Goal: Task Accomplishment & Management: Manage account settings

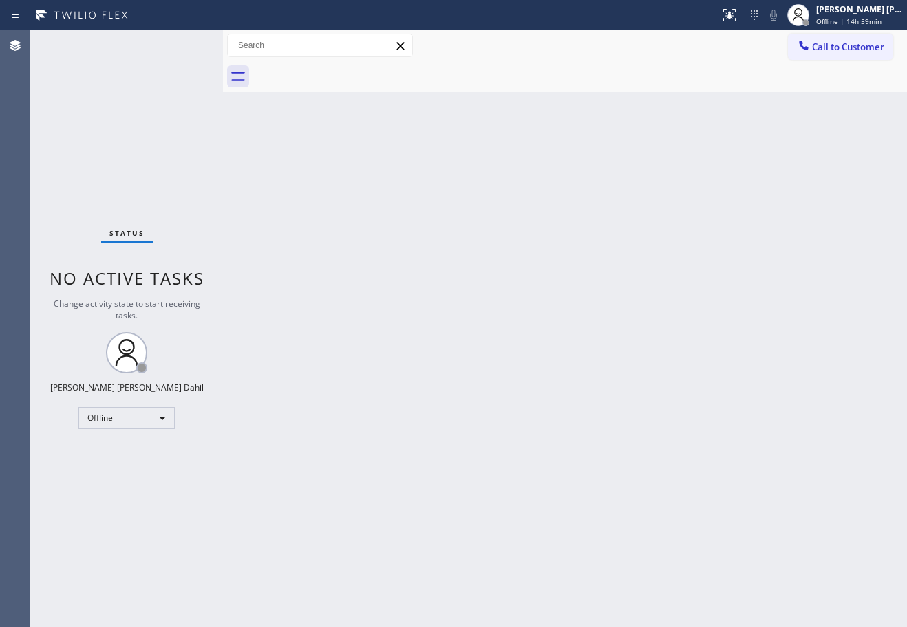
click at [153, 55] on div "Status No active tasks Change activity state to start receiving tasks. [PERSON_…" at bounding box center [126, 328] width 193 height 597
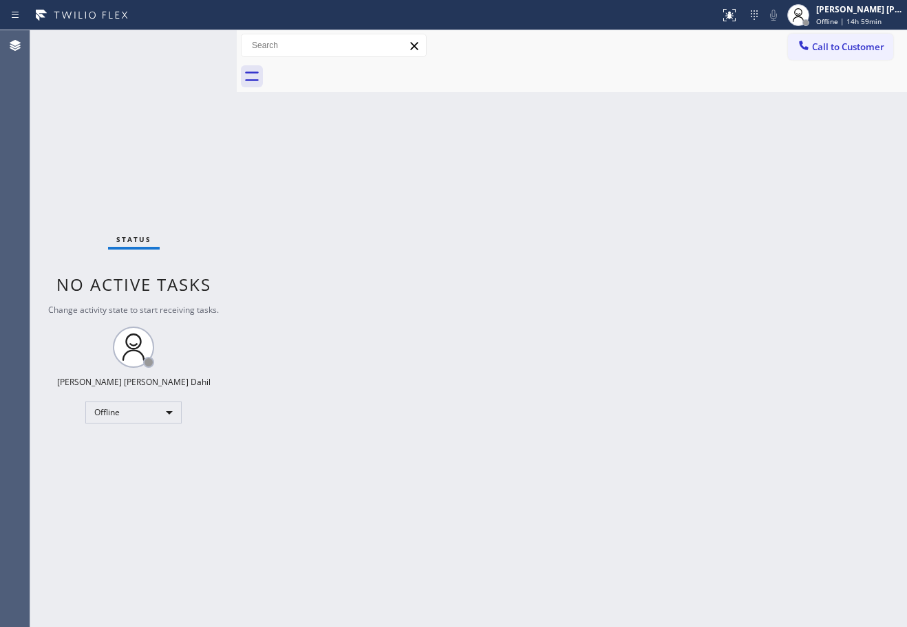
drag, startPoint x: 235, startPoint y: 59, endPoint x: 338, endPoint y: 267, distance: 231.9
click at [237, 65] on div at bounding box center [237, 328] width 0 height 597
click at [362, 290] on div "Back to Dashboard Change Sender ID Customers Technicians Select a contact Outbo…" at bounding box center [573, 328] width 668 height 597
click at [208, 43] on div "Status No active tasks Change activity state to start receiving tasks. [PERSON_…" at bounding box center [134, 328] width 208 height 597
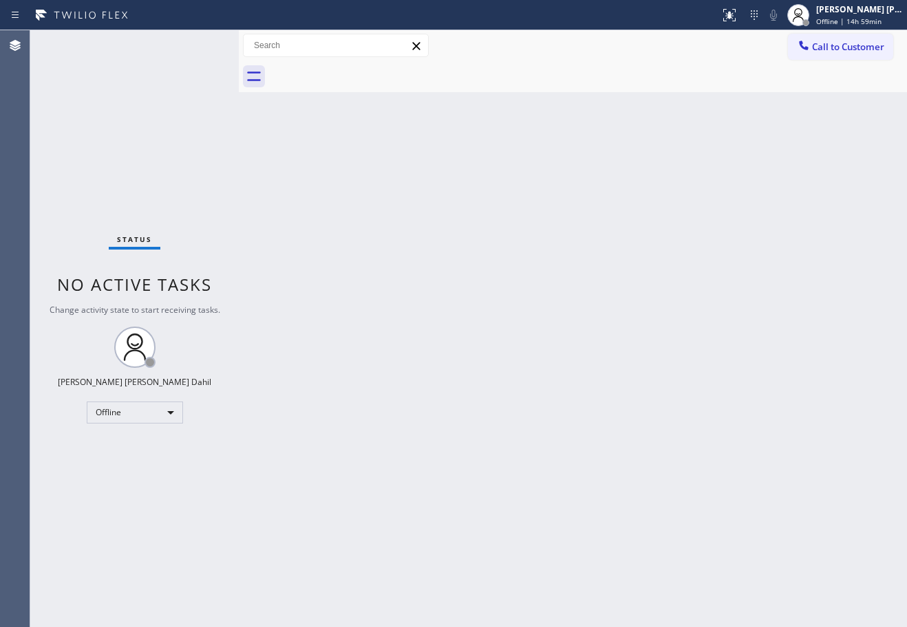
click at [208, 43] on div "Status No active tasks Change activity state to start receiving tasks. [PERSON_…" at bounding box center [134, 328] width 208 height 597
click at [210, 43] on div "Status No active tasks Change activity state to start receiving tasks. [PERSON_…" at bounding box center [134, 328] width 208 height 597
drag, startPoint x: 239, startPoint y: 44, endPoint x: 246, endPoint y: 49, distance: 9.0
click at [246, 49] on div at bounding box center [246, 328] width 0 height 597
click at [451, 333] on div "Back to Dashboard Change Sender ID Customers Technicians Select a contact Outbo…" at bounding box center [576, 328] width 660 height 597
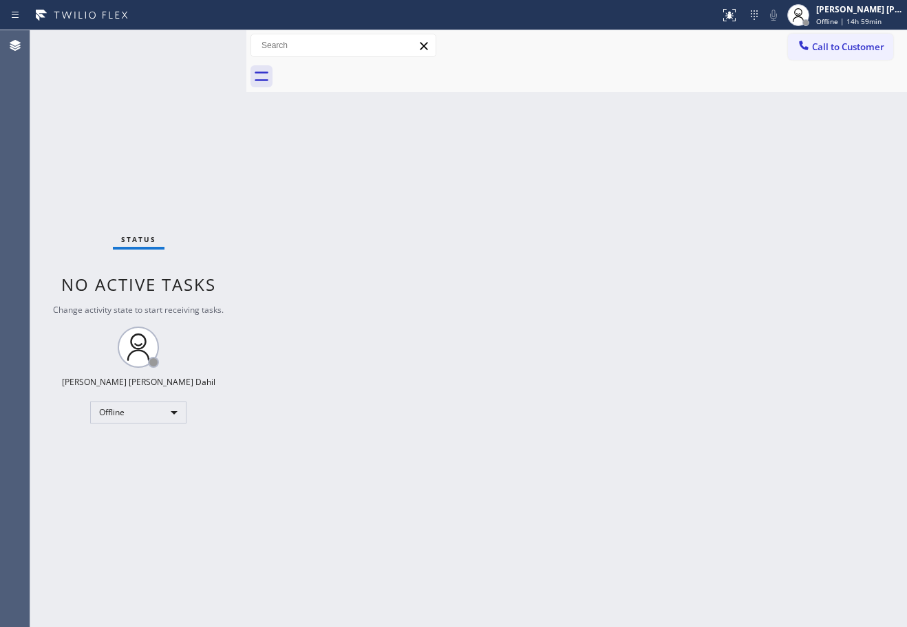
click at [208, 43] on div "Status No active tasks Change activity state to start receiving tasks. [PERSON_…" at bounding box center [138, 328] width 216 height 597
click at [540, 369] on div "Back to Dashboard Change Sender ID Customers Technicians Select a contact Outbo…" at bounding box center [576, 328] width 660 height 597
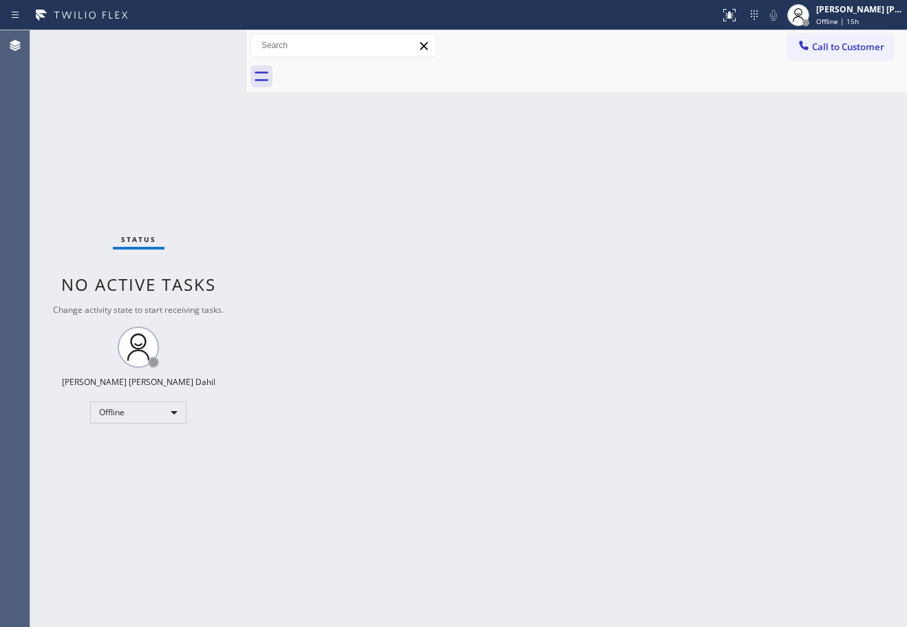
click at [486, 410] on div "Back to Dashboard Change Sender ID Customers Technicians Select a contact Outbo…" at bounding box center [576, 328] width 660 height 597
click at [354, 220] on div "Back to Dashboard Change Sender ID Customers Technicians Select a contact Outbo…" at bounding box center [576, 328] width 660 height 597
click at [455, 201] on div "Back to Dashboard Change Sender ID Customers Technicians Select a contact Outbo…" at bounding box center [576, 328] width 660 height 597
click at [844, 20] on span "Offline | 15h" at bounding box center [837, 22] width 43 height 10
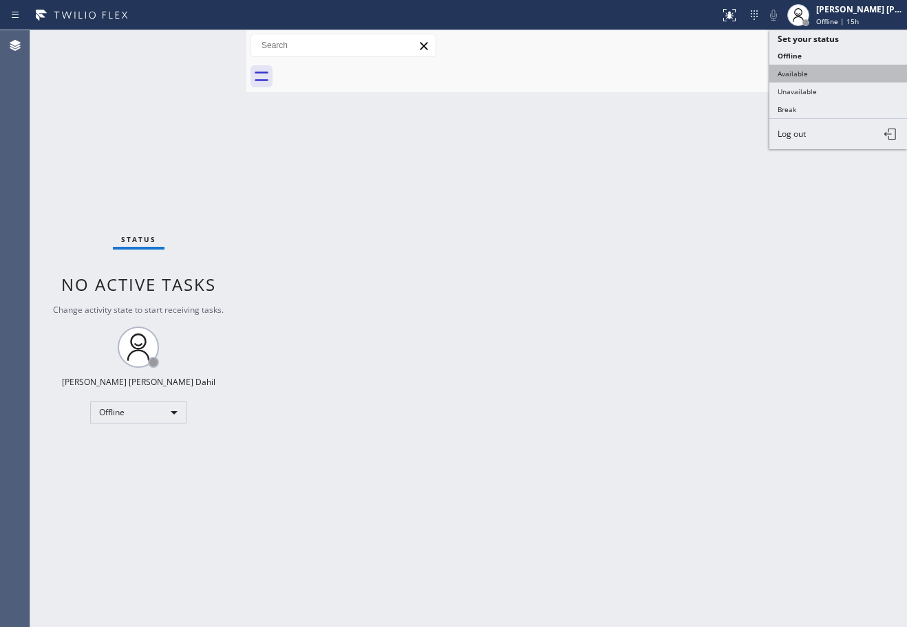
click at [824, 76] on button "Available" at bounding box center [838, 74] width 138 height 18
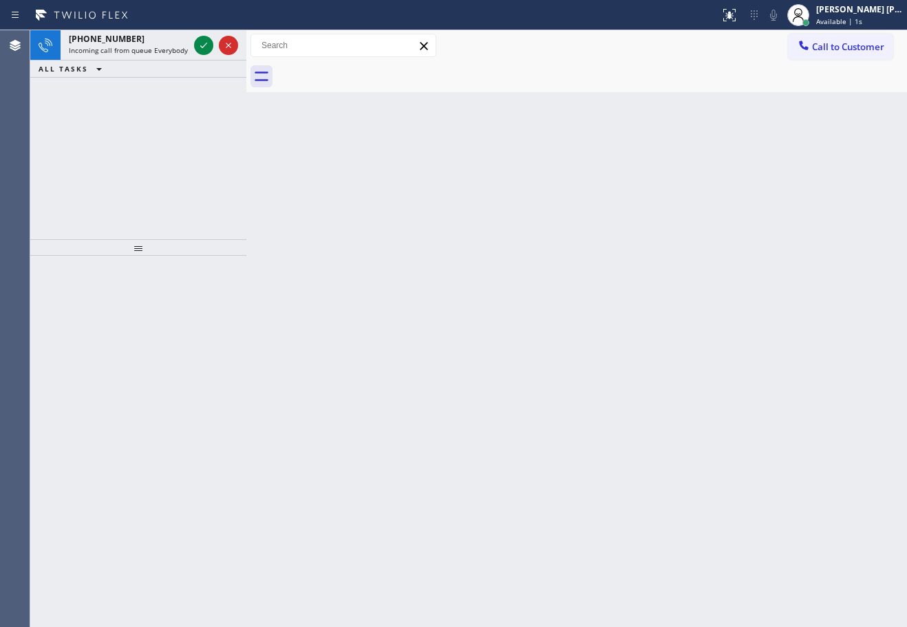
drag, startPoint x: 351, startPoint y: 279, endPoint x: 296, endPoint y: 184, distance: 109.5
click at [354, 268] on div "Back to Dashboard Change Sender ID Customers Technicians Select a contact Outbo…" at bounding box center [576, 328] width 660 height 597
click at [173, 47] on span "Incoming call from queue Everybody" at bounding box center [128, 50] width 119 height 10
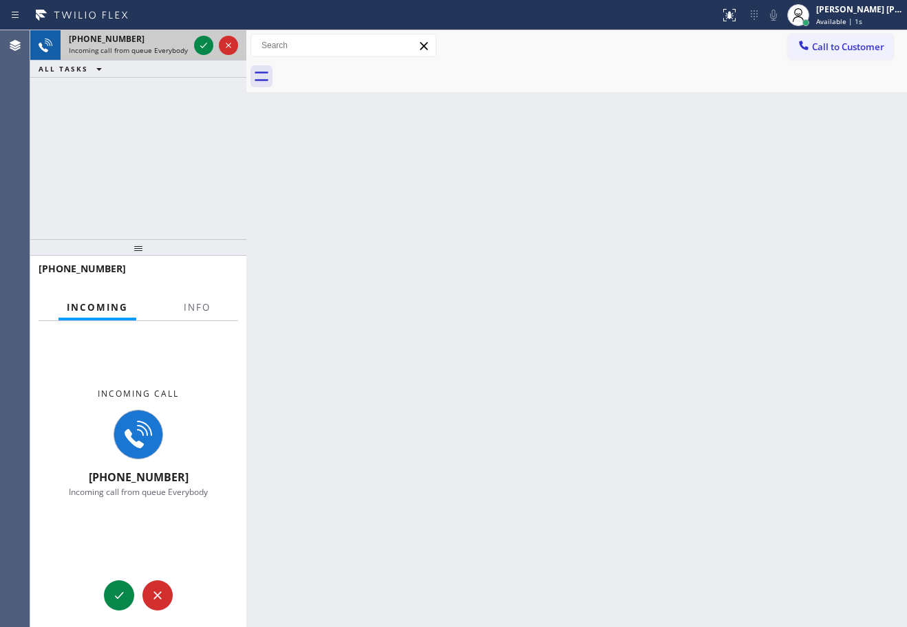
click at [173, 47] on span "Incoming call from queue Everybody" at bounding box center [128, 50] width 119 height 10
click at [174, 47] on span "Incoming call from queue Everybody" at bounding box center [128, 50] width 119 height 10
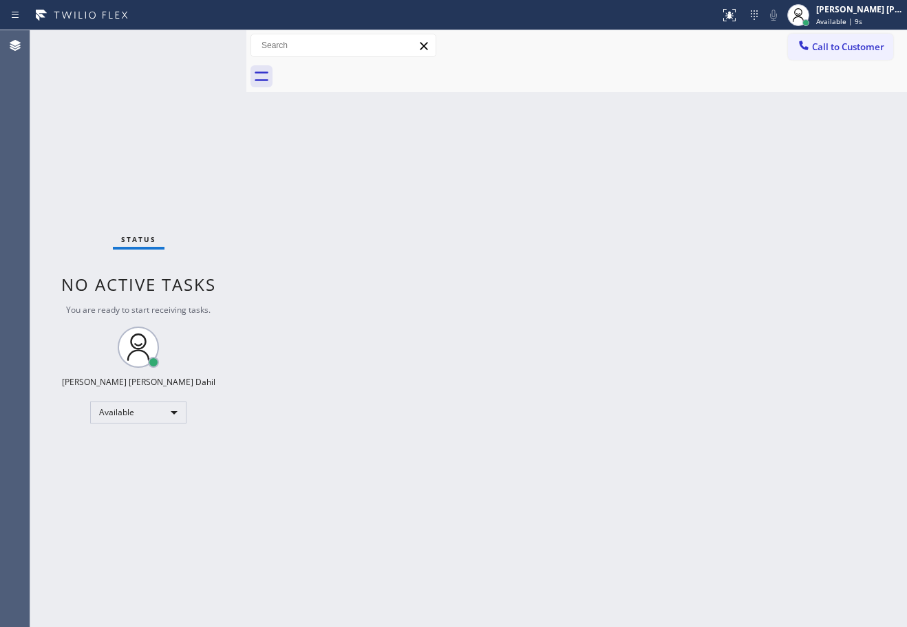
click at [557, 255] on div "Back to Dashboard Change Sender ID Customers Technicians Select a contact Outbo…" at bounding box center [576, 328] width 660 height 597
click at [545, 355] on div "Back to Dashboard Change Sender ID Customers Technicians Select a contact Outbo…" at bounding box center [576, 328] width 660 height 597
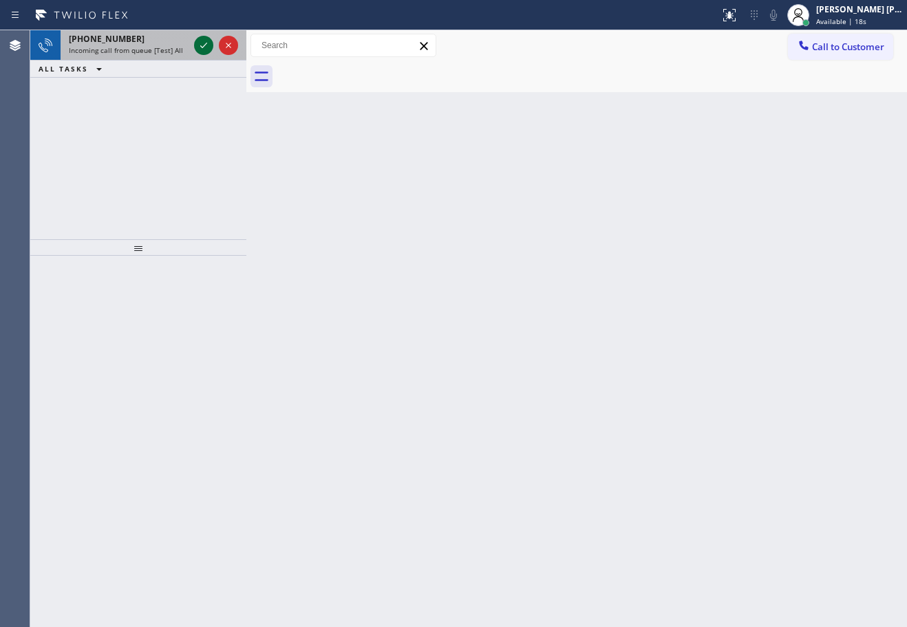
click at [164, 40] on div "[PHONE_NUMBER]" at bounding box center [129, 39] width 120 height 12
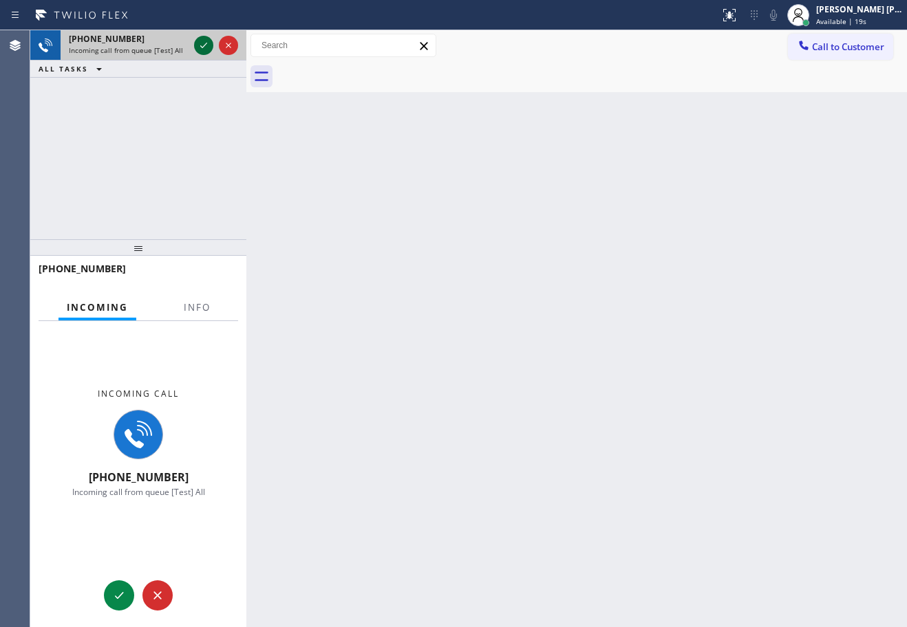
click at [199, 43] on icon at bounding box center [203, 45] width 17 height 17
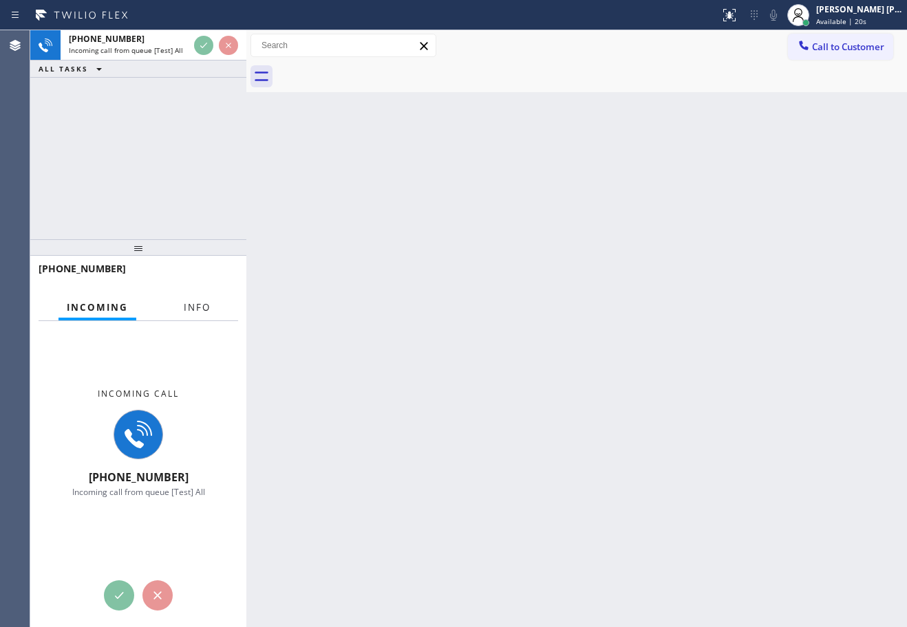
click at [195, 306] on span "Info" at bounding box center [197, 307] width 27 height 12
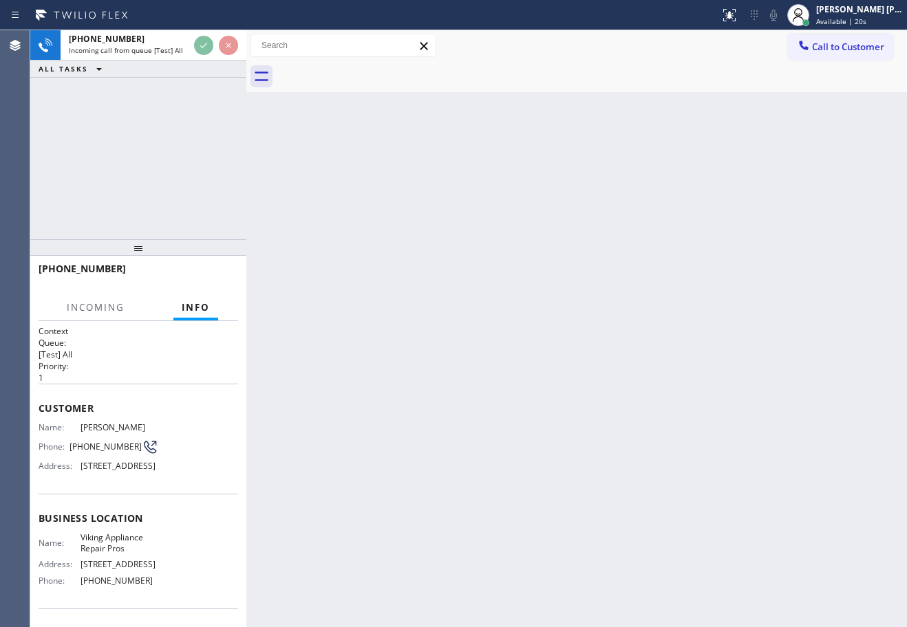
click at [195, 306] on span "Info" at bounding box center [196, 307] width 28 height 12
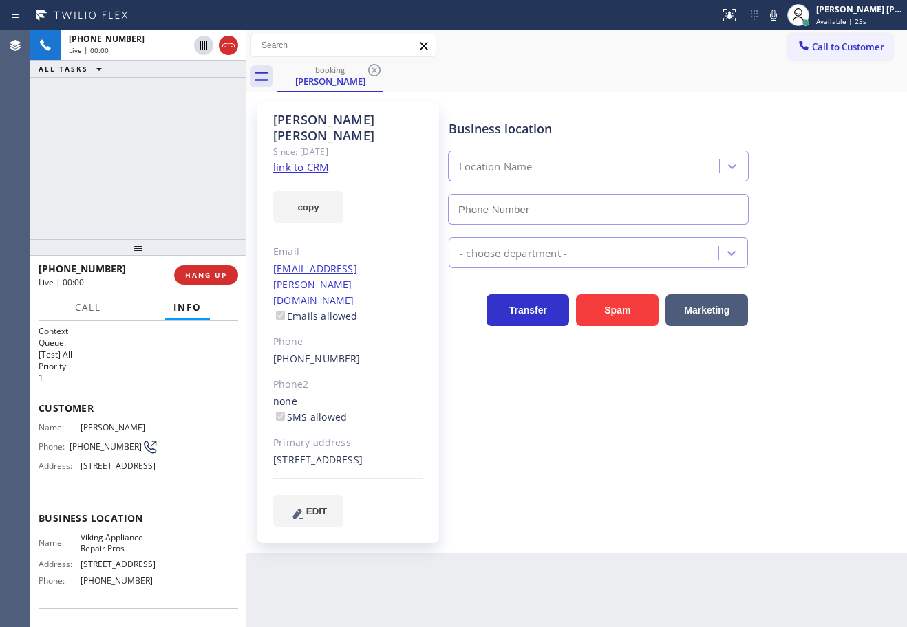
type input "[PHONE_NUMBER]"
click at [309, 160] on link "link to CRM" at bounding box center [300, 167] width 55 height 14
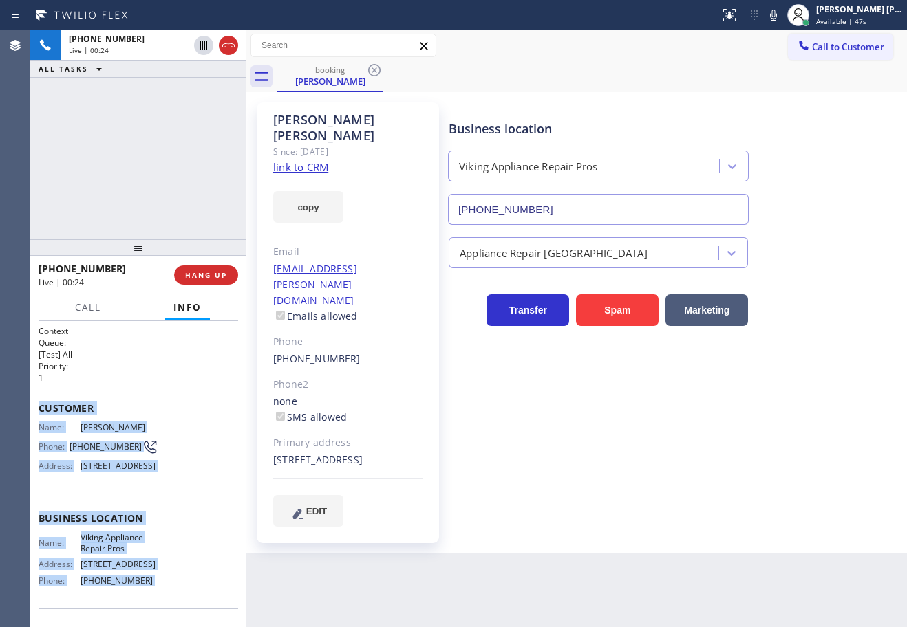
scroll to position [122, 0]
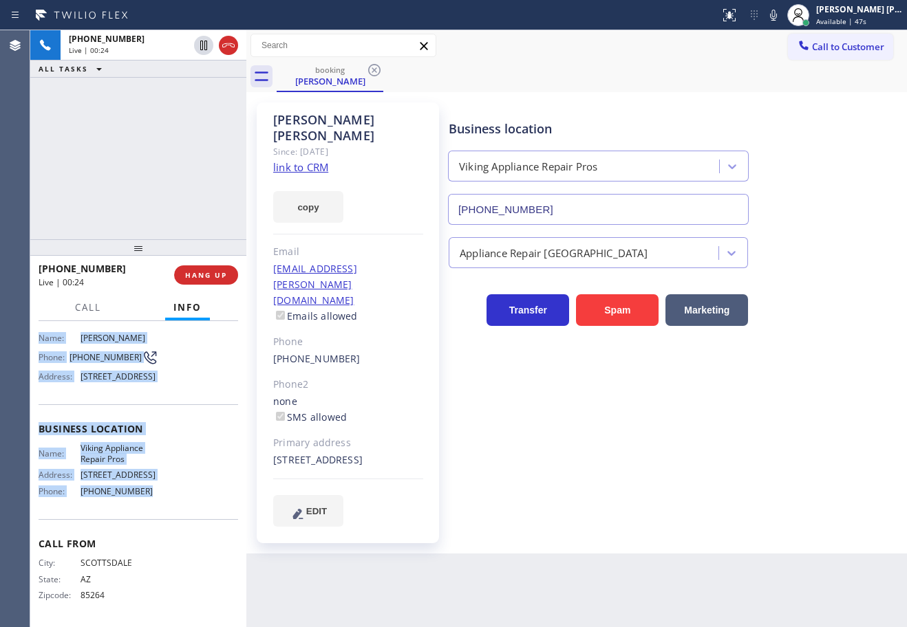
drag, startPoint x: 32, startPoint y: 403, endPoint x: 800, endPoint y: 341, distance: 770.8
click at [164, 506] on div "Context Queue: [Test] All Priority: 1 Customer Name: [PERSON_NAME] Phone: [PHON…" at bounding box center [138, 474] width 216 height 306
copy div "Customer Name: [PERSON_NAME] Phone: [PHONE_NUMBER] Address: [STREET_ADDRESS] Bu…"
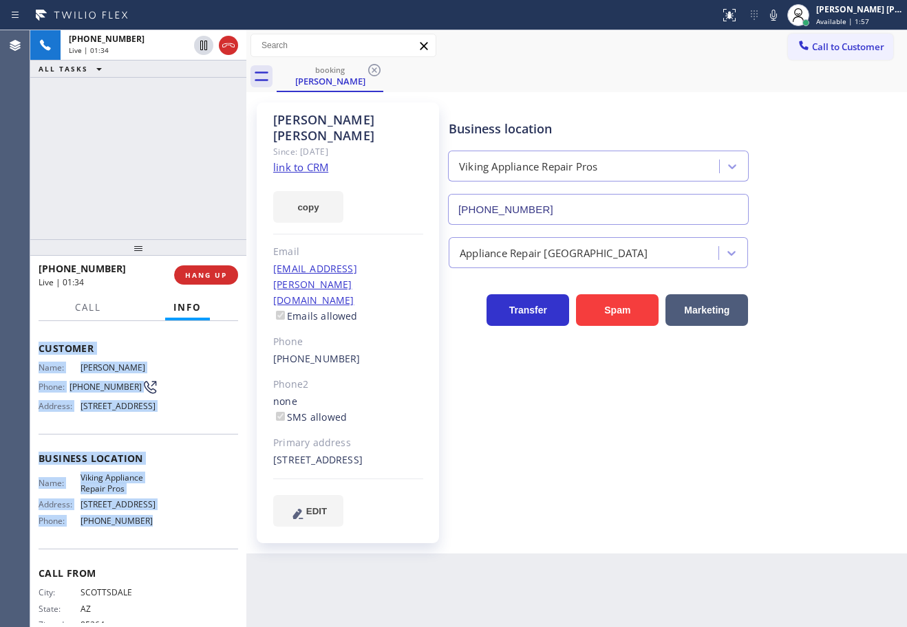
scroll to position [0, 0]
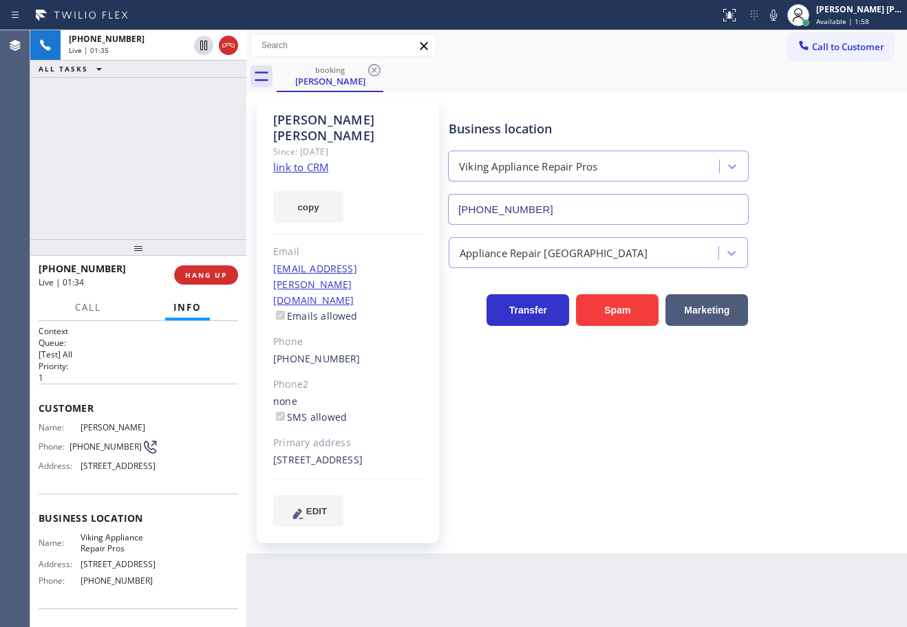
click at [573, 510] on div "Business location Viking Appliance Repair Pros [PHONE_NUMBER] Appliance Repair …" at bounding box center [674, 328] width 457 height 444
drag, startPoint x: 155, startPoint y: 77, endPoint x: 201, endPoint y: 65, distance: 47.7
click at [155, 78] on div "[PHONE_NUMBER] Live | 03:09 ALL TASKS ALL TASKS ACTIVE TASKS TASKS IN WRAP UP" at bounding box center [138, 134] width 216 height 209
click at [204, 47] on icon at bounding box center [203, 45] width 17 height 17
click at [178, 81] on div "[PHONE_NUMBER] Live | 03:10 ALL TASKS ALL TASKS ACTIVE TASKS TASKS IN WRAP UP" at bounding box center [138, 134] width 216 height 209
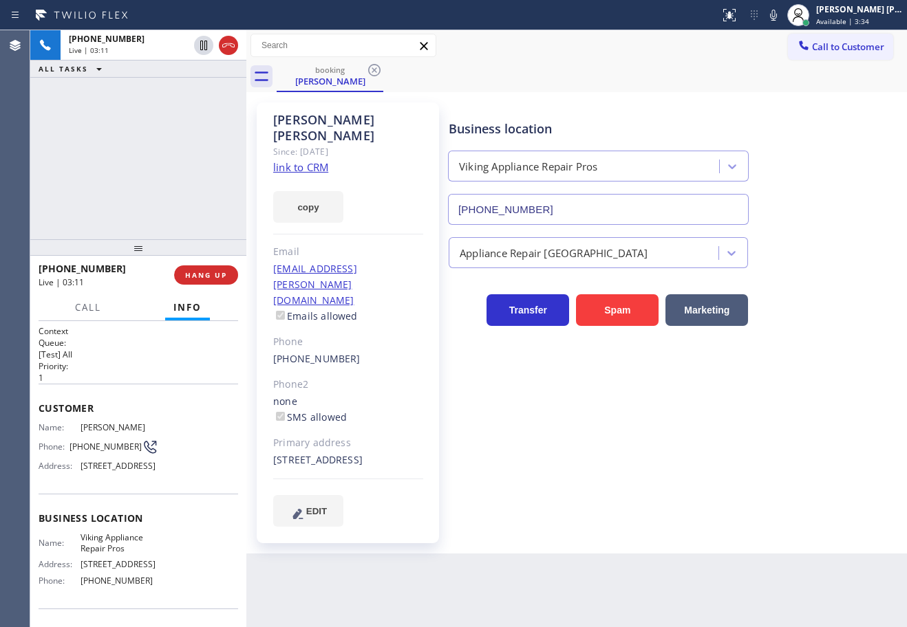
click at [781, 16] on icon at bounding box center [773, 15] width 17 height 17
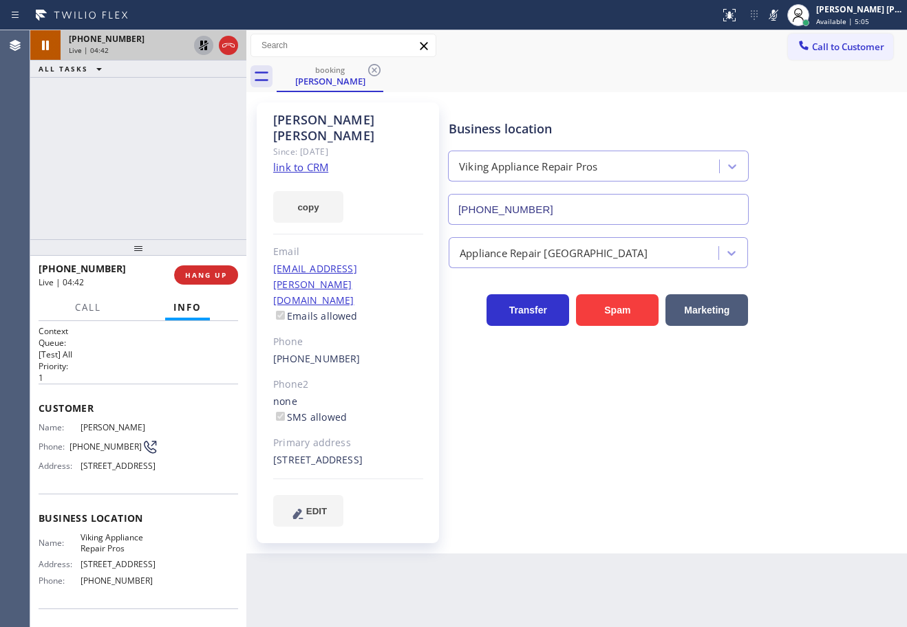
drag, startPoint x: 173, startPoint y: 99, endPoint x: 211, endPoint y: 49, distance: 63.3
click at [175, 90] on div "[PHONE_NUMBER] Live | 04:42 ALL TASKS ALL TASKS ACTIVE TASKS TASKS IN WRAP UP" at bounding box center [138, 134] width 216 height 209
click at [203, 42] on icon at bounding box center [204, 46] width 10 height 10
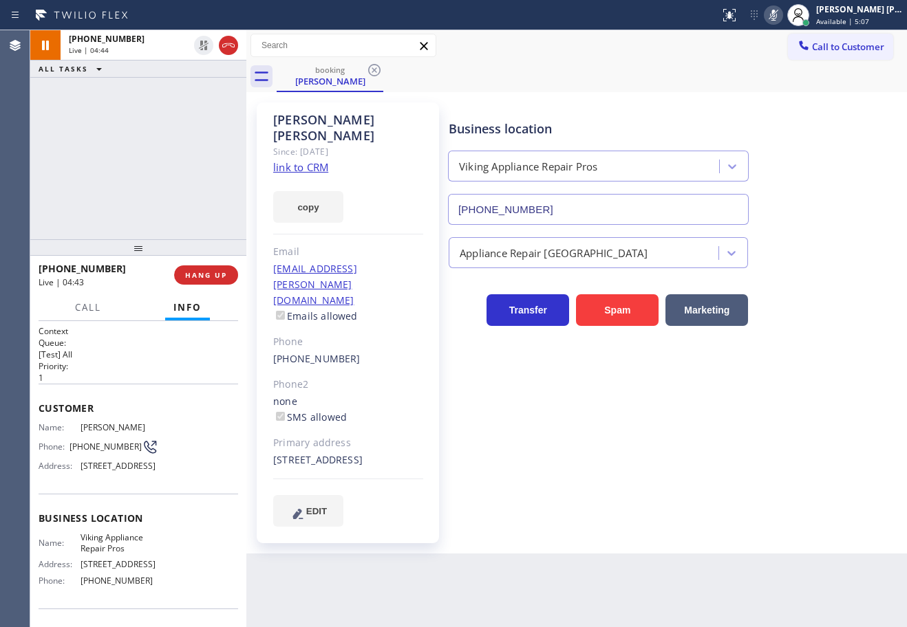
click at [781, 17] on icon at bounding box center [773, 15] width 17 height 17
click at [761, 54] on div "Call to Customer Outbound call Location Search location Your caller id phone nu…" at bounding box center [576, 46] width 660 height 24
click at [781, 13] on icon at bounding box center [773, 15] width 17 height 17
click at [777, 13] on icon at bounding box center [773, 15] width 7 height 11
click at [815, 250] on div "Appliance Repair [GEOGRAPHIC_DATA]" at bounding box center [674, 250] width 457 height 36
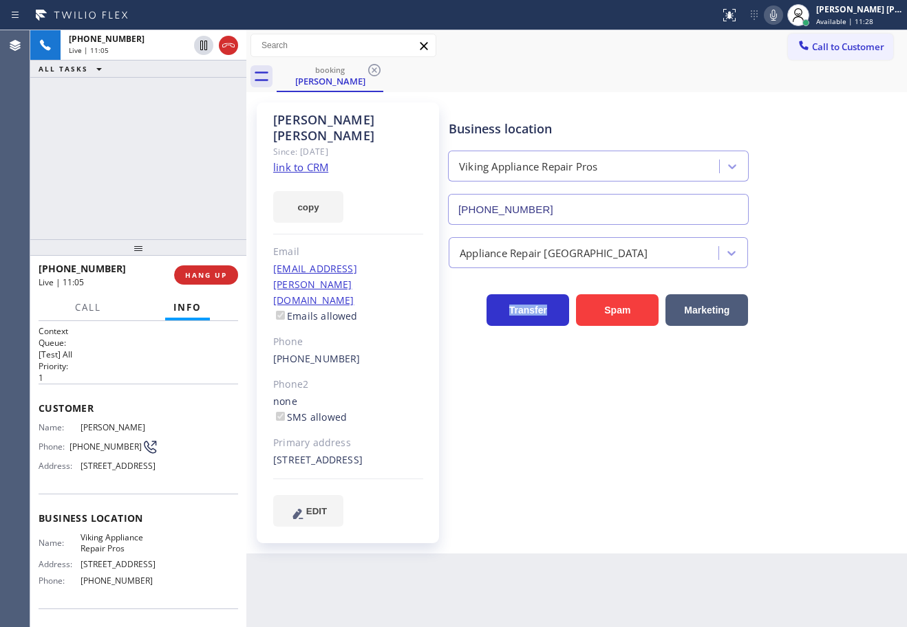
click at [815, 250] on div "Appliance Repair [GEOGRAPHIC_DATA]" at bounding box center [674, 250] width 457 height 36
drag, startPoint x: 815, startPoint y: 250, endPoint x: 803, endPoint y: 217, distance: 35.3
click at [814, 250] on div "Appliance Repair [GEOGRAPHIC_DATA]" at bounding box center [674, 250] width 457 height 36
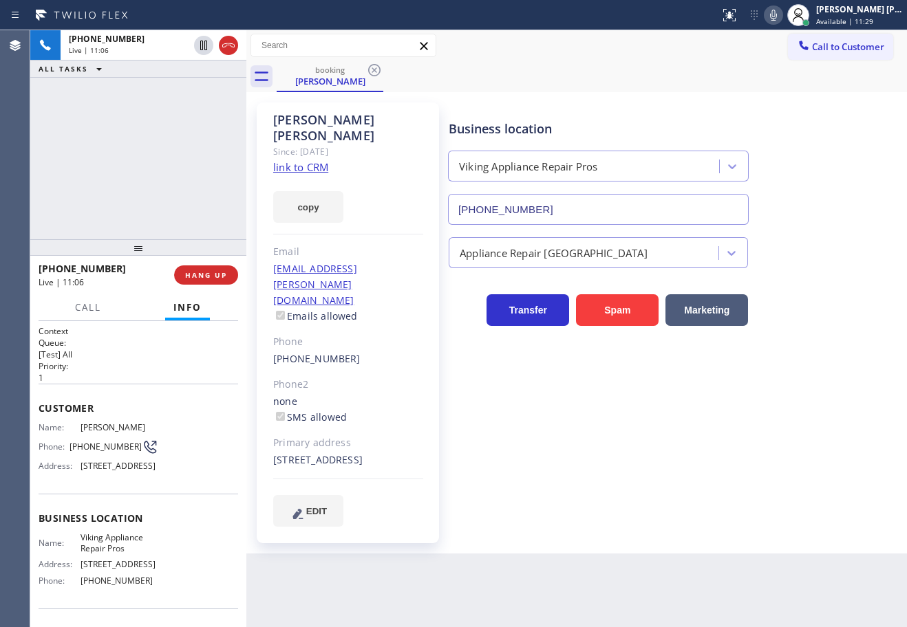
click at [801, 210] on div "Business location Viking Appliance Repair Pros [PHONE_NUMBER]" at bounding box center [674, 162] width 457 height 125
click at [801, 208] on div "Business location Viking Appliance Repair Pros [PHONE_NUMBER]" at bounding box center [674, 162] width 457 height 125
click at [799, 213] on div "Business location Viking Appliance Repair Pros [PHONE_NUMBER]" at bounding box center [674, 162] width 457 height 125
click at [799, 214] on div "Business location Viking Appliance Repair Pros [PHONE_NUMBER]" at bounding box center [674, 162] width 457 height 125
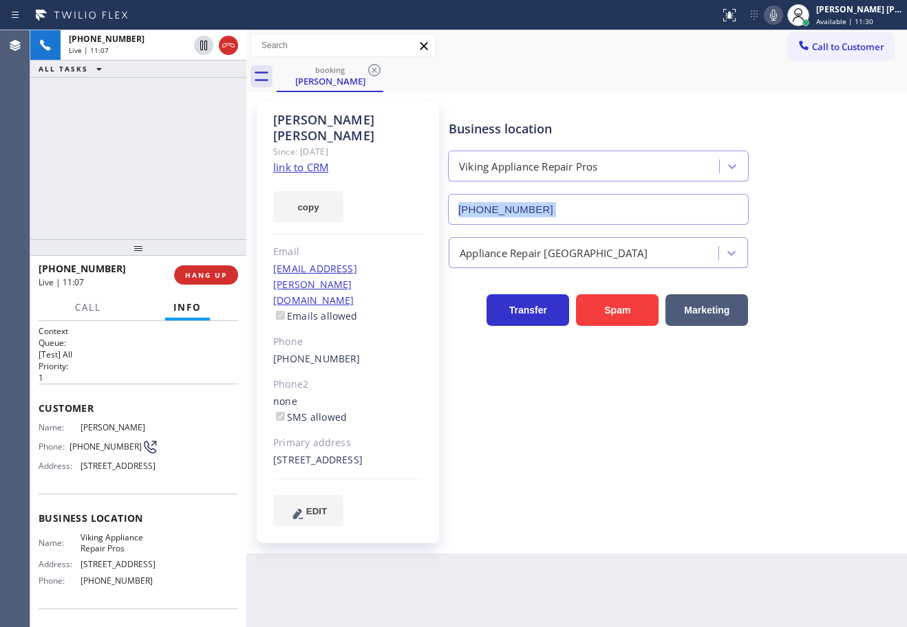
click at [799, 214] on div "Business location Viking Appliance Repair Pros [PHONE_NUMBER]" at bounding box center [674, 162] width 457 height 125
drag, startPoint x: 785, startPoint y: 16, endPoint x: 821, endPoint y: 88, distance: 80.9
click at [781, 15] on icon at bounding box center [773, 15] width 17 height 17
click at [821, 88] on div "booking [PERSON_NAME]" at bounding box center [592, 76] width 630 height 31
click at [194, 91] on div "[PHONE_NUMBER] Live | 11:08 ALL TASKS ALL TASKS ACTIVE TASKS TASKS IN WRAP UP" at bounding box center [138, 134] width 216 height 209
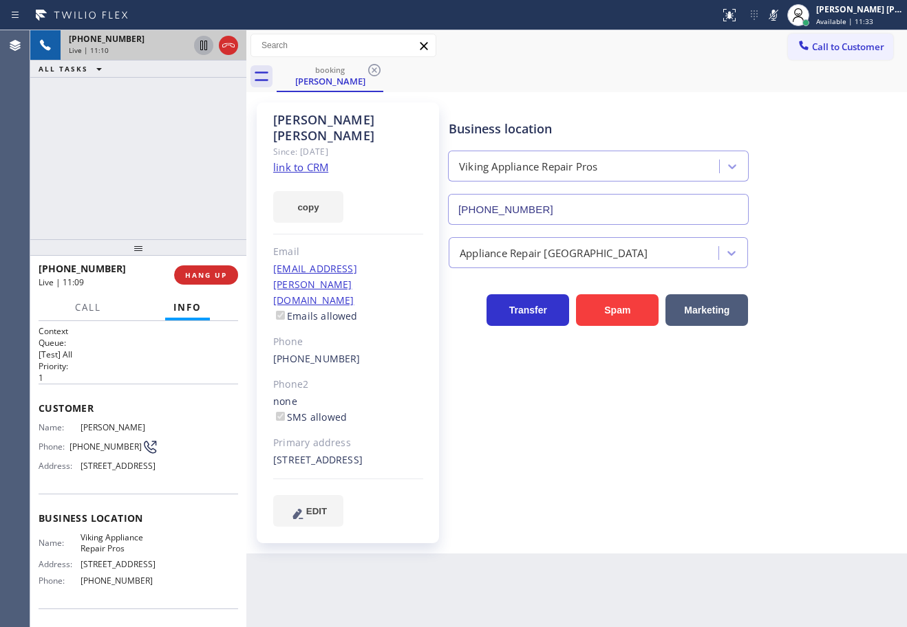
click at [201, 49] on icon at bounding box center [203, 46] width 7 height 10
click at [202, 42] on icon at bounding box center [204, 46] width 10 height 10
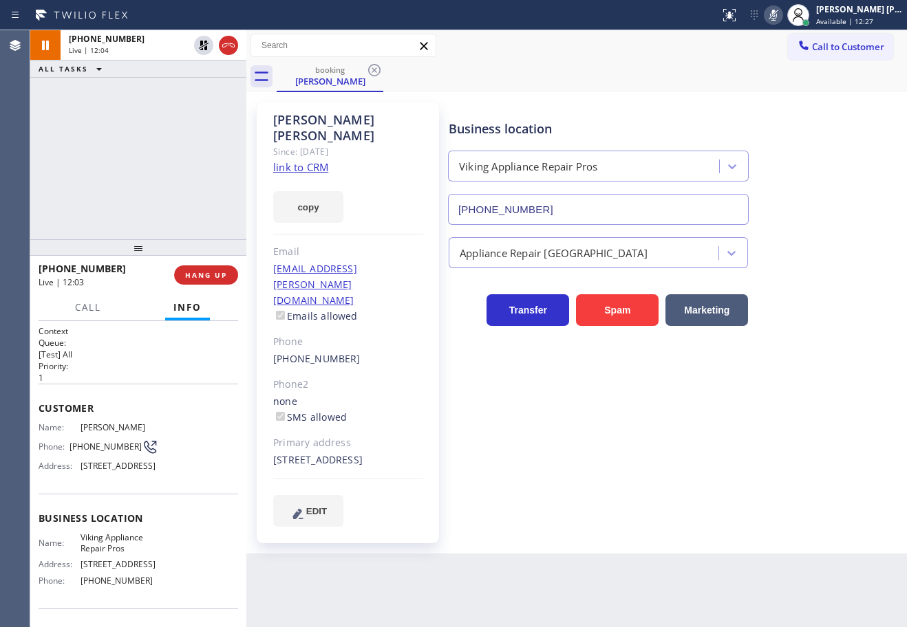
click at [781, 13] on icon at bounding box center [773, 15] width 17 height 17
click at [794, 95] on div "[PERSON_NAME] Since: [DATE] link to CRM copy Email [EMAIL_ADDRESS][PERSON_NAME]…" at bounding box center [576, 323] width 660 height 462
click at [700, 517] on div "Business location Viking Appliance Repair Pros [PHONE_NUMBER] Appliance Repair …" at bounding box center [674, 328] width 457 height 444
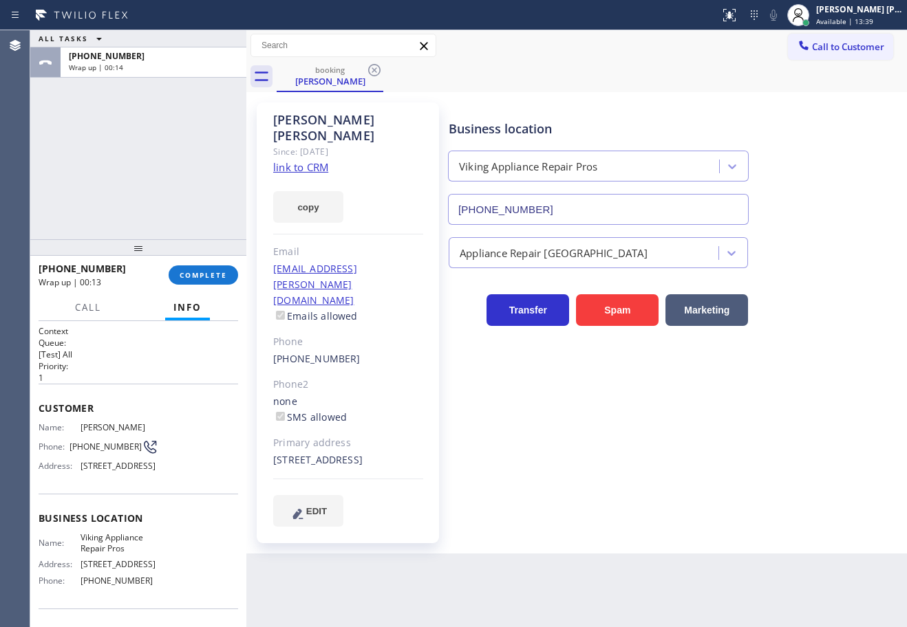
drag, startPoint x: 654, startPoint y: 76, endPoint x: 676, endPoint y: 81, distance: 22.7
click at [654, 76] on div "booking [PERSON_NAME]" at bounding box center [592, 76] width 630 height 31
click at [857, 22] on span "Available | 15:57" at bounding box center [844, 22] width 57 height 10
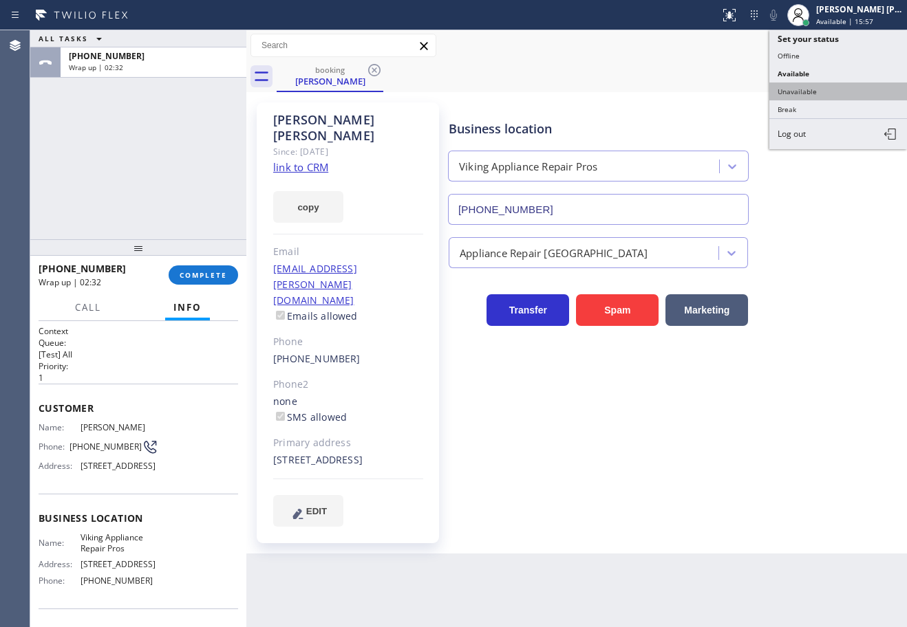
click at [814, 91] on button "Unavailable" at bounding box center [838, 92] width 138 height 18
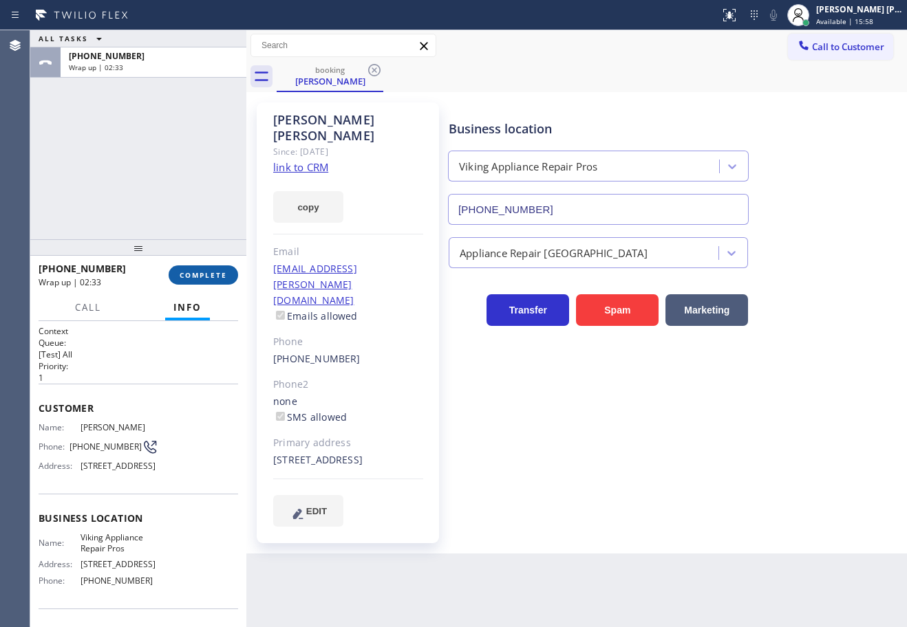
click at [226, 270] on span "COMPLETE" at bounding box center [203, 275] width 47 height 10
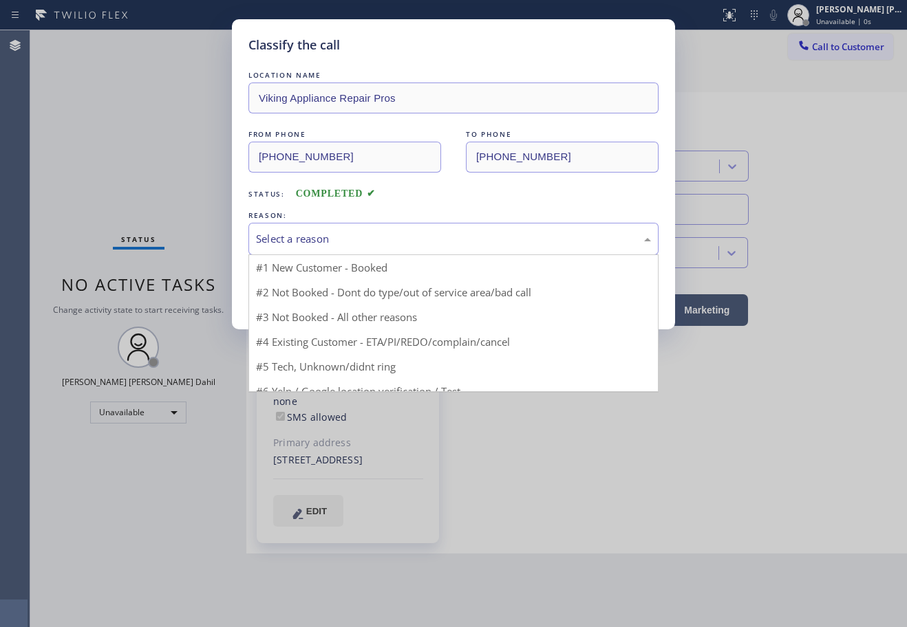
click at [309, 247] on div "Select a reason" at bounding box center [453, 239] width 410 height 32
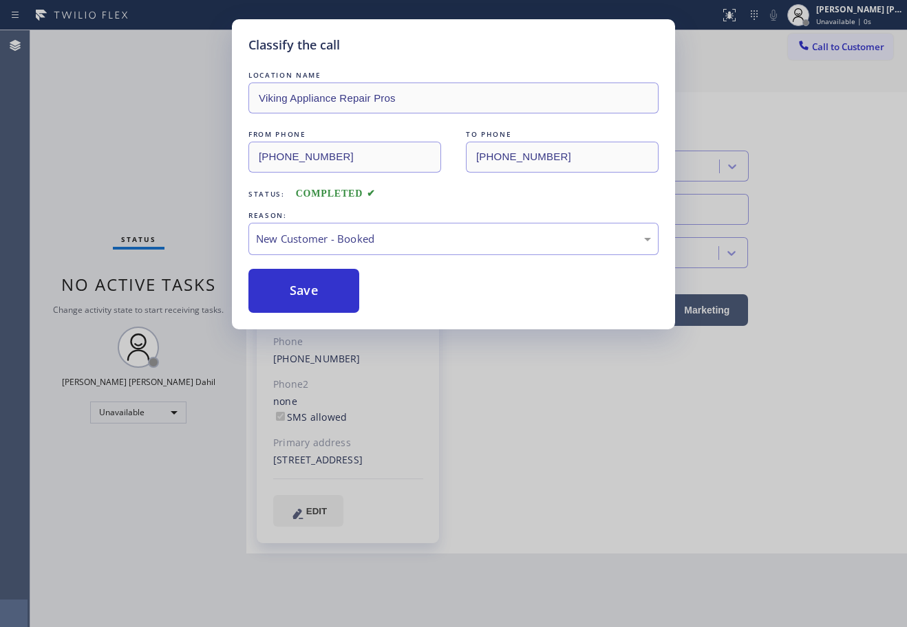
click at [295, 303] on button "Save" at bounding box center [303, 291] width 111 height 44
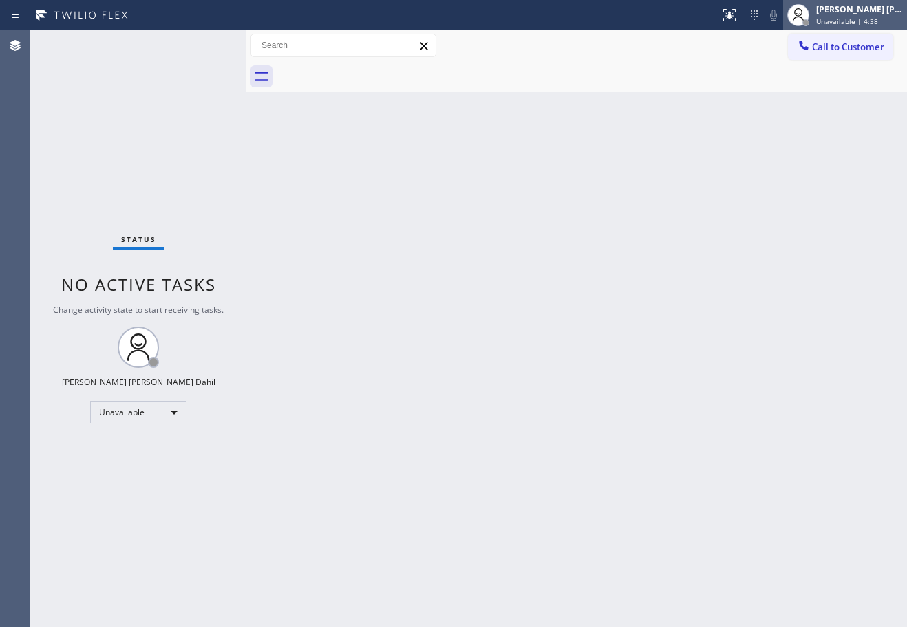
click at [875, 20] on span "Unavailable | 4:38" at bounding box center [847, 22] width 62 height 10
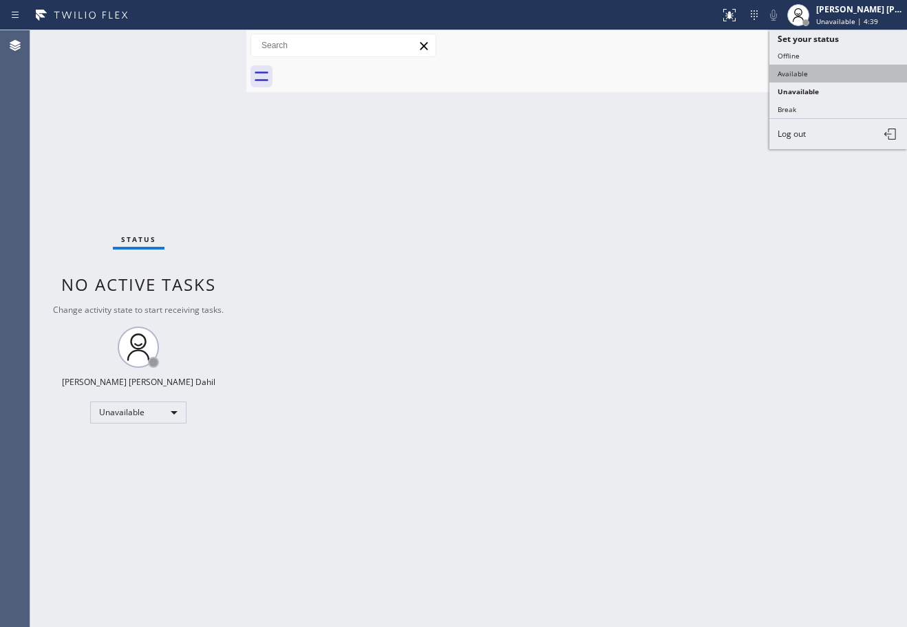
click at [814, 69] on button "Available" at bounding box center [838, 74] width 138 height 18
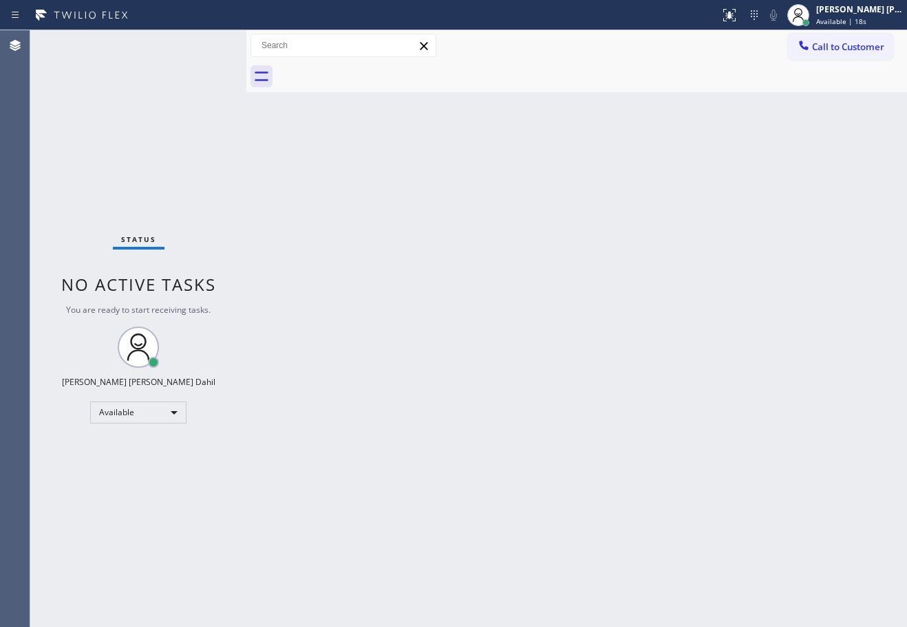
click at [561, 371] on div "Back to Dashboard Change Sender ID Customers Technicians Select a contact Outbo…" at bounding box center [576, 328] width 660 height 597
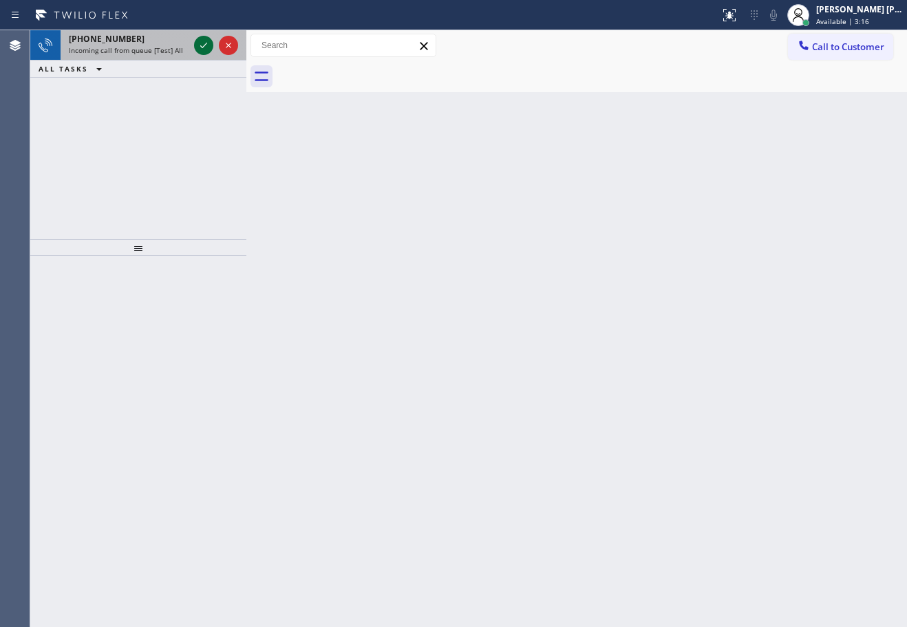
click at [200, 41] on icon at bounding box center [203, 45] width 17 height 17
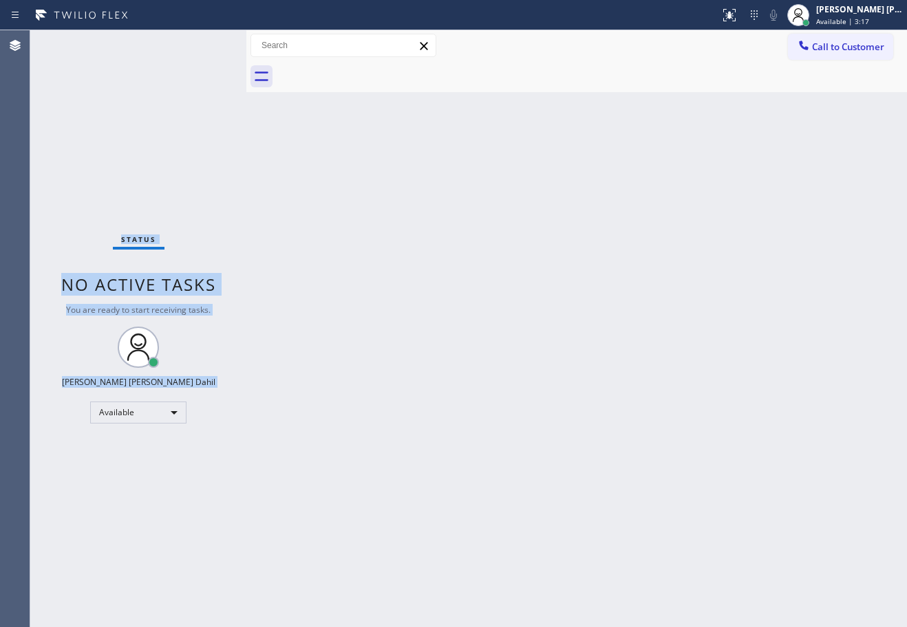
click at [200, 41] on div "Status No active tasks You are ready to start receiving tasks. [PERSON_NAME] [P…" at bounding box center [138, 328] width 216 height 597
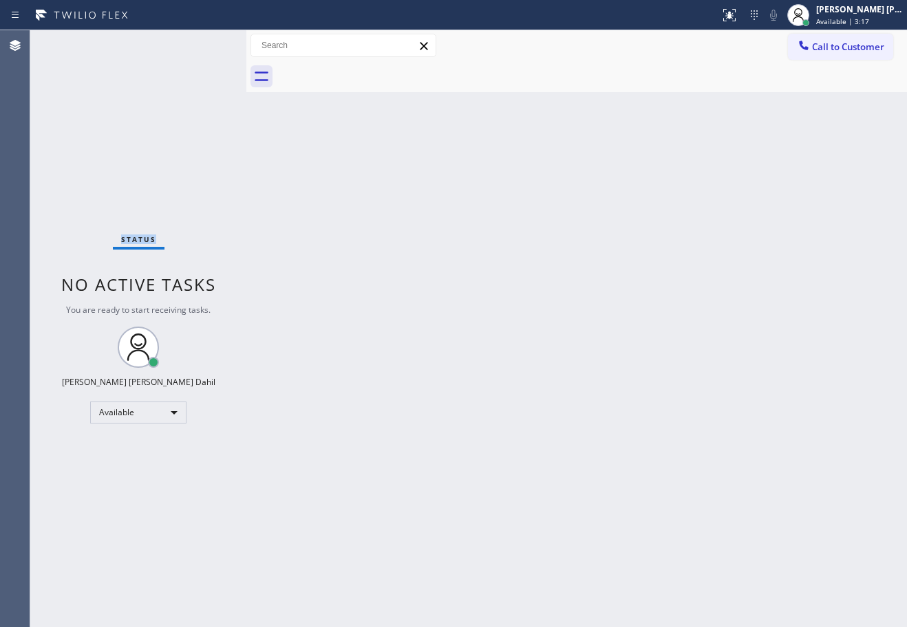
click at [200, 41] on div "Status No active tasks You are ready to start receiving tasks. [PERSON_NAME] [P…" at bounding box center [138, 328] width 216 height 597
click at [735, 19] on div at bounding box center [729, 15] width 30 height 17
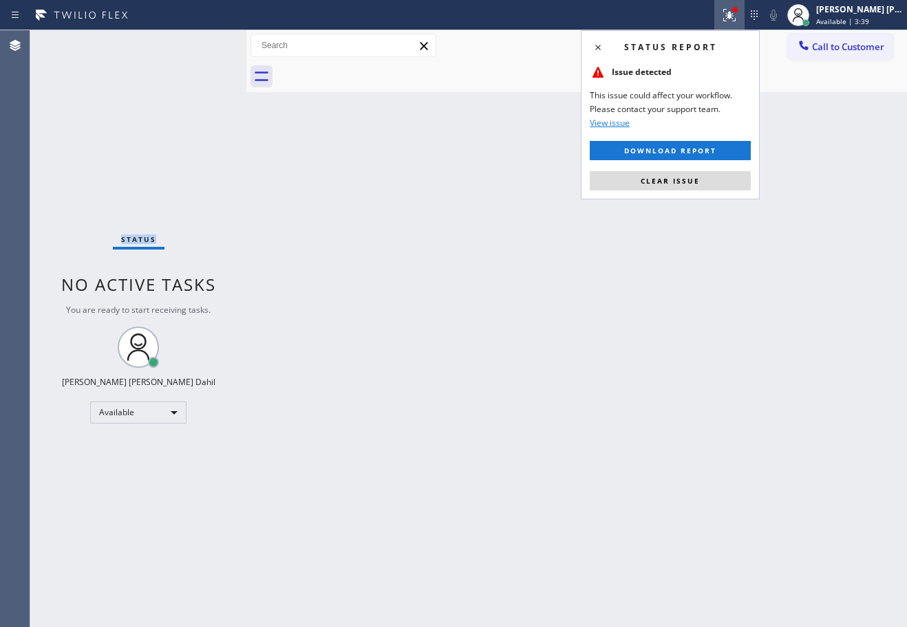
click at [706, 182] on button "Clear issue" at bounding box center [669, 180] width 161 height 19
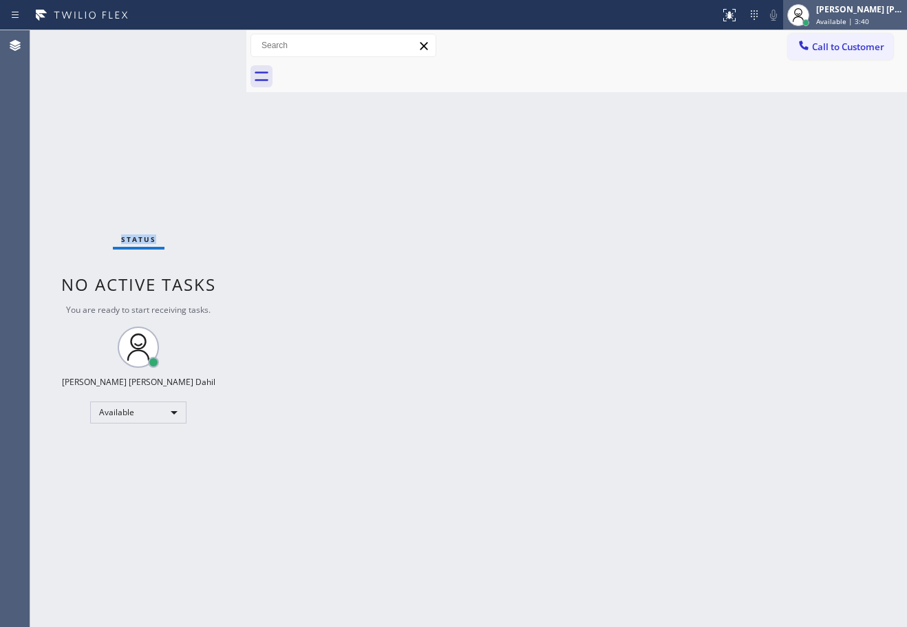
click at [869, 23] on span "Available | 3:40" at bounding box center [842, 22] width 53 height 10
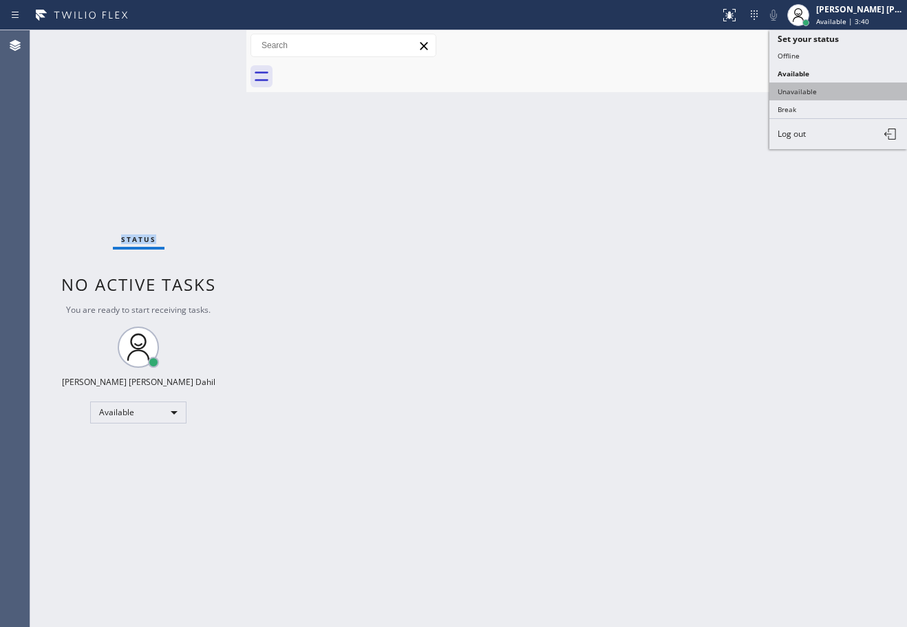
click at [843, 88] on button "Unavailable" at bounding box center [838, 92] width 138 height 18
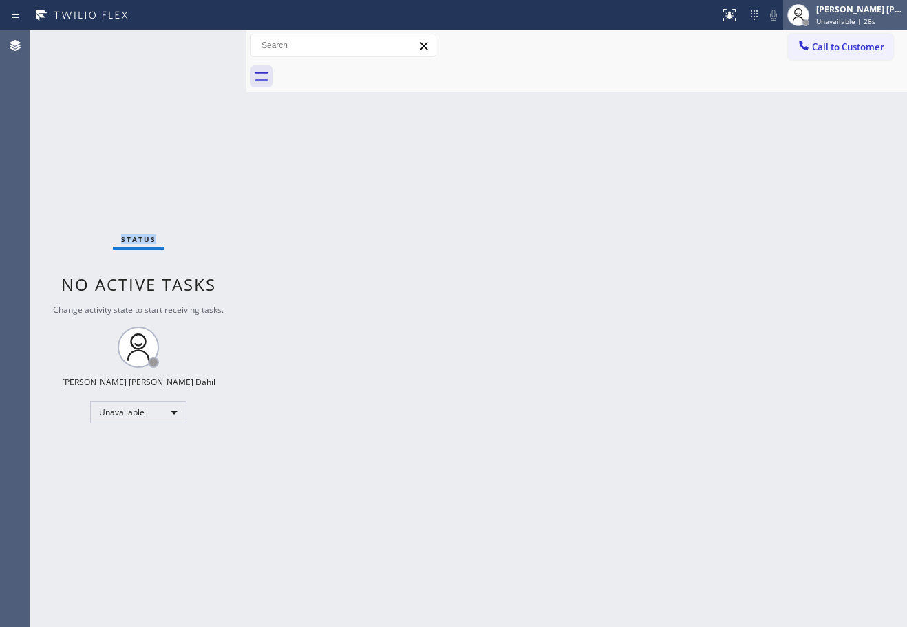
click at [850, 19] on span "Unavailable | 28s" at bounding box center [845, 22] width 59 height 10
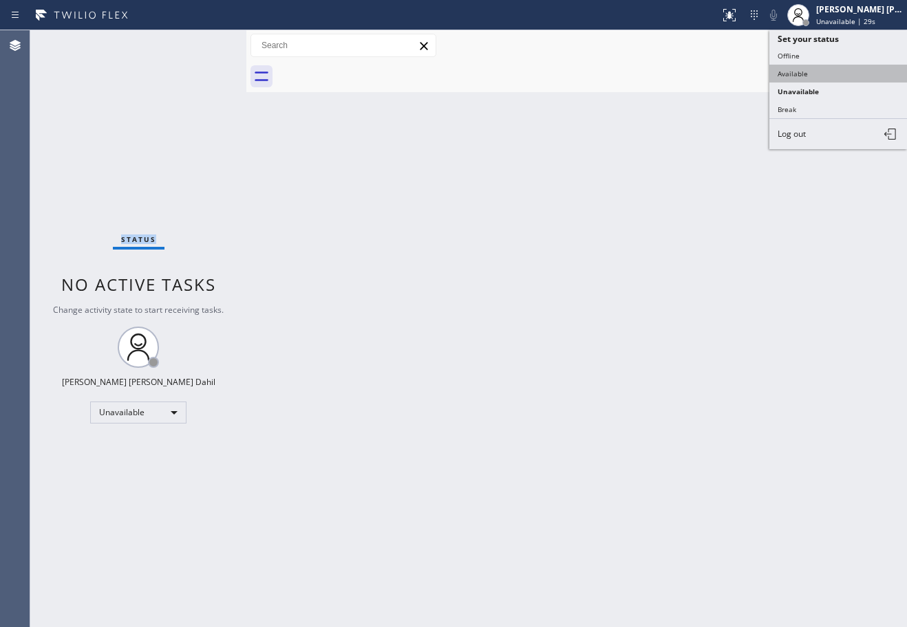
click at [795, 76] on button "Available" at bounding box center [838, 74] width 138 height 18
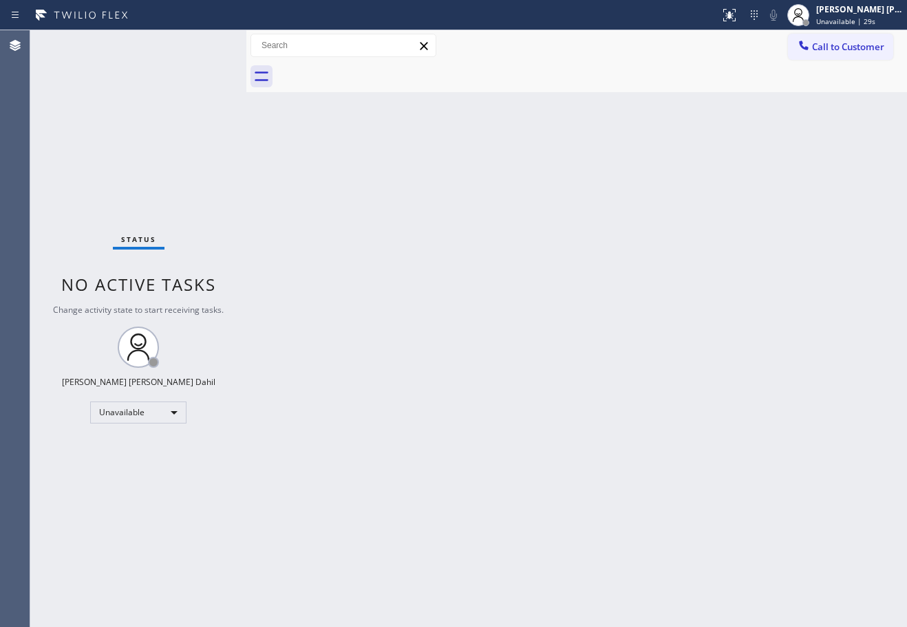
drag, startPoint x: 712, startPoint y: 321, endPoint x: 866, endPoint y: 602, distance: 320.8
click at [712, 332] on div "Back to Dashboard Change Sender ID Customers Technicians Select a contact Outbo…" at bounding box center [576, 328] width 660 height 597
click at [645, 547] on div "Back to Dashboard Change Sender ID Customers Technicians Select a contact Outbo…" at bounding box center [576, 328] width 660 height 597
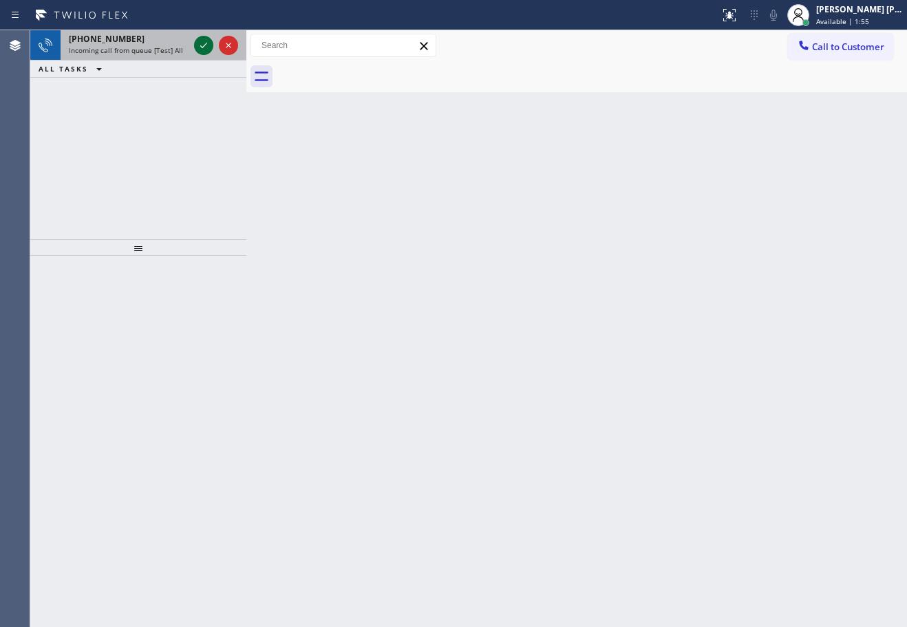
click at [208, 43] on icon at bounding box center [203, 45] width 17 height 17
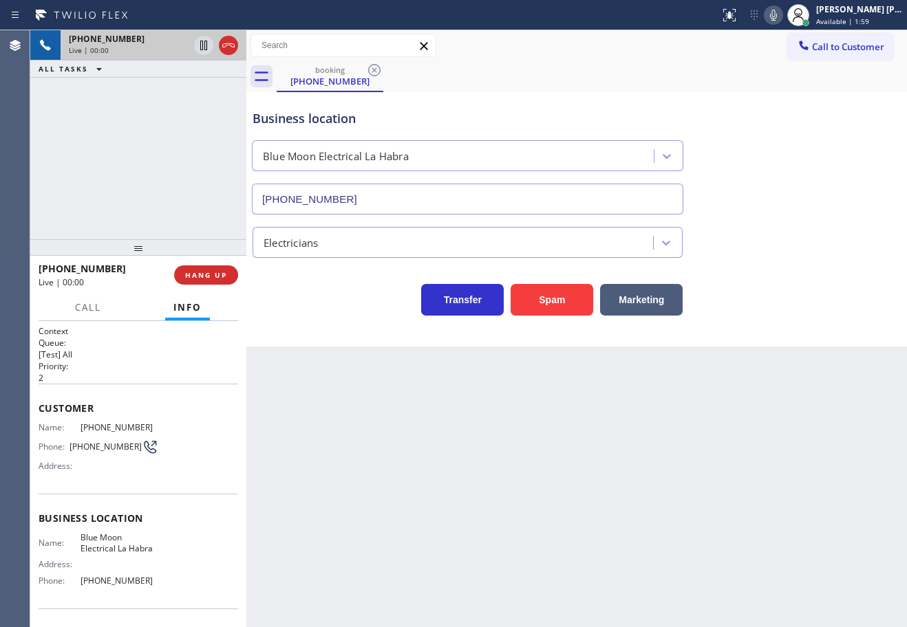
type input "[PHONE_NUMBER]"
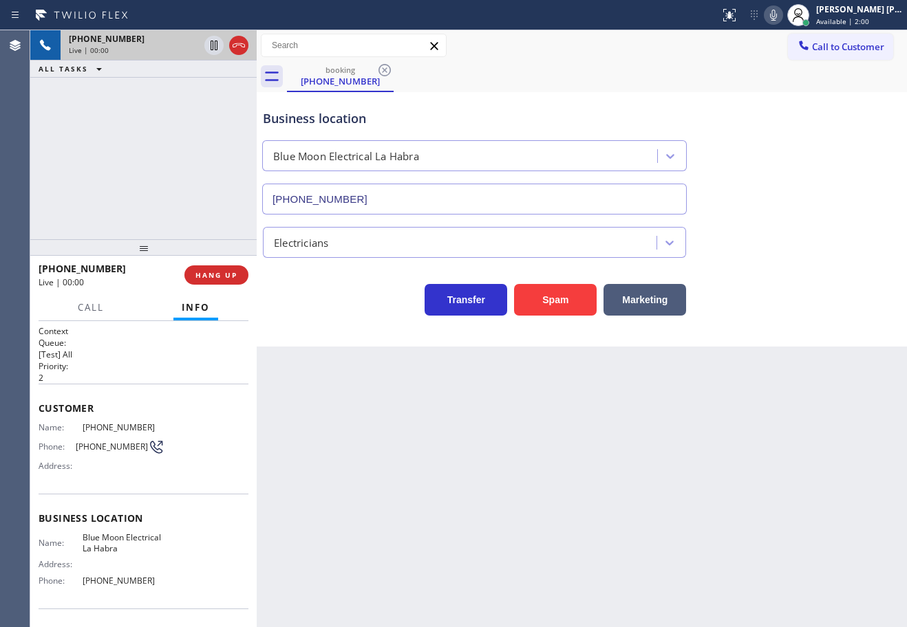
drag, startPoint x: 248, startPoint y: 46, endPoint x: 274, endPoint y: 107, distance: 66.6
click at [257, 51] on div at bounding box center [257, 328] width 0 height 597
click at [647, 571] on div "Back to Dashboard Change Sender ID Customers Technicians Select a contact Outbo…" at bounding box center [582, 328] width 650 height 597
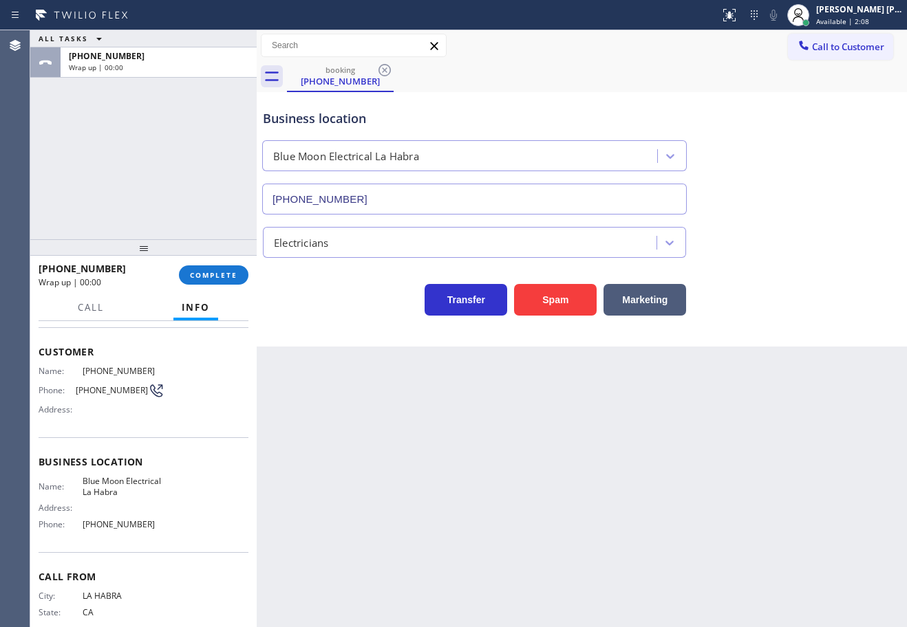
scroll to position [89, 0]
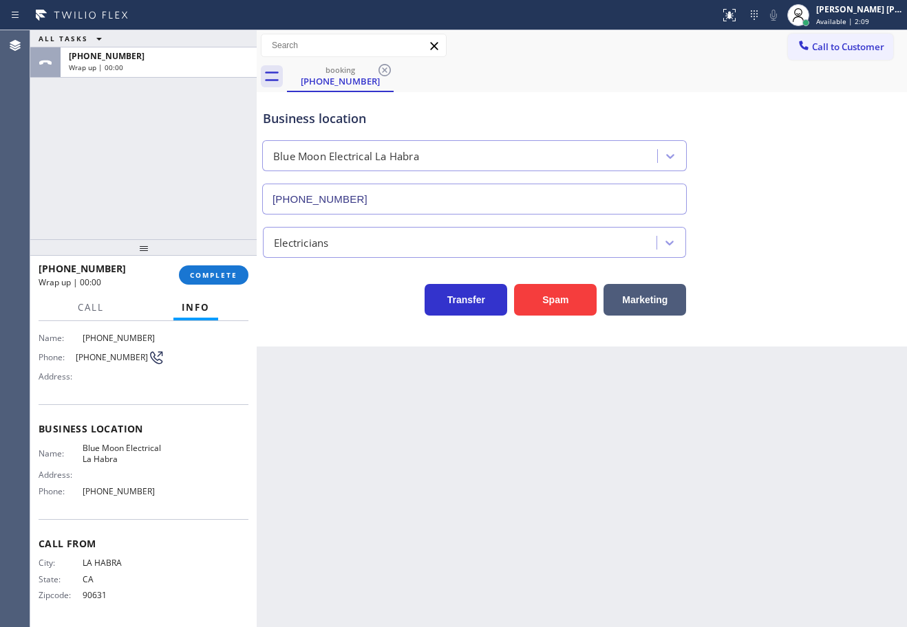
click at [116, 173] on div "ALL TASKS ALL TASKS ACTIVE TASKS TASKS IN WRAP UP [PHONE_NUMBER] Wrap up | 00:00" at bounding box center [143, 134] width 226 height 209
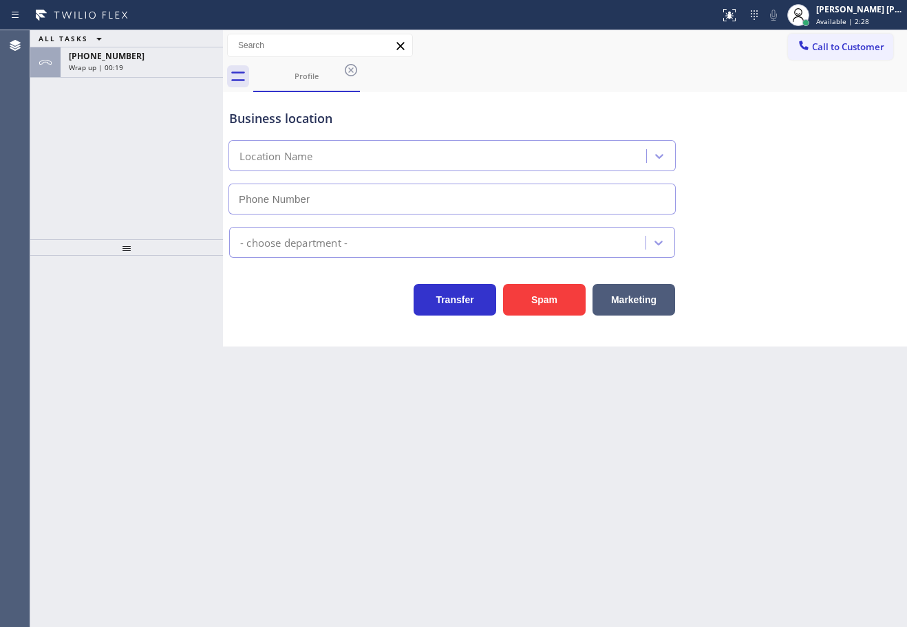
type input "[PHONE_NUMBER]"
click at [129, 78] on div "ALL TASKS ALL TASKS ACTIVE TASKS TASKS IN WRAP UP [PHONE_NUMBER] Wrap up | 00:24" at bounding box center [126, 134] width 193 height 209
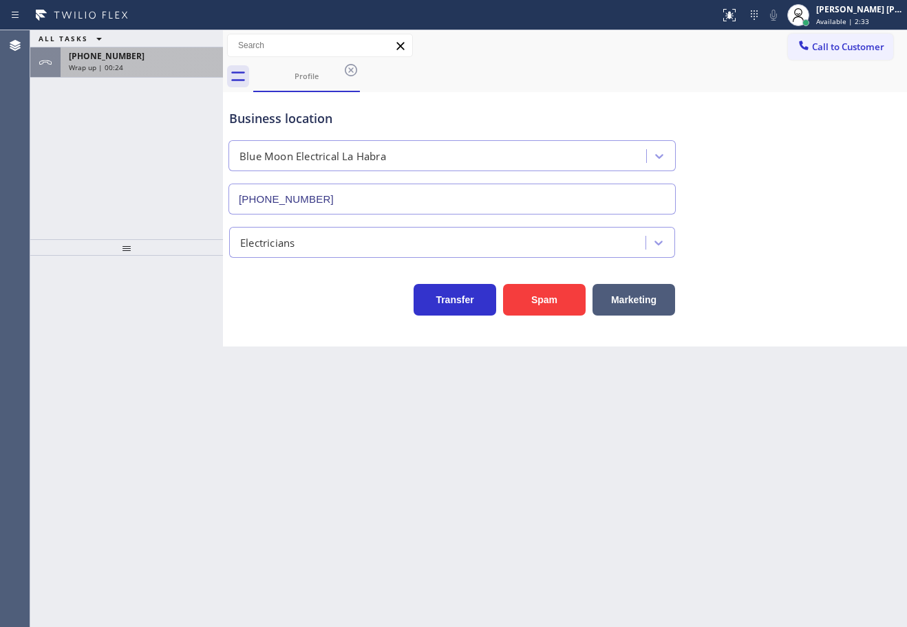
click at [133, 67] on div "Wrap up | 00:24" at bounding box center [142, 68] width 146 height 10
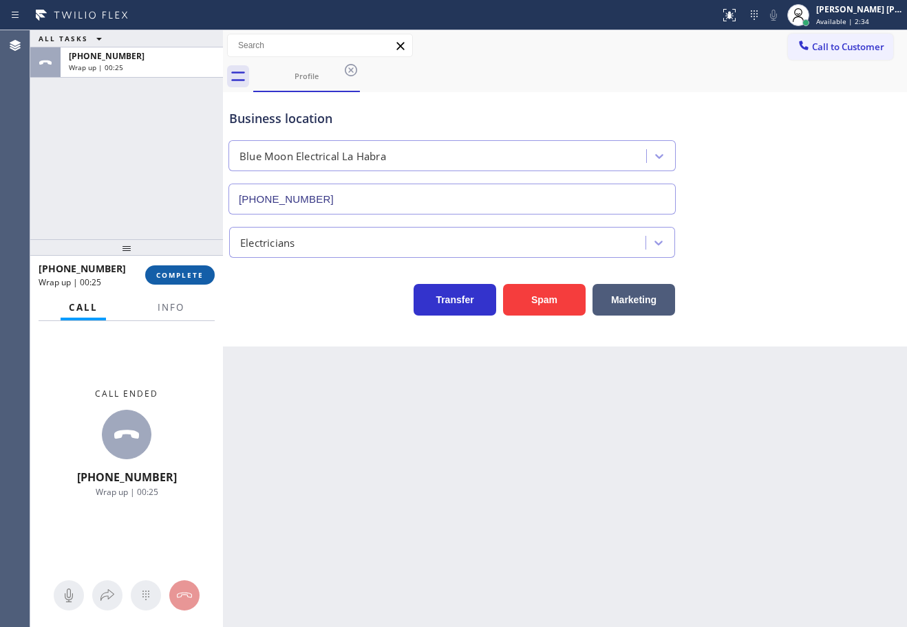
click at [174, 272] on span "COMPLETE" at bounding box center [179, 275] width 47 height 10
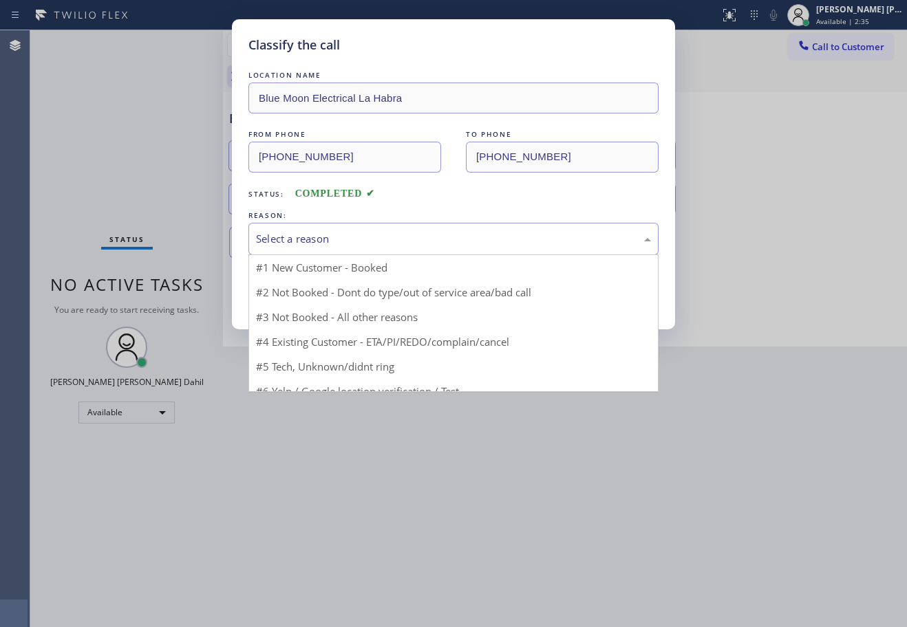
click at [262, 244] on div "Select a reason" at bounding box center [453, 239] width 395 height 16
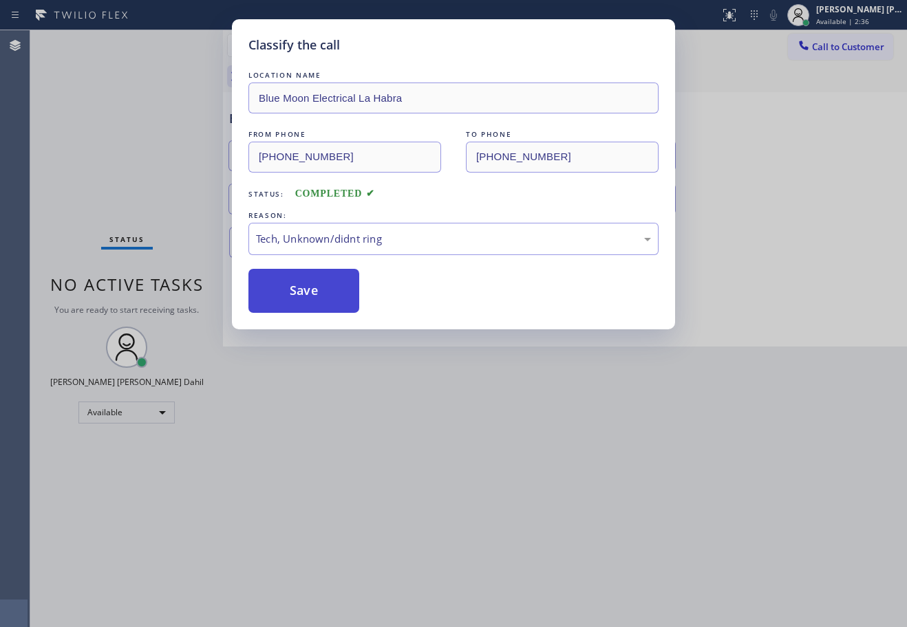
click at [317, 302] on button "Save" at bounding box center [303, 291] width 111 height 44
click at [316, 301] on button "Save" at bounding box center [303, 291] width 111 height 44
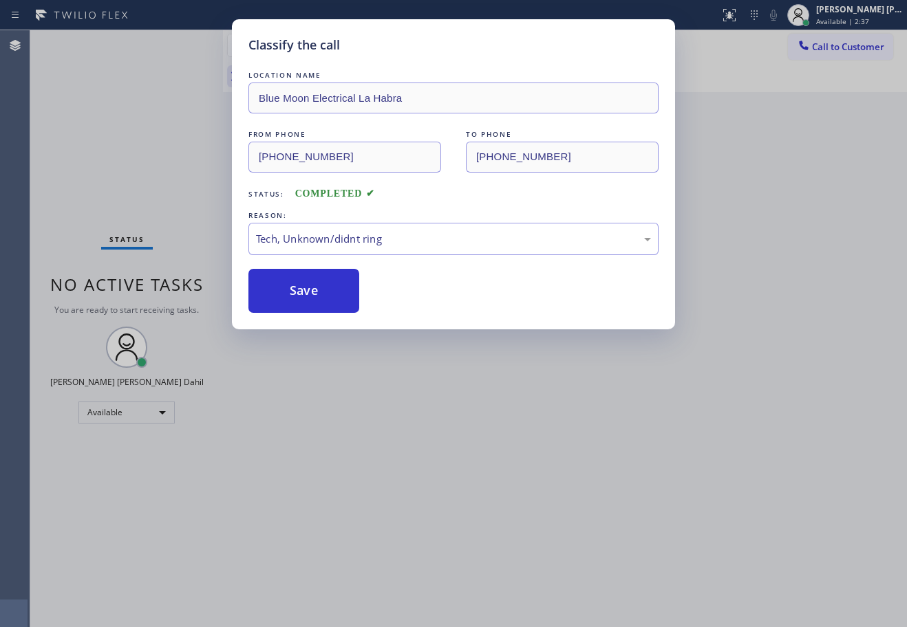
click at [314, 298] on button "Save" at bounding box center [303, 291] width 111 height 44
click at [173, 138] on div "Classify the call LOCATION NAME Blue Moon Electrical La Habra FROM PHONE (562) …" at bounding box center [453, 313] width 907 height 627
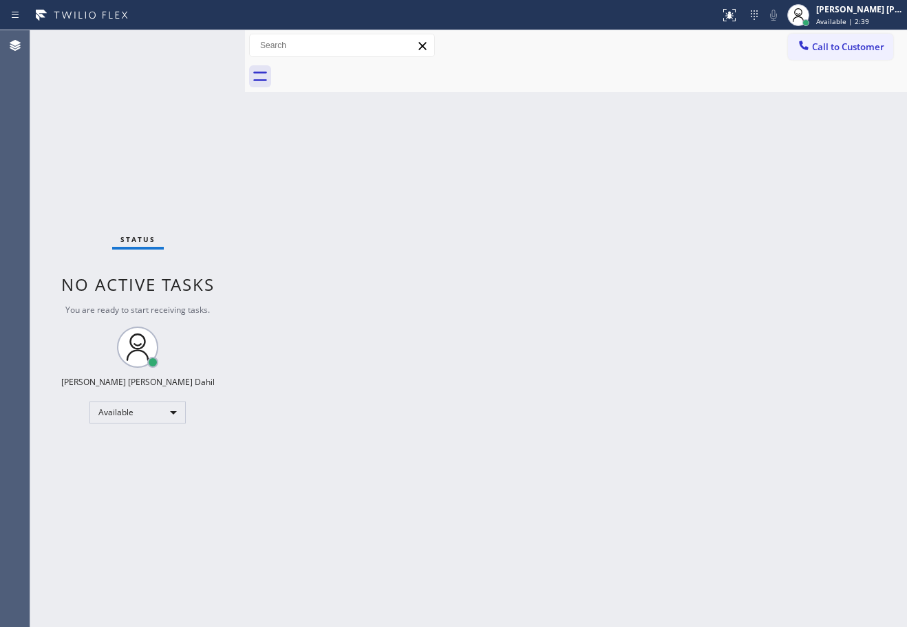
drag, startPoint x: 222, startPoint y: 46, endPoint x: 244, endPoint y: 62, distance: 27.1
click at [245, 62] on div at bounding box center [245, 328] width 0 height 597
click at [343, 199] on div "Back to Dashboard Change Sender ID Customers Technicians Select a contact Outbo…" at bounding box center [576, 328] width 662 height 597
click at [208, 43] on div "Status No active tasks You are ready to start receiving tasks. [PERSON_NAME] [P…" at bounding box center [137, 328] width 215 height 597
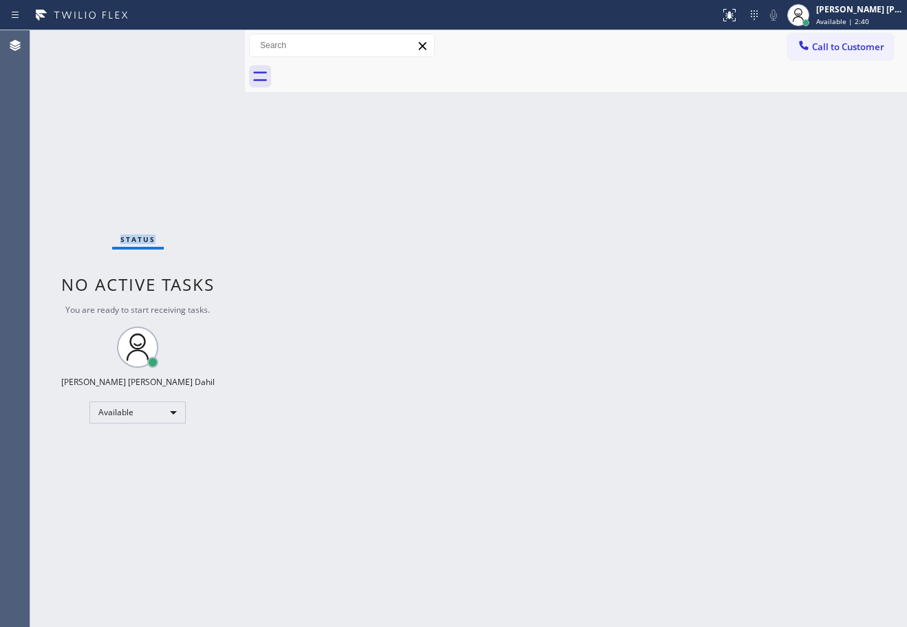
click at [208, 43] on div "Status No active tasks You are ready to start receiving tasks. [PERSON_NAME] [P…" at bounding box center [137, 328] width 215 height 597
click at [457, 113] on div "Back to Dashboard Change Sender ID Customers Technicians Select a contact Outbo…" at bounding box center [576, 328] width 662 height 597
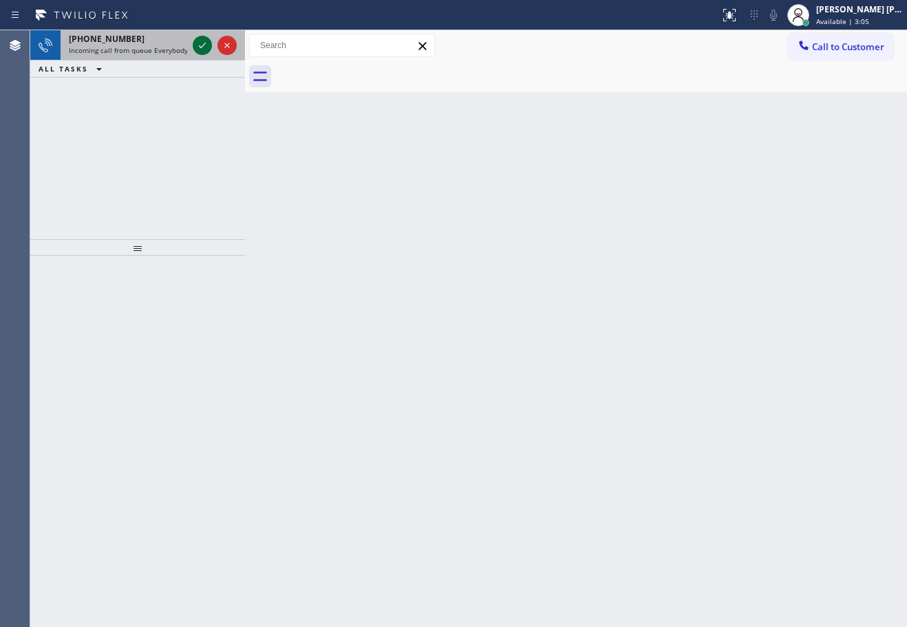
click at [208, 43] on icon at bounding box center [202, 45] width 17 height 17
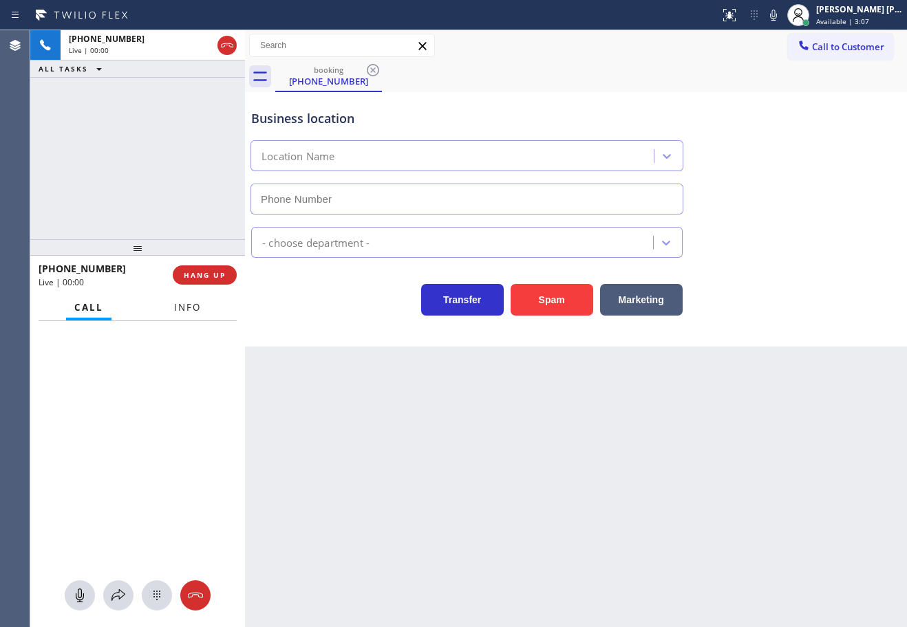
click at [193, 312] on span "Info" at bounding box center [187, 307] width 27 height 12
type input "[PHONE_NUMBER]"
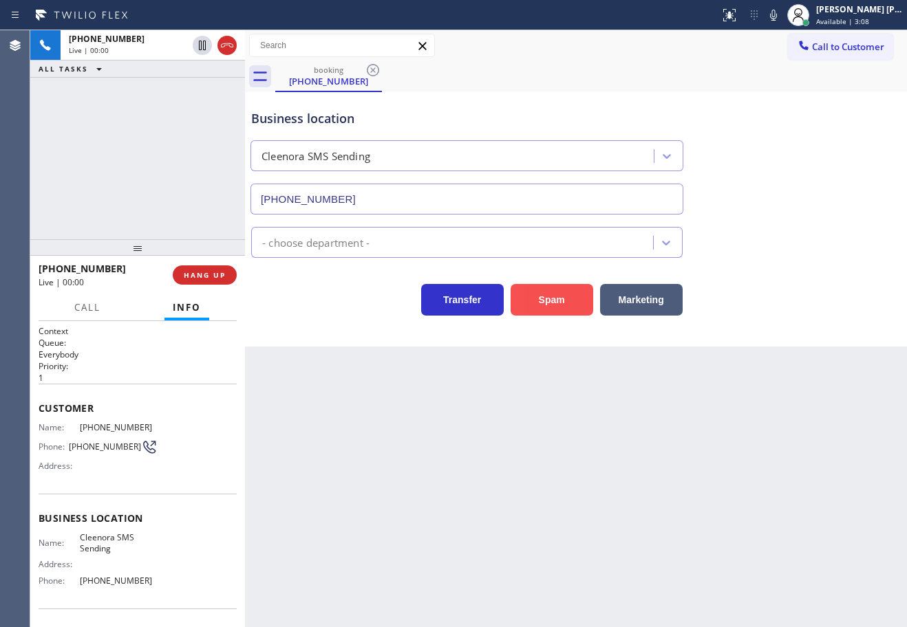
click at [542, 301] on button "Spam" at bounding box center [551, 300] width 83 height 32
drag, startPoint x: 542, startPoint y: 301, endPoint x: 338, endPoint y: 144, distance: 257.4
click at [541, 301] on button "Spam" at bounding box center [551, 300] width 83 height 32
drag, startPoint x: 245, startPoint y: 49, endPoint x: 556, endPoint y: 497, distance: 545.5
click at [246, 50] on div at bounding box center [246, 328] width 0 height 597
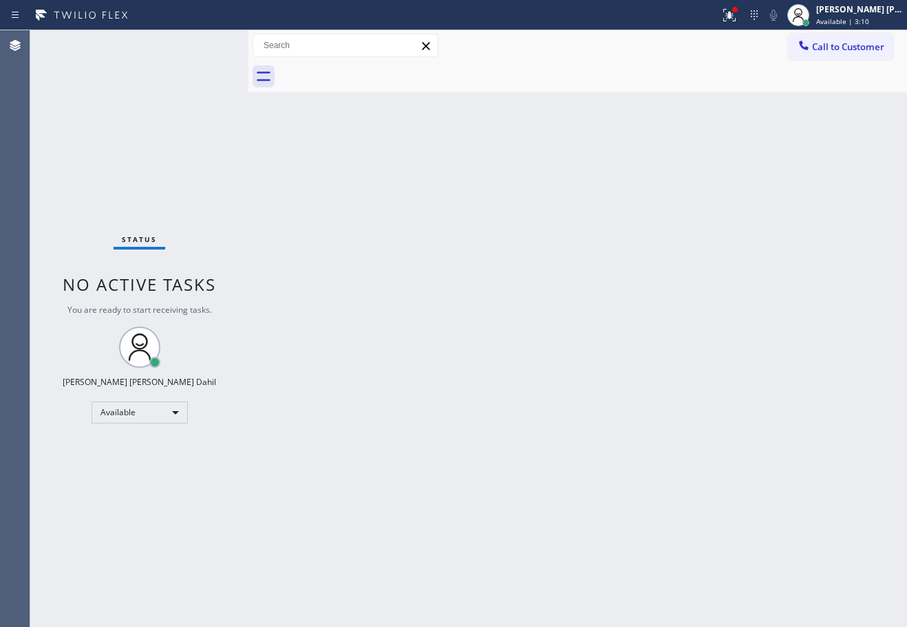
click at [576, 511] on div "Back to Dashboard Change Sender ID Customers Technicians Select a contact Outbo…" at bounding box center [577, 328] width 658 height 597
click at [208, 43] on div "Status No active tasks You are ready to start receiving tasks. [PERSON_NAME] [P…" at bounding box center [139, 328] width 218 height 597
click at [737, 16] on icon at bounding box center [729, 15] width 17 height 17
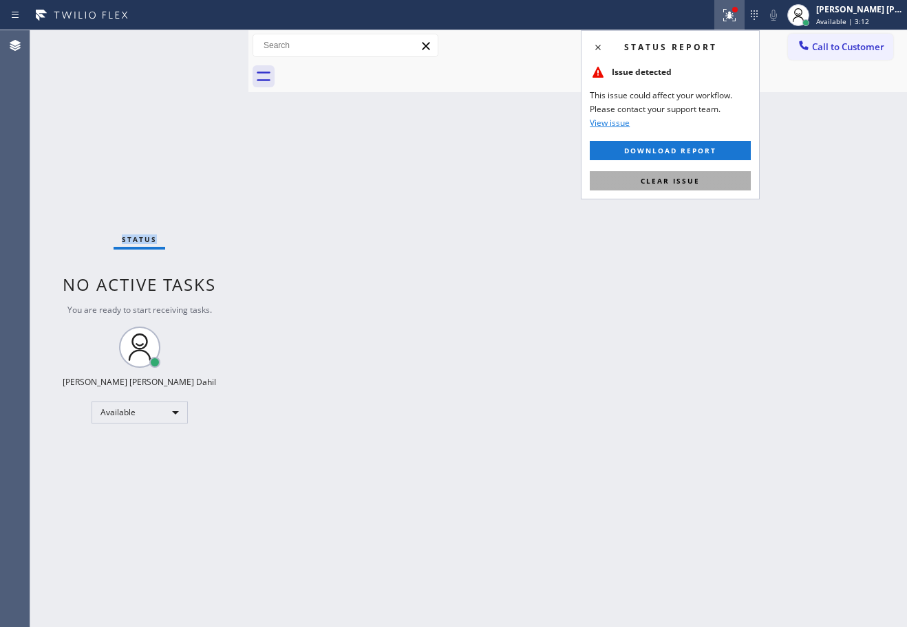
drag, startPoint x: 717, startPoint y: 171, endPoint x: 718, endPoint y: 187, distance: 15.8
click at [718, 173] on button "Clear issue" at bounding box center [669, 180] width 161 height 19
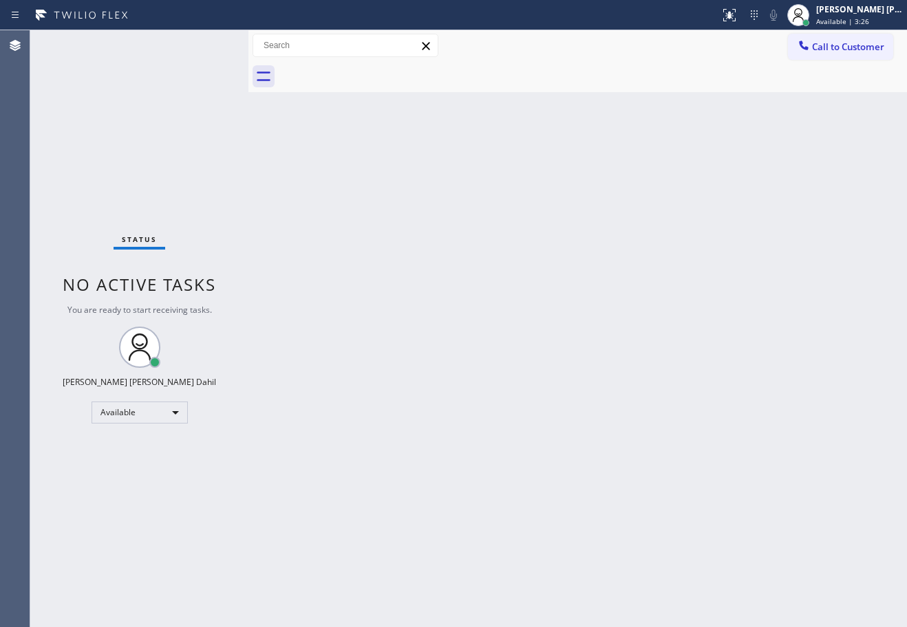
click at [539, 47] on div "Call to Customer Outbound call Location Search location Your caller id phone nu…" at bounding box center [577, 46] width 658 height 24
click at [208, 43] on div "Status No active tasks You are ready to start receiving tasks. [PERSON_NAME] [P…" at bounding box center [139, 328] width 218 height 597
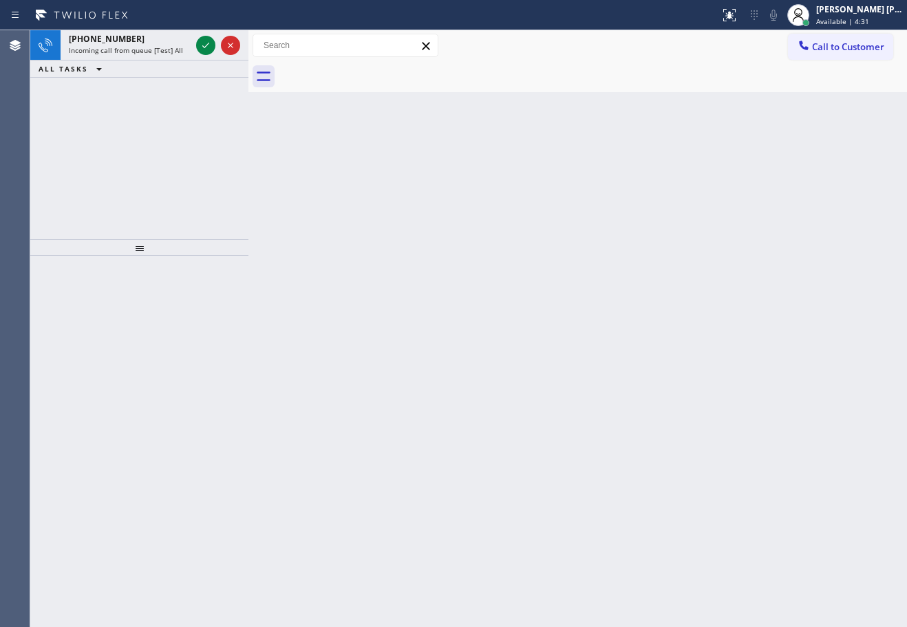
click at [208, 43] on icon at bounding box center [205, 45] width 17 height 17
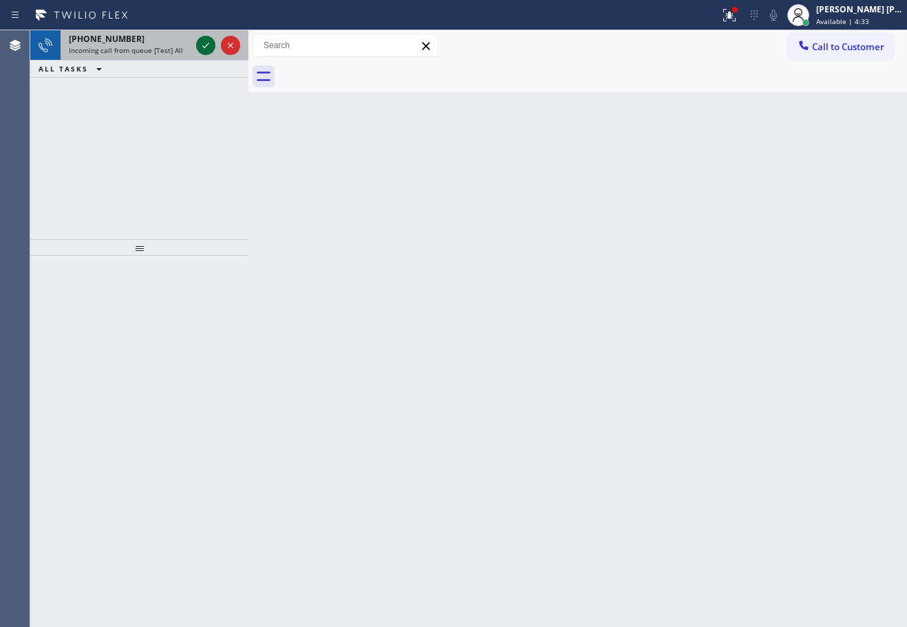
click at [203, 41] on icon at bounding box center [205, 45] width 17 height 17
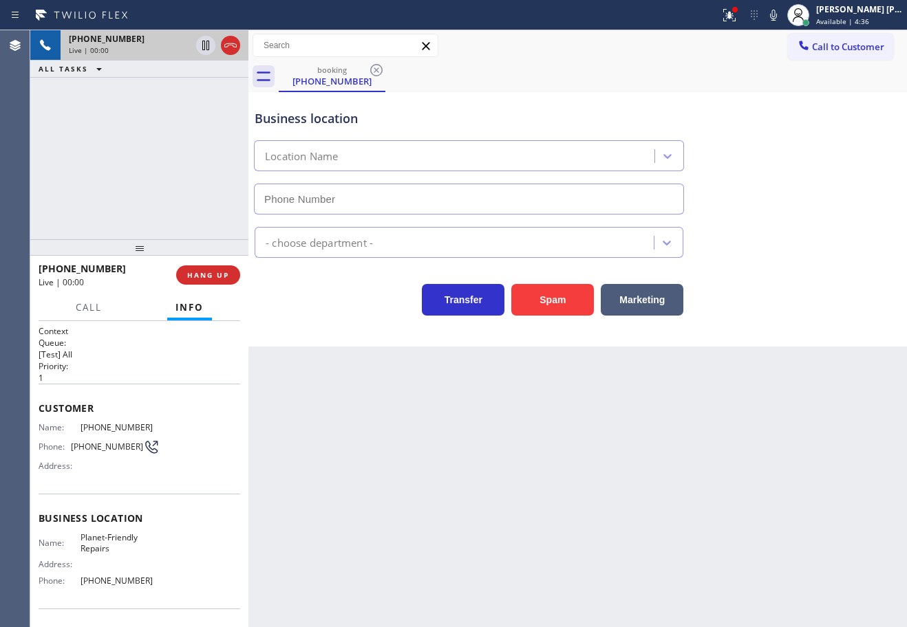
type input "(856) 386-3726"
click at [552, 307] on button "Spam" at bounding box center [552, 300] width 83 height 32
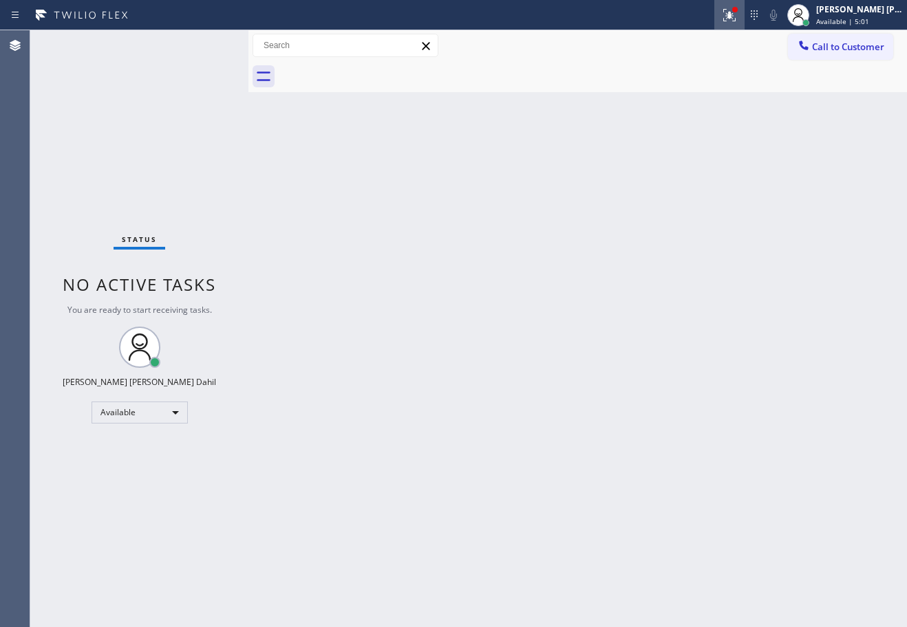
click at [737, 8] on icon at bounding box center [729, 15] width 17 height 17
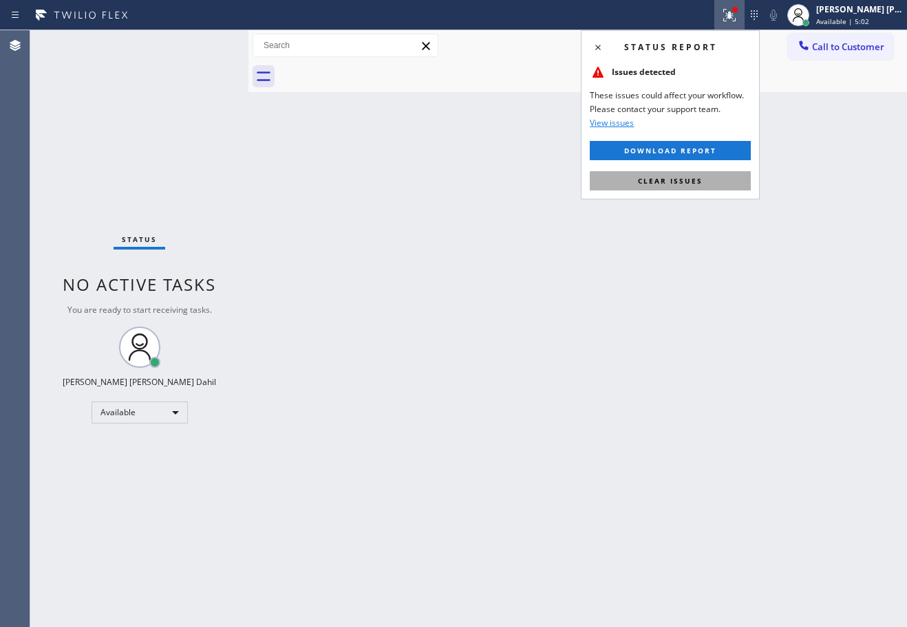
click at [718, 179] on button "Clear issues" at bounding box center [669, 180] width 161 height 19
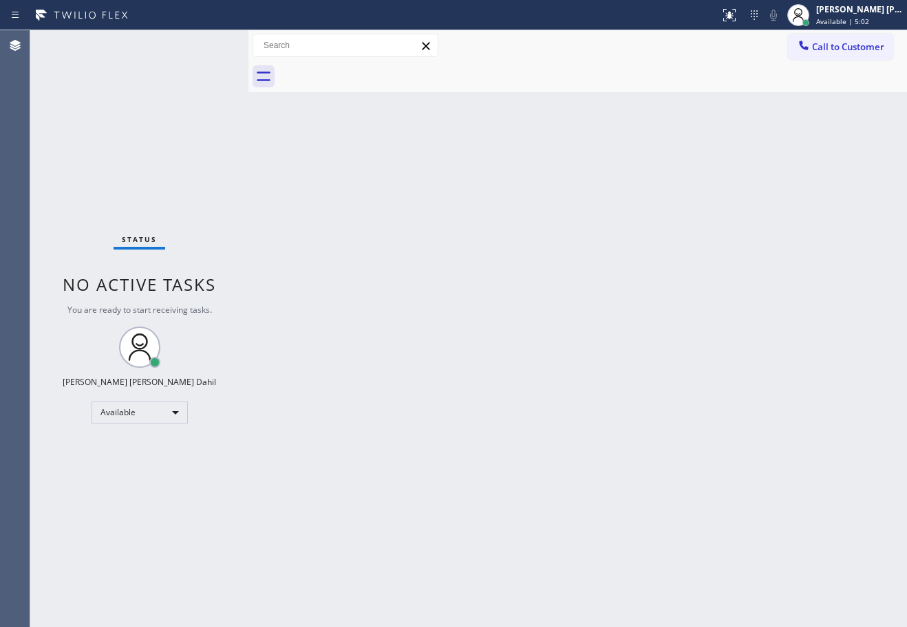
drag, startPoint x: 718, startPoint y: 179, endPoint x: 691, endPoint y: 508, distance: 330.6
click at [717, 181] on div "Back to Dashboard Change Sender ID Customers Technicians Select a contact Outbo…" at bounding box center [577, 328] width 658 height 597
click at [460, 67] on div at bounding box center [593, 76] width 628 height 31
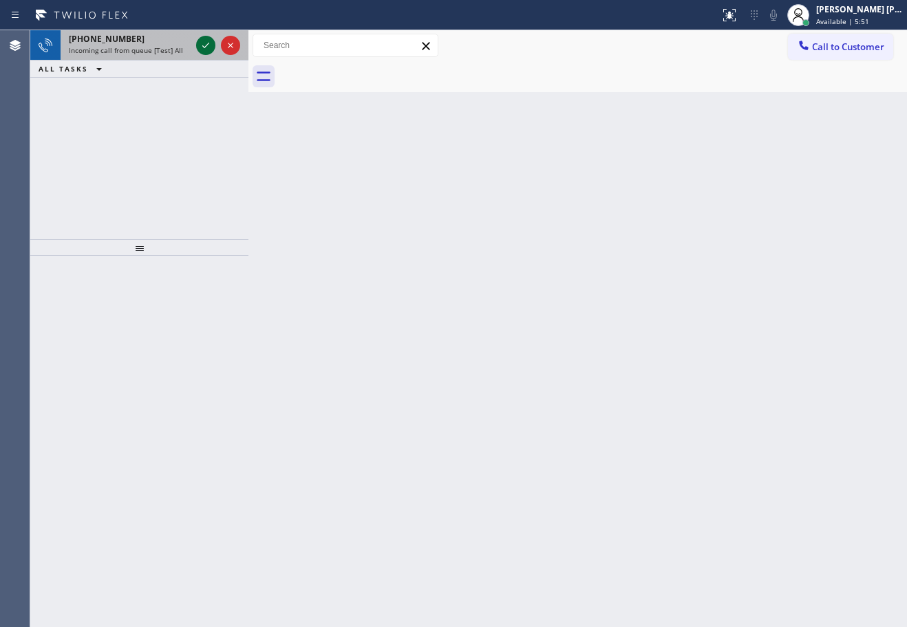
click at [206, 43] on icon at bounding box center [205, 45] width 17 height 17
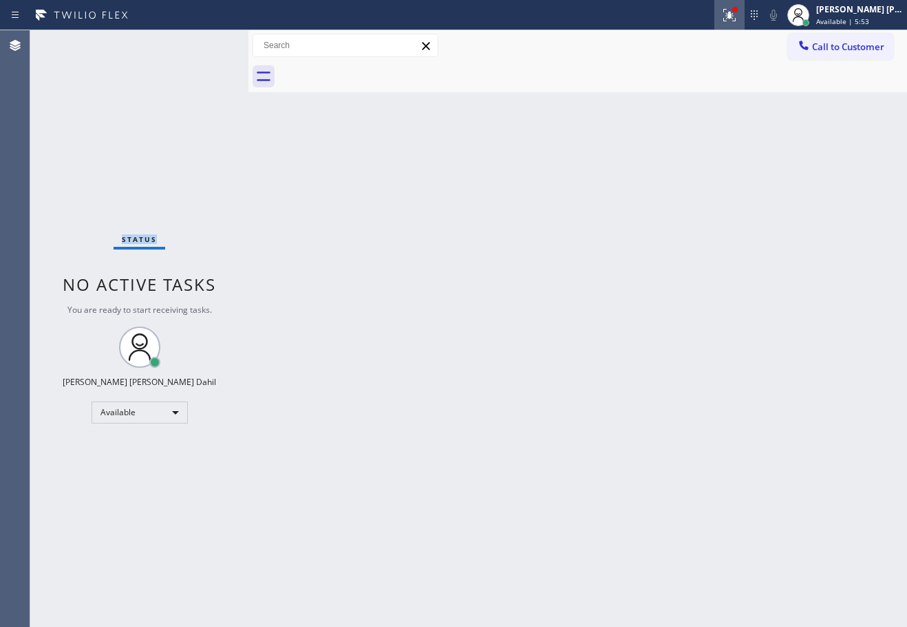
click at [735, 21] on icon at bounding box center [729, 15] width 12 height 12
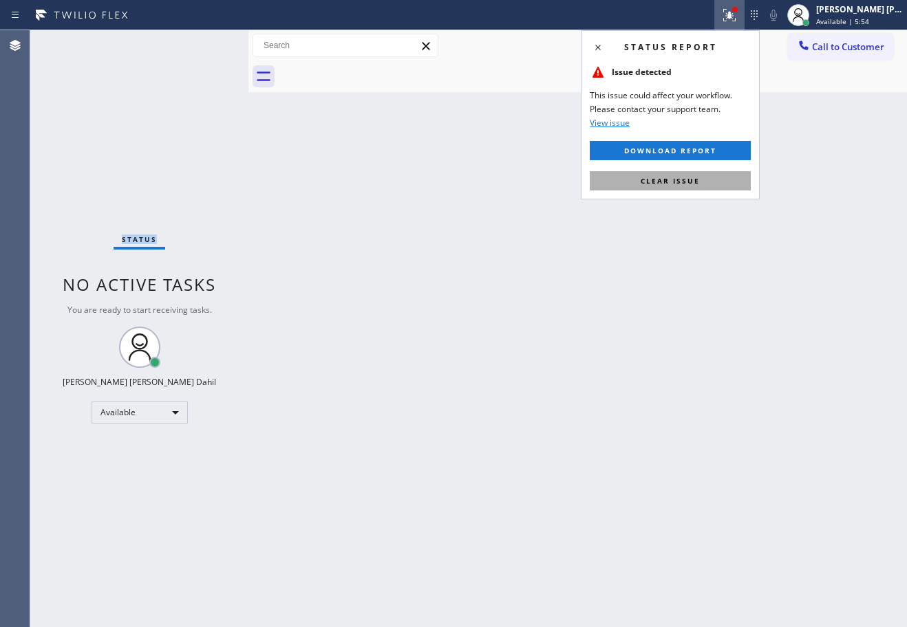
click at [724, 184] on button "Clear issue" at bounding box center [669, 180] width 161 height 19
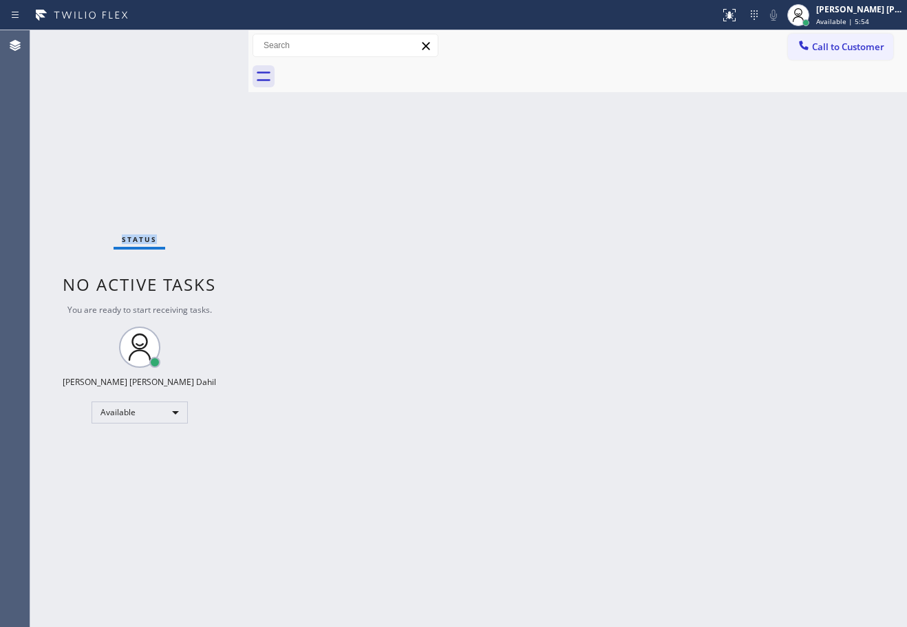
click at [724, 184] on div "Back to Dashboard Change Sender ID Customers Technicians Select a contact Outbo…" at bounding box center [577, 328] width 658 height 597
drag, startPoint x: 640, startPoint y: 378, endPoint x: 691, endPoint y: 429, distance: 72.0
click at [656, 396] on div "Back to Dashboard Change Sender ID Customers Technicians Select a contact Outbo…" at bounding box center [577, 328] width 658 height 597
drag, startPoint x: 519, startPoint y: 441, endPoint x: 656, endPoint y: 616, distance: 222.5
click at [528, 440] on div "Back to Dashboard Change Sender ID Customers Technicians Select a contact Outbo…" at bounding box center [577, 328] width 658 height 597
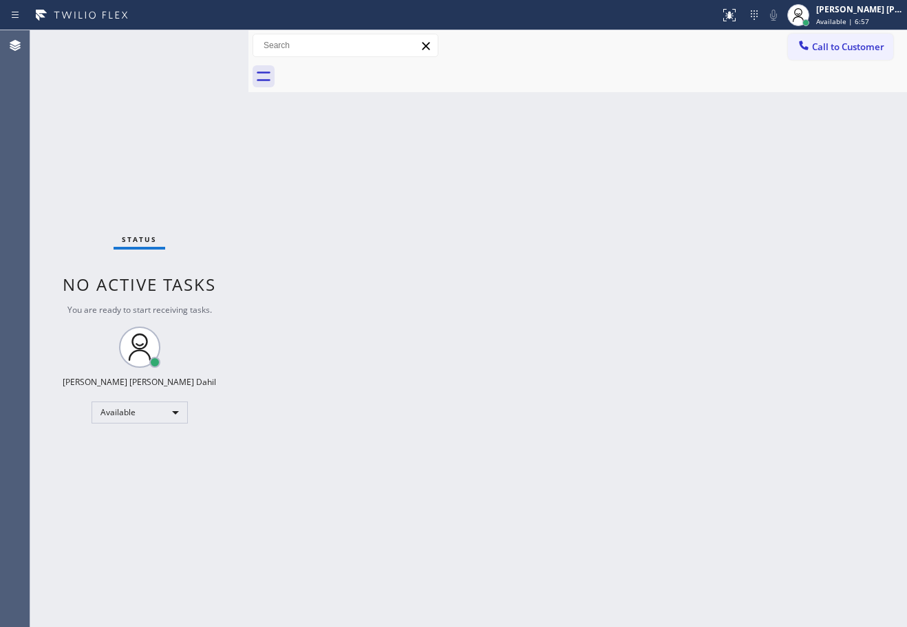
click at [517, 69] on div at bounding box center [593, 76] width 628 height 31
drag, startPoint x: 647, startPoint y: 312, endPoint x: 735, endPoint y: 235, distance: 117.0
click at [647, 321] on div "Back to Dashboard Change Sender ID Customers Technicians Select a contact Outbo…" at bounding box center [577, 328] width 658 height 597
click at [597, 464] on div "Back to Dashboard Change Sender ID Customers Technicians Select a contact Outbo…" at bounding box center [577, 328] width 658 height 597
click at [509, 76] on div at bounding box center [593, 76] width 628 height 31
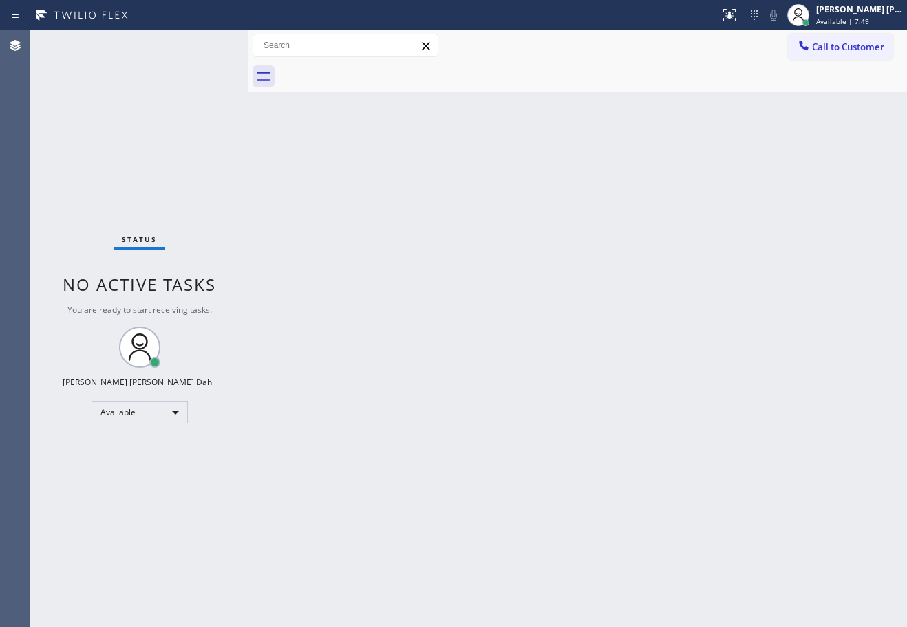
click at [684, 422] on div "Back to Dashboard Change Sender ID Customers Technicians Select a contact Outbo…" at bounding box center [577, 328] width 658 height 597
click at [208, 43] on div "Status No active tasks You are ready to start receiving tasks. [PERSON_NAME] [P…" at bounding box center [139, 328] width 218 height 597
drag, startPoint x: 503, startPoint y: 300, endPoint x: 547, endPoint y: 358, distance: 73.2
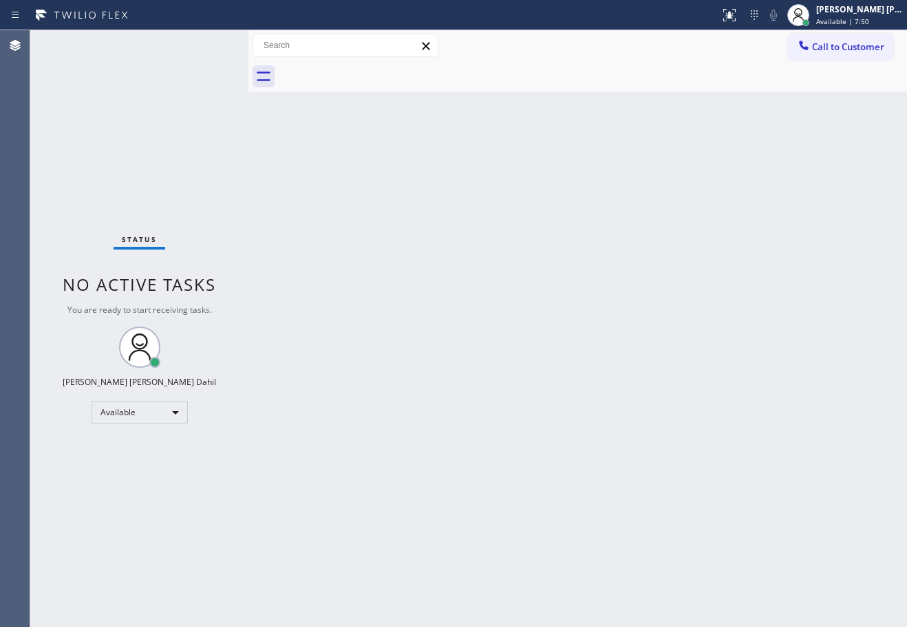
click at [508, 310] on div "Back to Dashboard Change Sender ID Customers Technicians Select a contact Outbo…" at bounding box center [577, 328] width 658 height 597
click at [561, 77] on div at bounding box center [593, 76] width 628 height 31
click at [208, 43] on div "Status No active tasks You are ready to start receiving tasks. [PERSON_NAME] [P…" at bounding box center [139, 328] width 218 height 597
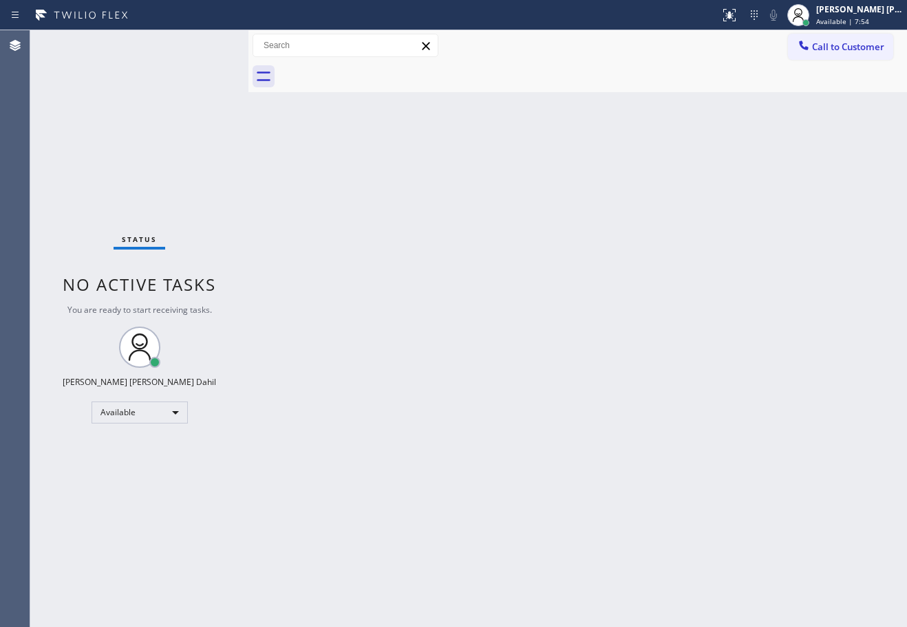
click at [479, 262] on div "Back to Dashboard Change Sender ID Customers Technicians Select a contact Outbo…" at bounding box center [577, 328] width 658 height 597
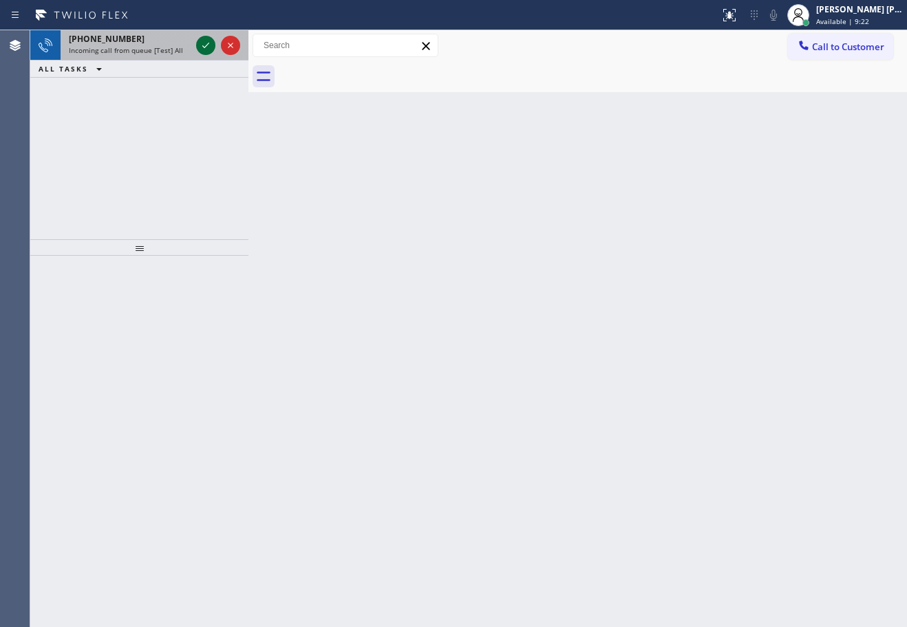
click at [208, 43] on icon at bounding box center [205, 45] width 17 height 17
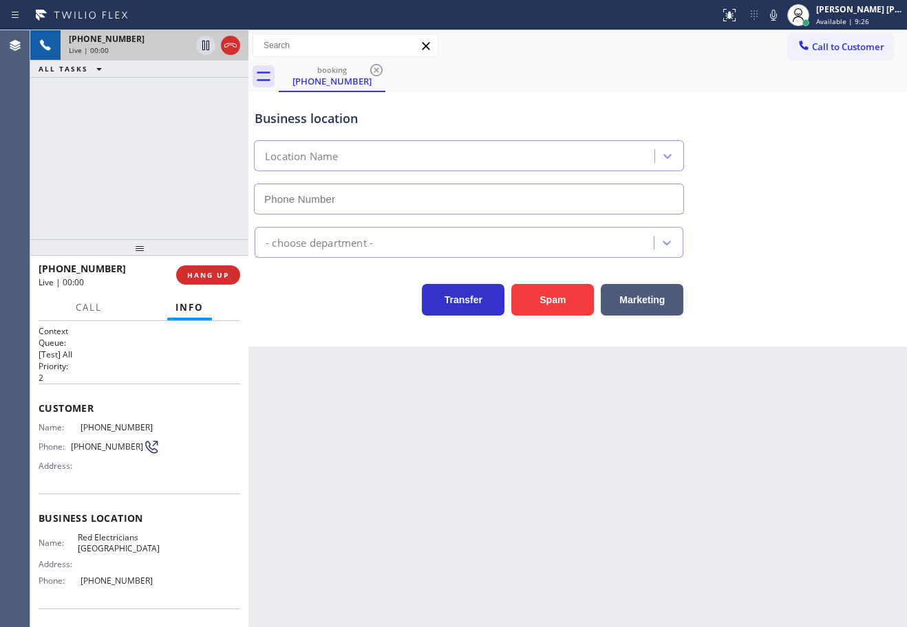
type input "(760) 388-9446"
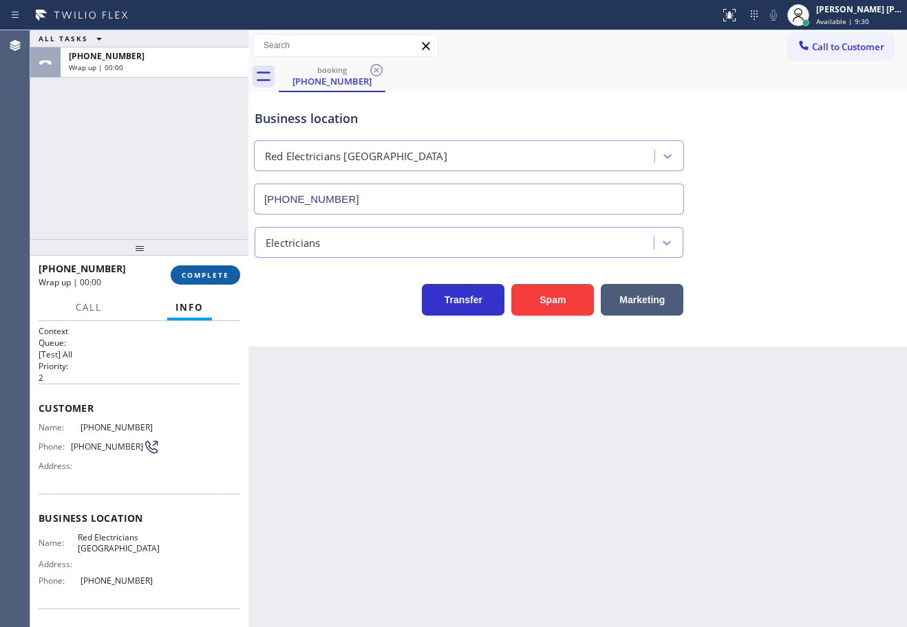
click at [228, 272] on span "COMPLETE" at bounding box center [205, 275] width 47 height 10
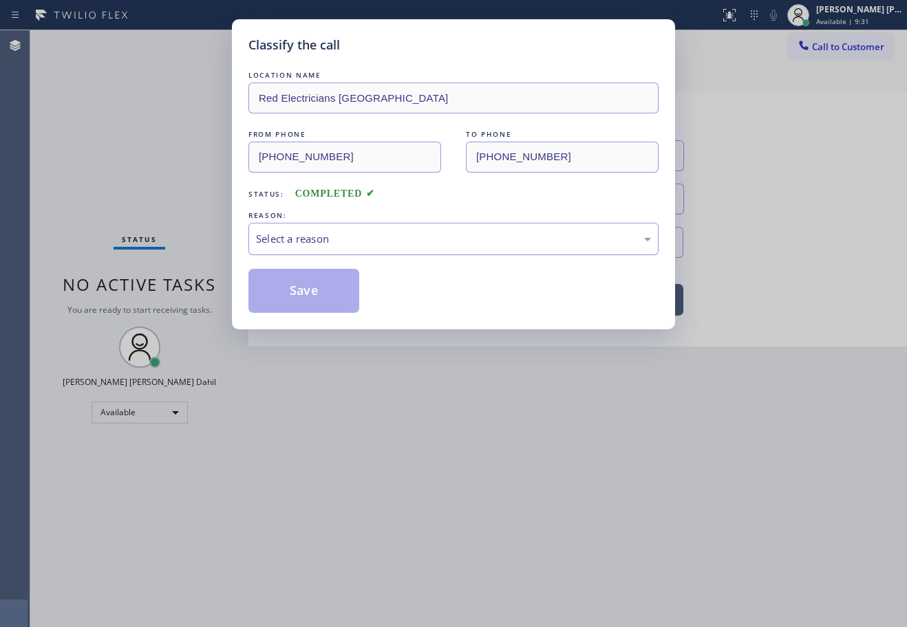
click at [345, 232] on div "Select a reason" at bounding box center [453, 239] width 395 height 16
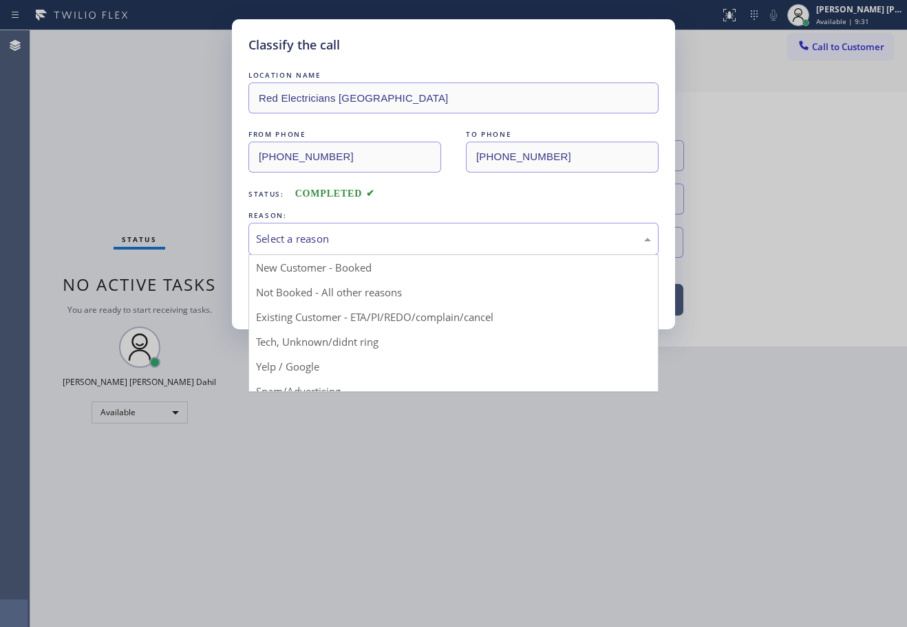
drag, startPoint x: 363, startPoint y: 338, endPoint x: 344, endPoint y: 314, distance: 30.3
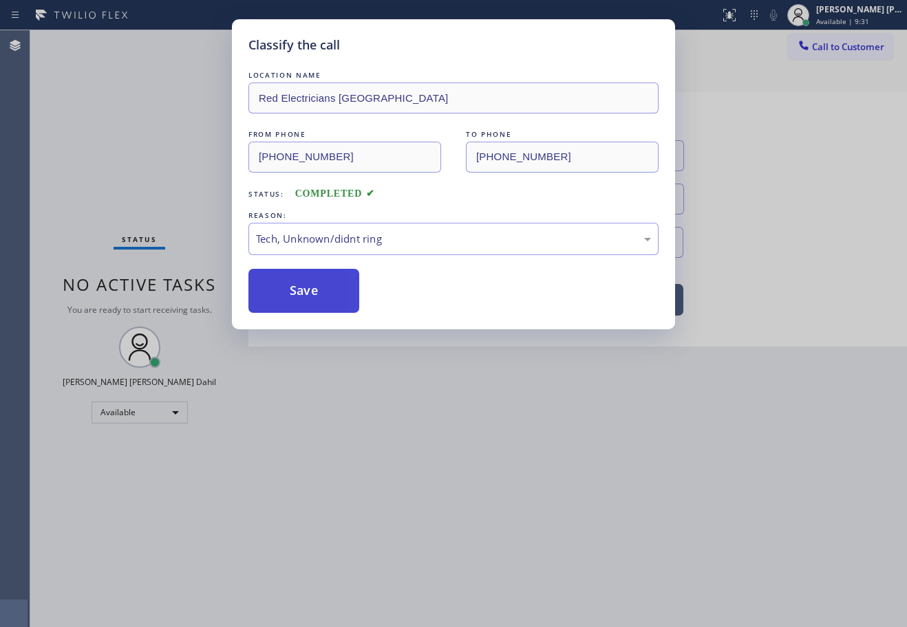
drag, startPoint x: 332, startPoint y: 303, endPoint x: 324, endPoint y: 296, distance: 10.7
click at [332, 303] on button "Save" at bounding box center [303, 291] width 111 height 44
click at [324, 296] on button "Save" at bounding box center [303, 291] width 111 height 44
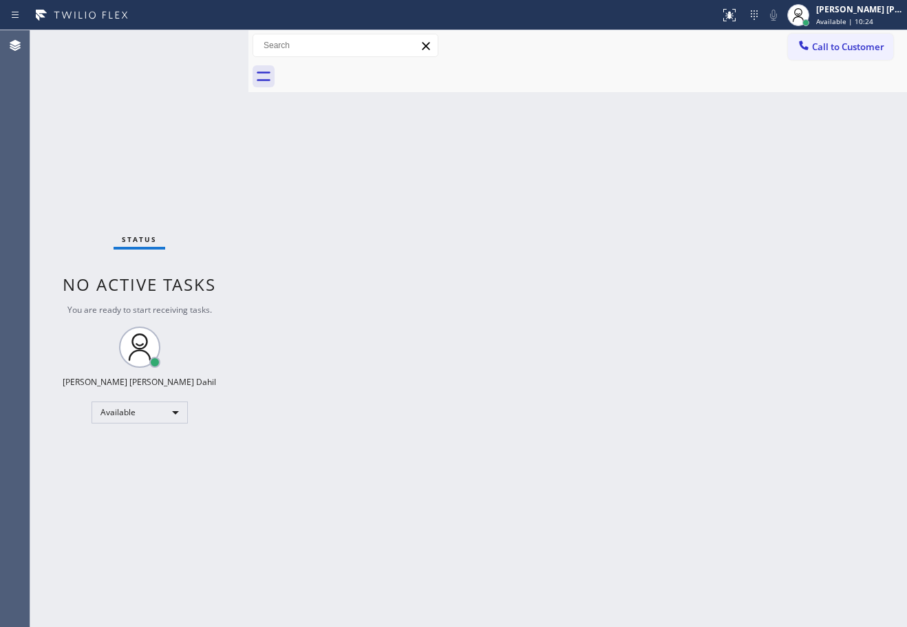
drag, startPoint x: 602, startPoint y: 111, endPoint x: 508, endPoint y: 528, distance: 426.7
click at [616, 194] on div "Back to Dashboard Change Sender ID Customers Technicians Select a contact Outbo…" at bounding box center [577, 328] width 658 height 597
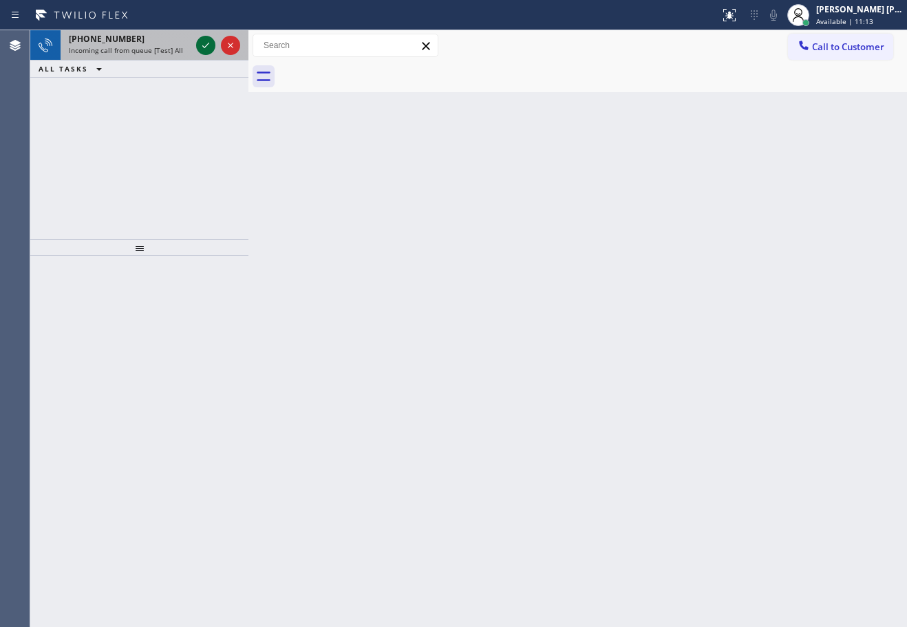
drag, startPoint x: 172, startPoint y: 46, endPoint x: 204, endPoint y: 45, distance: 32.4
click at [171, 45] on span "Incoming call from queue [Test] All" at bounding box center [126, 50] width 114 height 10
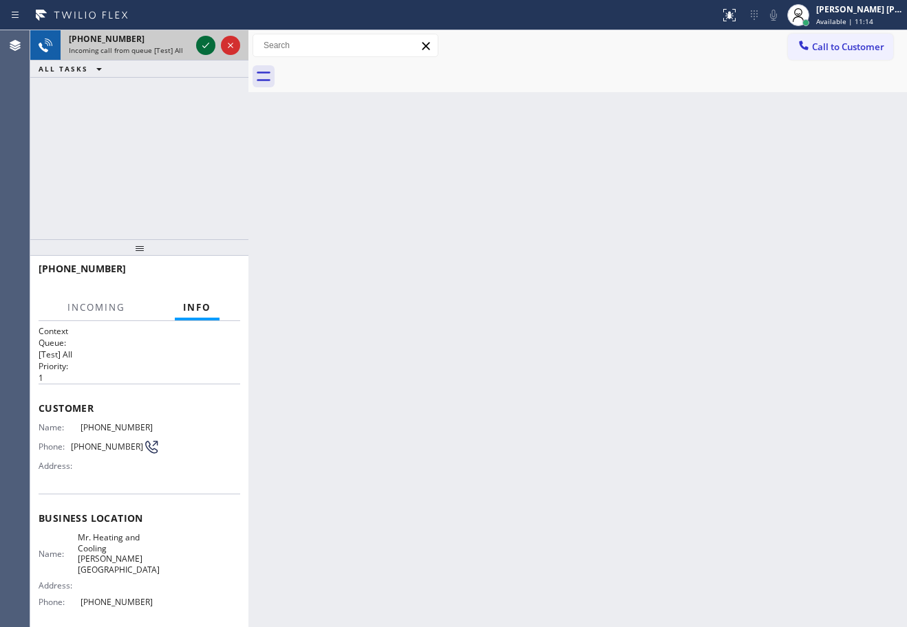
click at [205, 41] on icon at bounding box center [205, 45] width 17 height 17
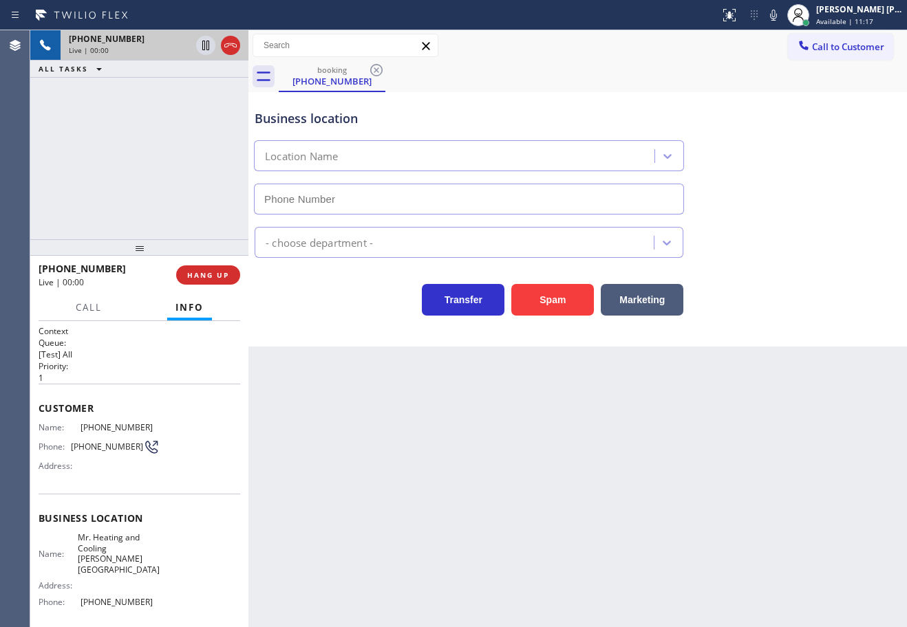
type input "(347) 835-5348"
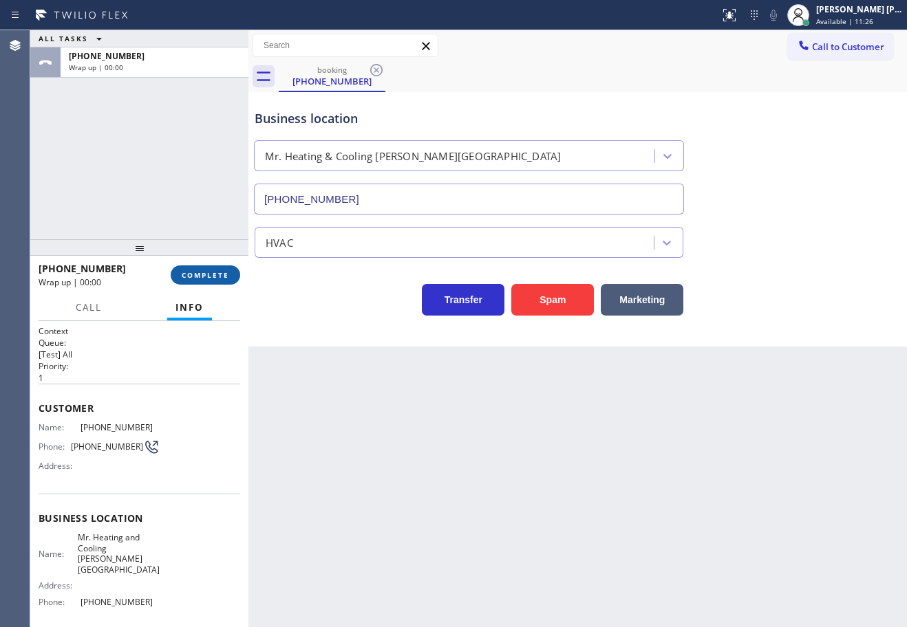
click at [231, 274] on button "COMPLETE" at bounding box center [205, 275] width 69 height 19
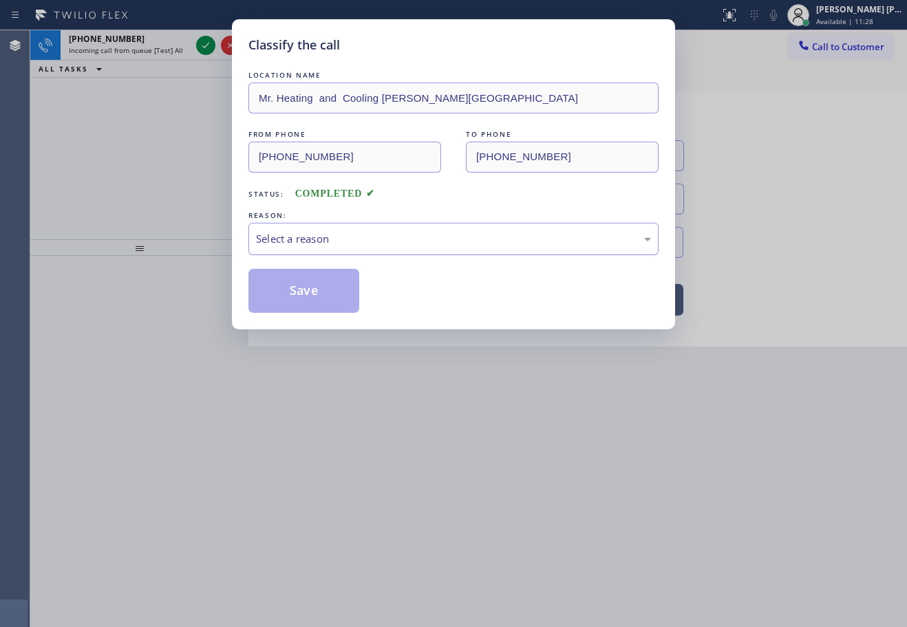
click at [316, 245] on div "Select a reason" at bounding box center [453, 239] width 395 height 16
click at [306, 303] on button "Save" at bounding box center [303, 291] width 111 height 44
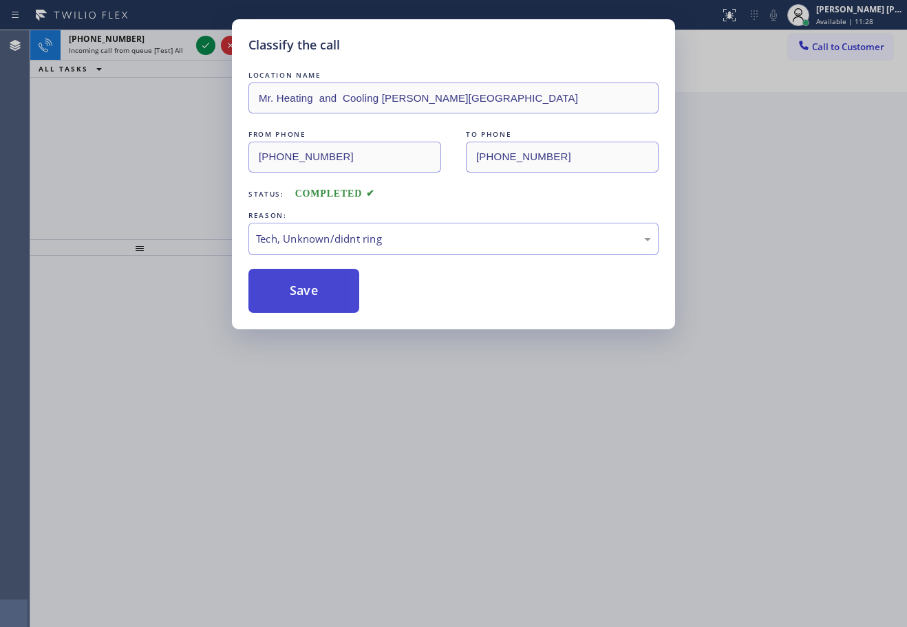
click at [306, 303] on button "Save" at bounding box center [303, 291] width 111 height 44
click at [166, 56] on div "Classify the call LOCATION NAME Mr. Heating and Cooling Jackson Heights FROM PH…" at bounding box center [453, 313] width 907 height 627
click at [166, 55] on div "Classify the call LOCATION NAME Mr. Heating and Cooling Jackson Heights FROM PH…" at bounding box center [453, 313] width 907 height 627
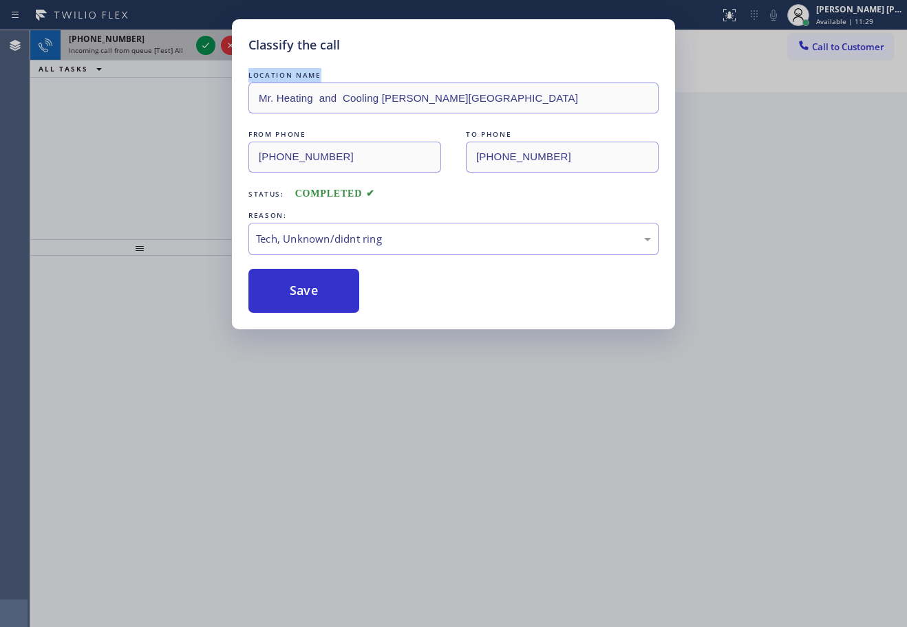
click at [168, 54] on div "Classify the call LOCATION NAME Mr. Heating and Cooling Jackson Heights FROM PH…" at bounding box center [453, 313] width 907 height 627
click at [173, 53] on span "Incoming call from queue [Test] All" at bounding box center [126, 50] width 114 height 10
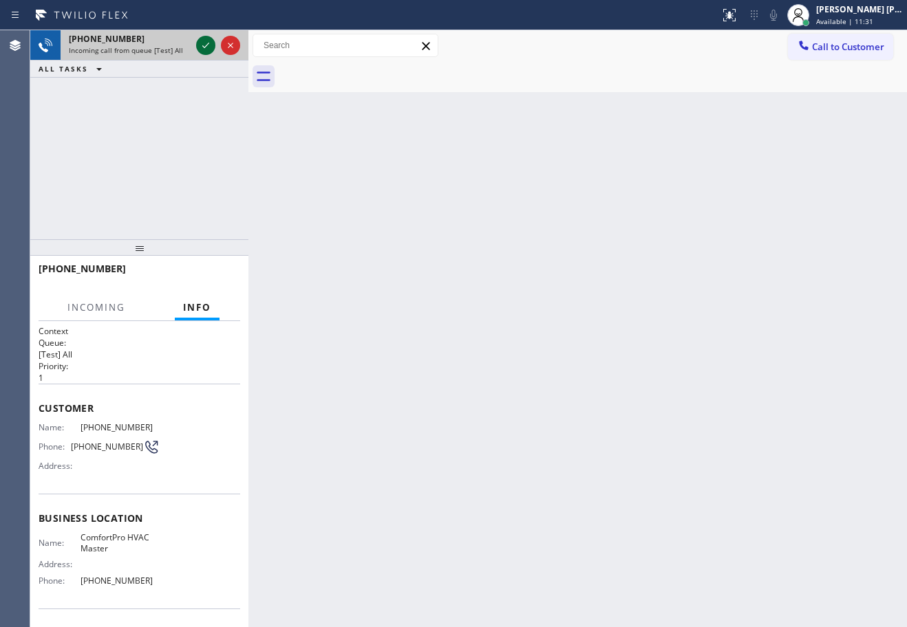
click at [206, 43] on icon at bounding box center [205, 45] width 17 height 17
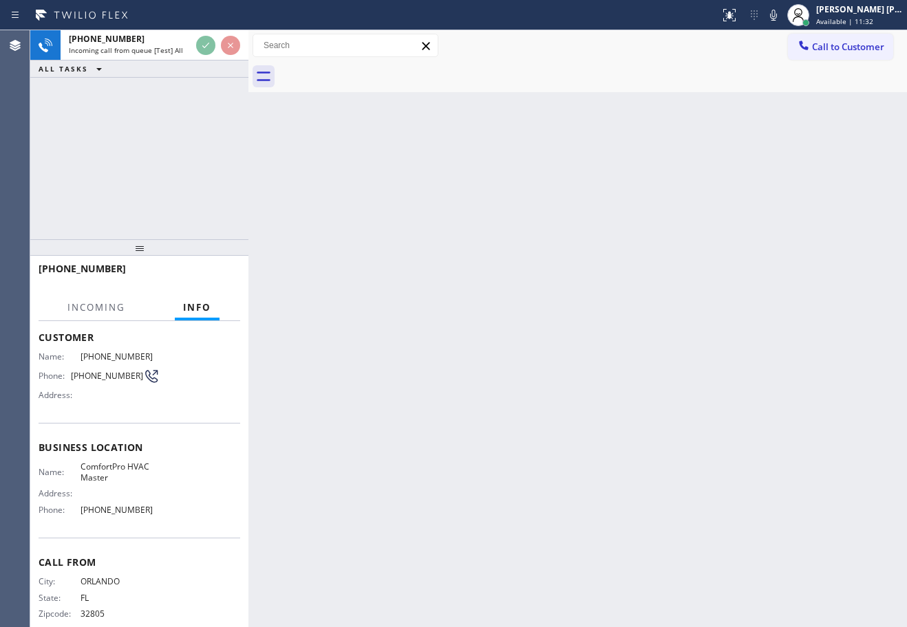
scroll to position [89, 0]
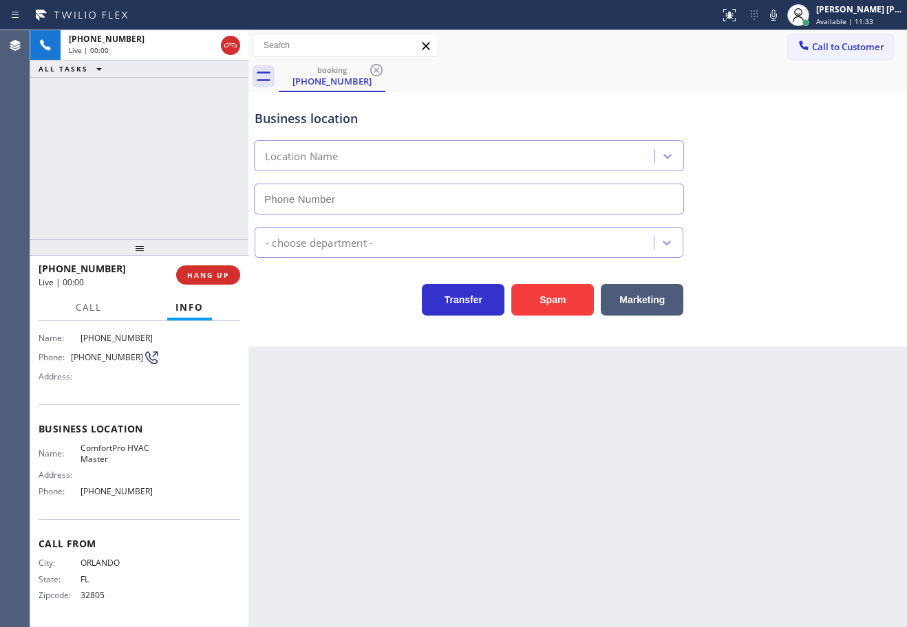
type input "(786) 807-7179"
click at [534, 312] on button "Spam" at bounding box center [552, 300] width 83 height 32
click at [534, 310] on button "Spam" at bounding box center [552, 300] width 83 height 32
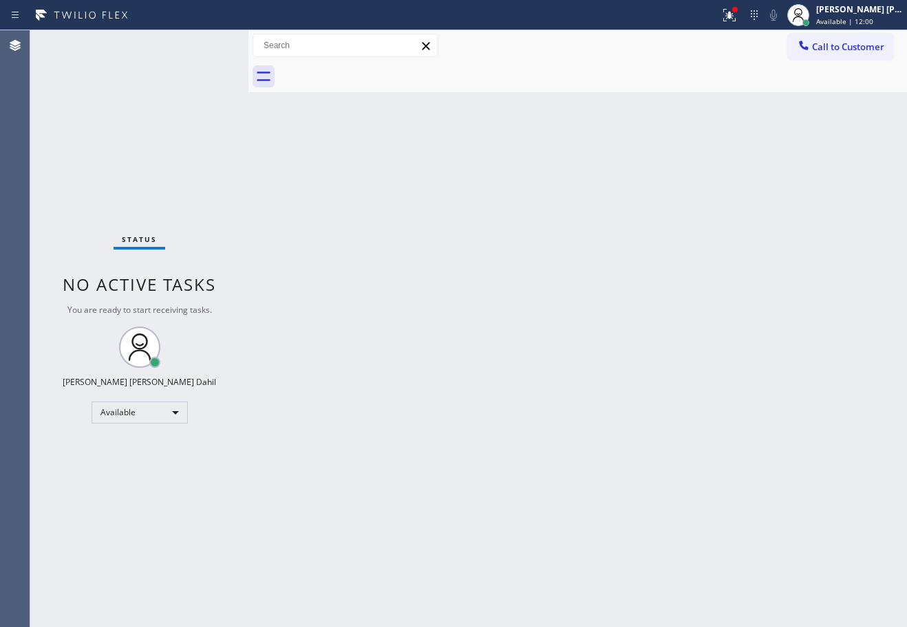
click at [600, 395] on div "Back to Dashboard Change Sender ID Customers Technicians Select a contact Outbo…" at bounding box center [577, 328] width 658 height 597
click at [737, 10] on icon at bounding box center [729, 15] width 17 height 17
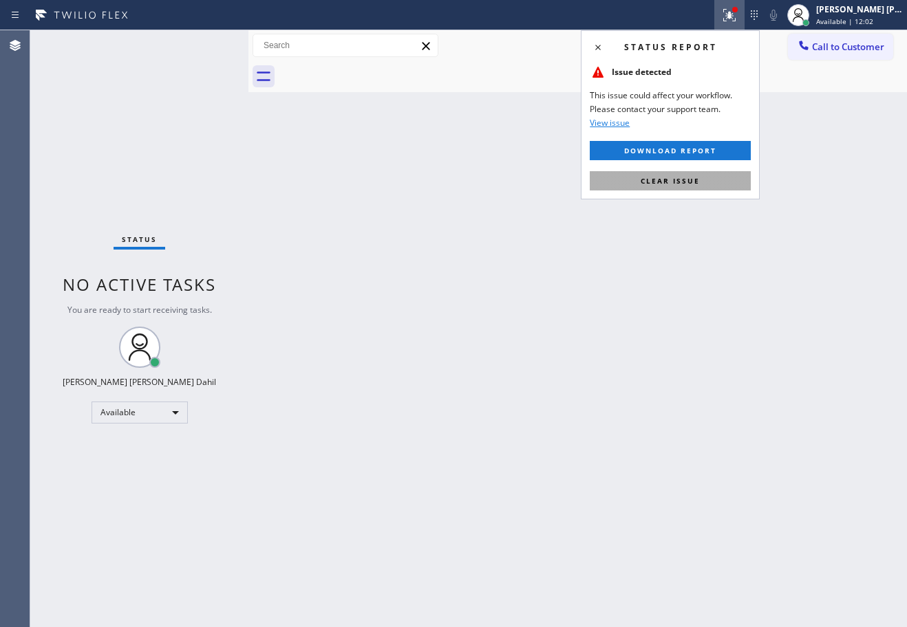
click at [709, 188] on button "Clear issue" at bounding box center [669, 180] width 161 height 19
drag, startPoint x: 710, startPoint y: 188, endPoint x: 715, endPoint y: 213, distance: 25.9
click at [711, 188] on div "Back to Dashboard Change Sender ID Customers Technicians Select a contact Outbo…" at bounding box center [577, 328] width 658 height 597
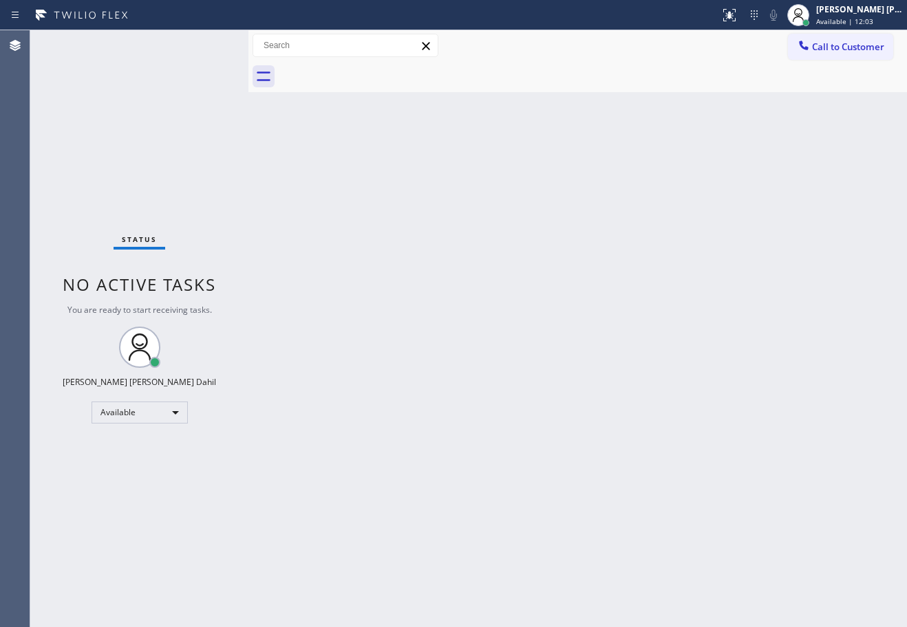
click at [621, 396] on div "Back to Dashboard Change Sender ID Customers Technicians Select a contact Outbo…" at bounding box center [577, 328] width 658 height 597
click at [657, 510] on div "Back to Dashboard Change Sender ID Customers Technicians Select a contact Outbo…" at bounding box center [577, 328] width 658 height 597
click at [642, 99] on div "Back to Dashboard Change Sender ID Customers Technicians Select a contact Outbo…" at bounding box center [577, 328] width 658 height 597
click at [781, 552] on div "Back to Dashboard Change Sender ID Customers Technicians Select a contact Outbo…" at bounding box center [577, 328] width 658 height 597
click at [571, 461] on div "Back to Dashboard Change Sender ID Customers Technicians Select a contact Outbo…" at bounding box center [577, 328] width 658 height 597
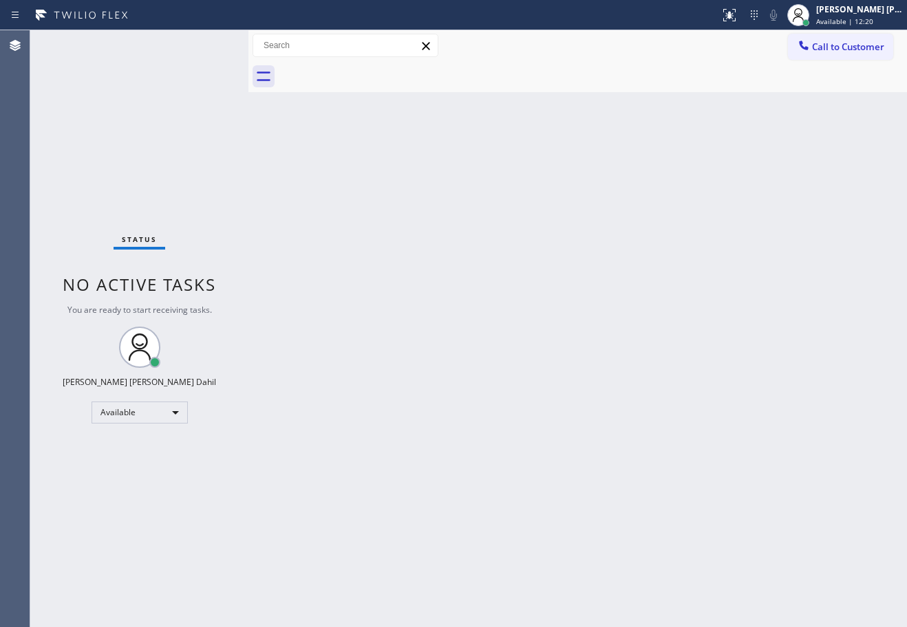
click at [508, 474] on div "Back to Dashboard Change Sender ID Customers Technicians Select a contact Outbo…" at bounding box center [577, 328] width 658 height 597
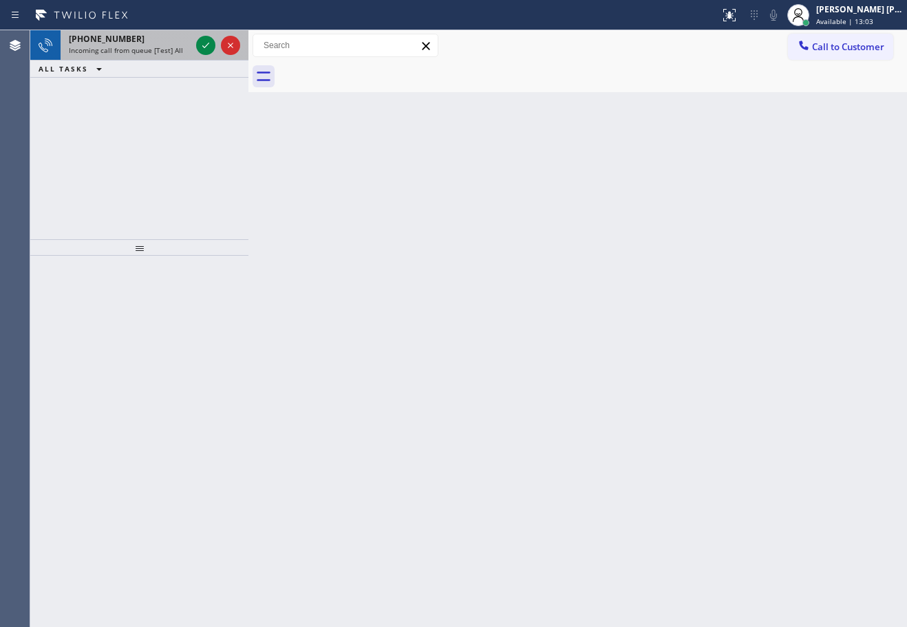
click at [186, 42] on div "+12133905958" at bounding box center [130, 39] width 122 height 12
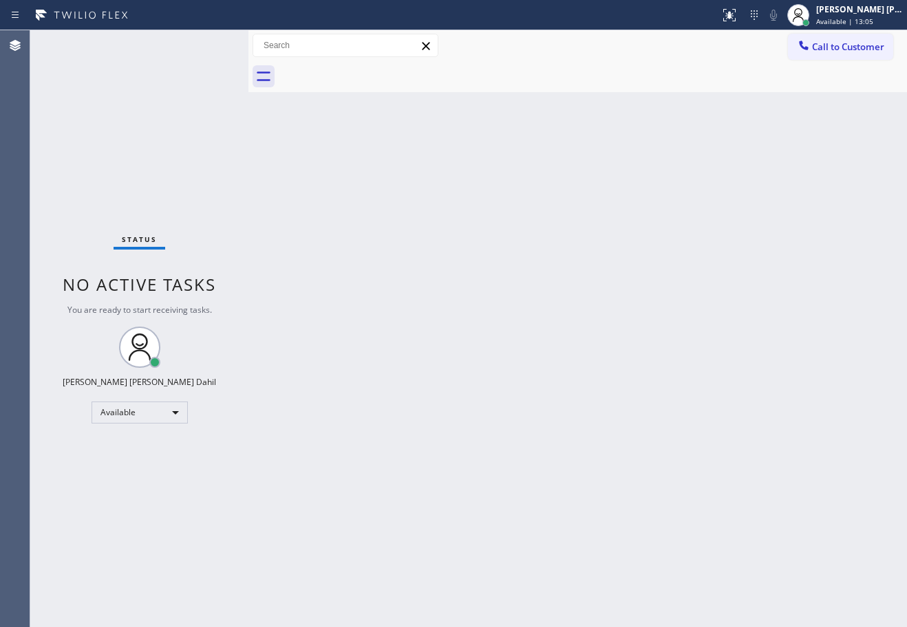
click at [201, 45] on div "Status No active tasks You are ready to start receiving tasks. [PERSON_NAME] [P…" at bounding box center [139, 328] width 218 height 597
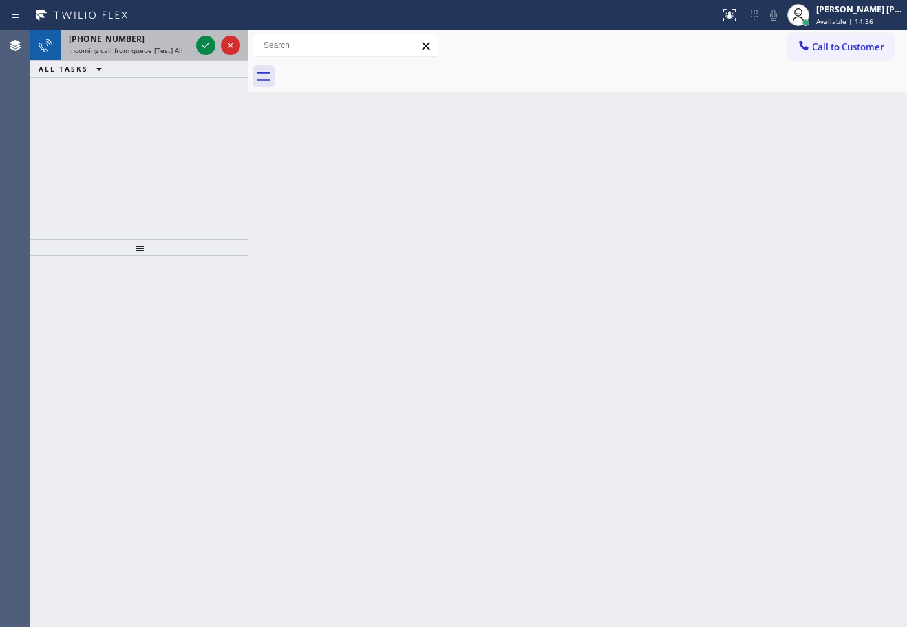
click at [173, 56] on div "+14089080097 Incoming call from queue [Test] All" at bounding box center [127, 45] width 133 height 30
click at [175, 54] on span "Incoming call from queue [Test] All" at bounding box center [126, 50] width 114 height 10
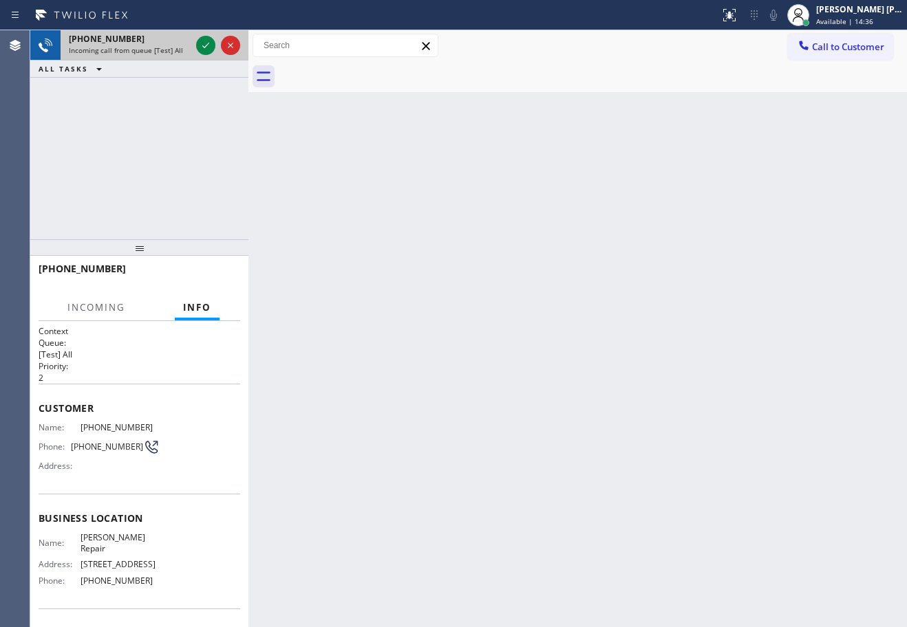
click at [177, 53] on span "Incoming call from queue [Test] All" at bounding box center [126, 50] width 114 height 10
click at [207, 47] on icon at bounding box center [205, 45] width 17 height 17
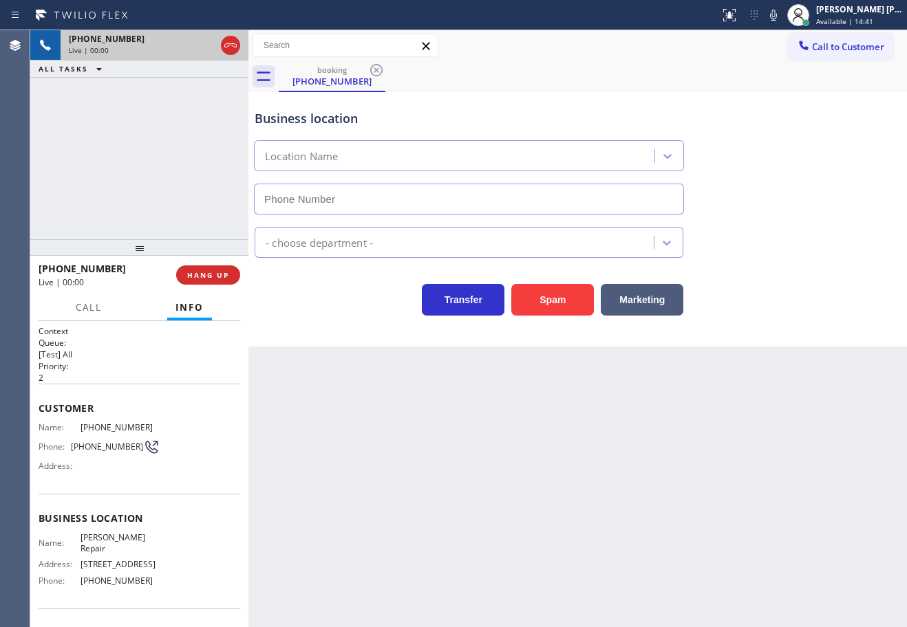
type input "(408) 665-7825"
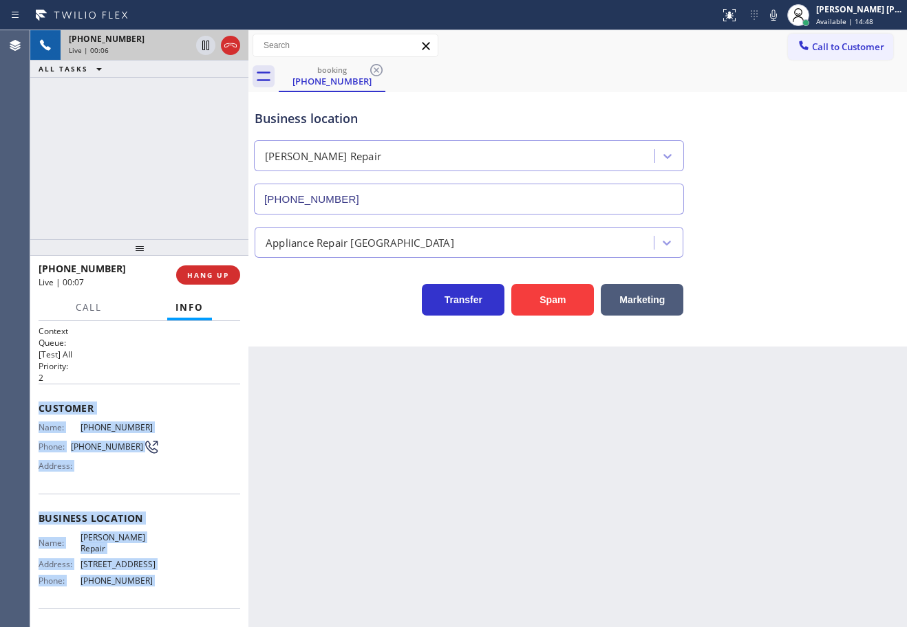
scroll to position [89, 0]
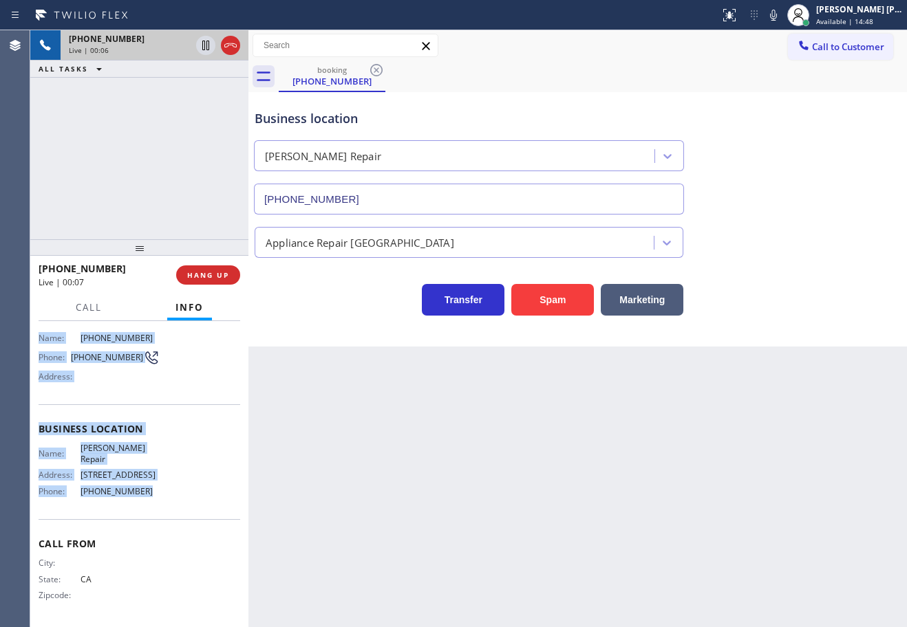
drag, startPoint x: 32, startPoint y: 404, endPoint x: 149, endPoint y: 504, distance: 154.2
click at [149, 504] on div "Context Queue: [Test] All Priority: 2 Customer Name: (408) 908-0097 Phone: (408…" at bounding box center [139, 474] width 218 height 306
copy div "Customer Name: (408) 908-0097 Phone: (408) 908-0097 Address: Business location …"
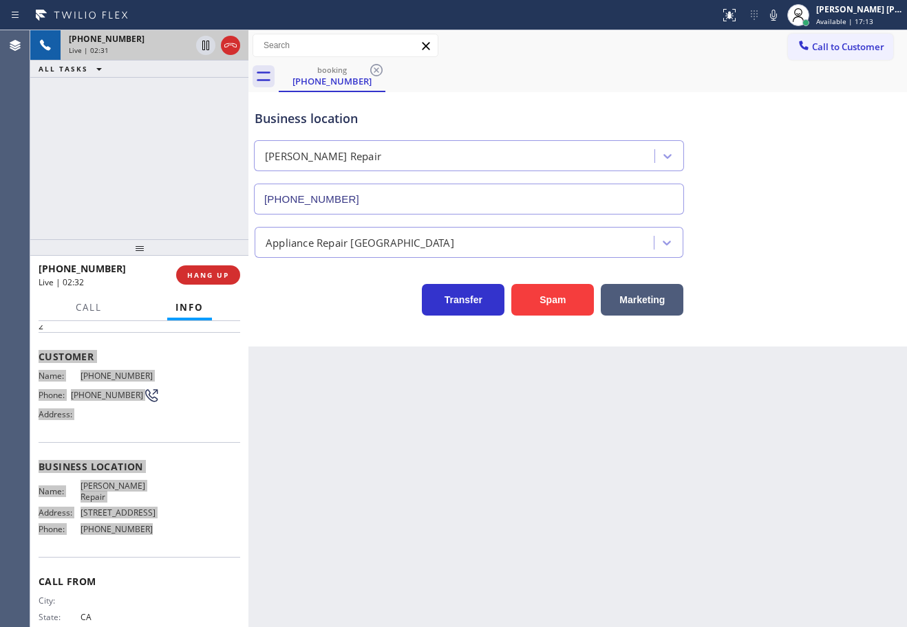
scroll to position [0, 0]
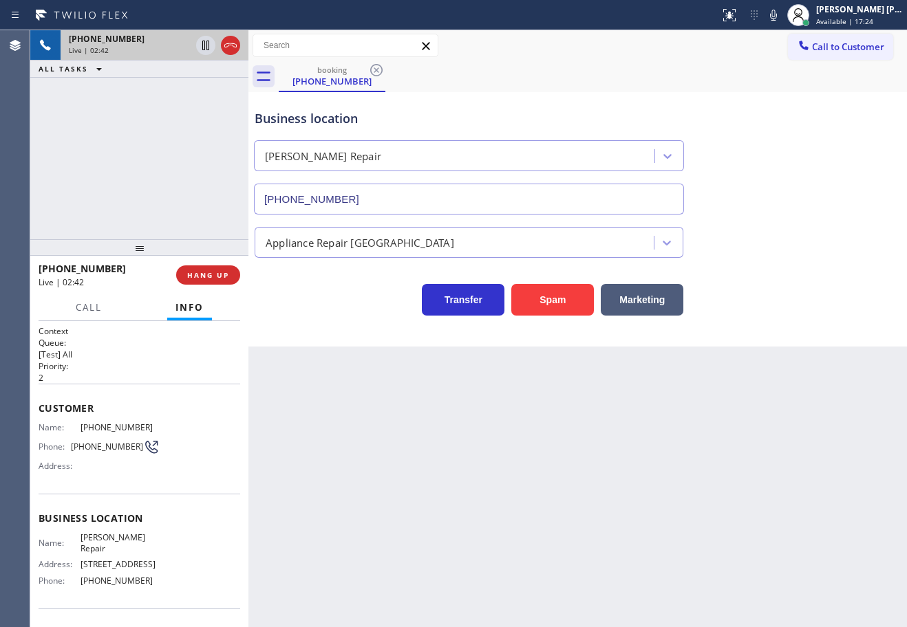
click at [806, 100] on div "Business location Wolf Torres Repair (408) 665-7825" at bounding box center [577, 152] width 651 height 125
click at [789, 247] on div "Appliance Repair [GEOGRAPHIC_DATA]" at bounding box center [577, 239] width 651 height 36
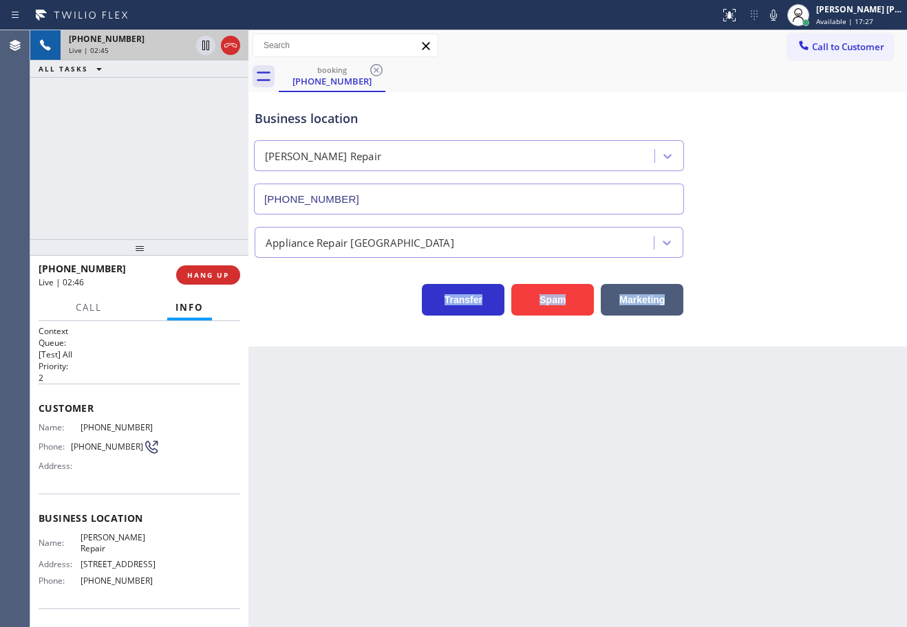
click at [789, 247] on div "Appliance Repair [GEOGRAPHIC_DATA]" at bounding box center [577, 239] width 651 height 36
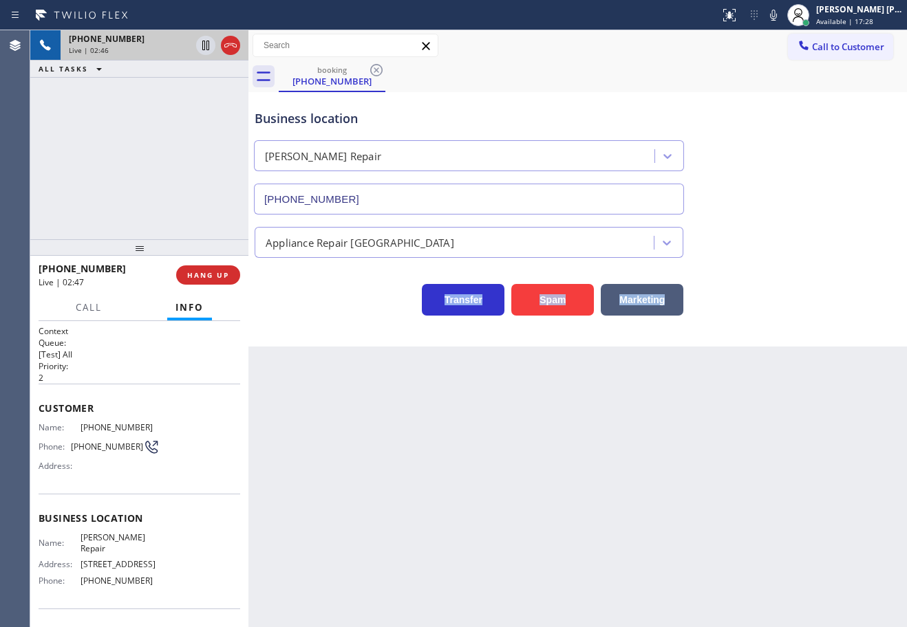
click at [789, 247] on div "Appliance Repair [GEOGRAPHIC_DATA]" at bounding box center [577, 239] width 651 height 36
click at [783, 24] on button at bounding box center [773, 15] width 19 height 19
click at [830, 166] on div "Business location Wolf Torres Repair (408) 665-7825" at bounding box center [577, 152] width 651 height 125
click at [205, 47] on icon at bounding box center [205, 46] width 7 height 10
drag, startPoint x: 789, startPoint y: 16, endPoint x: 777, endPoint y: 68, distance: 53.6
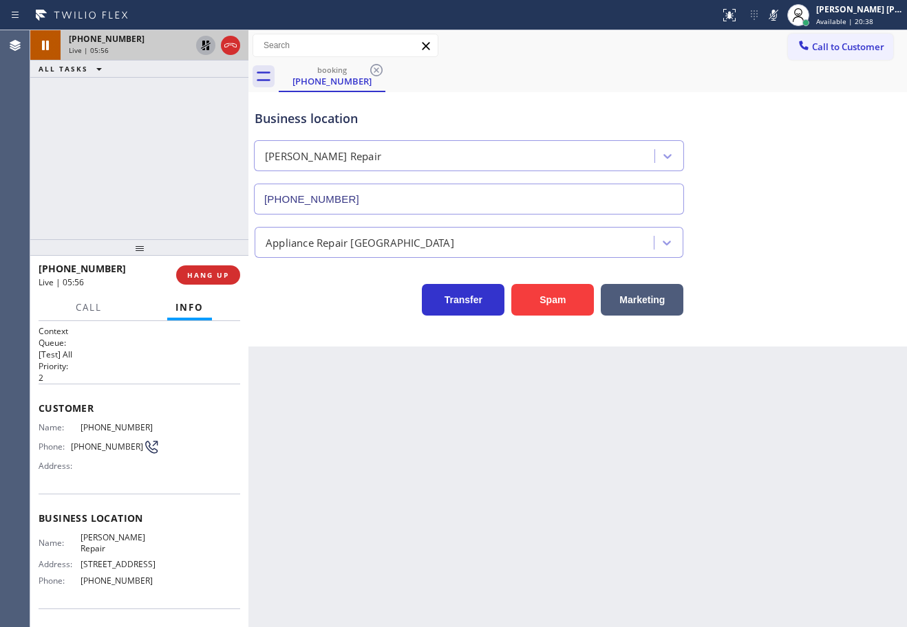
click at [777, 16] on icon at bounding box center [773, 15] width 7 height 11
click at [777, 68] on div "booking (408) 908-0097" at bounding box center [593, 76] width 628 height 31
click at [204, 44] on icon at bounding box center [206, 46] width 10 height 10
drag, startPoint x: 190, startPoint y: 111, endPoint x: 277, endPoint y: 158, distance: 98.5
click at [190, 112] on div "+14089080097 Live | 05:58 ALL TASKS ALL TASKS ACTIVE TASKS TASKS IN WRAP UP" at bounding box center [139, 134] width 218 height 209
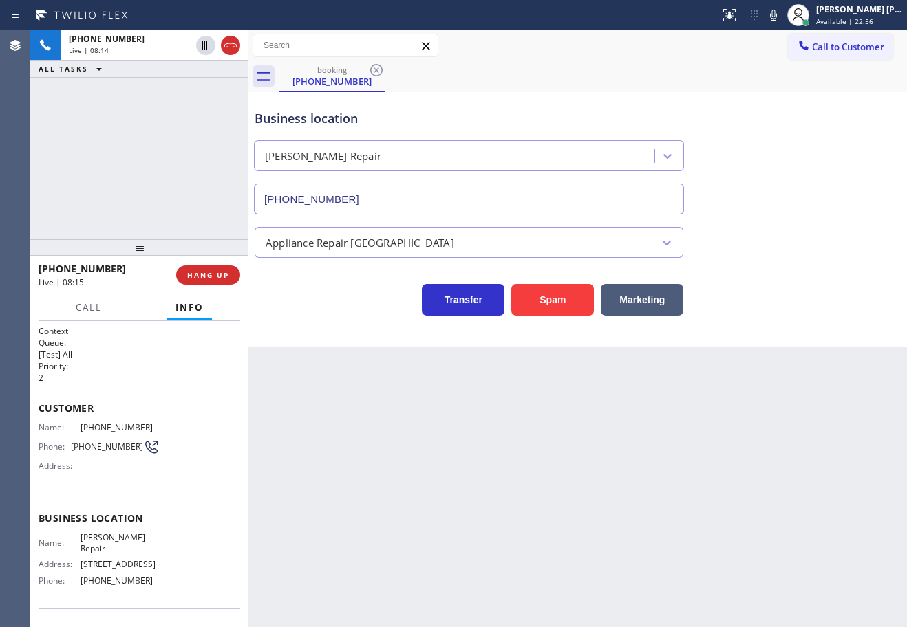
click at [682, 109] on div "Business location Wolf Torres Repair (408) 665-7825" at bounding box center [469, 155] width 434 height 119
click at [870, 217] on div "Appliance Repair [GEOGRAPHIC_DATA]" at bounding box center [577, 236] width 651 height 43
click at [673, 88] on div "booking (408) 908-0097" at bounding box center [593, 76] width 628 height 31
click at [149, 256] on div at bounding box center [139, 247] width 218 height 17
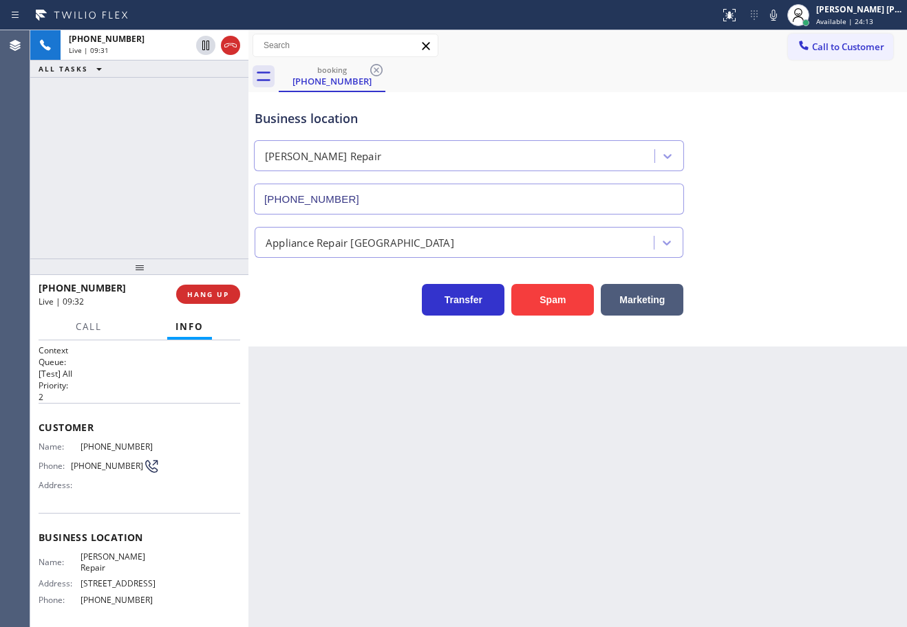
drag, startPoint x: 488, startPoint y: 487, endPoint x: 506, endPoint y: 485, distance: 18.0
click at [490, 487] on div "Back to Dashboard Change Sender ID Customers Technicians Select a contact Outbo…" at bounding box center [577, 328] width 658 height 597
click at [506, 485] on div "Back to Dashboard Change Sender ID Customers Technicians Select a contact Outbo…" at bounding box center [577, 328] width 658 height 597
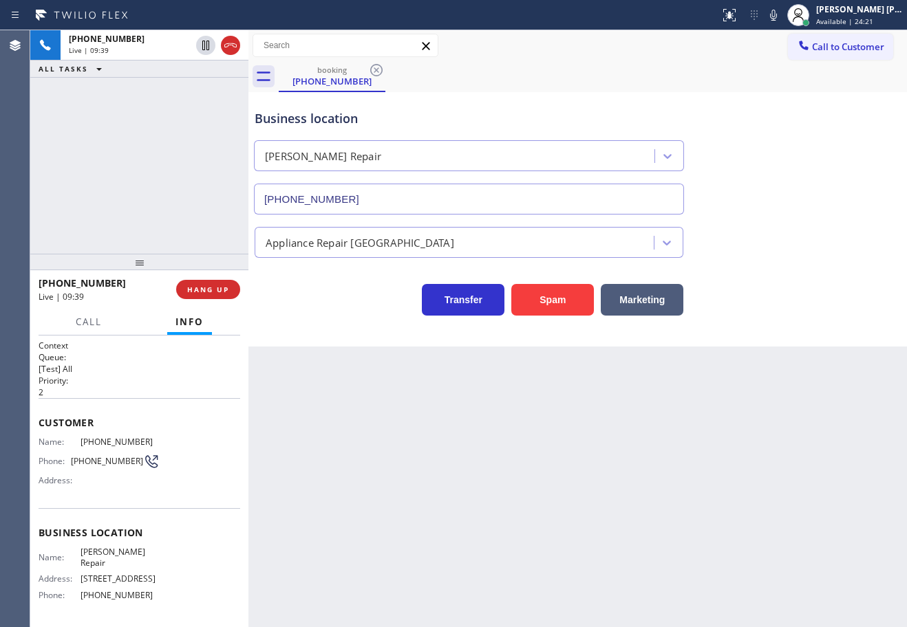
click at [144, 263] on div at bounding box center [139, 262] width 218 height 17
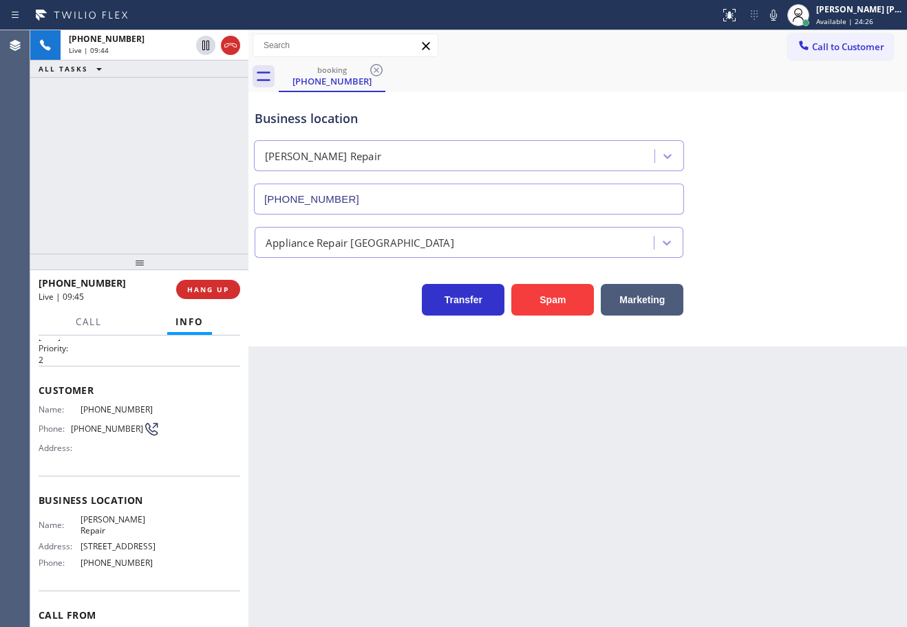
scroll to position [104, 0]
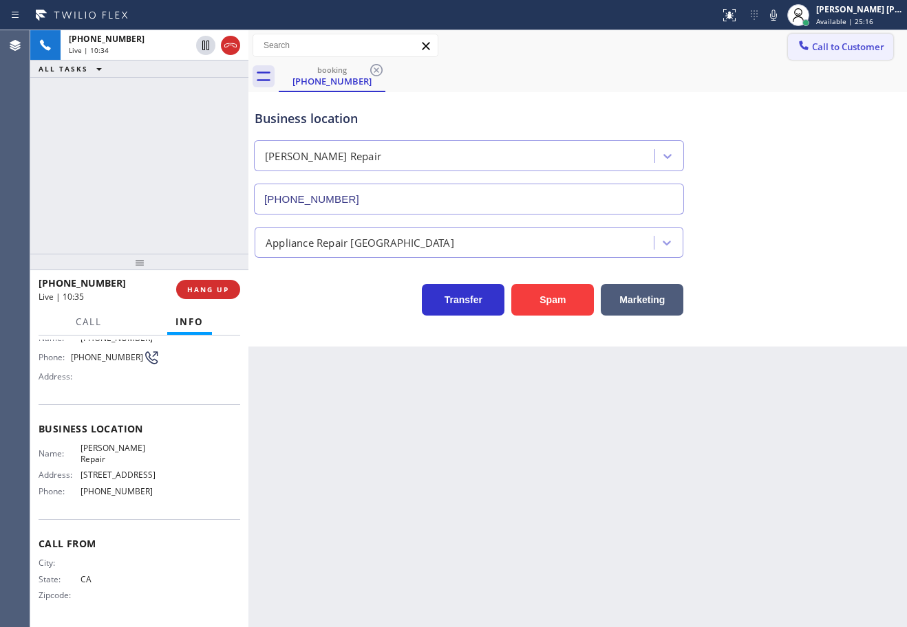
drag, startPoint x: 780, startPoint y: 12, endPoint x: 788, endPoint y: 39, distance: 28.5
click at [781, 12] on icon at bounding box center [773, 15] width 17 height 17
click at [781, 17] on icon at bounding box center [773, 15] width 17 height 17
click at [704, 120] on div "Business location Wolf Torres Repair (408) 665-7825" at bounding box center [577, 152] width 651 height 125
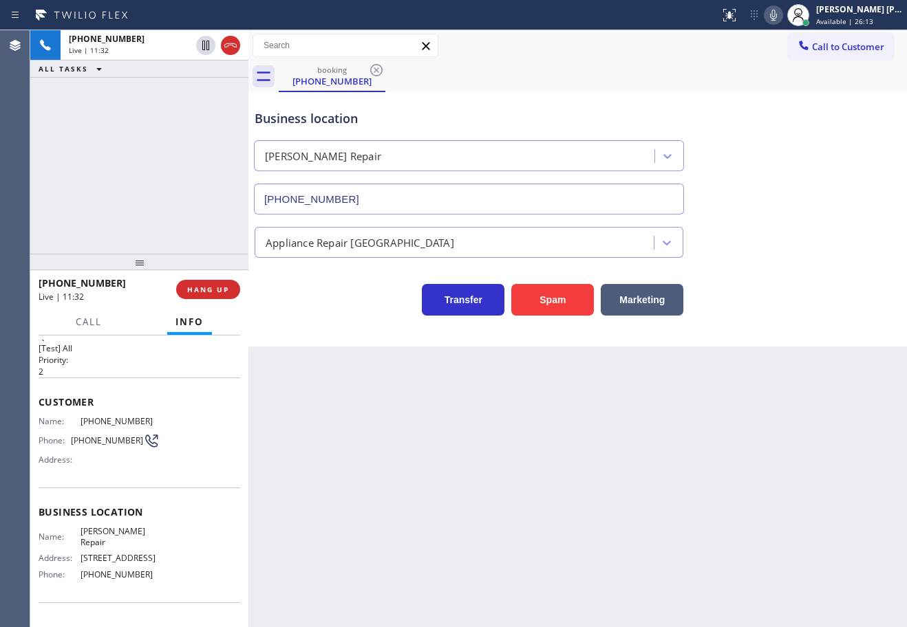
scroll to position [0, 0]
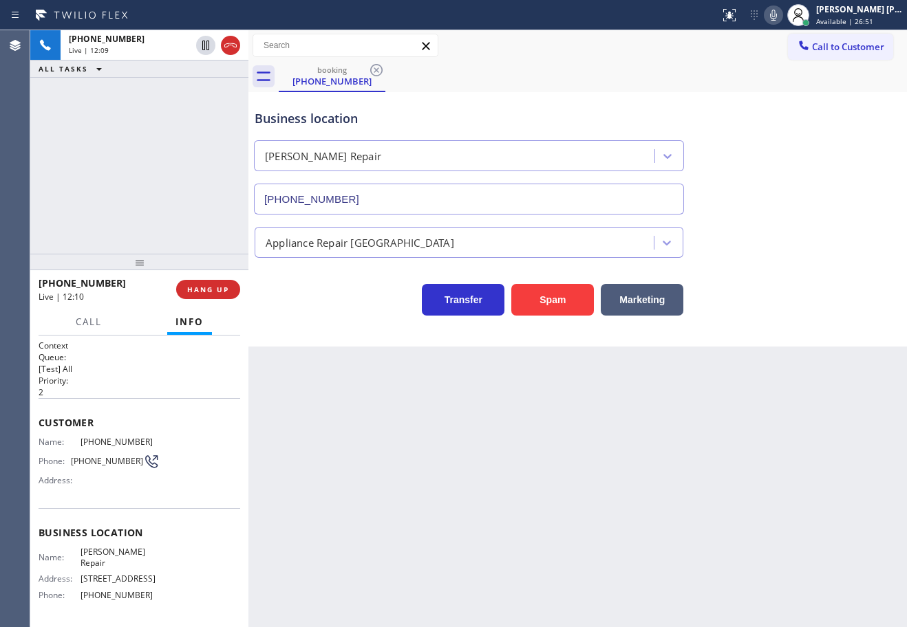
click at [867, 215] on div "Appliance Repair [GEOGRAPHIC_DATA]" at bounding box center [577, 236] width 651 height 43
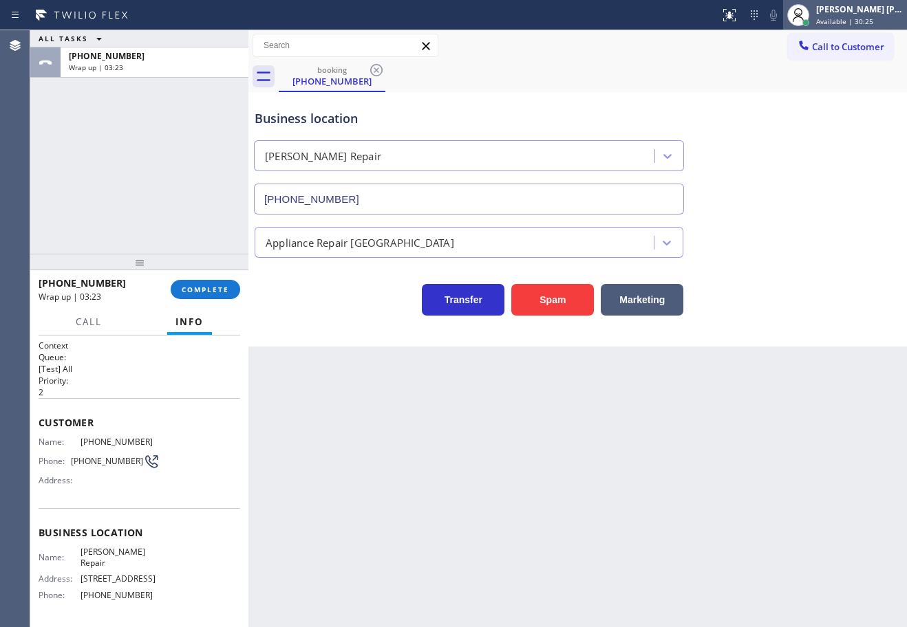
click at [856, 16] on div "Joshua Jake Dahil Available | 30:25" at bounding box center [860, 15] width 94 height 24
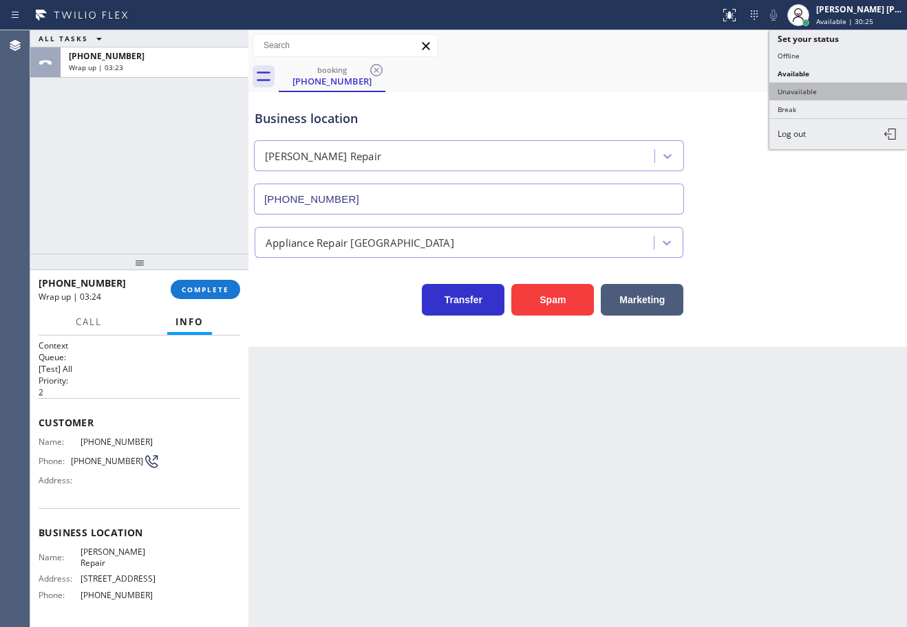
click at [823, 96] on button "Unavailable" at bounding box center [838, 92] width 138 height 18
click at [823, 96] on div "Business location Wolf Torres Repair (408) 665-7825" at bounding box center [577, 152] width 651 height 125
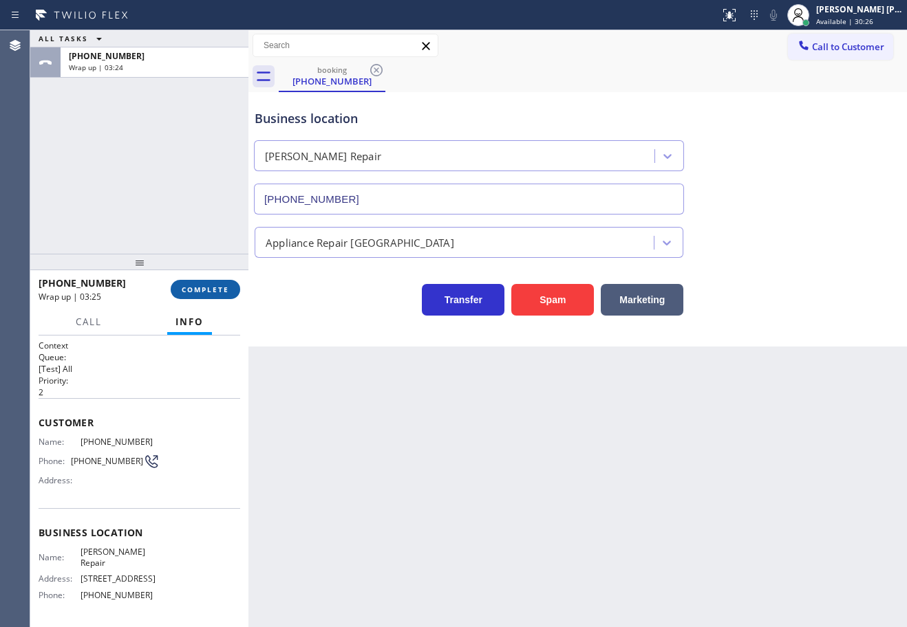
click at [217, 299] on button "COMPLETE" at bounding box center [205, 289] width 69 height 19
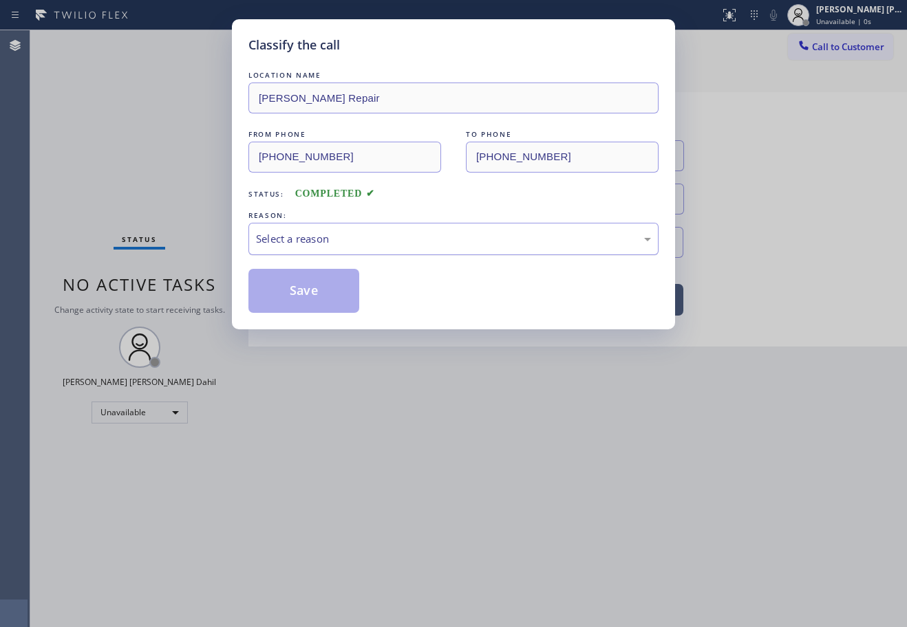
click at [301, 247] on div "Select a reason" at bounding box center [453, 239] width 410 height 32
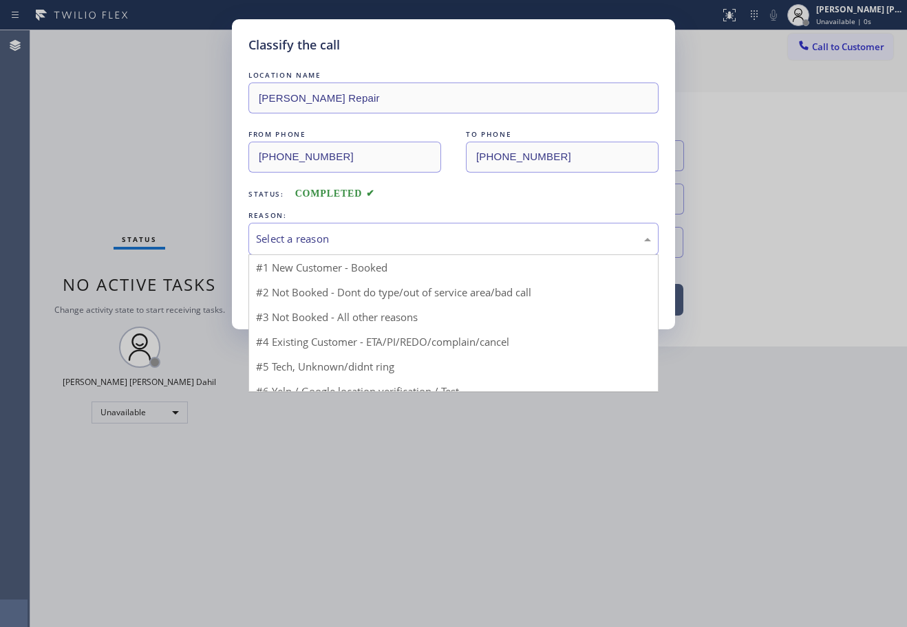
drag, startPoint x: 311, startPoint y: 265, endPoint x: 315, endPoint y: 274, distance: 9.8
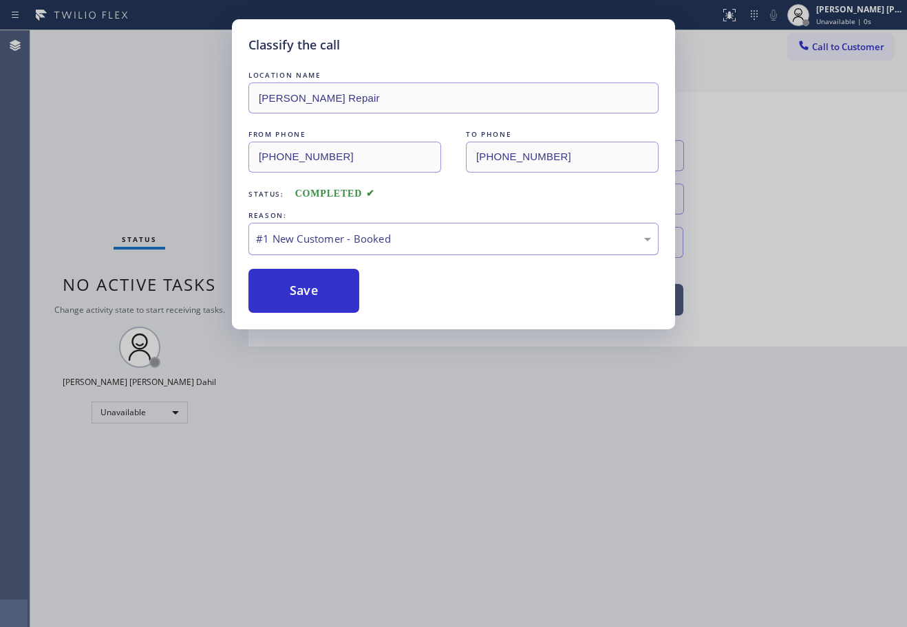
click at [315, 281] on button "Save" at bounding box center [303, 291] width 111 height 44
click at [316, 282] on button "Save" at bounding box center [303, 291] width 111 height 44
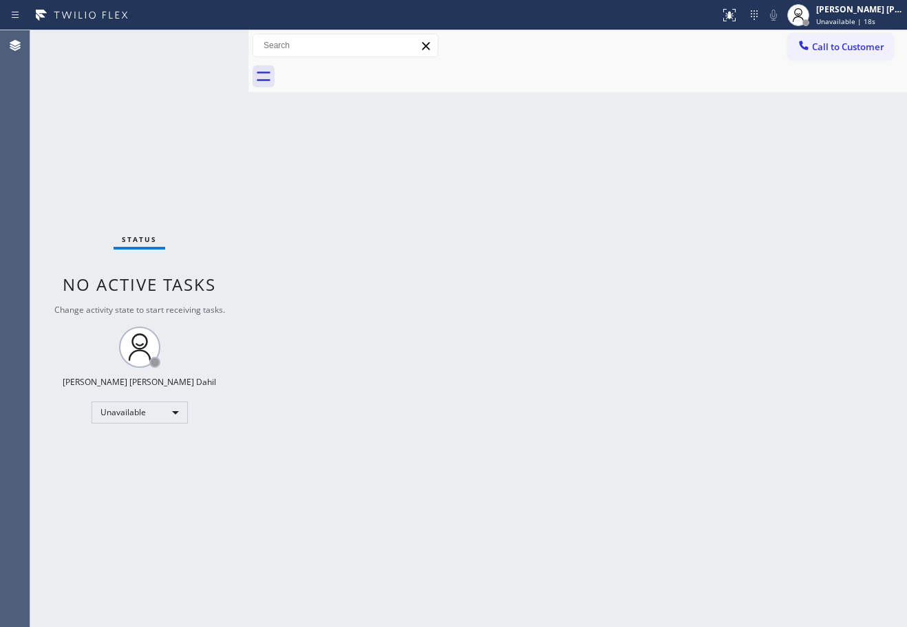
drag, startPoint x: 834, startPoint y: 16, endPoint x: 826, endPoint y: 70, distance: 55.0
click at [834, 17] on div "Joshua Jake Dahil Unavailable | 18s" at bounding box center [860, 15] width 94 height 24
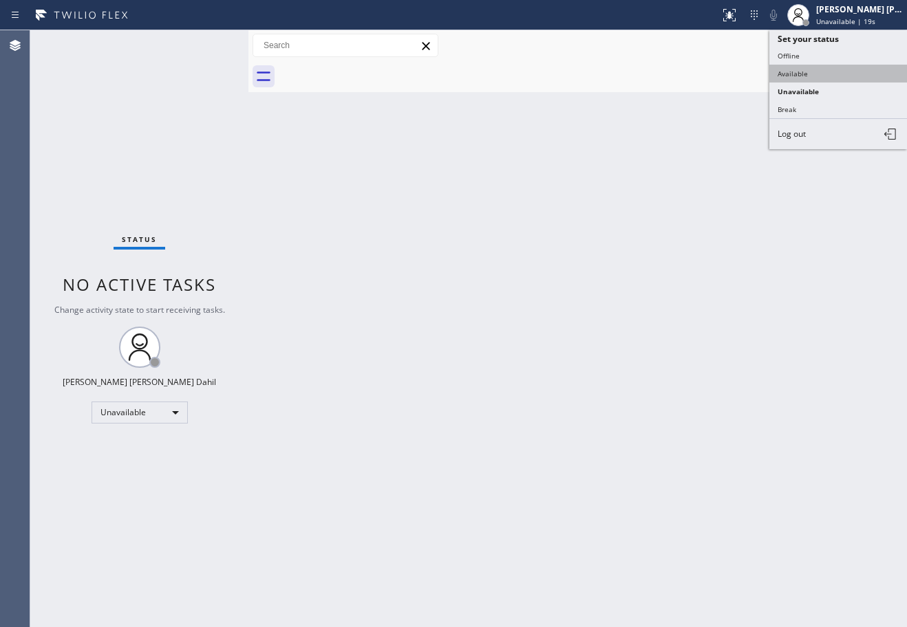
click at [812, 76] on button "Available" at bounding box center [838, 74] width 138 height 18
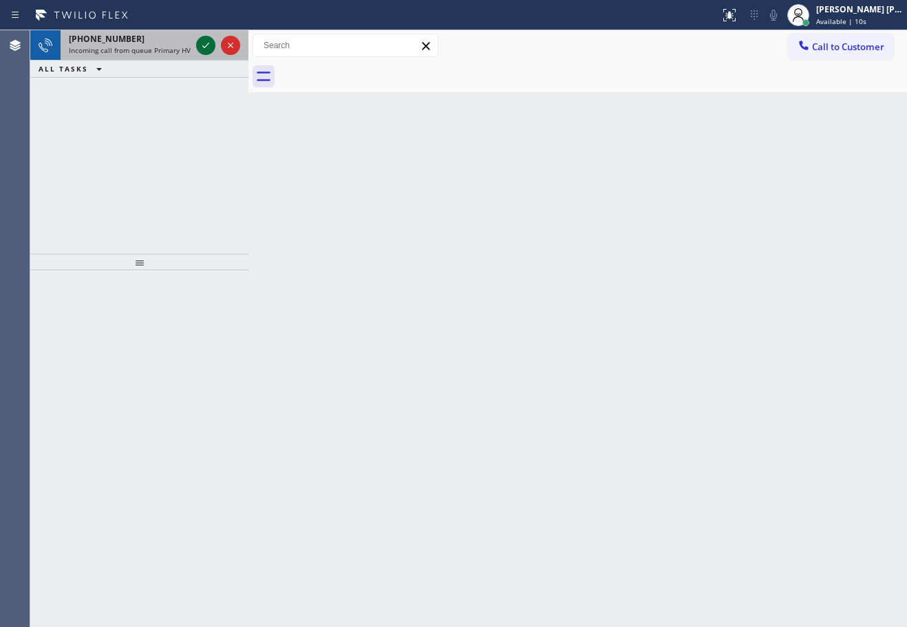
drag, startPoint x: 181, startPoint y: 54, endPoint x: 197, endPoint y: 50, distance: 16.4
click at [181, 53] on span "Incoming call from queue Primary HVAC" at bounding box center [134, 50] width 130 height 10
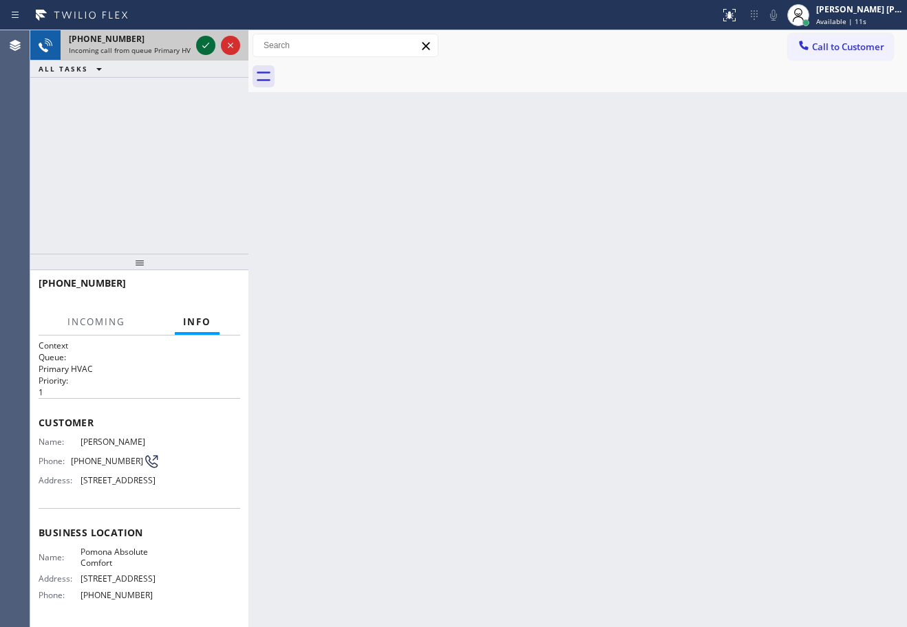
click at [204, 46] on icon at bounding box center [205, 45] width 17 height 17
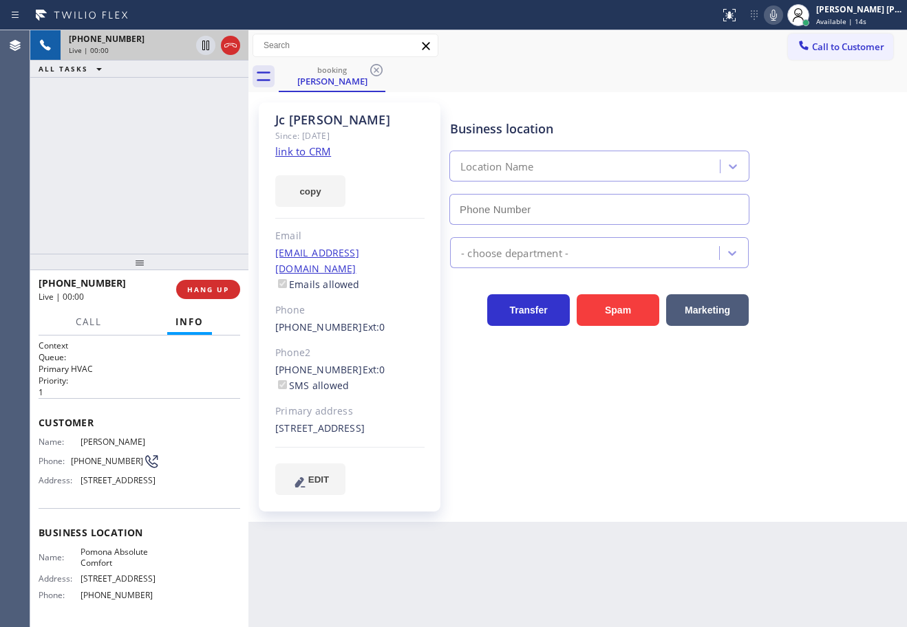
type input "(909) 784-2817"
drag, startPoint x: 617, startPoint y: 536, endPoint x: 645, endPoint y: 612, distance: 81.2
click at [619, 535] on div "Back to Dashboard Change Sender ID Customers Technicians Select a contact Outbo…" at bounding box center [577, 328] width 658 height 597
click at [733, 85] on div "booking Jc Jimenez" at bounding box center [593, 76] width 628 height 31
click at [307, 151] on link "link to CRM" at bounding box center [303, 151] width 56 height 14
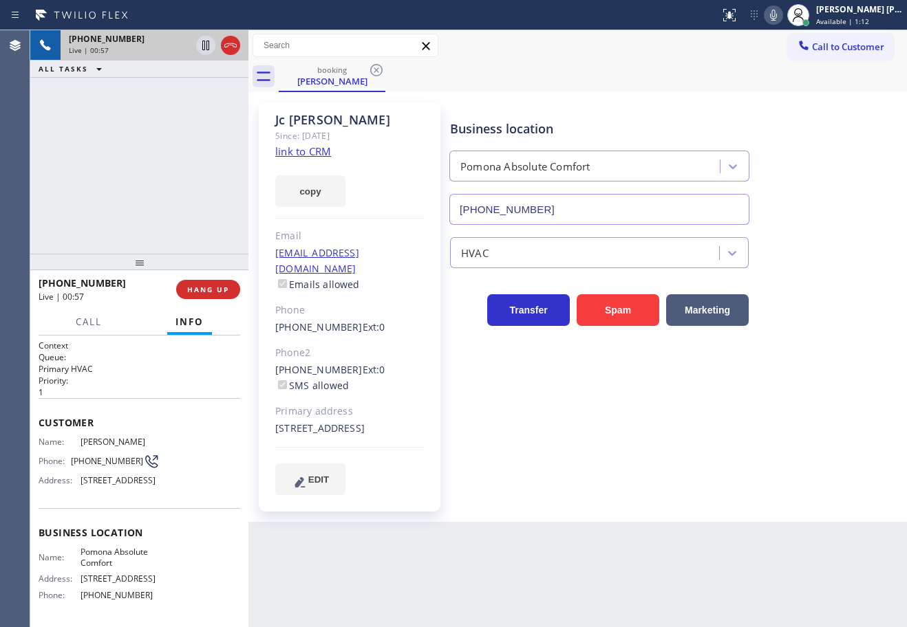
click at [139, 160] on div "+19092513580 Live | 00:57 ALL TASKS ALL TASKS ACTIVE TASKS TASKS IN WRAP UP" at bounding box center [139, 142] width 218 height 224
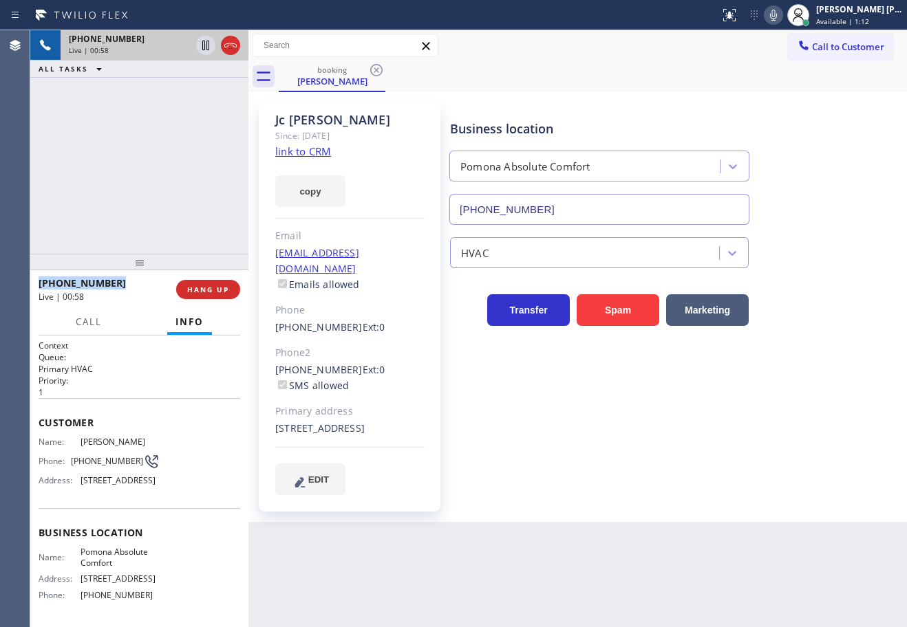
click at [139, 160] on div "+19092513580 Live | 00:58 ALL TASKS ALL TASKS ACTIVE TASKS TASKS IN WRAP UP" at bounding box center [139, 142] width 218 height 224
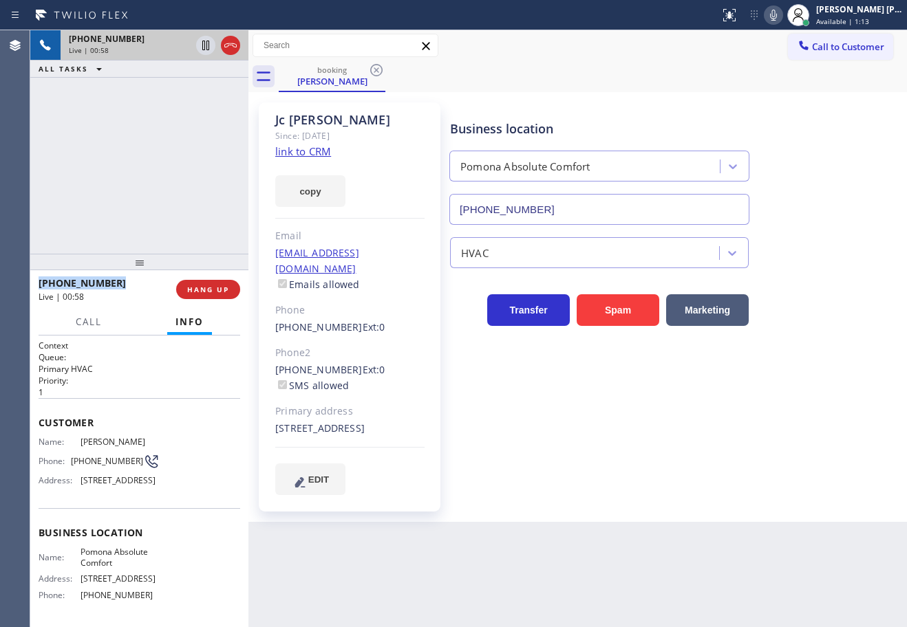
click at [139, 160] on div "+19092513580 Live | 00:58 ALL TASKS ALL TASKS ACTIVE TASKS TASKS IN WRAP UP" at bounding box center [139, 142] width 218 height 224
click at [139, 160] on div "+19092513580 Live | 00:59 ALL TASKS ALL TASKS ACTIVE TASKS TASKS IN WRAP UP" at bounding box center [139, 142] width 218 height 224
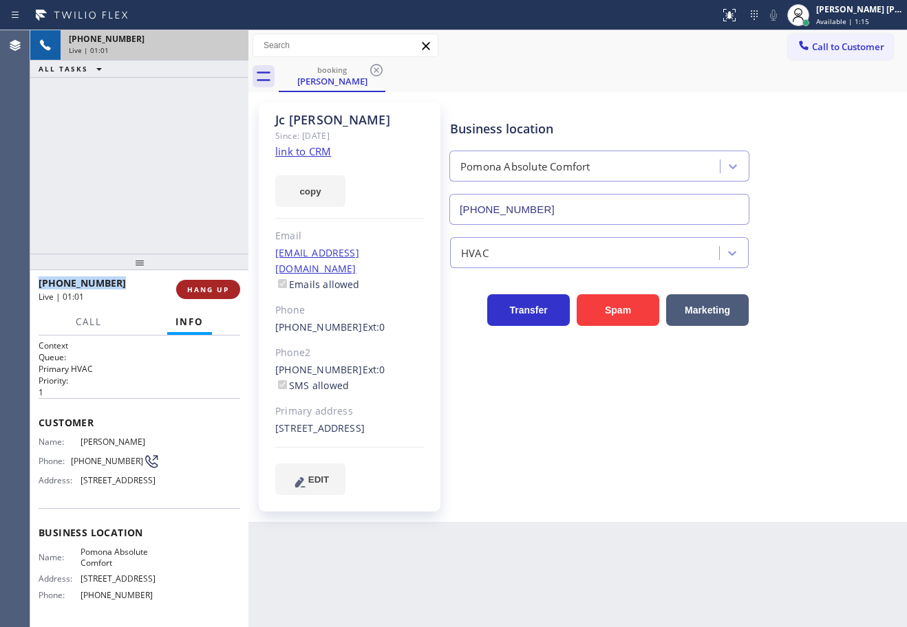
click at [227, 292] on span "HANG UP" at bounding box center [208, 290] width 42 height 10
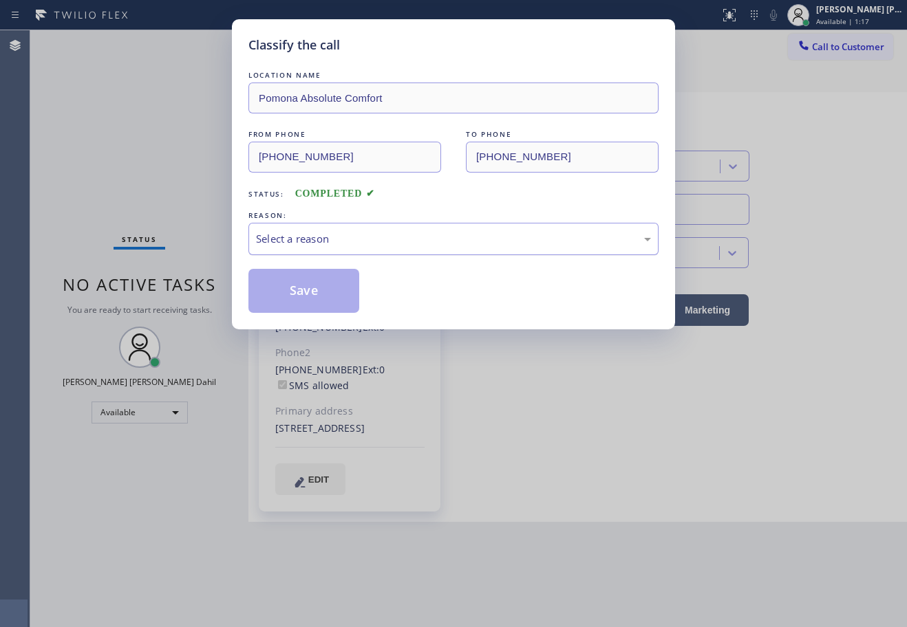
click at [351, 247] on div "Select a reason" at bounding box center [453, 239] width 410 height 32
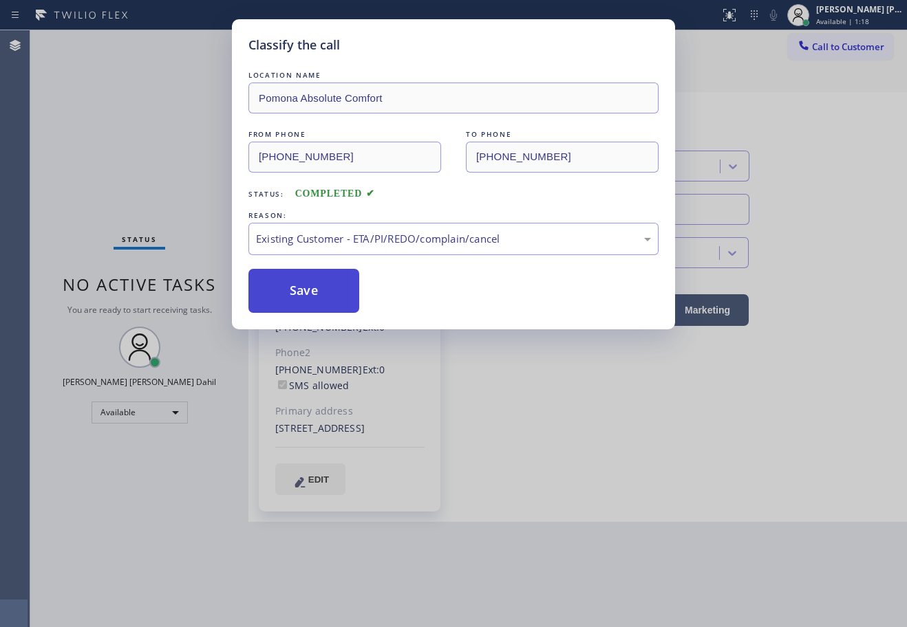
click at [301, 300] on button "Save" at bounding box center [303, 291] width 111 height 44
click at [301, 297] on button "Save" at bounding box center [303, 291] width 111 height 44
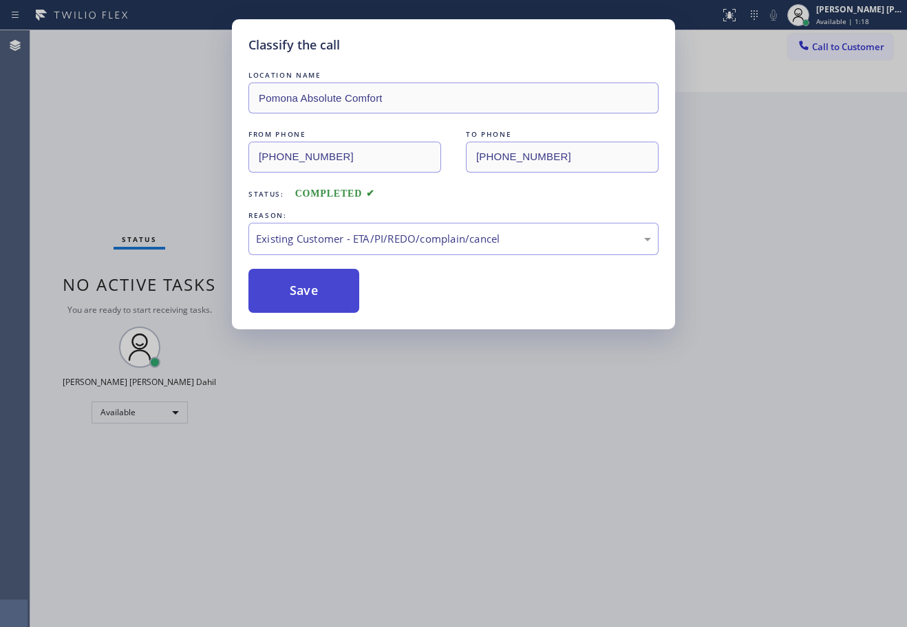
click at [301, 297] on button "Save" at bounding box center [303, 291] width 111 height 44
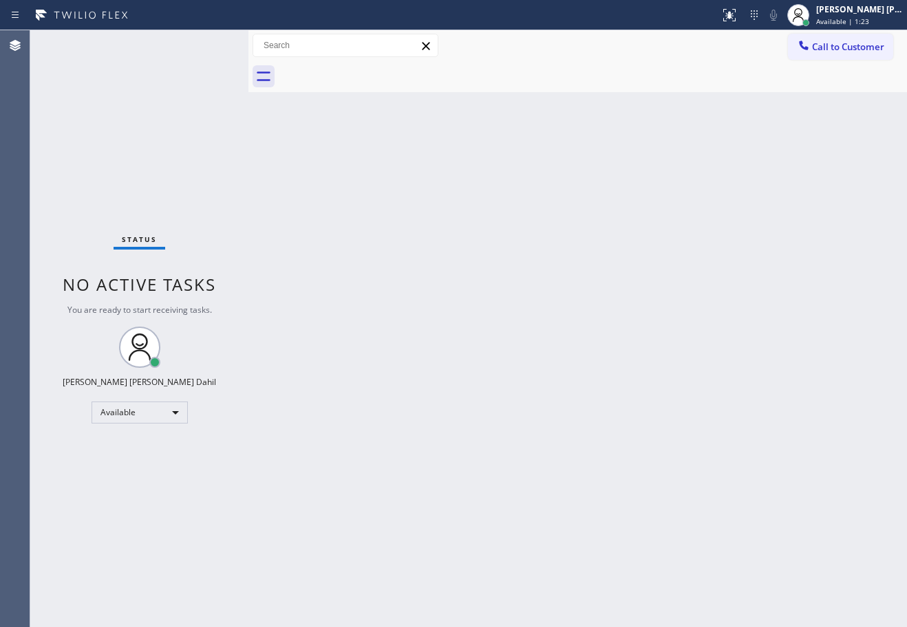
click at [453, 198] on div "Back to Dashboard Change Sender ID Customers Technicians Select a contact Outbo…" at bounding box center [577, 328] width 658 height 597
click at [782, 516] on div "Back to Dashboard Change Sender ID Customers Technicians Select a contact Outbo…" at bounding box center [577, 328] width 658 height 597
click at [305, 211] on div "Back to Dashboard Change Sender ID Customers Technicians Select a contact Outbo…" at bounding box center [577, 328] width 658 height 597
click at [468, 283] on div "Back to Dashboard Change Sender ID Customers Technicians Select a contact Outbo…" at bounding box center [577, 328] width 658 height 597
click at [468, 282] on div "Back to Dashboard Change Sender ID Customers Technicians Select a contact Outbo…" at bounding box center [577, 328] width 658 height 597
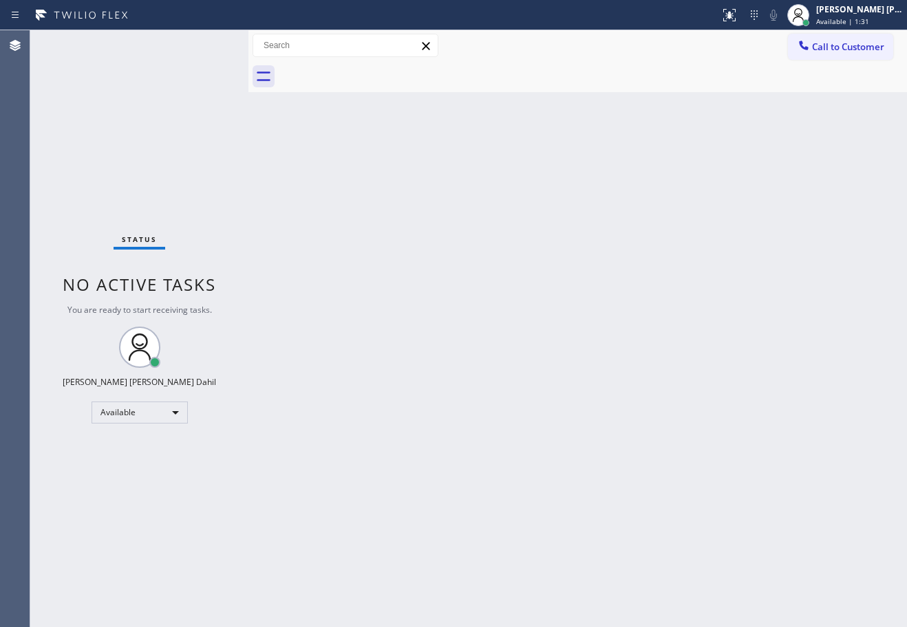
click at [468, 282] on div "Back to Dashboard Change Sender ID Customers Technicians Select a contact Outbo…" at bounding box center [577, 328] width 658 height 597
click at [706, 87] on div at bounding box center [593, 76] width 628 height 31
click at [667, 486] on div "Back to Dashboard Change Sender ID Customers Technicians Select a contact Outbo…" at bounding box center [577, 328] width 658 height 597
click at [505, 350] on div "Back to Dashboard Change Sender ID Customers Technicians Select a contact Outbo…" at bounding box center [577, 328] width 658 height 597
click at [504, 362] on div "Back to Dashboard Change Sender ID Customers Technicians Select a contact Outbo…" at bounding box center [577, 328] width 658 height 597
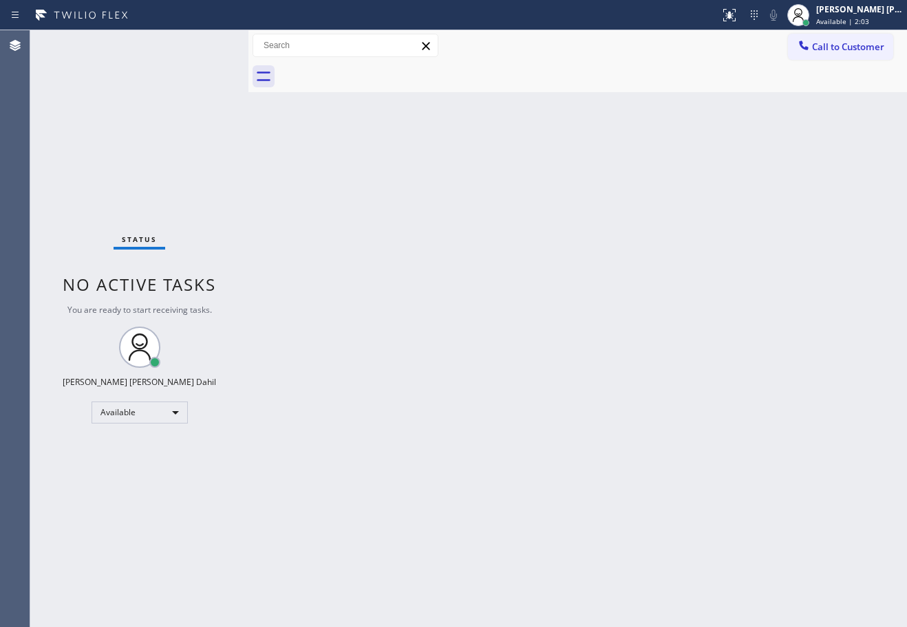
click at [783, 575] on div "Back to Dashboard Change Sender ID Customers Technicians Select a contact Outbo…" at bounding box center [577, 328] width 658 height 597
click at [602, 87] on div at bounding box center [593, 76] width 628 height 31
click at [642, 390] on div "Back to Dashboard Change Sender ID Customers Technicians Select a contact Outbo…" at bounding box center [577, 328] width 658 height 597
click at [810, 50] on div at bounding box center [803, 47] width 17 height 17
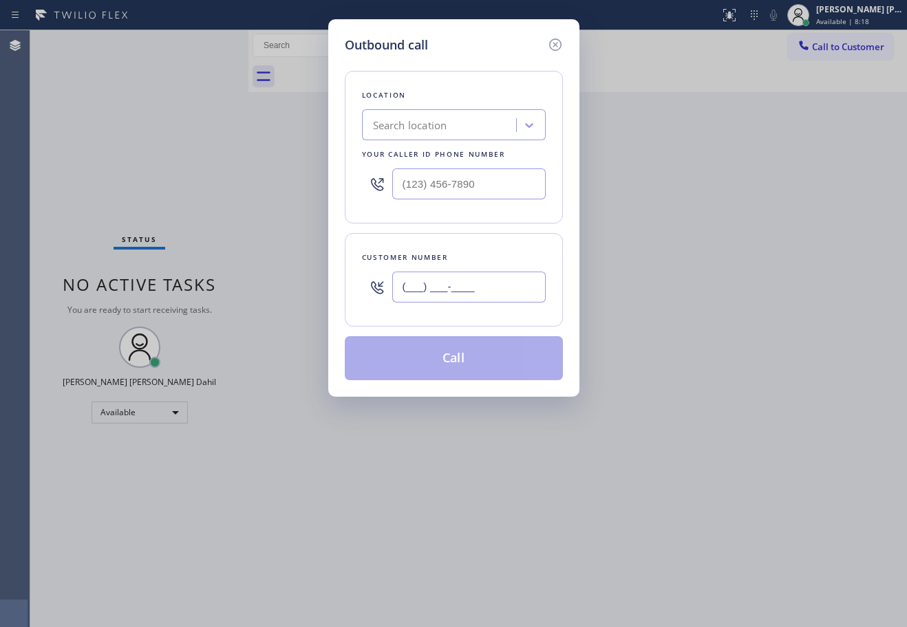
click at [517, 295] on input "(___) ___-____" at bounding box center [468, 287] width 153 height 31
paste input "862) 222-6522"
type input "(862) 222-6522"
click at [483, 191] on input "(___) ___-____" at bounding box center [468, 184] width 153 height 31
paste input "855) 393-3634"
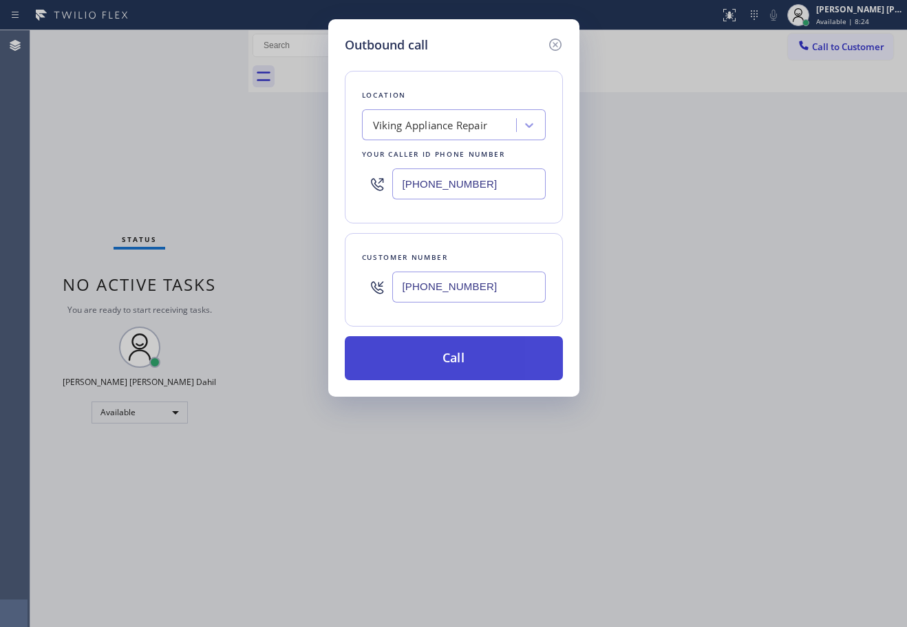
click at [480, 358] on button "Call" at bounding box center [454, 358] width 218 height 44
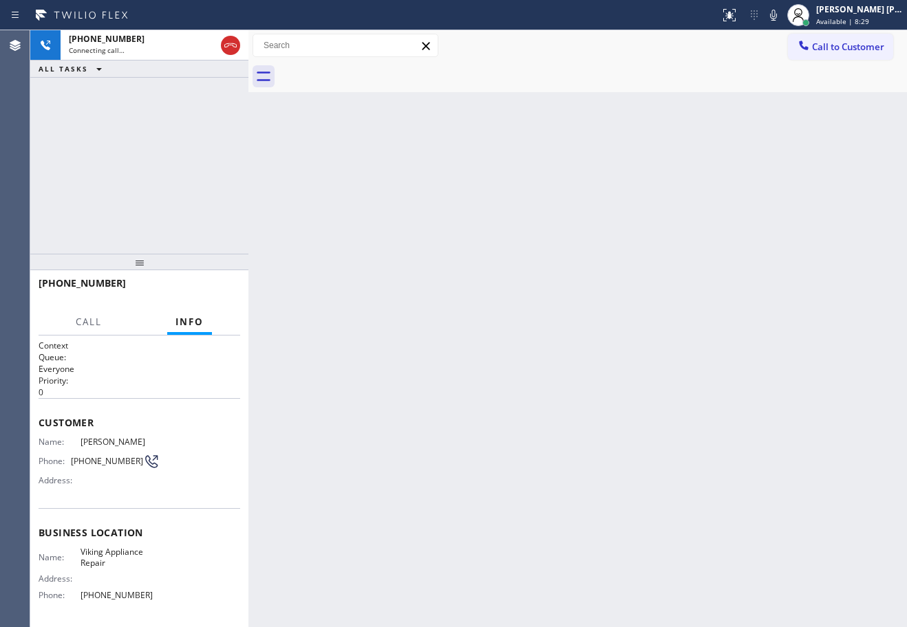
drag, startPoint x: 786, startPoint y: 16, endPoint x: 770, endPoint y: 184, distance: 169.3
click at [781, 16] on icon at bounding box center [773, 15] width 17 height 17
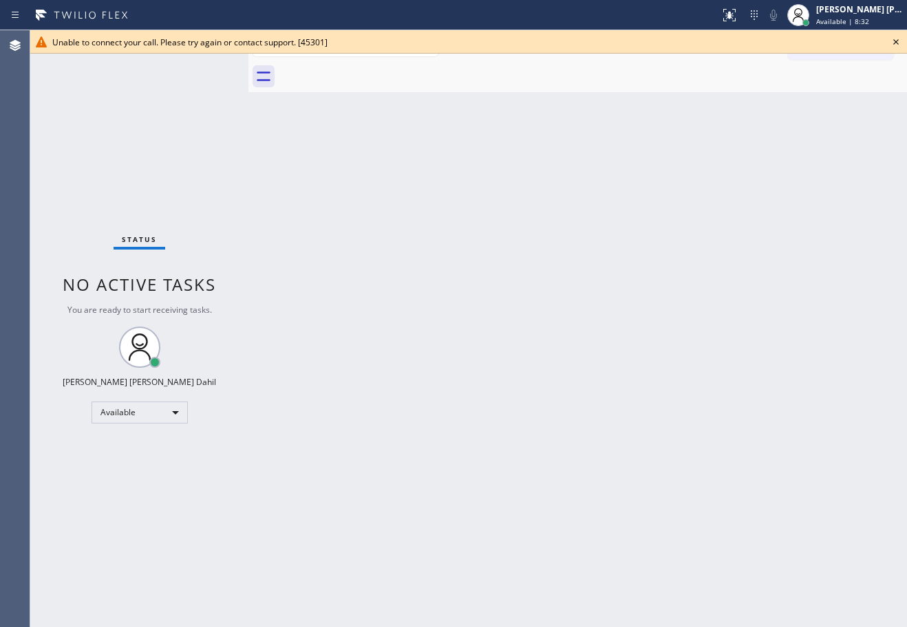
click at [896, 41] on icon at bounding box center [895, 42] width 17 height 17
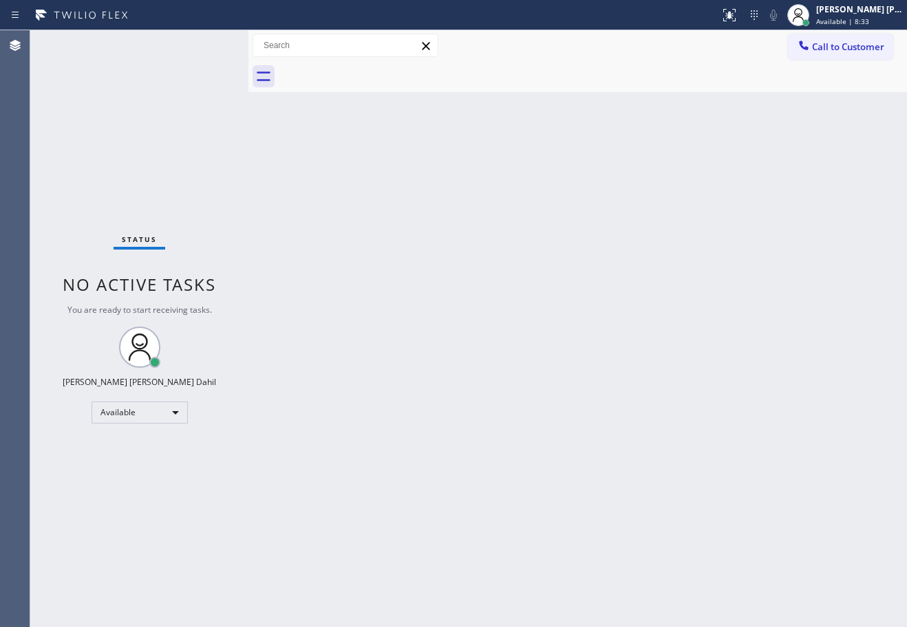
drag, startPoint x: 726, startPoint y: 329, endPoint x: 880, endPoint y: 325, distance: 154.1
click at [727, 329] on div "Back to Dashboard Change Sender ID Customers Technicians Select a contact Outbo…" at bounding box center [577, 328] width 658 height 597
drag, startPoint x: 785, startPoint y: 358, endPoint x: 786, endPoint y: 374, distance: 16.6
click at [785, 360] on div "Back to Dashboard Change Sender ID Customers Technicians Select a contact Outbo…" at bounding box center [577, 328] width 658 height 597
drag, startPoint x: 688, startPoint y: 62, endPoint x: 643, endPoint y: 61, distance: 44.7
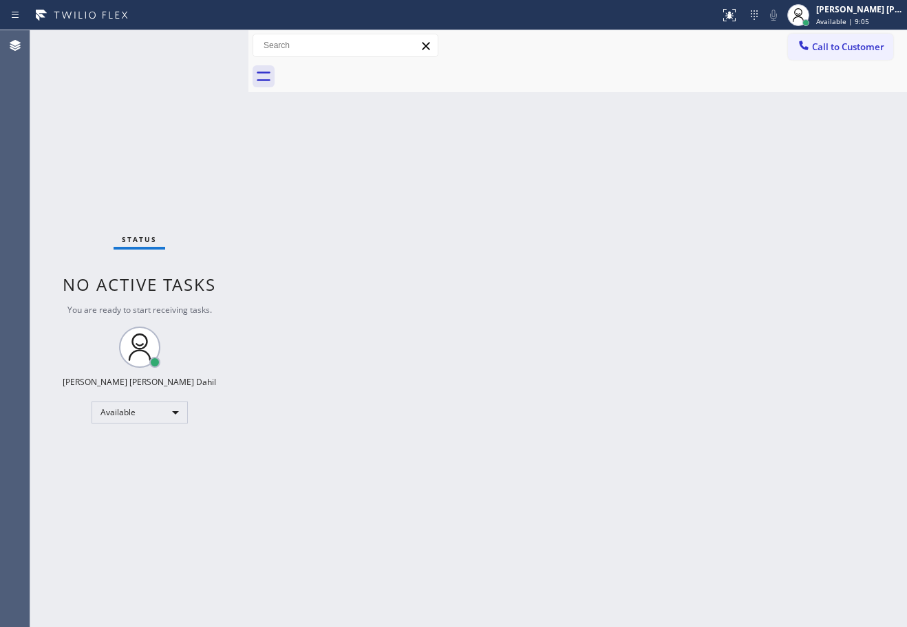
click at [689, 61] on div at bounding box center [593, 76] width 628 height 31
click at [813, 49] on span "Call to Customer" at bounding box center [848, 47] width 72 height 12
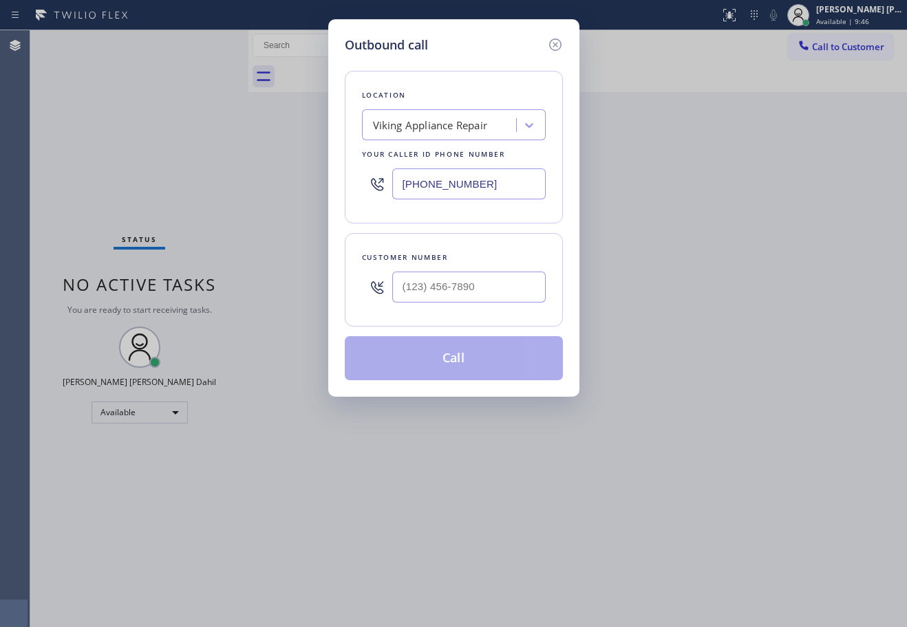
click at [485, 180] on input "(855) 393-3634" at bounding box center [468, 184] width 153 height 31
paste input "909) 906-1249"
type input "(909) 906-1249"
click at [549, 223] on div "Location Viking Appliance Repair Your caller id phone number (909) 906-1249" at bounding box center [454, 147] width 218 height 153
click at [501, 294] on input "(___) ___-____" at bounding box center [468, 287] width 153 height 31
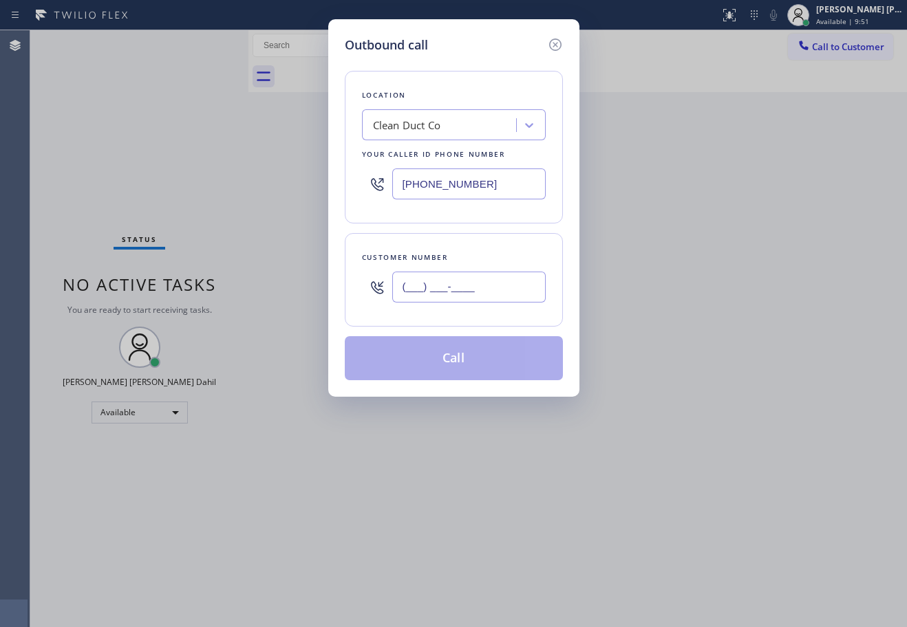
paste input "626) 290-1724"
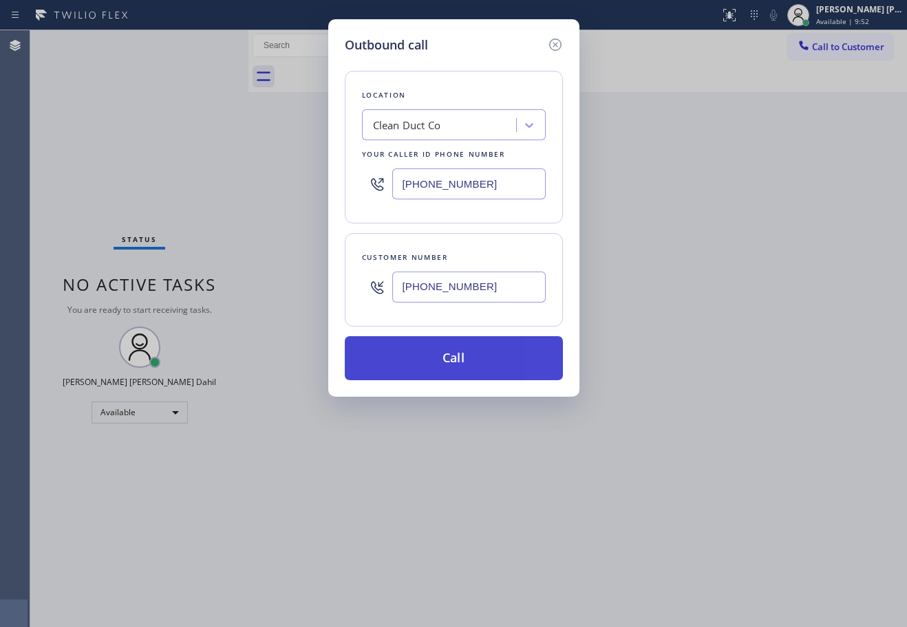
type input "(626) 290-1724"
click at [506, 363] on button "Call" at bounding box center [454, 358] width 218 height 44
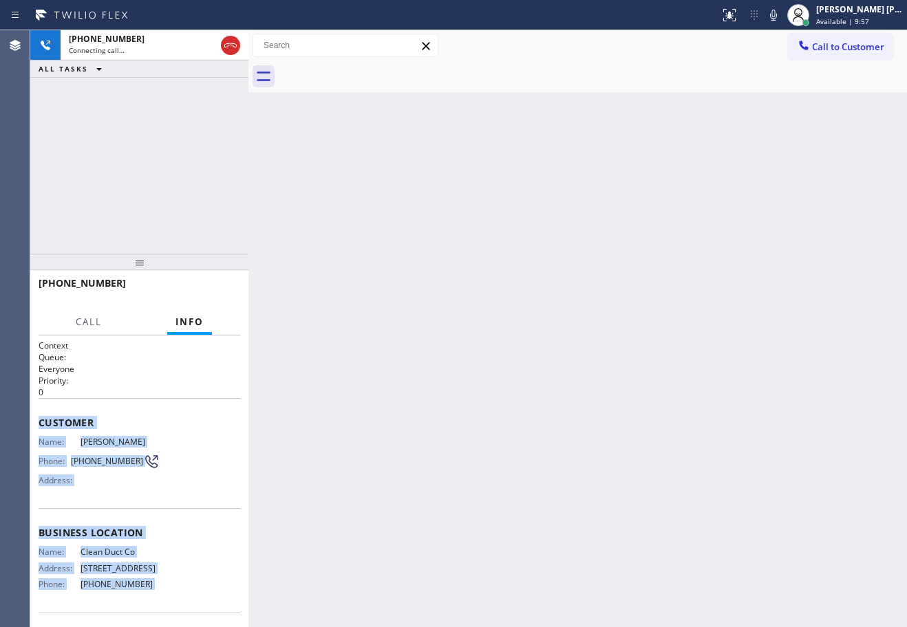
scroll to position [94, 0]
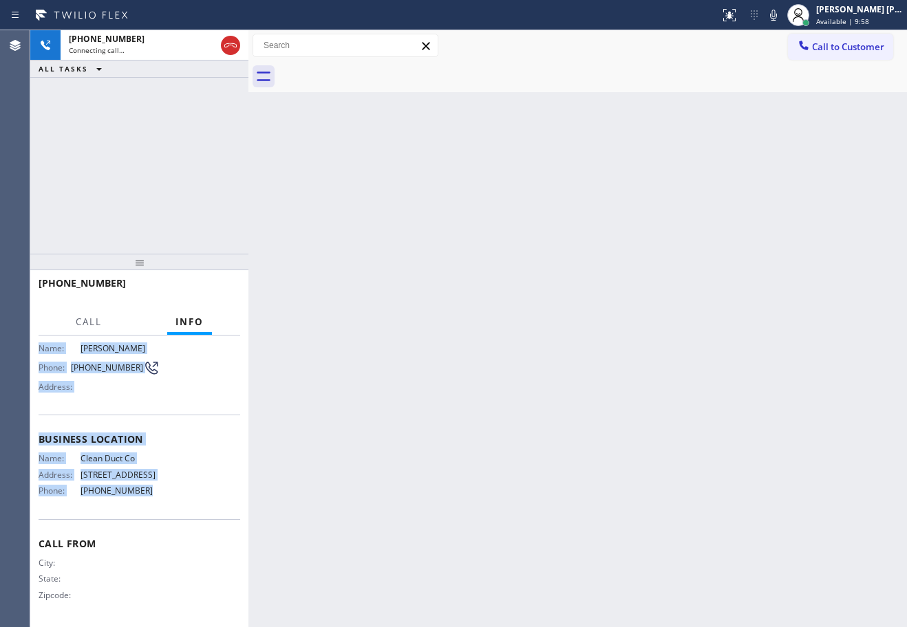
drag, startPoint x: 35, startPoint y: 417, endPoint x: 149, endPoint y: 504, distance: 143.8
click at [150, 504] on div "Context Queue: Everyone Priority: 0 Customer Name: Erick Silva Phone: (626) 290…" at bounding box center [139, 482] width 218 height 292
copy div "Customer Name: Erick Silva Phone: (626) 290-1724 Address: Business location Nam…"
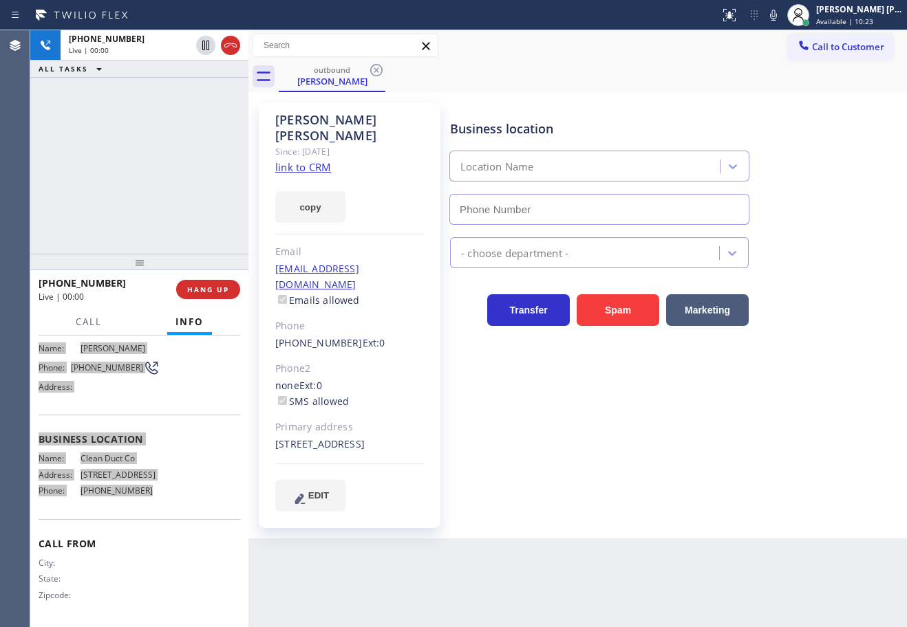
type input "(909) 906-1249"
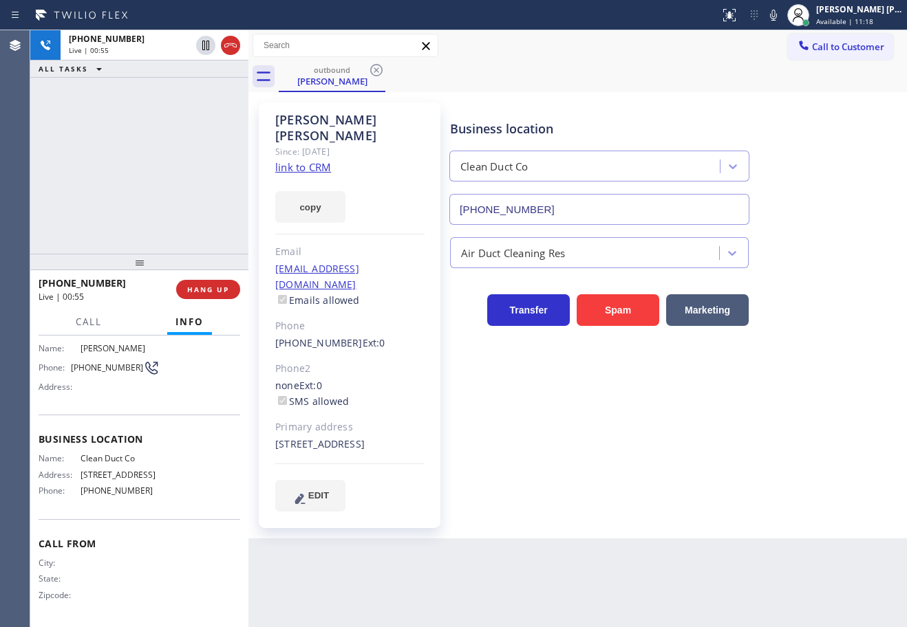
drag, startPoint x: 127, startPoint y: 147, endPoint x: 183, endPoint y: 235, distance: 103.6
click at [127, 147] on div "+16262901724 Live | 00:55 ALL TASKS ALL TASKS ACTIVE TASKS TASKS IN WRAP UP" at bounding box center [139, 142] width 218 height 224
click at [196, 290] on span "HANG UP" at bounding box center [208, 290] width 42 height 10
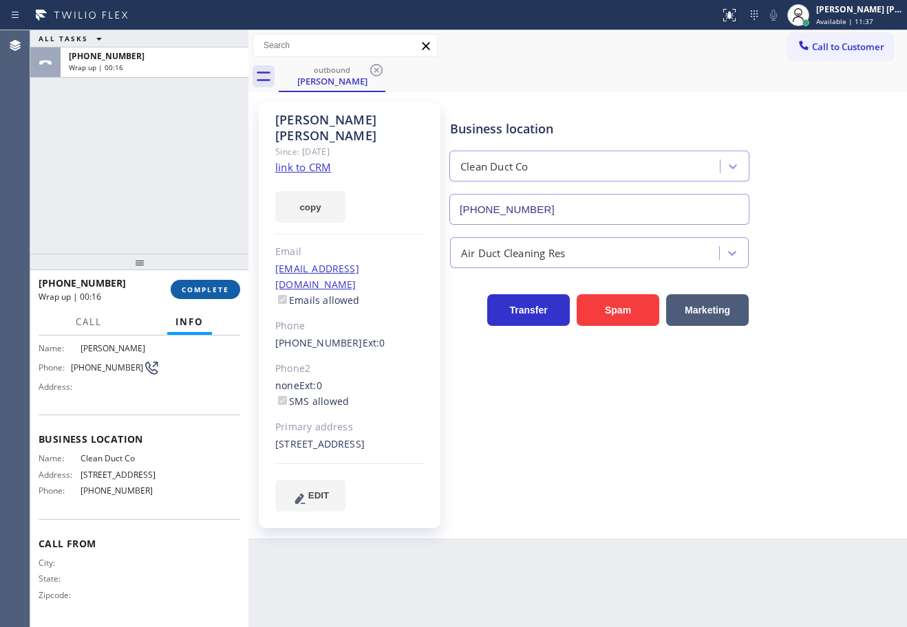
drag, startPoint x: 190, startPoint y: 279, endPoint x: 193, endPoint y: 287, distance: 8.9
click at [191, 281] on div "+16262901724 Wrap up | 00:16 COMPLETE" at bounding box center [140, 290] width 202 height 36
click at [193, 287] on span "COMPLETE" at bounding box center [205, 290] width 47 height 10
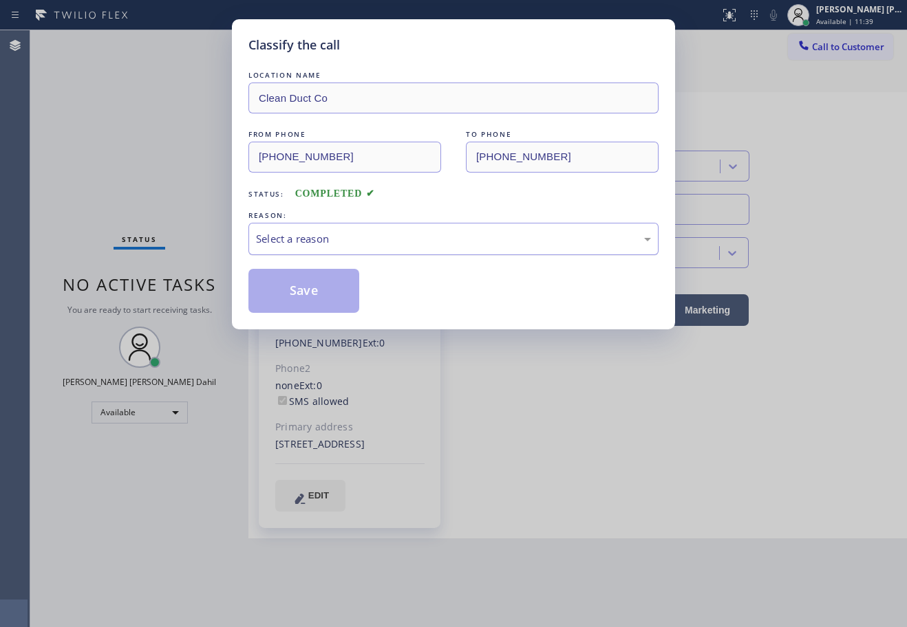
click at [339, 237] on div "Select a reason" at bounding box center [453, 239] width 395 height 16
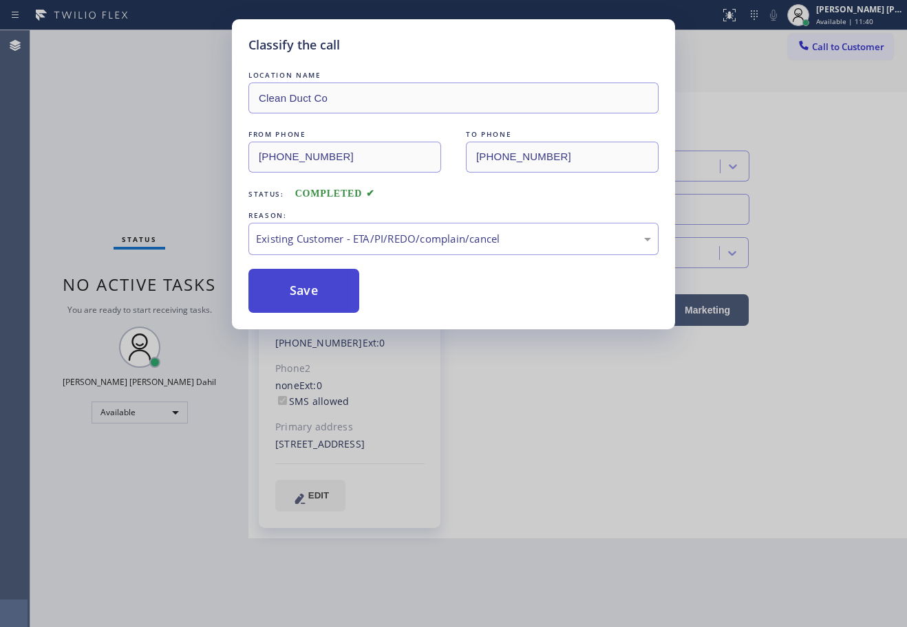
click at [296, 307] on button "Save" at bounding box center [303, 291] width 111 height 44
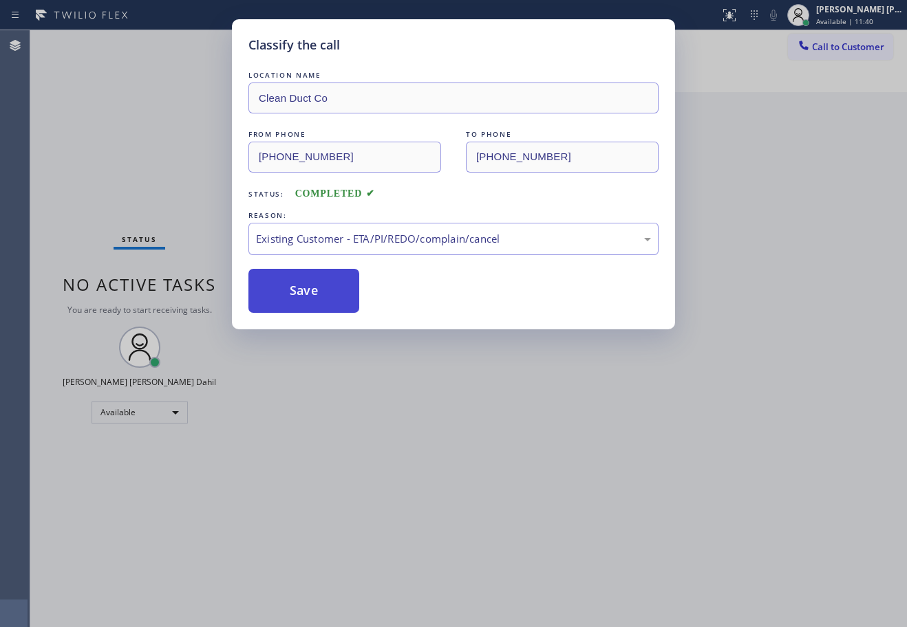
click at [299, 299] on button "Save" at bounding box center [303, 291] width 111 height 44
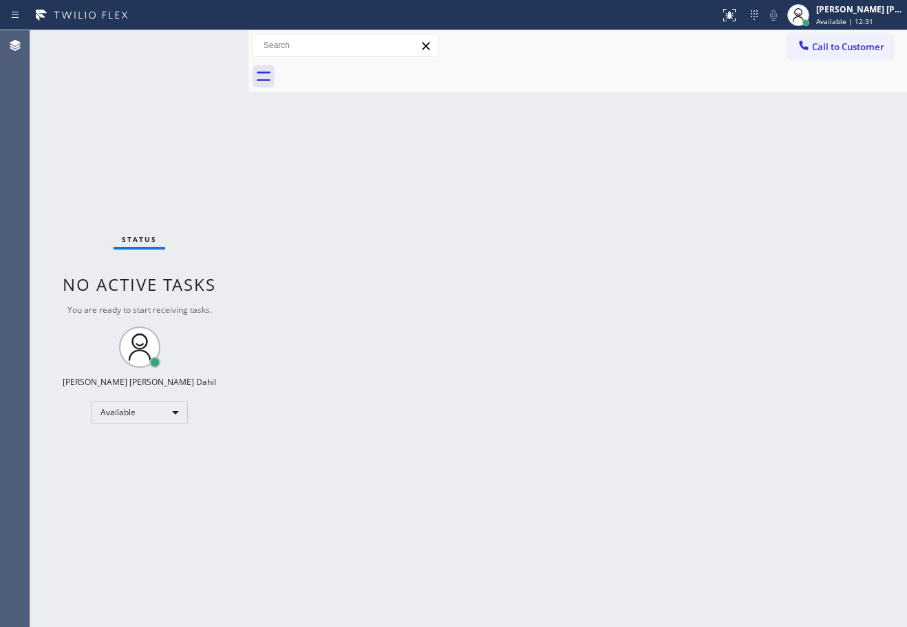
click at [706, 342] on div "Back to Dashboard Change Sender ID Customers Technicians Select a contact Outbo…" at bounding box center [577, 328] width 658 height 597
click at [707, 343] on div "Back to Dashboard Change Sender ID Customers Technicians Select a contact Outbo…" at bounding box center [577, 328] width 658 height 597
drag, startPoint x: 619, startPoint y: 80, endPoint x: 620, endPoint y: 90, distance: 9.7
click at [619, 80] on div at bounding box center [593, 76] width 628 height 31
click at [698, 426] on div "Back to Dashboard Change Sender ID Customers Technicians Select a contact Outbo…" at bounding box center [577, 328] width 658 height 597
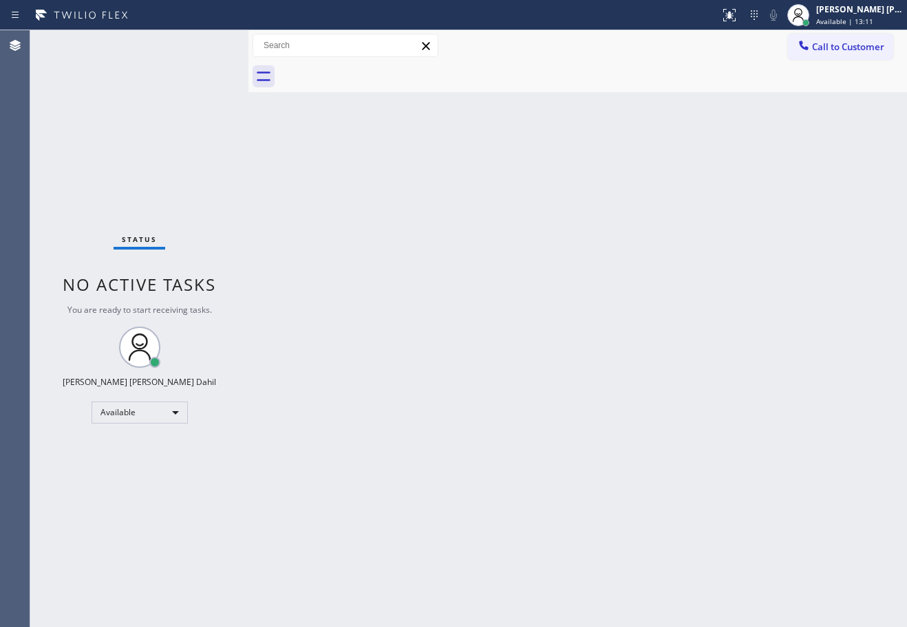
click at [698, 426] on div "Back to Dashboard Change Sender ID Customers Technicians Select a contact Outbo…" at bounding box center [577, 328] width 658 height 597
click at [847, 10] on div "[PERSON_NAME] [PERSON_NAME] Dahil" at bounding box center [859, 9] width 87 height 12
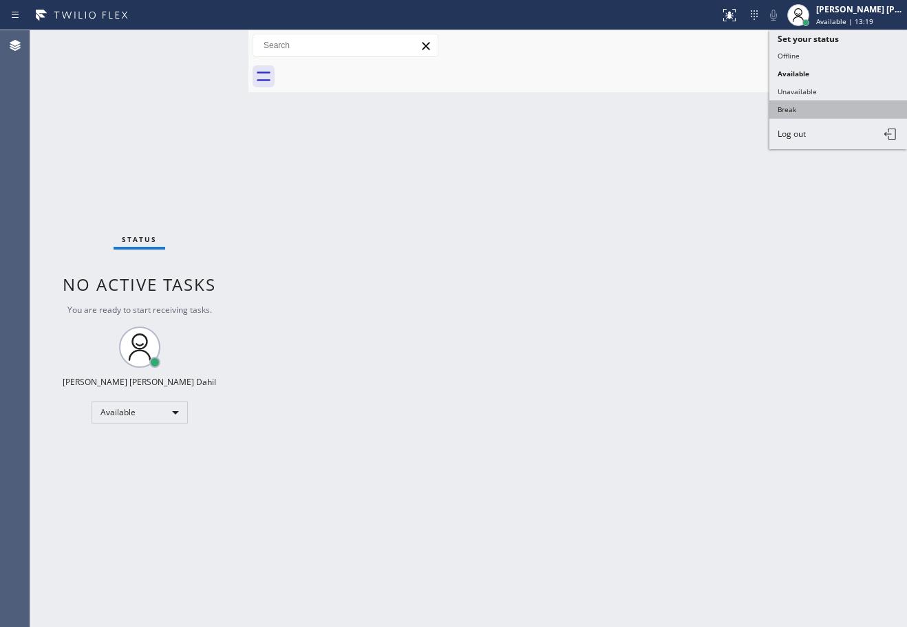
click at [779, 105] on button "Break" at bounding box center [838, 109] width 138 height 18
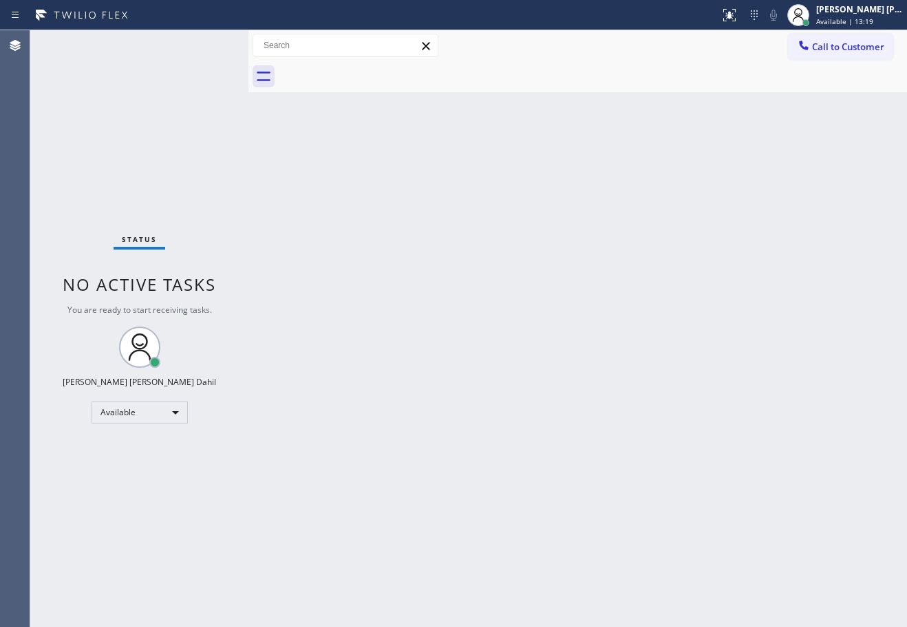
click at [777, 109] on div "Back to Dashboard Change Sender ID Customers Technicians Select a contact Outbo…" at bounding box center [577, 328] width 658 height 597
click at [857, 23] on span "Break | 3:02" at bounding box center [836, 22] width 41 height 10
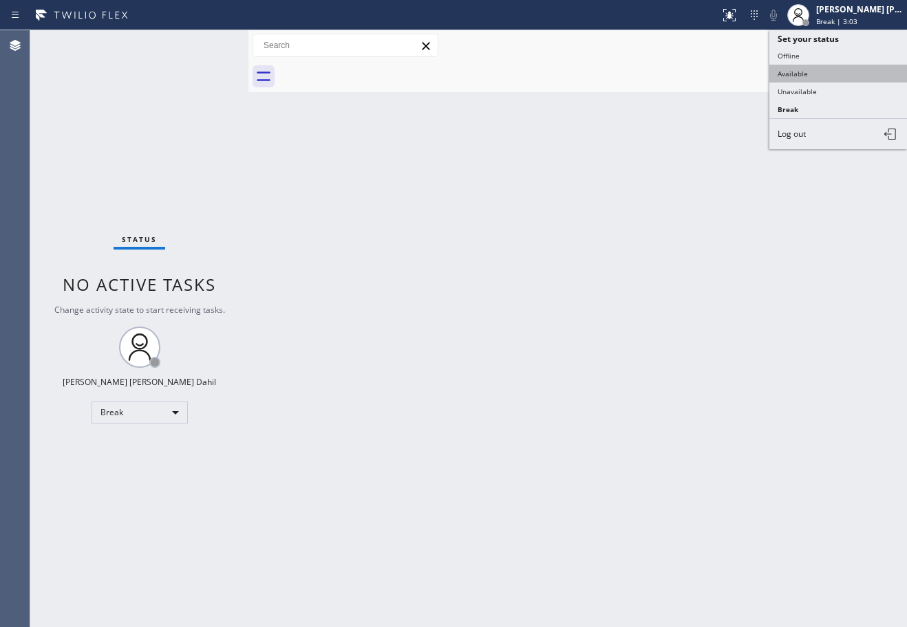
click at [797, 76] on button "Available" at bounding box center [838, 74] width 138 height 18
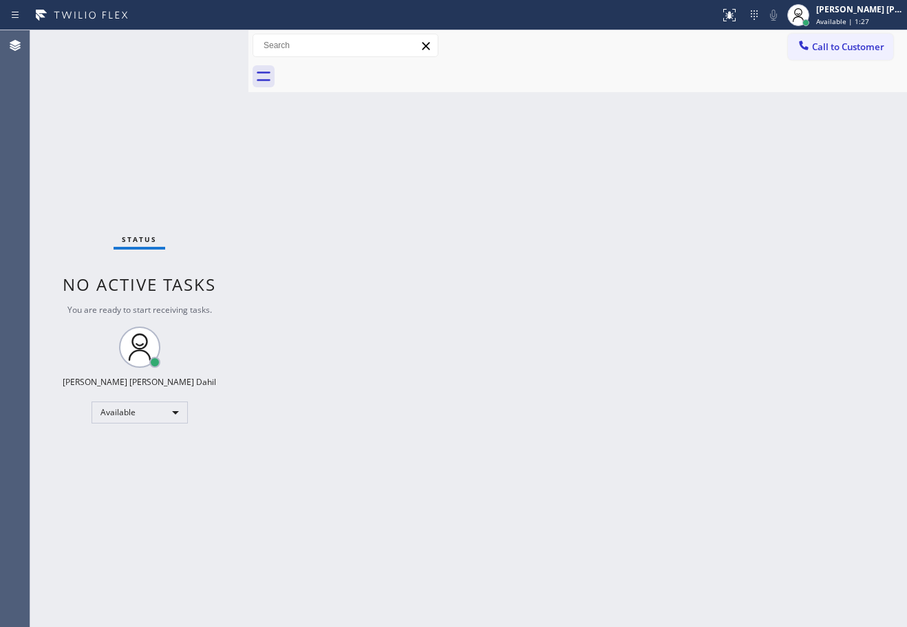
click at [633, 85] on div at bounding box center [593, 76] width 628 height 31
click at [612, 373] on div "Back to Dashboard Change Sender ID Customers Technicians Select a contact Outbo…" at bounding box center [577, 328] width 658 height 597
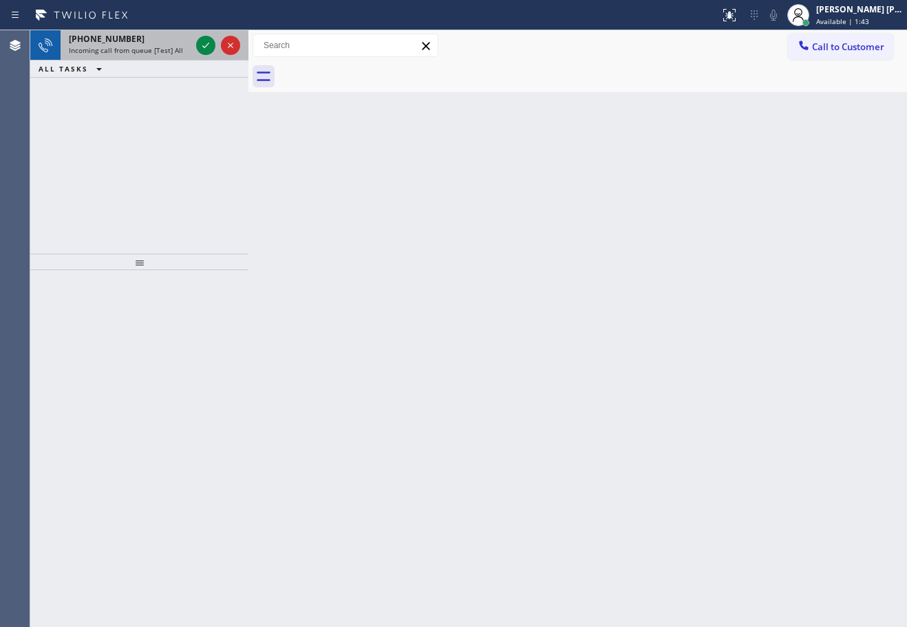
click at [171, 50] on span "Incoming call from queue [Test] All" at bounding box center [126, 50] width 114 height 10
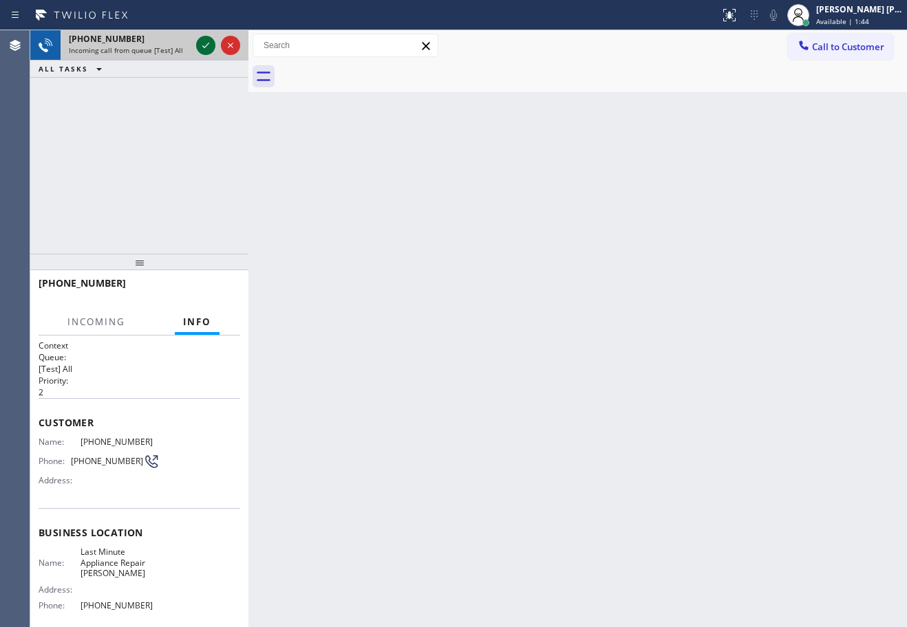
click at [209, 41] on icon at bounding box center [205, 45] width 17 height 17
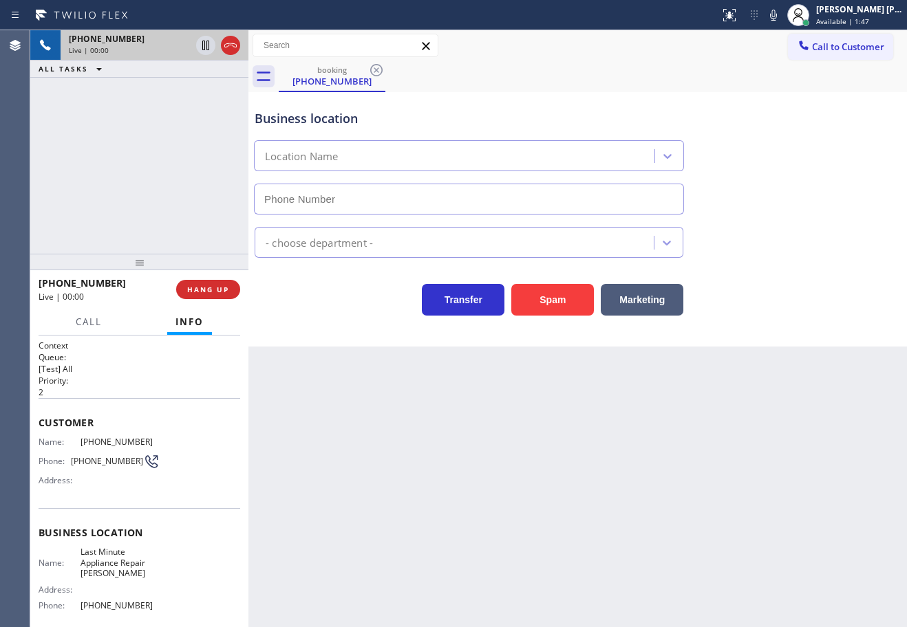
type input "(714) 908-9091"
click at [539, 304] on button "Spam" at bounding box center [552, 300] width 83 height 32
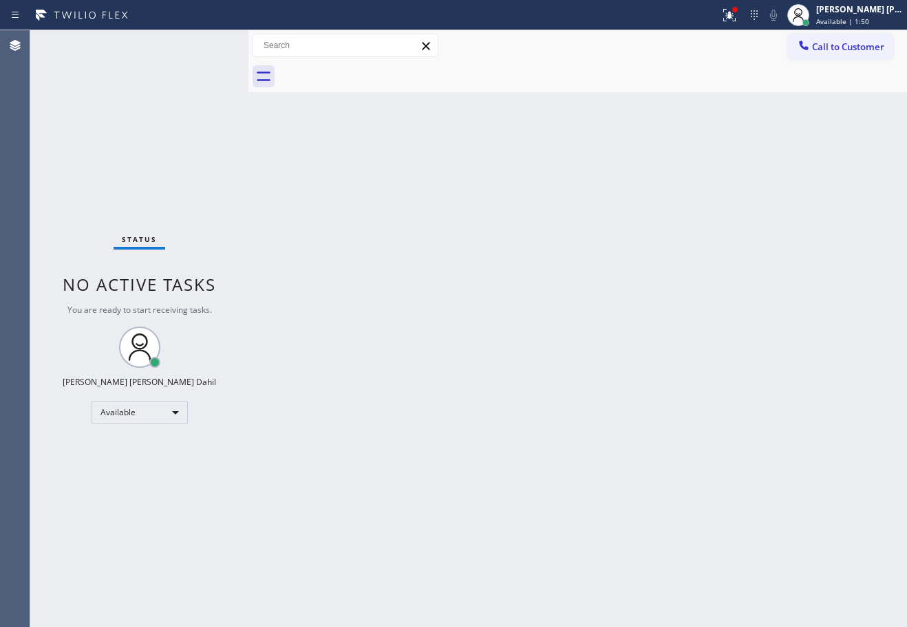
click at [421, 81] on div at bounding box center [593, 76] width 628 height 31
click at [735, 18] on icon at bounding box center [729, 15] width 12 height 12
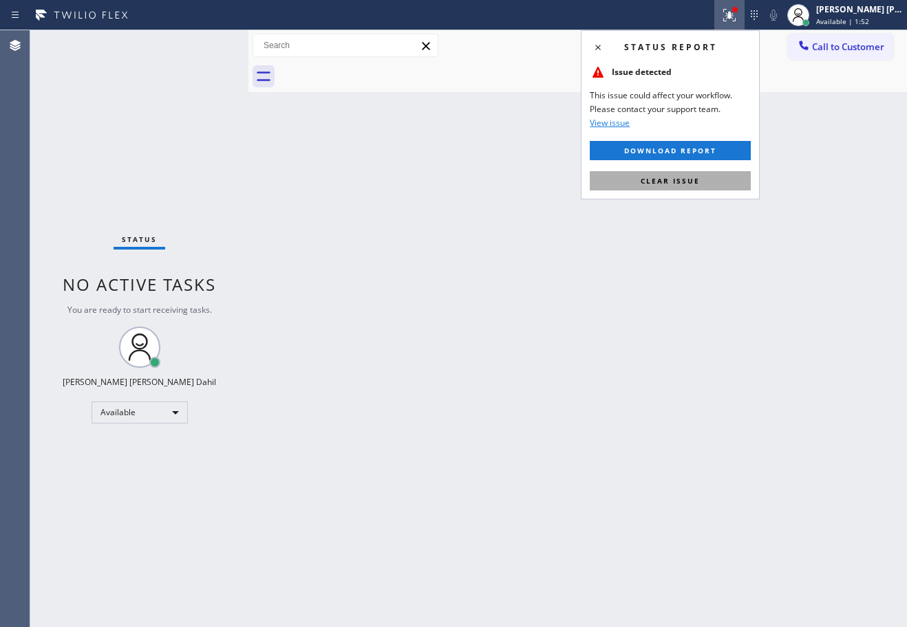
click at [735, 182] on button "Clear issue" at bounding box center [669, 180] width 161 height 19
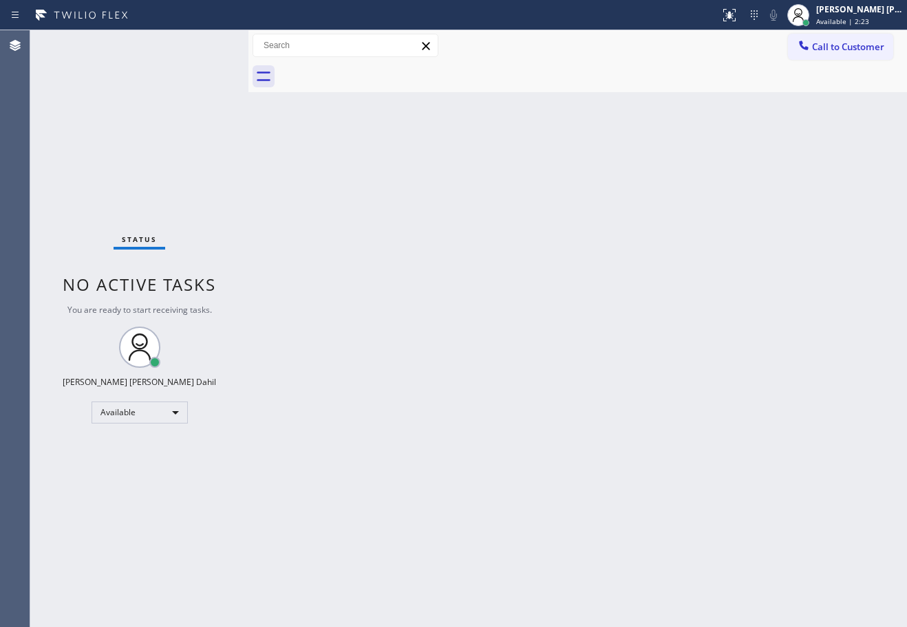
click at [473, 228] on div "Back to Dashboard Change Sender ID Customers Technicians Select a contact Outbo…" at bounding box center [577, 328] width 658 height 597
drag, startPoint x: 534, startPoint y: 270, endPoint x: 713, endPoint y: 366, distance: 202.8
click at [552, 274] on div "Back to Dashboard Change Sender ID Customers Technicians Select a contact Outbo…" at bounding box center [577, 328] width 658 height 597
drag, startPoint x: 783, startPoint y: 382, endPoint x: 750, endPoint y: 432, distance: 59.5
click at [768, 401] on div "Back to Dashboard Change Sender ID Customers Technicians Select a contact Outbo…" at bounding box center [577, 328] width 658 height 597
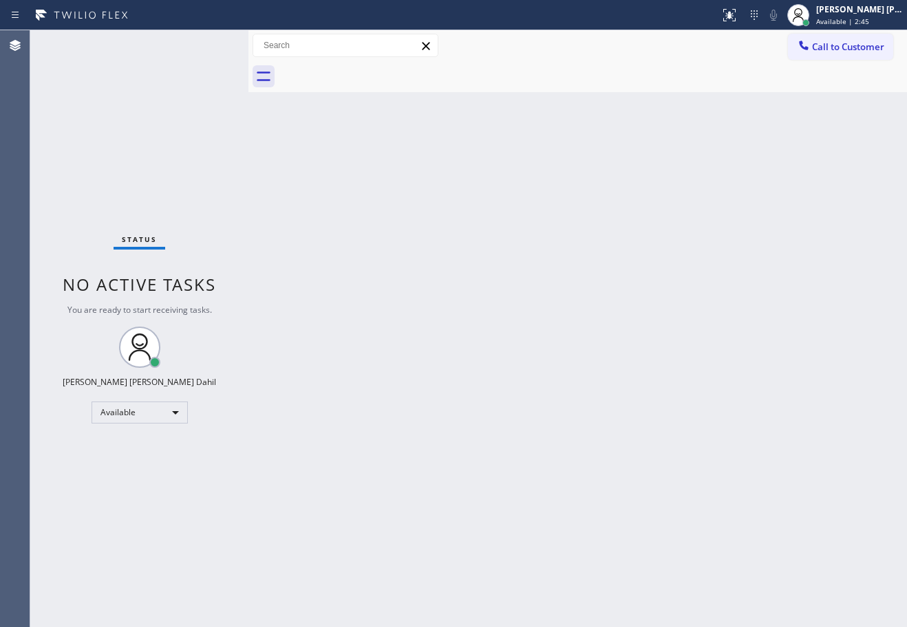
click at [464, 93] on div "Back to Dashboard Change Sender ID Customers Technicians Select a contact Outbo…" at bounding box center [577, 328] width 658 height 597
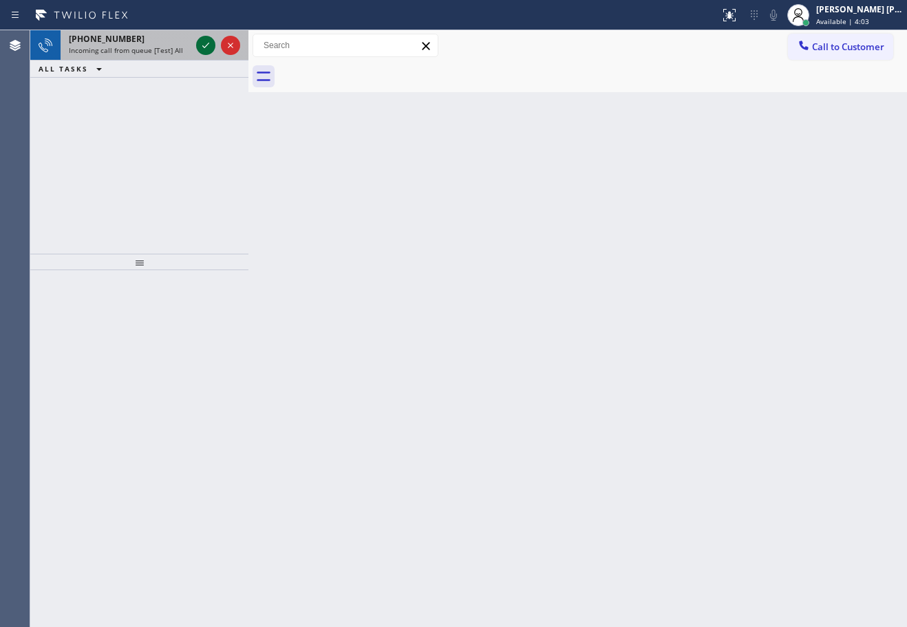
click at [208, 43] on icon at bounding box center [205, 45] width 17 height 17
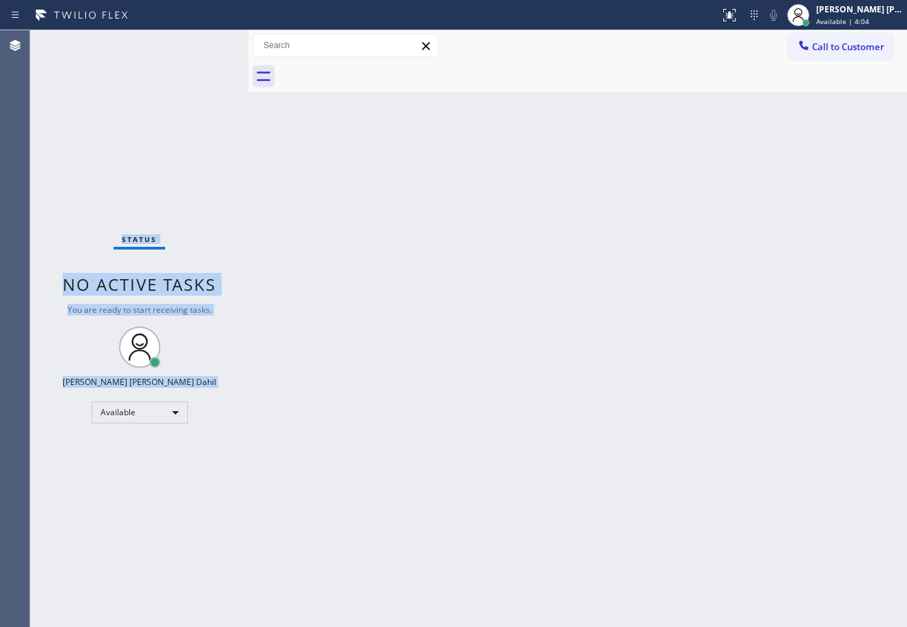
click at [208, 43] on div "Status No active tasks You are ready to start receiving tasks. [PERSON_NAME] [P…" at bounding box center [139, 328] width 218 height 597
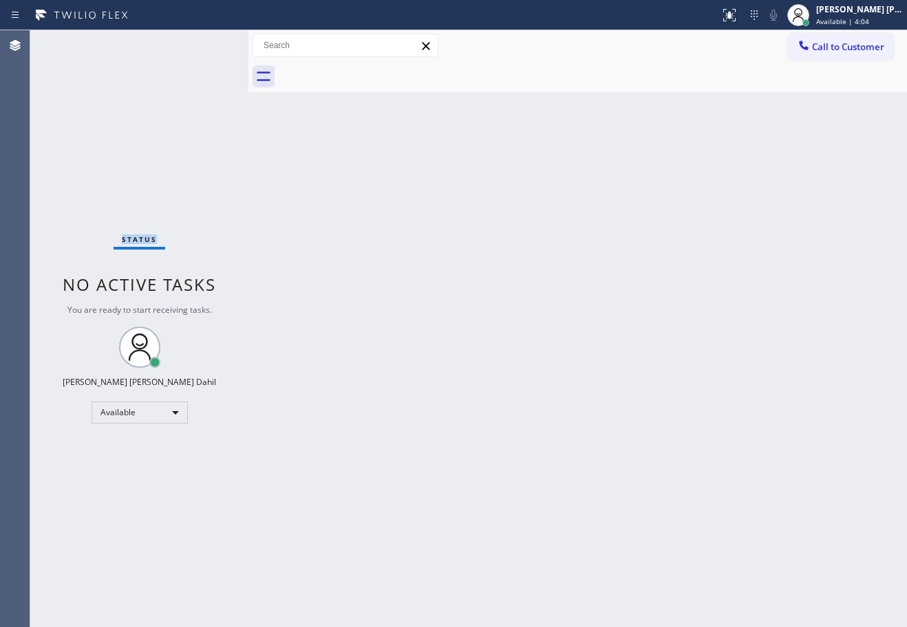
click at [208, 43] on div "Status No active tasks You are ready to start receiving tasks. [PERSON_NAME] [P…" at bounding box center [139, 328] width 218 height 597
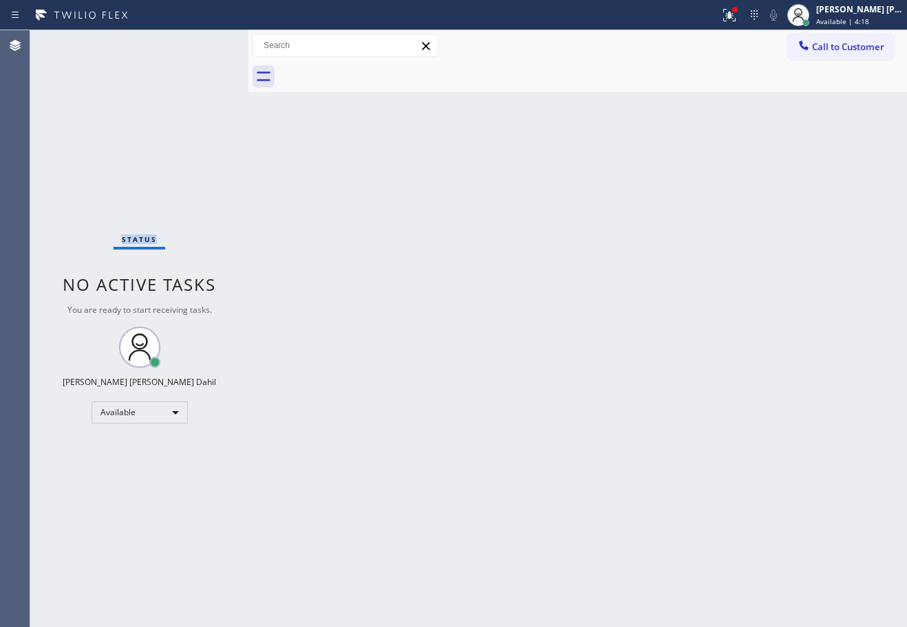
click at [351, 180] on div "Back to Dashboard Change Sender ID Customers Technicians Select a contact Outbo…" at bounding box center [577, 328] width 658 height 597
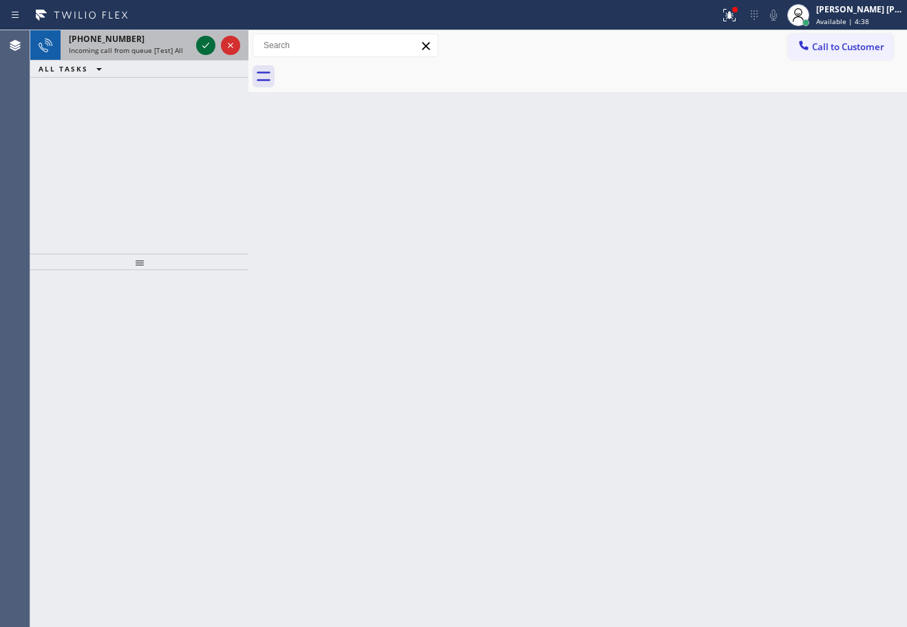
click at [208, 43] on icon at bounding box center [205, 45] width 17 height 17
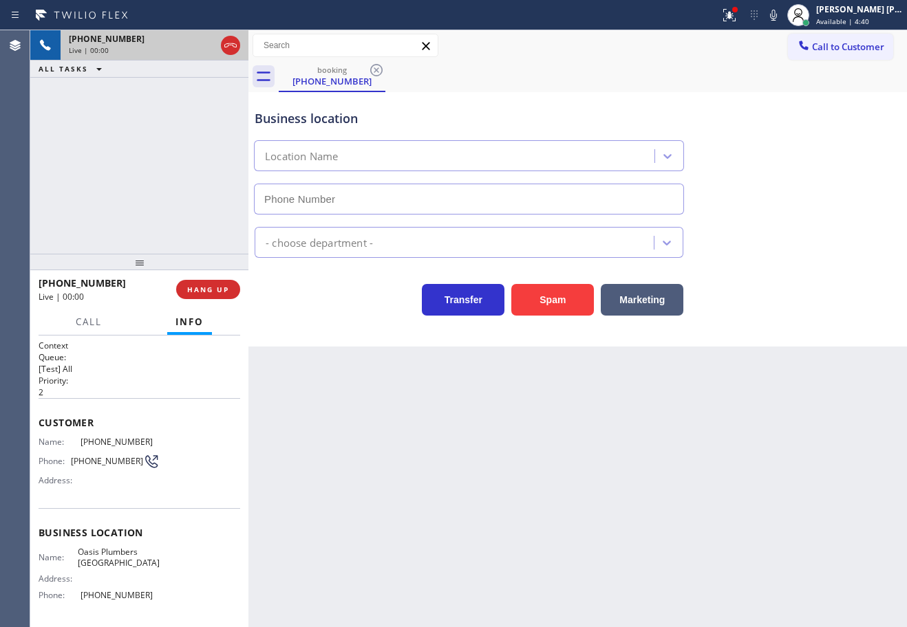
type input "(650) 731-0725"
click at [737, 21] on icon at bounding box center [729, 15] width 17 height 17
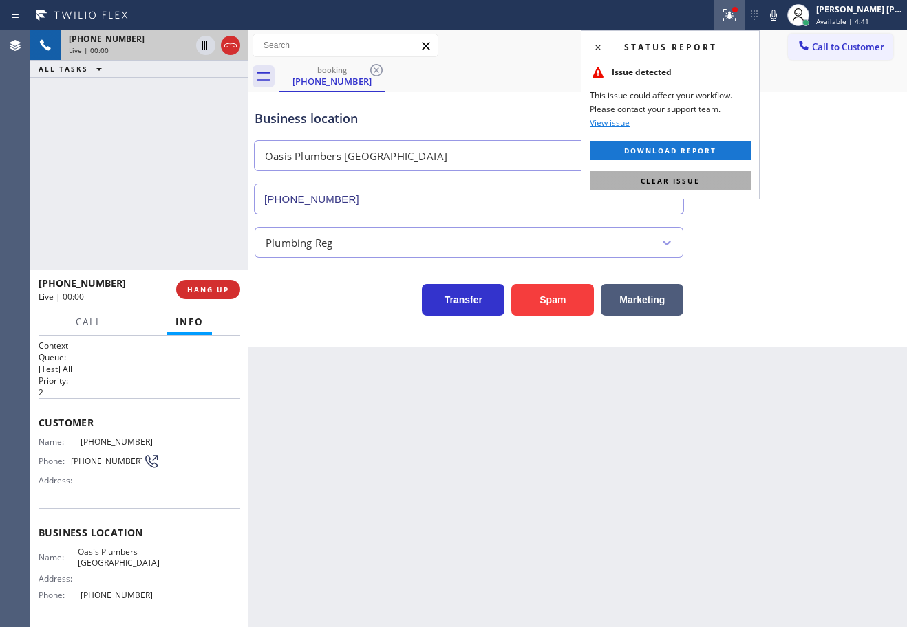
click at [741, 177] on button "Clear issue" at bounding box center [669, 180] width 161 height 19
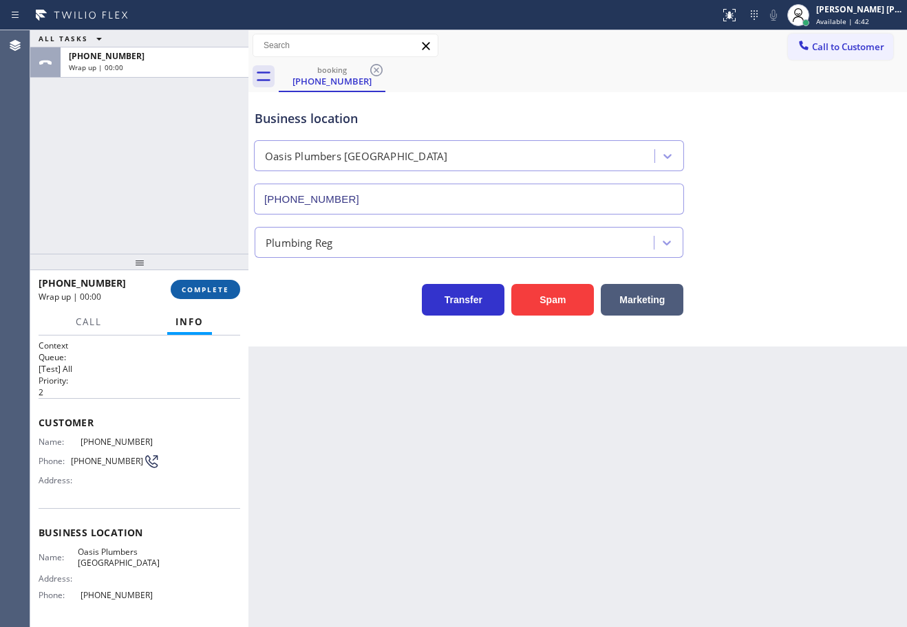
click at [217, 295] on button "COMPLETE" at bounding box center [205, 289] width 69 height 19
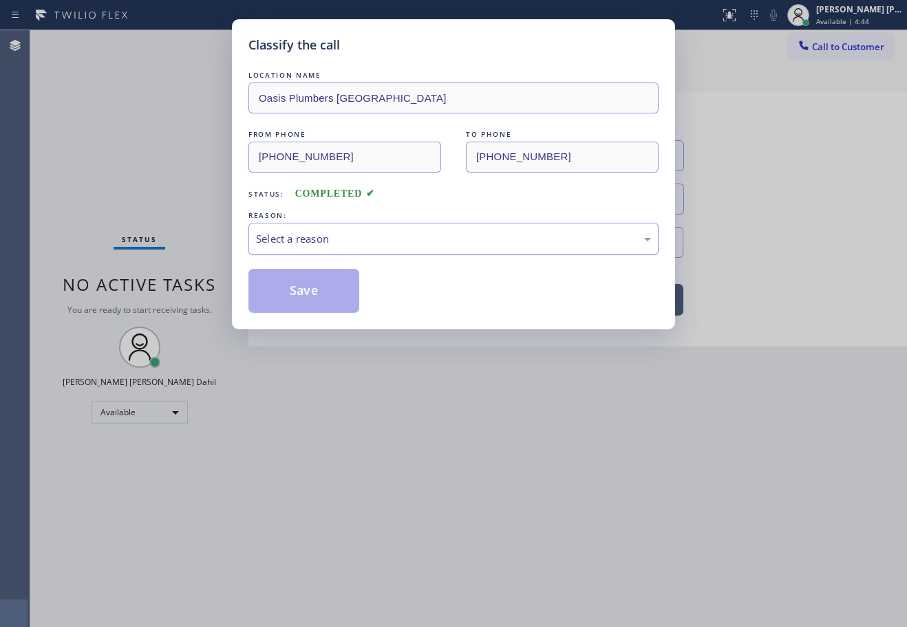
click at [325, 250] on div "Select a reason" at bounding box center [453, 239] width 410 height 32
drag, startPoint x: 273, startPoint y: 274, endPoint x: 283, endPoint y: 285, distance: 15.1
click at [273, 273] on button "Save" at bounding box center [303, 291] width 111 height 44
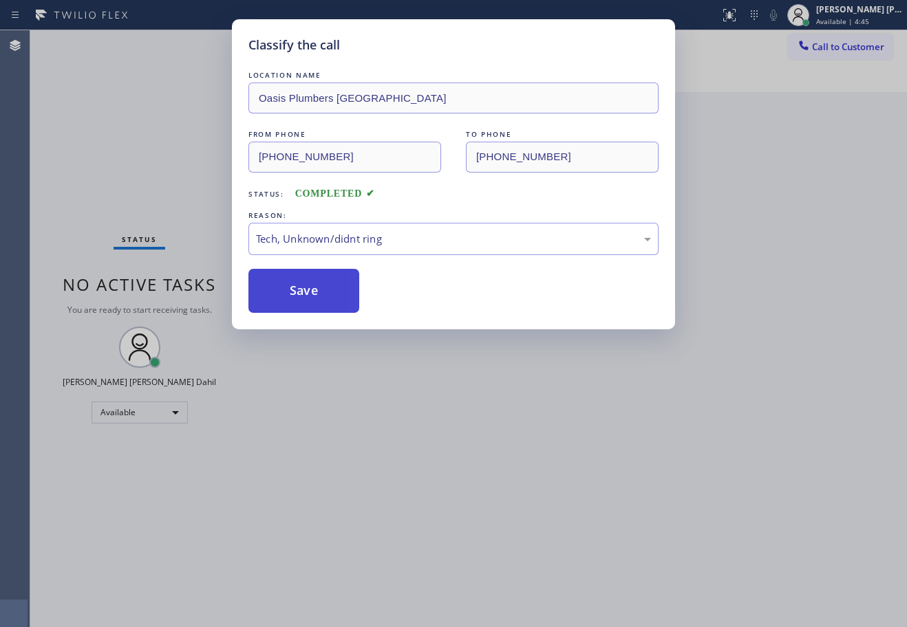
click at [284, 285] on button "Save" at bounding box center [303, 291] width 111 height 44
drag, startPoint x: 360, startPoint y: 391, endPoint x: 366, endPoint y: 398, distance: 8.8
click at [365, 396] on div "Classify the call LOCATION NAME Oasis Plumbers Daly City FROM PHONE (650) 290-9…" at bounding box center [453, 313] width 907 height 627
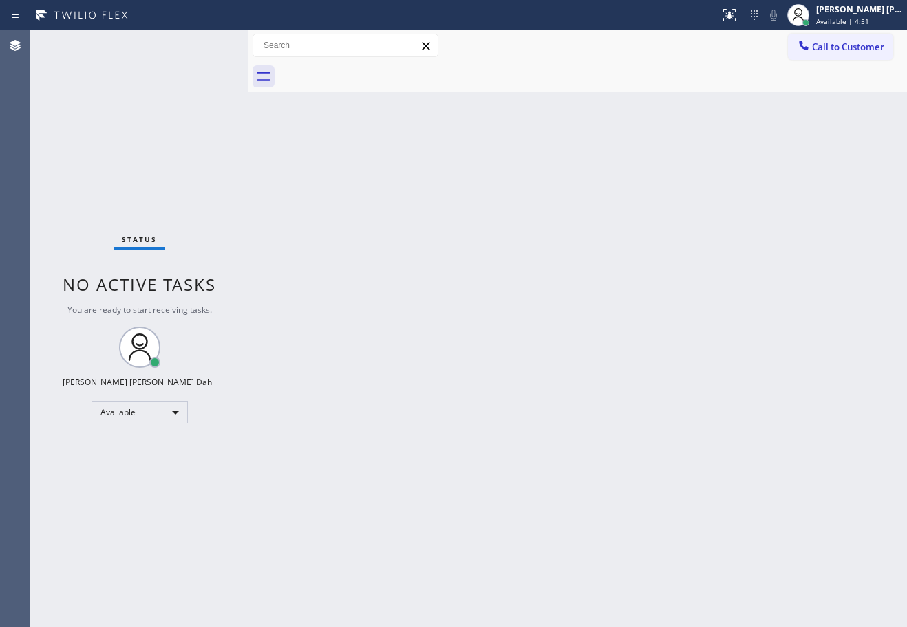
click at [208, 43] on div "Status No active tasks You are ready to start receiving tasks. [PERSON_NAME] [P…" at bounding box center [139, 328] width 218 height 597
click at [398, 305] on div "Back to Dashboard Change Sender ID Customers Technicians Select a contact Outbo…" at bounding box center [577, 328] width 658 height 597
click at [695, 54] on div "Call to Customer Outbound call Location Clean Duct Co Your caller id phone numb…" at bounding box center [577, 46] width 658 height 24
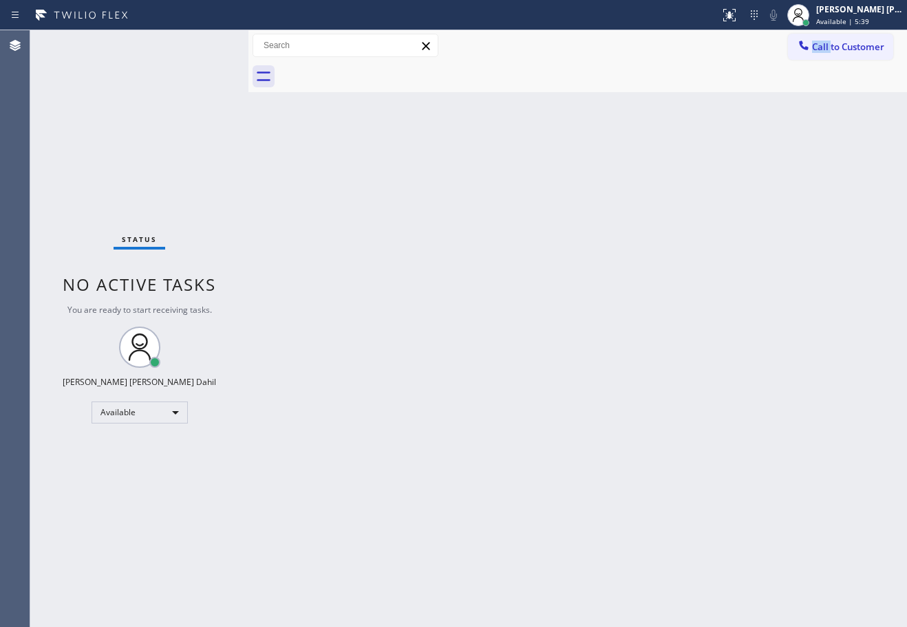
click at [695, 54] on div "Call to Customer Outbound call Location Clean Duct Co Your caller id phone numb…" at bounding box center [577, 46] width 658 height 24
click at [505, 300] on div "Back to Dashboard Change Sender ID Customers Technicians Select a contact Outbo…" at bounding box center [577, 328] width 658 height 597
drag, startPoint x: 505, startPoint y: 300, endPoint x: 517, endPoint y: 300, distance: 11.7
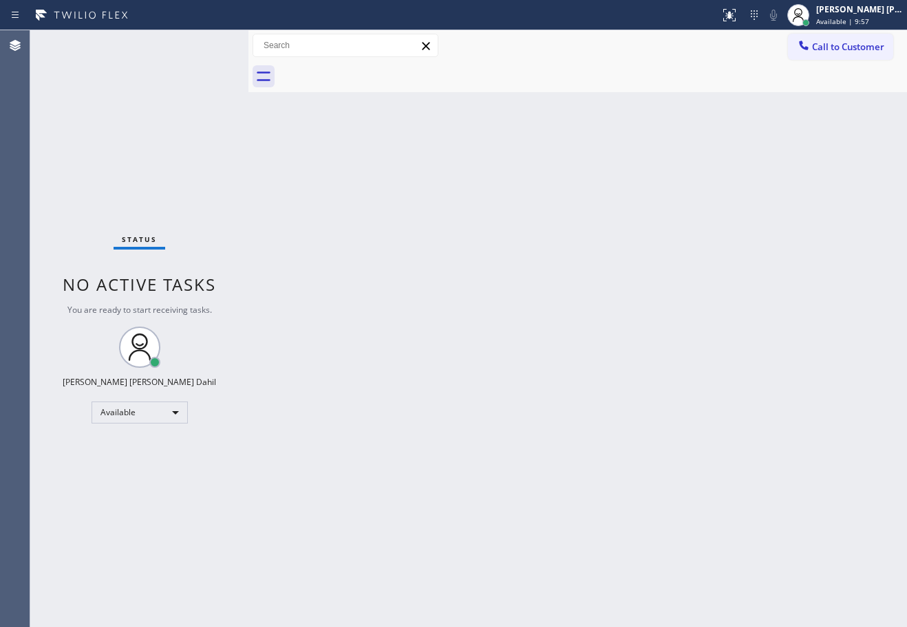
click at [508, 300] on div "Back to Dashboard Change Sender ID Customers Technicians Select a contact Outbo…" at bounding box center [577, 328] width 658 height 597
click at [732, 43] on div "Call to Customer Outbound call Location Clean Duct Co Your caller id phone numb…" at bounding box center [577, 46] width 658 height 24
drag, startPoint x: 556, startPoint y: 310, endPoint x: 764, endPoint y: 512, distance: 289.9
click at [560, 310] on div "Back to Dashboard Change Sender ID Customers Technicians Select a contact Outbo…" at bounding box center [577, 328] width 658 height 597
click at [586, 494] on div "Back to Dashboard Change Sender ID Customers Technicians Select a contact Outbo…" at bounding box center [577, 328] width 658 height 597
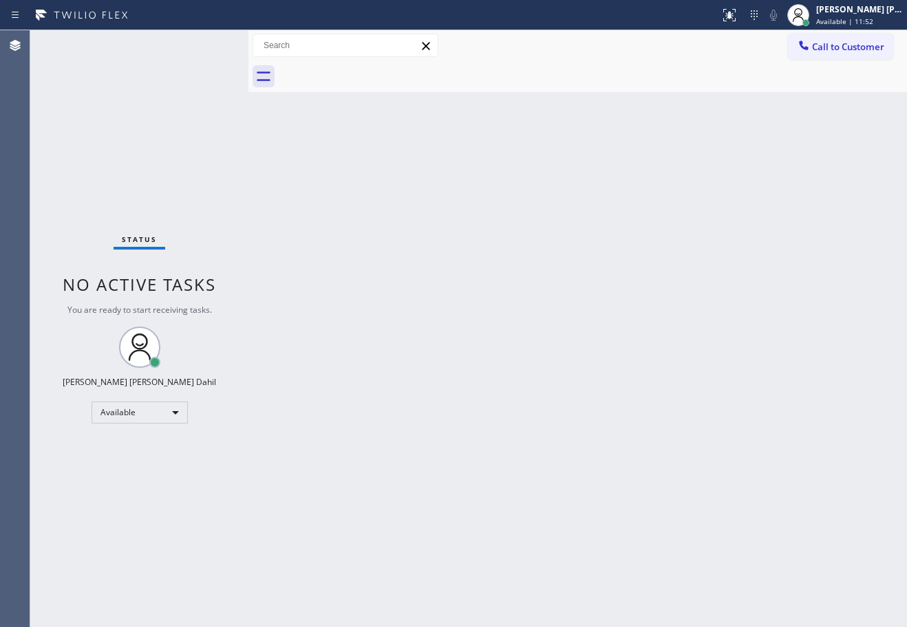
click at [563, 408] on div "Back to Dashboard Change Sender ID Customers Technicians Select a contact Outbo…" at bounding box center [577, 328] width 658 height 597
click at [495, 83] on div at bounding box center [593, 76] width 628 height 31
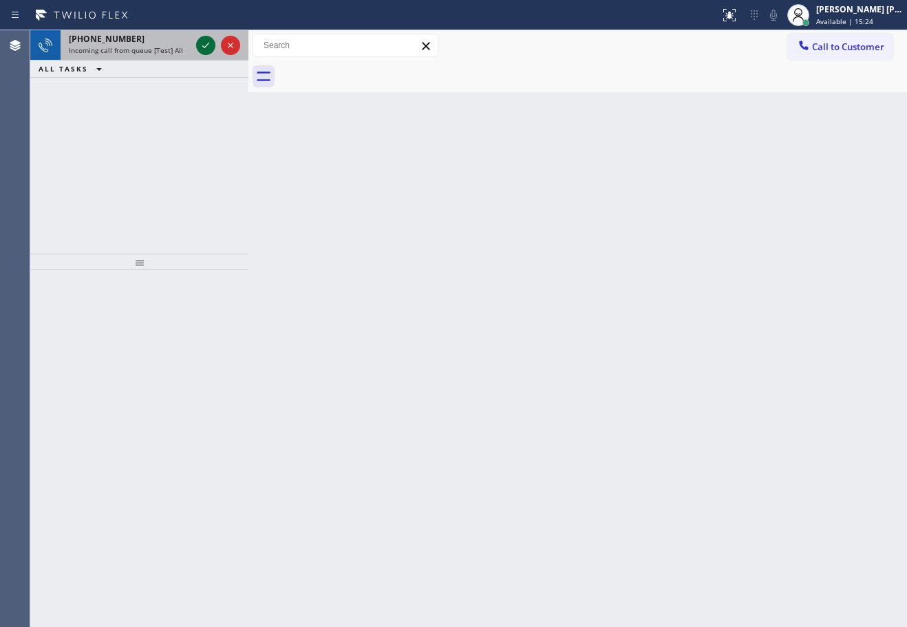
click at [208, 43] on icon at bounding box center [205, 45] width 17 height 17
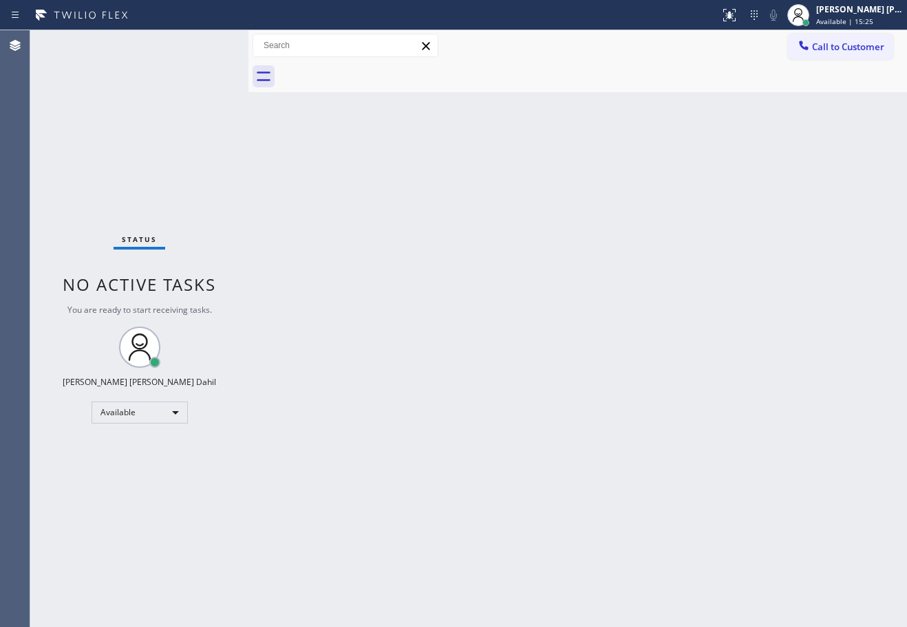
click at [208, 43] on div "Status No active tasks You are ready to start receiving tasks. [PERSON_NAME] [P…" at bounding box center [139, 328] width 218 height 597
click at [175, 42] on div "Status No active tasks You are ready to start receiving tasks. [PERSON_NAME] [P…" at bounding box center [139, 328] width 218 height 597
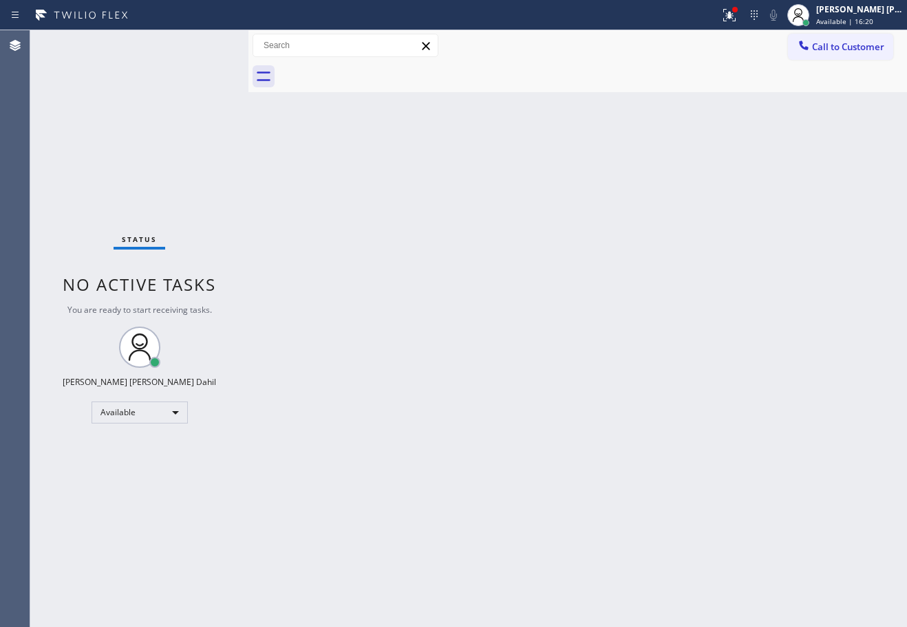
click at [175, 43] on div "Status No active tasks You are ready to start receiving tasks. [PERSON_NAME] [P…" at bounding box center [139, 328] width 218 height 597
drag, startPoint x: 557, startPoint y: 325, endPoint x: 593, endPoint y: 389, distance: 72.7
click at [561, 332] on div "Back to Dashboard Change Sender ID Customers Technicians Select a contact Outbo…" at bounding box center [577, 328] width 658 height 597
click at [650, 537] on div "Back to Dashboard Change Sender ID Customers Technicians Select a contact Outbo…" at bounding box center [577, 328] width 658 height 597
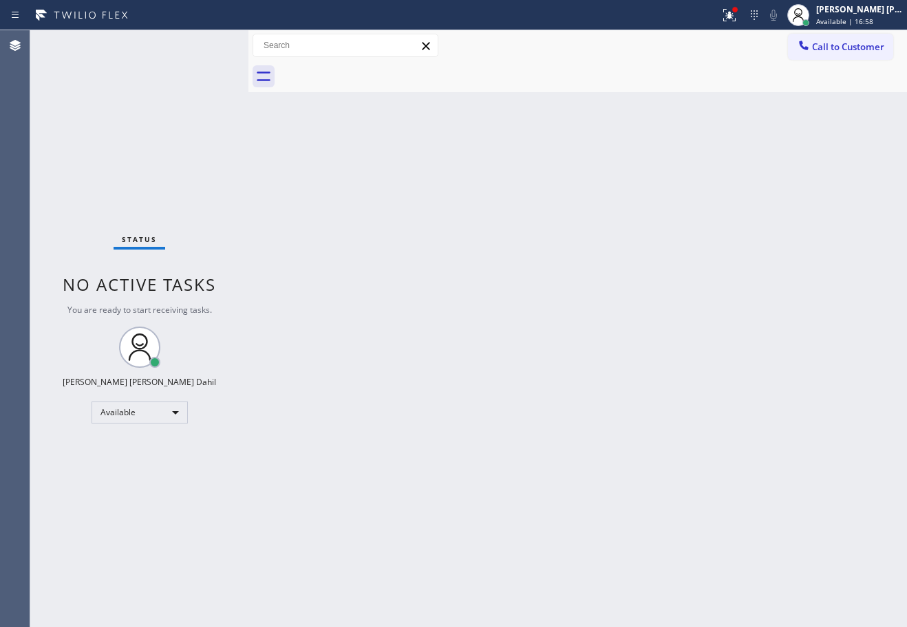
click at [618, 453] on div "Back to Dashboard Change Sender ID Customers Technicians Select a contact Outbo…" at bounding box center [577, 328] width 658 height 597
click at [636, 448] on div "Back to Dashboard Change Sender ID Customers Technicians Select a contact Outbo…" at bounding box center [577, 328] width 658 height 597
click at [552, 493] on div "Back to Dashboard Change Sender ID Customers Technicians Select a contact Outbo…" at bounding box center [577, 328] width 658 height 597
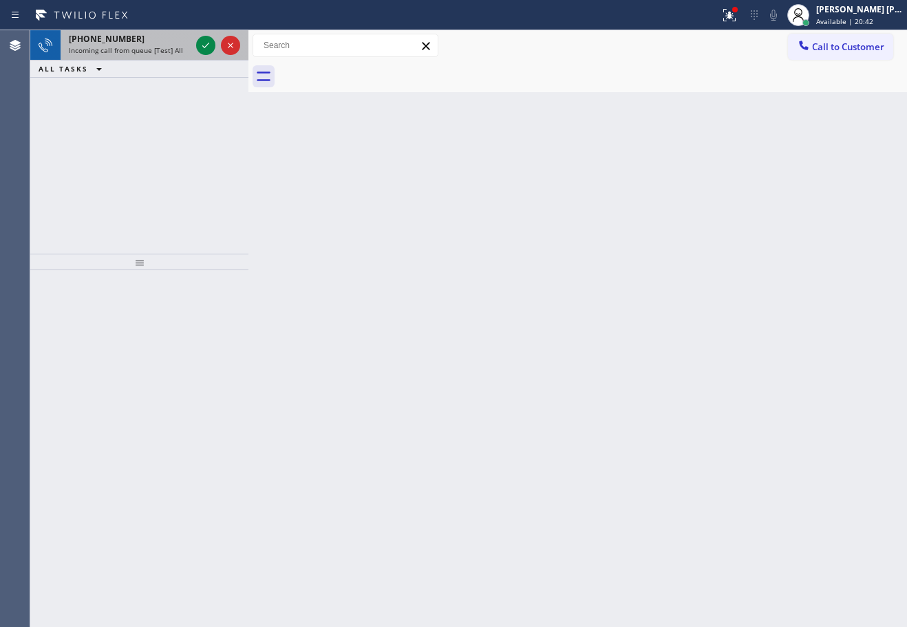
click at [172, 45] on div "+12675524835 Incoming call from queue [Test] All" at bounding box center [127, 45] width 133 height 30
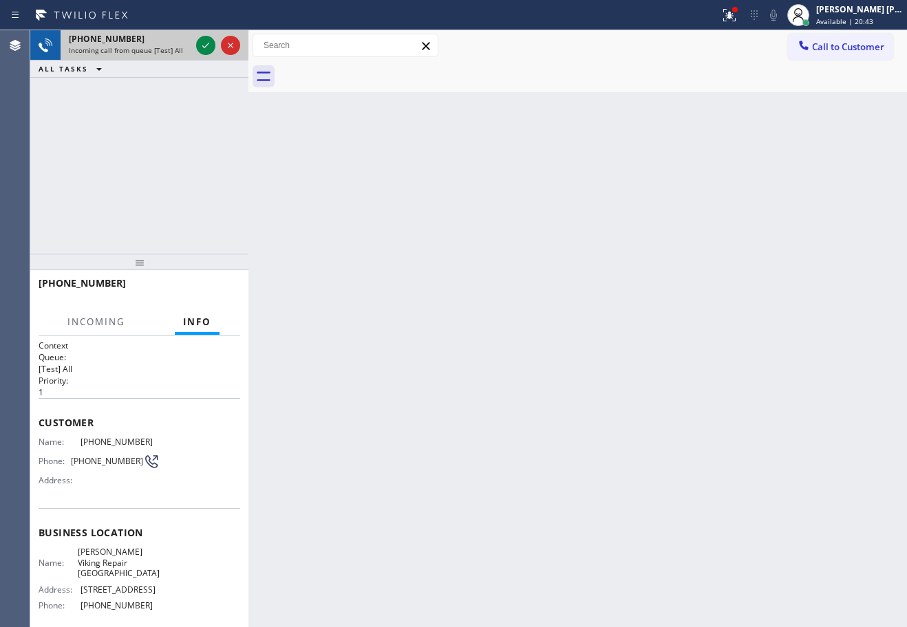
click at [176, 46] on div "+12675524835 Incoming call from queue [Test] All" at bounding box center [127, 45] width 133 height 30
click at [176, 46] on span "Incoming call from queue [Test] All" at bounding box center [126, 50] width 114 height 10
click at [178, 46] on span "Incoming call from queue [Test] All" at bounding box center [126, 50] width 114 height 10
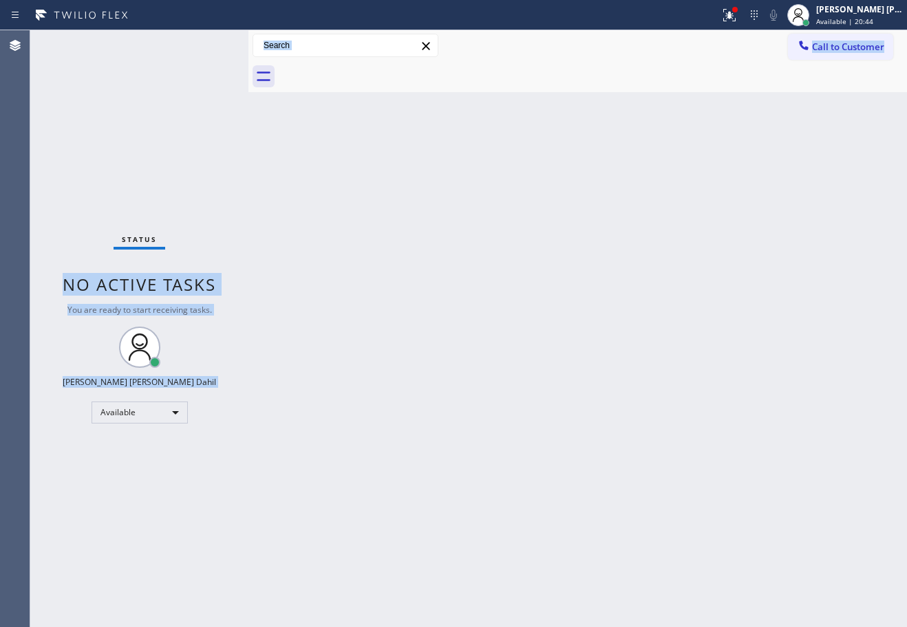
click at [210, 43] on div "Status No active tasks You are ready to start receiving tasks. [PERSON_NAME] [P…" at bounding box center [139, 328] width 218 height 597
click at [210, 44] on div "Status No active tasks You are ready to start receiving tasks. [PERSON_NAME] [P…" at bounding box center [139, 328] width 218 height 597
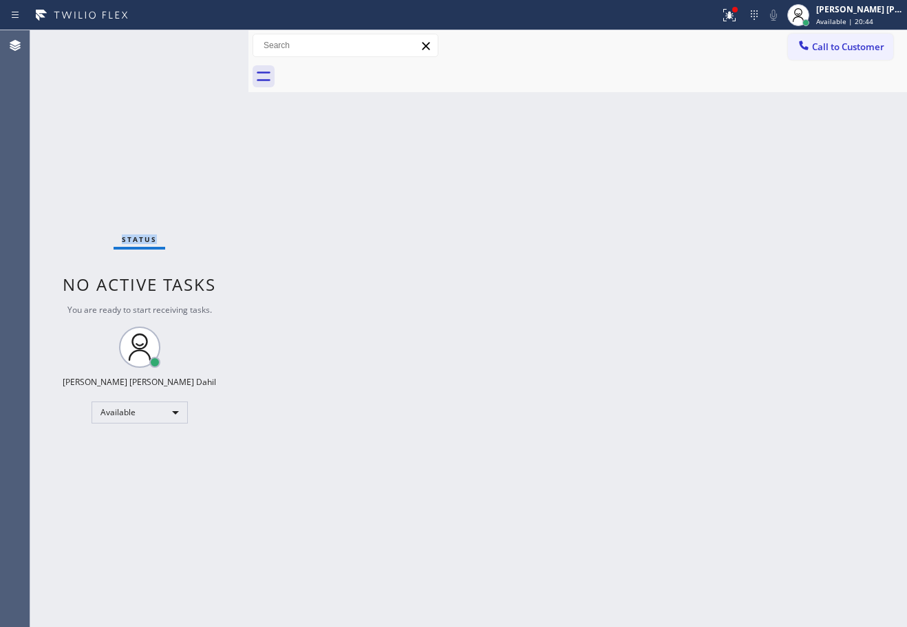
click at [210, 44] on div "Status No active tasks You are ready to start receiving tasks. [PERSON_NAME] [P…" at bounding box center [139, 328] width 218 height 597
click at [598, 338] on div "Back to Dashboard Change Sender ID Customers Technicians Select a contact Outbo…" at bounding box center [577, 328] width 658 height 597
click at [737, 18] on icon at bounding box center [729, 15] width 17 height 17
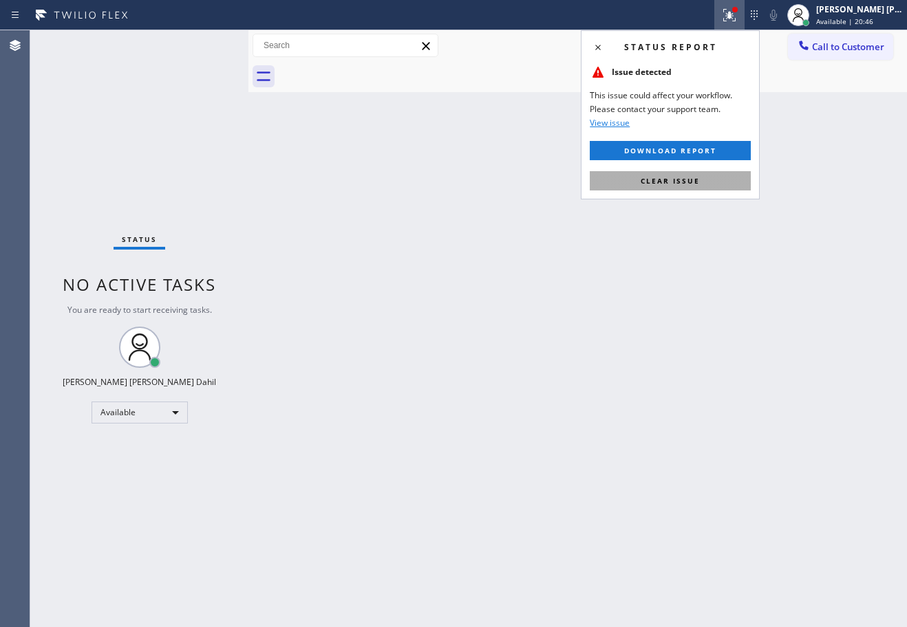
click at [719, 175] on button "Clear issue" at bounding box center [669, 180] width 161 height 19
click at [719, 175] on div "Back to Dashboard Change Sender ID Customers Technicians Select a contact Outbo…" at bounding box center [577, 328] width 658 height 597
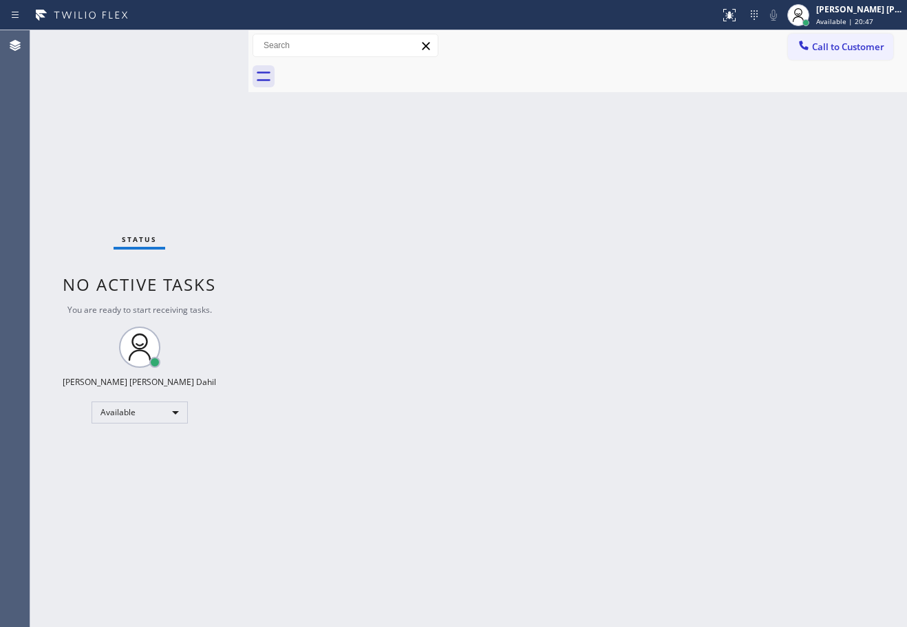
click at [661, 256] on div "Back to Dashboard Change Sender ID Customers Technicians Select a contact Outbo…" at bounding box center [577, 328] width 658 height 597
click at [657, 80] on div at bounding box center [593, 76] width 628 height 31
click at [800, 535] on div "Back to Dashboard Change Sender ID Customers Technicians Select a contact Outbo…" at bounding box center [577, 328] width 658 height 597
click at [768, 525] on div "Back to Dashboard Change Sender ID Customers Technicians Select a contact Outbo…" at bounding box center [577, 328] width 658 height 597
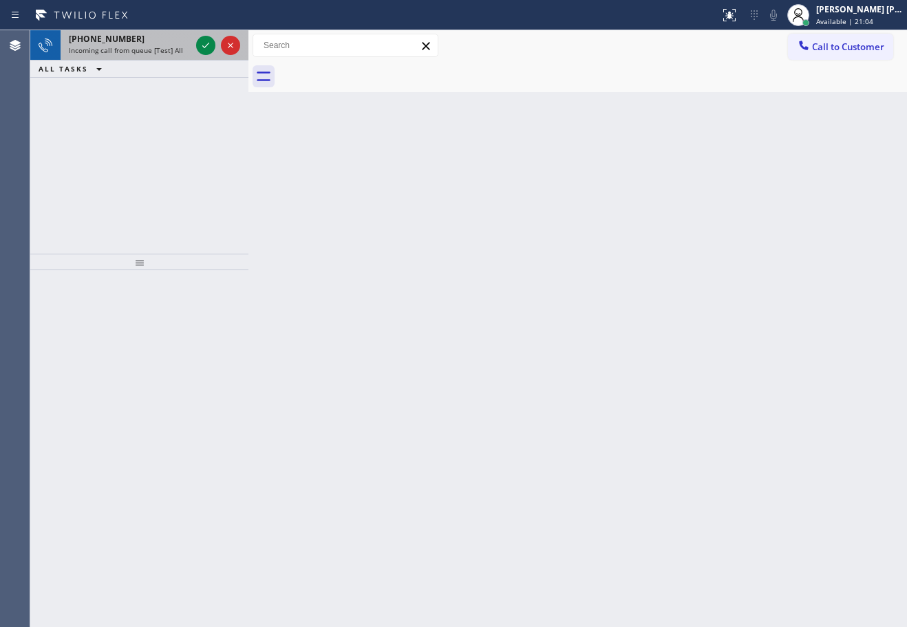
click at [165, 34] on div "+16027507256" at bounding box center [130, 39] width 122 height 12
click at [171, 39] on div "+16027507256" at bounding box center [130, 39] width 122 height 12
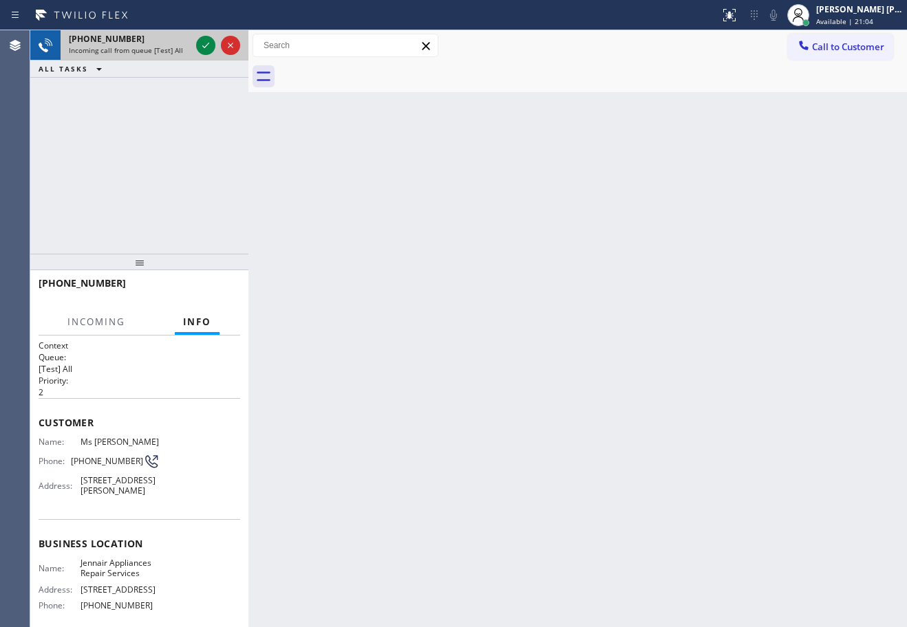
click at [172, 43] on div "+16027507256" at bounding box center [130, 39] width 122 height 12
click at [172, 45] on span "Incoming call from queue [Test] All" at bounding box center [126, 50] width 114 height 10
click at [201, 46] on icon at bounding box center [205, 45] width 17 height 17
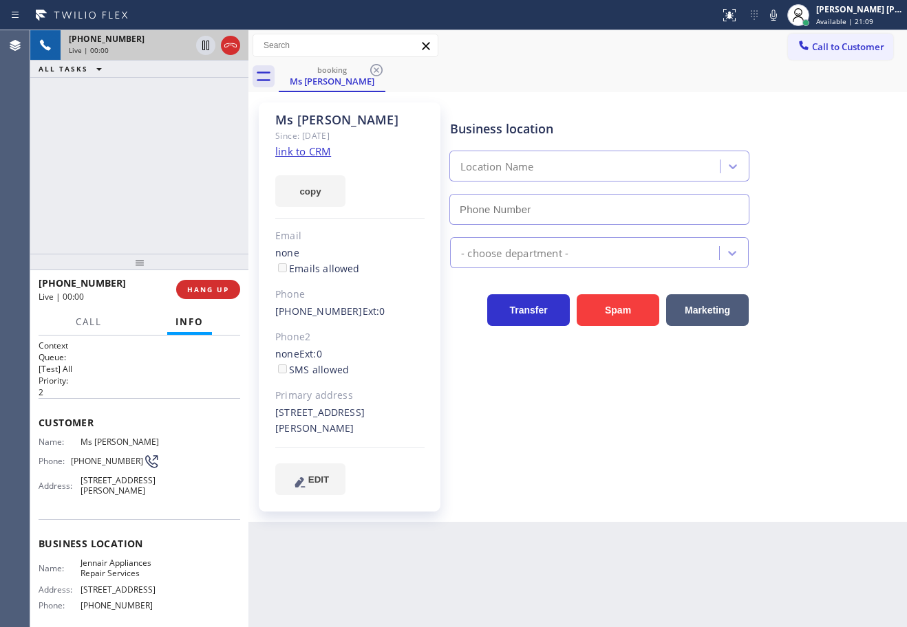
type input "(602) 638-3519"
click at [309, 153] on link "link to CRM" at bounding box center [303, 151] width 56 height 14
click at [195, 133] on div "+16027507256 Live | 00:23 ALL TASKS ALL TASKS ACTIVE TASKS TASKS IN WRAP UP" at bounding box center [139, 142] width 218 height 224
click at [194, 133] on div "+16027507256 Live | 00:24 ALL TASKS ALL TASKS ACTIVE TASKS TASKS IN WRAP UP" at bounding box center [139, 142] width 218 height 224
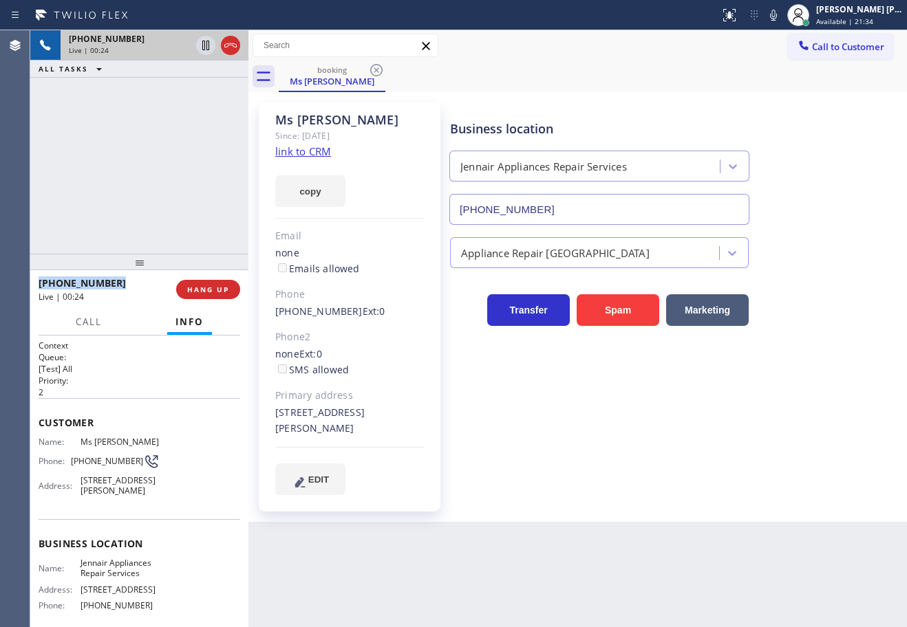
click at [194, 133] on div "+16027507256 Live | 00:24 ALL TASKS ALL TASKS ACTIVE TASKS TASKS IN WRAP UP" at bounding box center [139, 142] width 218 height 224
click at [615, 461] on div "Business location Jennair Appliances Repair Services (602) 638-3519 Appliance R…" at bounding box center [675, 298] width 456 height 385
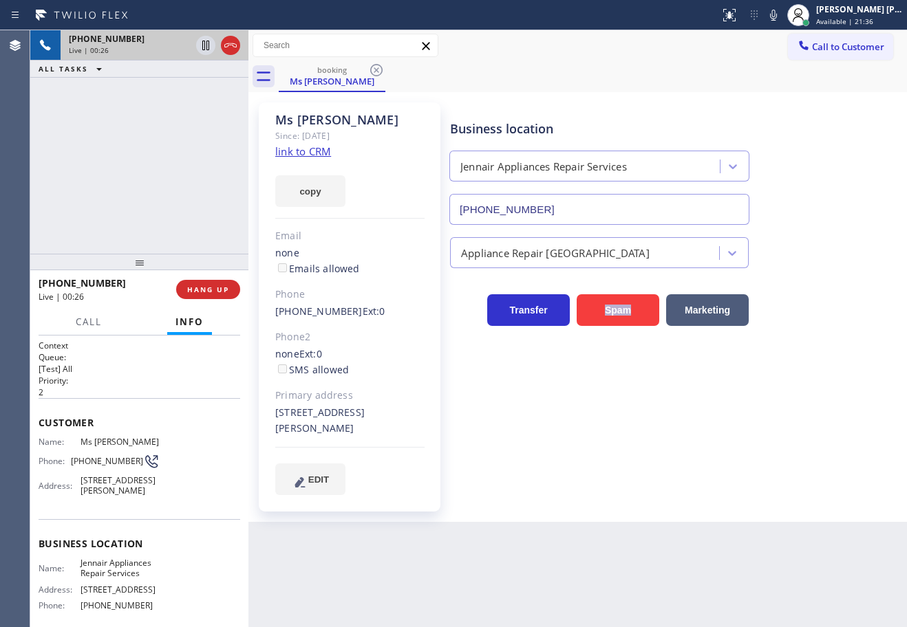
click at [615, 461] on div "Business location Jennair Appliances Repair Services (602) 638-3519 Appliance R…" at bounding box center [675, 298] width 456 height 385
click at [614, 468] on div "Business location Jennair Appliances Repair Services (602) 638-3519 Appliance R…" at bounding box center [675, 298] width 456 height 385
click at [614, 470] on div "Business location Jennair Appliances Repair Services (602) 638-3519 Appliance R…" at bounding box center [675, 298] width 456 height 385
click at [613, 470] on div "Business location Jennair Appliances Repair Services (602) 638-3519 Appliance R…" at bounding box center [675, 298] width 456 height 385
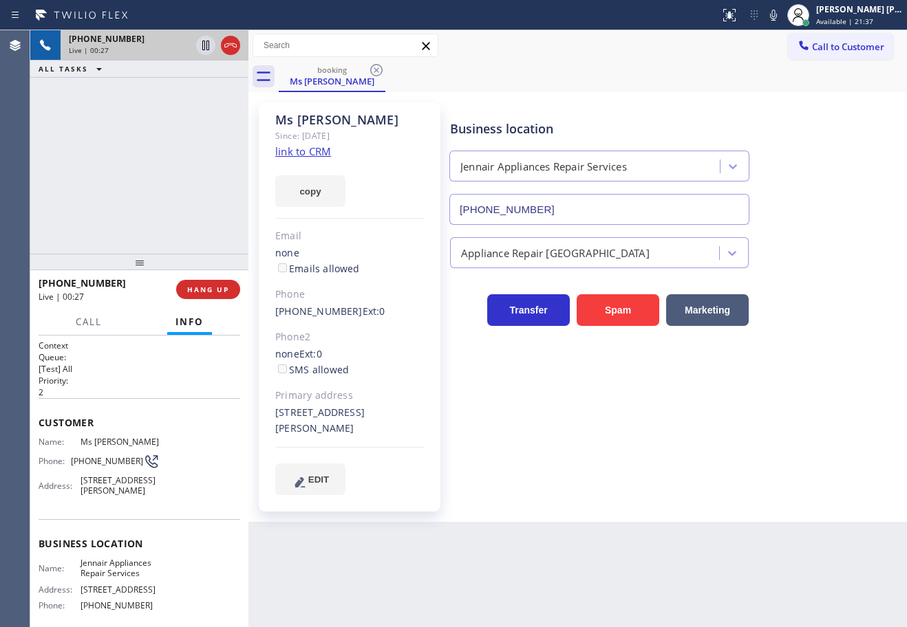
click at [612, 475] on div "Business location Jennair Appliances Repair Services (602) 638-3519 Appliance R…" at bounding box center [675, 298] width 456 height 385
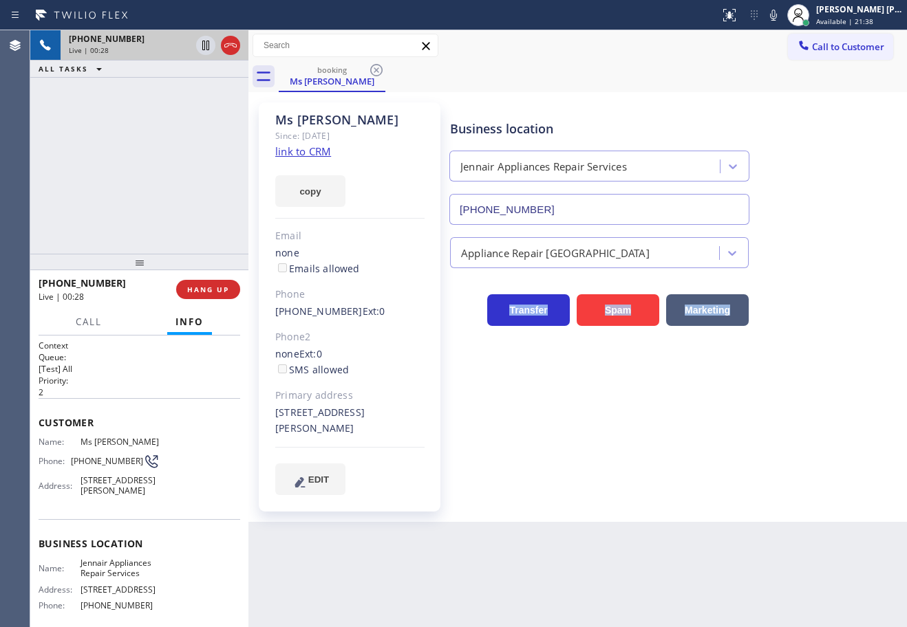
click at [612, 475] on div "Business location Jennair Appliances Repair Services (602) 638-3519 Appliance R…" at bounding box center [675, 298] width 456 height 385
click at [612, 476] on div "Business location Jennair Appliances Repair Services (602) 638-3519 Appliance R…" at bounding box center [675, 298] width 456 height 385
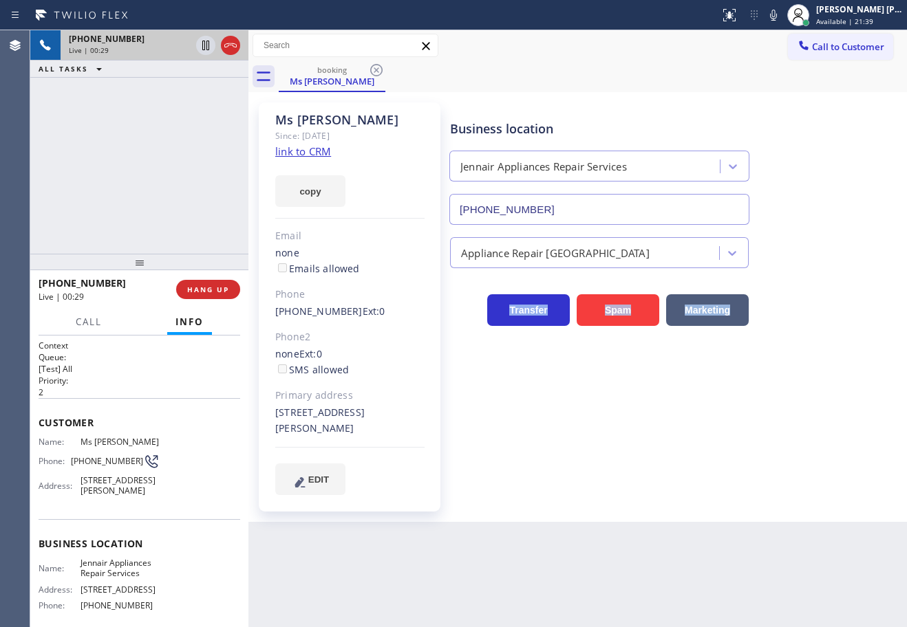
click at [612, 476] on div "Business location Jennair Appliances Repair Services (602) 638-3519 Appliance R…" at bounding box center [675, 298] width 456 height 385
click at [226, 282] on button "HANG UP" at bounding box center [208, 289] width 64 height 19
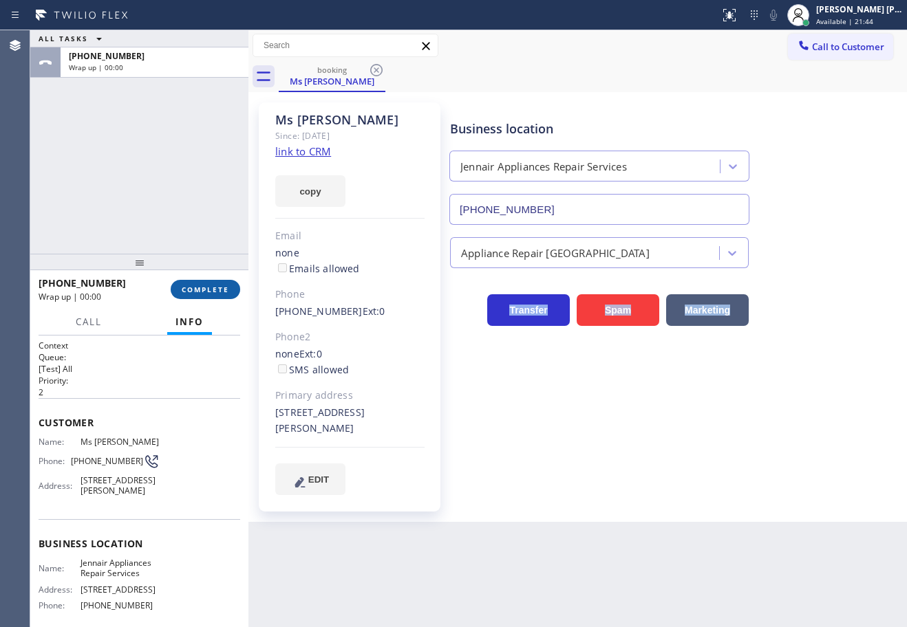
click at [217, 288] on span "COMPLETE" at bounding box center [205, 290] width 47 height 10
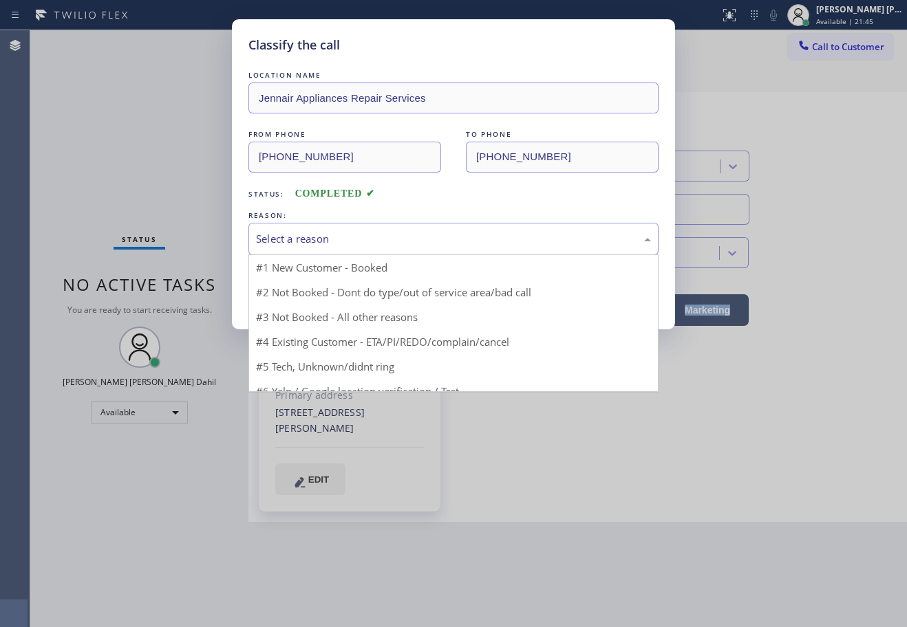
click at [318, 249] on div "Select a reason" at bounding box center [453, 239] width 410 height 32
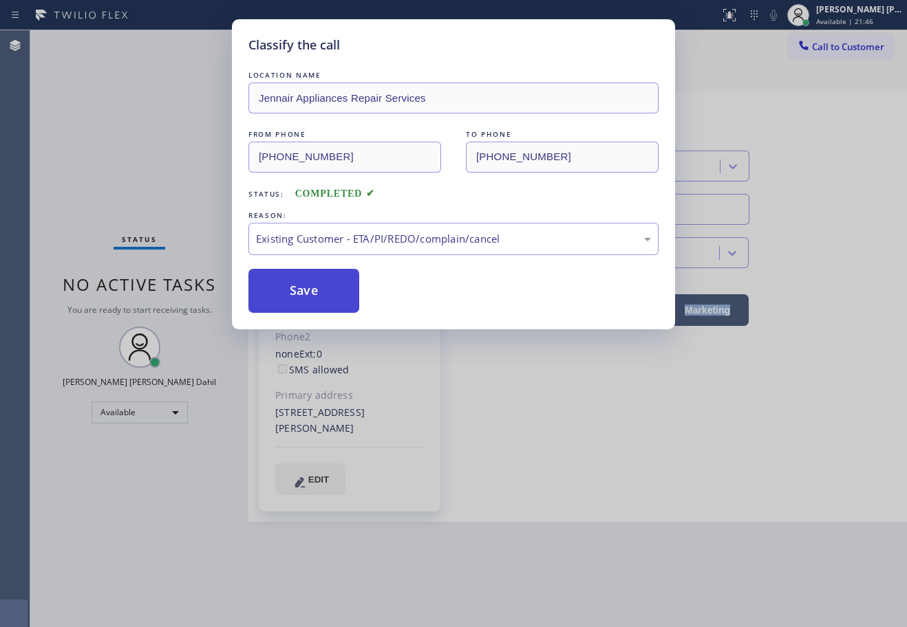
click at [300, 300] on button "Save" at bounding box center [303, 291] width 111 height 44
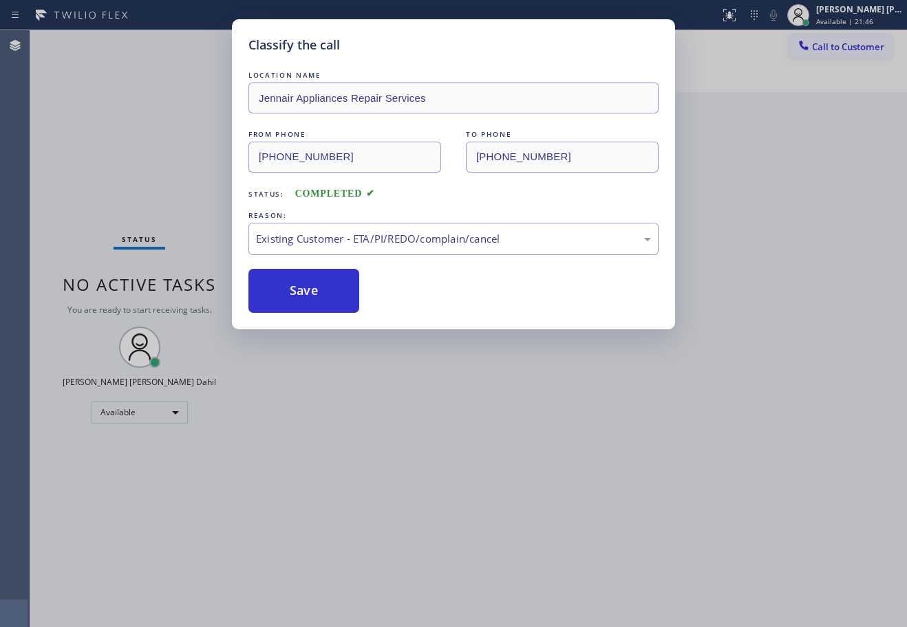
click at [649, 537] on div "Classify the call LOCATION NAME Jennair Appliances Repair Services FROM PHONE (…" at bounding box center [453, 313] width 907 height 627
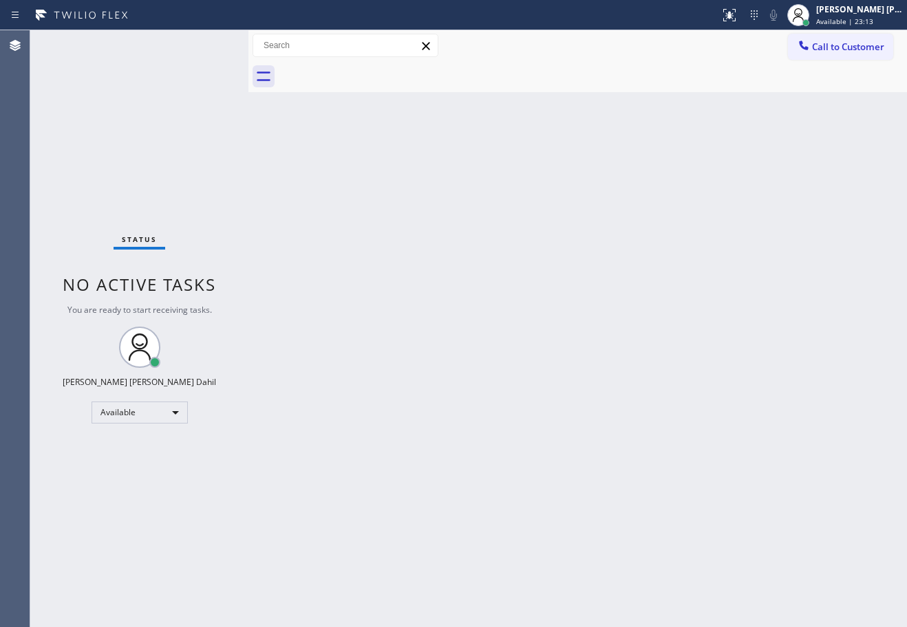
click at [470, 108] on div "Back to Dashboard Change Sender ID Customers Technicians Select a contact Outbo…" at bounding box center [577, 328] width 658 height 597
click at [208, 43] on div "Status No active tasks You are ready to start receiving tasks. [PERSON_NAME] [P…" at bounding box center [139, 328] width 218 height 597
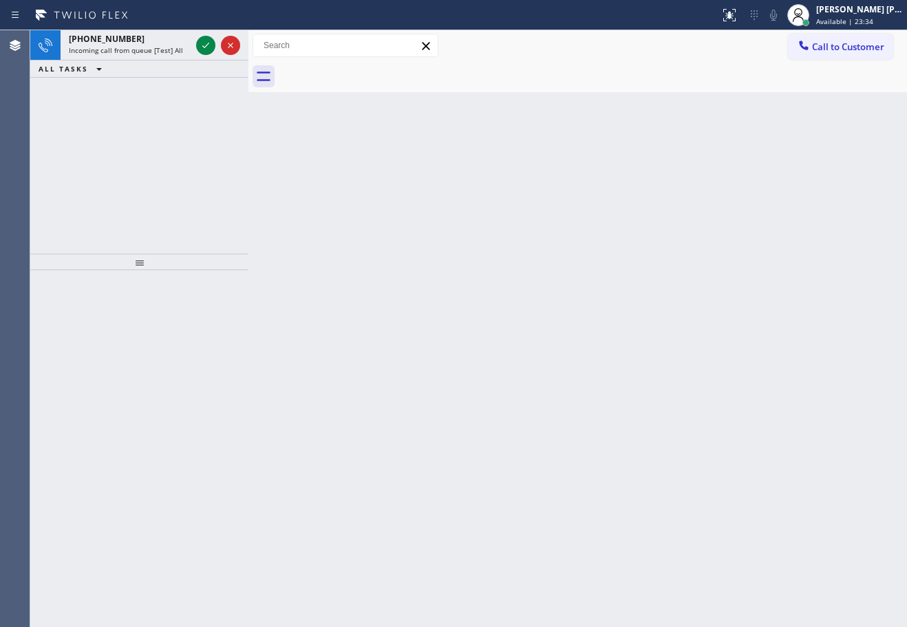
click at [208, 43] on icon at bounding box center [205, 45] width 17 height 17
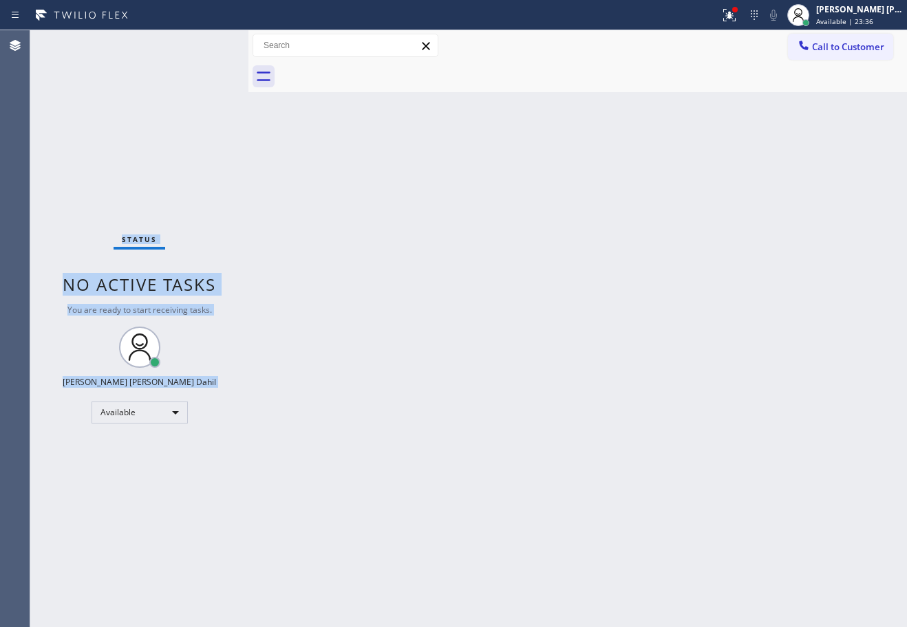
click at [208, 43] on div "Status No active tasks You are ready to start receiving tasks. [PERSON_NAME] [P…" at bounding box center [139, 328] width 218 height 597
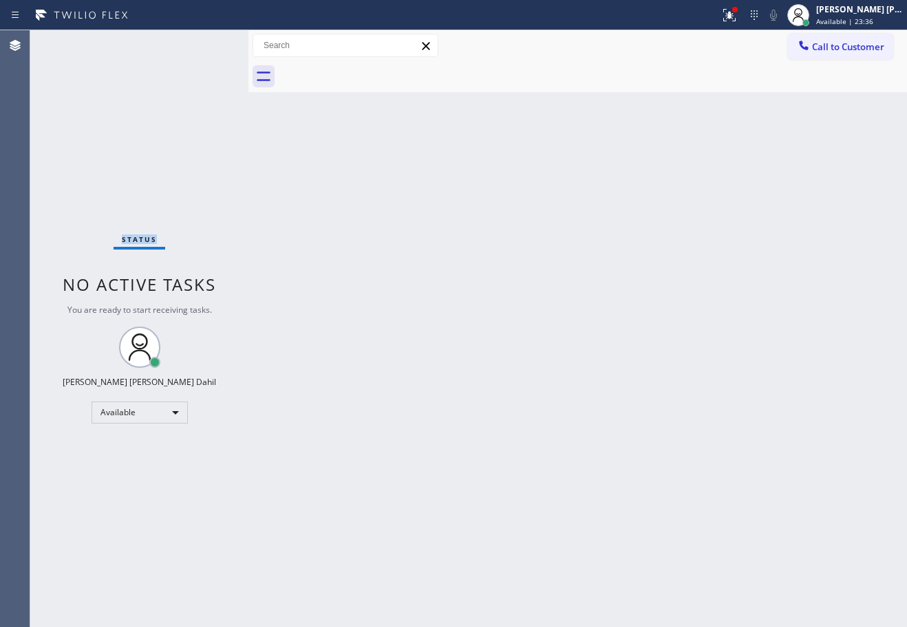
click at [208, 43] on div "Status No active tasks You are ready to start receiving tasks. [PERSON_NAME] [P…" at bounding box center [139, 328] width 218 height 597
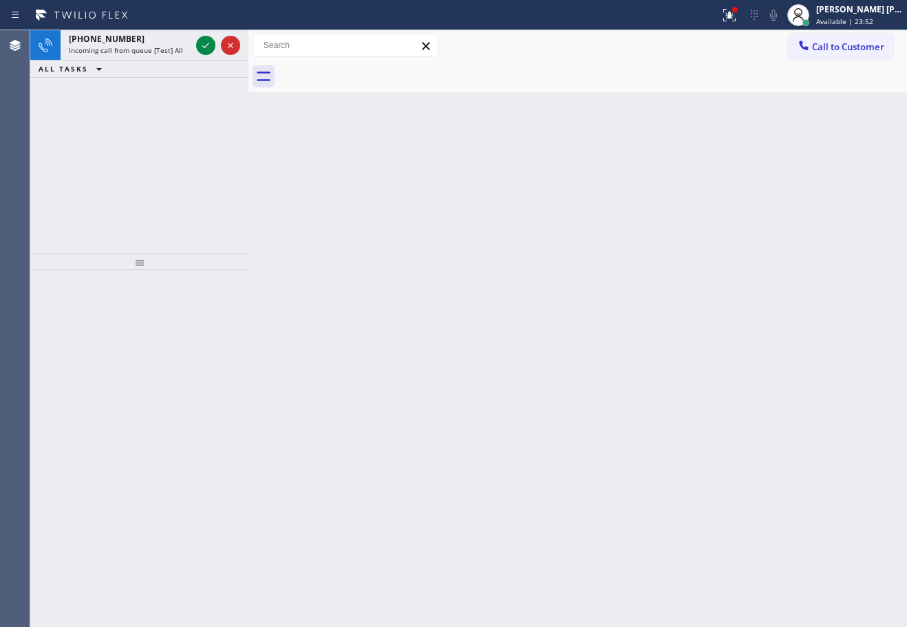
click at [208, 43] on icon at bounding box center [205, 45] width 17 height 17
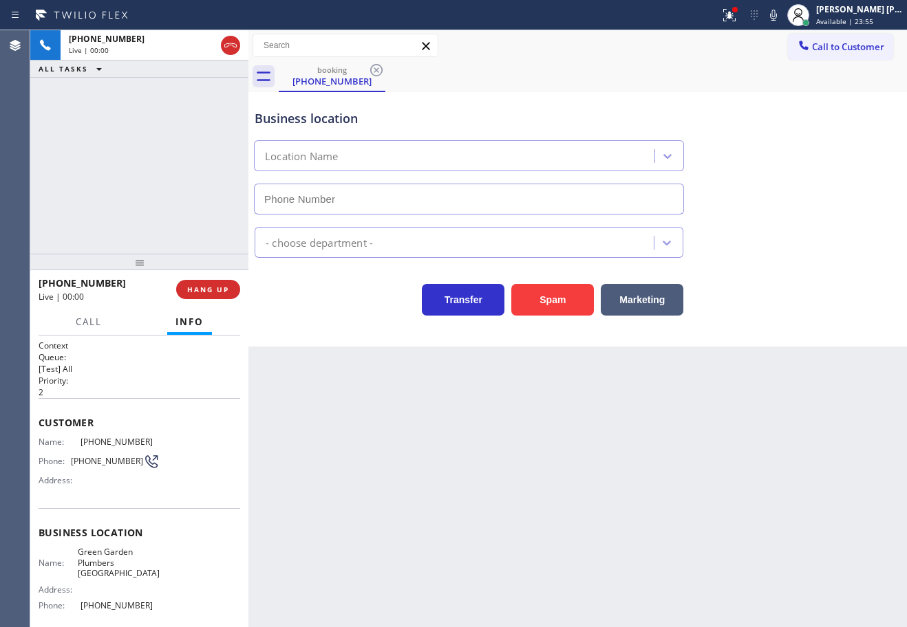
type input "(949) 635-4744"
click at [532, 301] on button "Spam" at bounding box center [552, 300] width 83 height 32
drag, startPoint x: 532, startPoint y: 301, endPoint x: 514, endPoint y: 338, distance: 41.2
click at [538, 299] on button "Spam" at bounding box center [552, 300] width 83 height 32
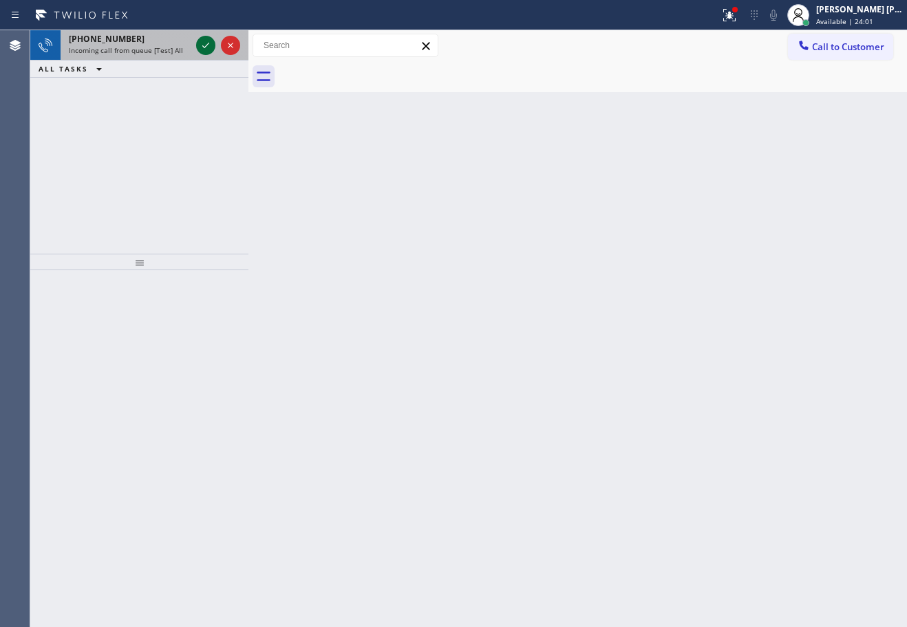
click at [208, 43] on icon at bounding box center [205, 45] width 17 height 17
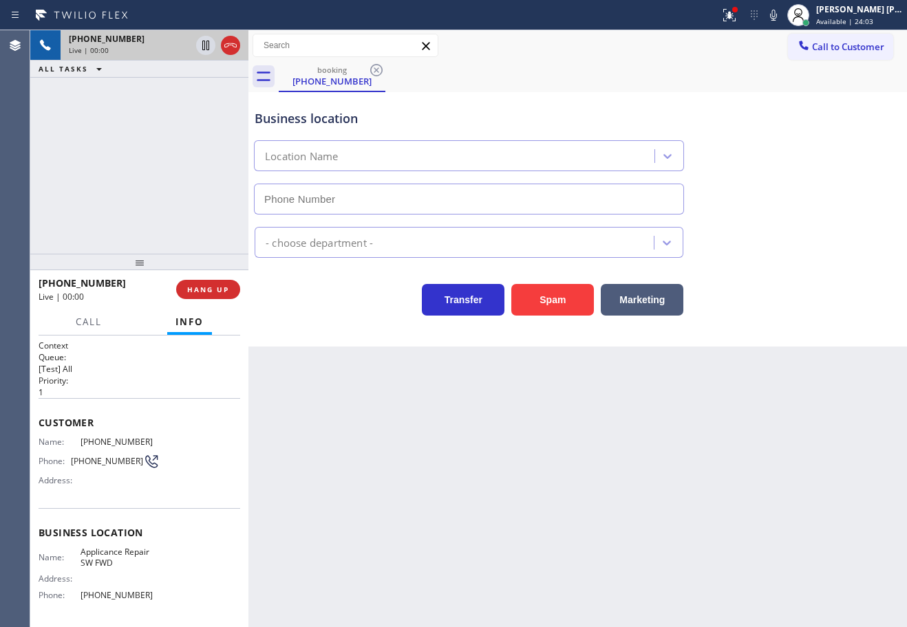
type input "(213) 566-9111"
click at [553, 307] on button "Spam" at bounding box center [552, 300] width 83 height 32
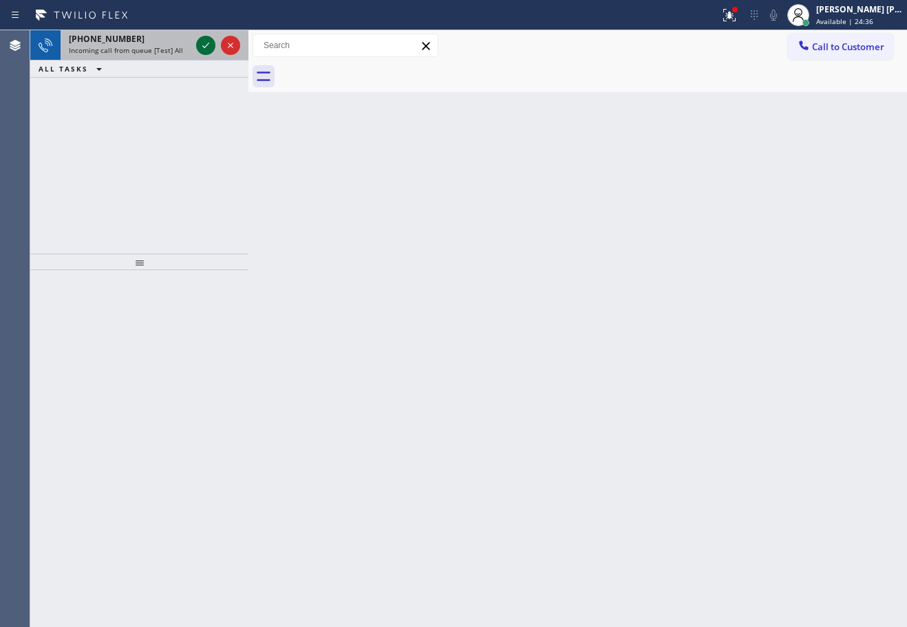
click at [208, 43] on icon at bounding box center [205, 45] width 17 height 17
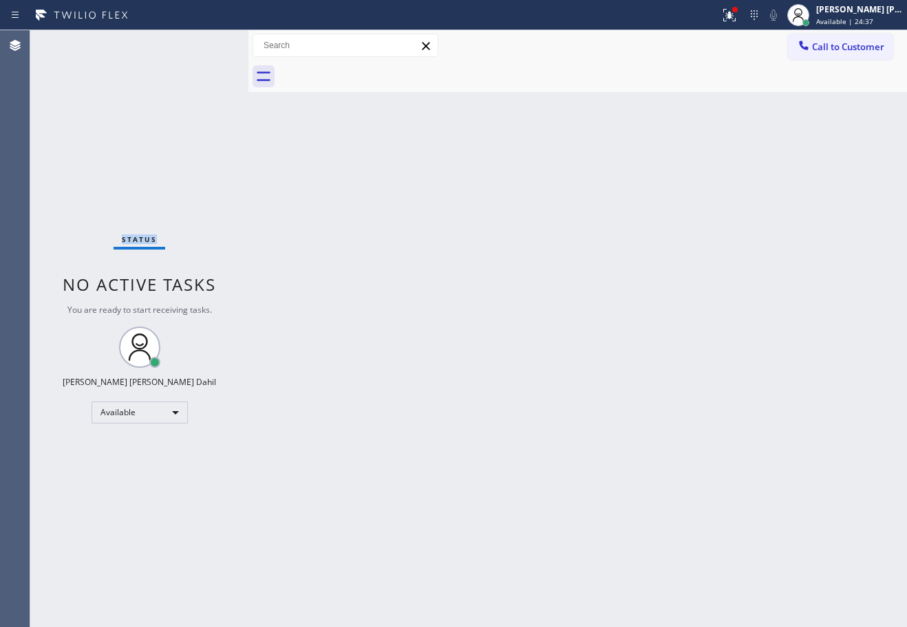
click at [208, 43] on div "Status No active tasks You are ready to start receiving tasks. [PERSON_NAME] [P…" at bounding box center [139, 328] width 218 height 597
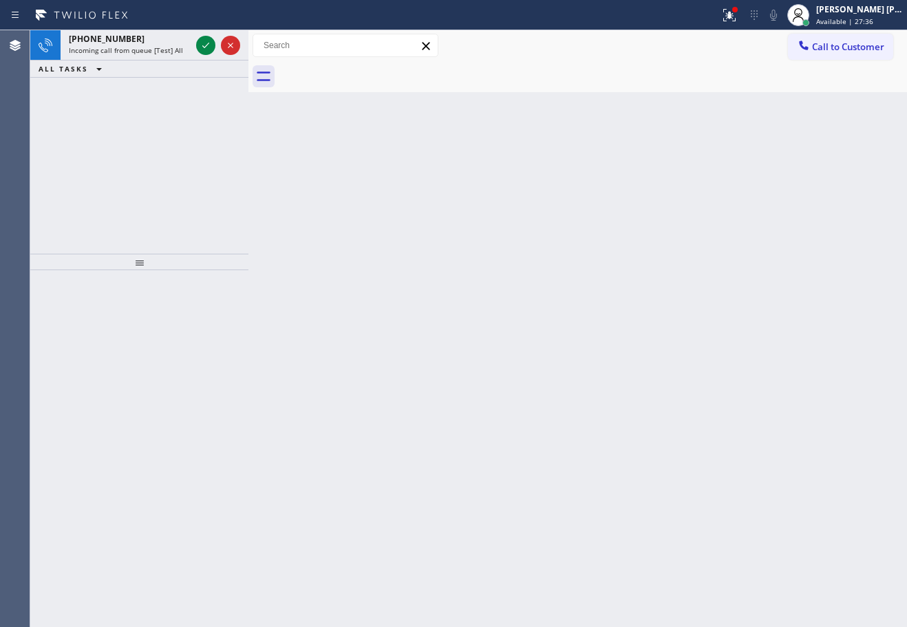
click at [208, 43] on icon at bounding box center [205, 45] width 17 height 17
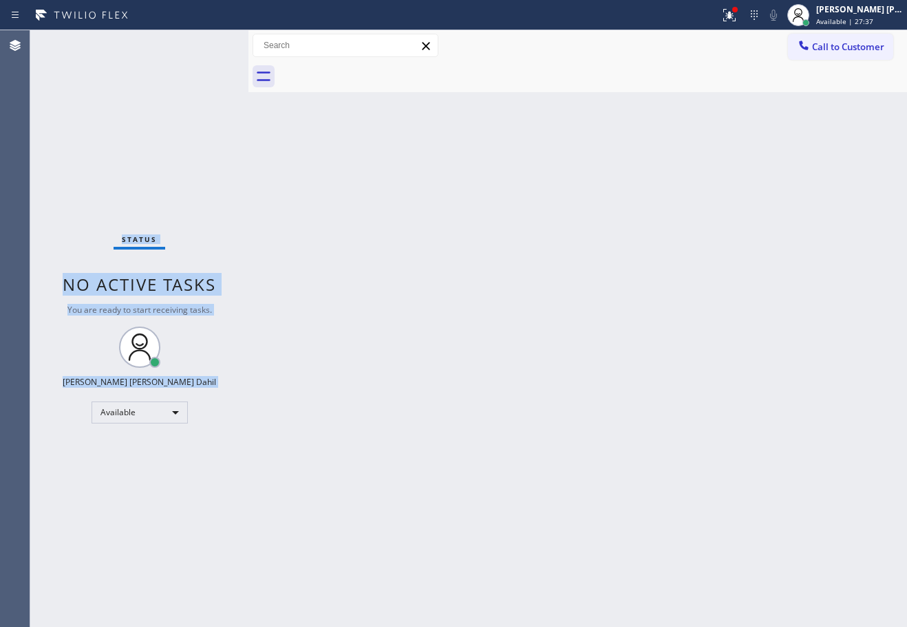
click at [208, 43] on div "Status No active tasks You are ready to start receiving tasks. [PERSON_NAME] [P…" at bounding box center [139, 328] width 218 height 597
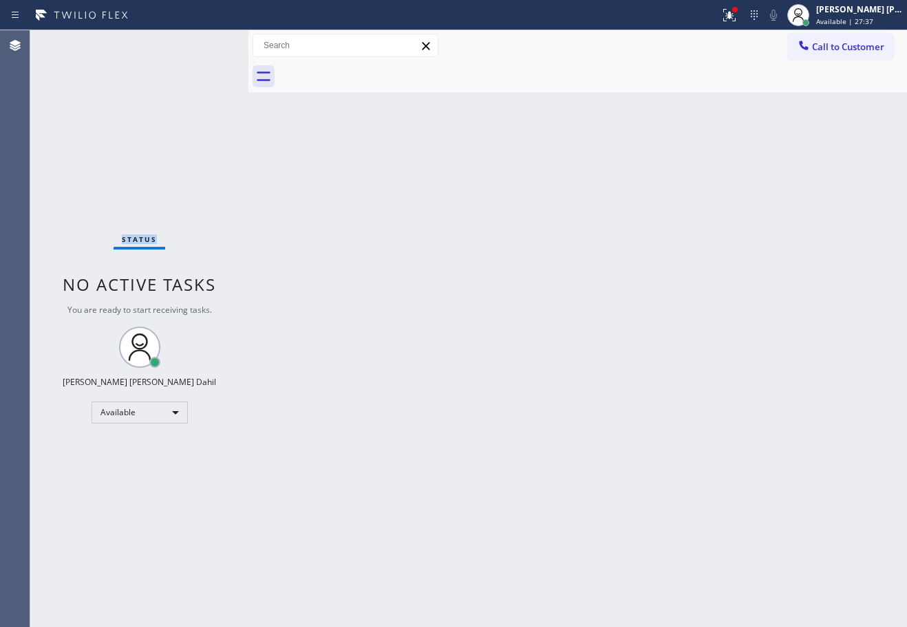
click at [208, 43] on div "Status No active tasks You are ready to start receiving tasks. [PERSON_NAME] [P…" at bounding box center [139, 328] width 218 height 597
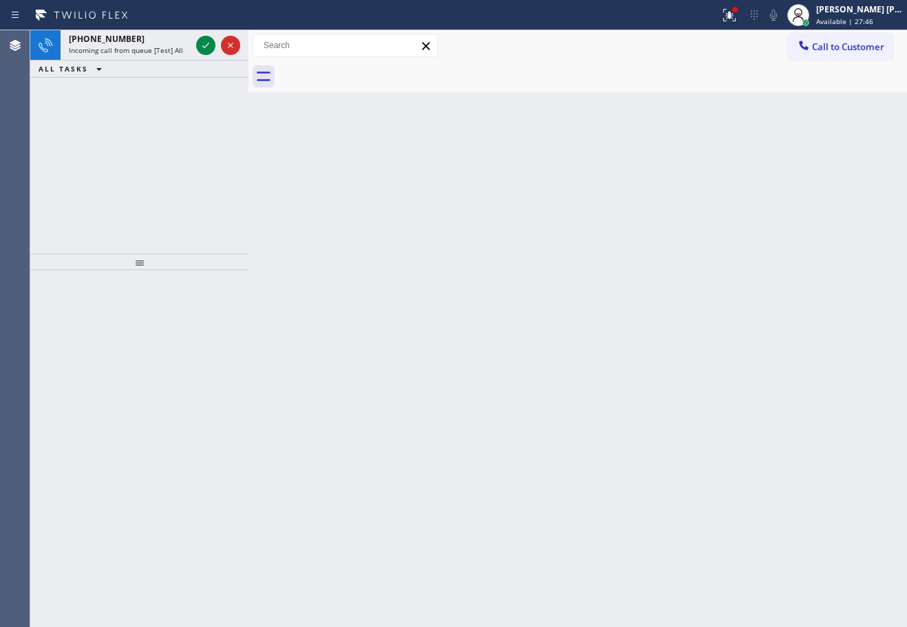
click at [208, 43] on icon at bounding box center [205, 45] width 17 height 17
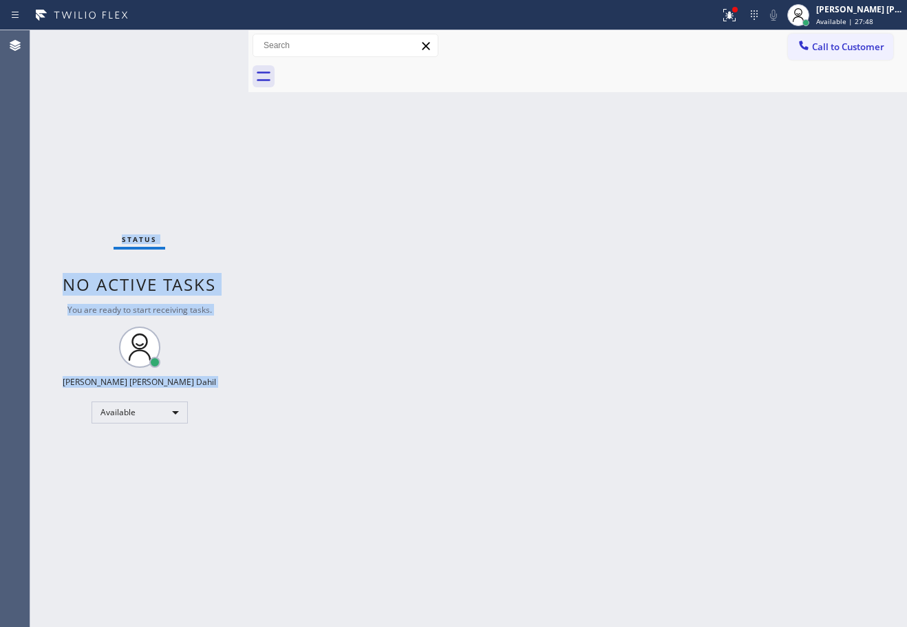
click at [208, 43] on div "Status No active tasks You are ready to start receiving tasks. [PERSON_NAME] [P…" at bounding box center [139, 328] width 218 height 597
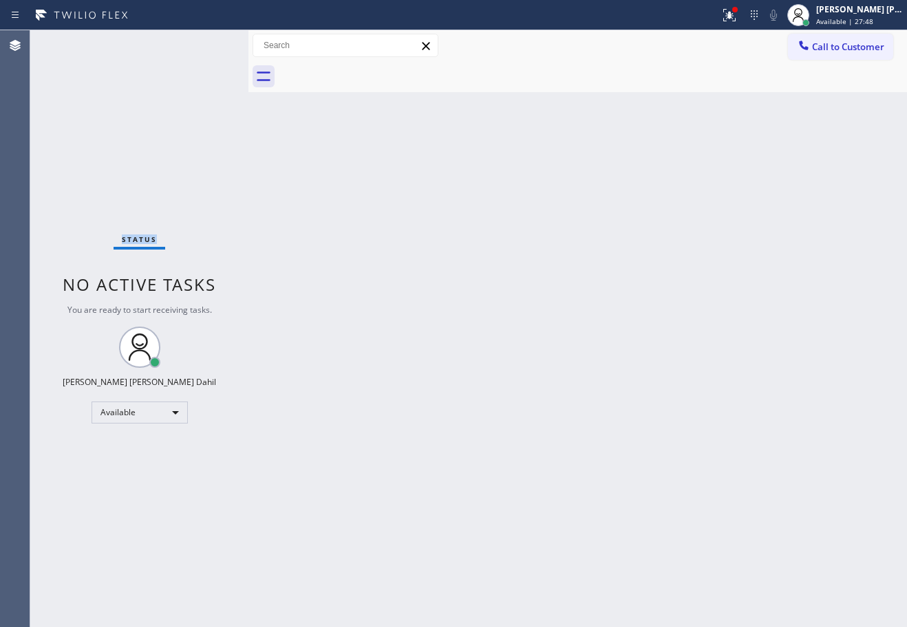
click at [208, 43] on div "Status No active tasks You are ready to start receiving tasks. [PERSON_NAME] [P…" at bounding box center [139, 328] width 218 height 597
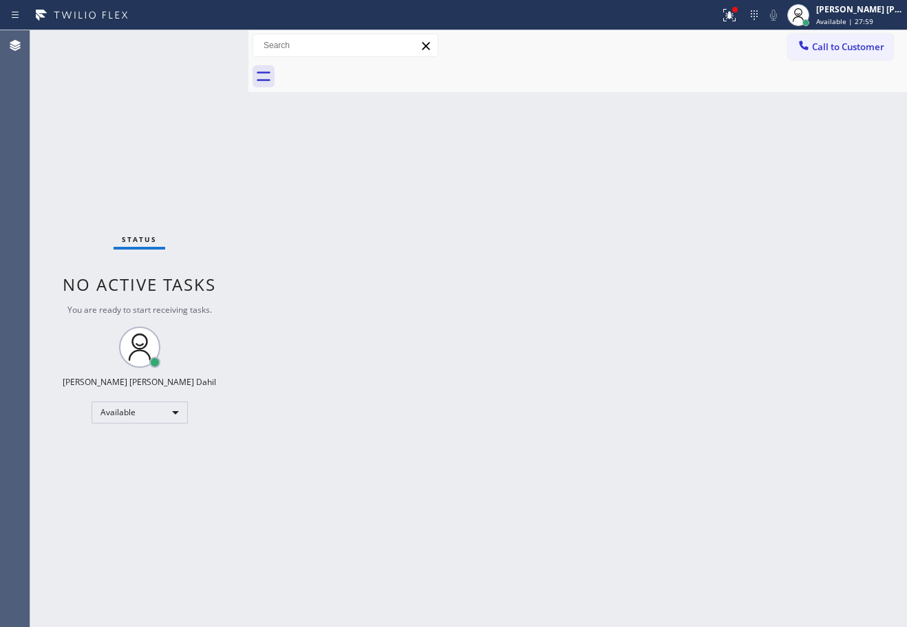
click at [208, 43] on div "Status No active tasks You are ready to start receiving tasks. [PERSON_NAME] [P…" at bounding box center [139, 328] width 218 height 597
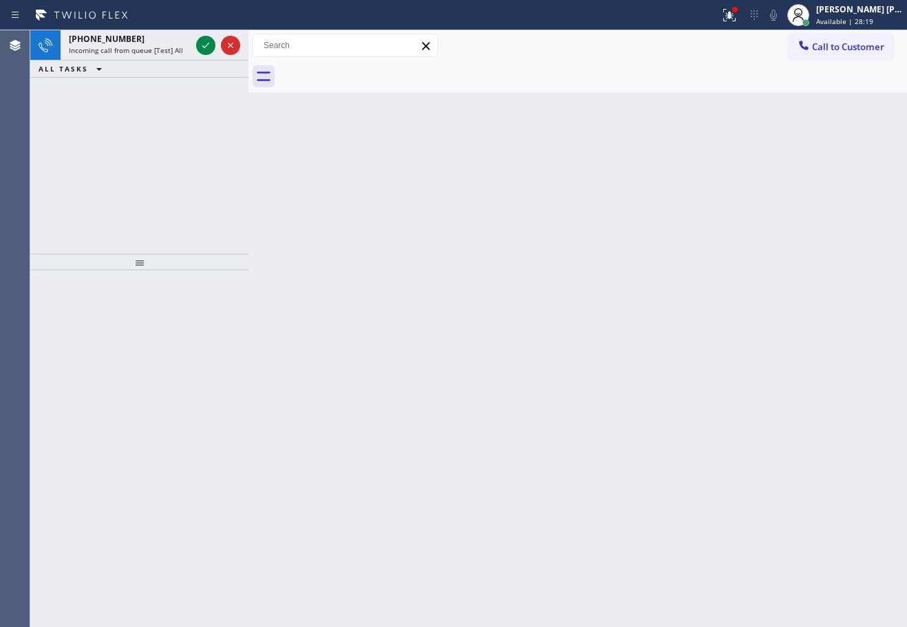
click at [208, 43] on icon at bounding box center [205, 45] width 17 height 17
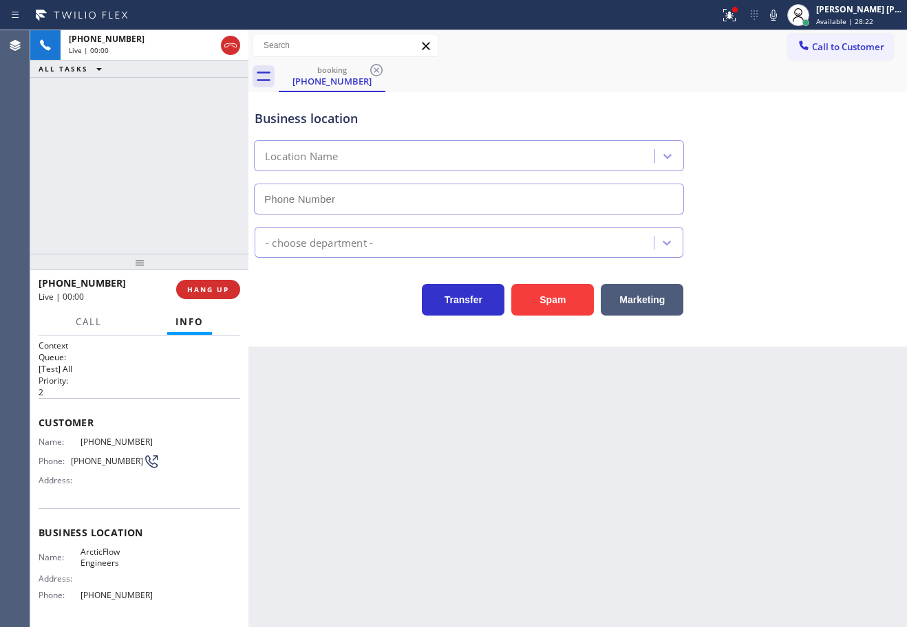
type input "(669) 338-1520"
click at [562, 293] on button "Spam" at bounding box center [552, 300] width 83 height 32
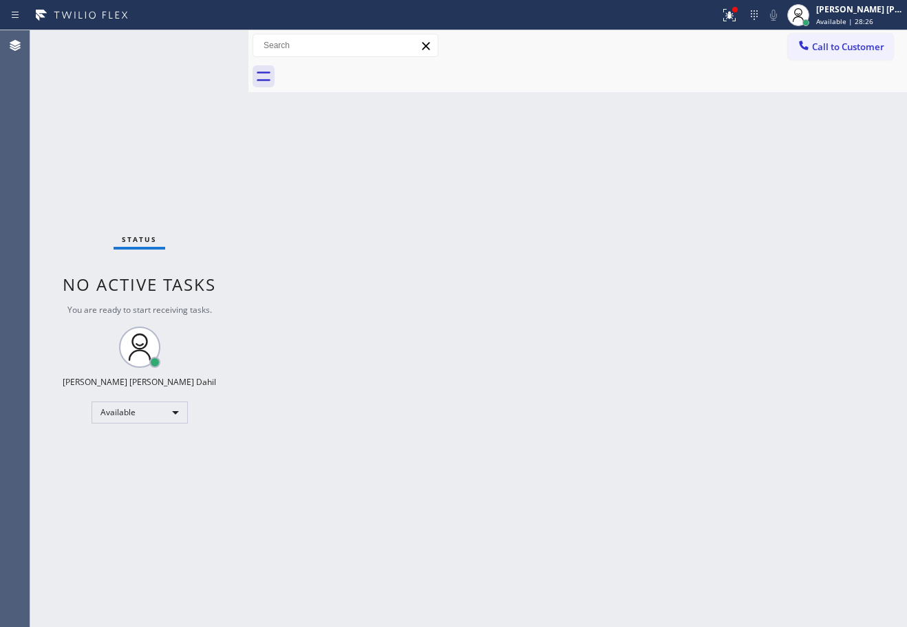
click at [526, 430] on div "Back to Dashboard Change Sender ID Customers Technicians Select a contact Outbo…" at bounding box center [577, 328] width 658 height 597
click at [563, 324] on div "Back to Dashboard Change Sender ID Customers Technicians Select a contact Outbo…" at bounding box center [577, 328] width 658 height 597
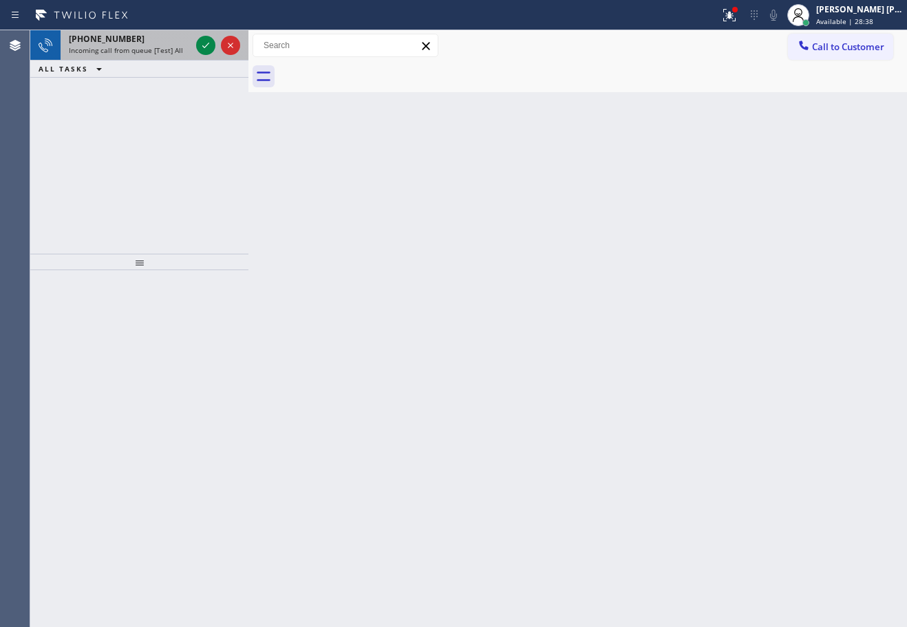
click at [161, 56] on div "+14152173939 Incoming call from queue [Test] All" at bounding box center [127, 45] width 133 height 30
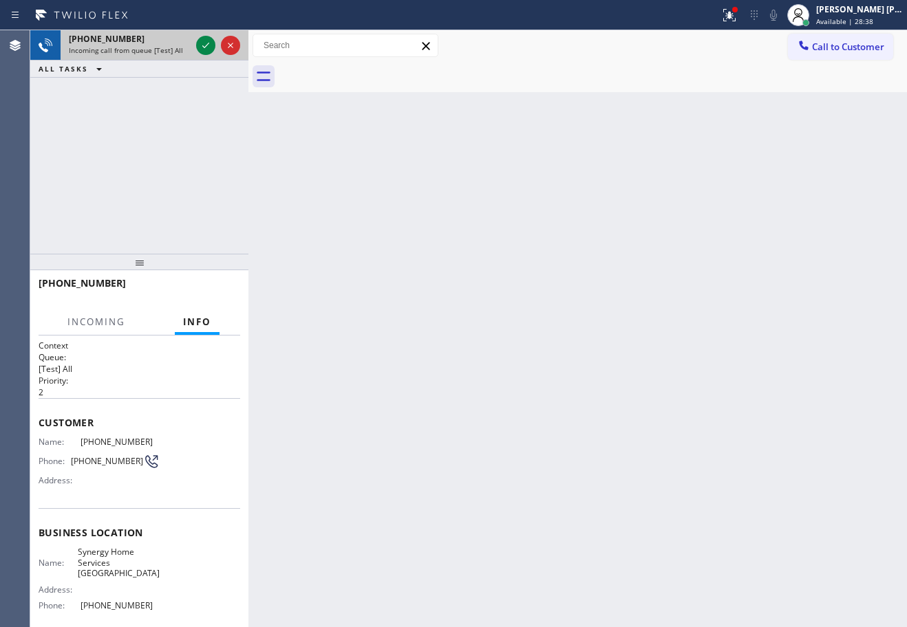
click at [162, 55] on div "+14152173939 Incoming call from queue [Test] All" at bounding box center [127, 45] width 133 height 30
click at [163, 53] on span "Incoming call from queue [Test] All" at bounding box center [126, 50] width 114 height 10
click at [205, 44] on icon at bounding box center [205, 45] width 17 height 17
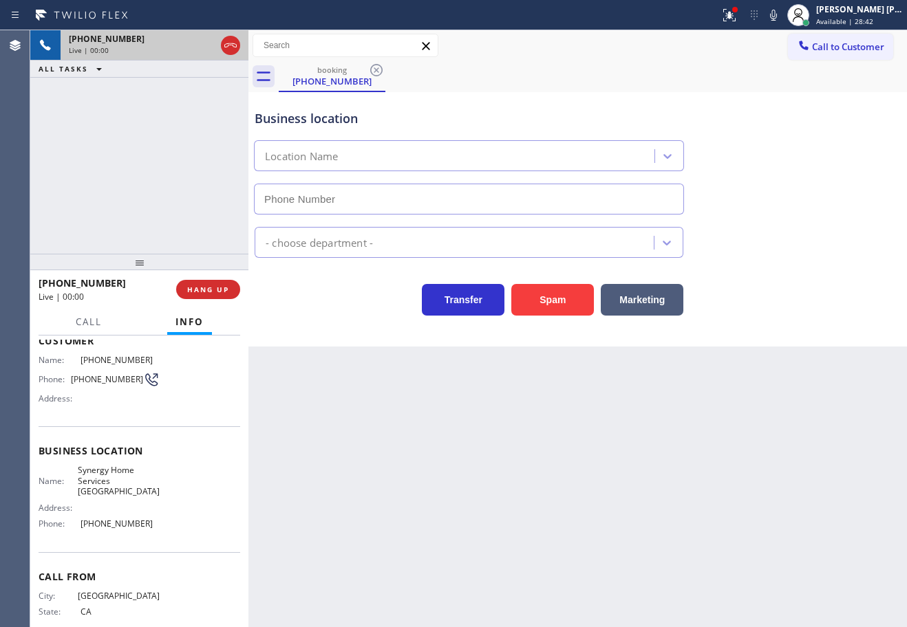
type input "(415) 548-9009"
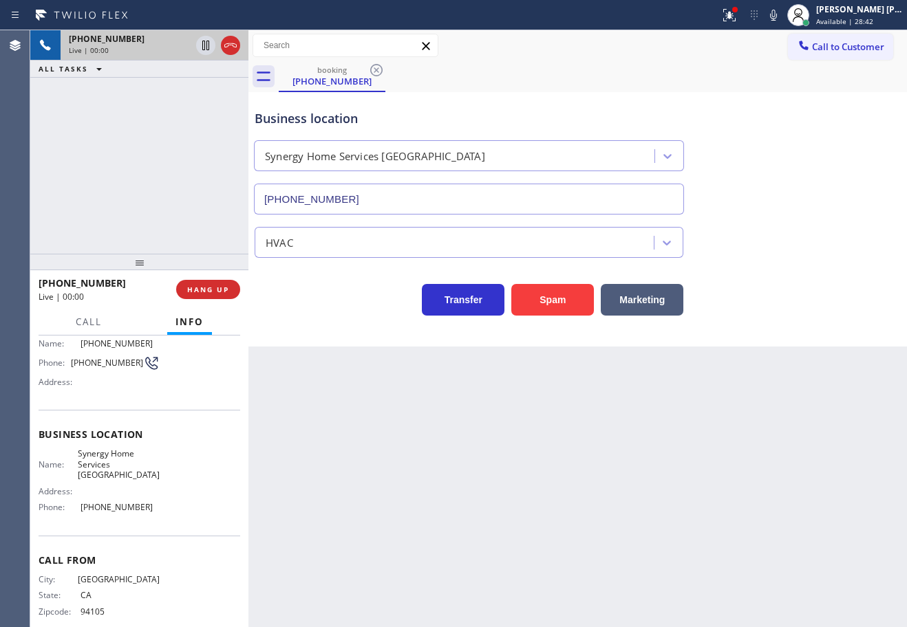
scroll to position [104, 0]
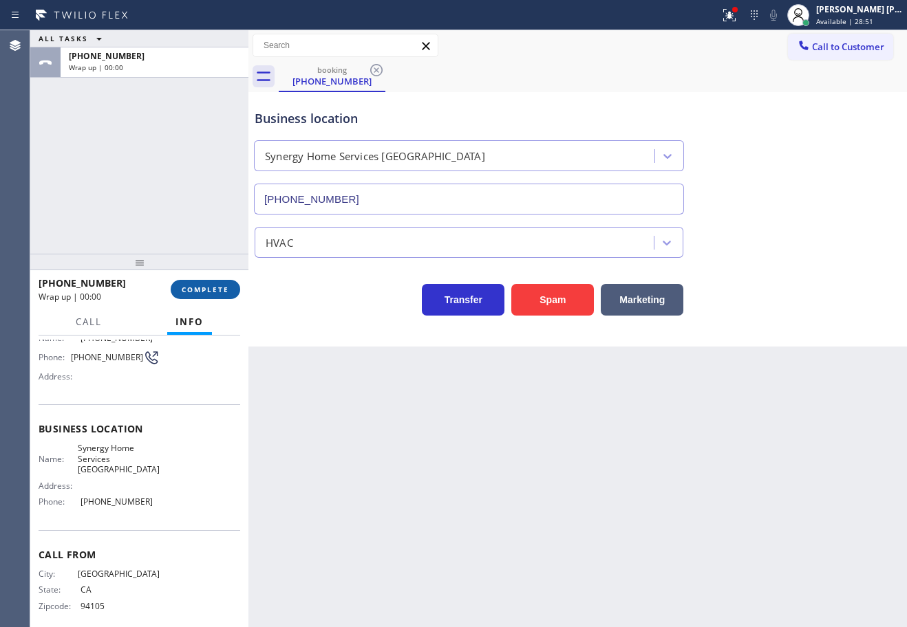
click at [199, 285] on span "COMPLETE" at bounding box center [205, 290] width 47 height 10
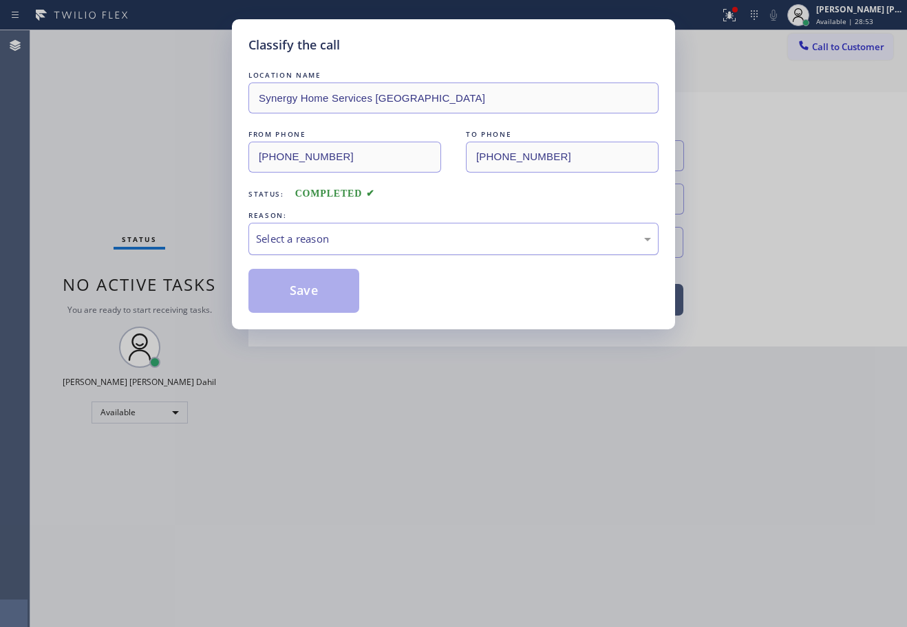
click at [258, 239] on div "Select a reason" at bounding box center [453, 239] width 395 height 16
click at [279, 303] on button "Save" at bounding box center [303, 291] width 111 height 44
click at [279, 302] on button "Save" at bounding box center [303, 291] width 111 height 44
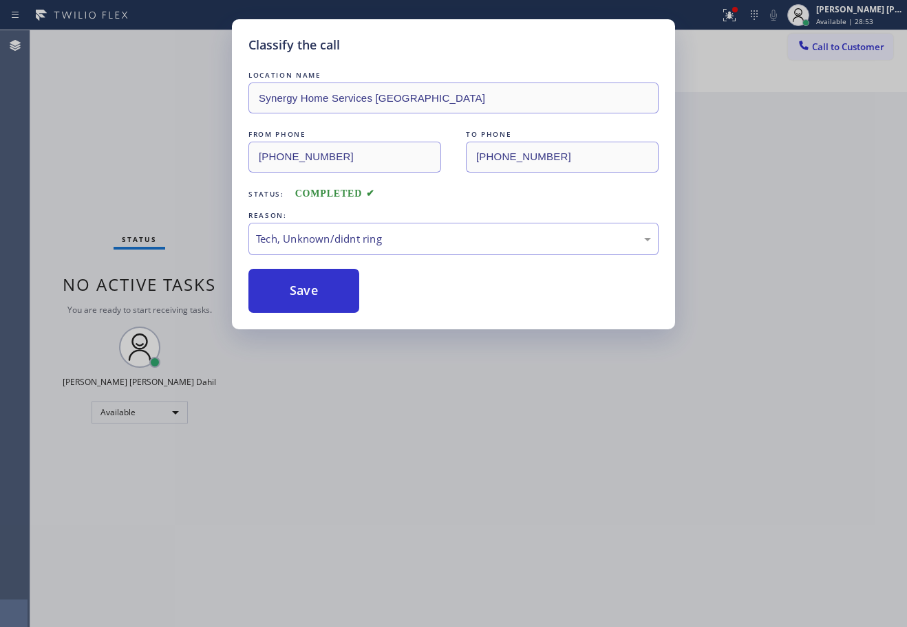
click at [282, 302] on button "Save" at bounding box center [303, 291] width 111 height 44
click at [502, 485] on div "Classify the call LOCATION NAME Synergy Home Services Portola FROM PHONE (415) …" at bounding box center [453, 313] width 907 height 627
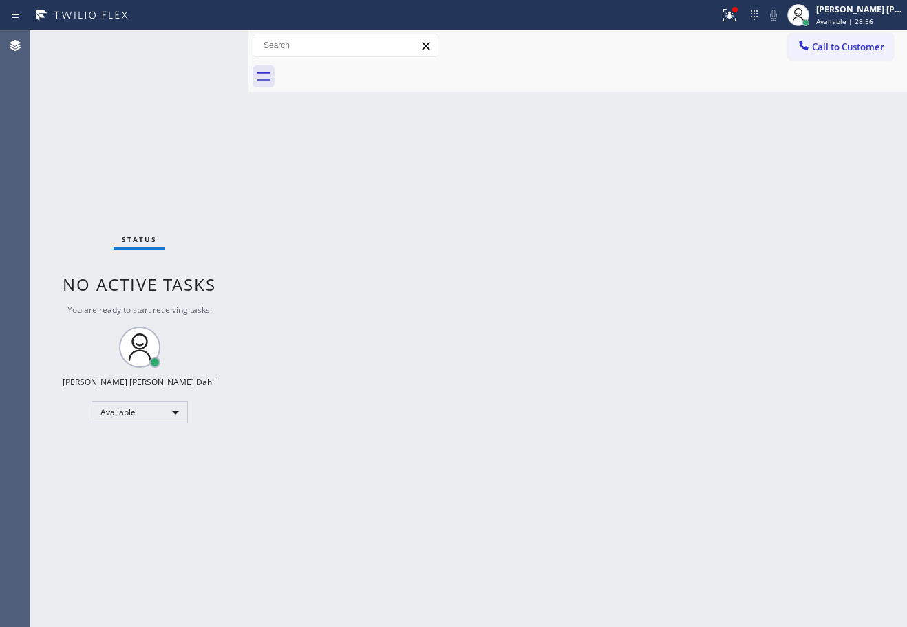
click at [523, 96] on div "Back to Dashboard Change Sender ID Customers Technicians Select a contact Outbo…" at bounding box center [577, 328] width 658 height 597
click at [710, 335] on div "Back to Dashboard Change Sender ID Customers Technicians Select a contact Outbo…" at bounding box center [577, 328] width 658 height 597
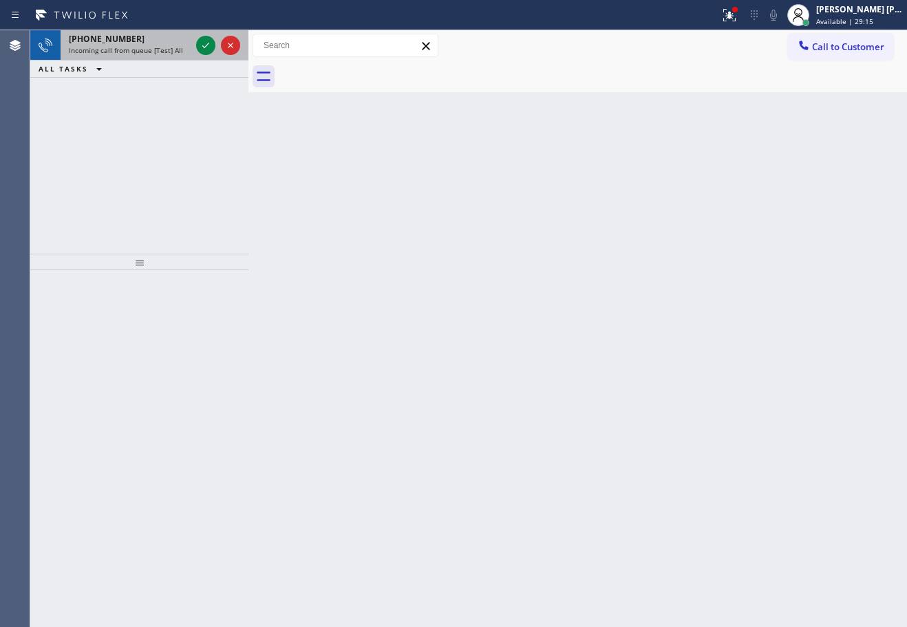
click at [155, 53] on span "Incoming call from queue [Test] All" at bounding box center [126, 50] width 114 height 10
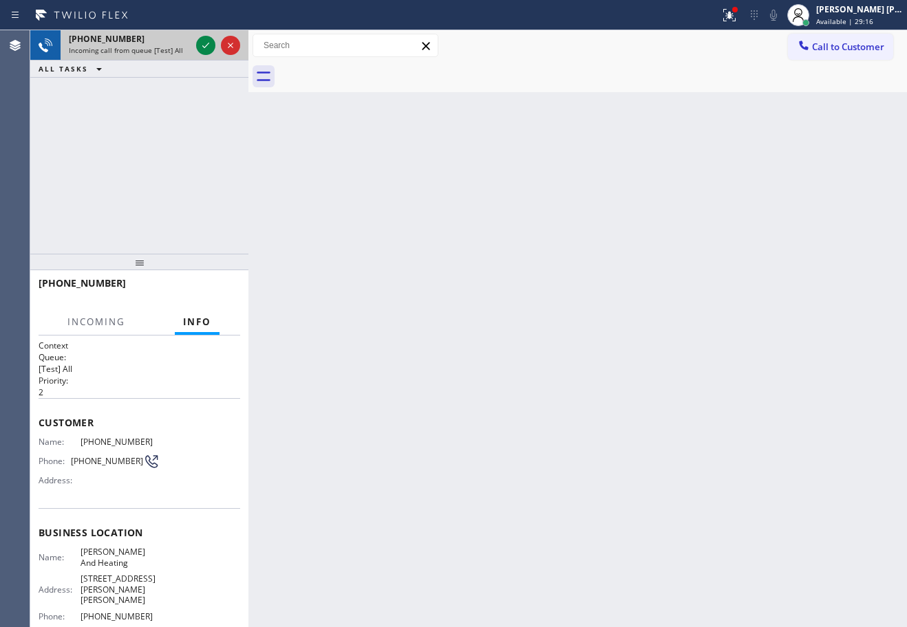
click at [155, 52] on span "Incoming call from queue [Test] All" at bounding box center [126, 50] width 114 height 10
click at [155, 51] on span "Incoming call from queue [Test] All" at bounding box center [126, 50] width 114 height 10
click at [206, 43] on icon at bounding box center [205, 45] width 17 height 17
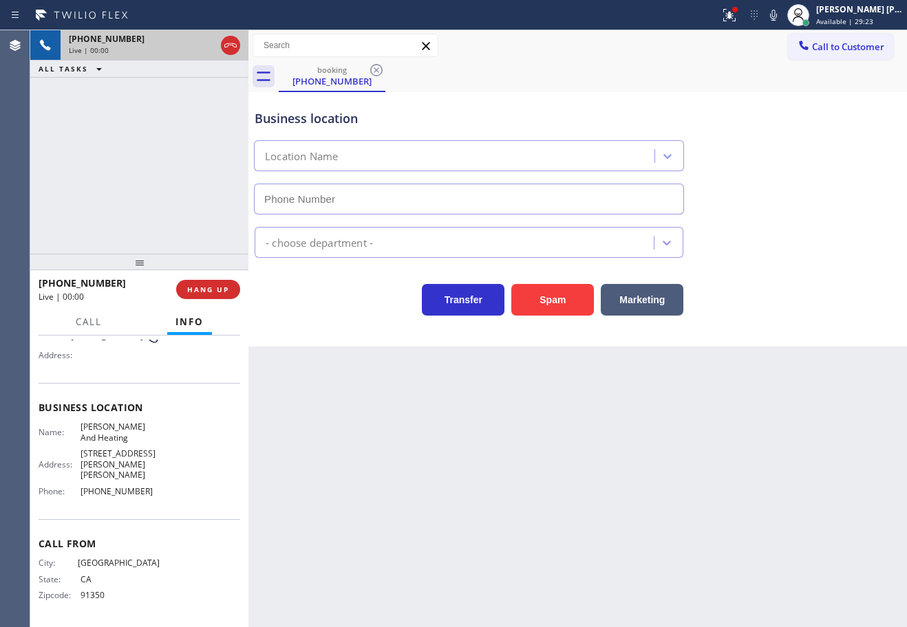
scroll to position [62, 0]
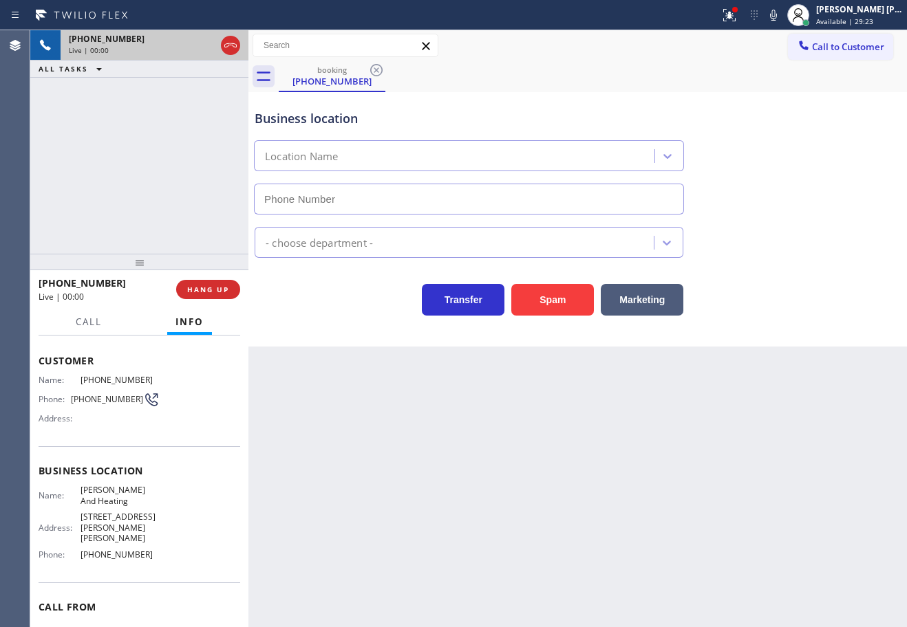
type input "(323) 676-1538"
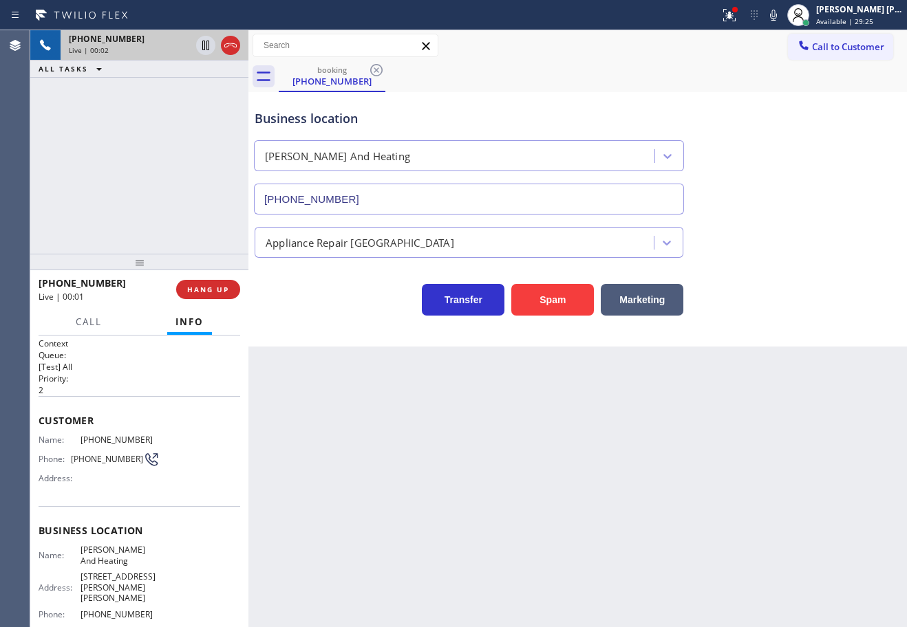
scroll to position [0, 0]
click at [781, 14] on icon at bounding box center [773, 15] width 17 height 17
click at [793, 95] on div "Business location Martin Plumbing And Heating (323) 676-1538" at bounding box center [577, 152] width 651 height 125
click at [777, 17] on icon at bounding box center [773, 15] width 7 height 11
click at [338, 402] on div "Back to Dashboard Change Sender ID Customers Technicians Select a contact Outbo…" at bounding box center [577, 328] width 658 height 597
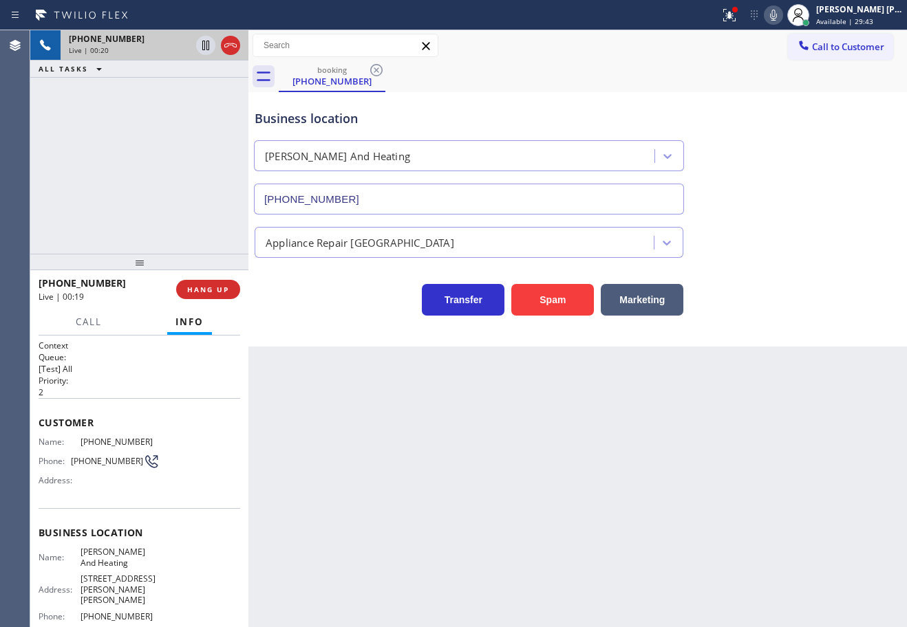
click at [195, 217] on div "+13238756740 Live | 00:20 ALL TASKS ALL TASKS ACTIVE TASKS TASKS IN WRAP UP" at bounding box center [139, 142] width 218 height 224
click at [199, 214] on div "+13238756740 Live | 00:20 ALL TASKS ALL TASKS ACTIVE TASKS TASKS IN WRAP UP" at bounding box center [139, 142] width 218 height 224
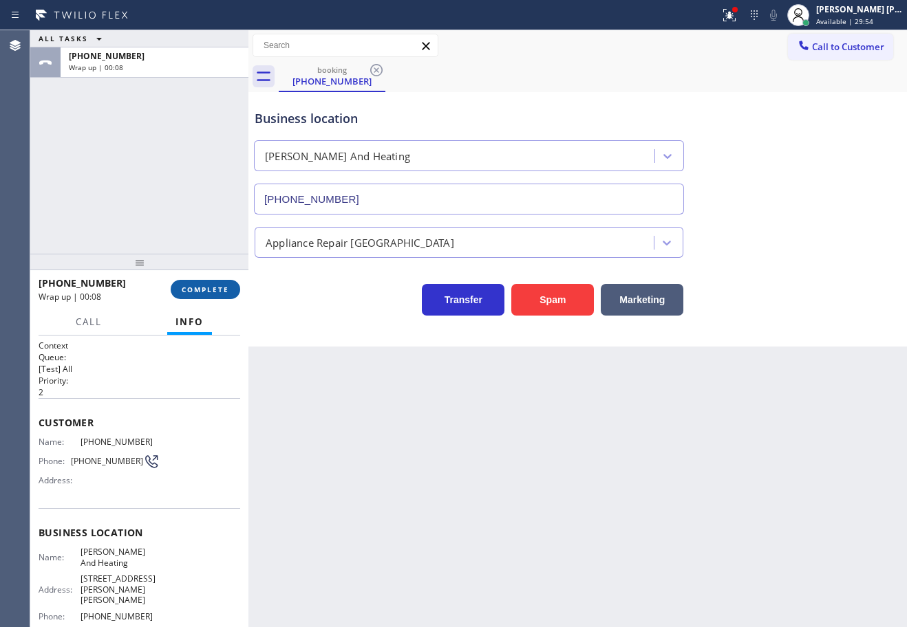
click at [191, 292] on span "COMPLETE" at bounding box center [205, 290] width 47 height 10
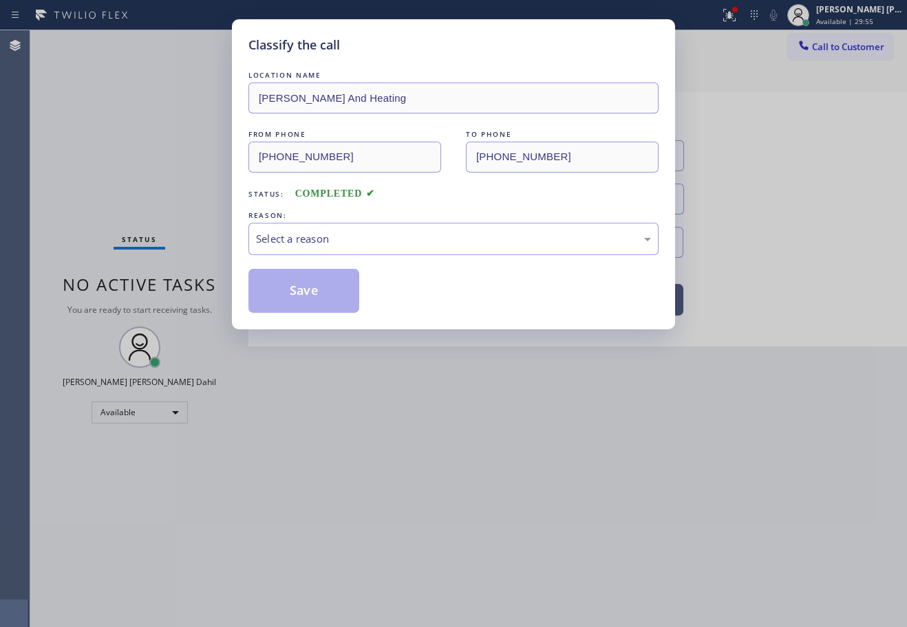
click at [294, 259] on div "LOCATION NAME Martin Plumbing And Heating FROM PHONE (323) 875-6740 TO PHONE (3…" at bounding box center [453, 190] width 410 height 245
click at [301, 253] on div "Select a reason" at bounding box center [453, 239] width 410 height 32
click at [310, 301] on button "Save" at bounding box center [303, 291] width 111 height 44
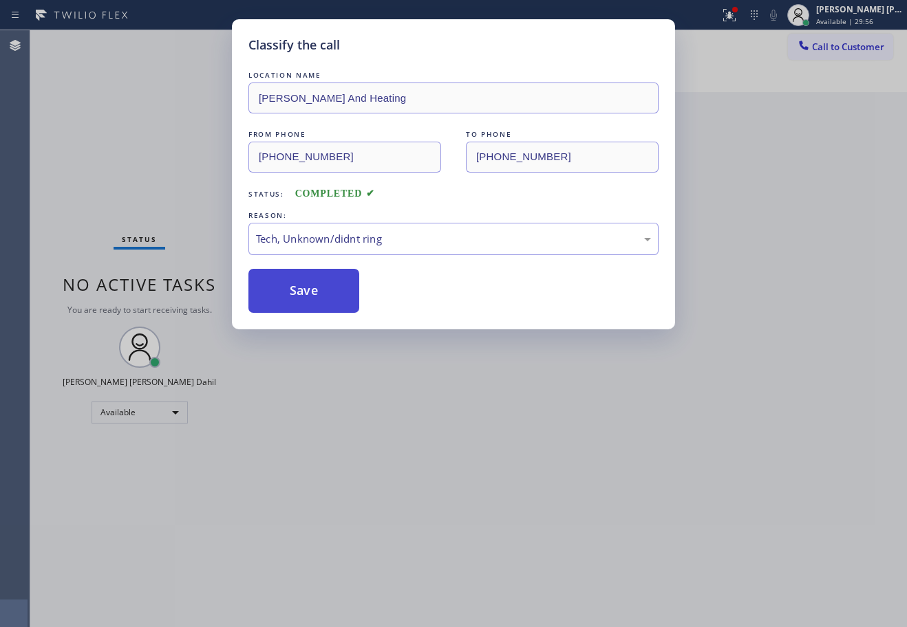
click at [308, 299] on button "Save" at bounding box center [303, 291] width 111 height 44
click at [308, 298] on button "Save" at bounding box center [303, 291] width 111 height 44
click at [431, 437] on div "Classify the call LOCATION NAME Martin Plumbing And Heating FROM PHONE (323) 87…" at bounding box center [453, 313] width 907 height 627
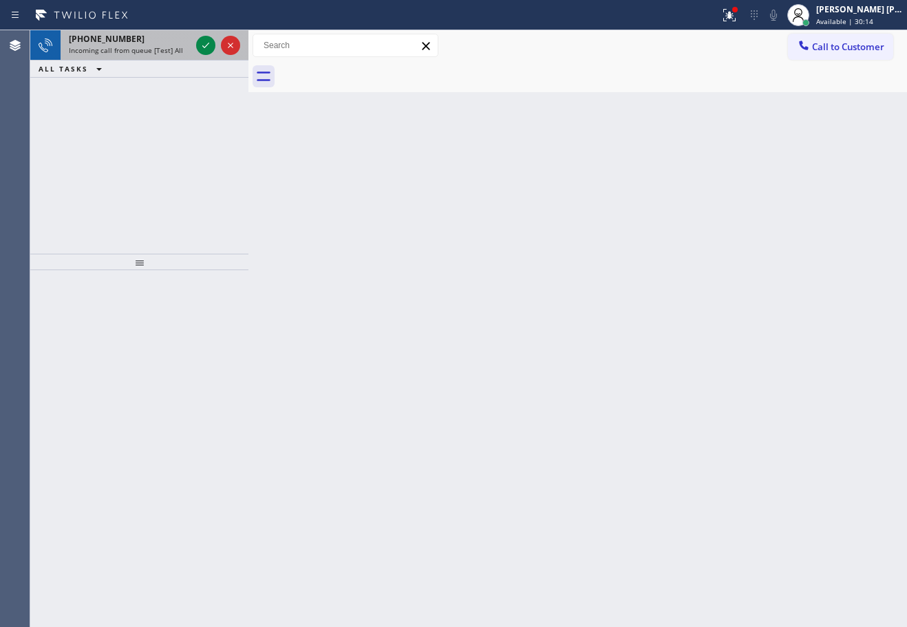
click at [153, 50] on span "Incoming call from queue [Test] All" at bounding box center [126, 50] width 114 height 10
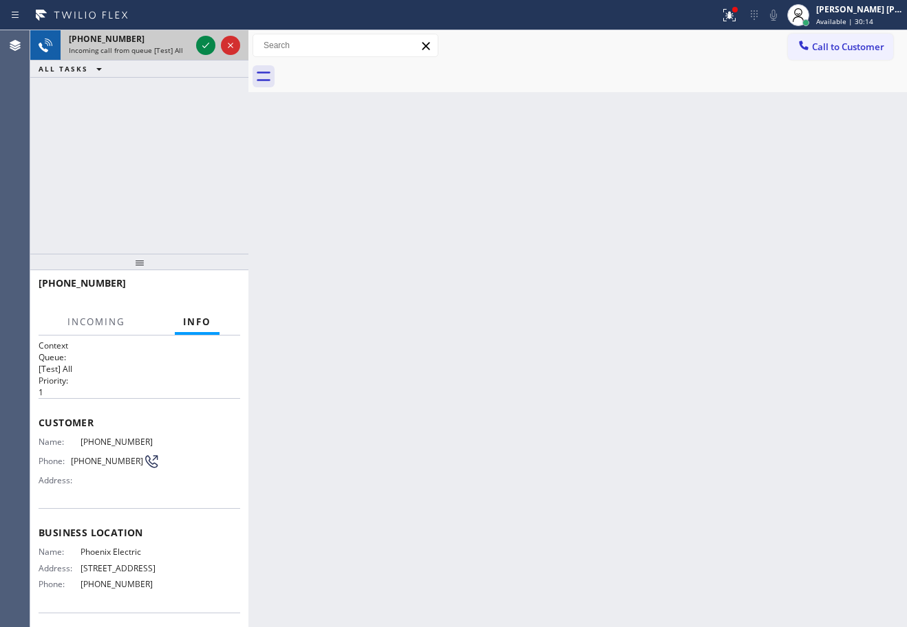
click at [153, 50] on span "Incoming call from queue [Test] All" at bounding box center [126, 50] width 114 height 10
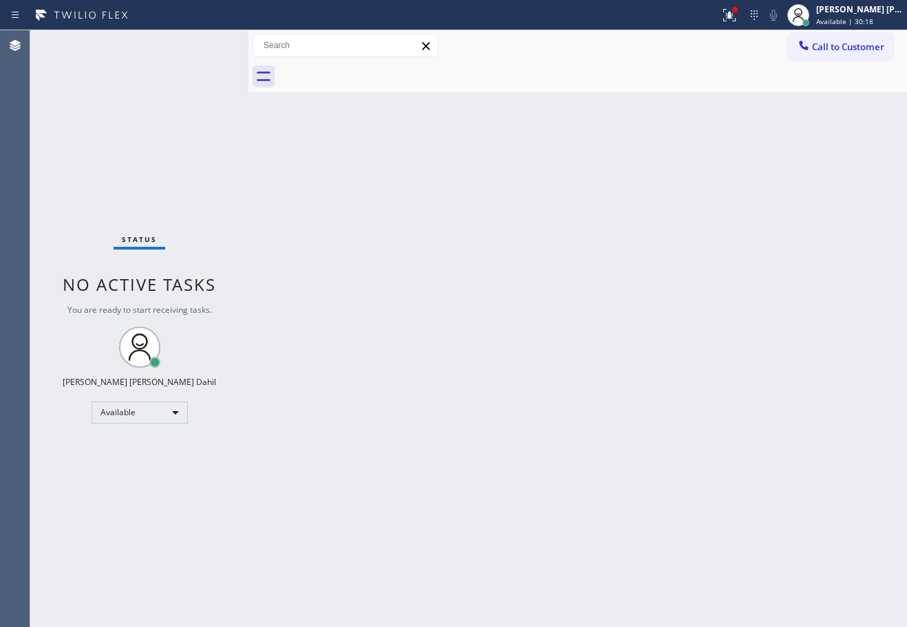
click at [202, 45] on div "Status No active tasks You are ready to start receiving tasks. [PERSON_NAME] [P…" at bounding box center [139, 328] width 218 height 597
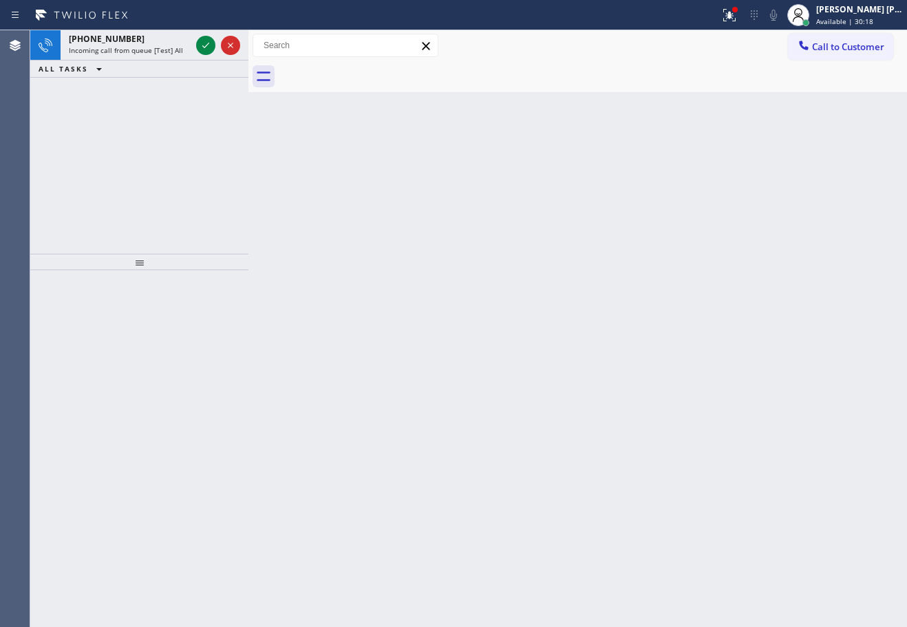
click at [202, 45] on icon at bounding box center [205, 45] width 17 height 17
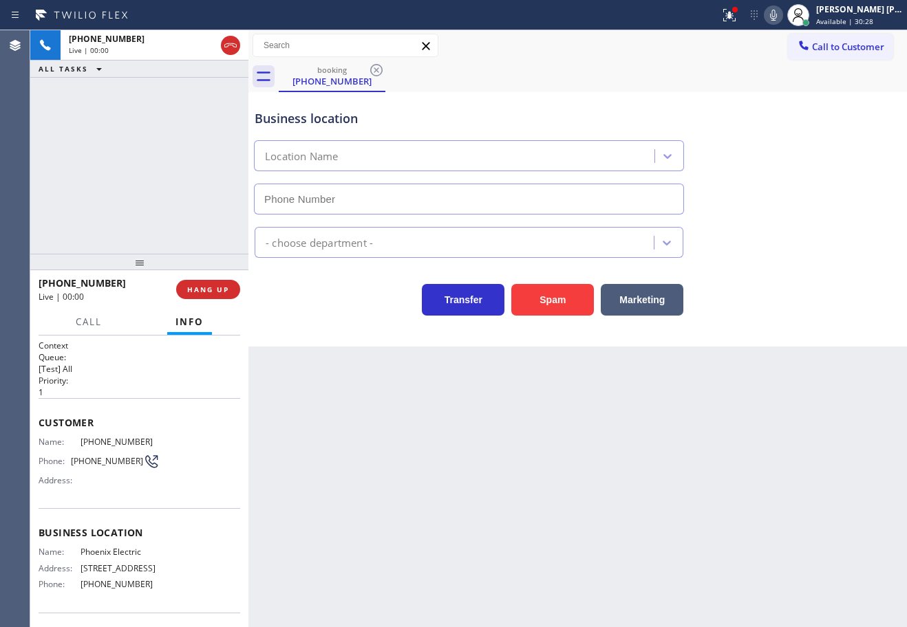
scroll to position [69, 0]
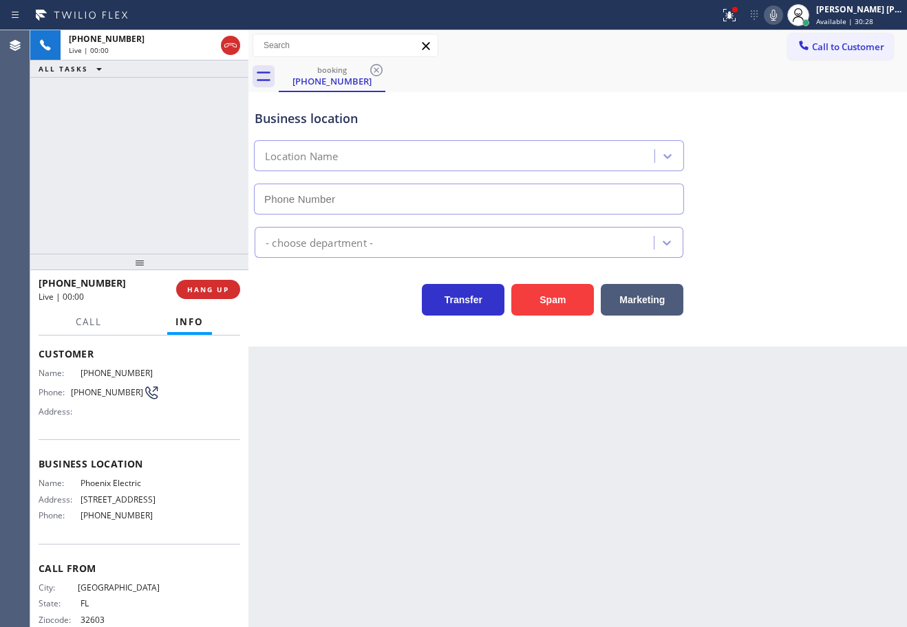
type input "(425) 961-9968"
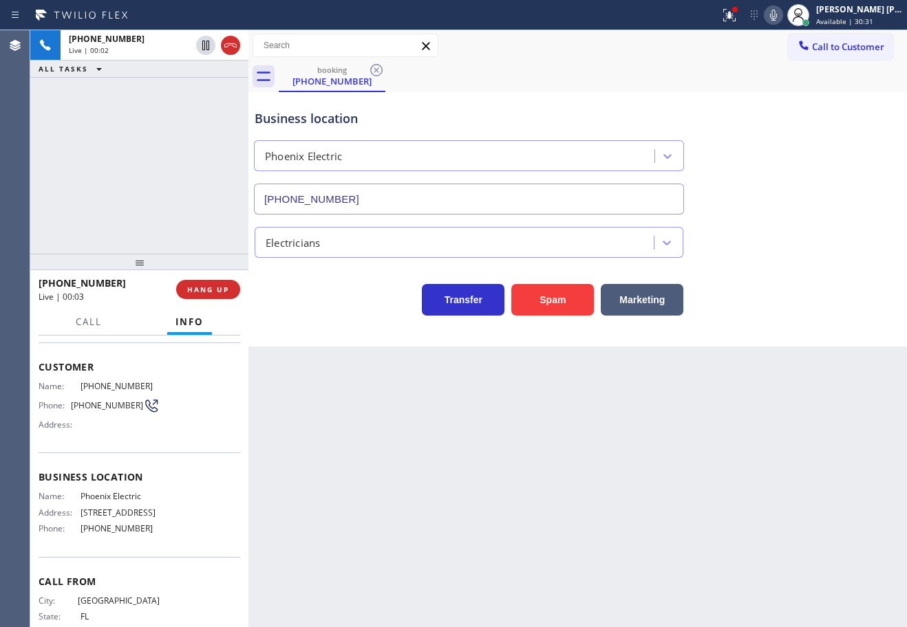
scroll to position [115, 0]
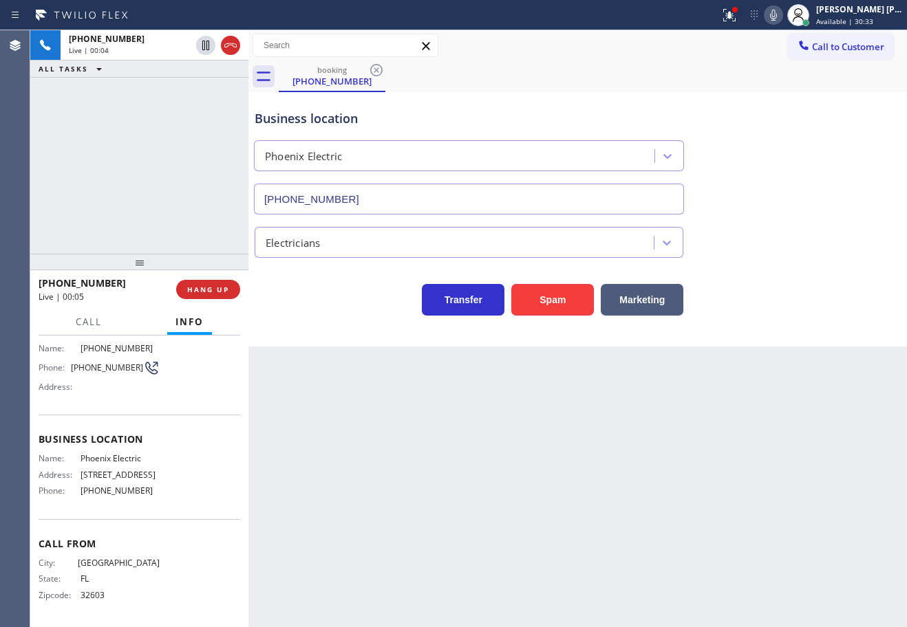
click at [145, 198] on div "+13522831848 Live | 00:04 ALL TASKS ALL TASKS ACTIVE TASKS TASKS IN WRAP UP" at bounding box center [139, 142] width 218 height 224
click at [145, 195] on div "+13522831848 Live | 00:05 ALL TASKS ALL TASKS ACTIVE TASKS TASKS IN WRAP UP" at bounding box center [139, 142] width 218 height 224
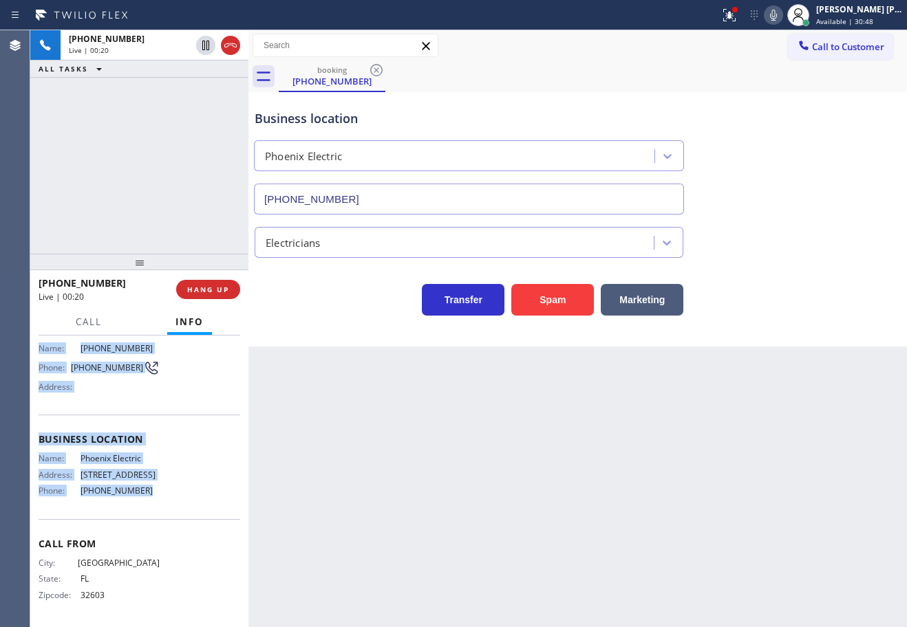
drag, startPoint x: 36, startPoint y: 422, endPoint x: 147, endPoint y: 505, distance: 139.1
click at [147, 505] on div "Context Queue: [Test] All Priority: 1 Customer Name: (352) 283-1848 Phone: (352…" at bounding box center [139, 482] width 218 height 292
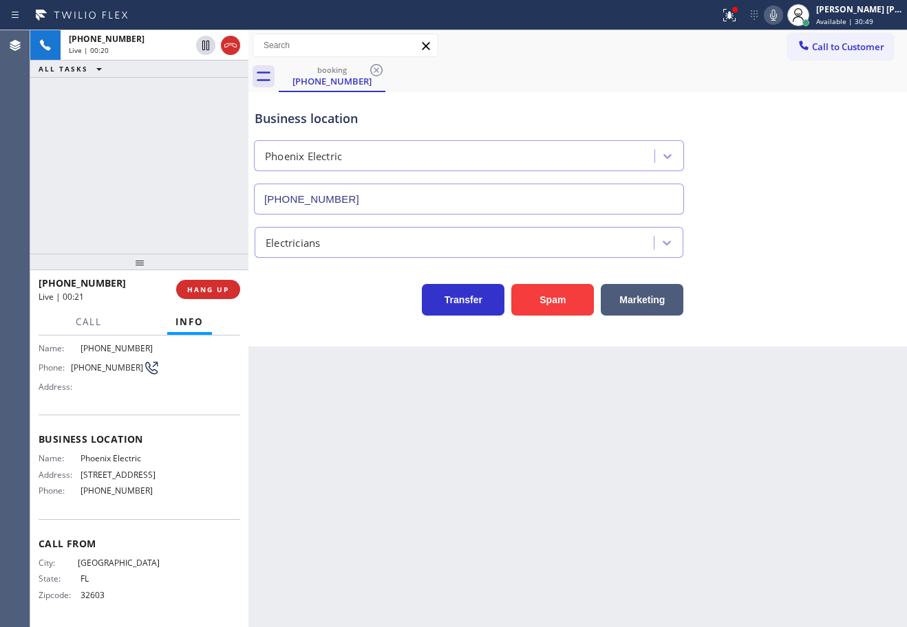
click at [447, 482] on div "Back to Dashboard Change Sender ID Customers Technicians Select a contact Outbo…" at bounding box center [577, 328] width 658 height 597
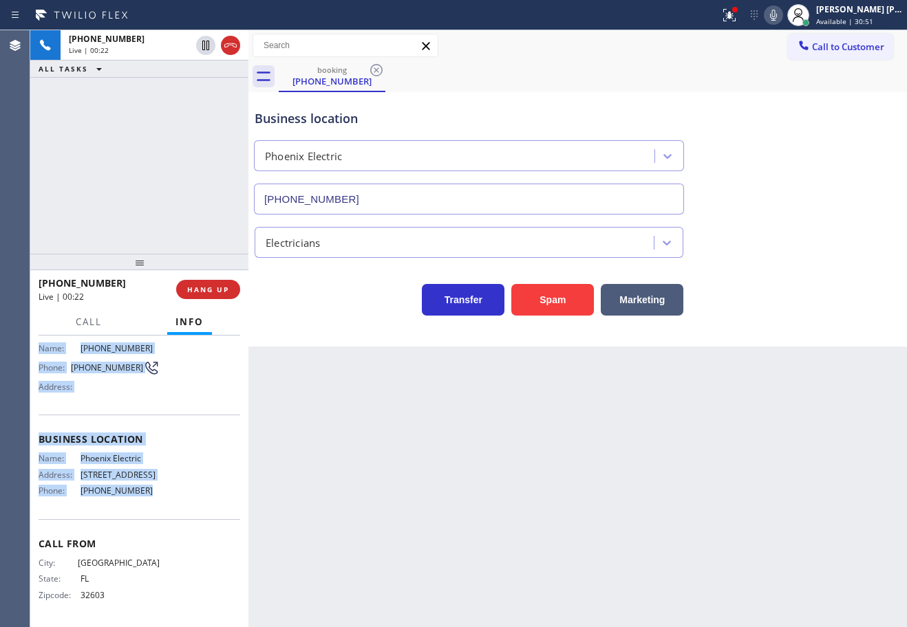
drag, startPoint x: 39, startPoint y: 417, endPoint x: 169, endPoint y: 489, distance: 149.3
click at [161, 489] on div "Context Queue: [Test] All Priority: 1 Customer Name: (352) 283-1848 Phone: (352…" at bounding box center [140, 434] width 202 height 377
copy div "Customer Name: (352) 283-1848 Phone: (352) 283-1848 Address: Business location …"
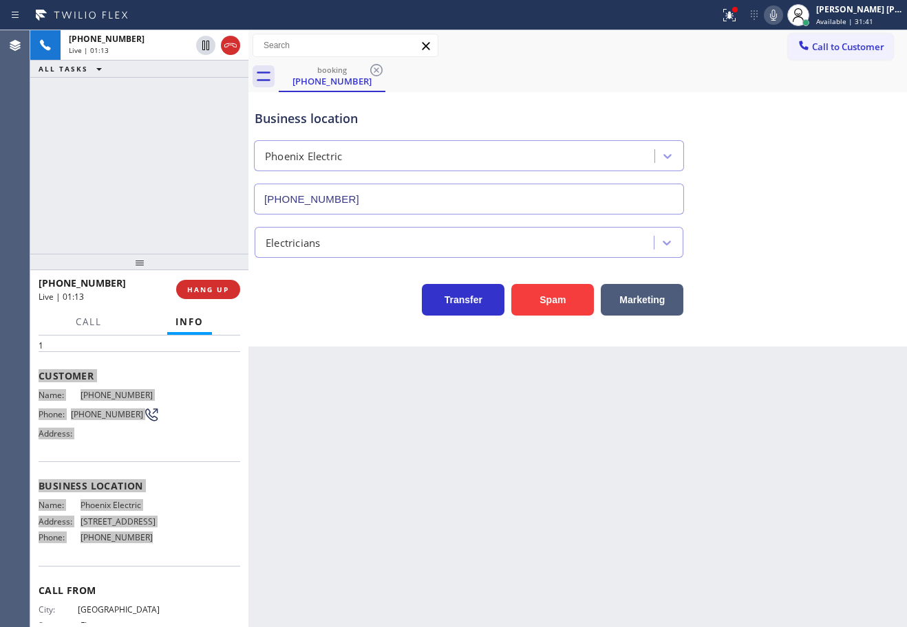
scroll to position [0, 0]
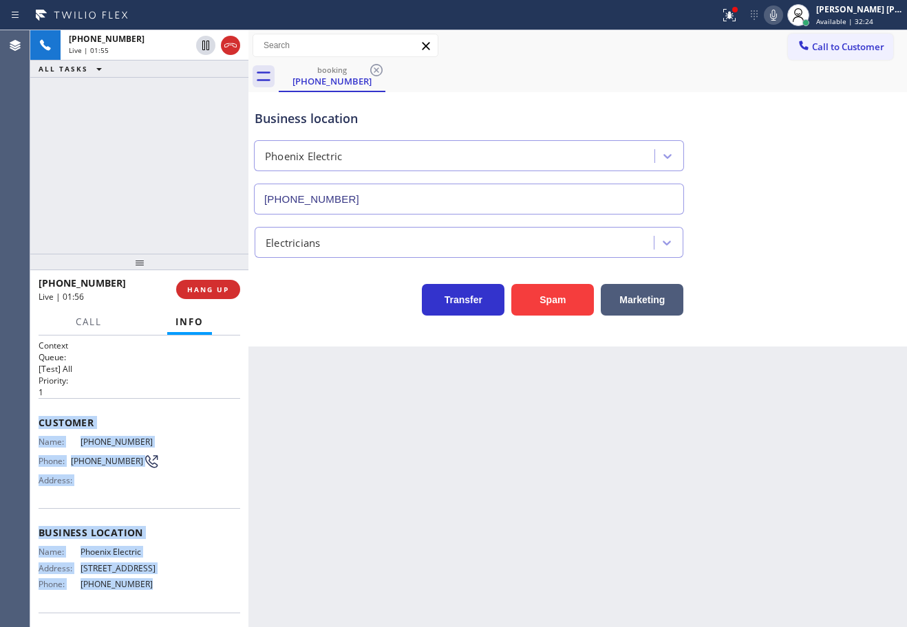
click at [876, 113] on div "Business location Phoenix Electric (425) 961-9968" at bounding box center [577, 152] width 651 height 125
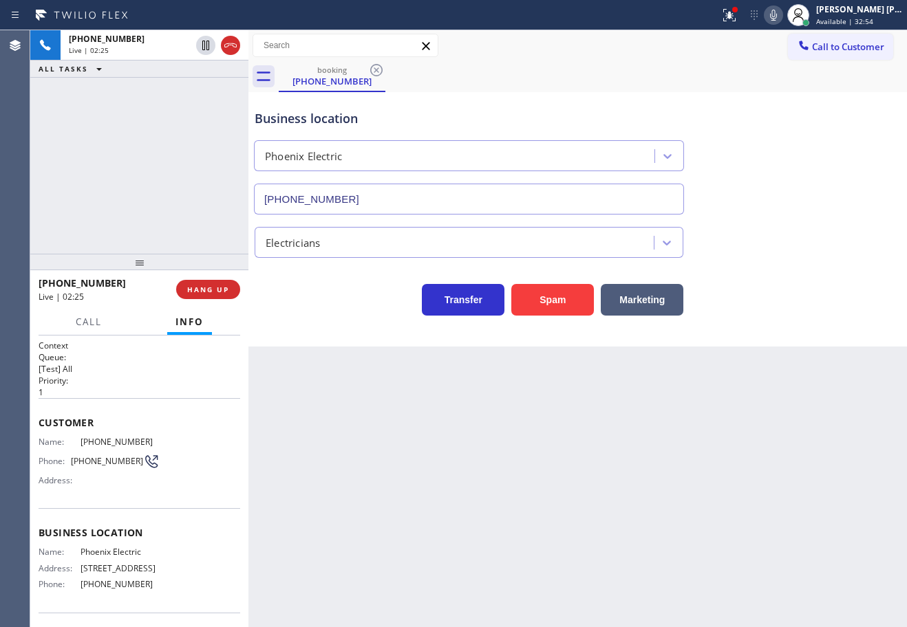
click at [808, 321] on div "Business location Phoenix Electric (425) 961-9968 Electricians Transfer Spam Ma…" at bounding box center [577, 219] width 658 height 255
click at [828, 261] on div "Transfer Spam Marketing" at bounding box center [577, 287] width 651 height 58
click at [829, 261] on div "Transfer Spam Marketing" at bounding box center [577, 287] width 651 height 58
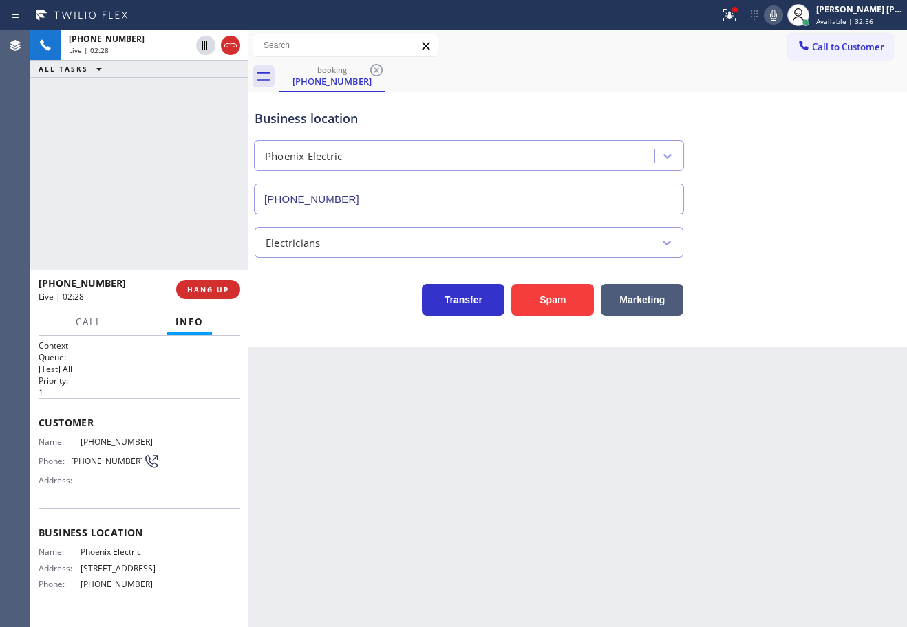
click at [806, 246] on div "Electricians" at bounding box center [577, 239] width 651 height 36
click at [805, 246] on div "Electricians" at bounding box center [577, 239] width 651 height 36
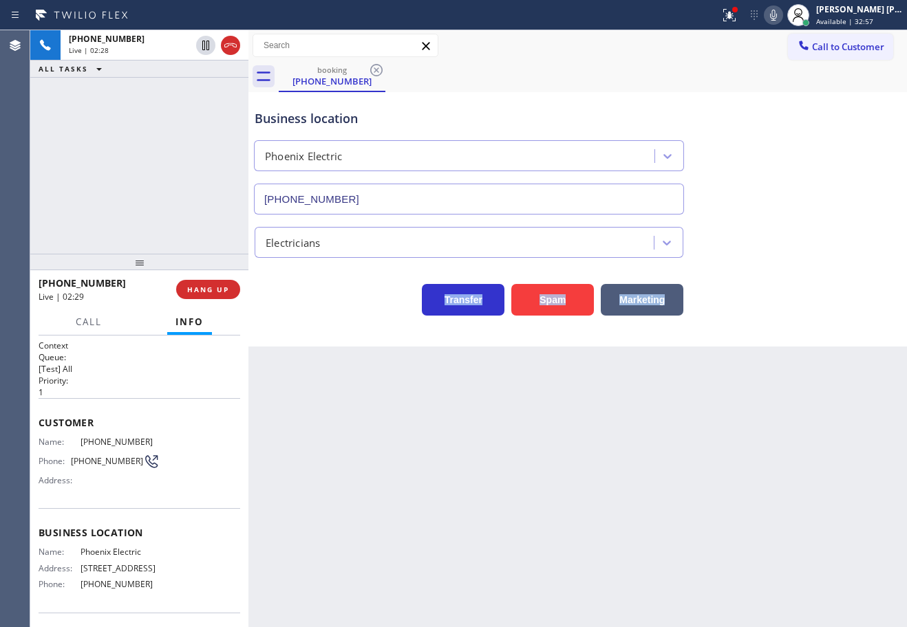
click at [805, 246] on div "Electricians" at bounding box center [577, 239] width 651 height 36
click at [757, 197] on div "Business location Phoenix Electric (425) 961-9968" at bounding box center [577, 152] width 651 height 125
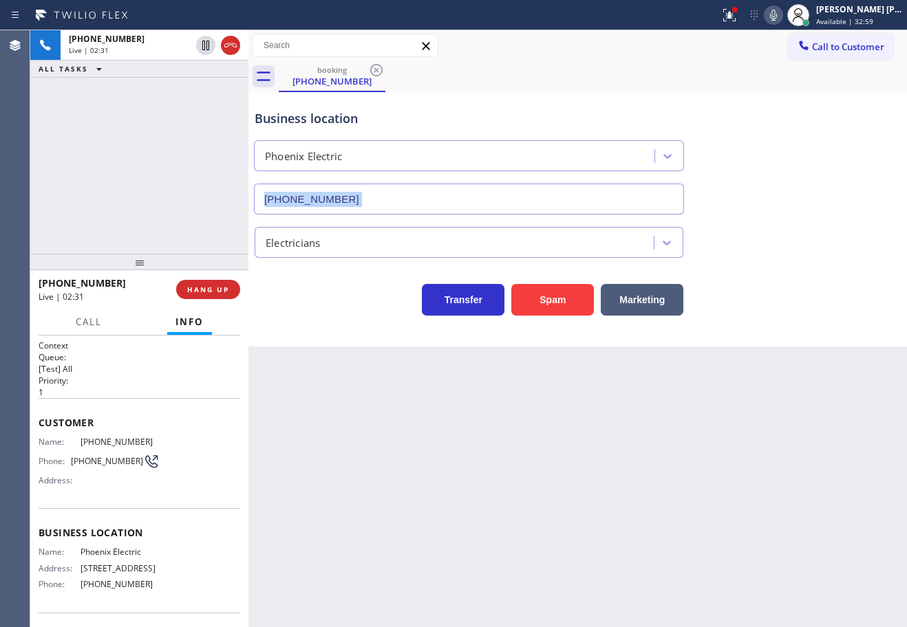
click at [813, 155] on div "Business location Phoenix Electric (425) 961-9968" at bounding box center [577, 152] width 651 height 125
click at [781, 19] on icon at bounding box center [773, 15] width 17 height 17
click at [799, 166] on div "Business location Phoenix Electric (425) 961-9968" at bounding box center [577, 152] width 651 height 125
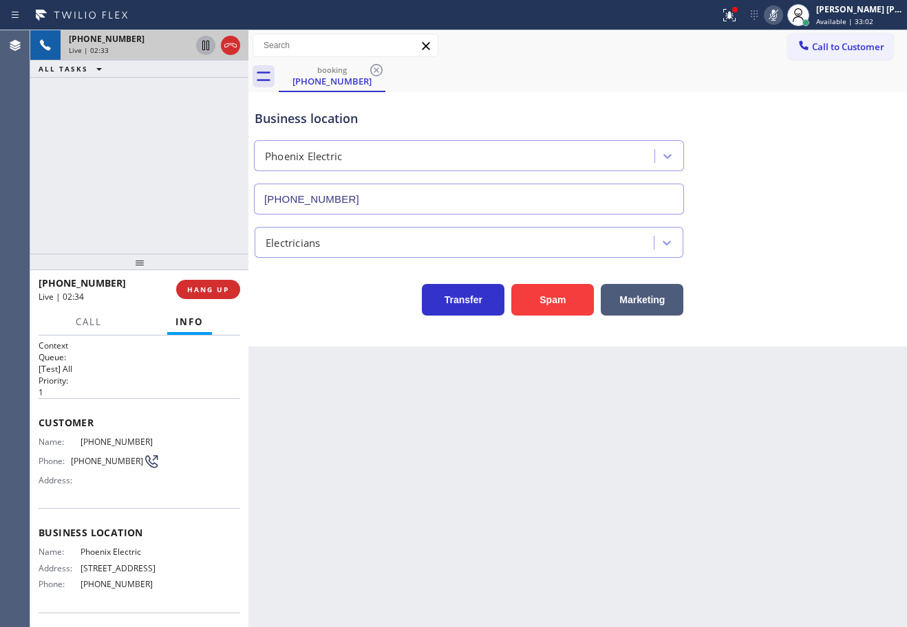
click at [202, 43] on icon at bounding box center [205, 46] width 7 height 10
click at [162, 105] on div "+13522831848 Live | 02:33 ALL TASKS ALL TASKS ACTIVE TASKS TASKS IN WRAP UP" at bounding box center [139, 142] width 218 height 224
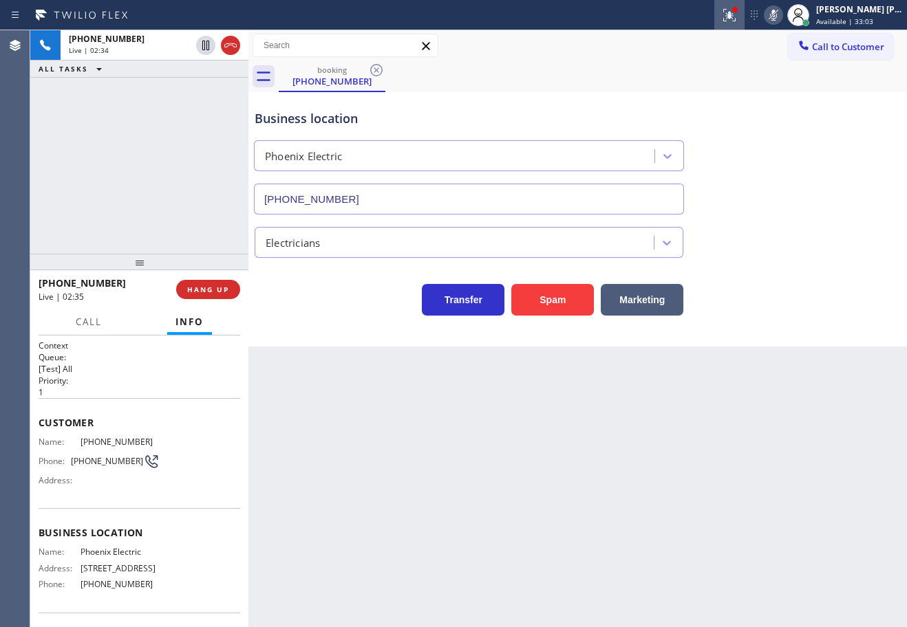
click at [744, 25] on button at bounding box center [729, 15] width 30 height 30
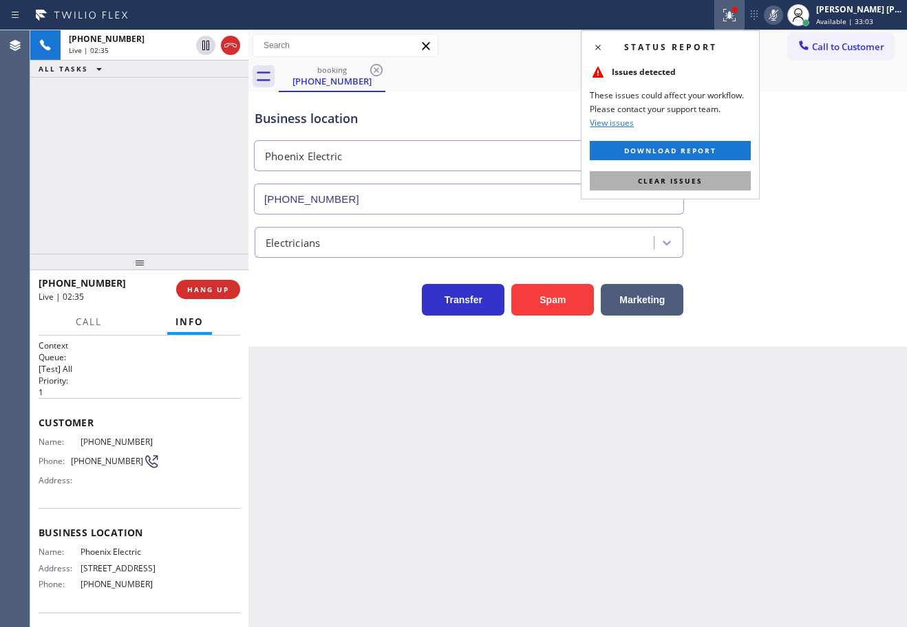
click at [727, 182] on button "Clear issues" at bounding box center [669, 180] width 161 height 19
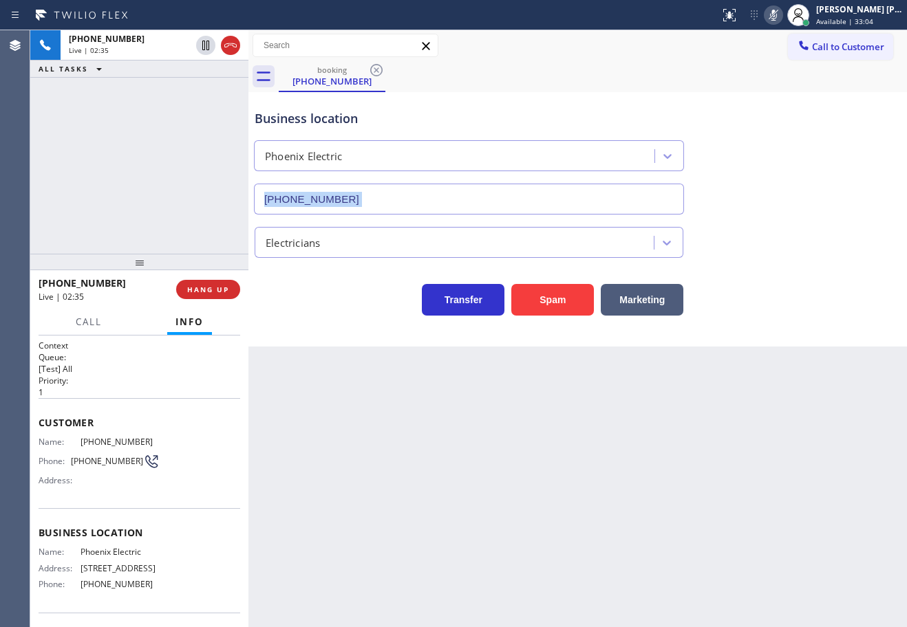
drag, startPoint x: 727, startPoint y: 182, endPoint x: 810, endPoint y: 199, distance: 84.3
click at [728, 182] on div "Business location Phoenix Electric (425) 961-9968" at bounding box center [577, 152] width 651 height 125
click at [178, 98] on div "+13522831848 Live | 03:50 ALL TASKS ALL TASKS ACTIVE TASKS TASKS IN WRAP UP" at bounding box center [139, 142] width 218 height 224
click at [205, 50] on icon at bounding box center [206, 46] width 10 height 10
click at [186, 83] on div "+13522831848 Live | 03:50 ALL TASKS ALL TASKS ACTIVE TASKS TASKS IN WRAP UP" at bounding box center [139, 142] width 218 height 224
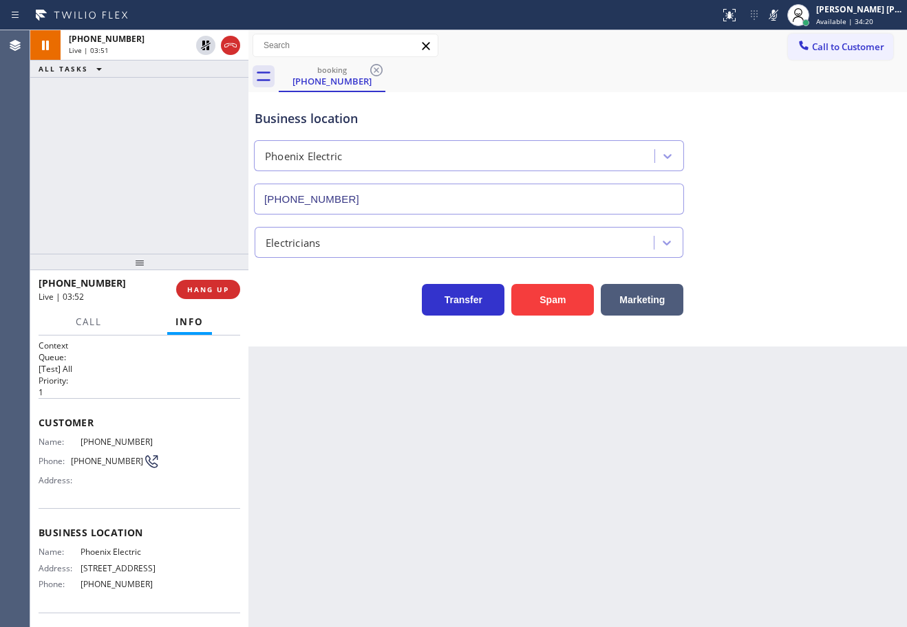
drag, startPoint x: 789, startPoint y: 19, endPoint x: 789, endPoint y: 28, distance: 8.9
click at [777, 20] on icon at bounding box center [773, 15] width 7 height 11
click at [785, 109] on div "Business location Phoenix Electric (425) 961-9968" at bounding box center [577, 152] width 651 height 125
click at [94, 323] on span "Call" at bounding box center [89, 322] width 26 height 12
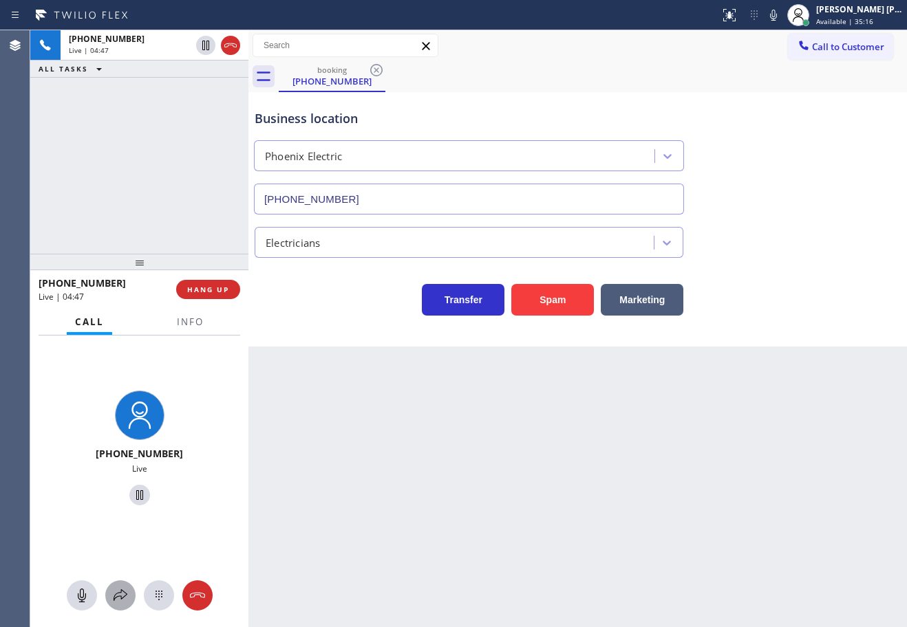
click at [110, 605] on button at bounding box center [120, 596] width 30 height 30
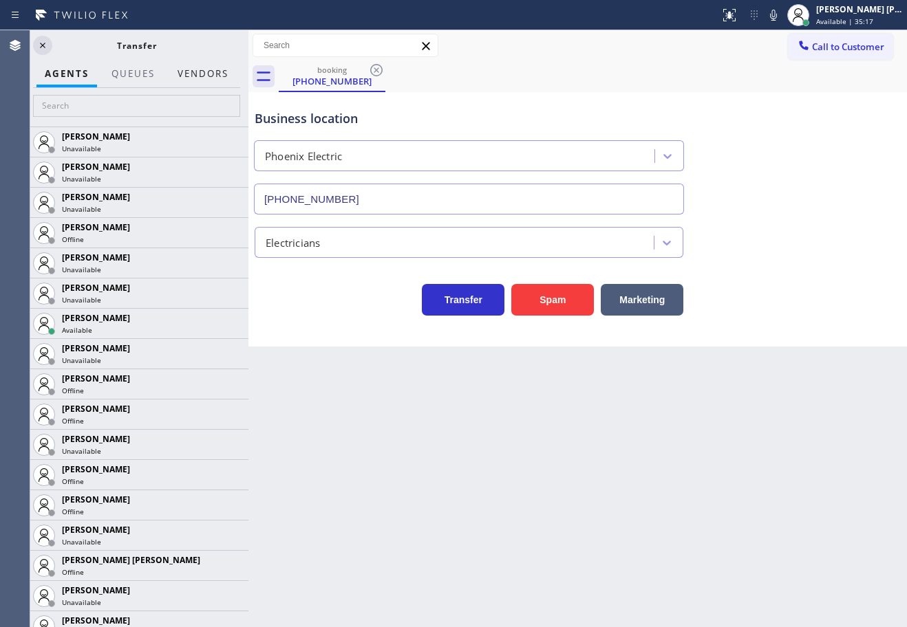
click at [191, 79] on button "Vendors" at bounding box center [202, 74] width 67 height 27
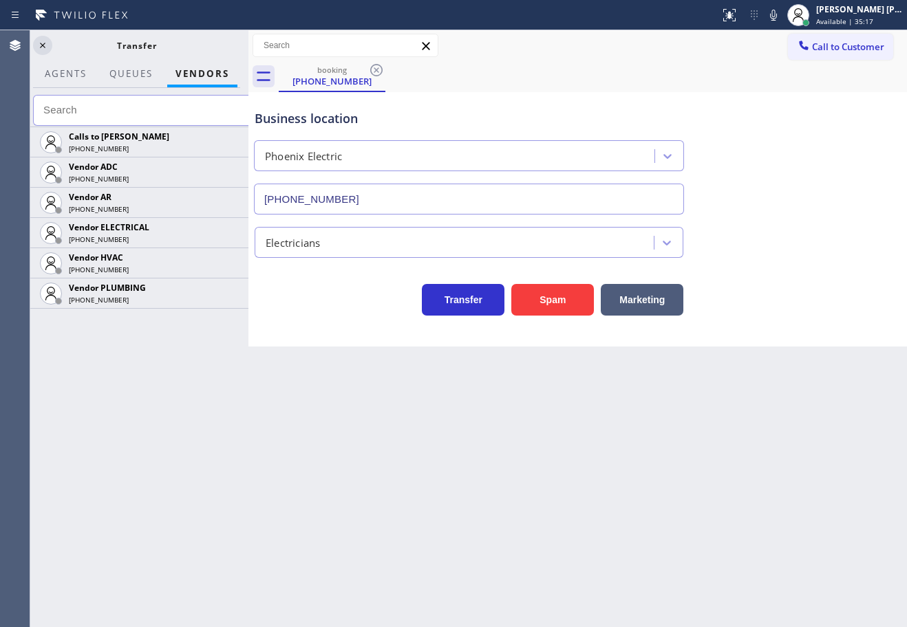
click at [177, 122] on input "text" at bounding box center [145, 110] width 224 height 31
click at [0, 0] on icon at bounding box center [0, 0] width 0 height 0
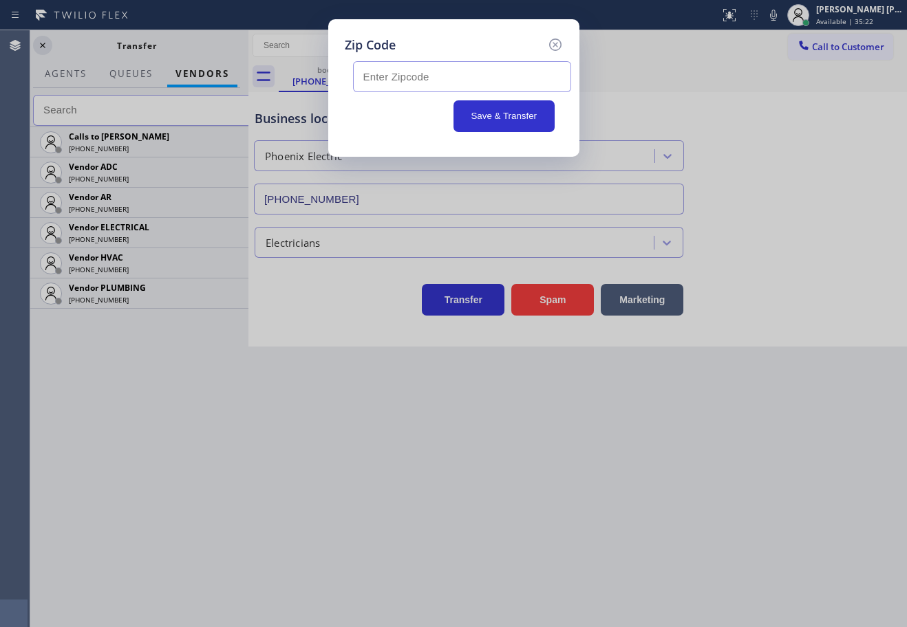
click at [468, 83] on input "text" at bounding box center [462, 76] width 218 height 31
paste input "98038"
type input "98038"
click at [504, 117] on button "Save & Transfer" at bounding box center [503, 116] width 101 height 32
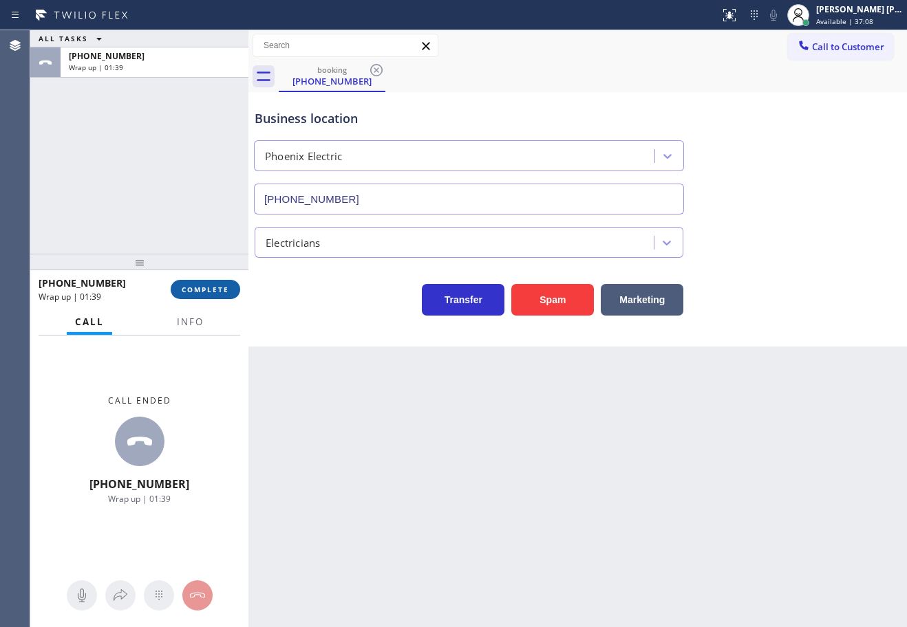
click at [217, 283] on div "+13522831848 Wrap up | 01:39 COMPLETE" at bounding box center [140, 290] width 202 height 36
click at [217, 288] on span "COMPLETE" at bounding box center [205, 290] width 47 height 10
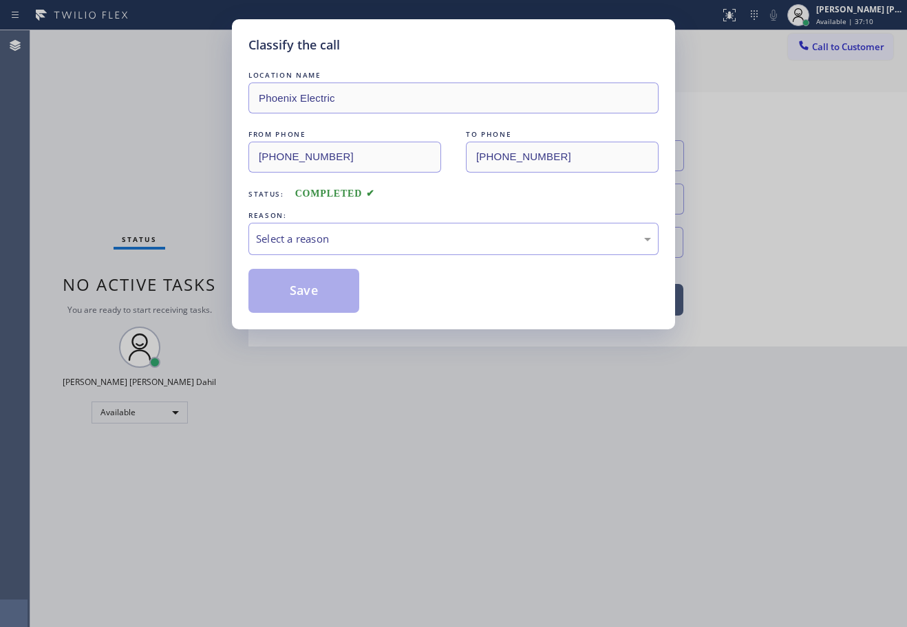
click at [311, 256] on div "LOCATION NAME Phoenix Electric FROM PHONE (352) 283-1848 TO PHONE (425) 961-996…" at bounding box center [453, 190] width 410 height 245
click at [319, 248] on div "Select a reason" at bounding box center [453, 239] width 410 height 32
click at [305, 288] on button "Save" at bounding box center [303, 291] width 111 height 44
click at [305, 289] on button "Save" at bounding box center [303, 291] width 111 height 44
click at [306, 290] on button "Save" at bounding box center [303, 291] width 111 height 44
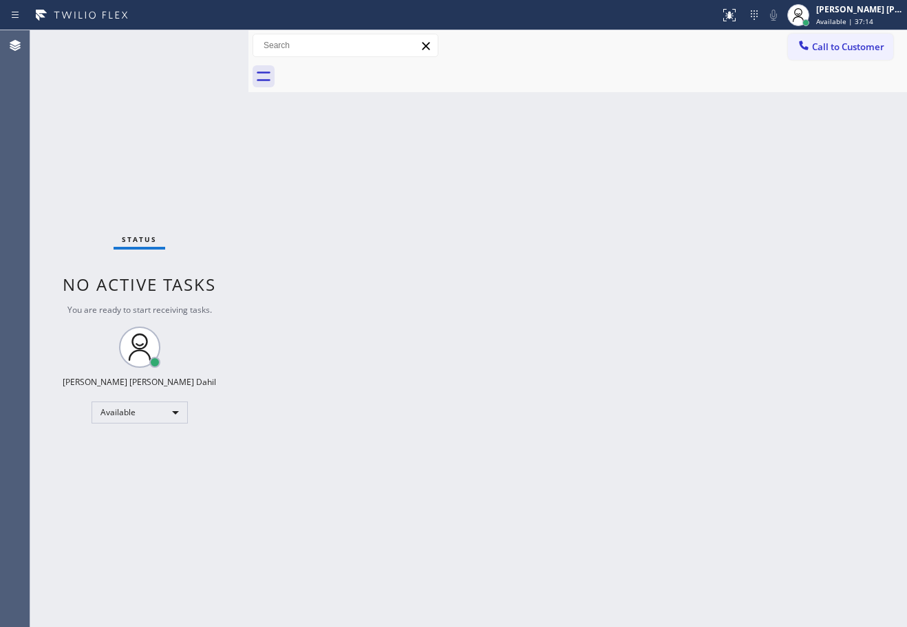
click at [589, 426] on div "Back to Dashboard Change Sender ID Customers Technicians Select a contact Outbo…" at bounding box center [577, 328] width 658 height 597
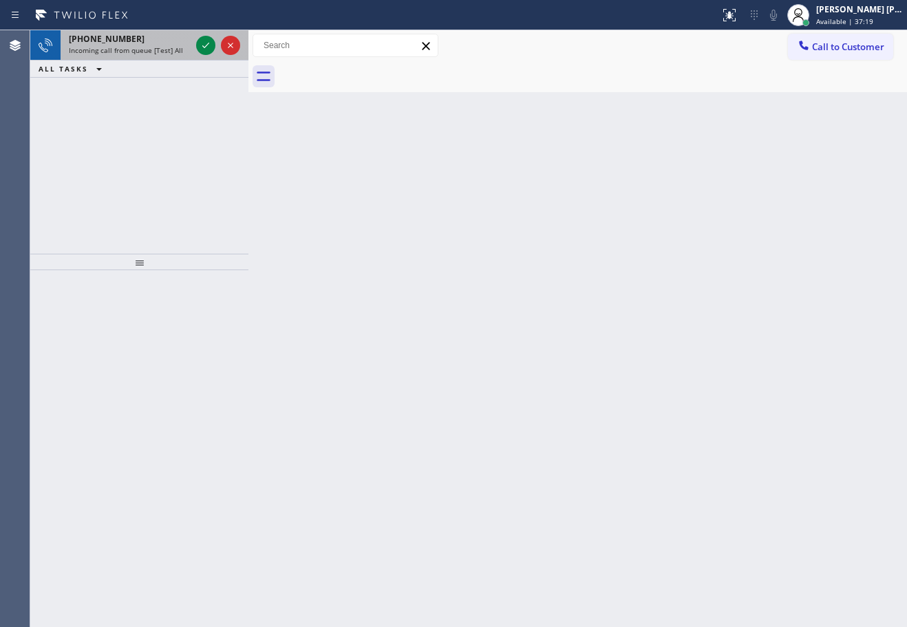
drag, startPoint x: 149, startPoint y: 30, endPoint x: 169, endPoint y: 43, distance: 23.5
click at [149, 30] on div "+18326563699 Incoming call from queue [Test] All" at bounding box center [127, 45] width 133 height 30
click at [169, 42] on div "+18326563699" at bounding box center [130, 39] width 122 height 12
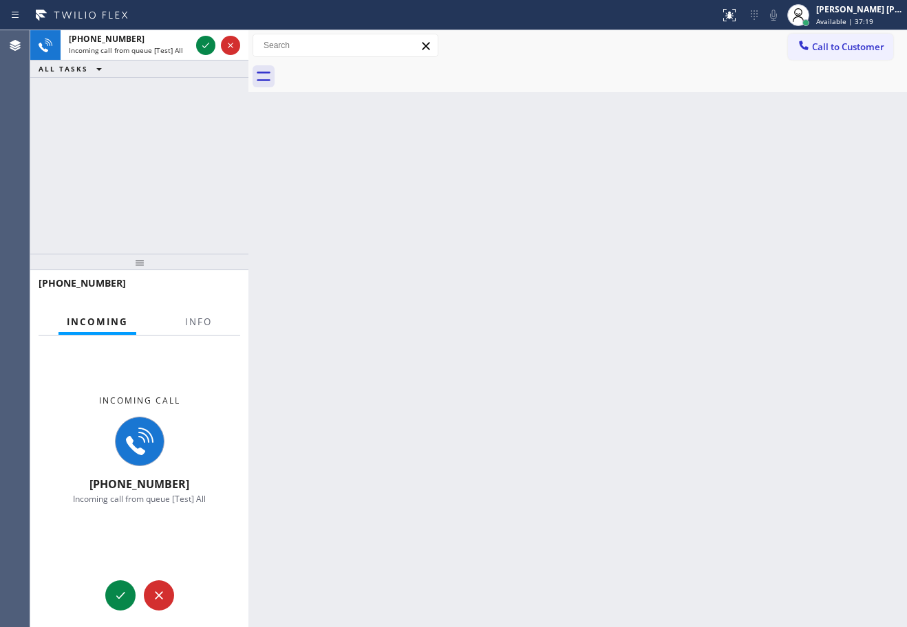
drag, startPoint x: 198, startPoint y: 44, endPoint x: 202, endPoint y: 74, distance: 30.5
click at [199, 44] on icon at bounding box center [205, 45] width 17 height 17
drag, startPoint x: 195, startPoint y: 332, endPoint x: 193, endPoint y: 323, distance: 9.0
click at [193, 332] on div "Info" at bounding box center [198, 322] width 43 height 27
click at [194, 321] on span "Info" at bounding box center [198, 322] width 27 height 12
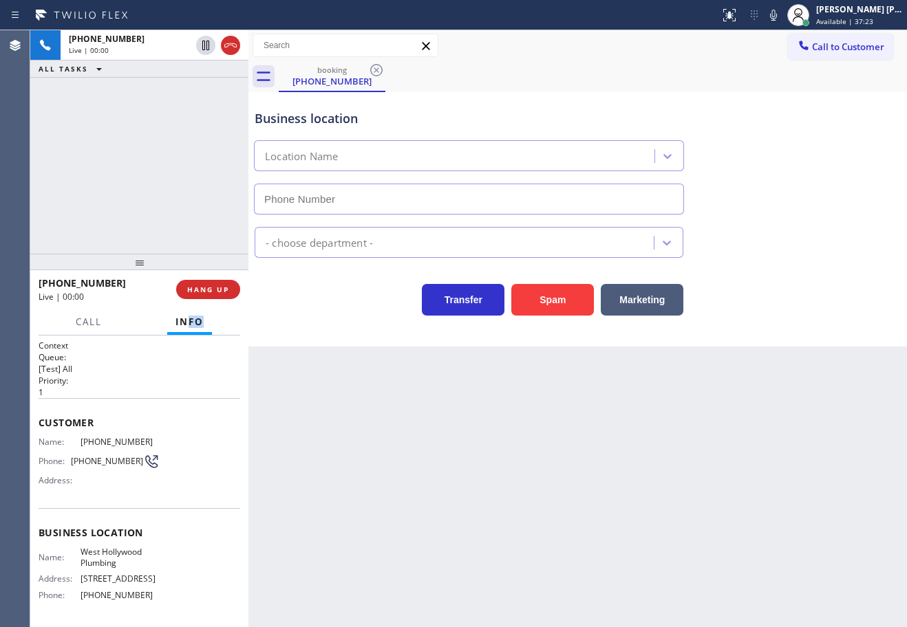
type input "(323) 238-8219"
drag, startPoint x: 415, startPoint y: 512, endPoint x: 226, endPoint y: 506, distance: 189.3
click at [403, 510] on div "Back to Dashboard Change Sender ID Customers Technicians Select a contact Outbo…" at bounding box center [577, 328] width 658 height 597
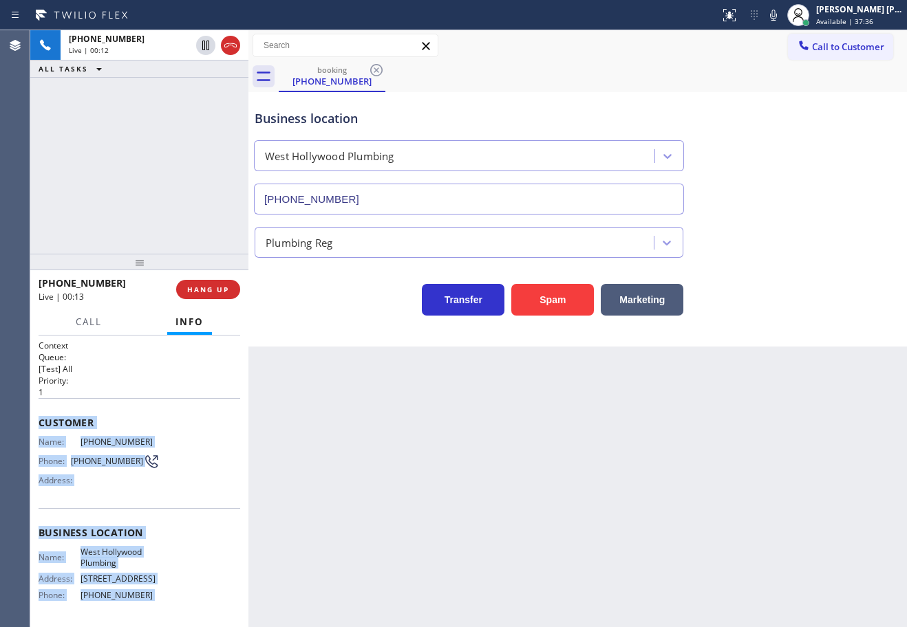
scroll to position [115, 0]
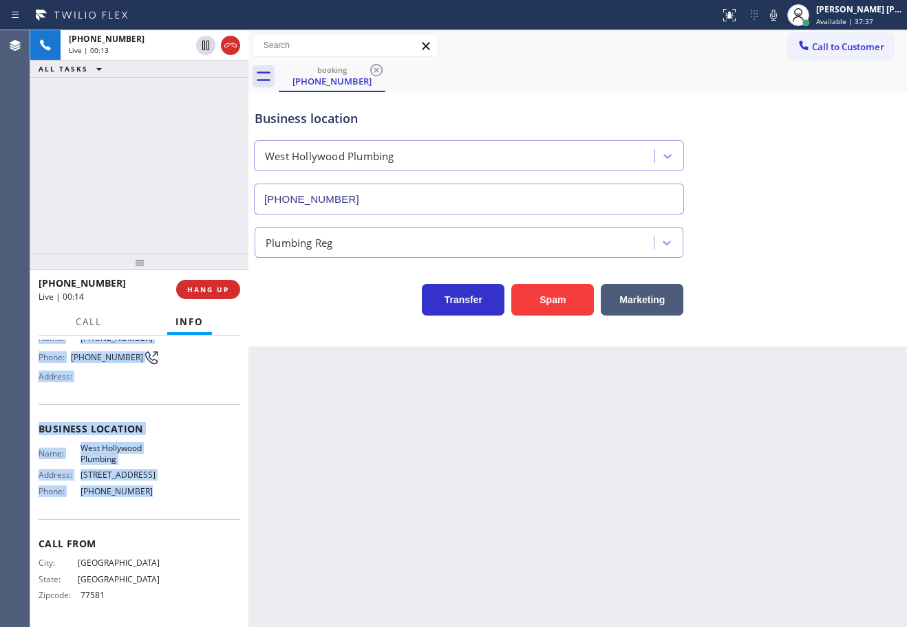
drag, startPoint x: 38, startPoint y: 418, endPoint x: 160, endPoint y: 491, distance: 142.5
click at [160, 491] on div "Context Queue: [Test] All Priority: 1 Customer Name: (832) 656-3699 Phone: (832…" at bounding box center [139, 482] width 218 height 292
copy div "Customer Name: (832) 656-3699 Phone: (832) 656-3699 Address: Business location …"
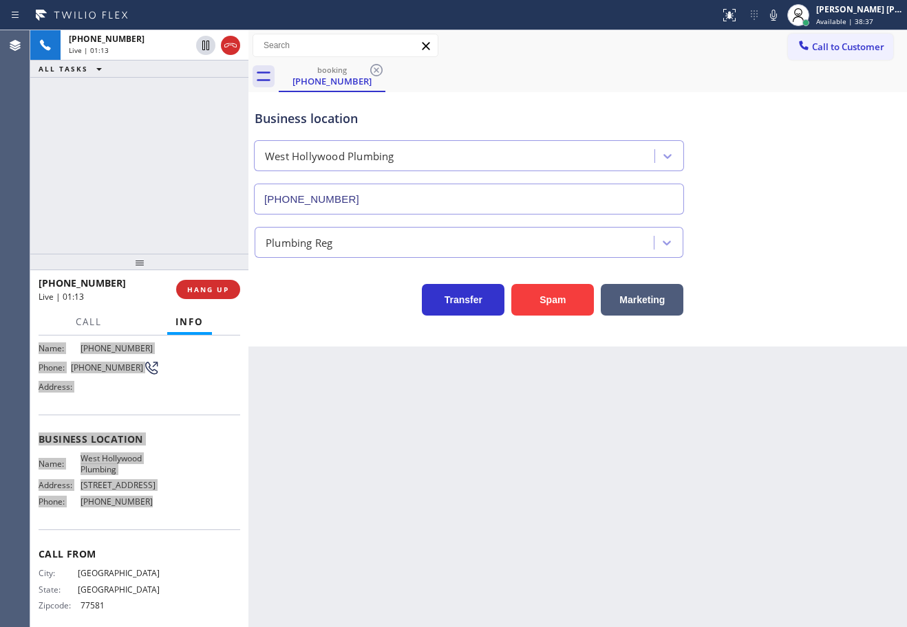
scroll to position [0, 0]
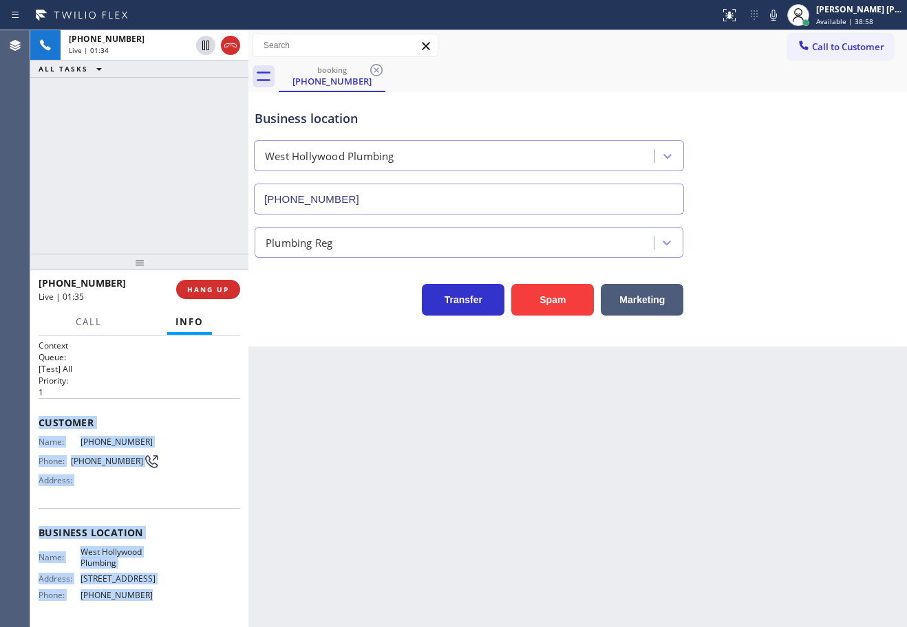
drag, startPoint x: 788, startPoint y: 21, endPoint x: 783, endPoint y: 96, distance: 75.9
click at [781, 21] on icon at bounding box center [773, 15] width 17 height 17
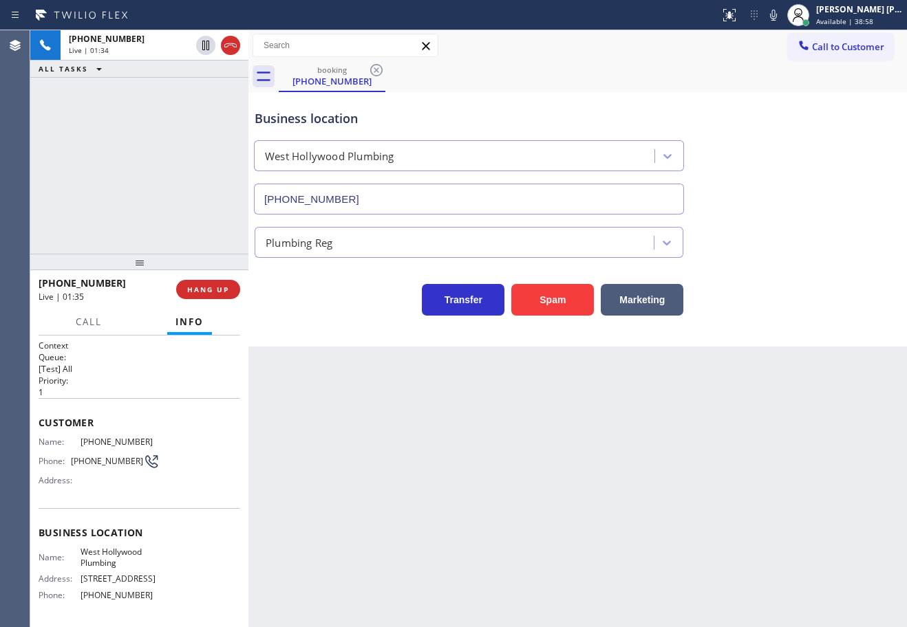
click at [787, 146] on div "Business location West Hollywood Plumbing (323) 238-8219" at bounding box center [577, 152] width 651 height 125
click at [781, 19] on icon at bounding box center [773, 15] width 17 height 17
click at [175, 137] on div "+18326563699 Live | 02:58 ALL TASKS ALL TASKS ACTIVE TASKS TASKS IN WRAP UP" at bounding box center [139, 142] width 218 height 224
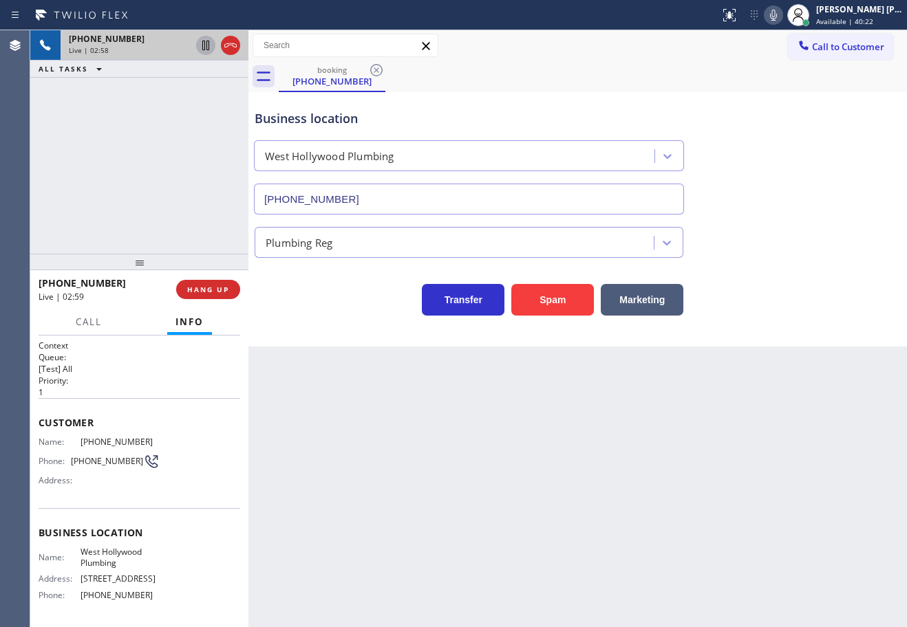
click at [207, 48] on icon at bounding box center [205, 46] width 7 height 10
click at [781, 17] on icon at bounding box center [773, 15] width 17 height 17
click at [774, 155] on div "Business location West Hollywood Plumbing (323) 238-8219" at bounding box center [577, 152] width 651 height 125
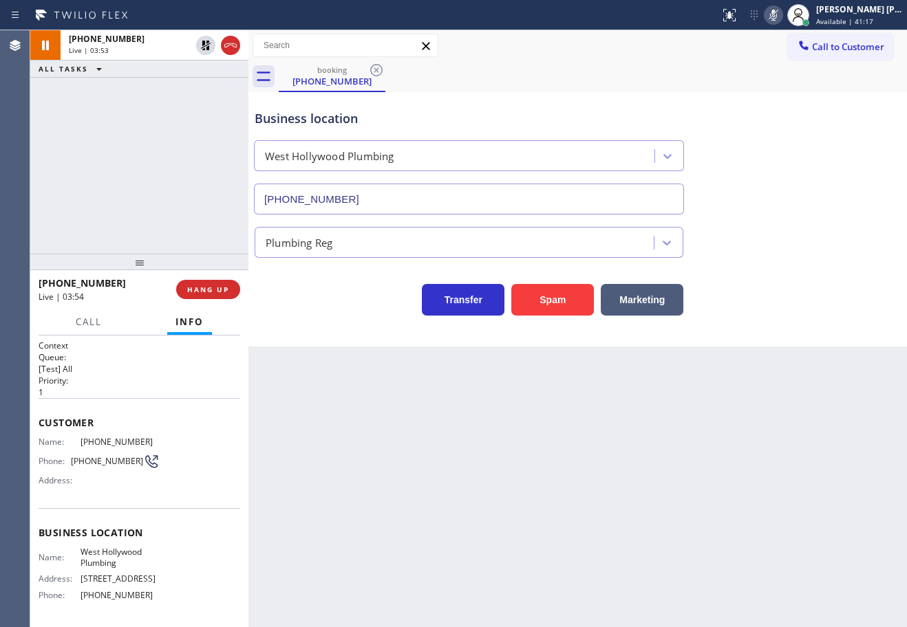
click at [578, 74] on div "booking (832) 656-3699" at bounding box center [593, 76] width 628 height 31
drag, startPoint x: 780, startPoint y: 14, endPoint x: 775, endPoint y: 44, distance: 30.6
click at [780, 15] on icon at bounding box center [773, 15] width 17 height 17
drag, startPoint x: 772, startPoint y: 50, endPoint x: 473, endPoint y: 91, distance: 302.8
click at [772, 50] on div "Call to Customer Outbound call Location Clean Duct Co Your caller id phone numb…" at bounding box center [577, 46] width 658 height 24
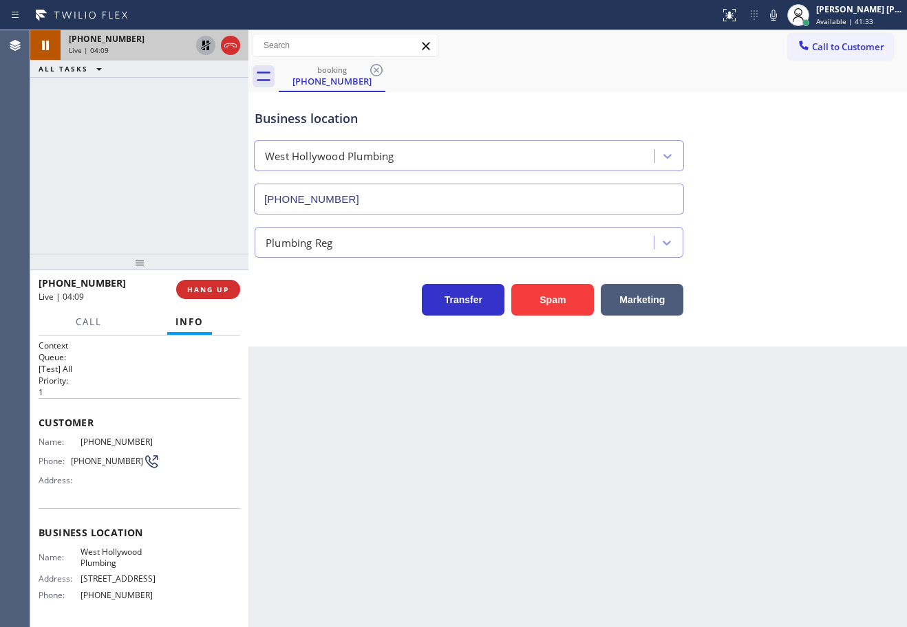
click at [208, 46] on icon at bounding box center [205, 45] width 17 height 17
click at [203, 80] on div "+18326563699 Live | 04:09 ALL TASKS ALL TASKS ACTIVE TASKS TASKS IN WRAP UP" at bounding box center [139, 142] width 218 height 224
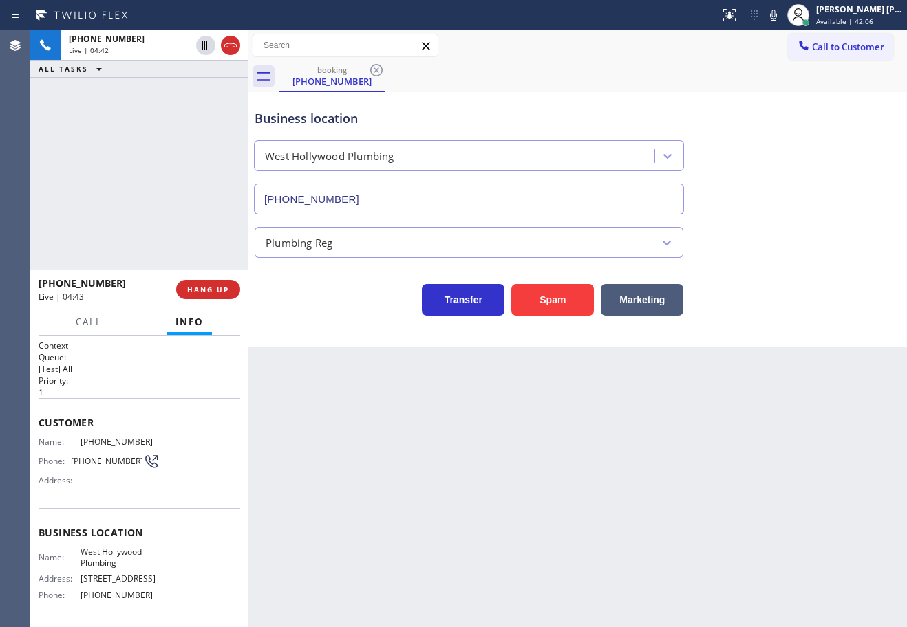
click at [534, 79] on div "booking (832) 656-3699" at bounding box center [593, 76] width 628 height 31
click at [901, 409] on div "Back to Dashboard Change Sender ID Customers Technicians Select a contact Outbo…" at bounding box center [577, 328] width 658 height 597
click at [633, 72] on div "booking (832) 656-3699" at bounding box center [593, 76] width 628 height 31
click at [510, 57] on div "Call to Customer Outbound call Location Clean Duct Co Your caller id phone numb…" at bounding box center [577, 46] width 658 height 24
click at [680, 83] on div "booking (832) 656-3699" at bounding box center [593, 76] width 628 height 31
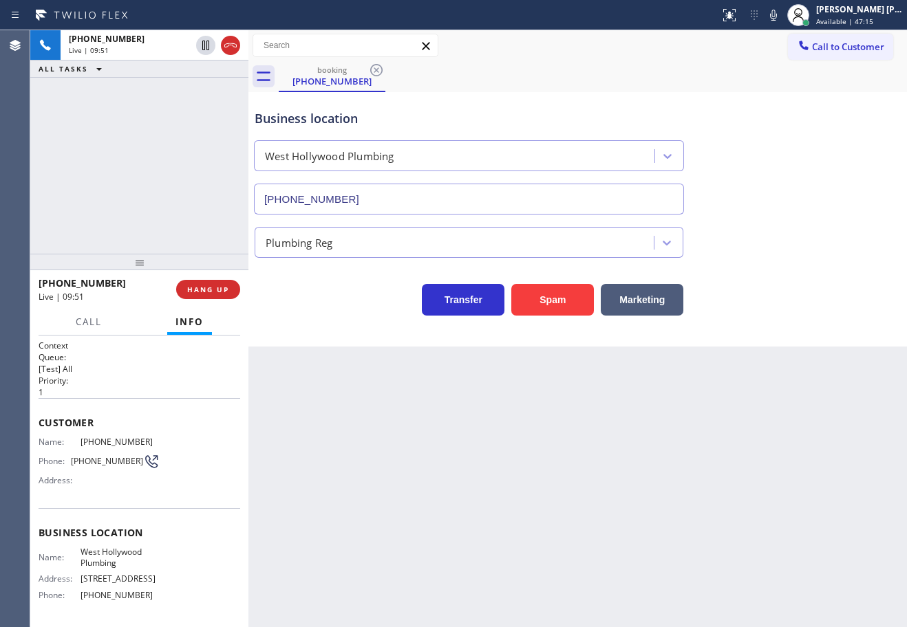
click at [868, 166] on div "Business location West Hollywood Plumbing (323) 238-8219" at bounding box center [577, 152] width 651 height 125
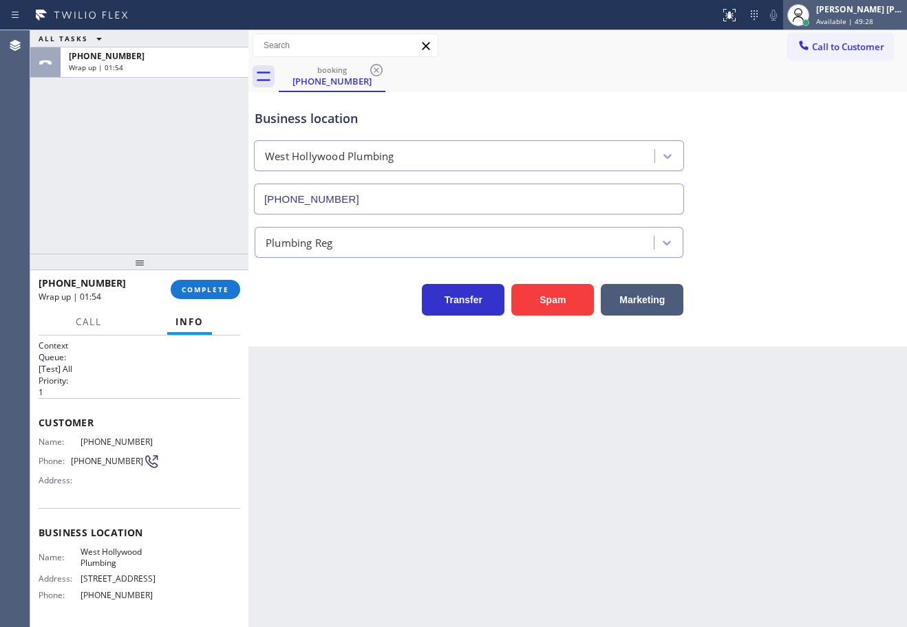
click at [832, 28] on div "Joshua Jake Dahil Available | 49:28" at bounding box center [845, 15] width 124 height 30
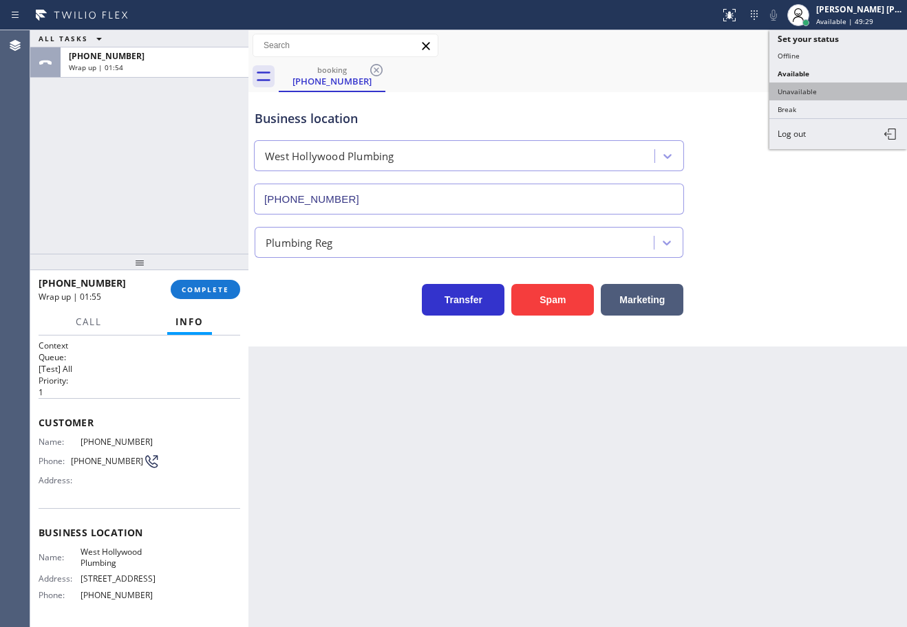
click at [816, 96] on button "Unavailable" at bounding box center [838, 92] width 138 height 18
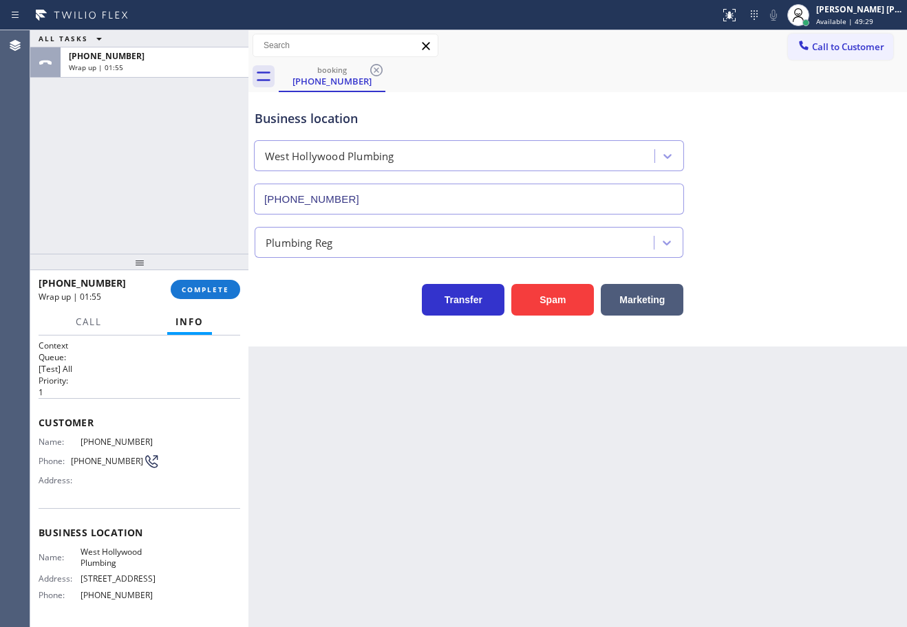
click at [816, 96] on div "Business location West Hollywood Plumbing (323) 238-8219" at bounding box center [577, 152] width 651 height 125
click at [195, 293] on span "COMPLETE" at bounding box center [205, 290] width 47 height 10
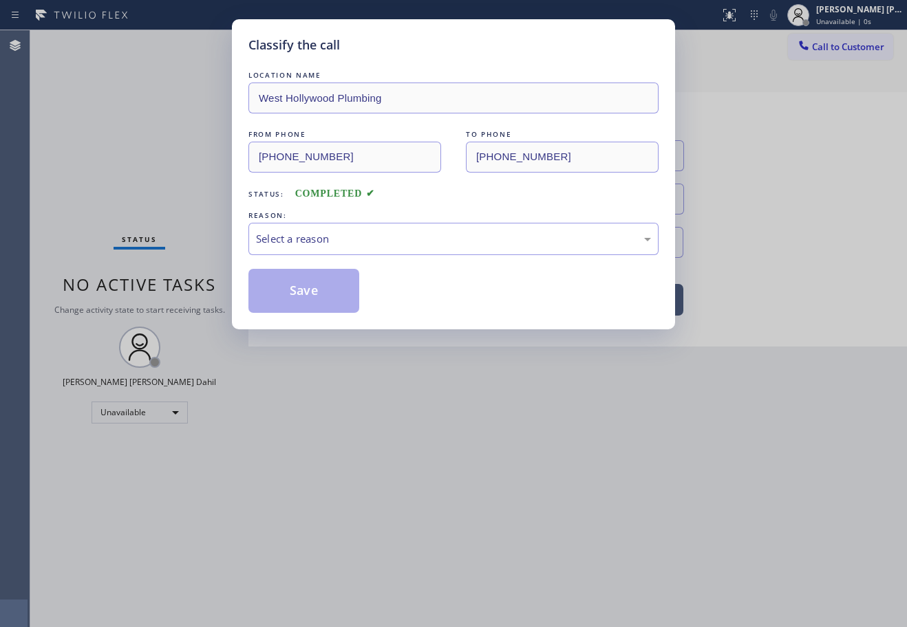
click at [340, 266] on div "LOCATION NAME West Hollywood Plumbing FROM PHONE (832) 656-3699 TO PHONE (323) …" at bounding box center [453, 190] width 410 height 245
drag, startPoint x: 363, startPoint y: 245, endPoint x: 363, endPoint y: 252, distance: 7.6
click at [363, 246] on div "Select a reason" at bounding box center [453, 239] width 395 height 16
click at [310, 298] on button "Save" at bounding box center [303, 291] width 111 height 44
drag, startPoint x: 310, startPoint y: 298, endPoint x: 572, endPoint y: 531, distance: 351.3
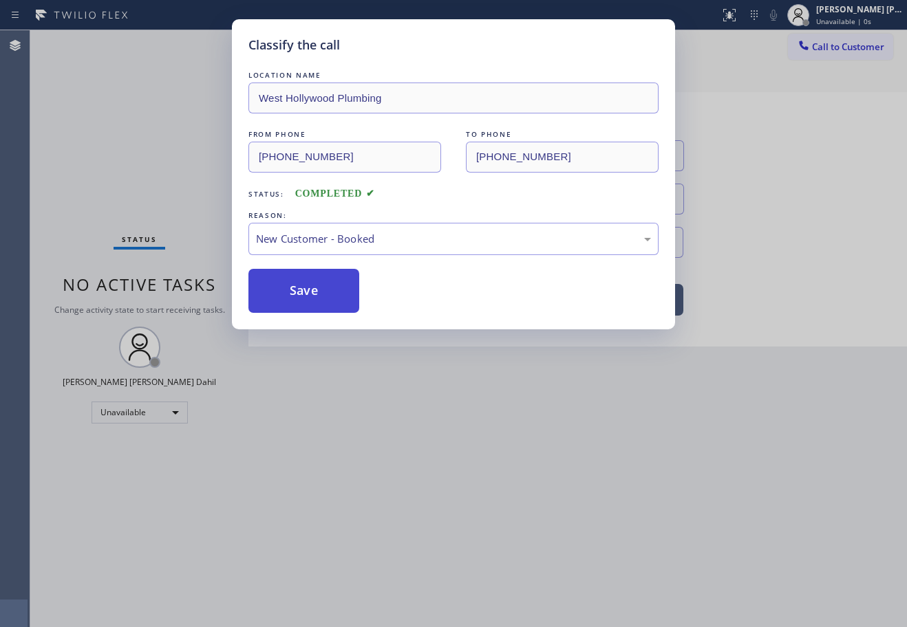
click at [310, 299] on button "Save" at bounding box center [303, 291] width 111 height 44
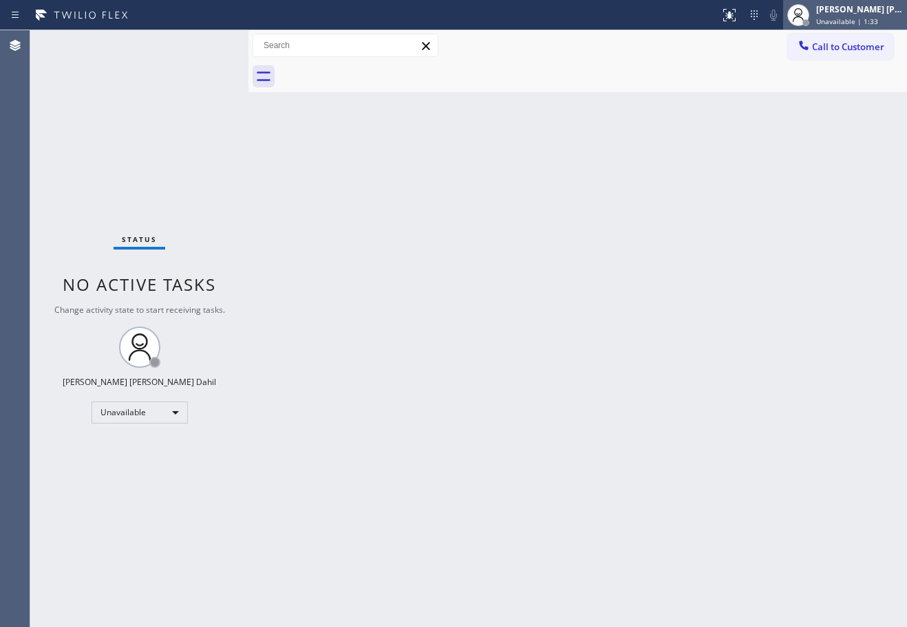
click at [830, 20] on div "Joshua Jake Dahil Unavailable | 1:33" at bounding box center [860, 15] width 94 height 24
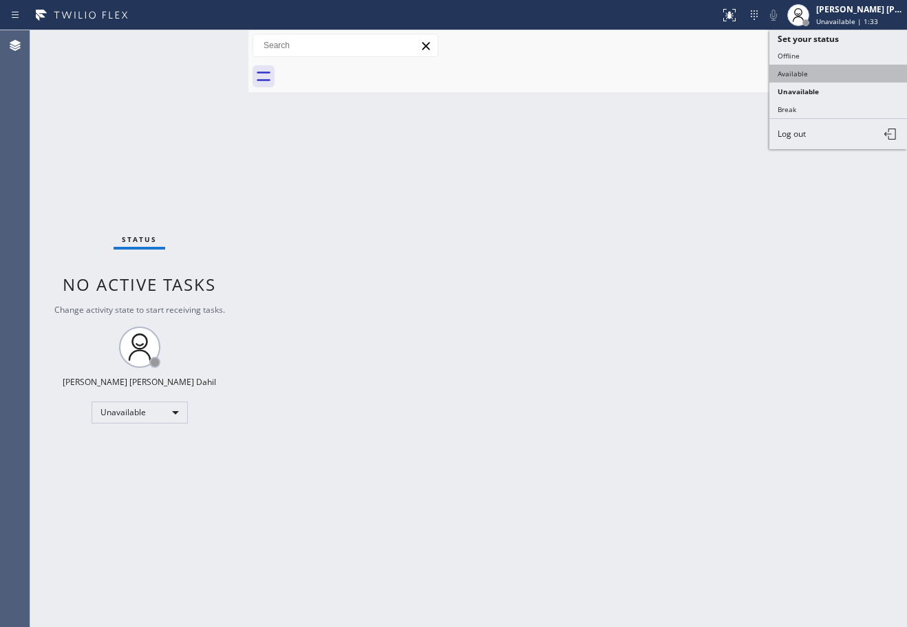
click at [812, 78] on button "Available" at bounding box center [838, 74] width 138 height 18
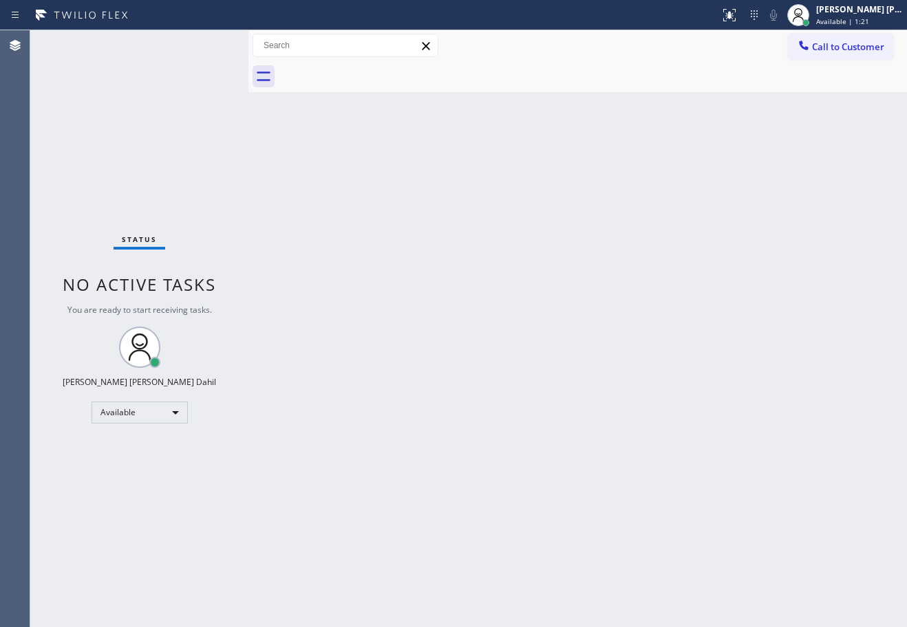
drag, startPoint x: 623, startPoint y: 373, endPoint x: 722, endPoint y: 475, distance: 142.5
click at [623, 374] on div "Back to Dashboard Change Sender ID Customers Technicians Select a contact Outbo…" at bounding box center [577, 328] width 658 height 597
drag, startPoint x: 575, startPoint y: 107, endPoint x: 633, endPoint y: 206, distance: 115.3
click at [575, 107] on div "Back to Dashboard Change Sender ID Customers Technicians Select a contact Outbo…" at bounding box center [577, 328] width 658 height 597
click at [711, 475] on div "Back to Dashboard Change Sender ID Customers Technicians Select a contact Outbo…" at bounding box center [577, 328] width 658 height 597
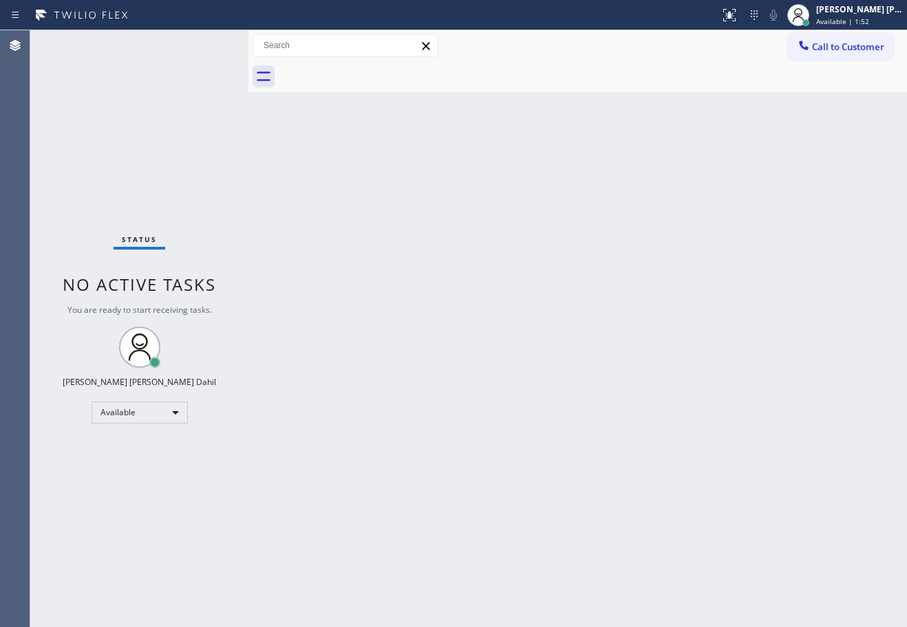
click at [318, 256] on div "Back to Dashboard Change Sender ID Customers Technicians Select a contact Outbo…" at bounding box center [577, 328] width 658 height 597
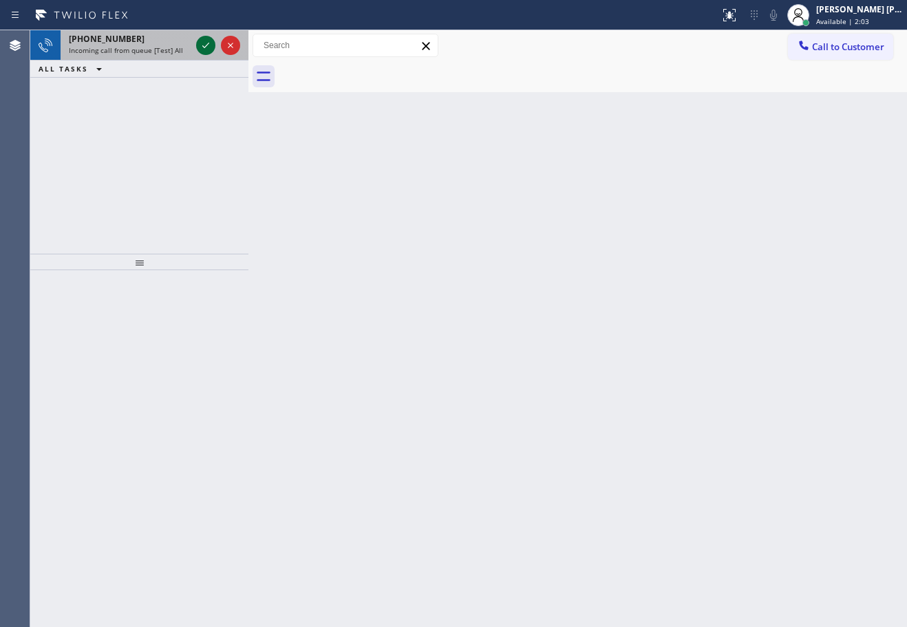
click at [208, 43] on icon at bounding box center [205, 45] width 17 height 17
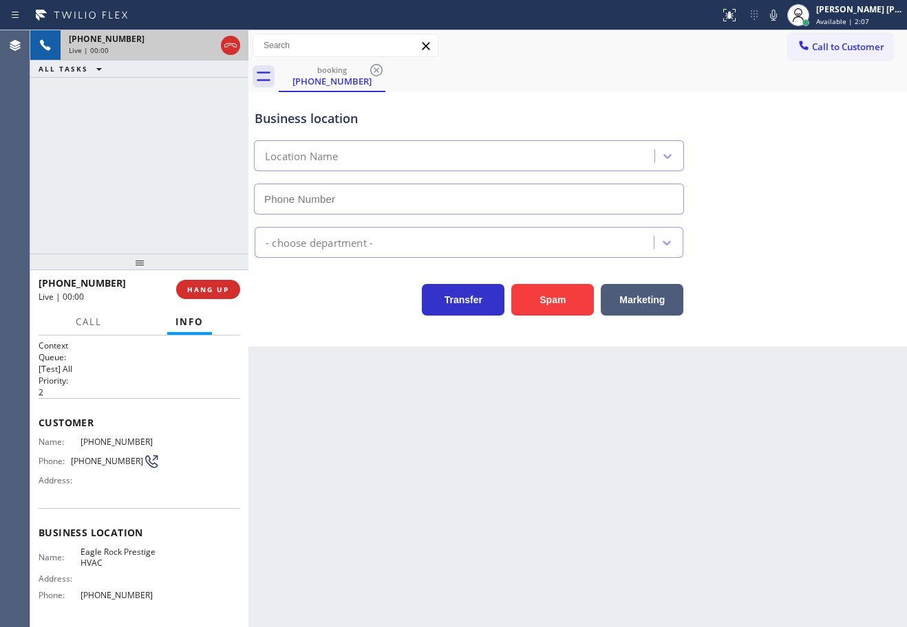
type input "(818) 732-8552"
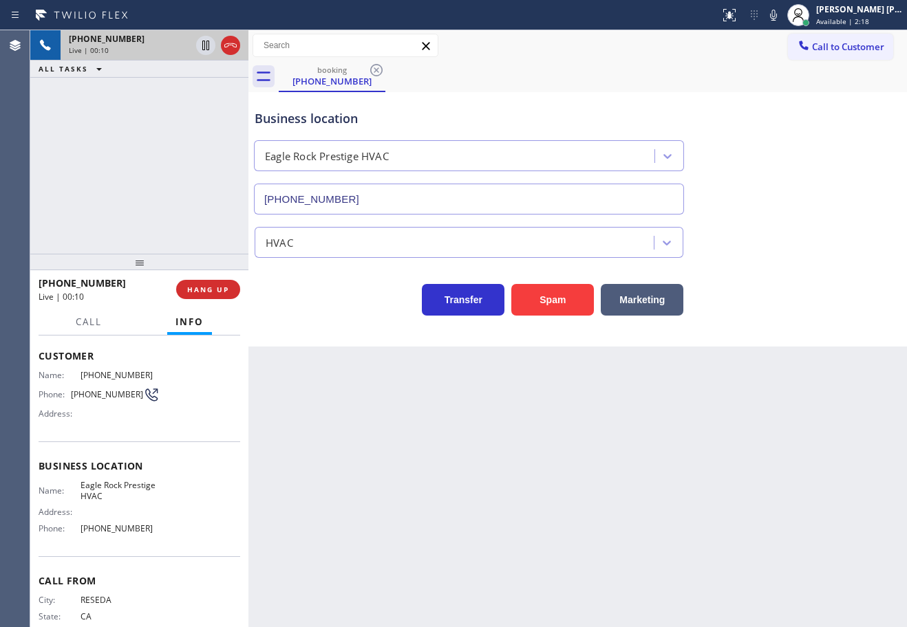
scroll to position [104, 0]
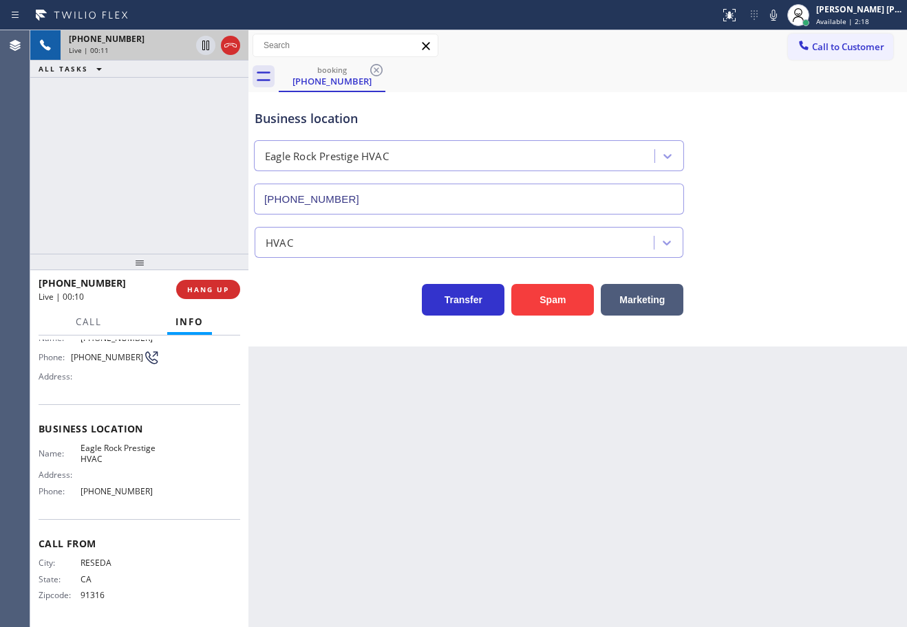
click at [502, 521] on div "Back to Dashboard Change Sender ID Customers Technicians Select a contact Outbo…" at bounding box center [577, 328] width 658 height 597
click at [188, 226] on div "+18184436832 Live | 00:11 ALL TASKS ALL TASKS ACTIVE TASKS TASKS IN WRAP UP" at bounding box center [139, 142] width 218 height 224
click at [220, 297] on button "HANG UP" at bounding box center [208, 289] width 64 height 19
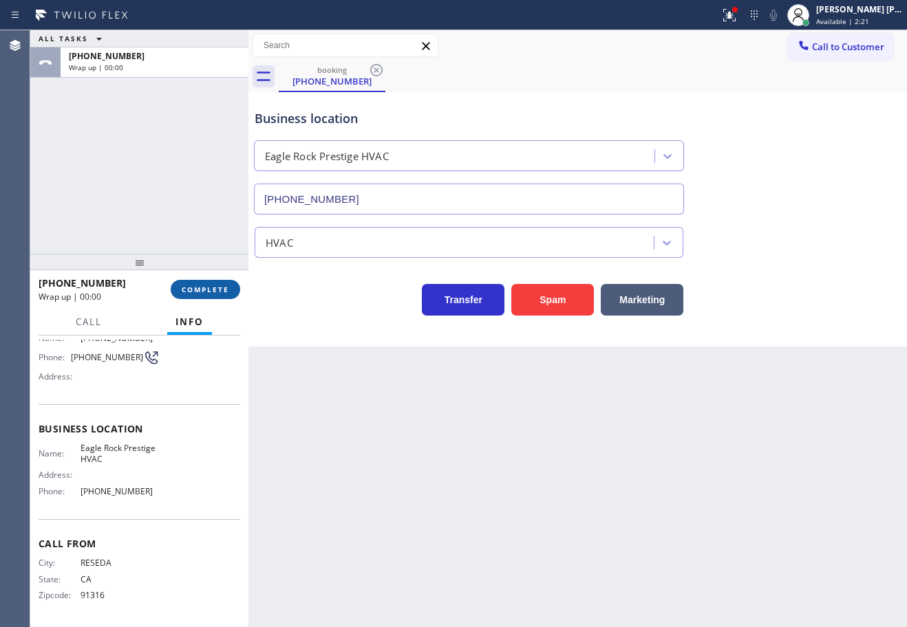
click at [220, 290] on span "COMPLETE" at bounding box center [205, 290] width 47 height 10
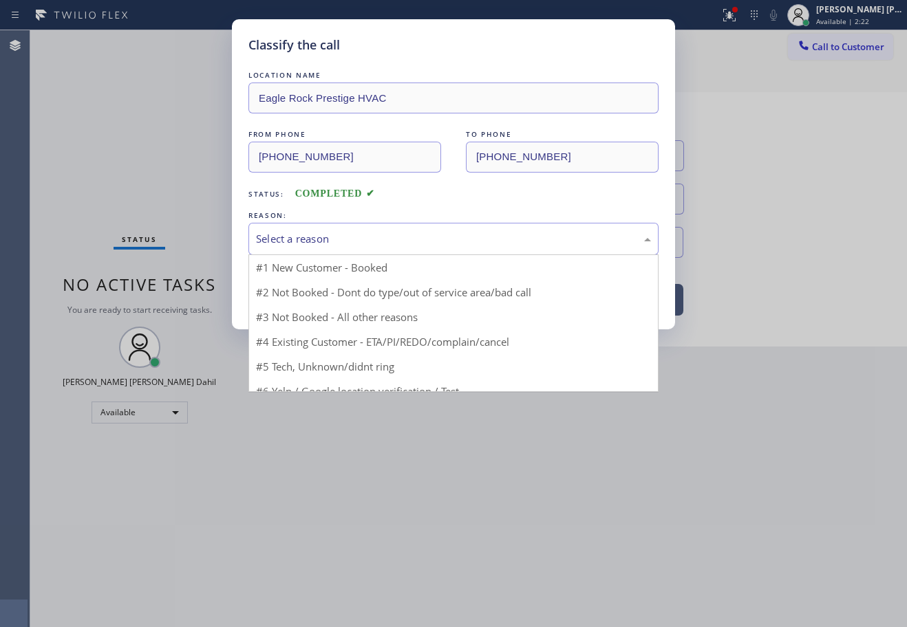
click at [327, 232] on div "Select a reason" at bounding box center [453, 239] width 395 height 16
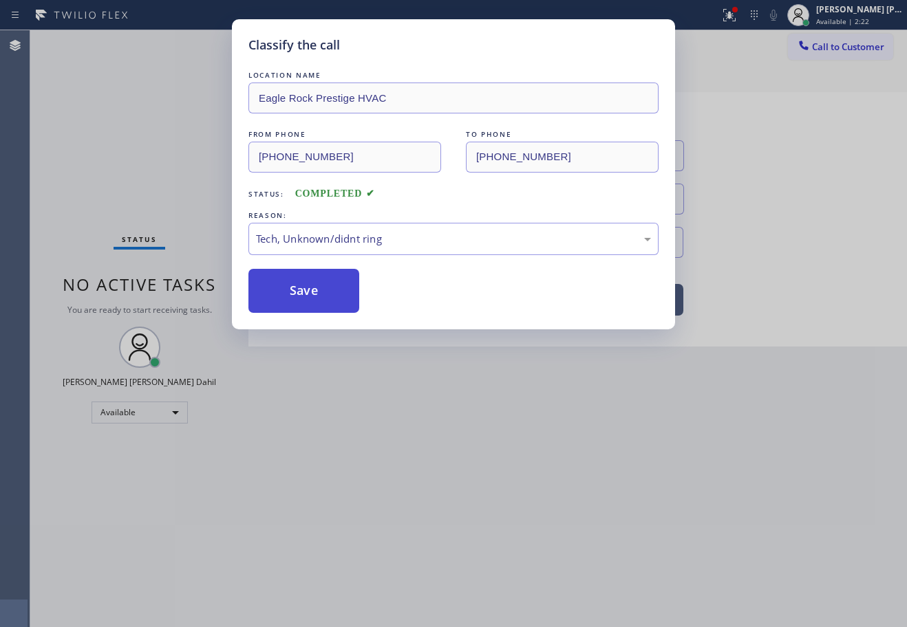
drag, startPoint x: 299, startPoint y: 299, endPoint x: 292, endPoint y: 295, distance: 7.4
click at [298, 299] on button "Save" at bounding box center [303, 291] width 111 height 44
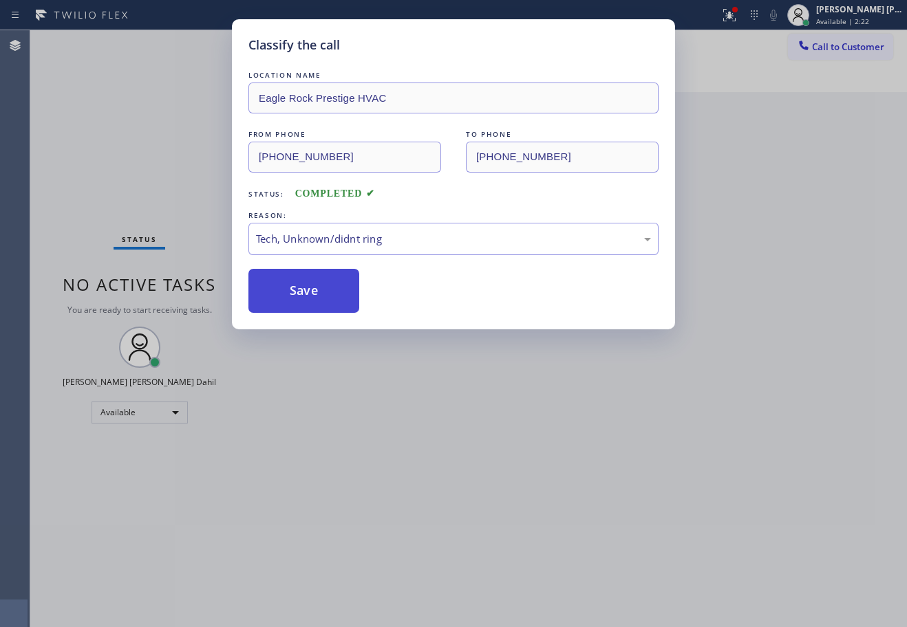
click at [292, 295] on button "Save" at bounding box center [303, 291] width 111 height 44
click at [292, 294] on button "Save" at bounding box center [303, 291] width 111 height 44
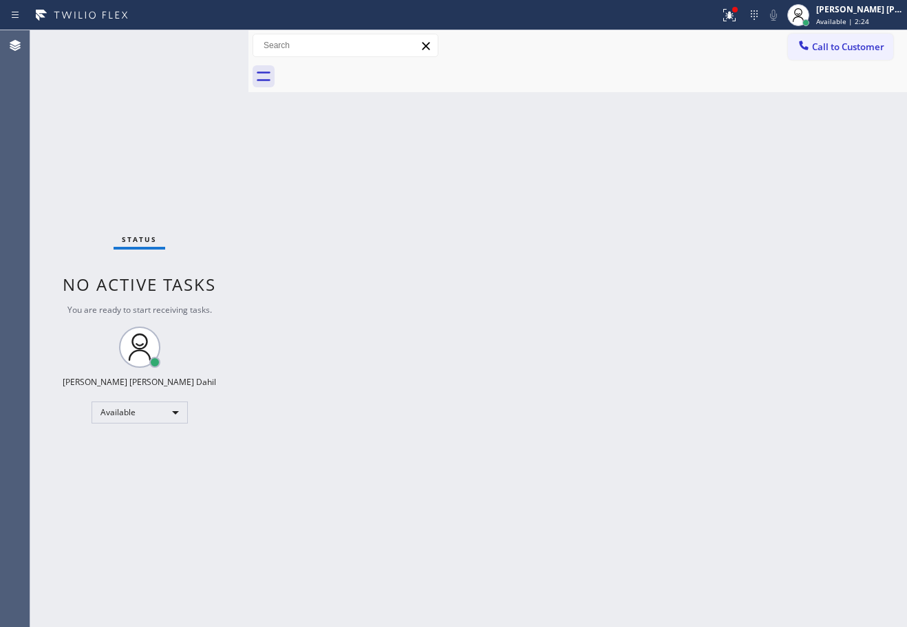
click at [336, 201] on div "Back to Dashboard Change Sender ID Customers Technicians Select a contact Outbo…" at bounding box center [577, 328] width 658 height 597
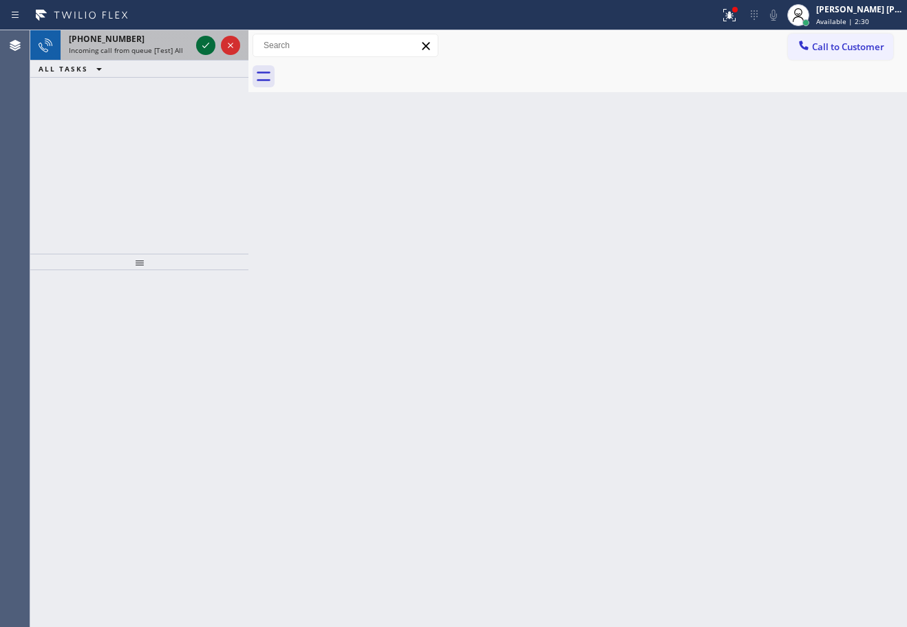
click at [208, 43] on icon at bounding box center [205, 45] width 17 height 17
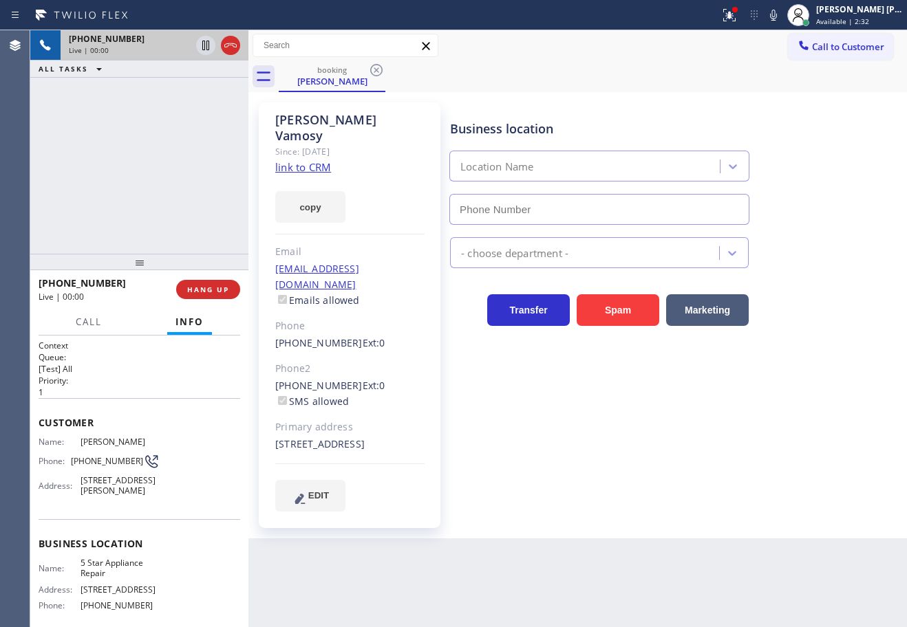
type input "(855) 731-4952"
click at [735, 22] on div at bounding box center [729, 15] width 30 height 17
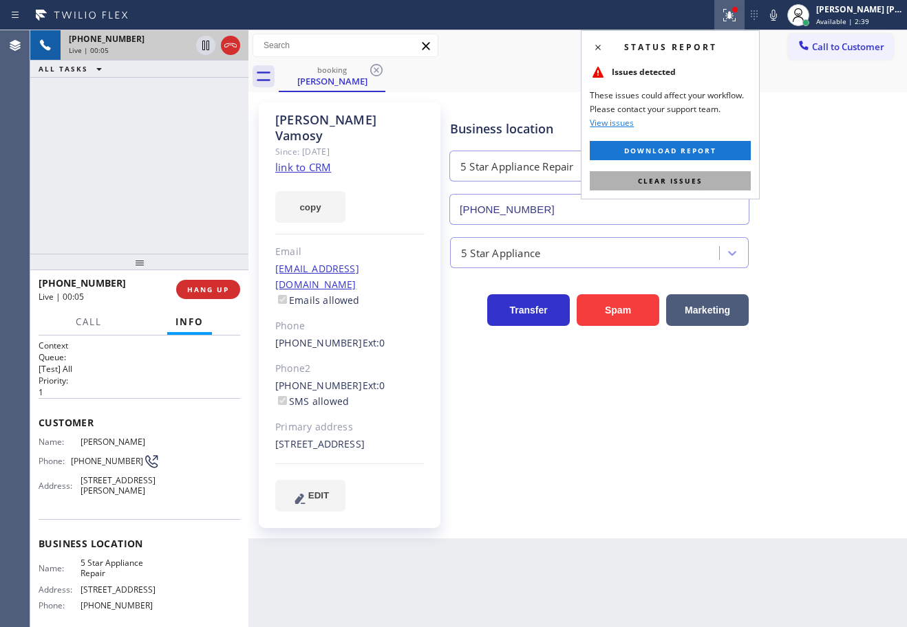
click at [731, 180] on button "Clear issues" at bounding box center [669, 180] width 161 height 19
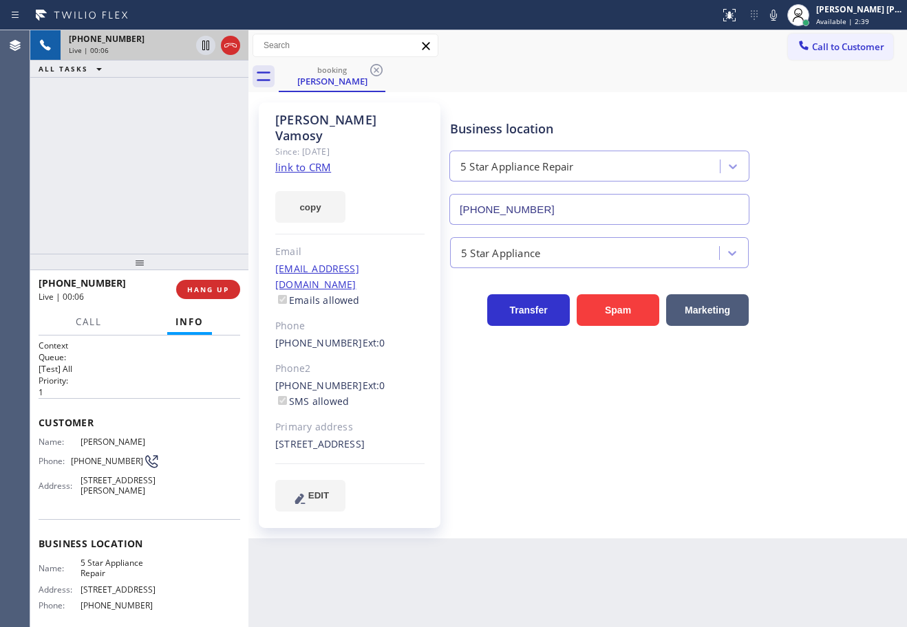
click at [299, 160] on link "link to CRM" at bounding box center [303, 167] width 56 height 14
click at [294, 160] on link "link to CRM" at bounding box center [303, 167] width 56 height 14
click at [781, 22] on icon at bounding box center [773, 15] width 17 height 17
click at [626, 73] on div "booking Sherissa Vamosy" at bounding box center [593, 76] width 628 height 31
click at [781, 17] on icon at bounding box center [773, 15] width 17 height 17
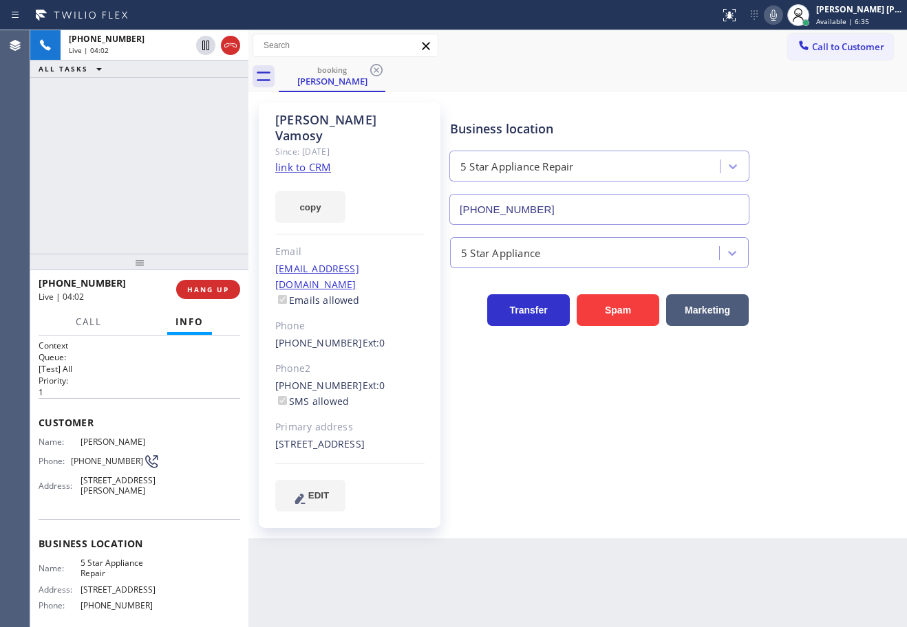
drag, startPoint x: 204, startPoint y: 47, endPoint x: 426, endPoint y: 14, distance: 224.0
click at [205, 47] on icon at bounding box center [205, 46] width 7 height 10
drag, startPoint x: 791, startPoint y: 15, endPoint x: 739, endPoint y: 14, distance: 52.3
click at [781, 14] on icon at bounding box center [773, 15] width 17 height 17
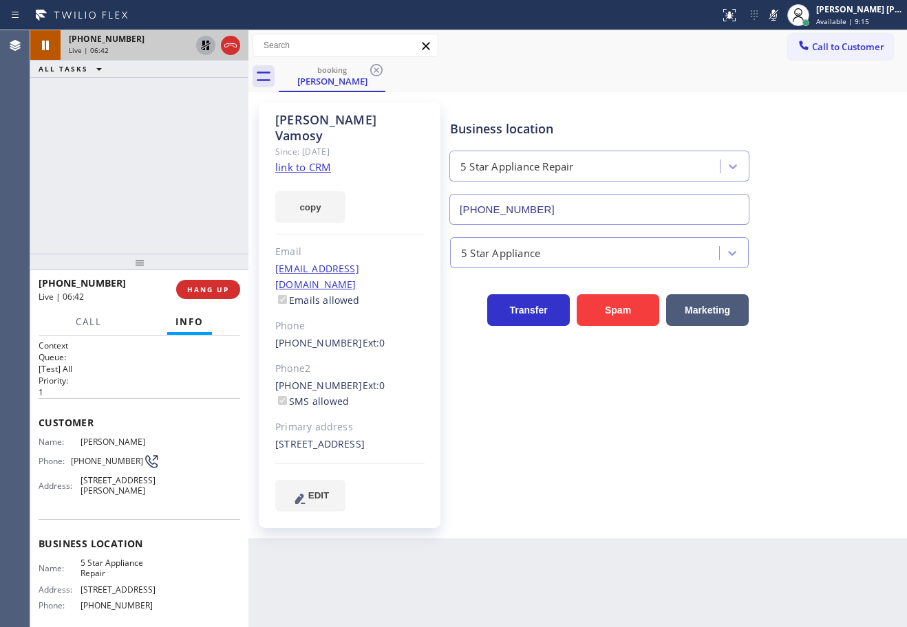
click at [202, 45] on icon at bounding box center [206, 46] width 10 height 10
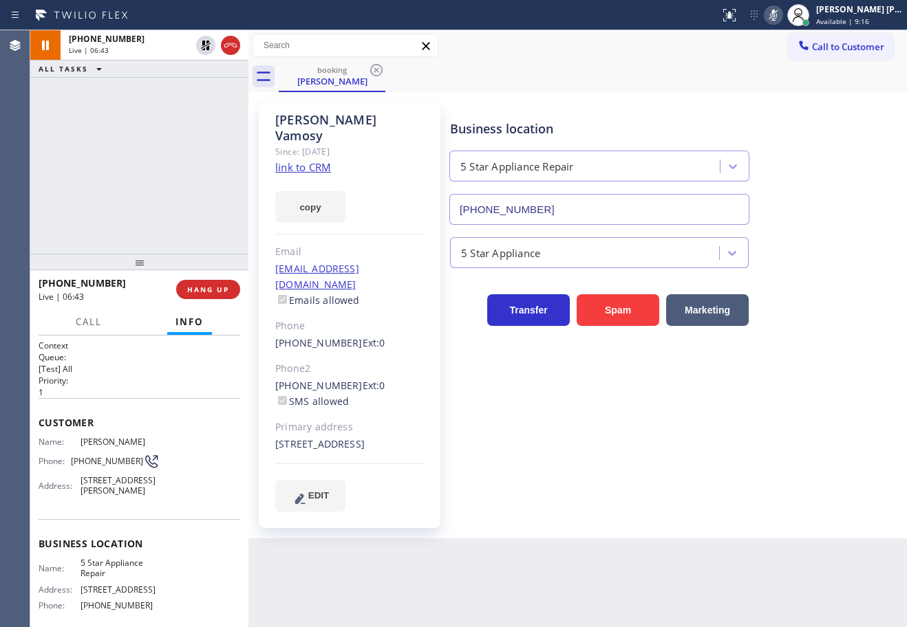
click at [781, 17] on icon at bounding box center [773, 15] width 17 height 17
click at [781, 18] on icon at bounding box center [773, 15] width 17 height 17
click at [807, 483] on div "Business location 5 Star Appliance Repair (855) 731-4952 5 Star Appliance Trans…" at bounding box center [675, 307] width 456 height 402
drag, startPoint x: 784, startPoint y: 14, endPoint x: 777, endPoint y: 67, distance: 52.7
click at [781, 14] on icon at bounding box center [773, 15] width 17 height 17
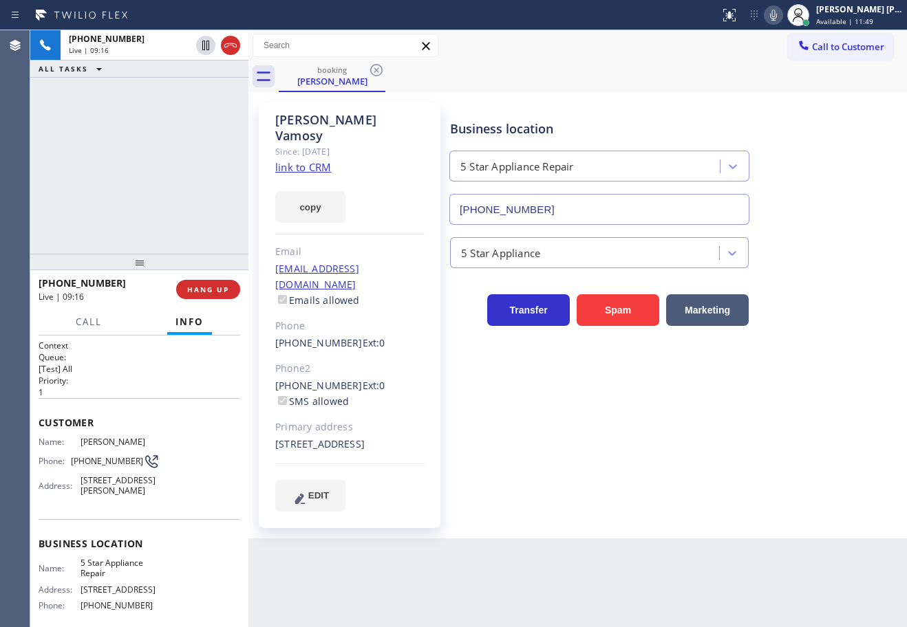
click at [781, 17] on icon at bounding box center [773, 15] width 17 height 17
drag, startPoint x: 786, startPoint y: 17, endPoint x: 786, endPoint y: 43, distance: 26.8
click at [777, 17] on icon at bounding box center [773, 15] width 7 height 11
click at [780, 96] on div "booking Sherissa Vamosy Call to Customer Outbound call Location Clean Duct Co Y…" at bounding box center [577, 284] width 658 height 508
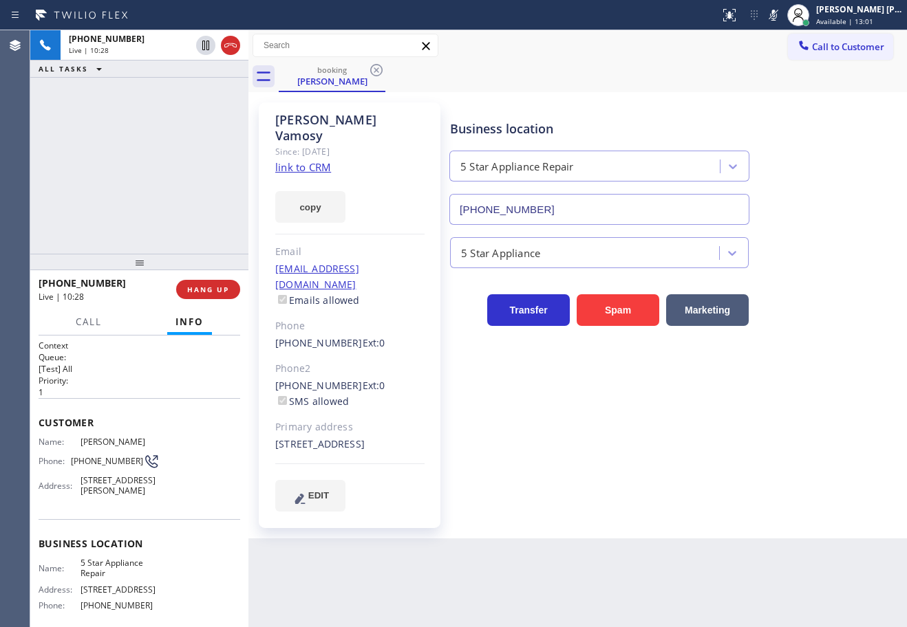
click at [764, 74] on div "booking Sherissa Vamosy" at bounding box center [593, 76] width 628 height 31
drag, startPoint x: 786, startPoint y: 14, endPoint x: 793, endPoint y: 53, distance: 39.3
click at [781, 15] on icon at bounding box center [773, 15] width 17 height 17
click at [793, 54] on button "Call to Customer" at bounding box center [840, 47] width 105 height 26
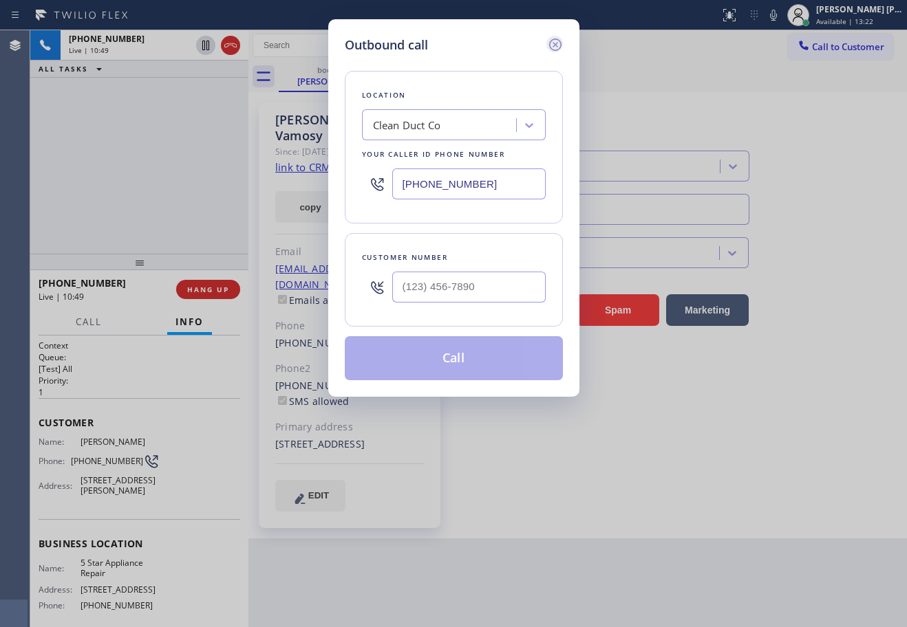
click at [553, 44] on icon at bounding box center [555, 44] width 17 height 17
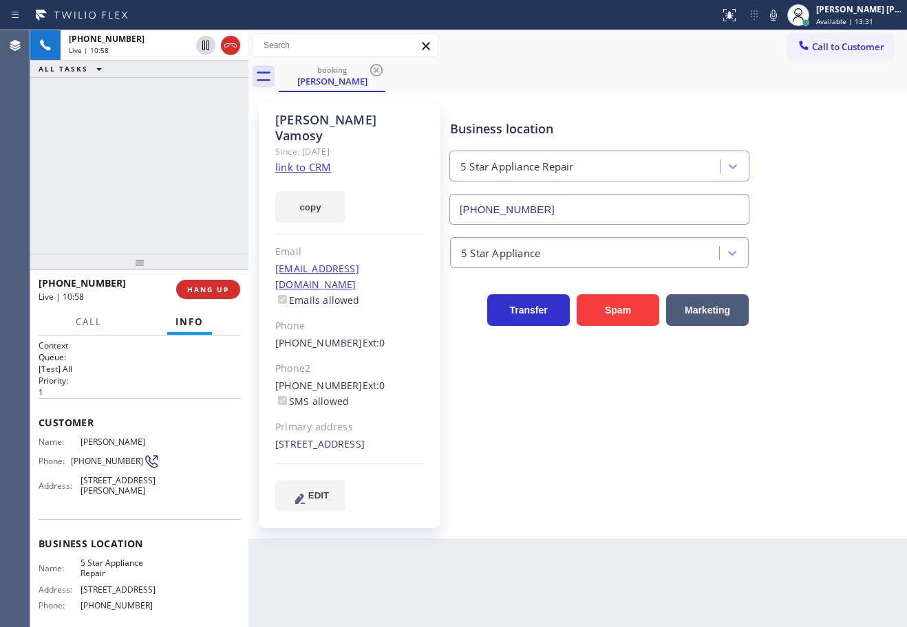
click at [127, 205] on div "+13104637737 Live | 10:58 ALL TASKS ALL TASKS ACTIVE TASKS TASKS IN WRAP UP" at bounding box center [139, 142] width 218 height 224
click at [100, 327] on span "Call" at bounding box center [89, 322] width 26 height 12
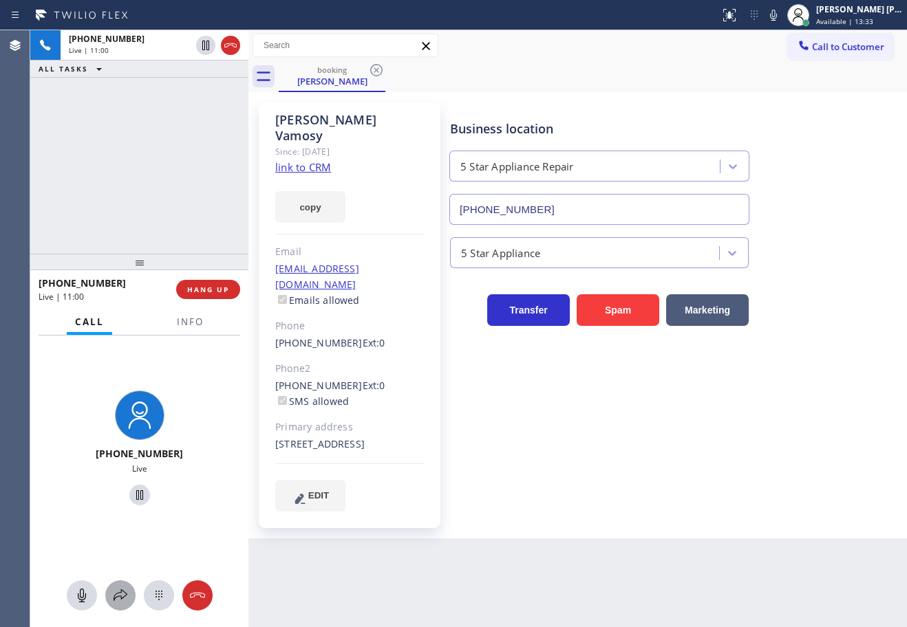
click at [122, 602] on icon at bounding box center [120, 595] width 17 height 17
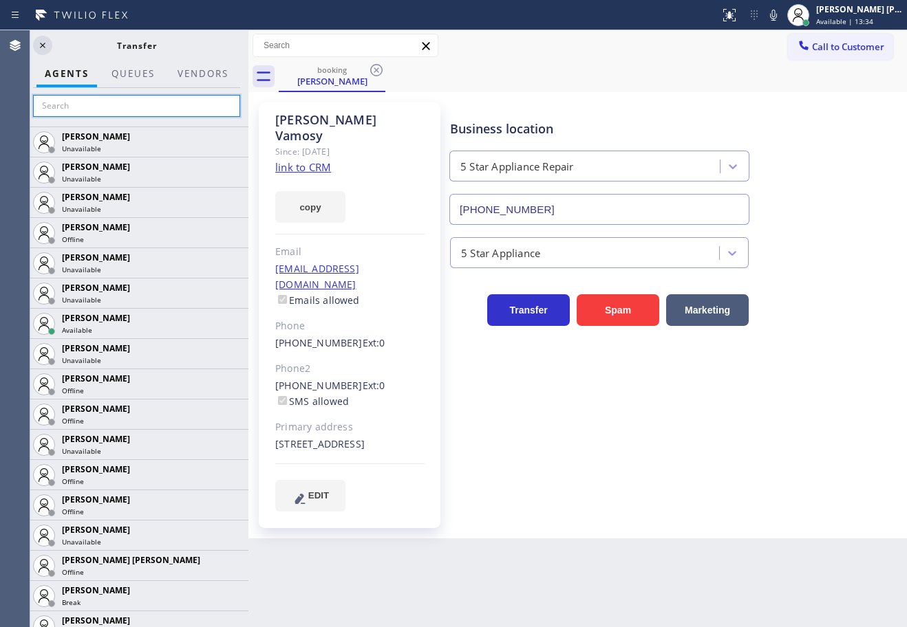
click at [136, 109] on input "text" at bounding box center [136, 106] width 207 height 22
click at [195, 111] on input "text" at bounding box center [136, 106] width 207 height 22
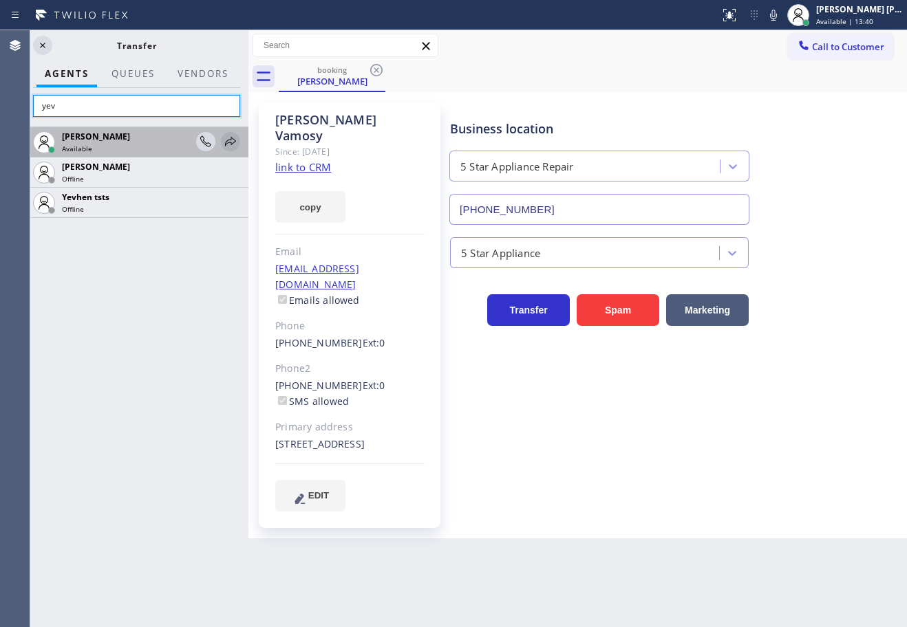
type input "yev"
click at [232, 141] on icon at bounding box center [230, 141] width 17 height 17
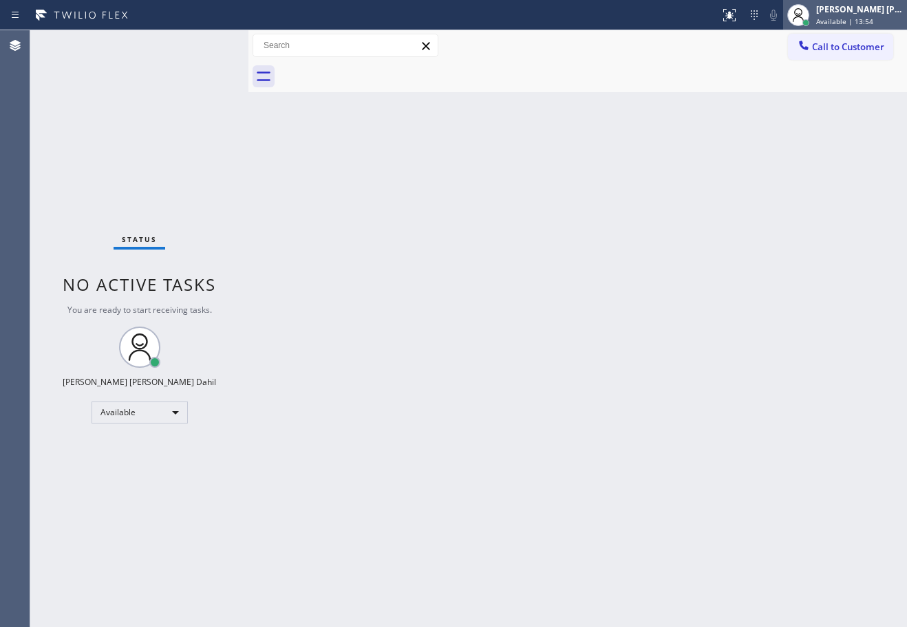
drag, startPoint x: 843, startPoint y: 28, endPoint x: 831, endPoint y: 47, distance: 21.9
click at [843, 28] on div "Joshua Jake Dahil Available | 13:54" at bounding box center [845, 15] width 124 height 30
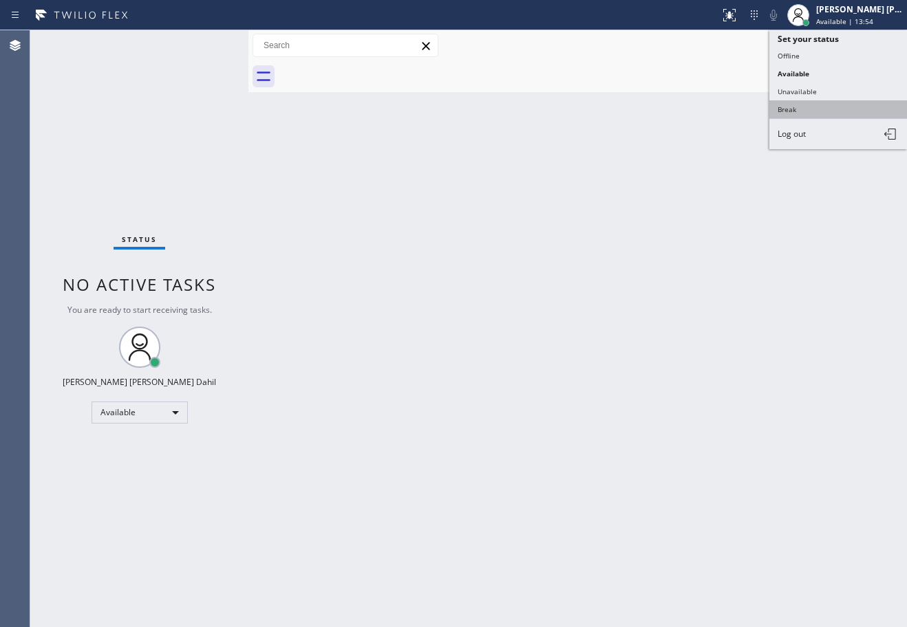
click at [817, 105] on button "Break" at bounding box center [838, 109] width 138 height 18
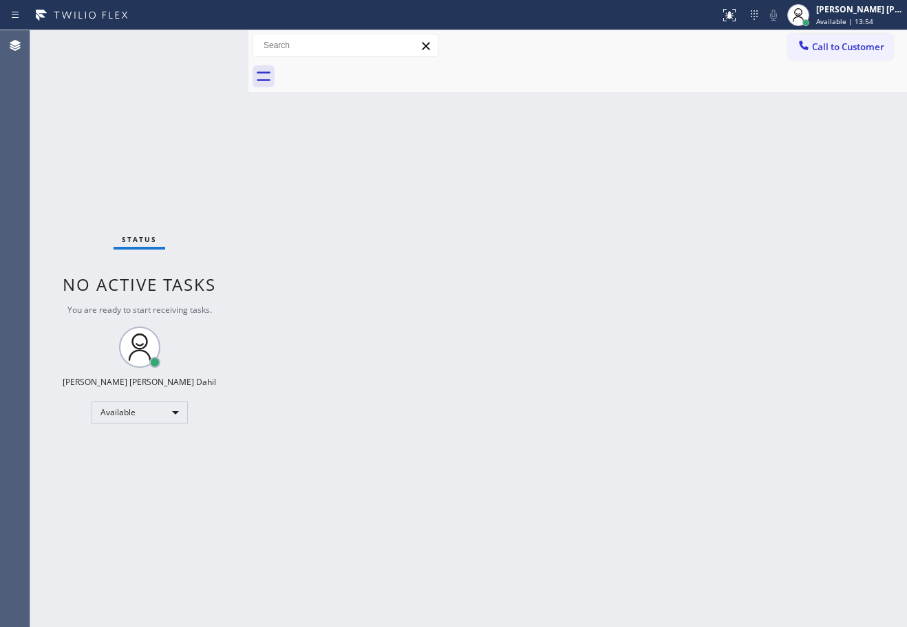
drag, startPoint x: 792, startPoint y: 180, endPoint x: 669, endPoint y: 515, distance: 357.8
click at [772, 223] on div "Back to Dashboard Change Sender ID Customers Technicians Select a contact Outbo…" at bounding box center [577, 328] width 658 height 597
drag, startPoint x: 847, startPoint y: 12, endPoint x: 848, endPoint y: 22, distance: 10.3
click at [848, 12] on div "[PERSON_NAME] [PERSON_NAME] Dahil" at bounding box center [859, 9] width 87 height 12
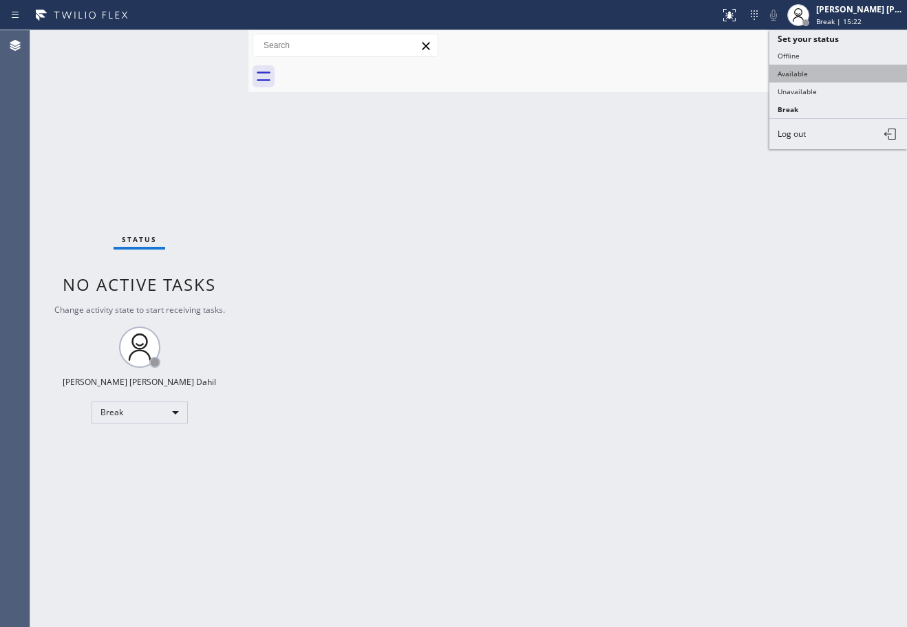
click at [837, 73] on button "Available" at bounding box center [838, 74] width 138 height 18
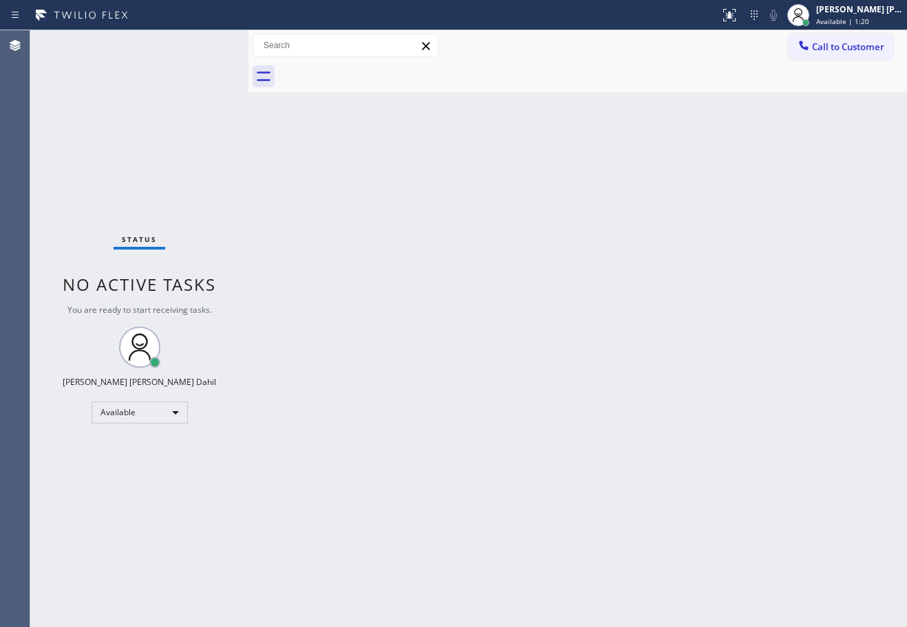
drag, startPoint x: 171, startPoint y: 74, endPoint x: 209, endPoint y: 98, distance: 45.4
click at [171, 77] on div "Status No active tasks You are ready to start receiving tasks. [PERSON_NAME] [P…" at bounding box center [139, 328] width 218 height 597
click at [209, 42] on div "Status No active tasks You are ready to start receiving tasks. [PERSON_NAME] [P…" at bounding box center [139, 328] width 218 height 597
click at [208, 43] on div "Status No active tasks You are ready to start receiving tasks. [PERSON_NAME] [P…" at bounding box center [139, 328] width 218 height 597
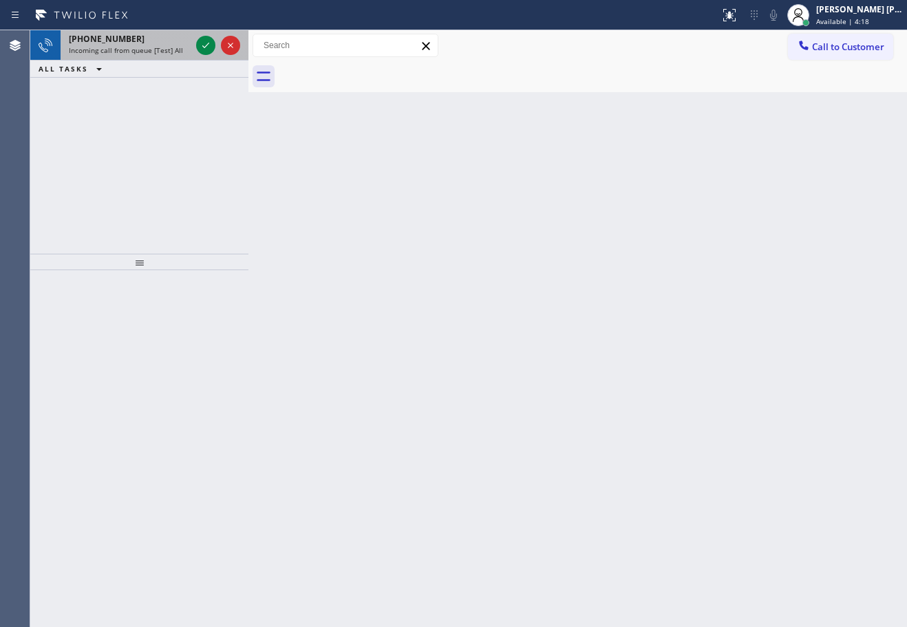
click at [182, 52] on div "Incoming call from queue [Test] All" at bounding box center [130, 50] width 122 height 10
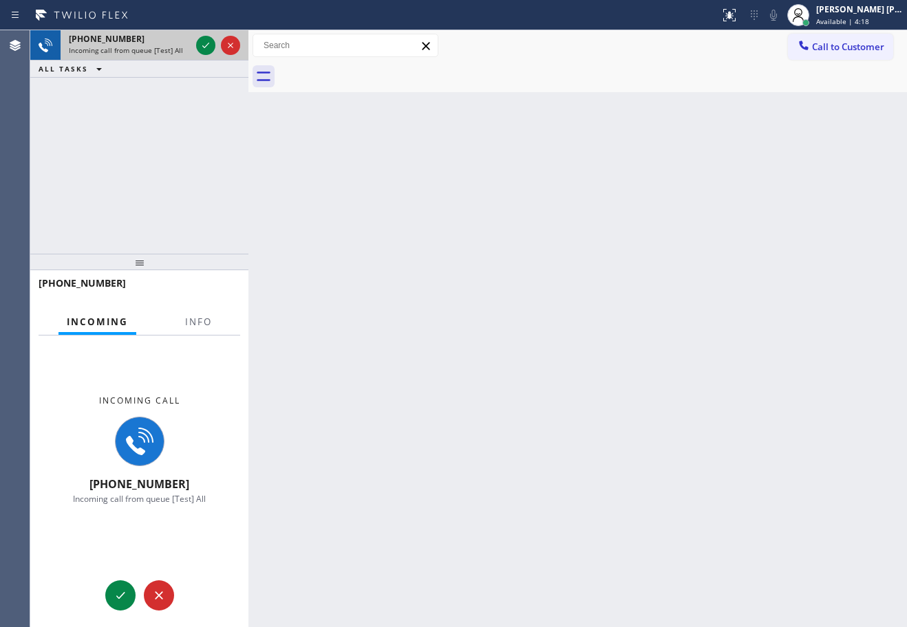
click at [182, 52] on div "Incoming call from queue [Test] All" at bounding box center [130, 50] width 122 height 10
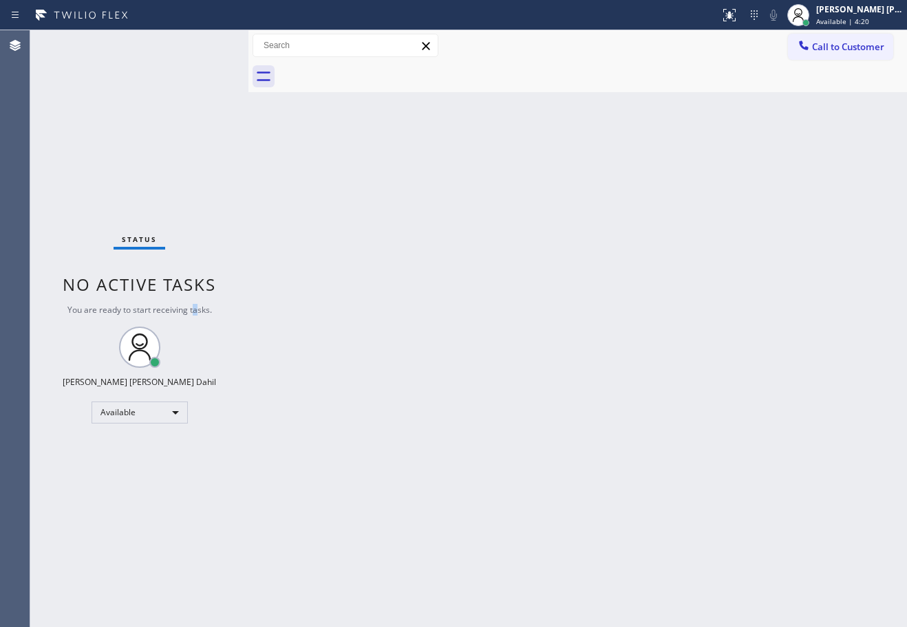
click at [194, 334] on div "Status No active tasks You are ready to start receiving tasks. [PERSON_NAME] [P…" at bounding box center [139, 328] width 218 height 597
click at [208, 50] on div "Status No active tasks You are ready to start receiving tasks. [PERSON_NAME] [P…" at bounding box center [139, 328] width 218 height 597
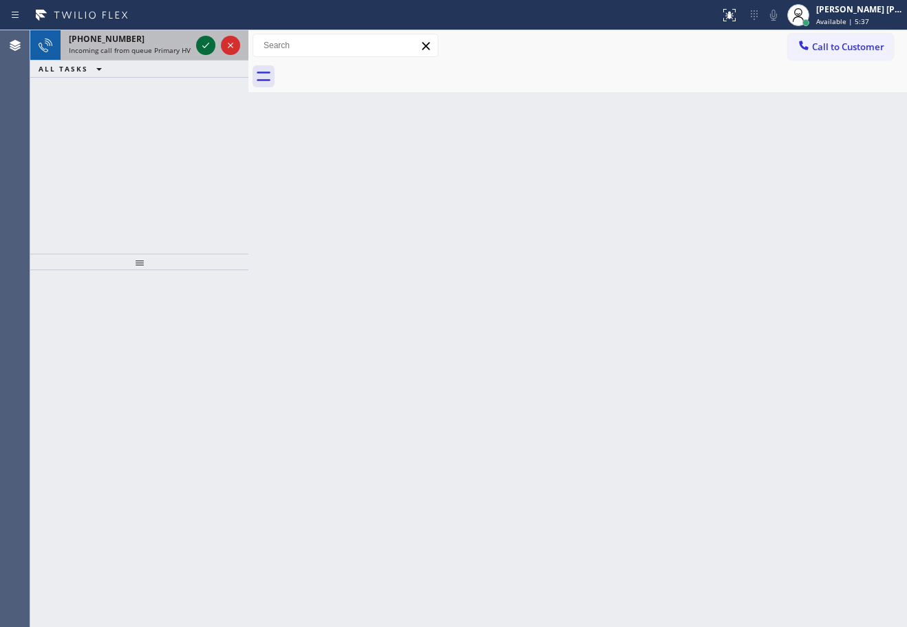
click at [208, 43] on icon at bounding box center [205, 45] width 17 height 17
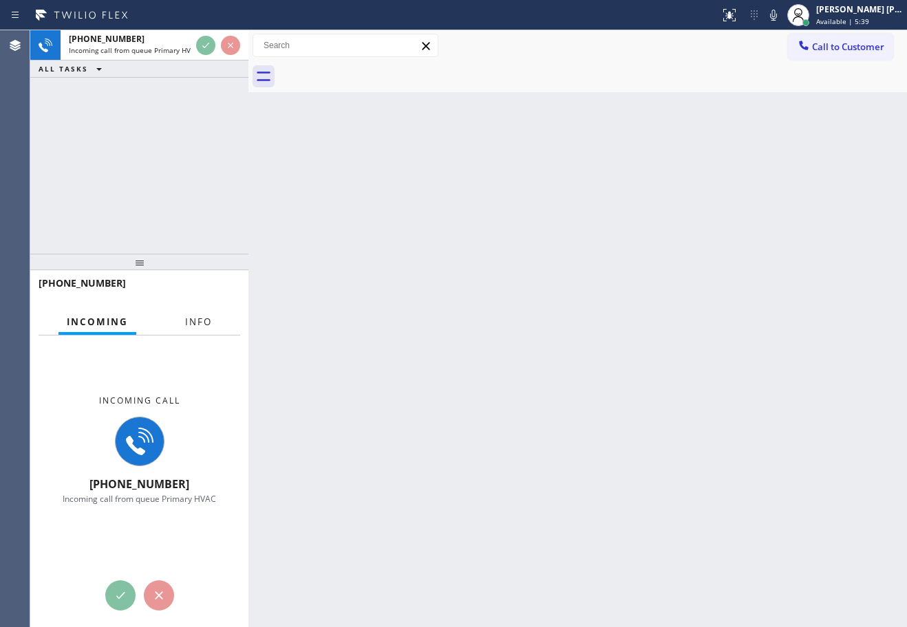
click at [187, 326] on span "Info" at bounding box center [198, 322] width 27 height 12
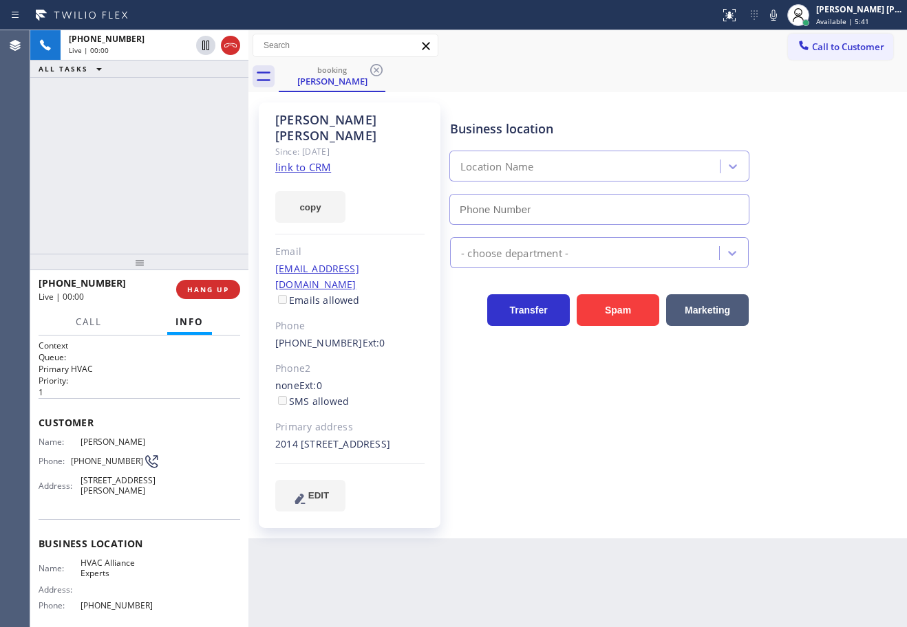
type input "(833) 558-1241"
click at [310, 160] on link "link to CRM" at bounding box center [303, 167] width 56 height 14
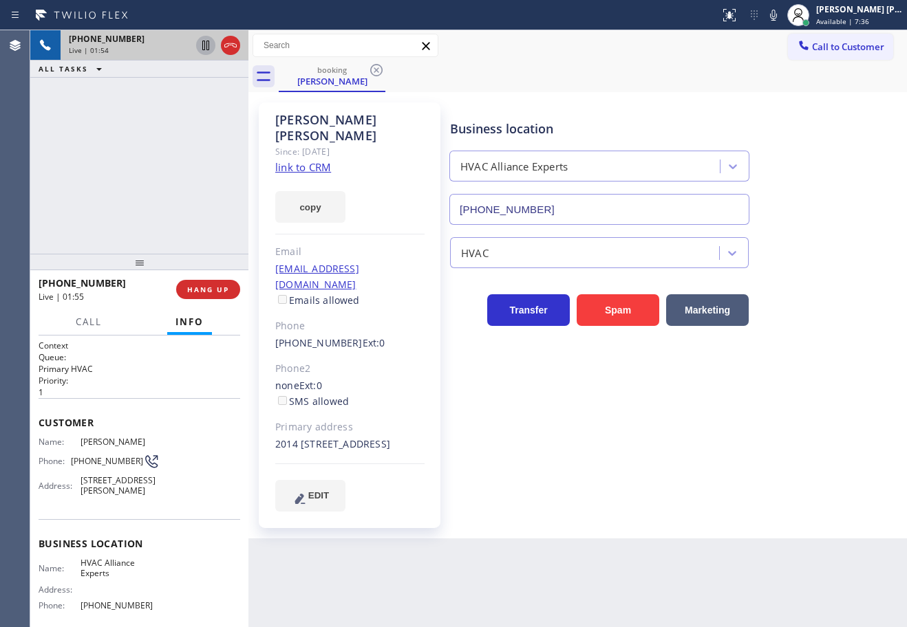
click at [202, 41] on icon at bounding box center [205, 45] width 17 height 17
click at [198, 98] on div "+13106541504 Live | 01:54 ALL TASKS ALL TASKS ACTIVE TASKS TASKS IN WRAP UP" at bounding box center [139, 142] width 218 height 224
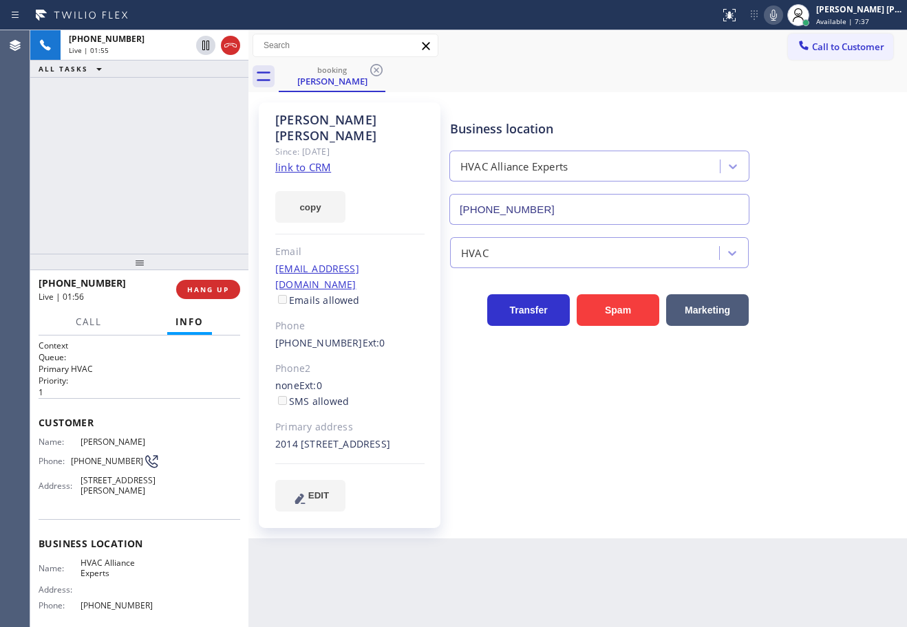
click at [777, 20] on icon at bounding box center [773, 15] width 7 height 11
click at [151, 118] on div "+13106541504 Live | 04:52 ALL TASKS ALL TASKS ACTIVE TASKS TASKS IN WRAP UP" at bounding box center [139, 142] width 218 height 224
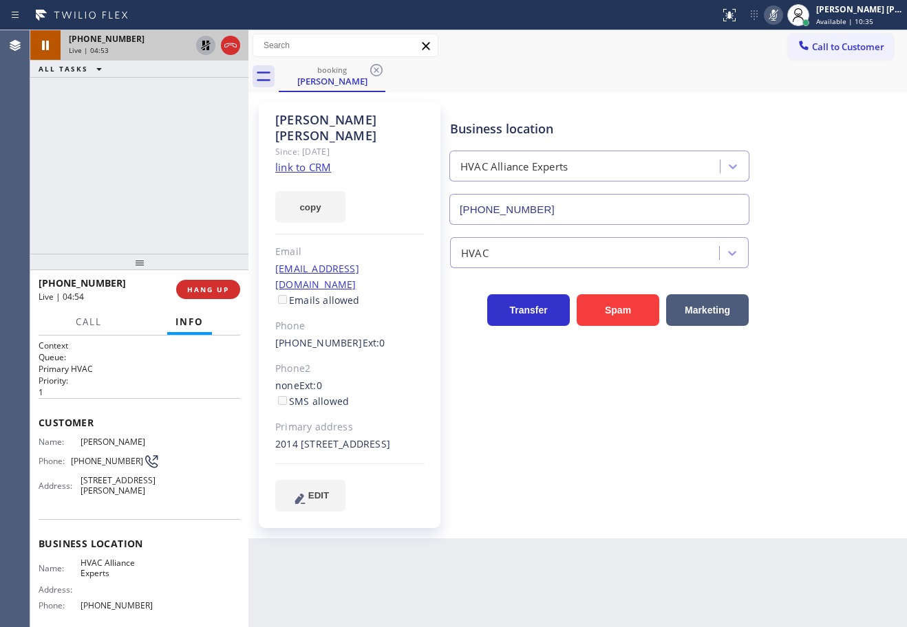
click at [202, 46] on icon at bounding box center [206, 46] width 10 height 10
click at [781, 19] on icon at bounding box center [773, 15] width 17 height 17
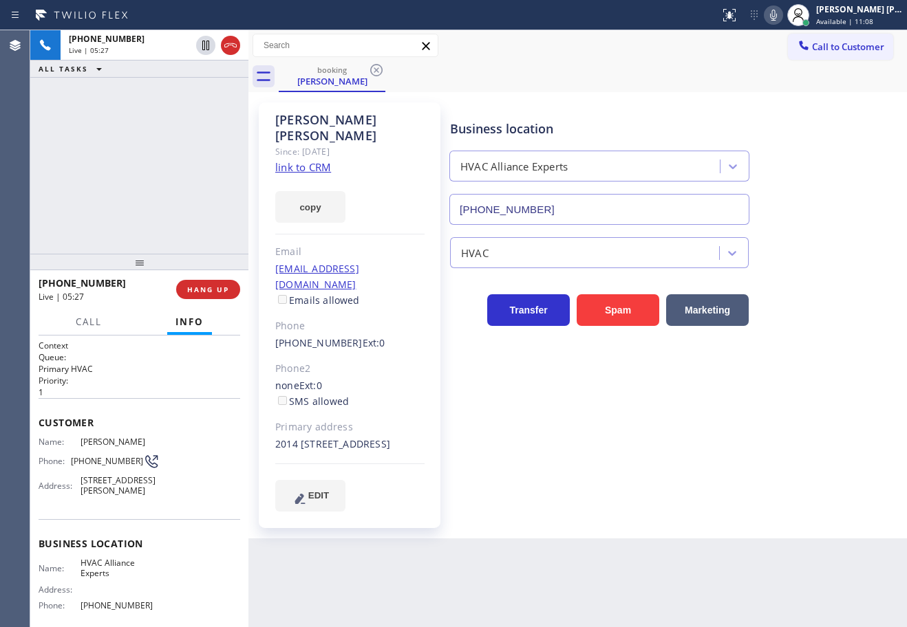
click at [673, 494] on div "Business location HVAC Alliance Experts (833) 558-1241 HVAC Transfer Spam Marke…" at bounding box center [675, 320] width 456 height 429
click at [127, 172] on div "+13106541504 Live | 05:27 ALL TASKS ALL TASKS ACTIVE TASKS TASKS IN WRAP UP" at bounding box center [139, 142] width 218 height 224
click at [79, 133] on div "+13106541504 Live | 05:27 ALL TASKS ALL TASKS ACTIVE TASKS TASKS IN WRAP UP" at bounding box center [139, 142] width 218 height 224
click at [79, 133] on div "+13106541504 Live | 05:28 ALL TASKS ALL TASKS ACTIVE TASKS TASKS IN WRAP UP" at bounding box center [139, 142] width 218 height 224
drag, startPoint x: 203, startPoint y: 49, endPoint x: 197, endPoint y: 109, distance: 60.8
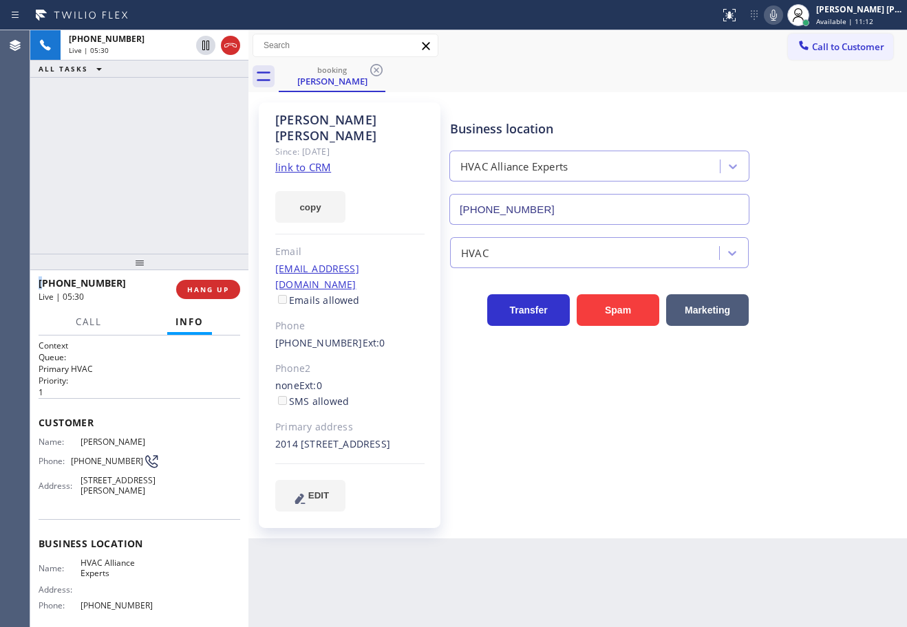
click at [203, 49] on icon at bounding box center [205, 46] width 7 height 10
drag, startPoint x: 197, startPoint y: 109, endPoint x: 246, endPoint y: 102, distance: 50.1
click at [196, 112] on div "+13106541504 Live | 05:30 ALL TASKS ALL TASKS ACTIVE TASKS TASKS IN WRAP UP" at bounding box center [139, 142] width 218 height 224
click at [777, 17] on icon at bounding box center [773, 15] width 7 height 11
drag, startPoint x: 200, startPoint y: 46, endPoint x: 347, endPoint y: 56, distance: 146.9
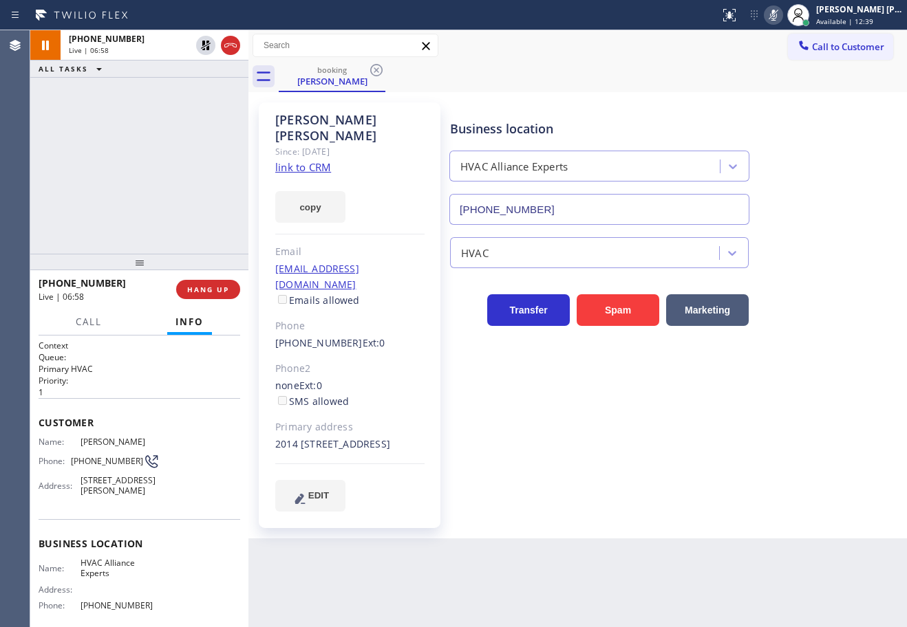
click at [202, 45] on icon at bounding box center [205, 45] width 17 height 17
click at [781, 14] on icon at bounding box center [773, 15] width 17 height 17
drag, startPoint x: 786, startPoint y: 74, endPoint x: 717, endPoint y: 70, distance: 68.9
click at [786, 75] on div "booking Justin Sylvester" at bounding box center [593, 76] width 628 height 31
click at [204, 96] on div "+13106541504 Live | 07:27 ALL TASKS ALL TASKS ACTIVE TASKS TASKS IN WRAP UP" at bounding box center [139, 142] width 218 height 224
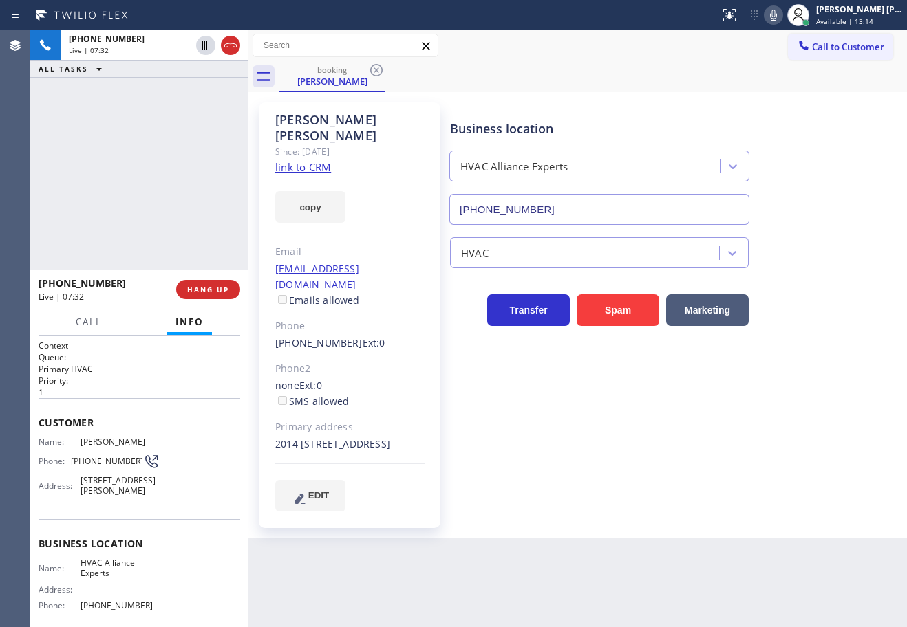
click at [300, 160] on link "link to CRM" at bounding box center [303, 167] width 56 height 14
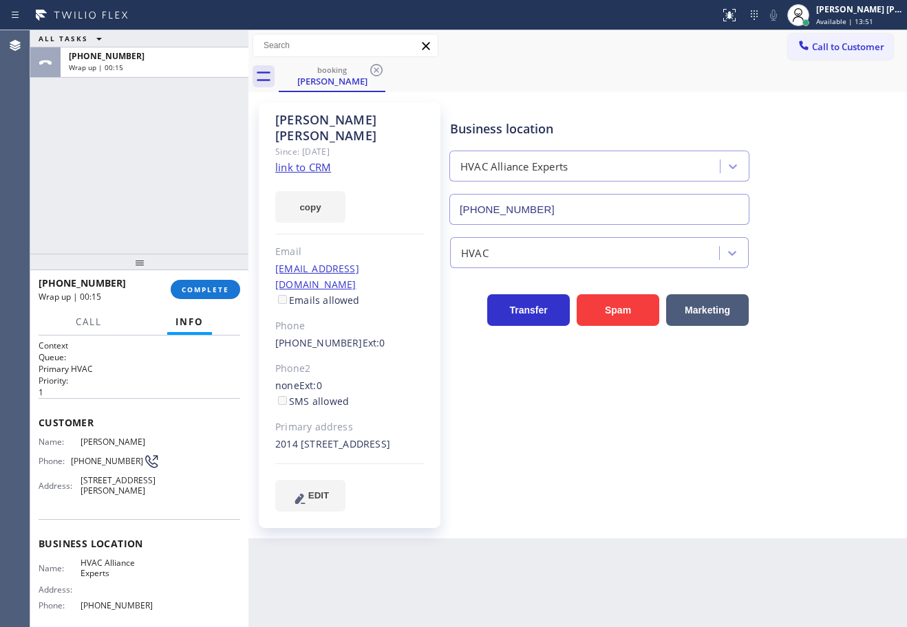
click at [213, 301] on div "+13106541504 Wrap up | 00:15 COMPLETE" at bounding box center [140, 290] width 202 height 36
click at [214, 299] on button "COMPLETE" at bounding box center [205, 289] width 69 height 19
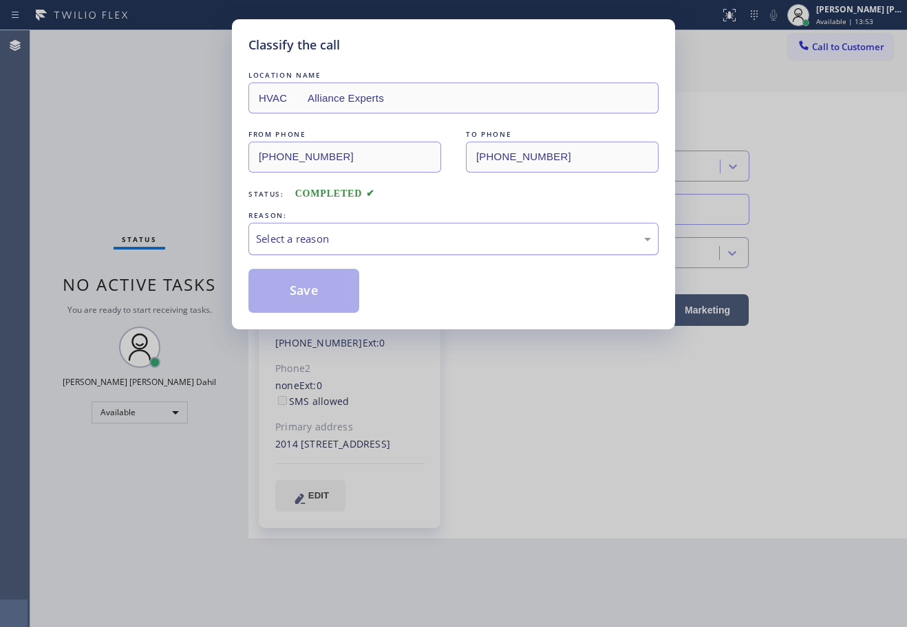
click at [378, 245] on div "Select a reason" at bounding box center [453, 239] width 395 height 16
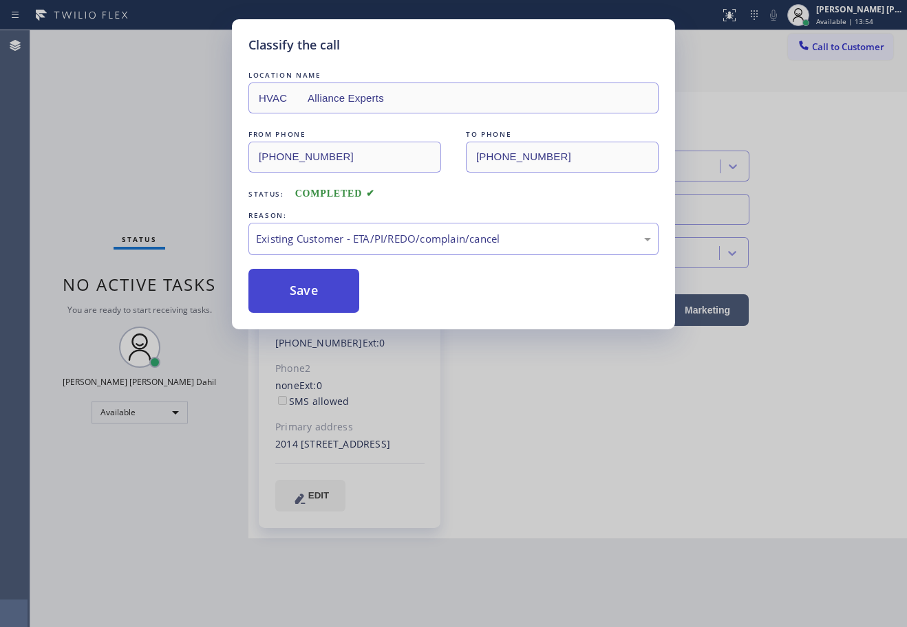
click at [323, 288] on button "Save" at bounding box center [303, 291] width 111 height 44
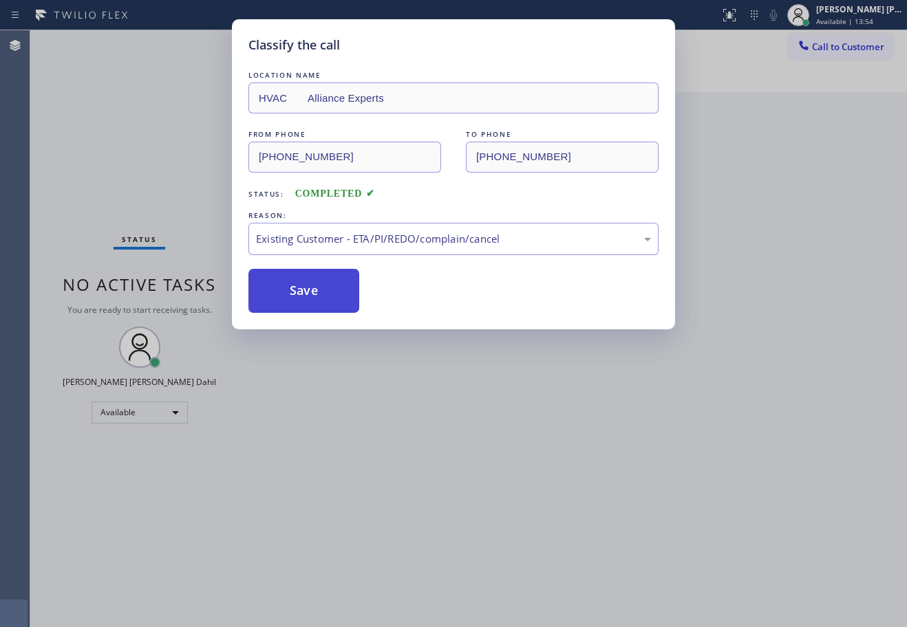
click at [323, 288] on button "Save" at bounding box center [303, 291] width 111 height 44
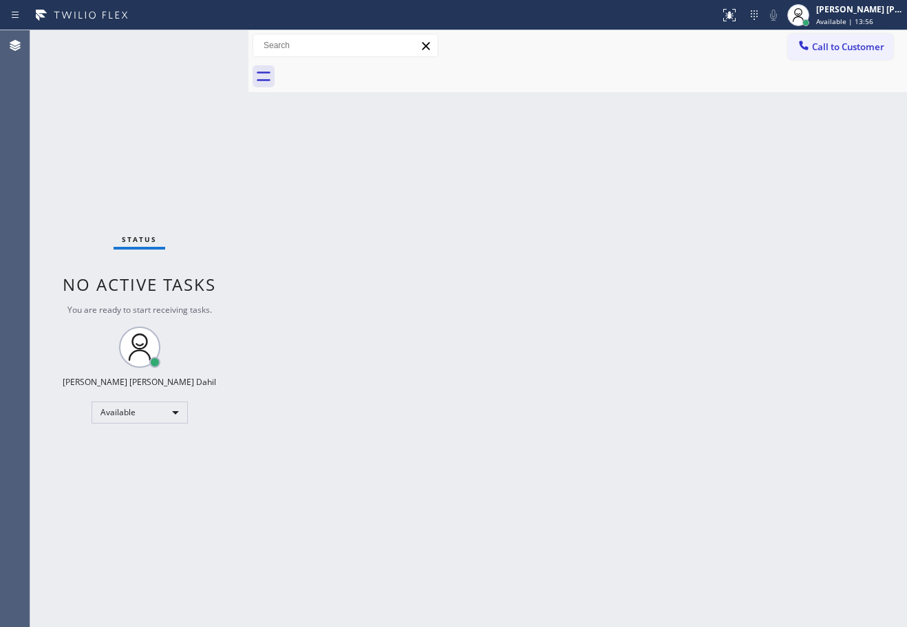
click at [342, 112] on div "Back to Dashboard Change Sender ID Customers Technicians Select a contact Outbo…" at bounding box center [577, 328] width 658 height 597
click at [539, 356] on div "Back to Dashboard Change Sender ID Customers Technicians Select a contact Outbo…" at bounding box center [577, 328] width 658 height 597
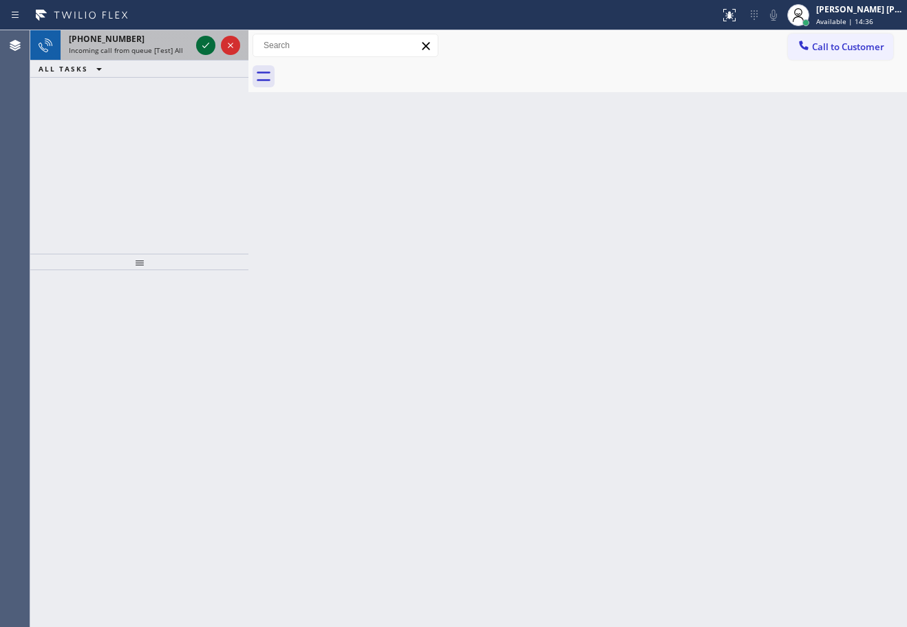
click at [208, 43] on icon at bounding box center [205, 45] width 17 height 17
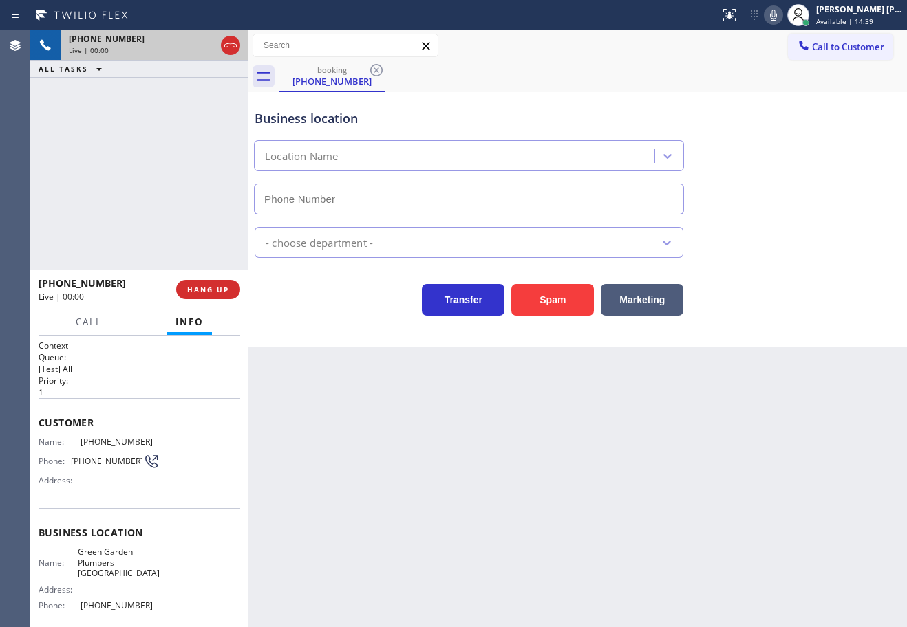
type input "(562) 249-1455"
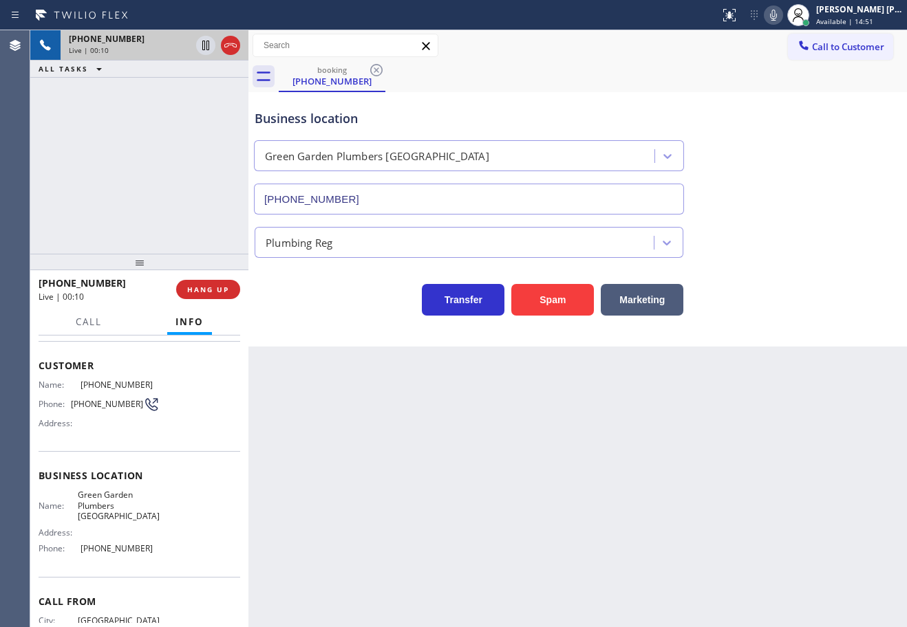
scroll to position [36, 0]
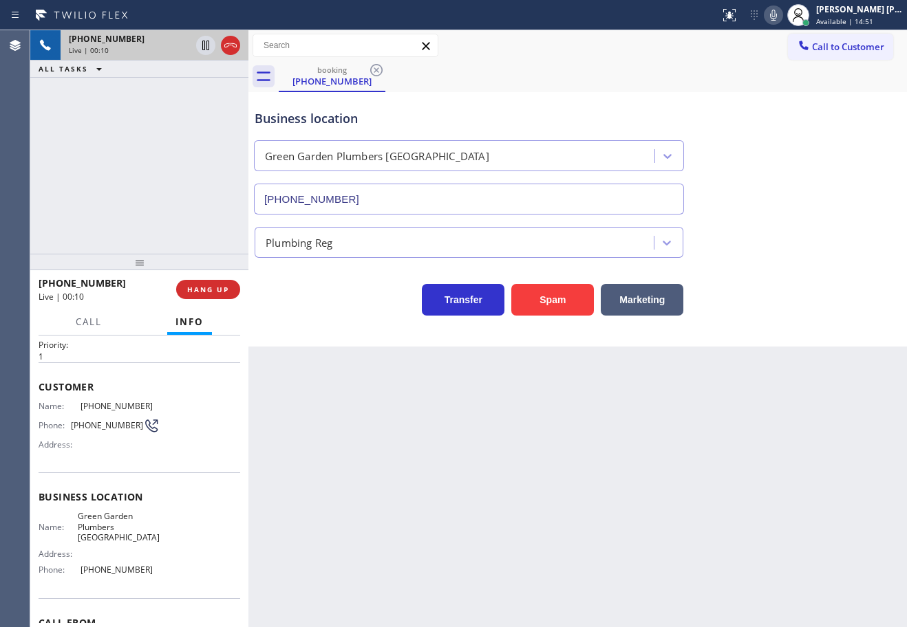
drag, startPoint x: 649, startPoint y: 521, endPoint x: 653, endPoint y: 481, distance: 40.8
click at [649, 515] on div "Back to Dashboard Change Sender ID Customers Technicians Select a contact Outbo…" at bounding box center [577, 328] width 658 height 597
click at [222, 286] on span "HANG UP" at bounding box center [208, 290] width 42 height 10
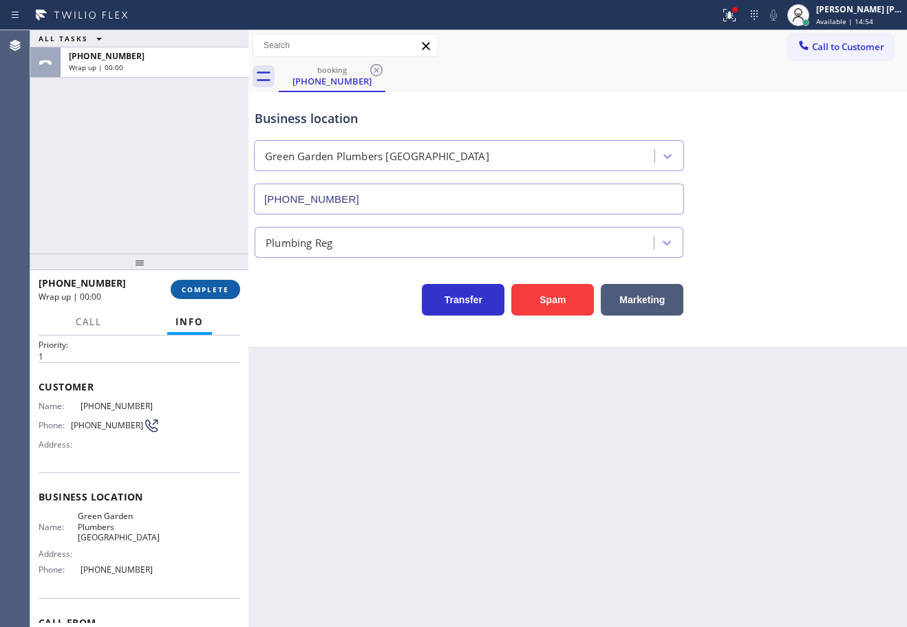
click at [222, 286] on span "COMPLETE" at bounding box center [205, 290] width 47 height 10
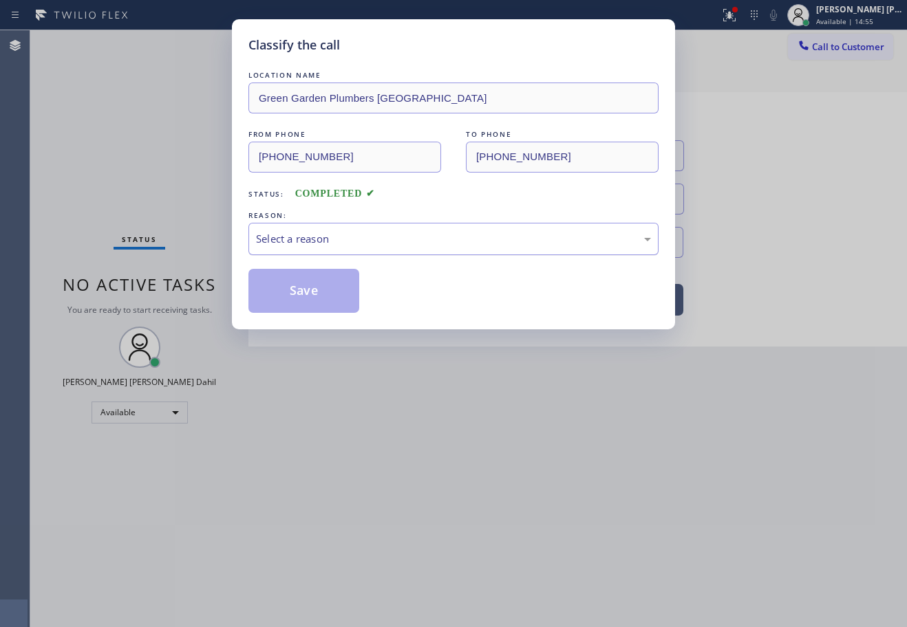
click at [307, 251] on div "Select a reason" at bounding box center [453, 239] width 410 height 32
click at [301, 294] on button "Save" at bounding box center [303, 291] width 111 height 44
click at [301, 292] on button "Save" at bounding box center [303, 291] width 111 height 44
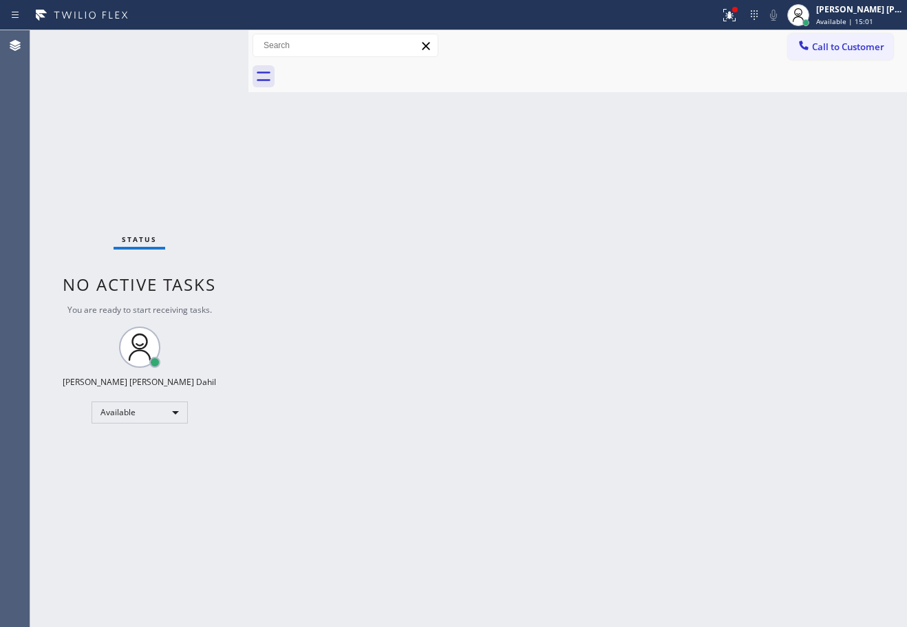
click at [208, 43] on div "Status No active tasks You are ready to start receiving tasks. [PERSON_NAME] [P…" at bounding box center [139, 328] width 218 height 597
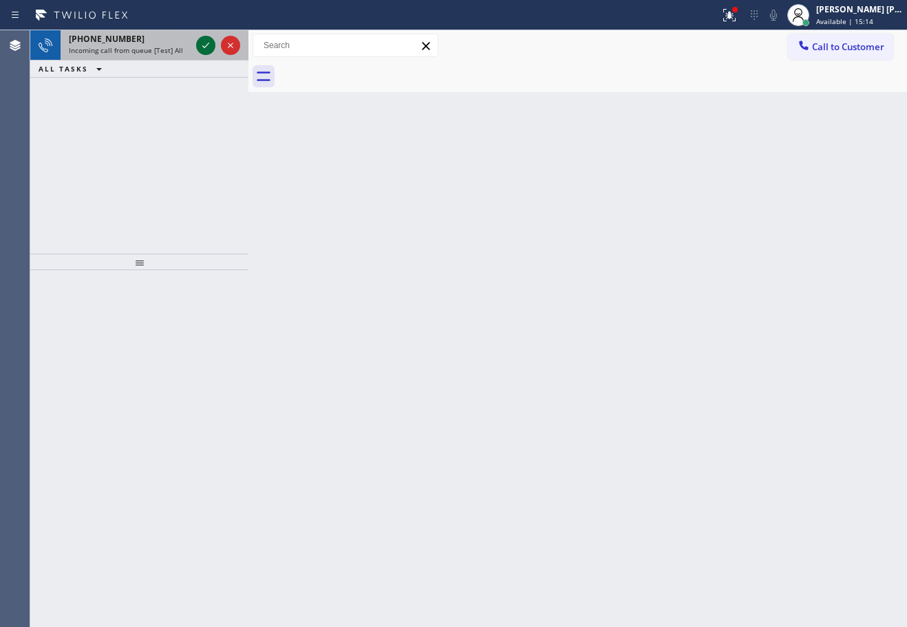
click at [208, 43] on icon at bounding box center [205, 45] width 17 height 17
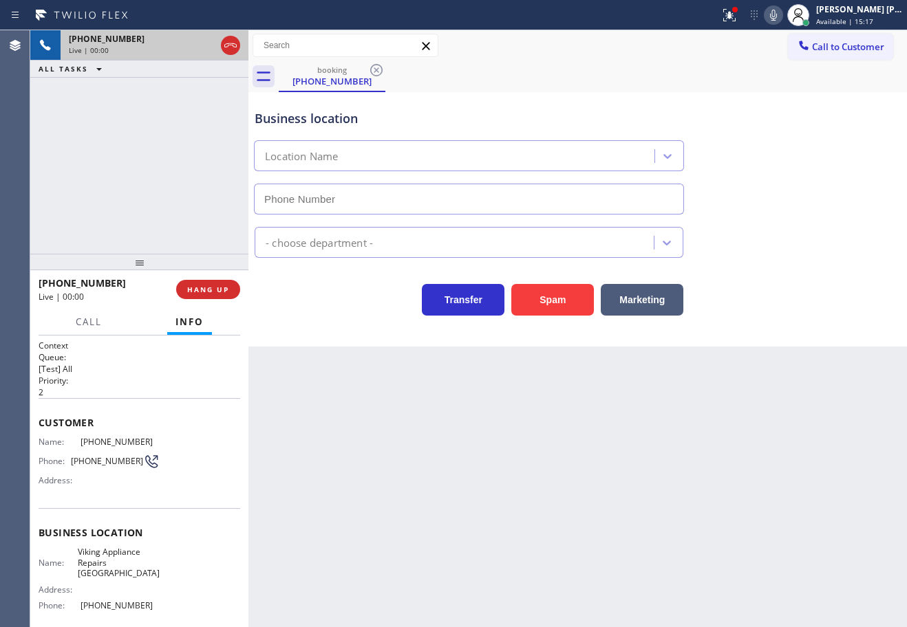
type input "(206) 981-5347"
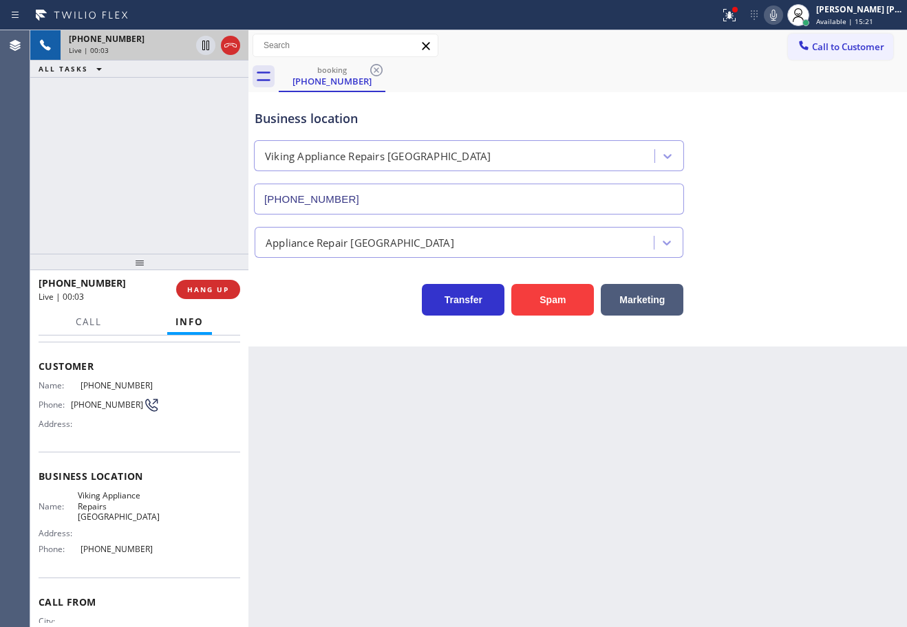
scroll to position [104, 0]
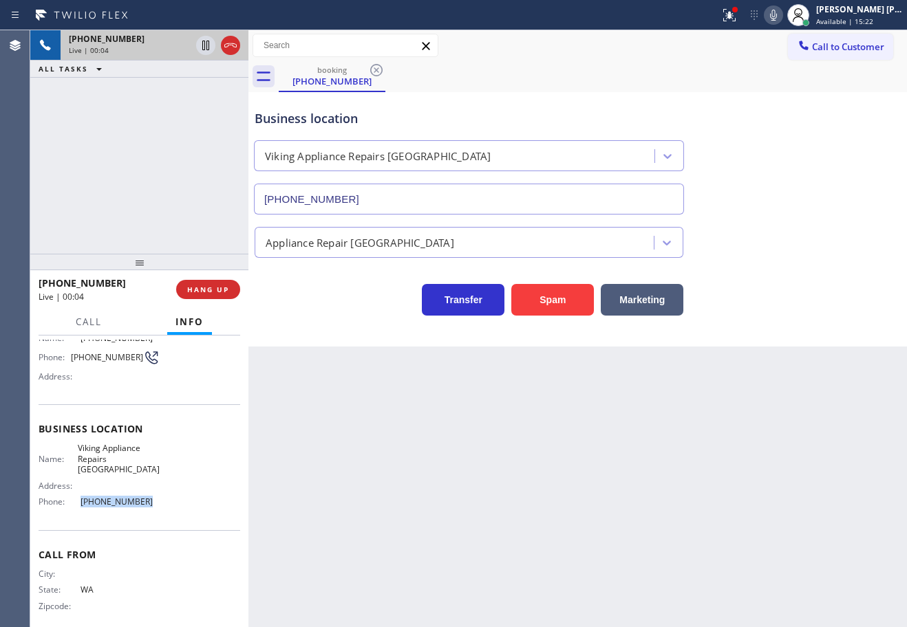
drag, startPoint x: 158, startPoint y: 500, endPoint x: 74, endPoint y: 498, distance: 84.6
click at [74, 498] on div "Name: Viking Appliance Repairs Seattle Address: Phone: (206) 981-5347" at bounding box center [140, 477] width 202 height 69
copy div "(206) 981-5347"
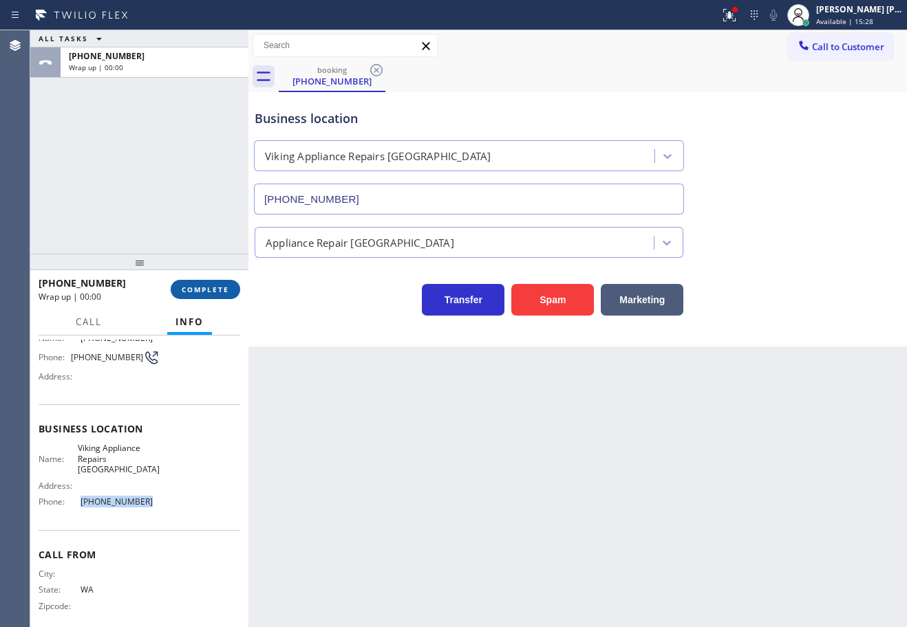
click at [211, 294] on span "COMPLETE" at bounding box center [205, 290] width 47 height 10
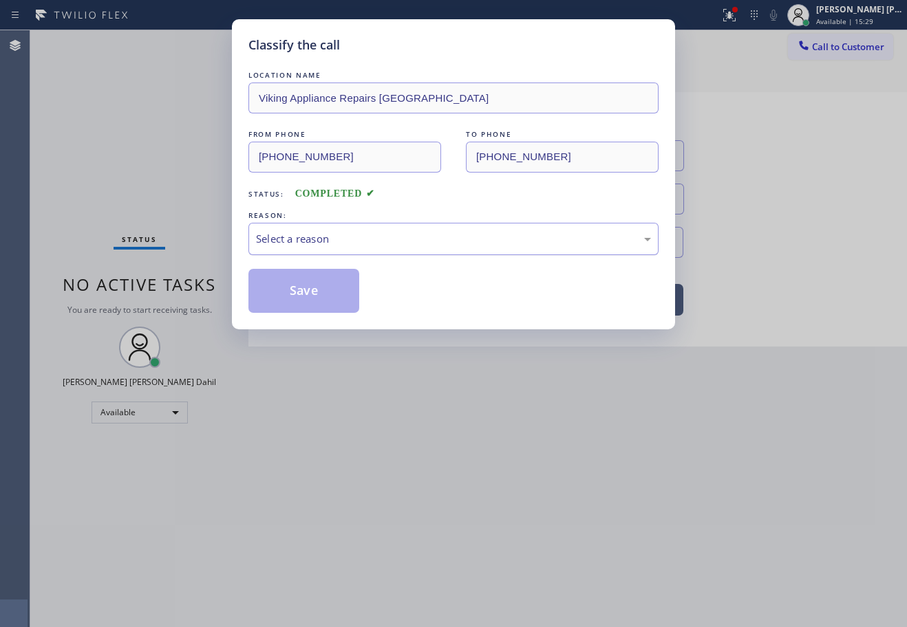
click at [337, 242] on div "Select a reason" at bounding box center [453, 239] width 395 height 16
click at [301, 301] on button "Save" at bounding box center [303, 291] width 111 height 44
click at [301, 300] on button "Save" at bounding box center [303, 291] width 111 height 44
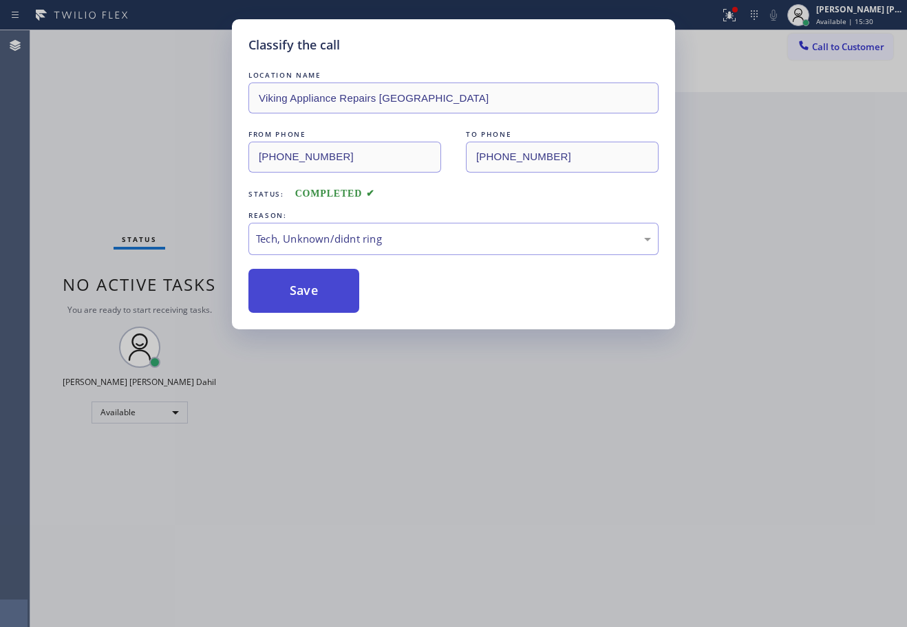
click at [301, 300] on button "Save" at bounding box center [303, 291] width 111 height 44
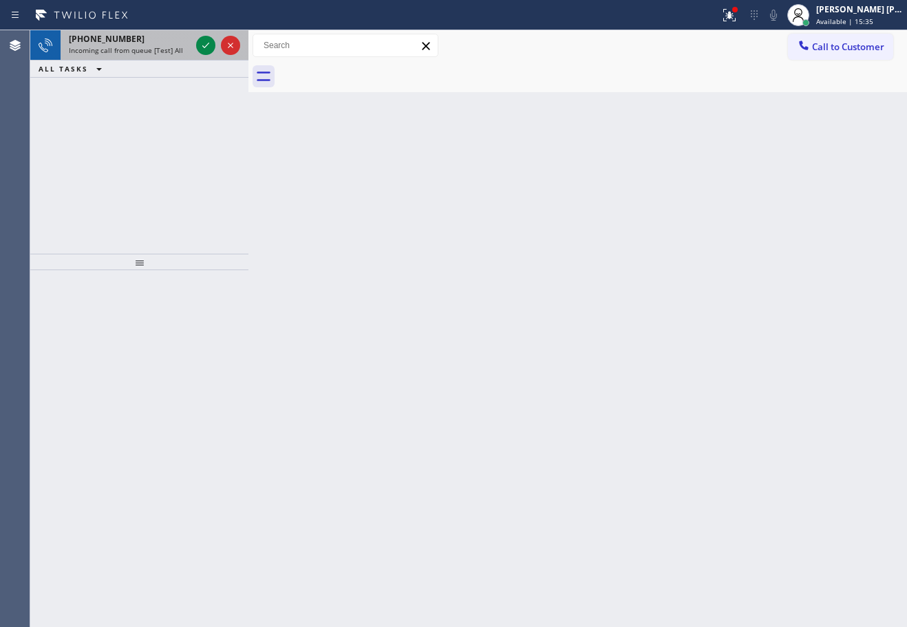
drag, startPoint x: 152, startPoint y: 56, endPoint x: 170, endPoint y: 54, distance: 17.9
click at [153, 55] on div "+13855138730 Incoming call from queue [Test] All" at bounding box center [127, 45] width 133 height 30
click at [166, 40] on div "+14302077906" at bounding box center [130, 39] width 122 height 12
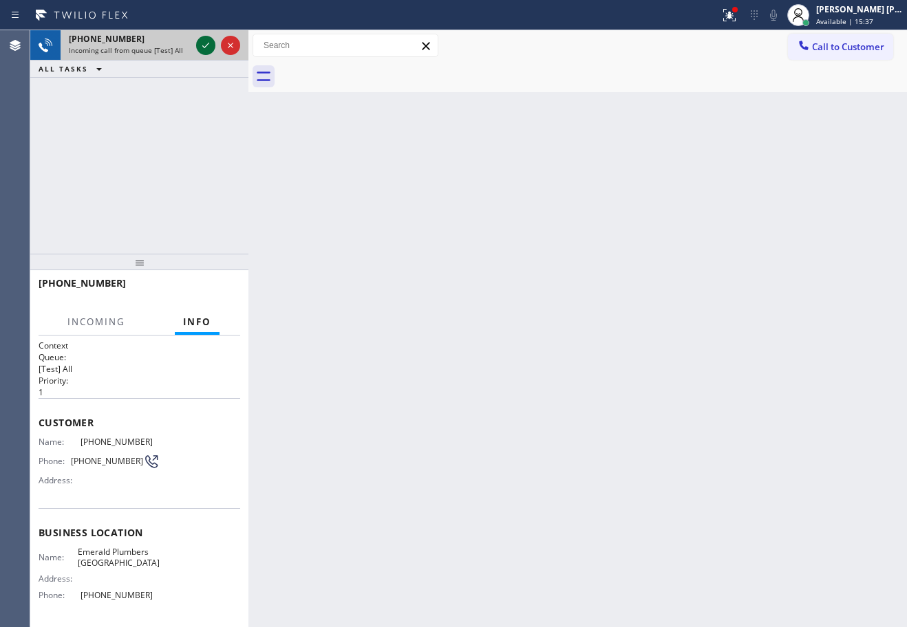
click at [200, 43] on icon at bounding box center [205, 45] width 17 height 17
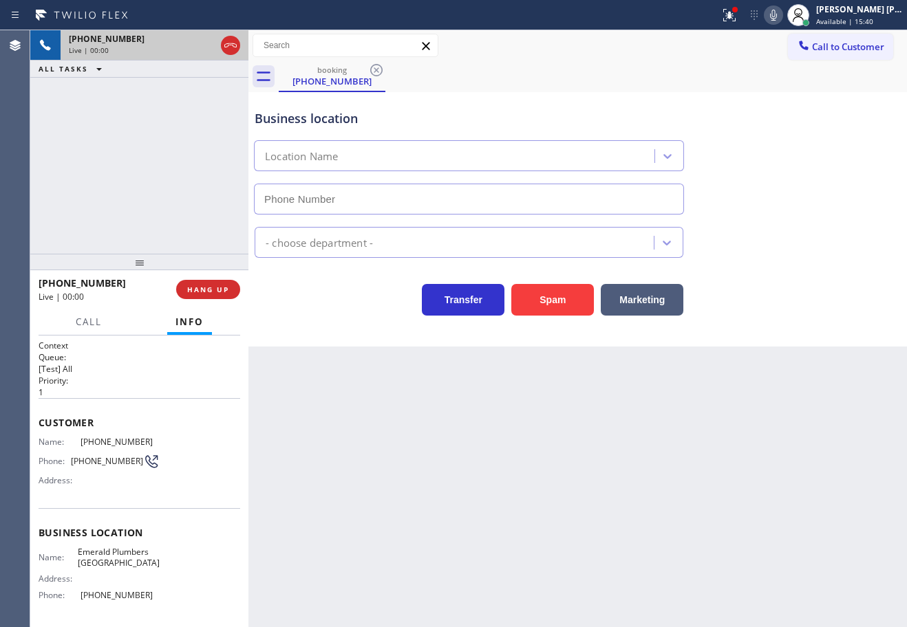
scroll to position [64, 0]
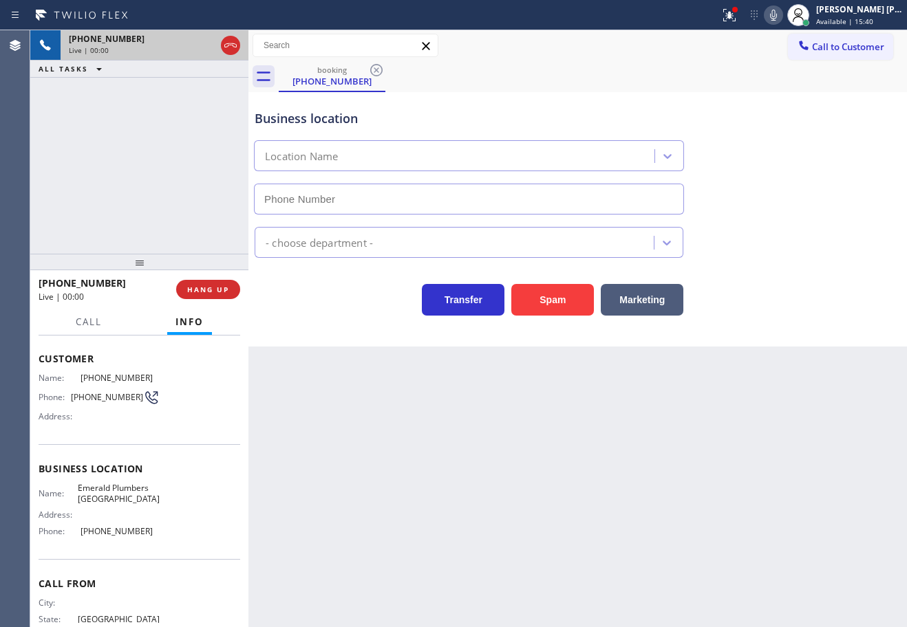
type input "(949) 334-2525"
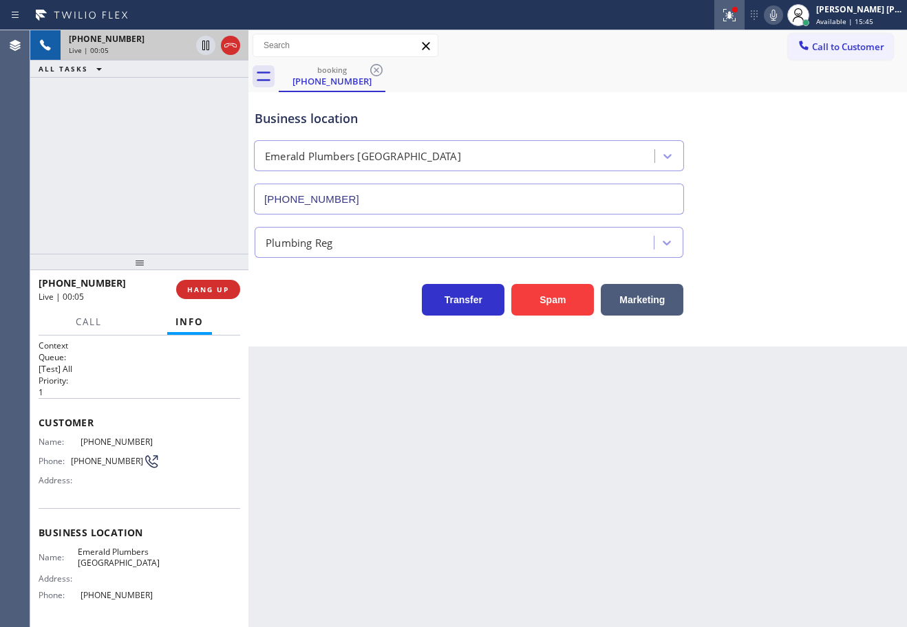
click at [739, 1] on button at bounding box center [729, 15] width 30 height 30
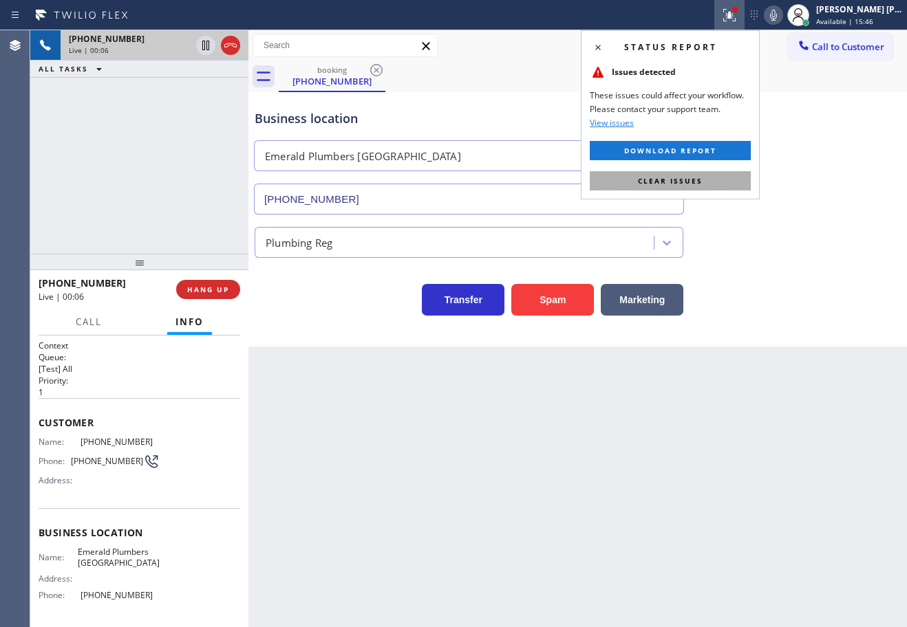
click at [720, 186] on button "Clear issues" at bounding box center [669, 180] width 161 height 19
click at [721, 186] on div "Business location Emerald Plumbers San Clemente (949) 334-2525" at bounding box center [577, 152] width 651 height 125
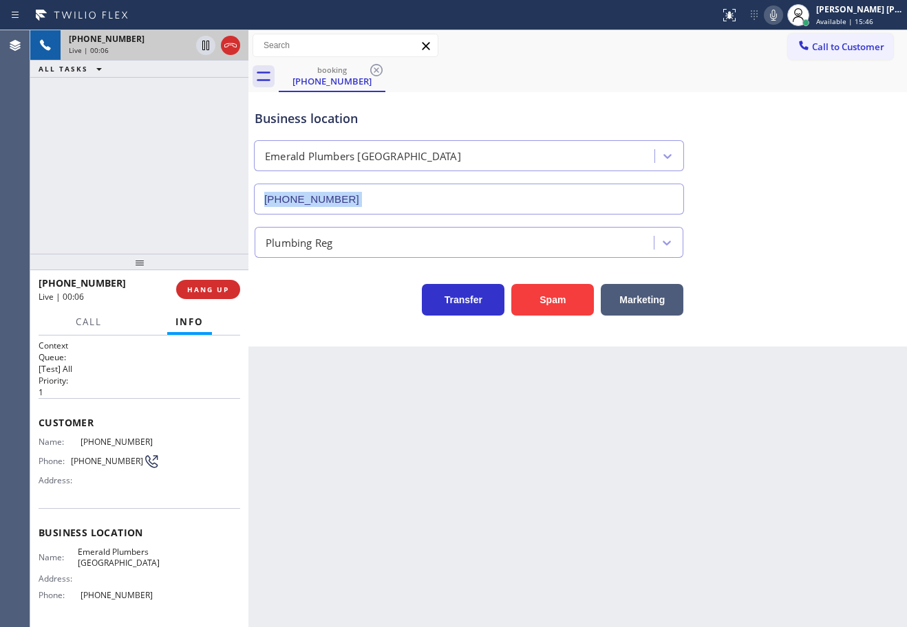
click at [773, 208] on div "Business location Emerald Plumbers San Clemente (949) 334-2525" at bounding box center [577, 152] width 651 height 125
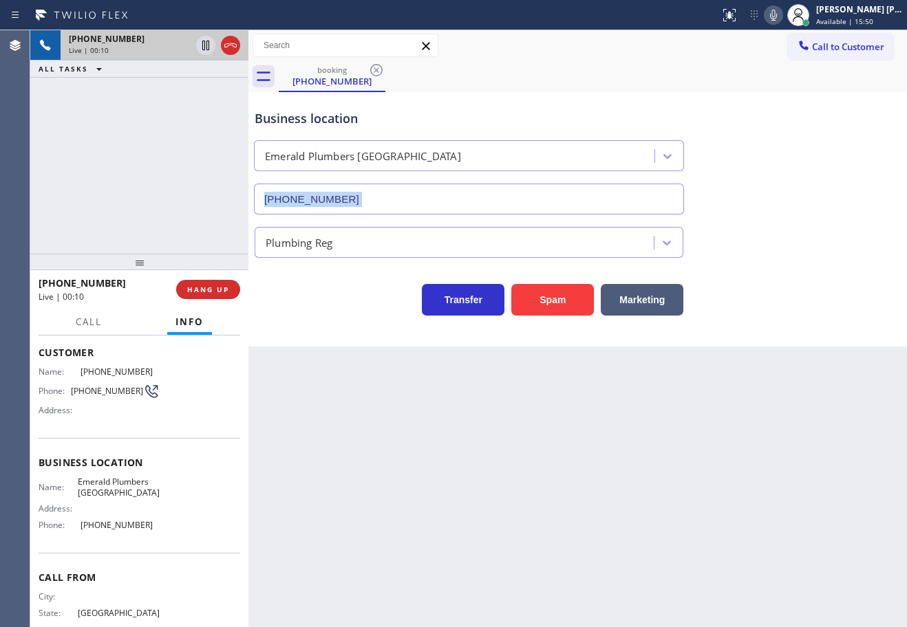
scroll to position [104, 0]
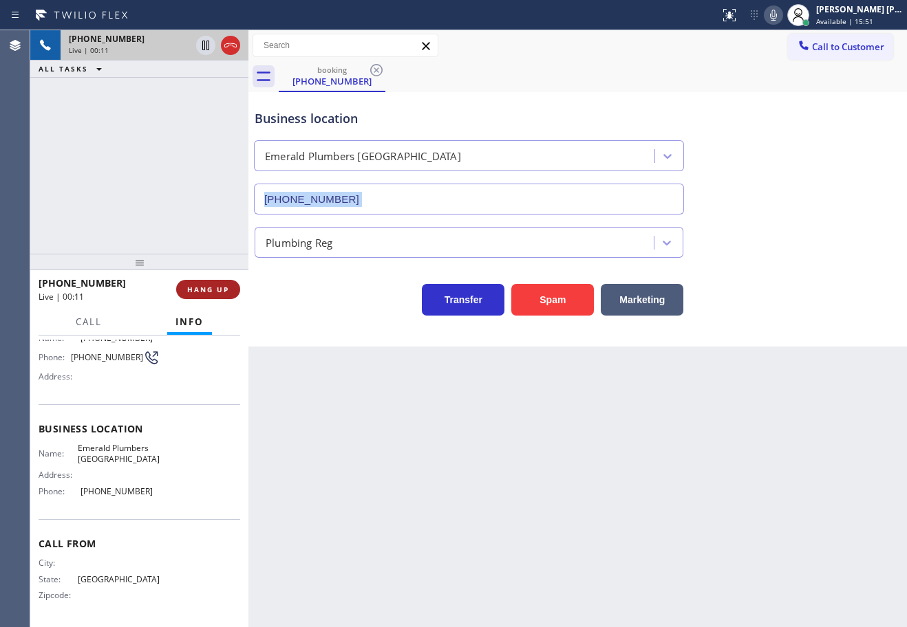
click at [222, 291] on span "HANG UP" at bounding box center [208, 290] width 42 height 10
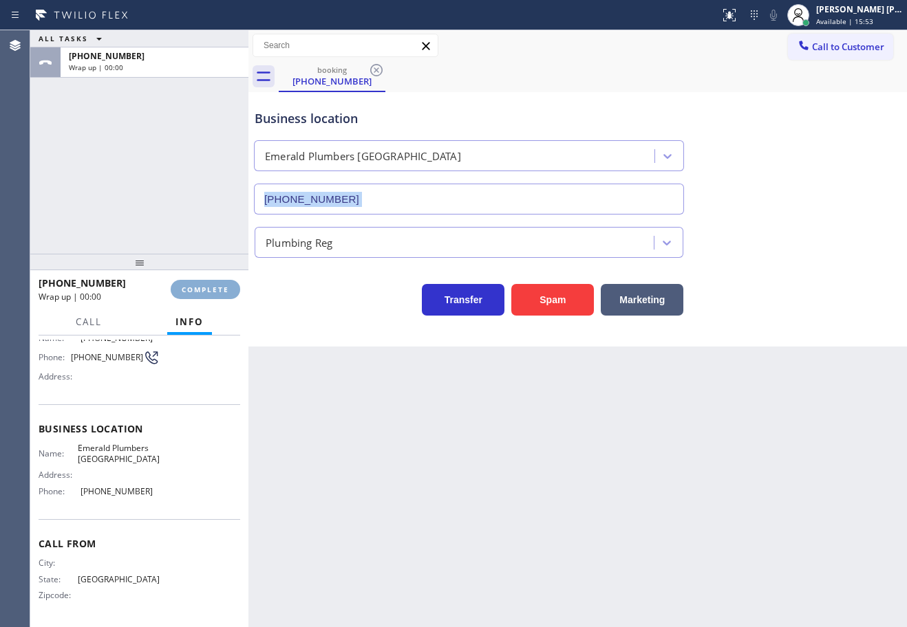
click at [222, 291] on span "COMPLETE" at bounding box center [205, 290] width 47 height 10
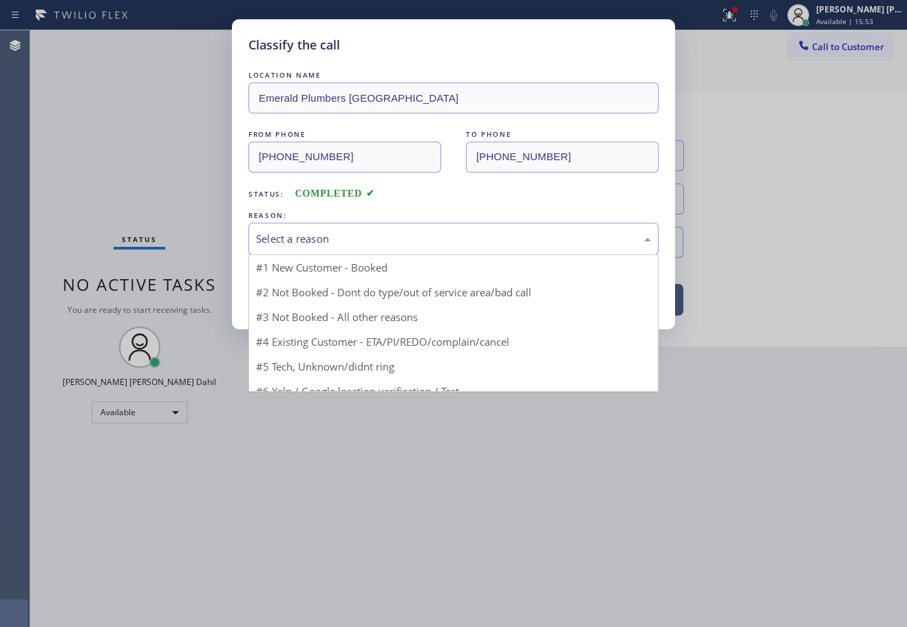
click at [316, 238] on div "Select a reason" at bounding box center [453, 239] width 395 height 16
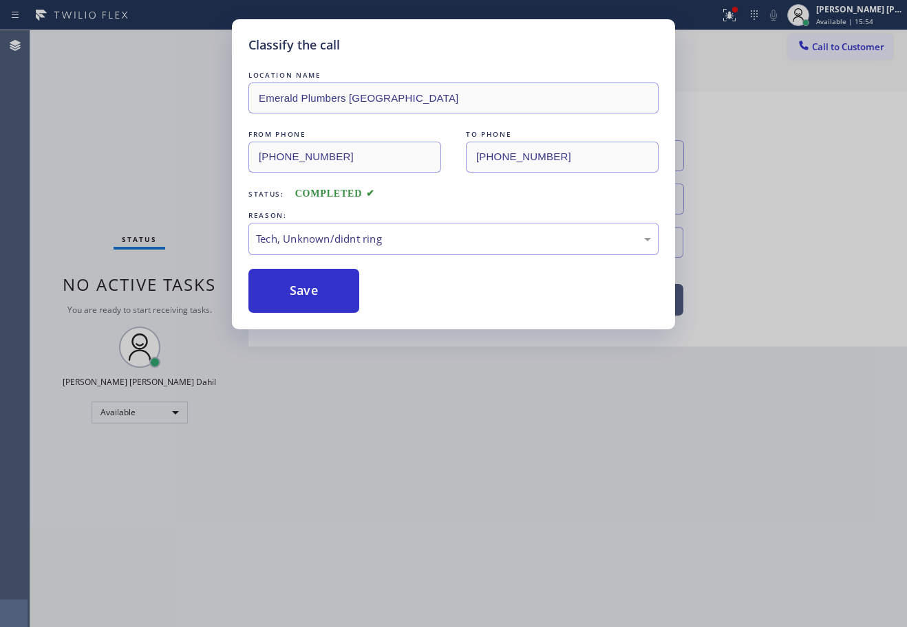
drag, startPoint x: 307, startPoint y: 318, endPoint x: 303, endPoint y: 312, distance: 7.4
click at [307, 317] on div "Classify the call LOCATION NAME Emerald Plumbers San Clemente FROM PHONE (430) …" at bounding box center [453, 174] width 443 height 310
click at [303, 312] on button "Save" at bounding box center [303, 291] width 111 height 44
click at [295, 297] on button "Save" at bounding box center [303, 291] width 111 height 44
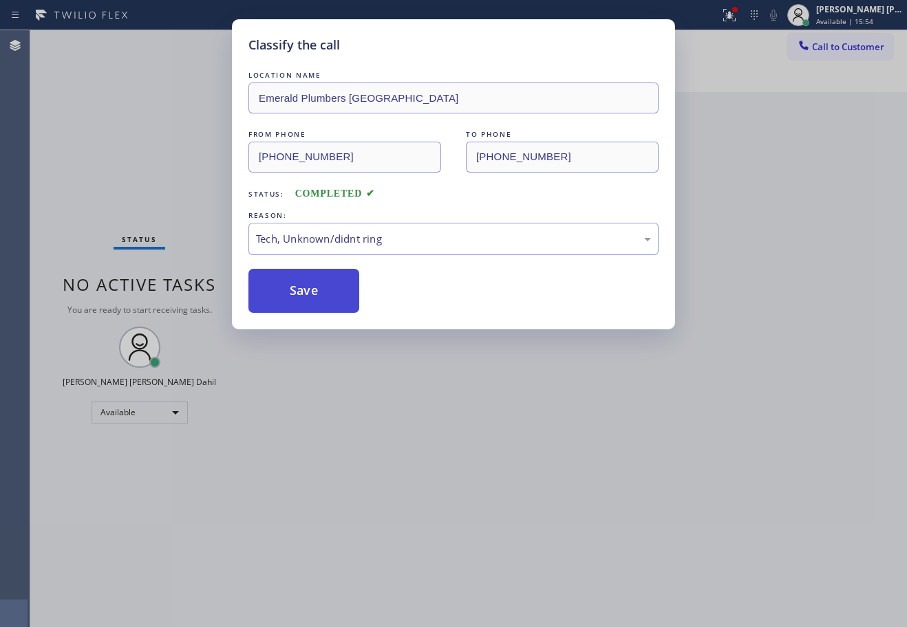
click at [294, 295] on button "Save" at bounding box center [303, 291] width 111 height 44
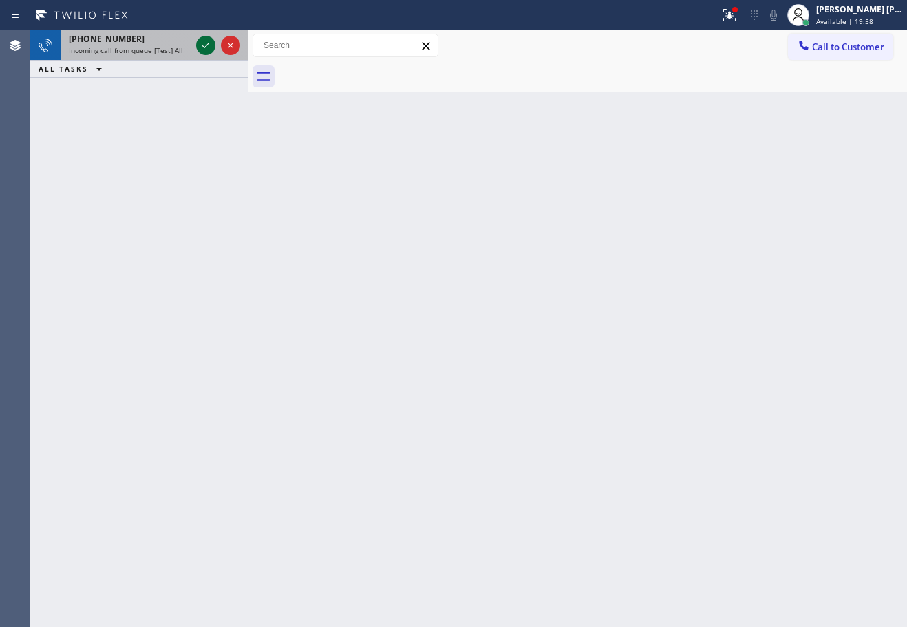
click at [208, 43] on icon at bounding box center [205, 45] width 17 height 17
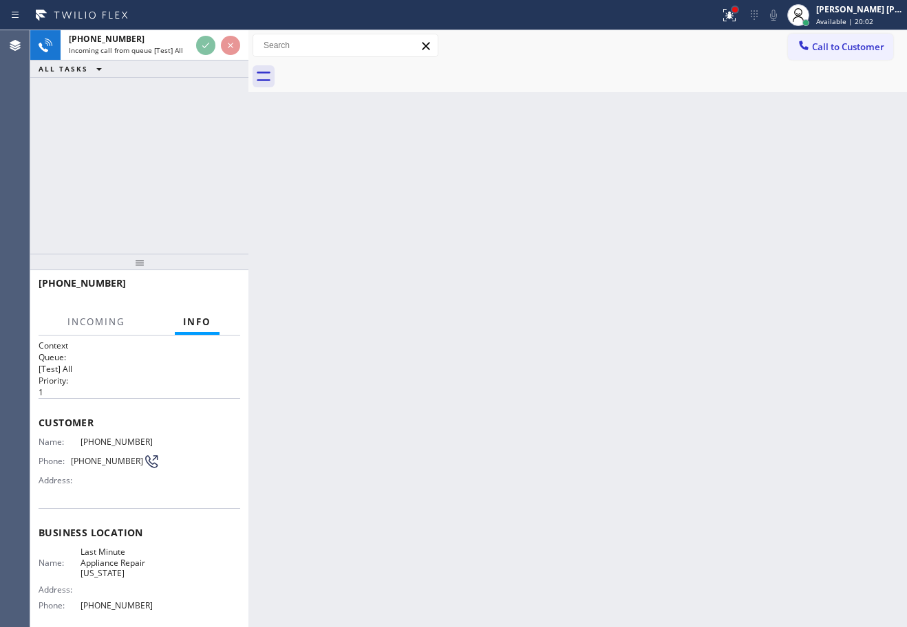
drag, startPoint x: 757, startPoint y: 12, endPoint x: 746, endPoint y: 12, distance: 11.0
click at [744, 12] on div at bounding box center [729, 15] width 30 height 17
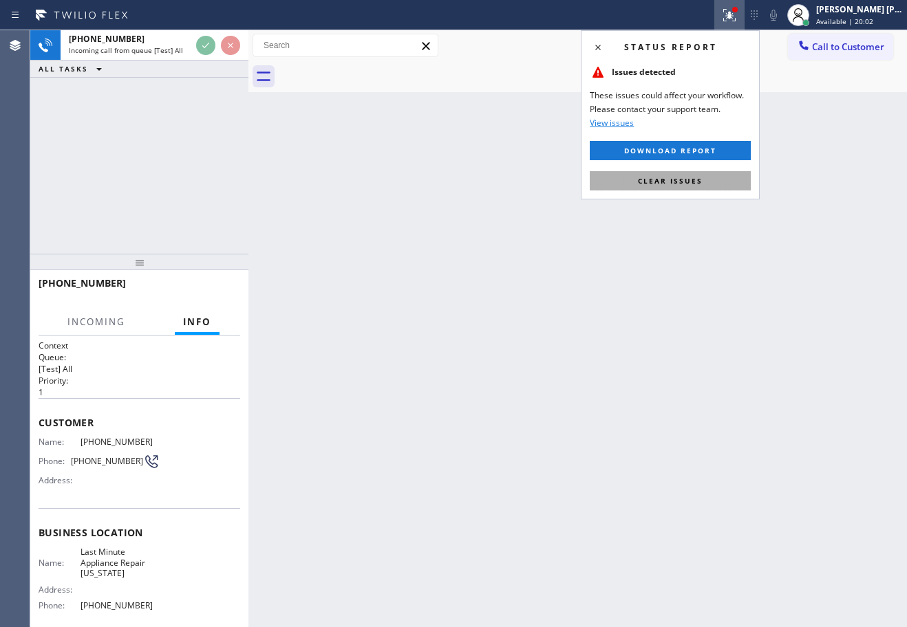
click at [708, 180] on button "Clear issues" at bounding box center [669, 180] width 161 height 19
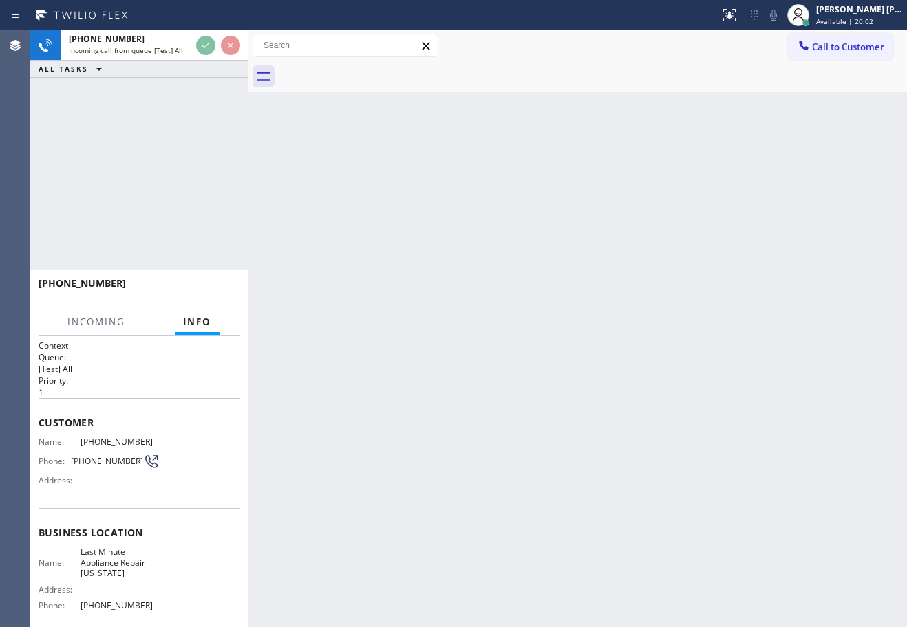
click at [708, 180] on div "Back to Dashboard Change Sender ID Customers Technicians Select a contact Outbo…" at bounding box center [577, 328] width 658 height 597
click at [708, 179] on div "Back to Dashboard Change Sender ID Customers Technicians Select a contact Outbo…" at bounding box center [577, 328] width 658 height 597
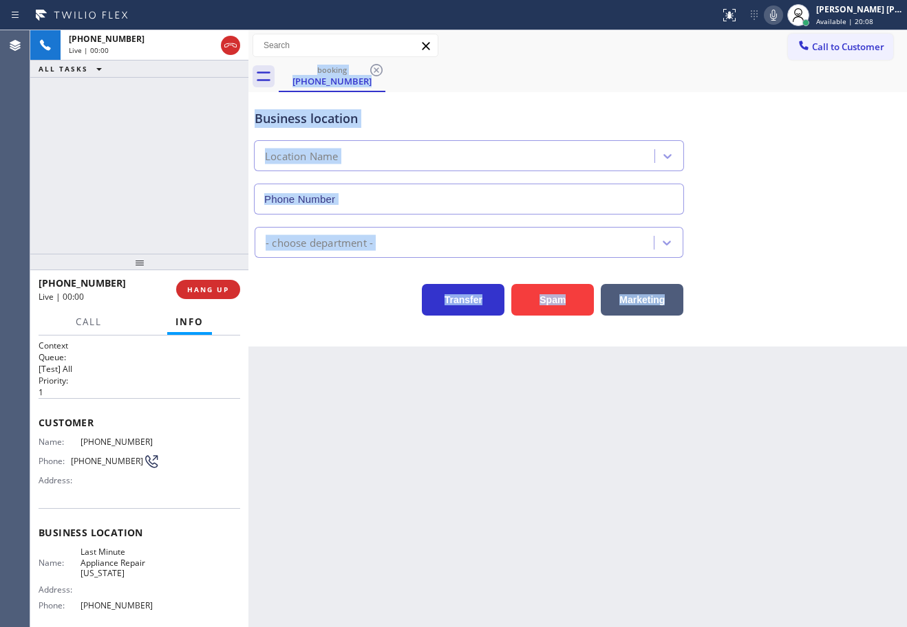
scroll to position [113, 0]
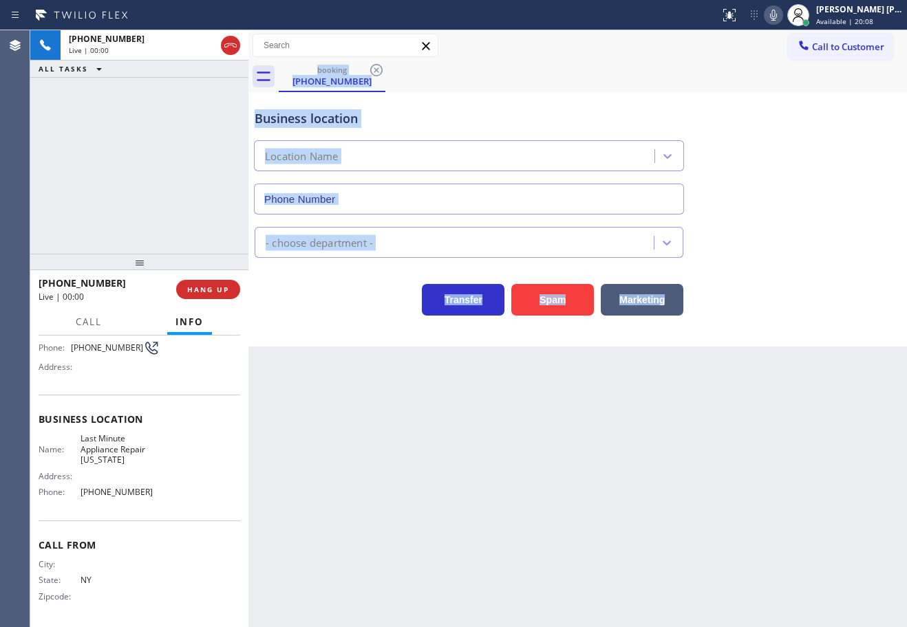
type input "(718) 550-8657"
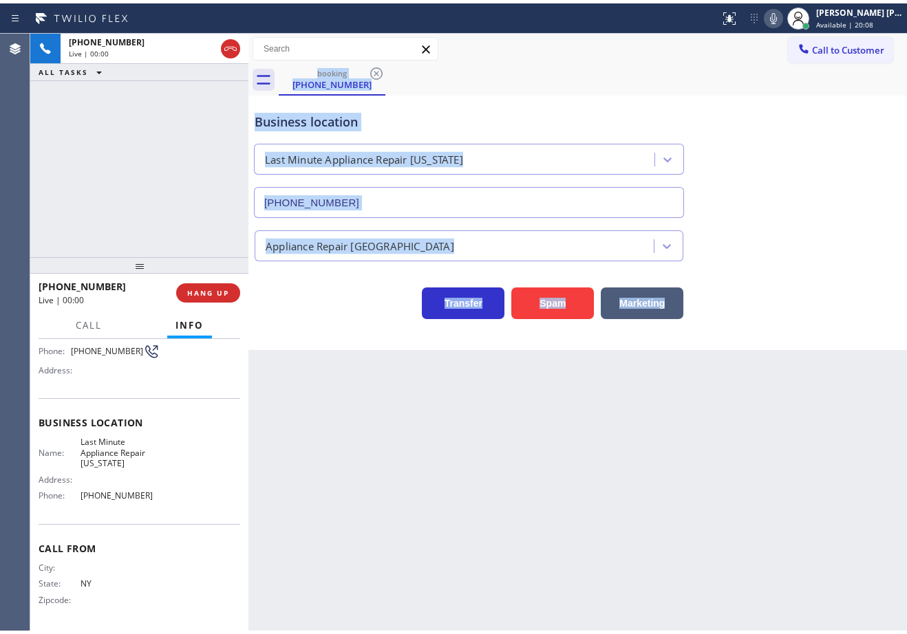
scroll to position [0, 0]
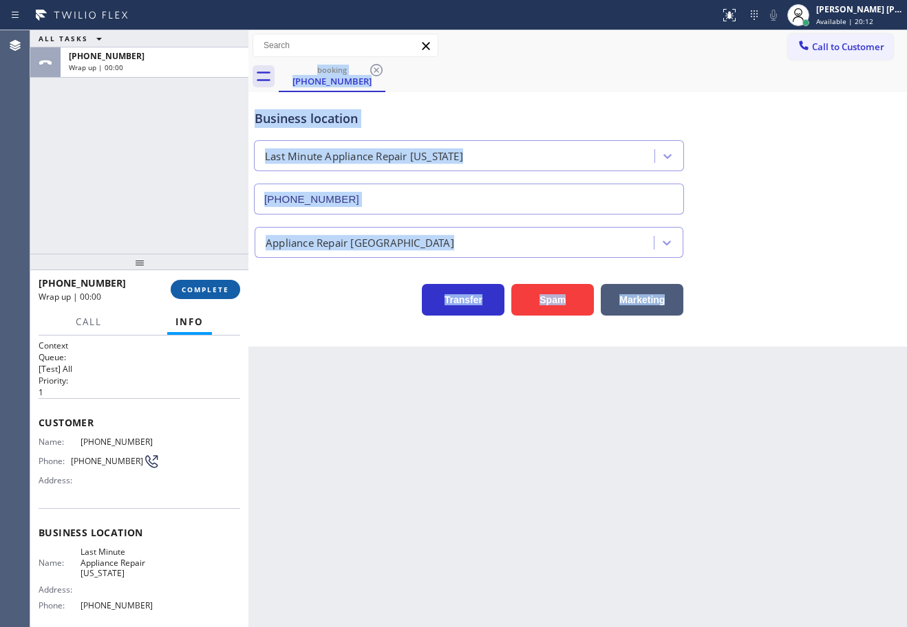
click at [204, 288] on span "COMPLETE" at bounding box center [205, 290] width 47 height 10
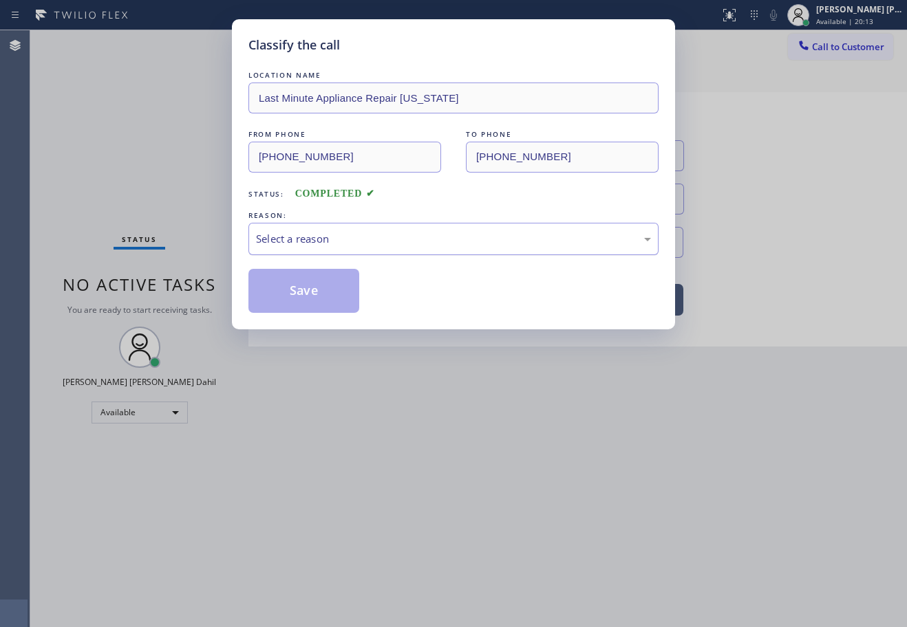
click at [337, 250] on div "Select a reason" at bounding box center [453, 239] width 410 height 32
click at [315, 294] on button "Save" at bounding box center [303, 291] width 111 height 44
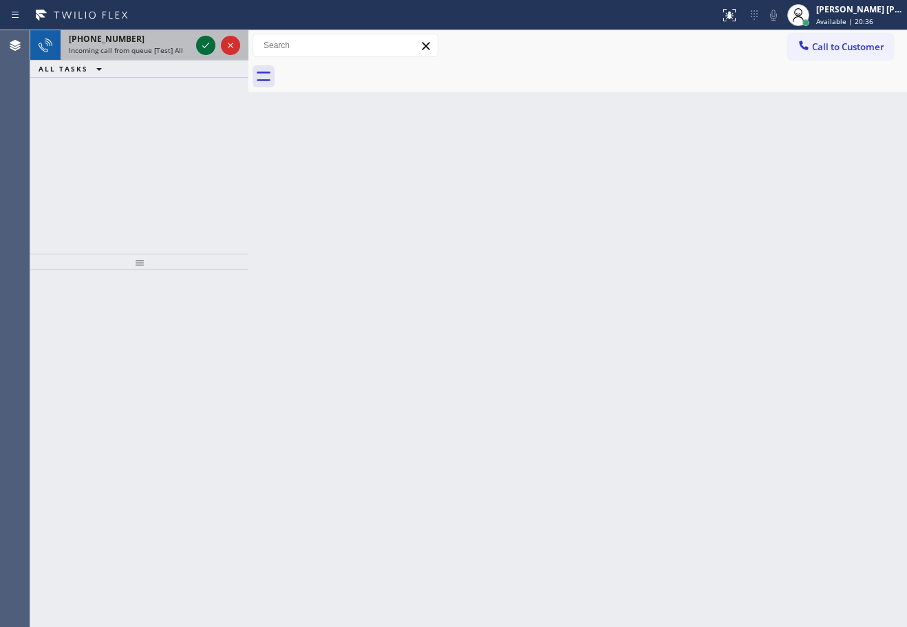
click at [167, 39] on div "+16319210756" at bounding box center [130, 39] width 122 height 12
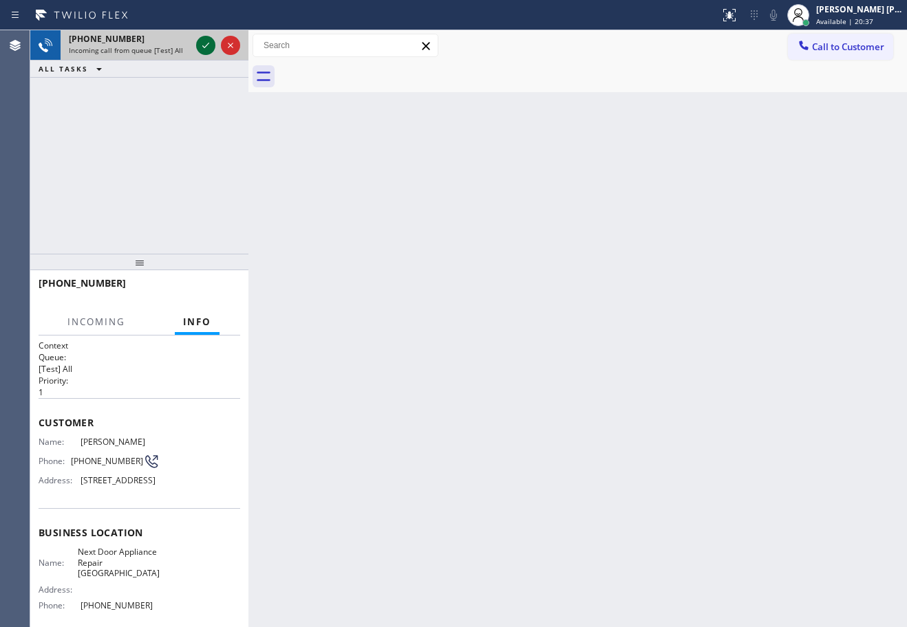
click at [205, 50] on icon at bounding box center [205, 45] width 17 height 17
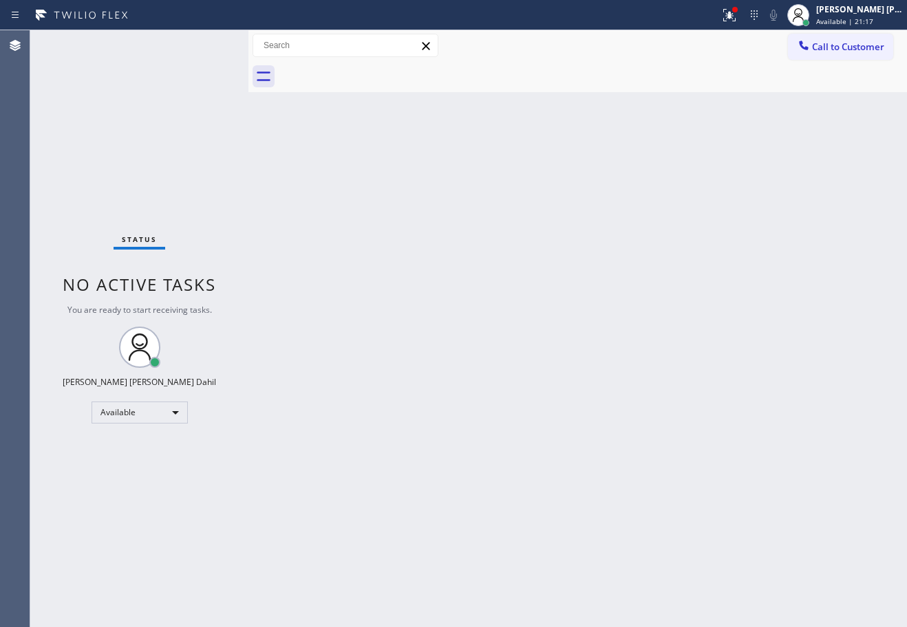
click at [645, 351] on div "Back to Dashboard Change Sender ID Customers Technicians Select a contact Outbo…" at bounding box center [577, 328] width 658 height 597
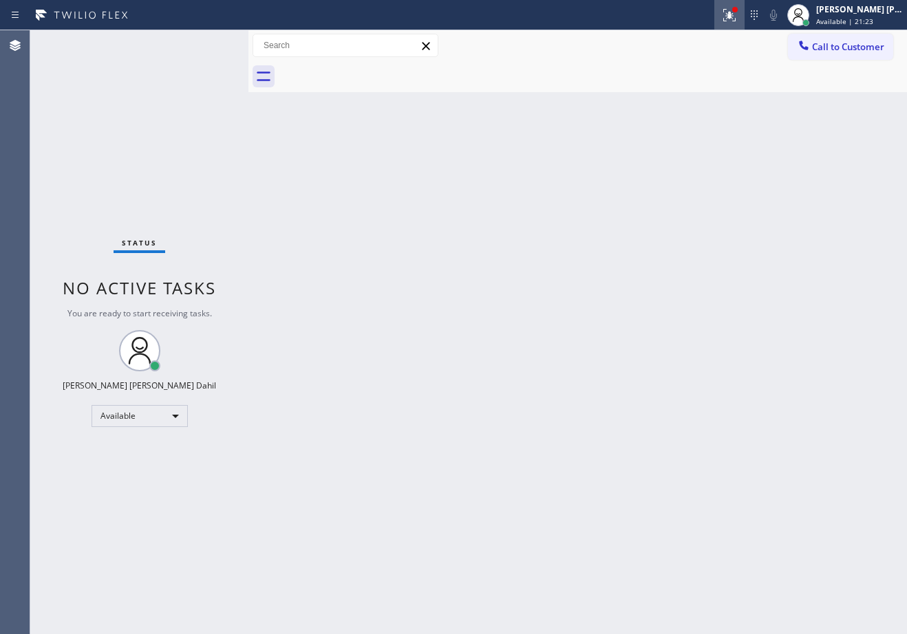
click at [734, 19] on div at bounding box center [729, 15] width 30 height 17
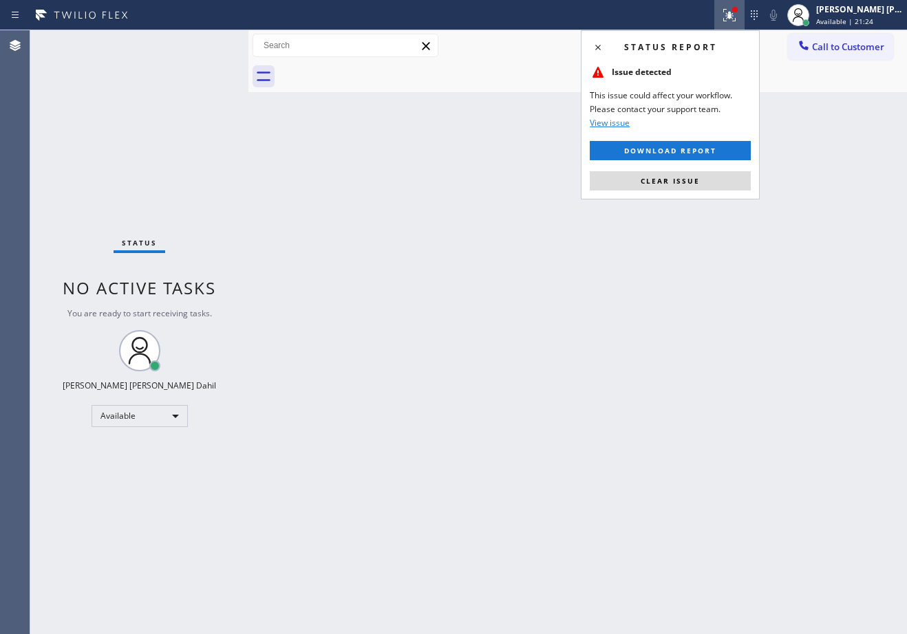
drag, startPoint x: 688, startPoint y: 179, endPoint x: 735, endPoint y: 252, distance: 87.2
click at [691, 181] on span "Clear issue" at bounding box center [669, 181] width 59 height 10
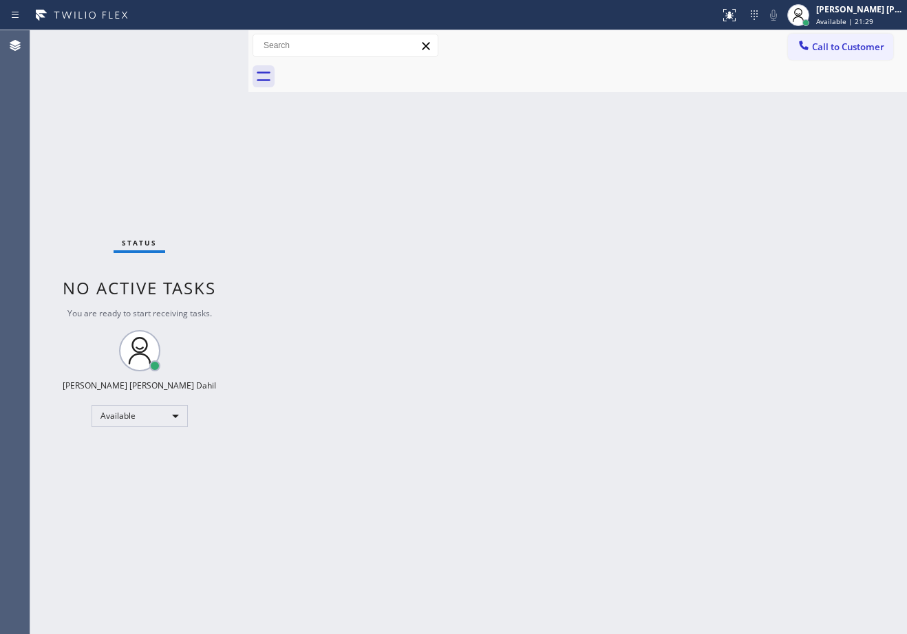
drag, startPoint x: 548, startPoint y: 339, endPoint x: 560, endPoint y: 347, distance: 14.3
click at [548, 338] on div "Back to Dashboard Change Sender ID Customers Technicians Select a contact Outbo…" at bounding box center [577, 332] width 658 height 604
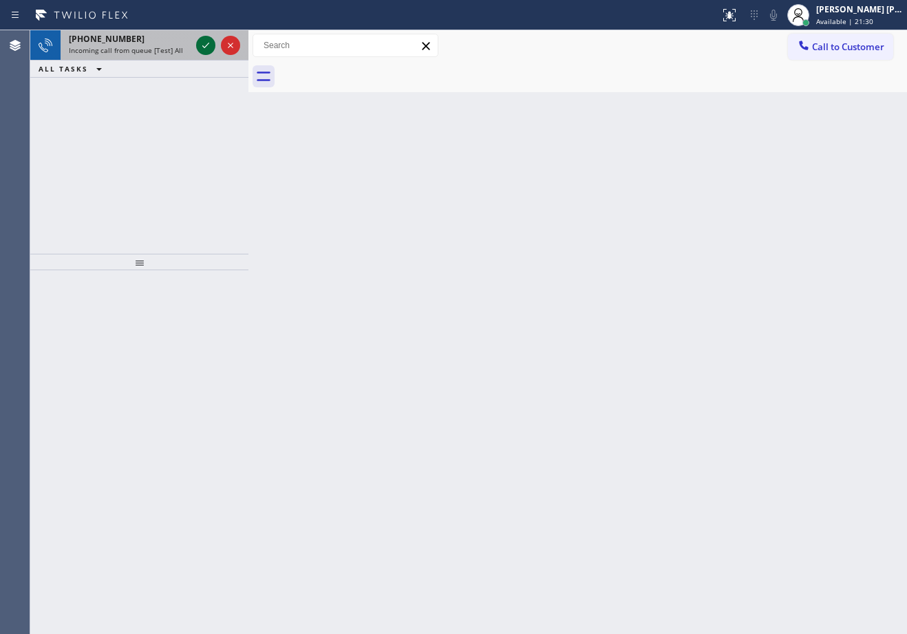
drag, startPoint x: 160, startPoint y: 37, endPoint x: 197, endPoint y: 43, distance: 38.2
click at [162, 37] on div "+18186608785" at bounding box center [130, 39] width 122 height 12
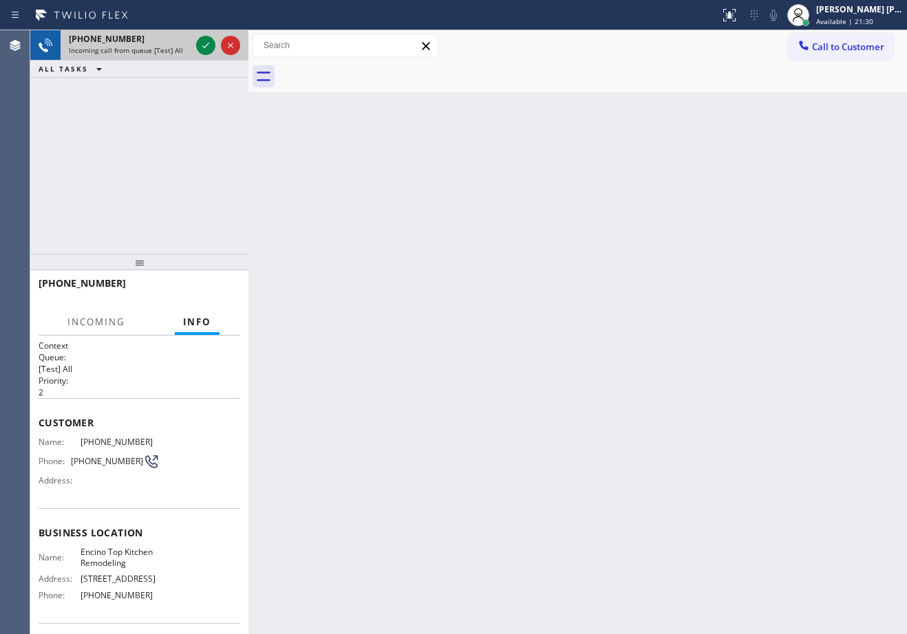
drag, startPoint x: 206, startPoint y: 45, endPoint x: 210, endPoint y: 56, distance: 10.9
click at [207, 45] on icon at bounding box center [205, 46] width 7 height 6
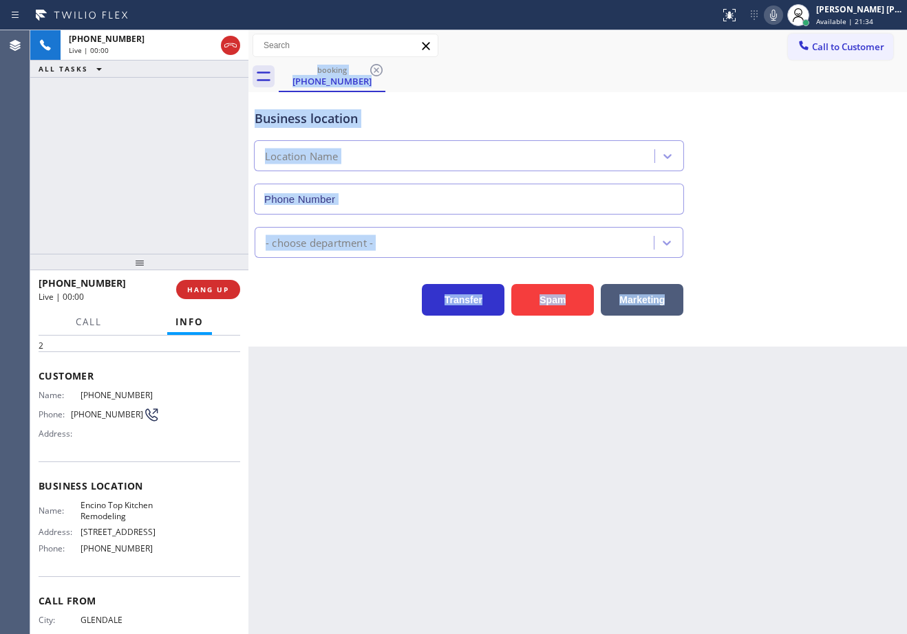
scroll to position [108, 0]
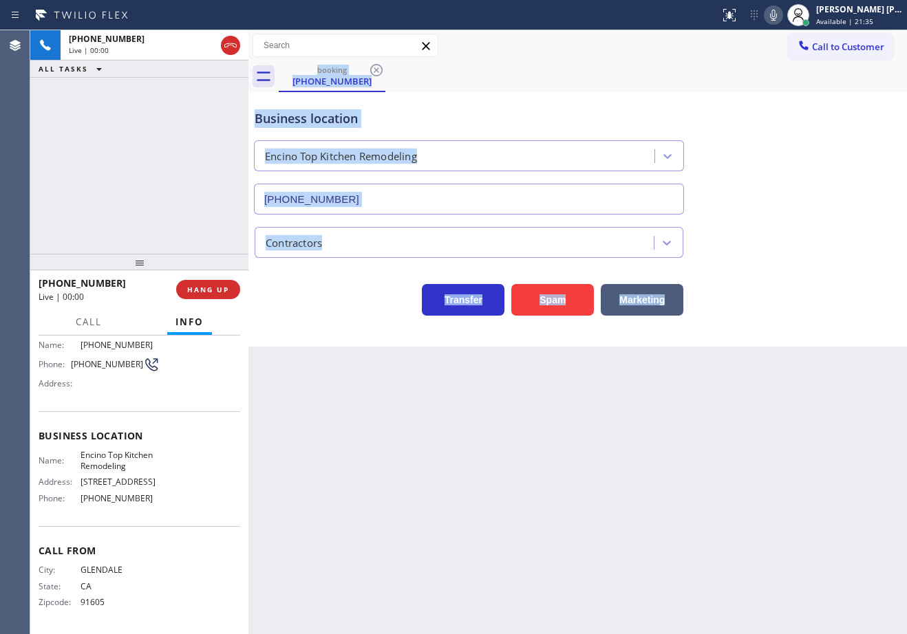
type input "(818) 210-3853"
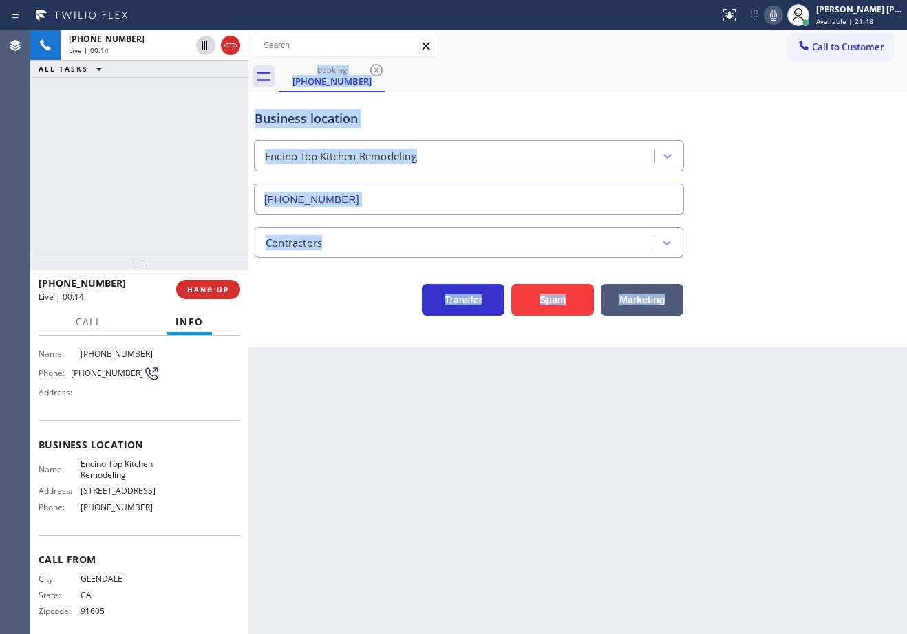
scroll to position [39, 0]
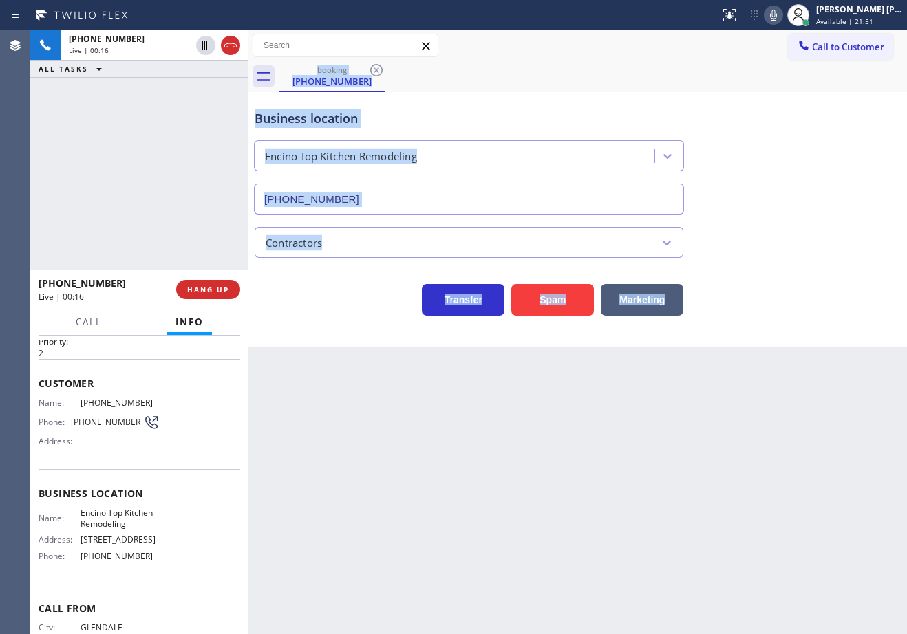
click at [398, 432] on div "Back to Dashboard Change Sender ID Customers Technicians Select a contact Outbo…" at bounding box center [577, 332] width 658 height 604
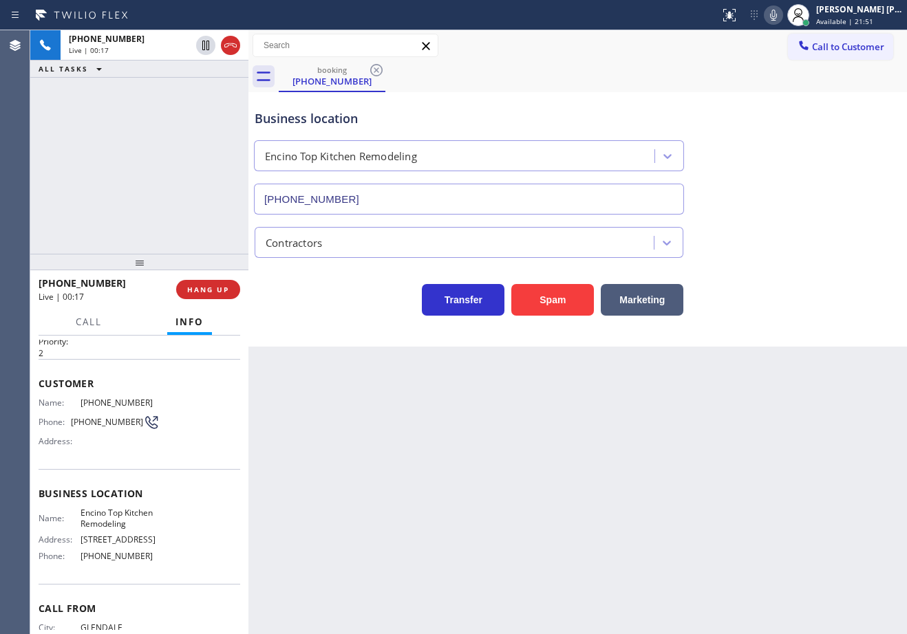
click at [113, 150] on div "+18186608785 Live | 00:17 ALL TASKS ALL TASKS ACTIVE TASKS TASKS IN WRAP UP" at bounding box center [139, 142] width 218 height 224
click at [113, 150] on div "+18186608785 Live | 00:18 ALL TASKS ALL TASKS ACTIVE TASKS TASKS IN WRAP UP" at bounding box center [139, 142] width 218 height 224
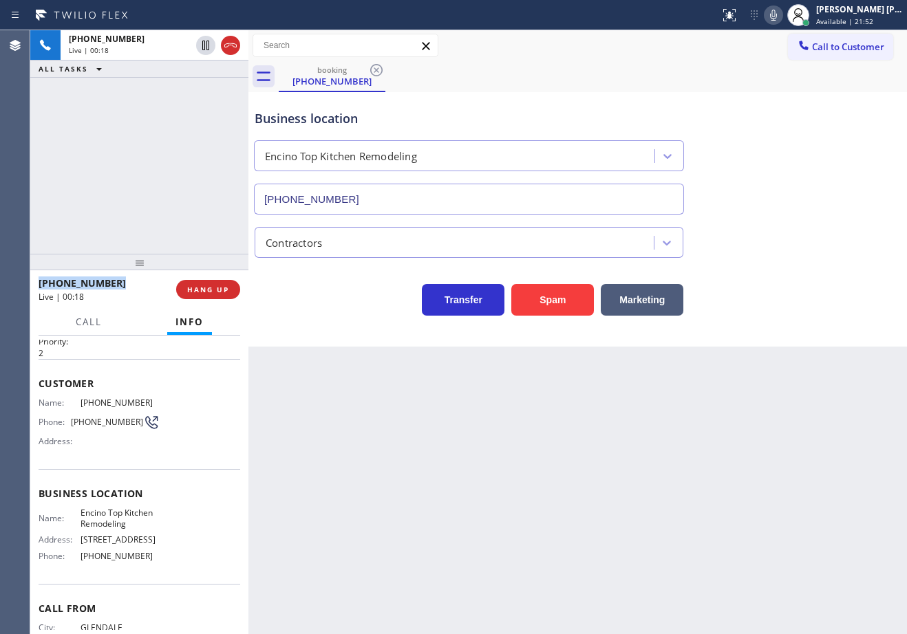
click at [113, 150] on div "+18186608785 Live | 00:18 ALL TASKS ALL TASKS ACTIVE TASKS TASKS IN WRAP UP" at bounding box center [139, 142] width 218 height 224
click at [113, 150] on div "+18186608785 Live | 00:19 ALL TASKS ALL TASKS ACTIVE TASKS TASKS IN WRAP UP" at bounding box center [139, 142] width 218 height 224
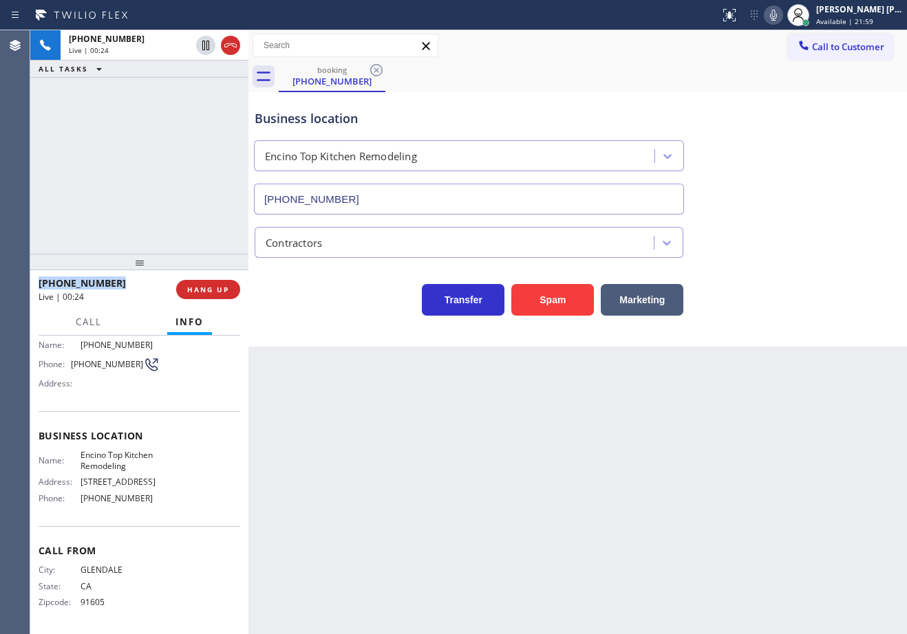
scroll to position [0, 0]
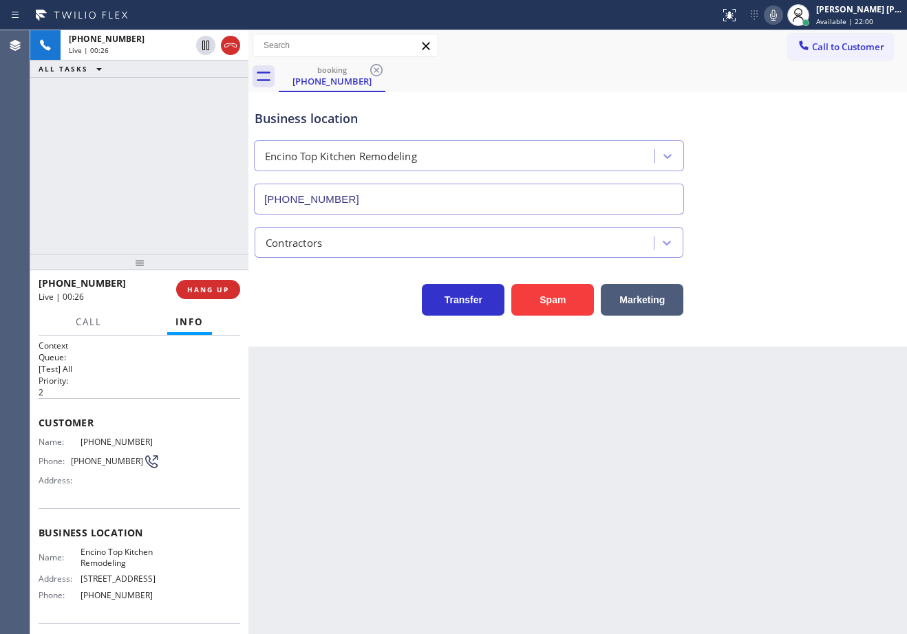
click at [159, 194] on div "+18186608785 Live | 00:26 ALL TASKS ALL TASKS ACTIVE TASKS TASKS IN WRAP UP" at bounding box center [139, 142] width 218 height 224
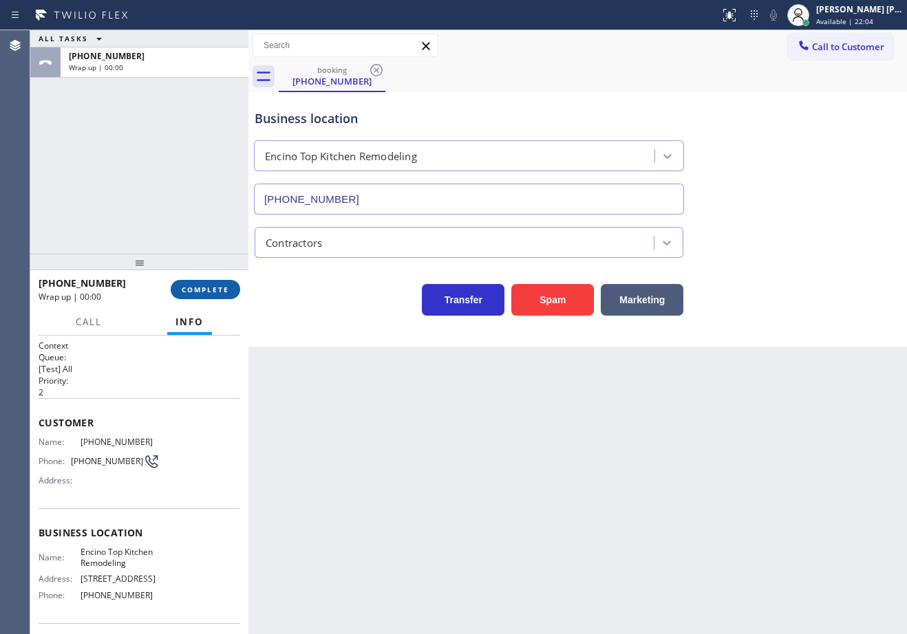
click at [199, 293] on span "COMPLETE" at bounding box center [205, 290] width 47 height 10
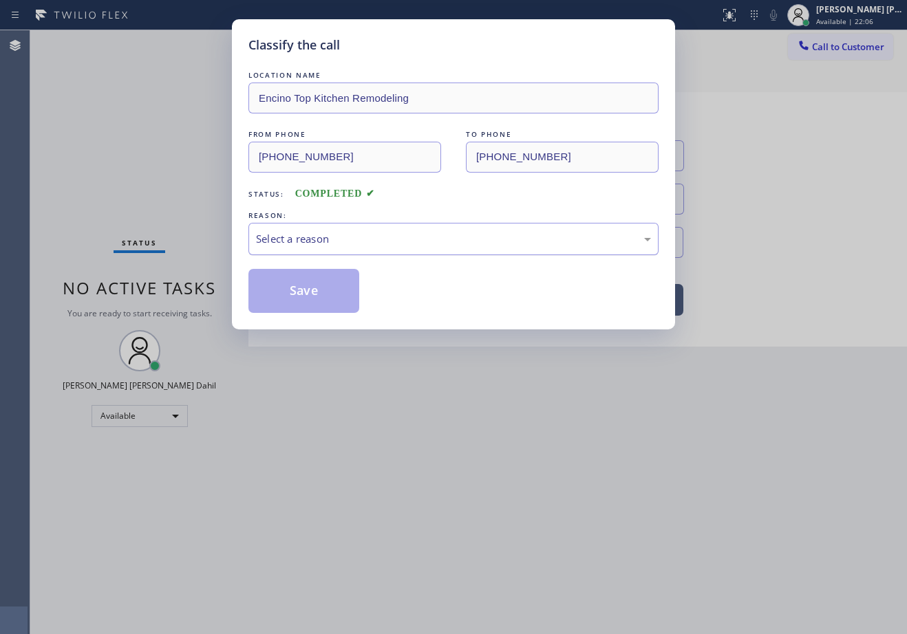
click at [276, 248] on div "Select a reason" at bounding box center [453, 239] width 410 height 32
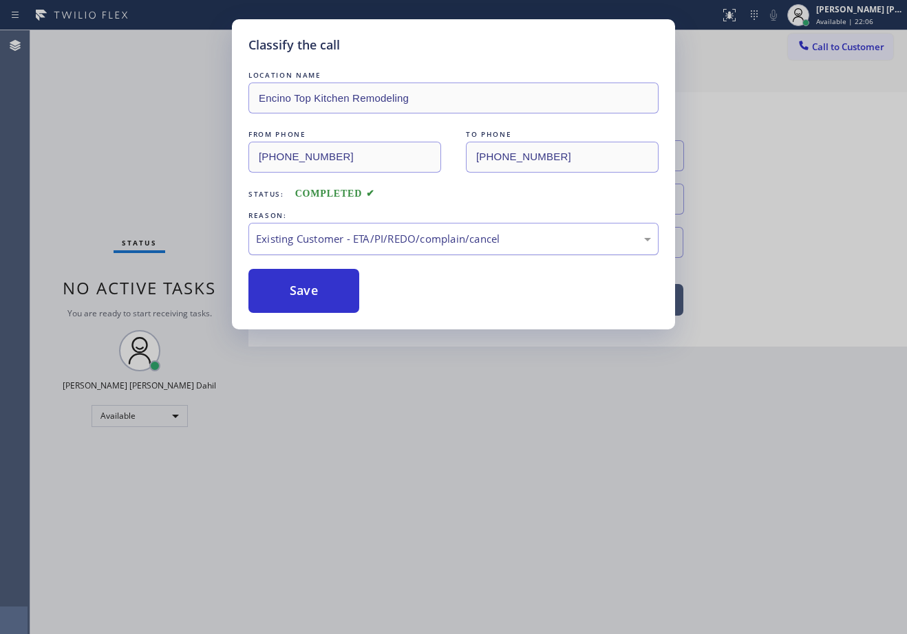
click at [303, 250] on div "Existing Customer - ETA/PI/REDO/complain/cancel" at bounding box center [453, 239] width 410 height 32
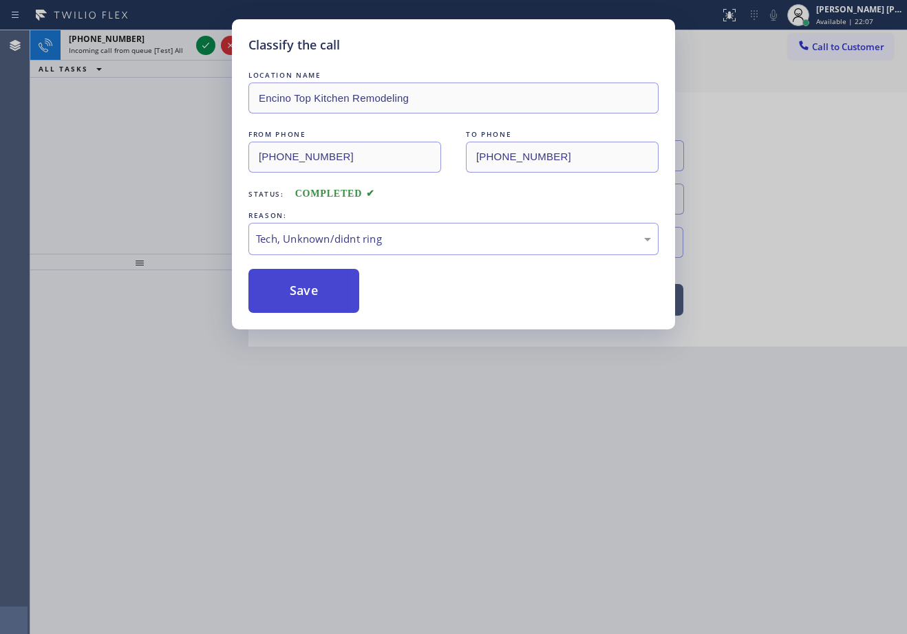
click at [299, 299] on button "Save" at bounding box center [303, 291] width 111 height 44
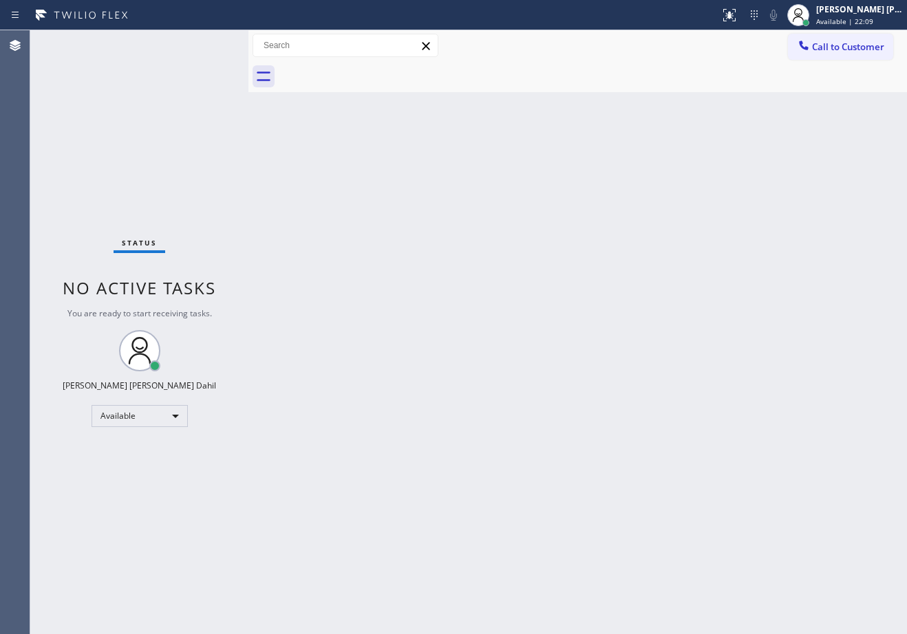
drag, startPoint x: 329, startPoint y: 422, endPoint x: 474, endPoint y: 532, distance: 182.1
click at [329, 422] on div "Back to Dashboard Change Sender ID Customers Technicians Select a contact Outbo…" at bounding box center [577, 332] width 658 height 604
click at [534, 394] on div "Back to Dashboard Change Sender ID Customers Technicians Select a contact Outbo…" at bounding box center [577, 332] width 658 height 604
click at [535, 394] on div "Back to Dashboard Change Sender ID Customers Technicians Select a contact Outbo…" at bounding box center [577, 332] width 658 height 604
click at [540, 394] on div "Back to Dashboard Change Sender ID Customers Technicians Select a contact Outbo…" at bounding box center [577, 332] width 658 height 604
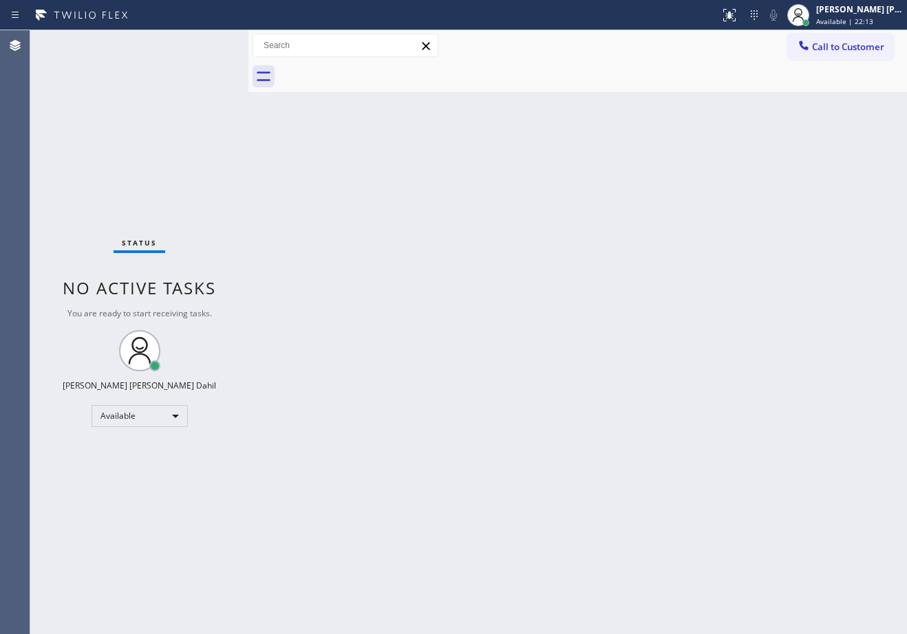
click at [440, 215] on div "Back to Dashboard Change Sender ID Customers Technicians Select a contact Outbo…" at bounding box center [577, 332] width 658 height 604
click at [262, 325] on div "Back to Dashboard Change Sender ID Customers Technicians Select a contact Outbo…" at bounding box center [577, 332] width 658 height 604
drag, startPoint x: 365, startPoint y: 467, endPoint x: 517, endPoint y: 561, distance: 177.9
click at [365, 467] on div "Back to Dashboard Change Sender ID Customers Technicians Select a contact Outbo…" at bounding box center [577, 332] width 658 height 604
drag, startPoint x: 534, startPoint y: 433, endPoint x: 592, endPoint y: 391, distance: 71.4
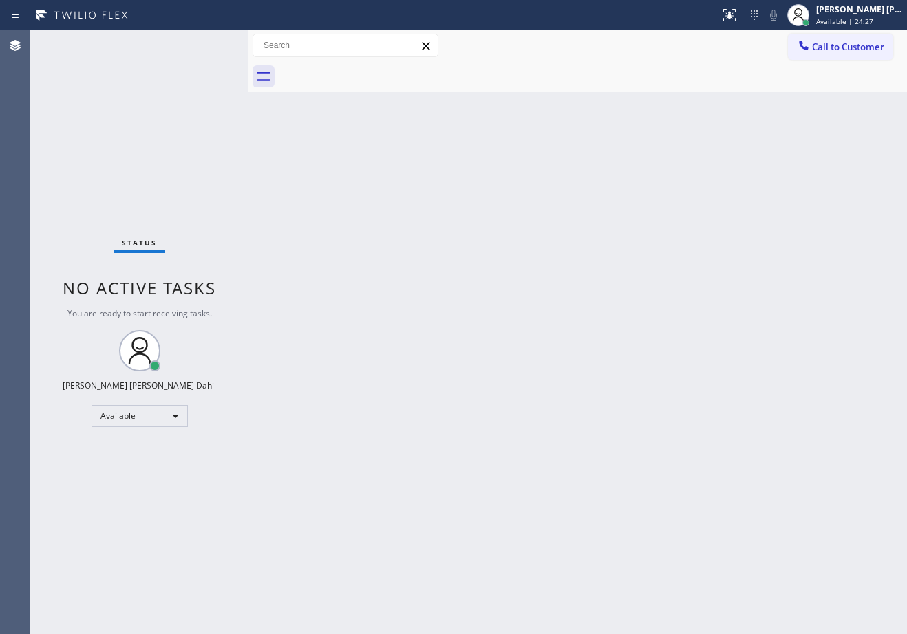
click at [537, 431] on div "Back to Dashboard Change Sender ID Customers Technicians Select a contact Outbo…" at bounding box center [577, 332] width 658 height 604
drag, startPoint x: 690, startPoint y: 73, endPoint x: 757, endPoint y: 217, distance: 159.1
click at [690, 73] on div at bounding box center [593, 76] width 628 height 31
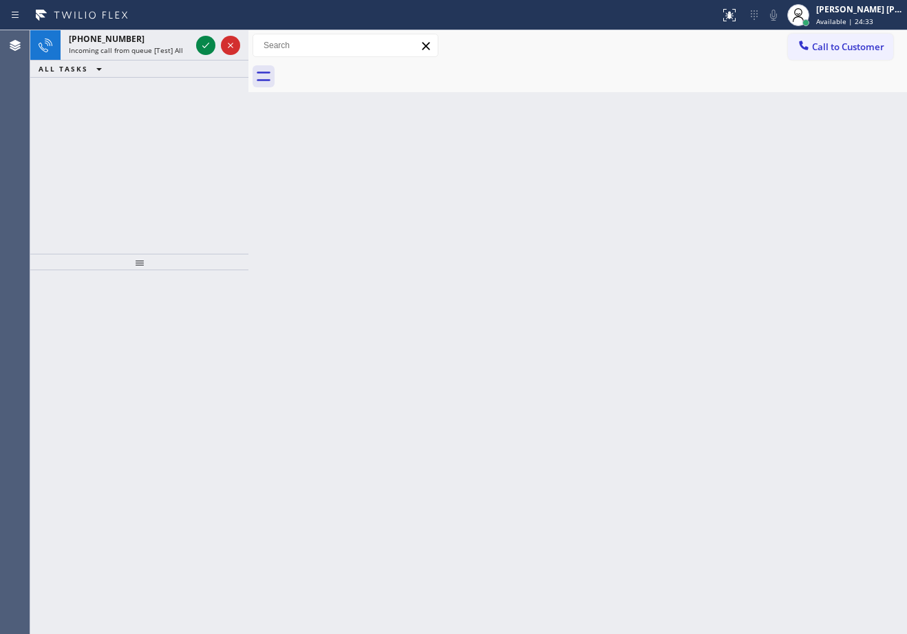
drag, startPoint x: 471, startPoint y: 484, endPoint x: 468, endPoint y: 476, distance: 8.9
click at [472, 484] on div "Back to Dashboard Change Sender ID Customers Technicians Select a contact Outbo…" at bounding box center [577, 332] width 658 height 604
click at [208, 45] on icon at bounding box center [205, 45] width 17 height 17
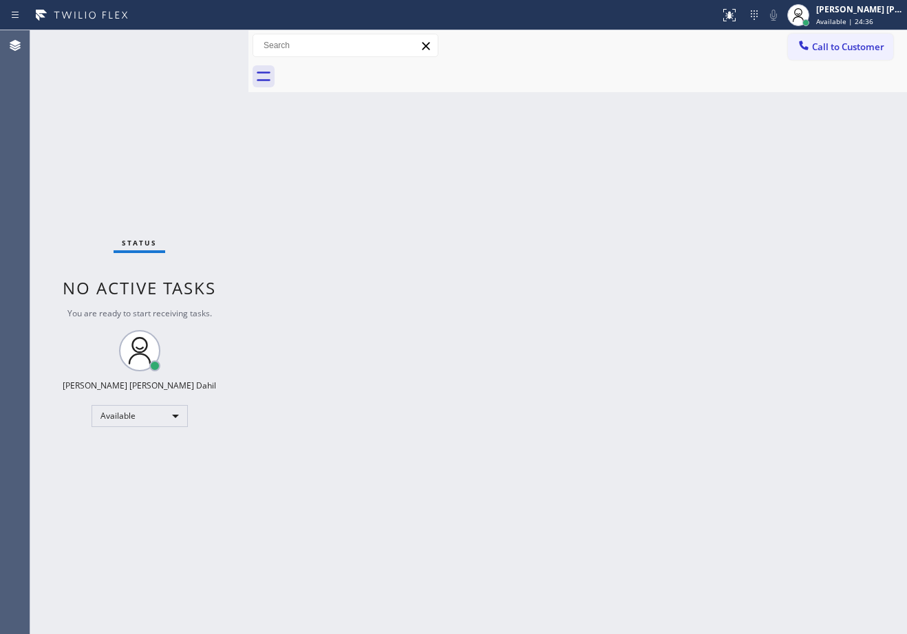
click at [208, 45] on div "Status No active tasks You are ready to start receiving tasks. [PERSON_NAME] [P…" at bounding box center [139, 332] width 218 height 604
click at [564, 380] on div "Back to Dashboard Change Sender ID Customers Technicians Select a contact Outbo…" at bounding box center [577, 332] width 658 height 604
click at [498, 383] on div "Back to Dashboard Change Sender ID Customers Technicians Select a contact Outbo…" at bounding box center [577, 332] width 658 height 604
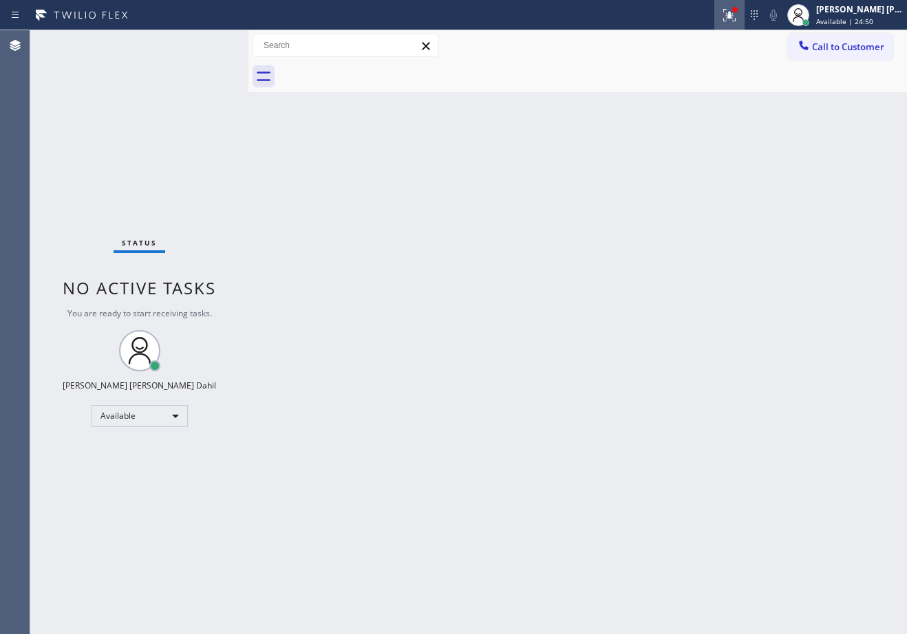
click at [737, 19] on icon at bounding box center [729, 15] width 17 height 17
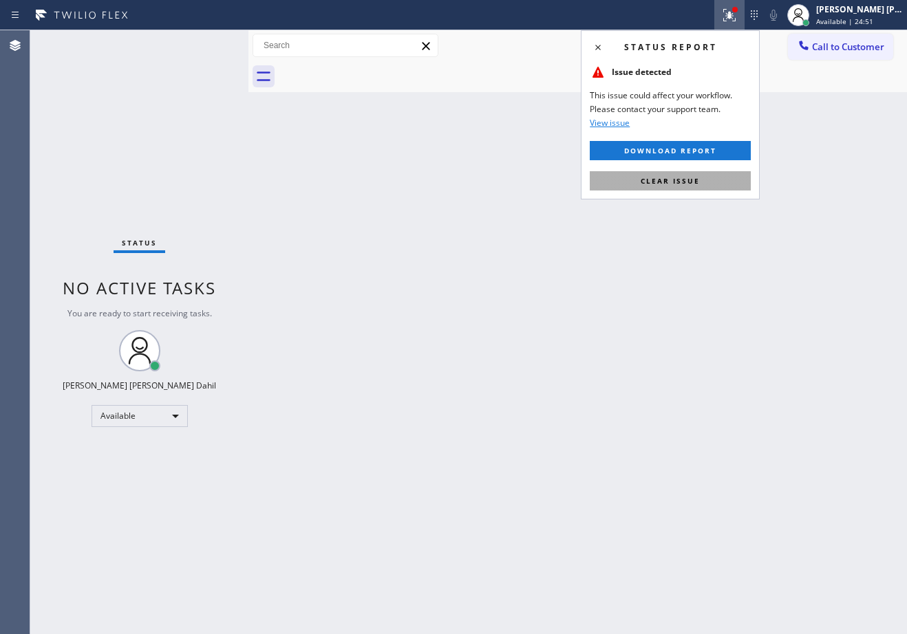
click at [705, 181] on button "Clear issue" at bounding box center [669, 180] width 161 height 19
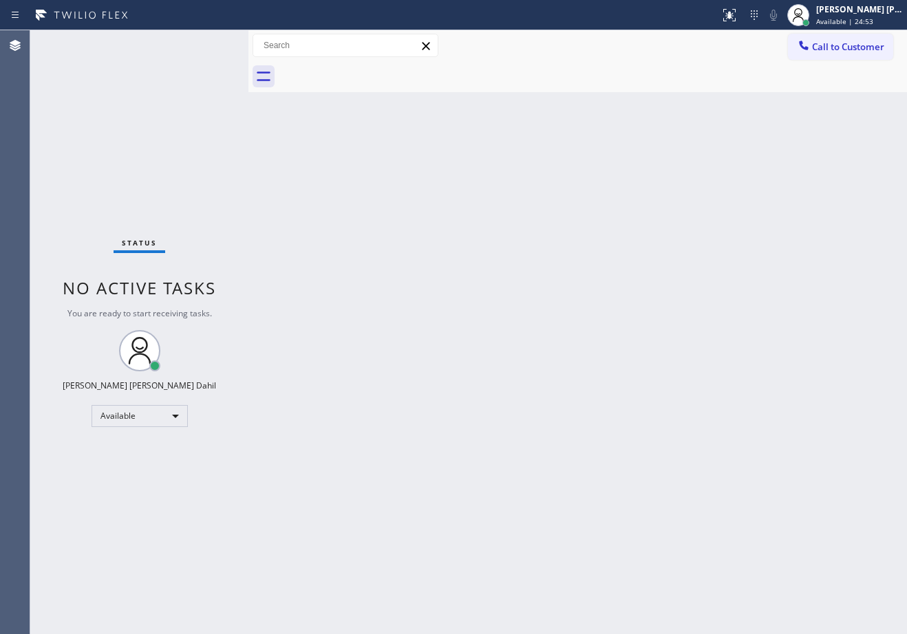
click at [661, 471] on div "Back to Dashboard Change Sender ID Customers Technicians Select a contact Outbo…" at bounding box center [577, 332] width 658 height 604
click at [664, 497] on div "Back to Dashboard Change Sender ID Customers Technicians Select a contact Outbo…" at bounding box center [577, 332] width 658 height 604
click at [361, 205] on div "Back to Dashboard Change Sender ID Customers Technicians Select a contact Outbo…" at bounding box center [577, 332] width 658 height 604
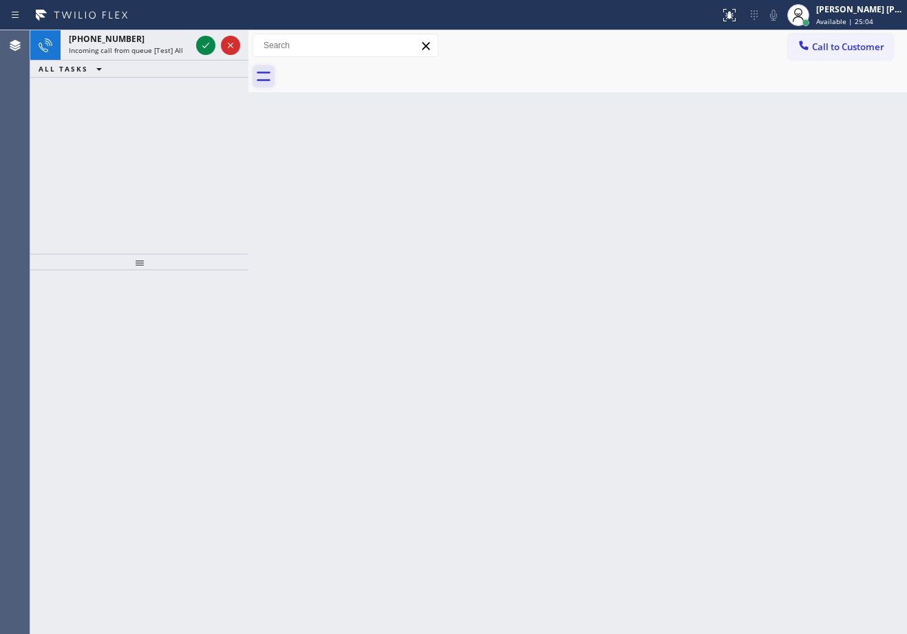
drag, startPoint x: 502, startPoint y: 82, endPoint x: 269, endPoint y: 67, distance: 233.6
click at [502, 82] on div at bounding box center [593, 76] width 628 height 31
click at [143, 35] on div "+12062267765" at bounding box center [130, 39] width 122 height 12
click at [147, 35] on div "+12062267765" at bounding box center [130, 39] width 122 height 12
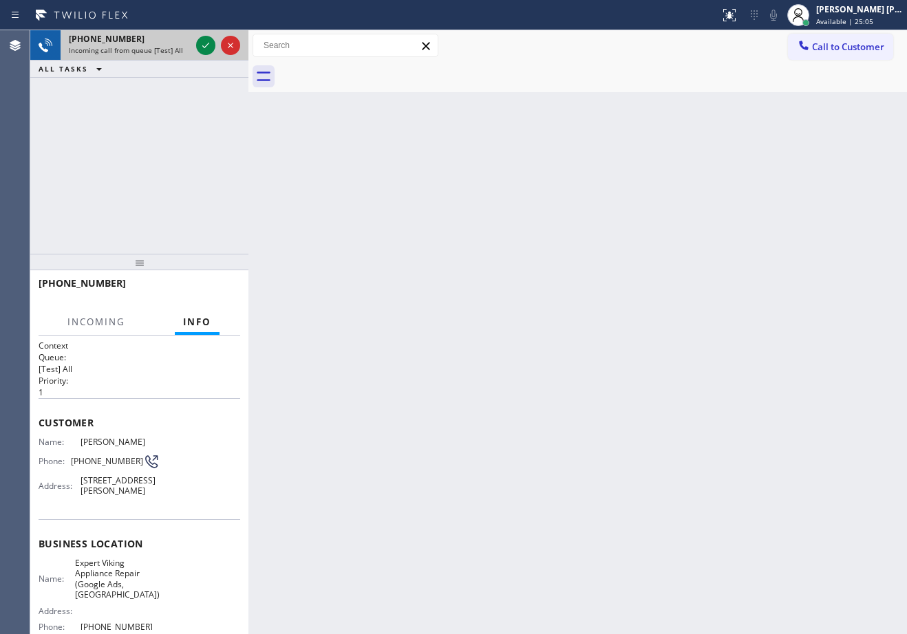
click at [147, 35] on div "+12062267765" at bounding box center [130, 39] width 122 height 12
click at [612, 504] on div "Back to Dashboard Change Sender ID Customers Technicians Select a contact Outbo…" at bounding box center [577, 332] width 658 height 604
click at [612, 503] on div "Back to Dashboard Change Sender ID Customers Technicians Select a contact Outbo…" at bounding box center [577, 332] width 658 height 604
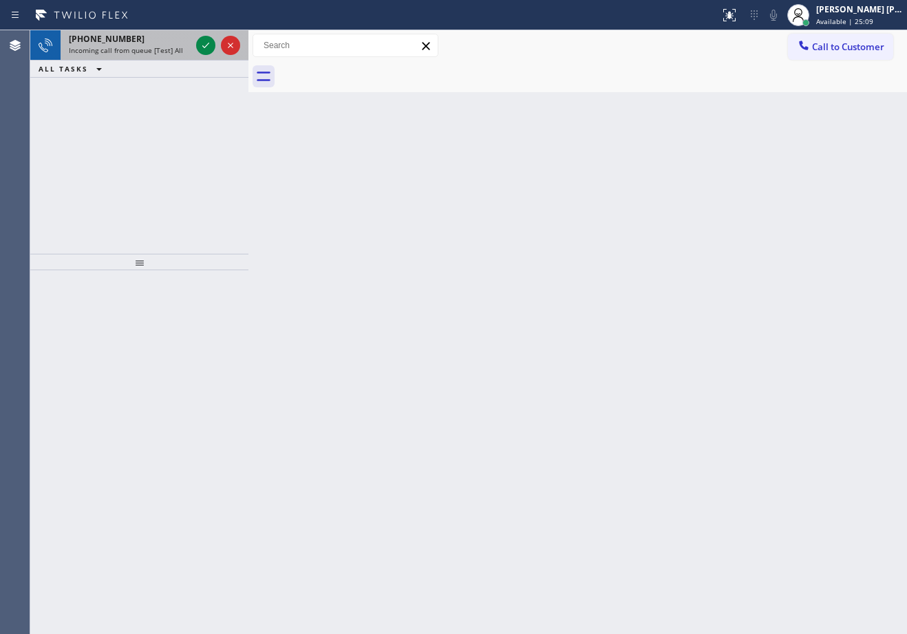
click at [176, 52] on span "Incoming call from queue [Test] All" at bounding box center [126, 50] width 114 height 10
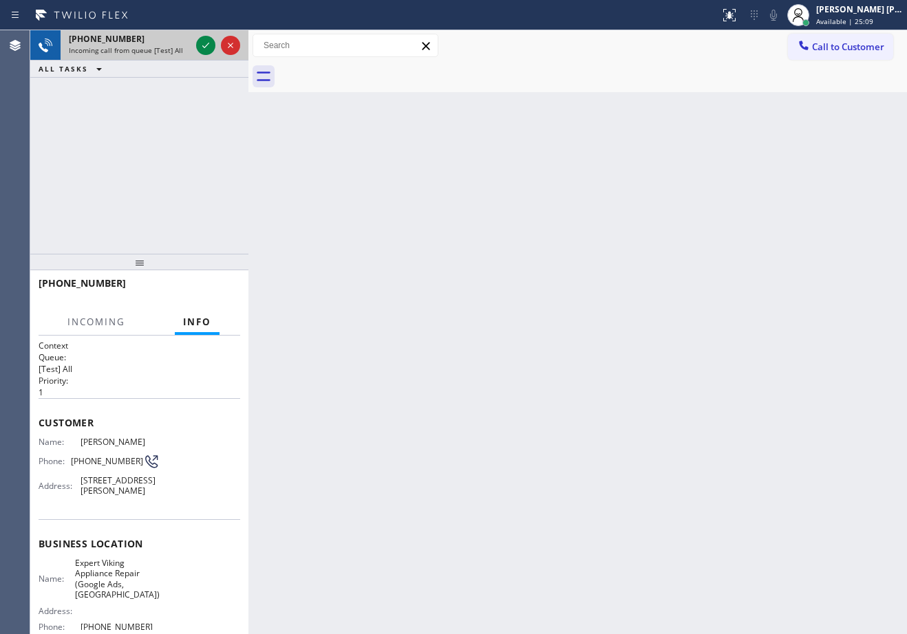
click at [177, 50] on span "Incoming call from queue [Test] All" at bounding box center [126, 50] width 114 height 10
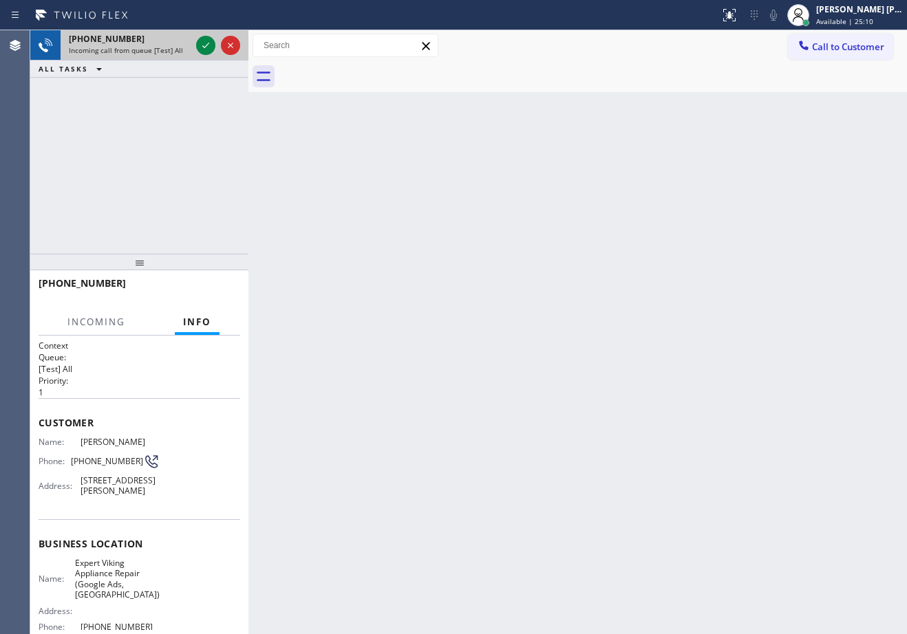
click at [177, 50] on span "Incoming call from queue [Test] All" at bounding box center [126, 50] width 114 height 10
click at [177, 51] on span "Incoming call from queue [Test] All" at bounding box center [126, 50] width 114 height 10
click at [180, 54] on div "Incoming call from queue [Test] All" at bounding box center [130, 50] width 122 height 10
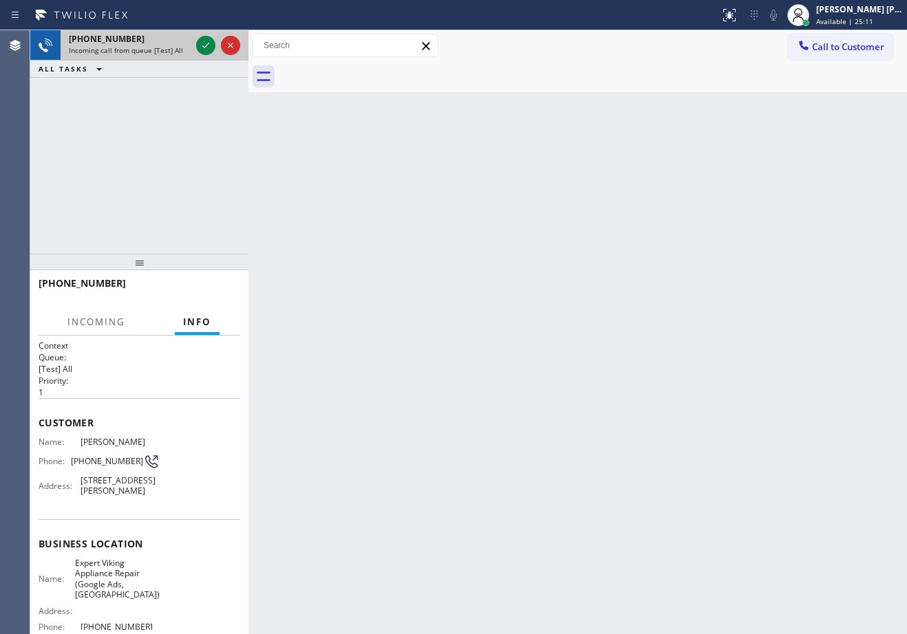
click at [180, 54] on div "Incoming call from queue [Test] All" at bounding box center [130, 50] width 122 height 10
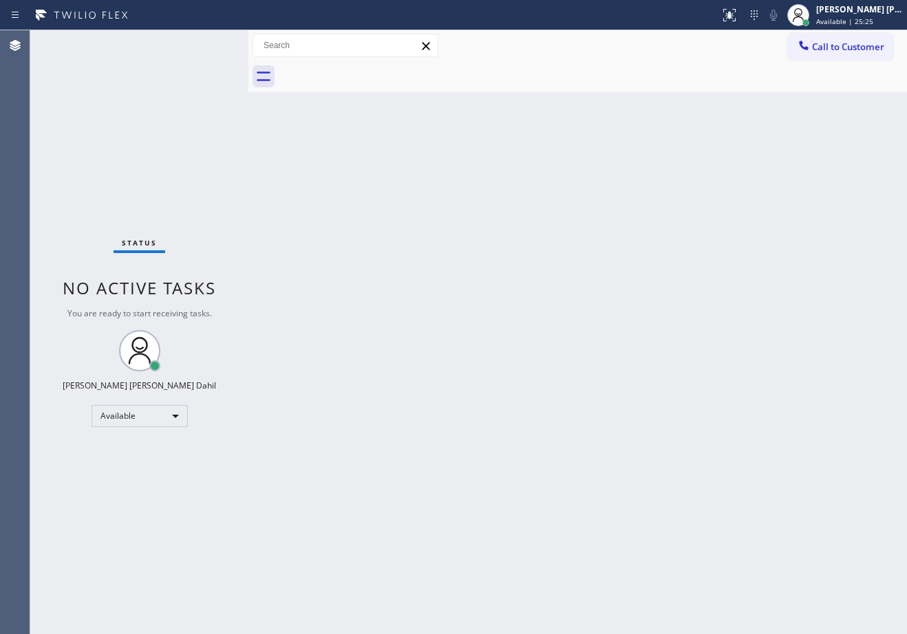
click at [525, 124] on div "Back to Dashboard Change Sender ID Customers Technicians Select a contact Outbo…" at bounding box center [577, 332] width 658 height 604
drag, startPoint x: 728, startPoint y: 433, endPoint x: 741, endPoint y: 433, distance: 12.4
click at [733, 433] on div "Back to Dashboard Change Sender ID Customers Technicians Select a contact Outbo…" at bounding box center [577, 332] width 658 height 604
click at [208, 45] on div "Status No active tasks You are ready to start receiving tasks. [PERSON_NAME] [P…" at bounding box center [139, 332] width 218 height 604
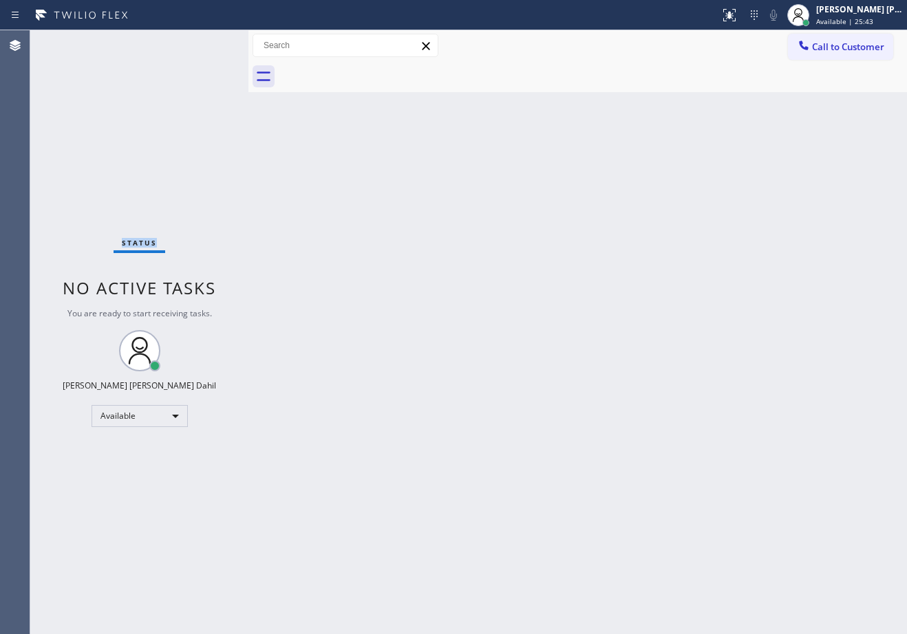
click at [208, 45] on div "Status No active tasks You are ready to start receiving tasks. [PERSON_NAME] [P…" at bounding box center [139, 332] width 218 height 604
click at [372, 251] on div "Back to Dashboard Change Sender ID Customers Technicians Select a contact Outbo…" at bounding box center [577, 332] width 658 height 604
click at [680, 497] on div "Back to Dashboard Change Sender ID Customers Technicians Select a contact Outbo…" at bounding box center [577, 332] width 658 height 604
click at [335, 252] on div "Back to Dashboard Change Sender ID Customers Technicians Select a contact Outbo…" at bounding box center [577, 332] width 658 height 604
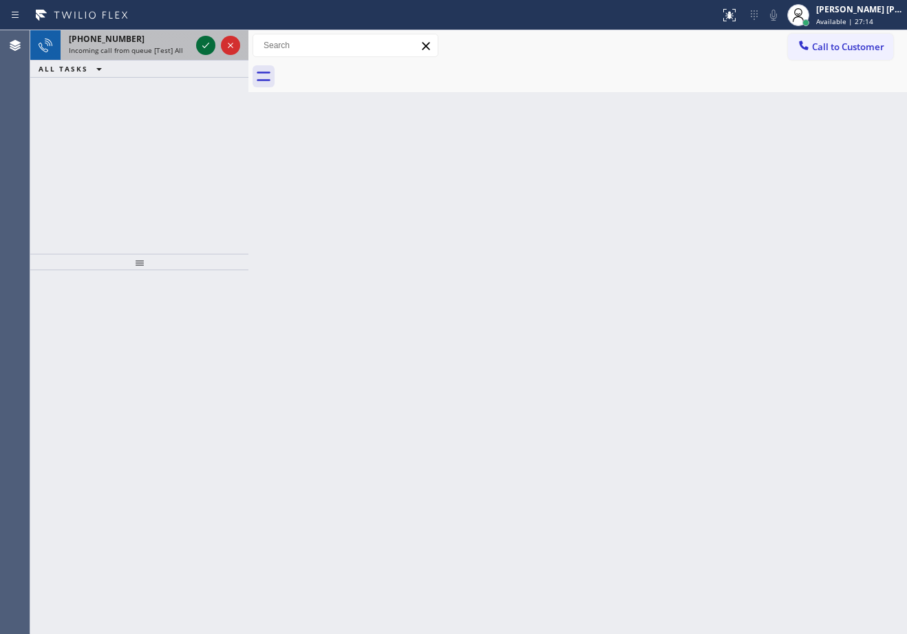
click at [208, 45] on icon at bounding box center [205, 45] width 17 height 17
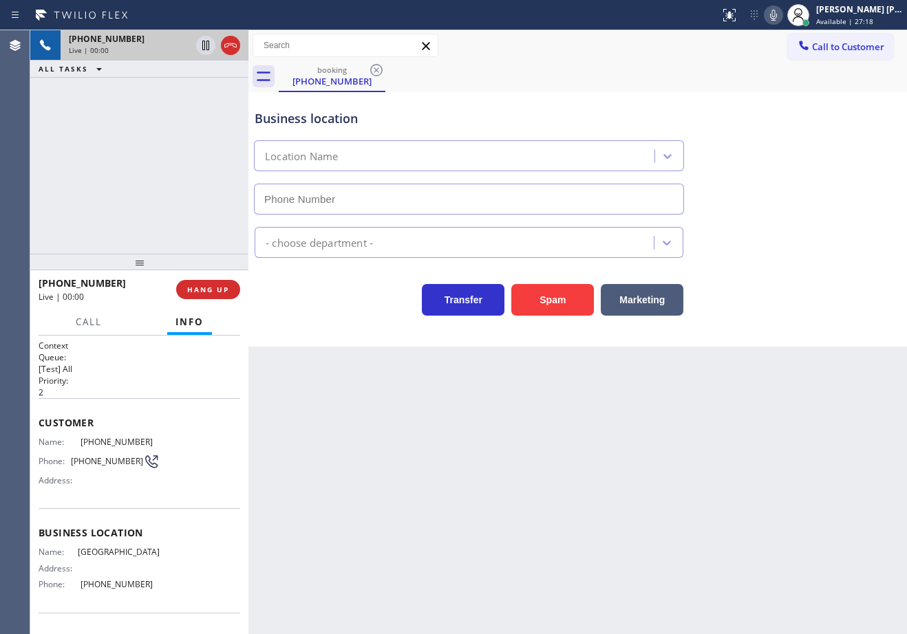
type input "(310) 388-3890"
click at [414, 418] on div "Back to Dashboard Change Sender ID Customers Technicians Select a contact Outbo…" at bounding box center [577, 332] width 658 height 604
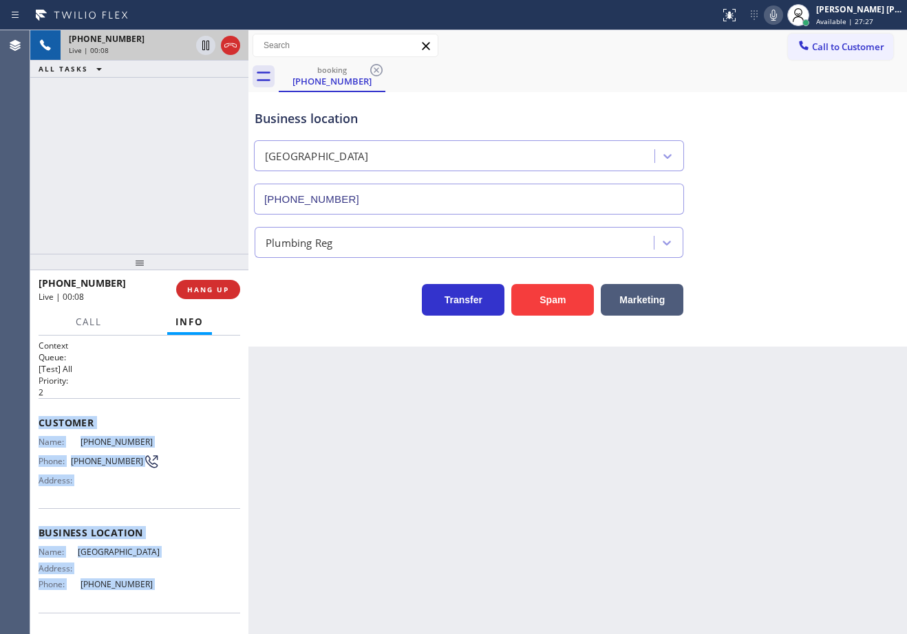
scroll to position [97, 0]
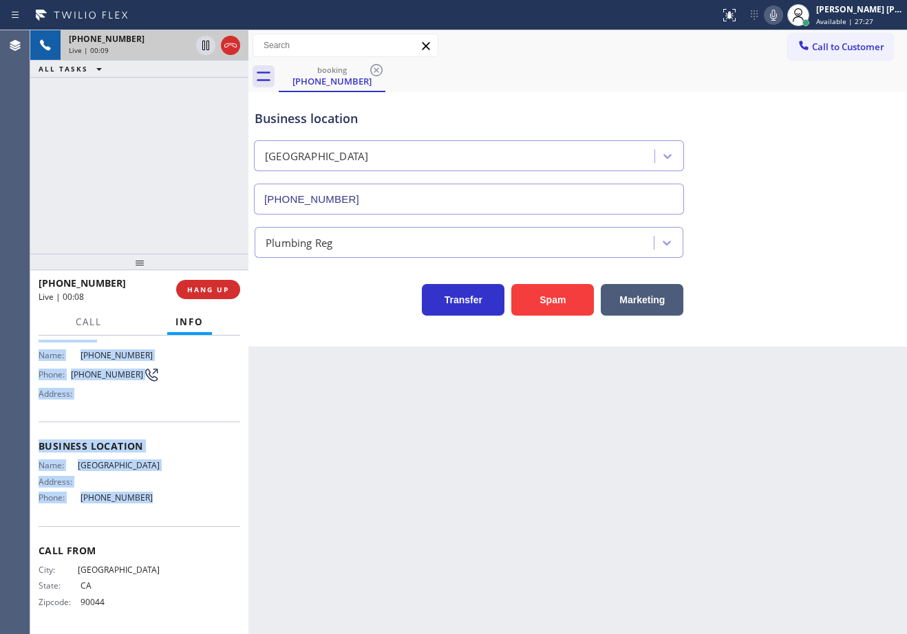
drag, startPoint x: 126, startPoint y: 582, endPoint x: 396, endPoint y: 588, distance: 269.7
click at [191, 502] on div "Context Queue: [Test] All Priority: 2 Customer Name: (310) 740-7484 Phone: (310…" at bounding box center [140, 441] width 202 height 377
copy div "Customer Name: (310) 740-7484 Phone: (310) 740-7484 Address: Business location …"
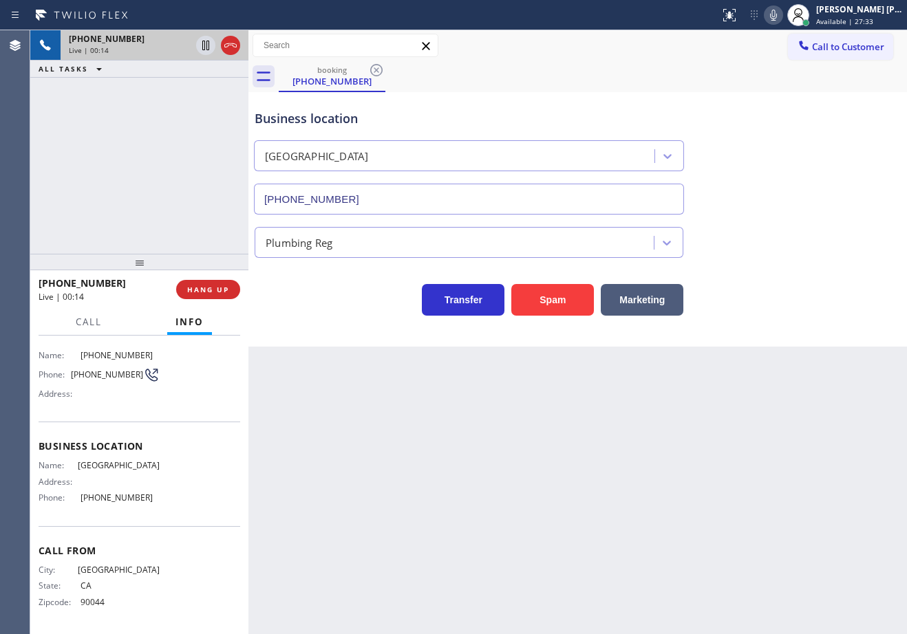
click at [101, 169] on div "+13107407484 Live | 00:14 ALL TASKS ALL TASKS ACTIVE TASKS TASKS IN WRAP UP" at bounding box center [139, 142] width 218 height 224
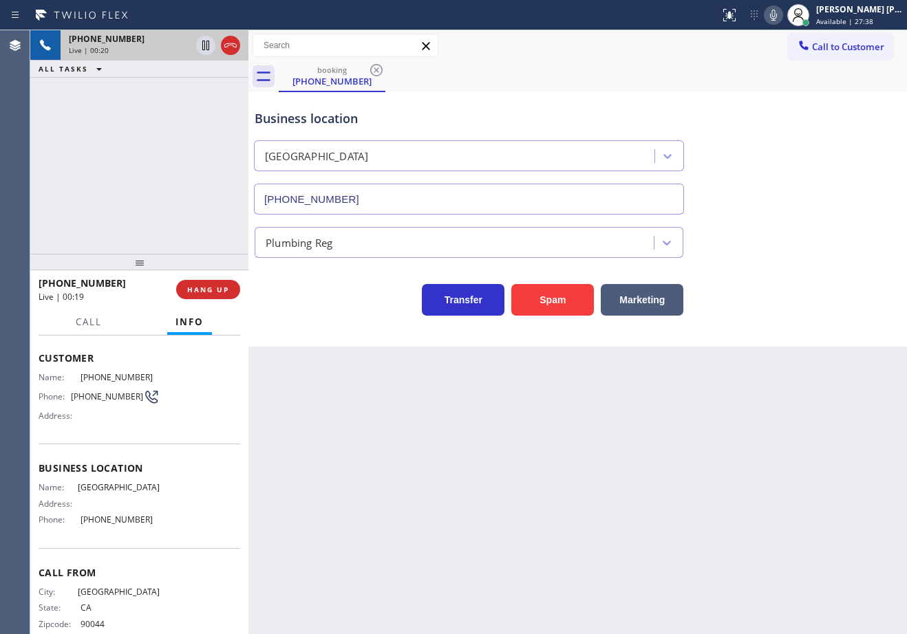
scroll to position [0, 0]
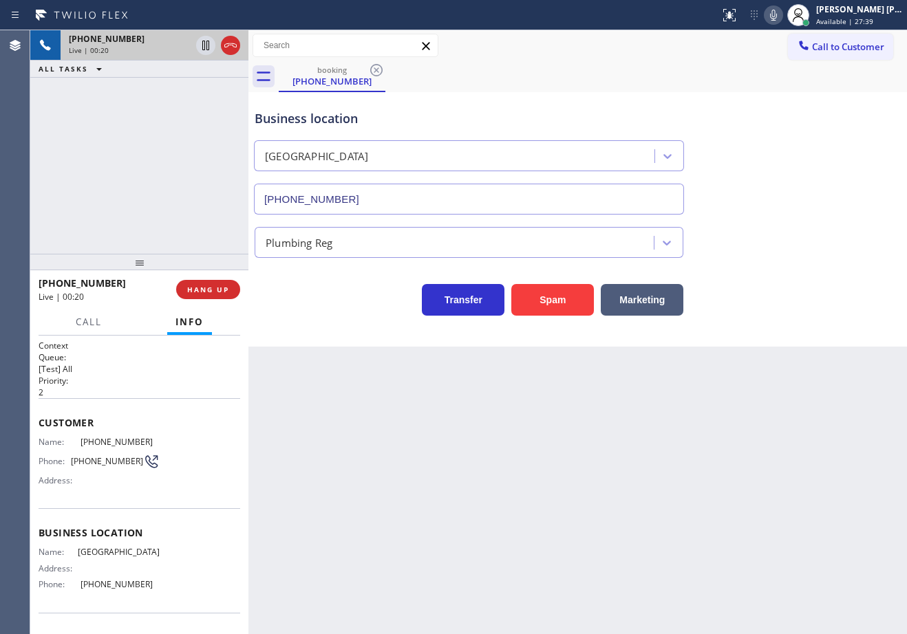
click at [210, 193] on div "+13107407484 Live | 00:20 ALL TASKS ALL TASKS ACTIVE TASKS TASKS IN WRAP UP" at bounding box center [139, 142] width 218 height 224
click at [210, 193] on div "+13107407484 Live | 00:21 ALL TASKS ALL TASKS ACTIVE TASKS TASKS IN WRAP UP" at bounding box center [139, 142] width 218 height 224
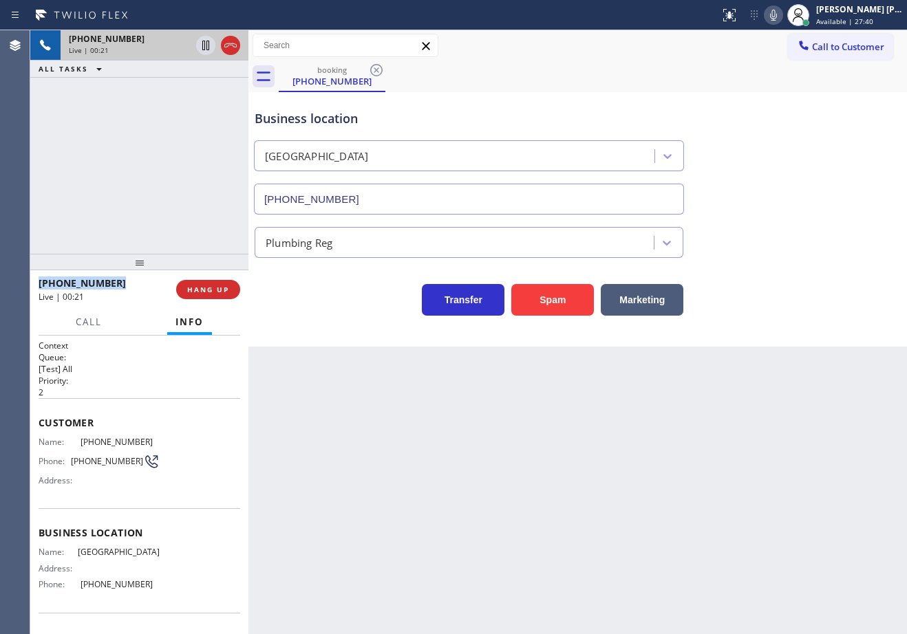
click at [210, 193] on div "+13107407484 Live | 00:21 ALL TASKS ALL TASKS ACTIVE TASKS TASKS IN WRAP UP" at bounding box center [139, 142] width 218 height 224
click at [210, 193] on div "+13107407484 Live | 00:22 ALL TASKS ALL TASKS ACTIVE TASKS TASKS IN WRAP UP" at bounding box center [139, 142] width 218 height 224
click at [210, 193] on div "+13107407484 Live | 00:23 ALL TASKS ALL TASKS ACTIVE TASKS TASKS IN WRAP UP" at bounding box center [139, 142] width 218 height 224
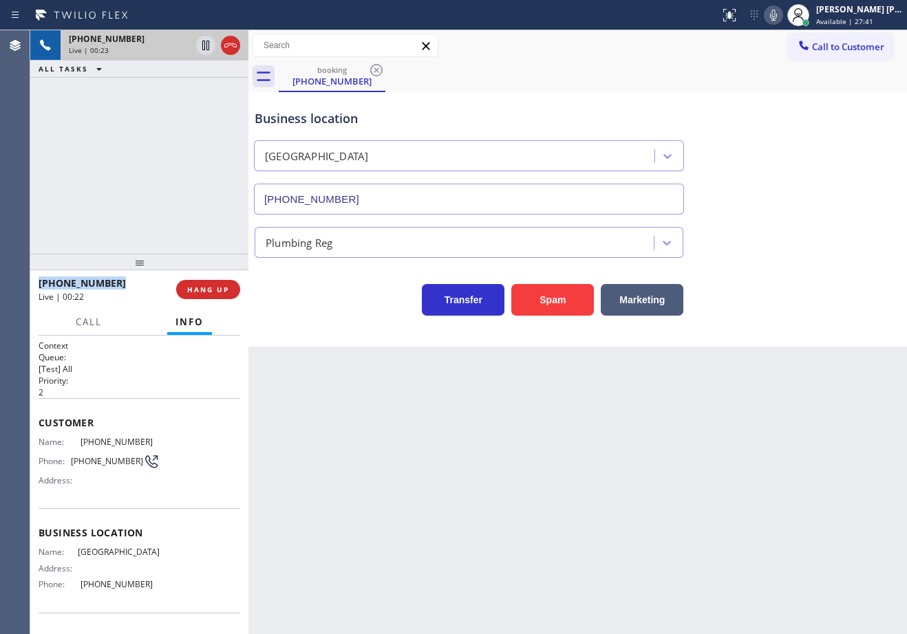
click at [210, 193] on div "+13107407484 Live | 00:23 ALL TASKS ALL TASKS ACTIVE TASKS TASKS IN WRAP UP" at bounding box center [139, 142] width 218 height 224
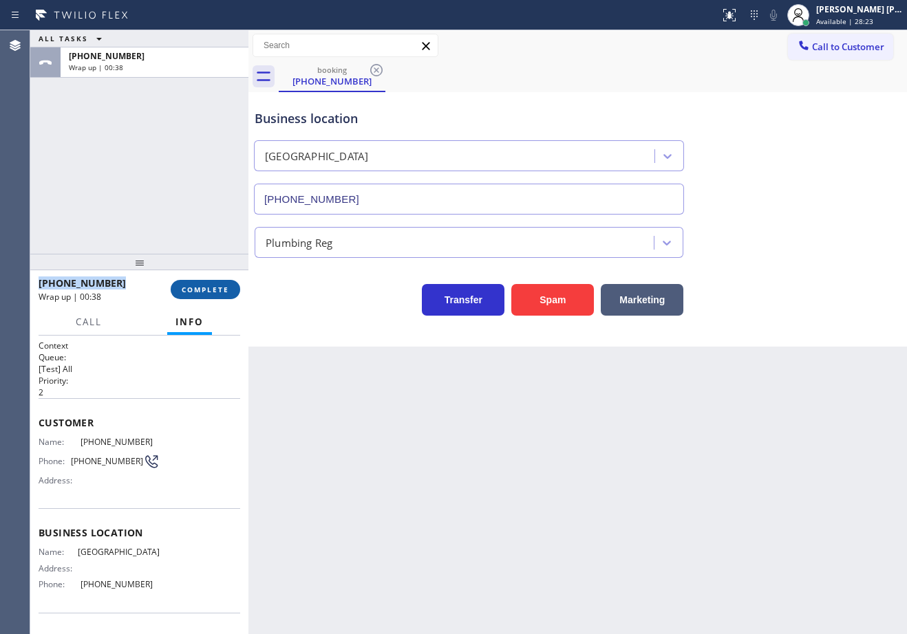
click at [229, 290] on button "COMPLETE" at bounding box center [205, 289] width 69 height 19
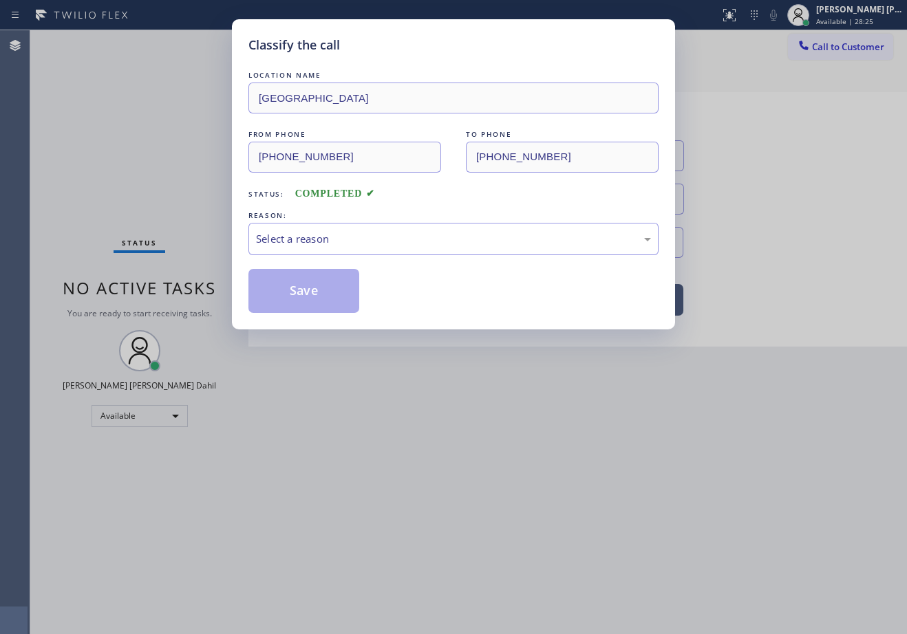
click at [321, 223] on div "Select a reason" at bounding box center [453, 239] width 410 height 32
click at [288, 286] on button "Save" at bounding box center [303, 291] width 111 height 44
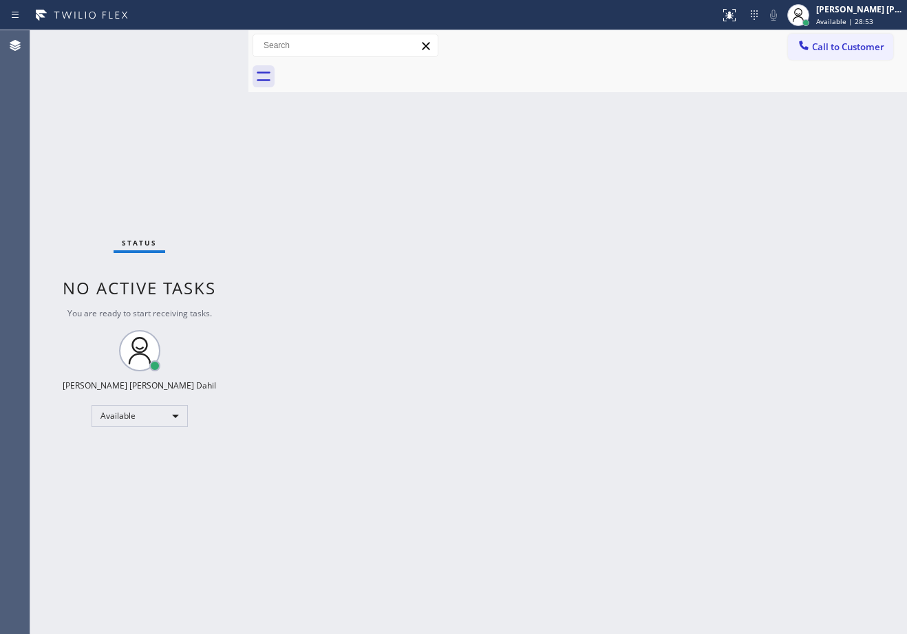
click at [451, 404] on div "Back to Dashboard Change Sender ID Customers Technicians Select a contact Outbo…" at bounding box center [577, 332] width 658 height 604
click at [761, 432] on div "Back to Dashboard Change Sender ID Customers Technicians Select a contact Outbo…" at bounding box center [577, 332] width 658 height 604
click at [679, 87] on div at bounding box center [593, 76] width 628 height 31
click at [307, 70] on div at bounding box center [593, 76] width 628 height 31
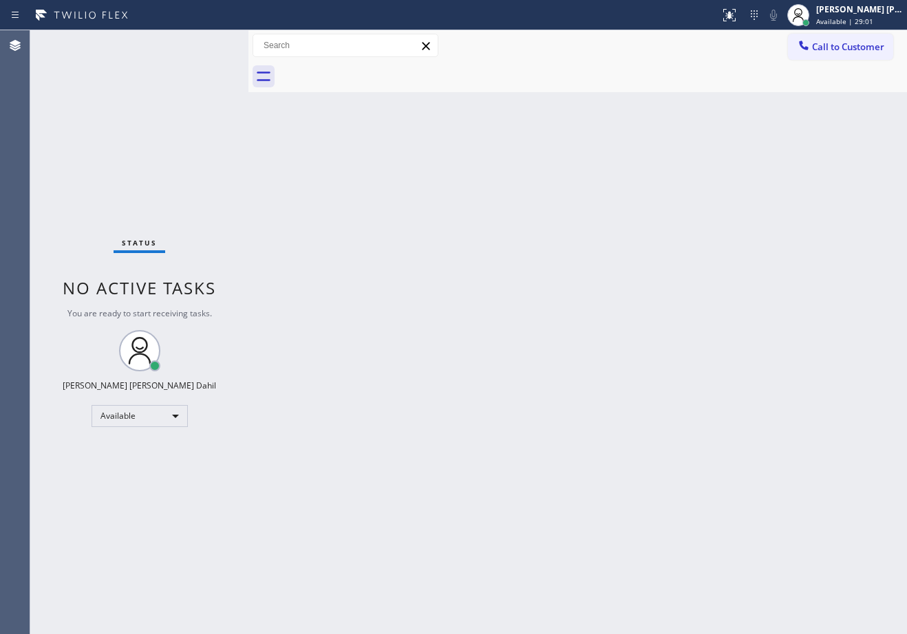
click at [307, 70] on div at bounding box center [593, 76] width 628 height 31
click at [208, 45] on div "Status No active tasks You are ready to start receiving tasks. [PERSON_NAME] [P…" at bounding box center [139, 332] width 218 height 604
click at [335, 175] on div "Back to Dashboard Change Sender ID Customers Technicians Select a contact Outbo…" at bounding box center [577, 332] width 658 height 604
click at [721, 431] on div "Back to Dashboard Change Sender ID Customers Technicians Select a contact Outbo…" at bounding box center [577, 332] width 658 height 604
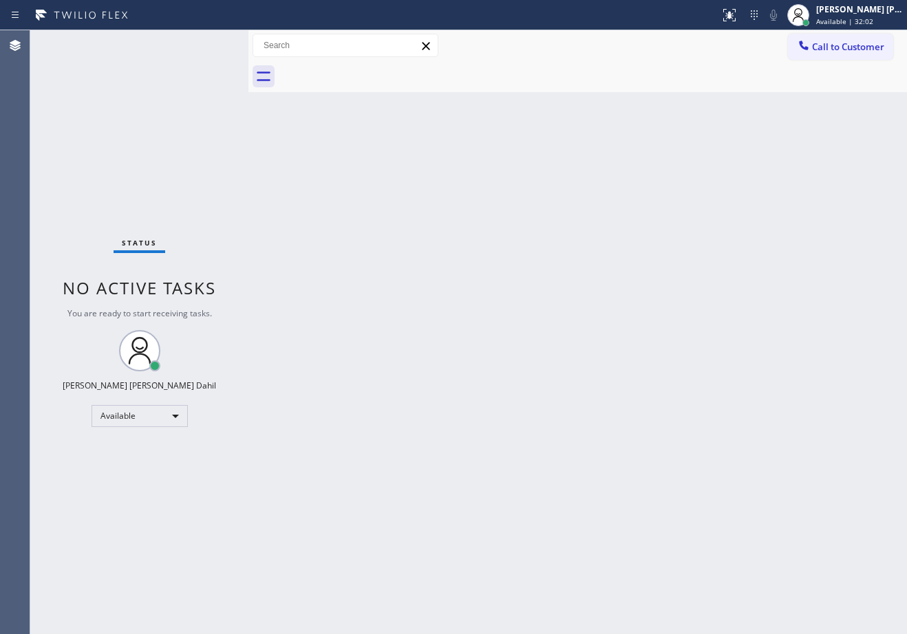
click at [678, 237] on div "Back to Dashboard Change Sender ID Customers Technicians Select a contact Outbo…" at bounding box center [577, 332] width 658 height 604
click at [673, 434] on div "Back to Dashboard Change Sender ID Customers Technicians Select a contact Outbo…" at bounding box center [577, 332] width 658 height 604
click at [344, 229] on div "Back to Dashboard Change Sender ID Customers Technicians Select a contact Outbo…" at bounding box center [577, 332] width 658 height 604
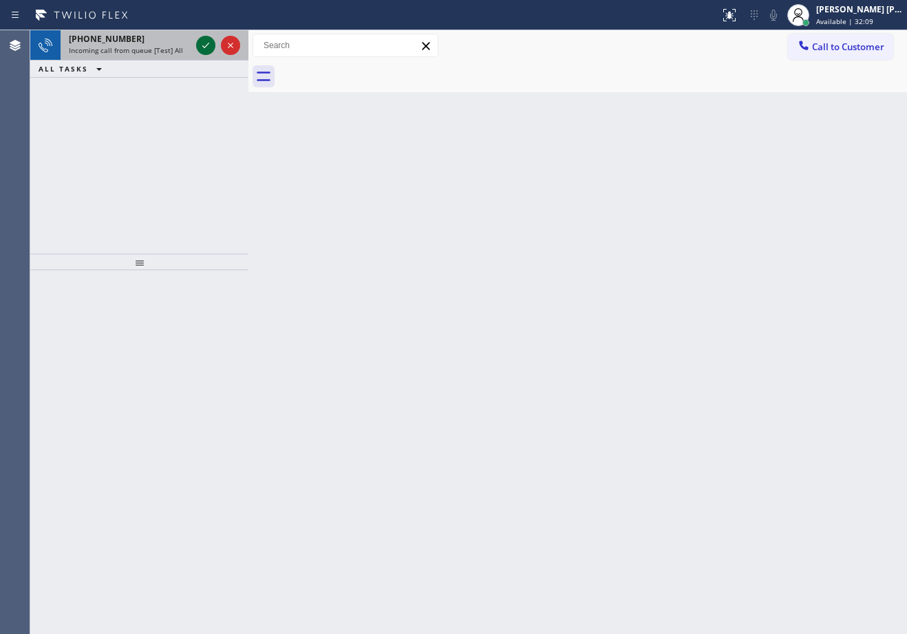
click at [208, 45] on icon at bounding box center [205, 45] width 17 height 17
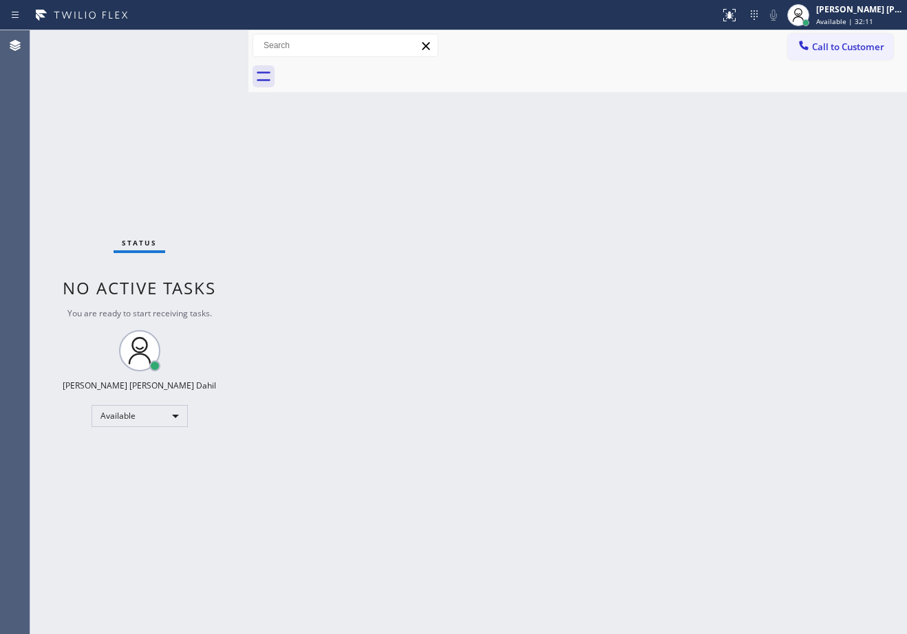
click at [208, 45] on div "Status No active tasks You are ready to start receiving tasks. [PERSON_NAME] [P…" at bounding box center [139, 332] width 218 height 604
drag, startPoint x: 631, startPoint y: 369, endPoint x: 753, endPoint y: 226, distance: 187.4
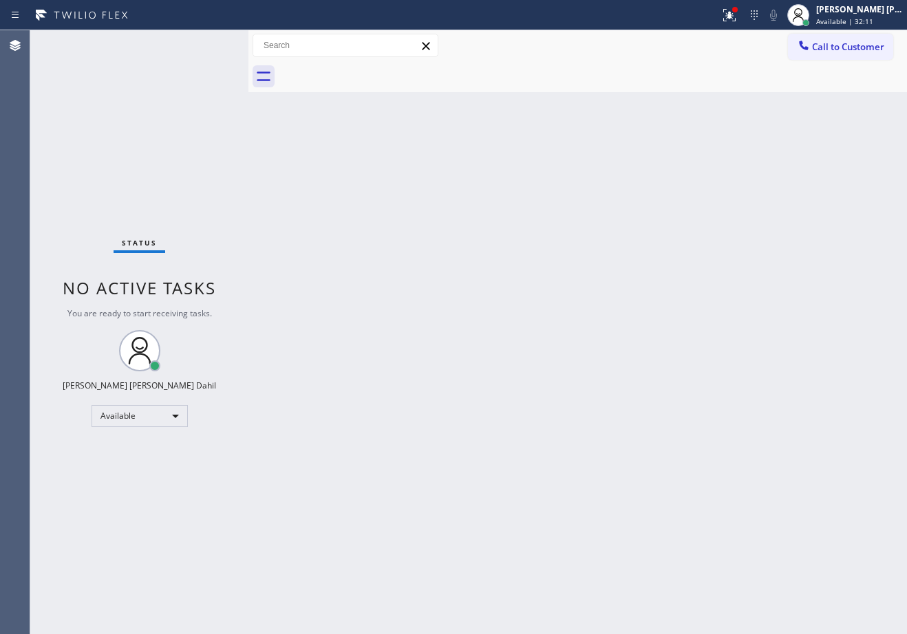
click at [671, 374] on div "Back to Dashboard Change Sender ID Customers Technicians Select a contact Outbo…" at bounding box center [577, 332] width 658 height 604
click at [737, 20] on icon at bounding box center [729, 15] width 17 height 17
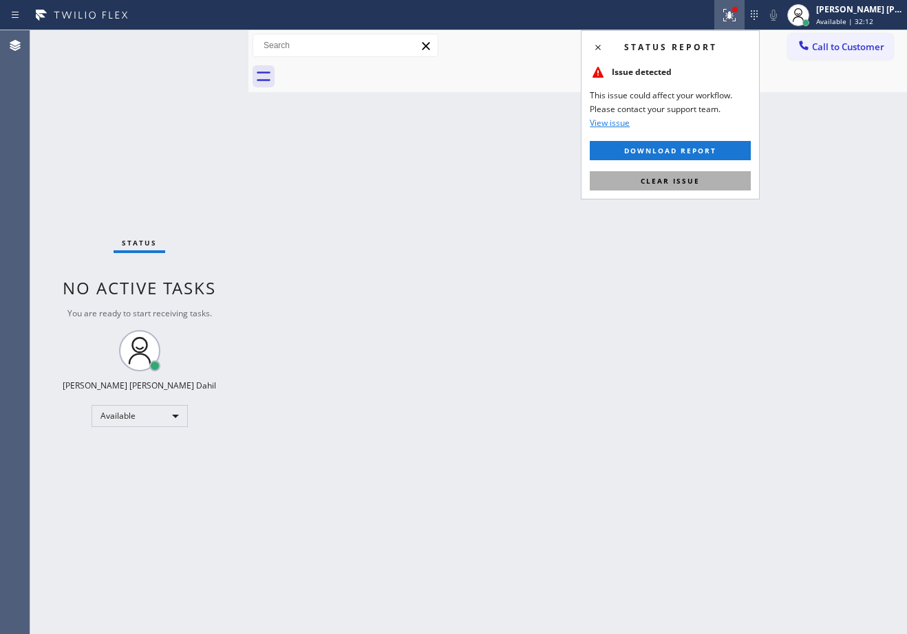
drag, startPoint x: 710, startPoint y: 170, endPoint x: 710, endPoint y: 178, distance: 8.3
click at [710, 174] on div "Status report Issue detected This issue could affect your workflow. Please cont…" at bounding box center [670, 114] width 179 height 169
click at [710, 178] on button "Clear issue" at bounding box center [669, 180] width 161 height 19
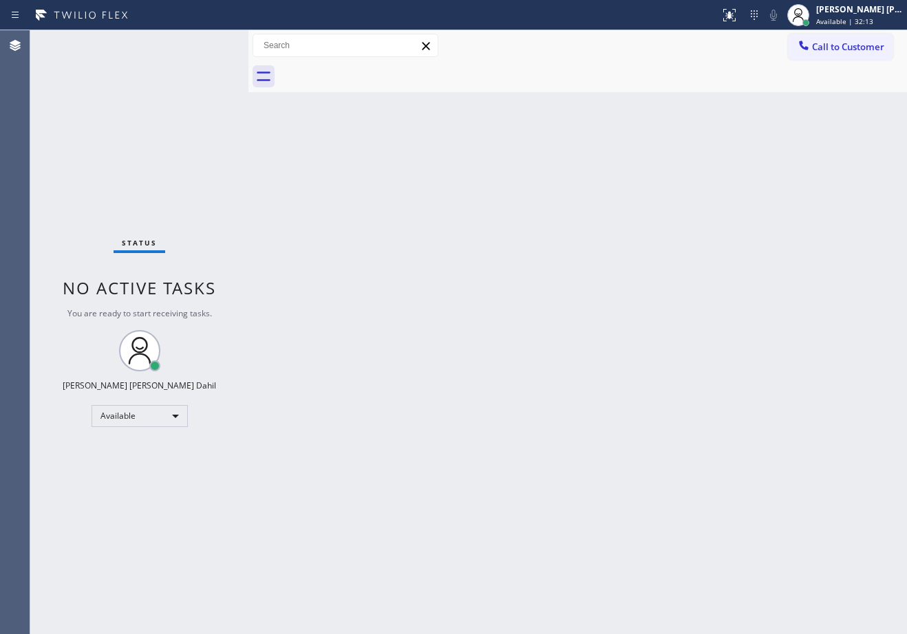
click at [728, 262] on div "Back to Dashboard Change Sender ID Customers Technicians Select a contact Outbo…" at bounding box center [577, 332] width 658 height 604
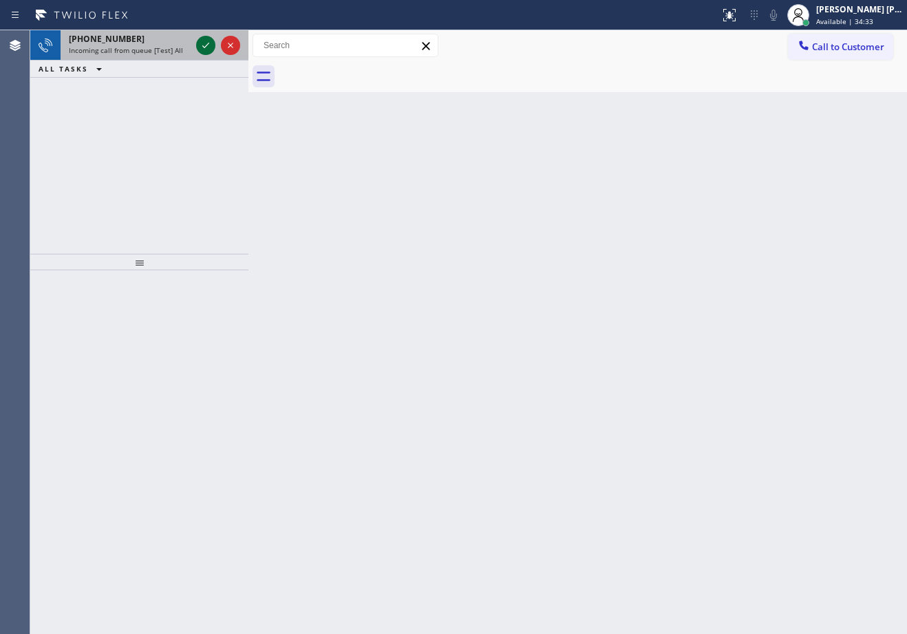
click at [208, 45] on icon at bounding box center [205, 45] width 17 height 17
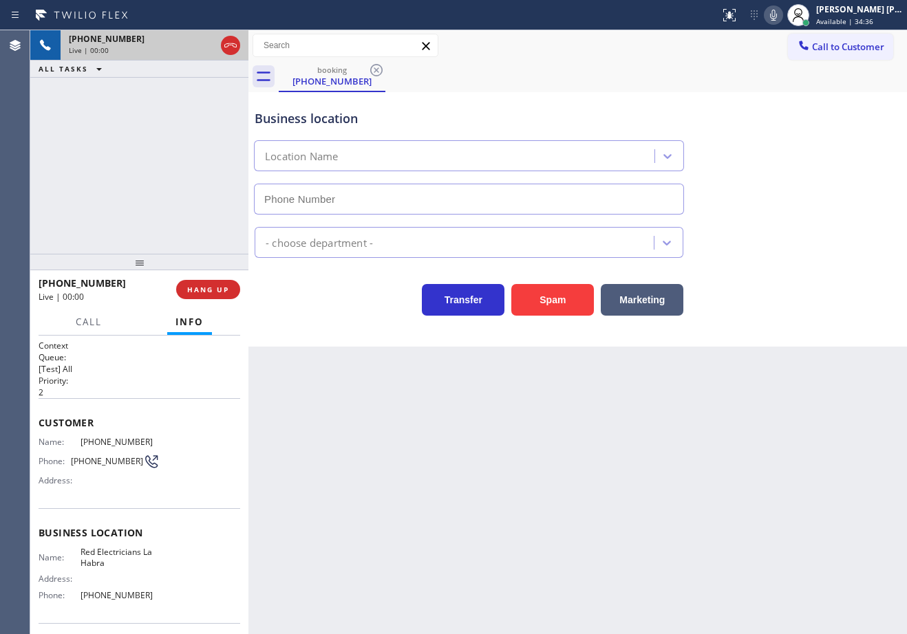
type input "(949) 334-2868"
click at [541, 301] on button "Spam" at bounding box center [552, 300] width 83 height 32
click at [541, 300] on button "Spam" at bounding box center [552, 300] width 83 height 32
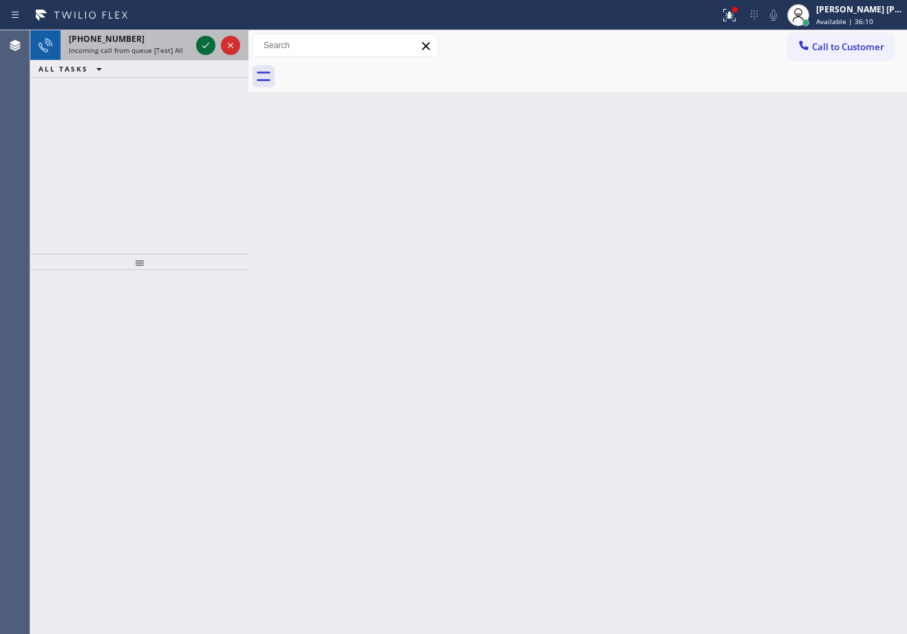
click at [208, 45] on icon at bounding box center [205, 45] width 17 height 17
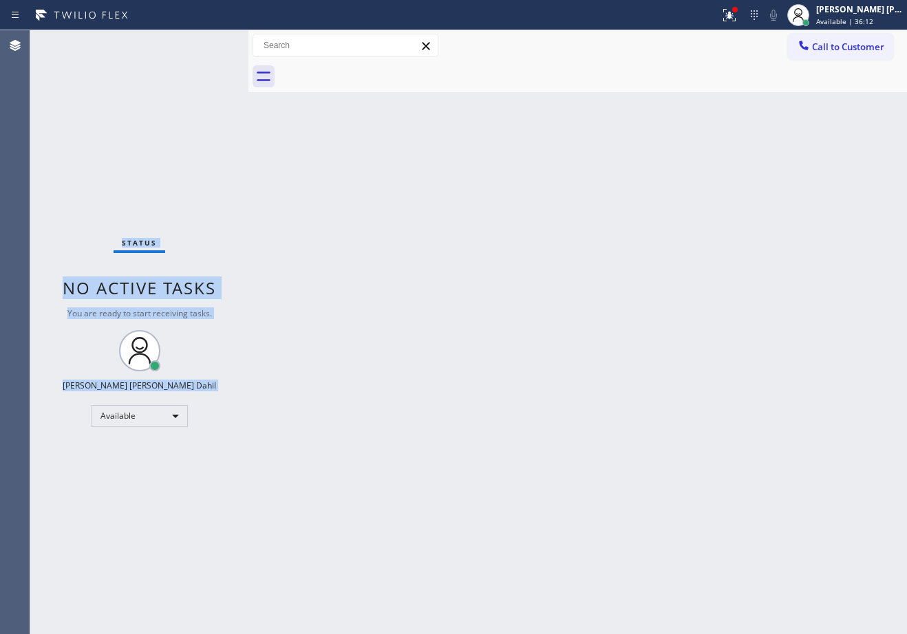
click at [208, 45] on div "Status No active tasks You are ready to start receiving tasks. [PERSON_NAME] [P…" at bounding box center [139, 332] width 218 height 604
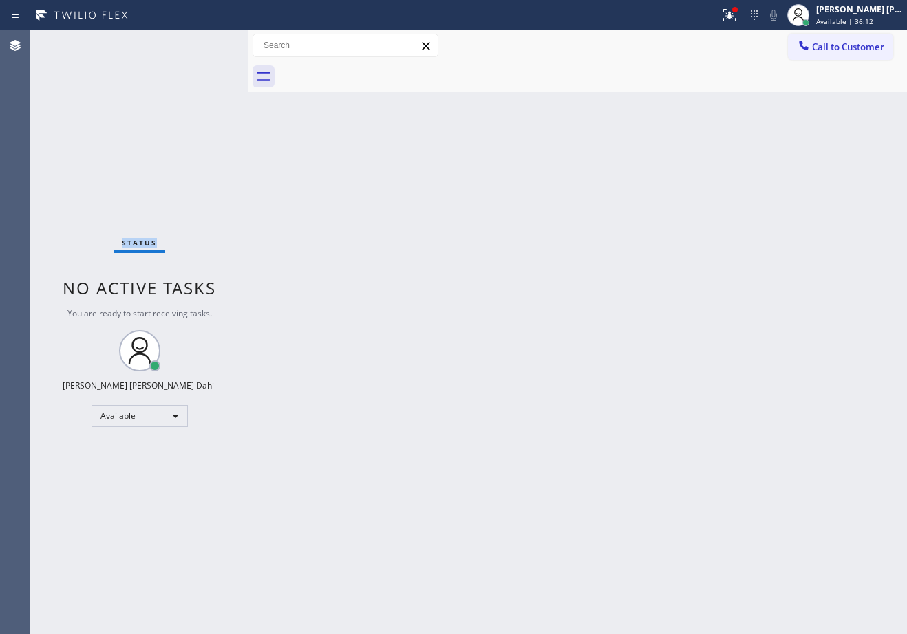
click at [208, 45] on div "Status No active tasks You are ready to start receiving tasks. [PERSON_NAME] [P…" at bounding box center [139, 332] width 218 height 604
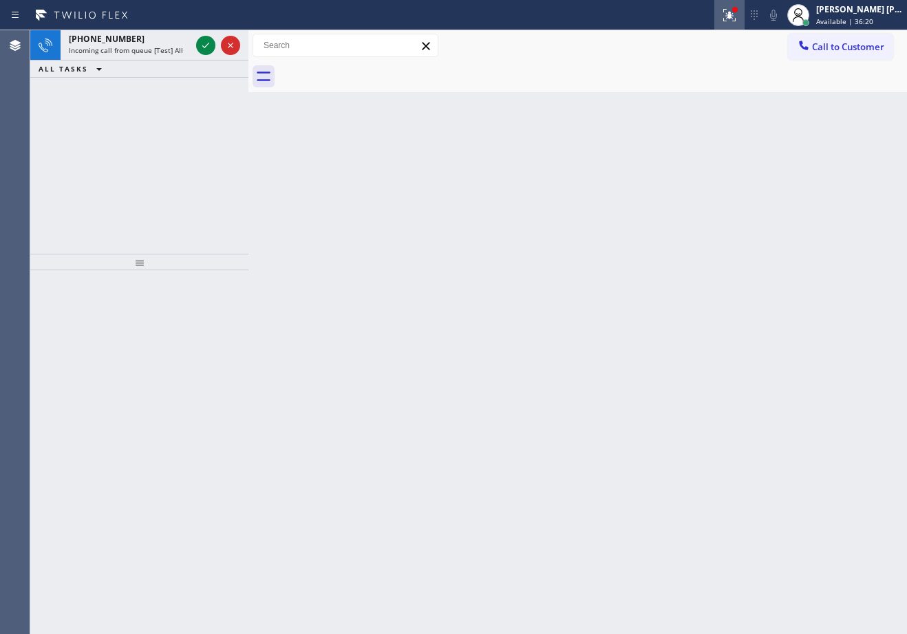
click at [737, 22] on icon at bounding box center [729, 15] width 17 height 17
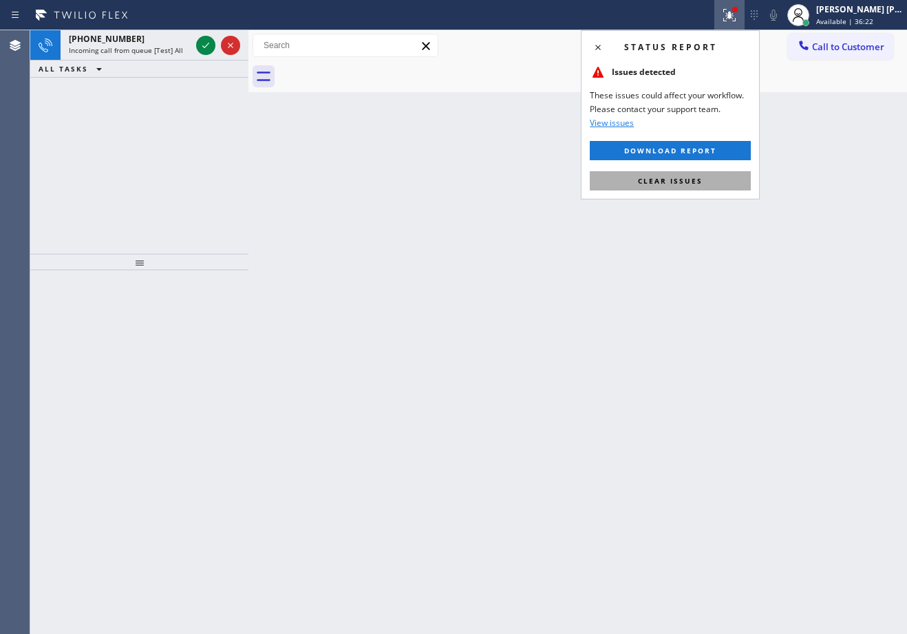
click at [682, 176] on span "Clear issues" at bounding box center [670, 181] width 65 height 10
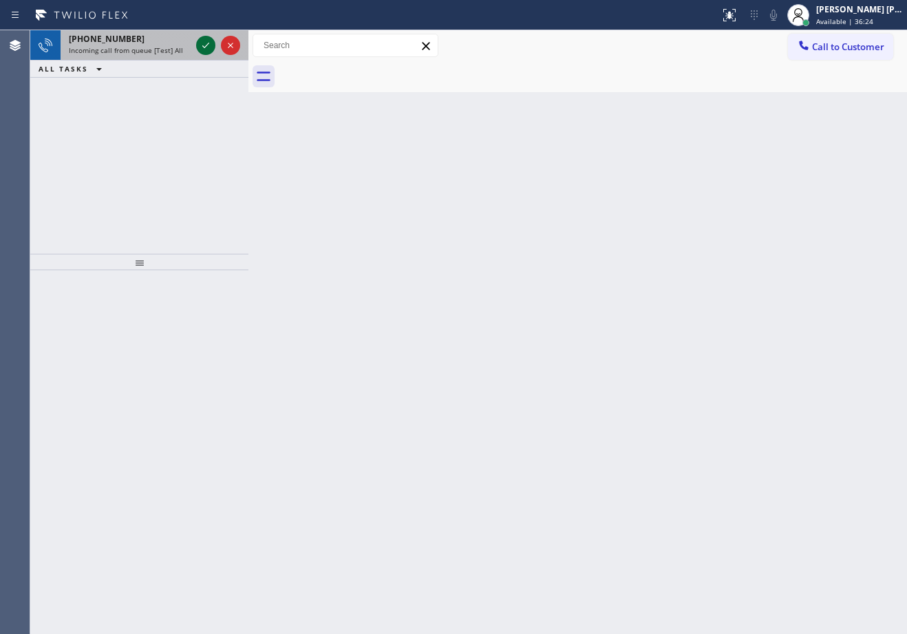
click at [202, 39] on icon at bounding box center [205, 45] width 17 height 17
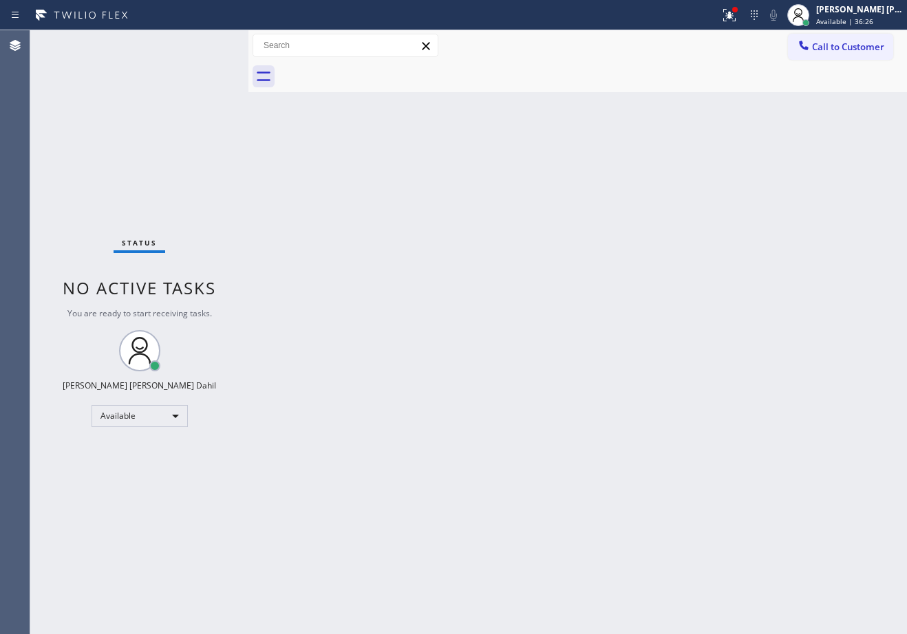
click at [202, 39] on div "Status No active tasks You are ready to start receiving tasks. [PERSON_NAME] [P…" at bounding box center [139, 332] width 218 height 604
click at [737, 19] on icon at bounding box center [729, 15] width 17 height 17
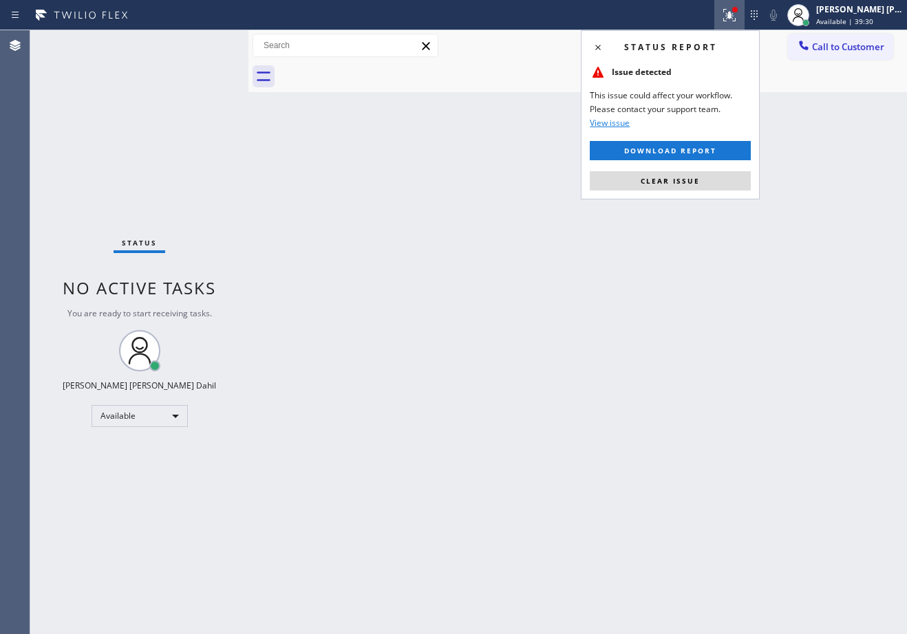
click at [689, 177] on span "Clear issue" at bounding box center [669, 181] width 59 height 10
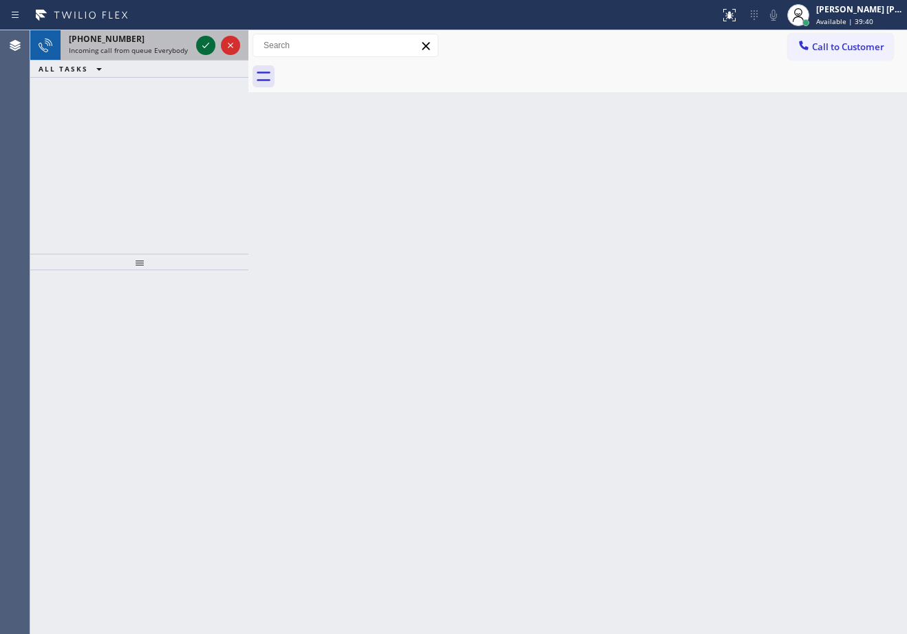
click at [208, 45] on icon at bounding box center [205, 45] width 17 height 17
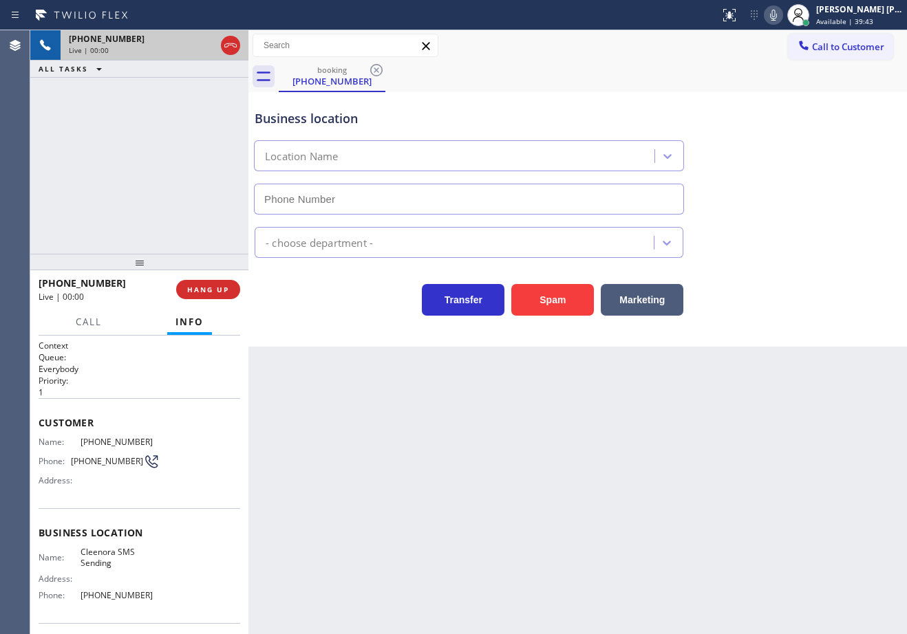
type input "[PHONE_NUMBER]"
click at [544, 306] on button "Spam" at bounding box center [552, 300] width 83 height 32
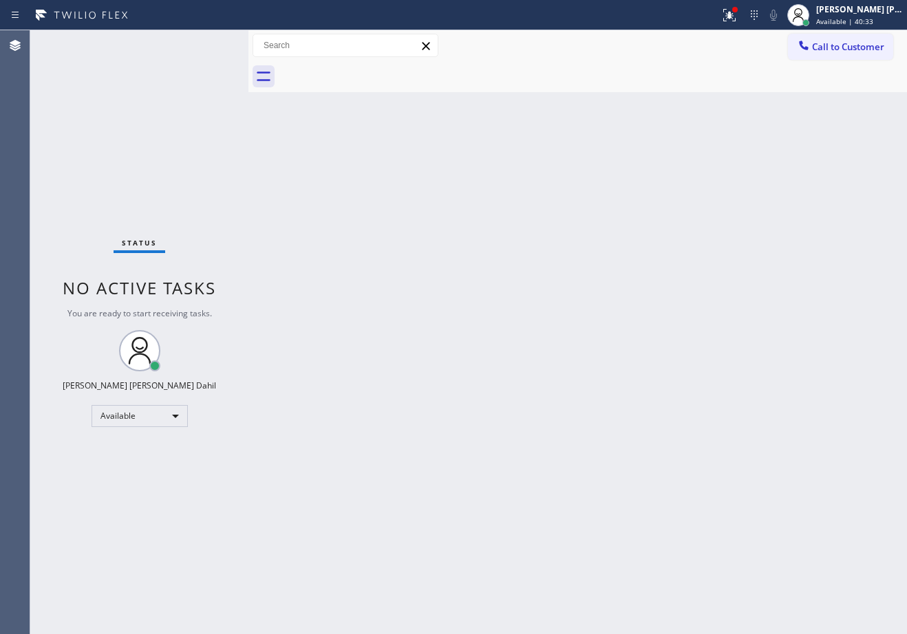
click at [208, 45] on div "Status No active tasks You are ready to start receiving tasks. [PERSON_NAME] [P…" at bounding box center [139, 332] width 218 height 604
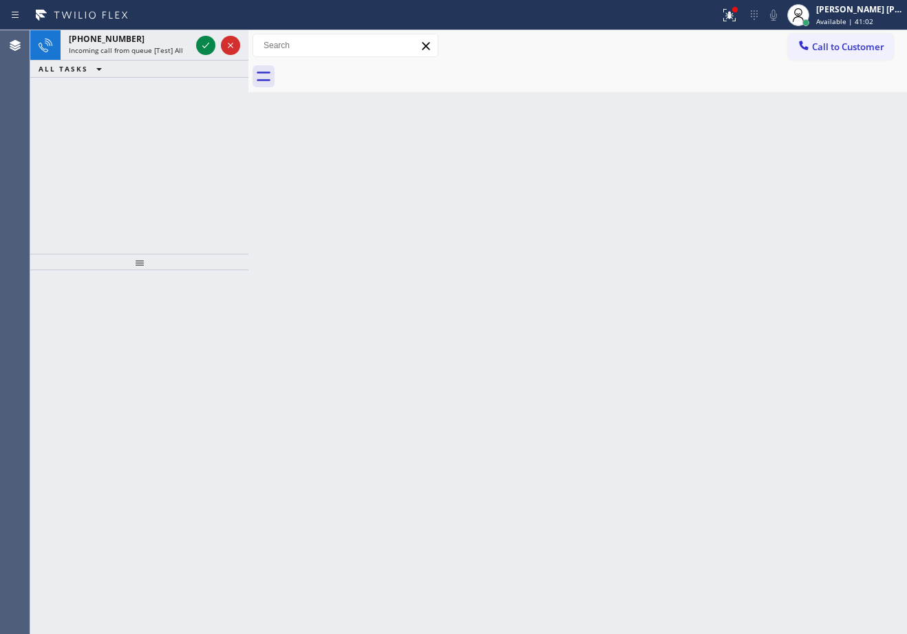
click at [208, 45] on icon at bounding box center [205, 45] width 17 height 17
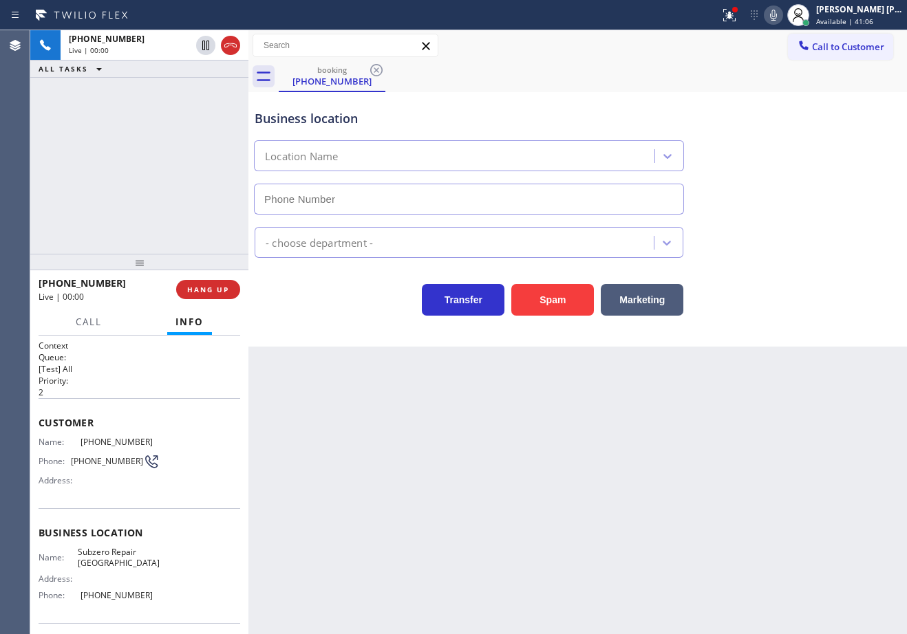
type input "(305) 257-8664"
click at [744, 27] on button at bounding box center [729, 15] width 30 height 30
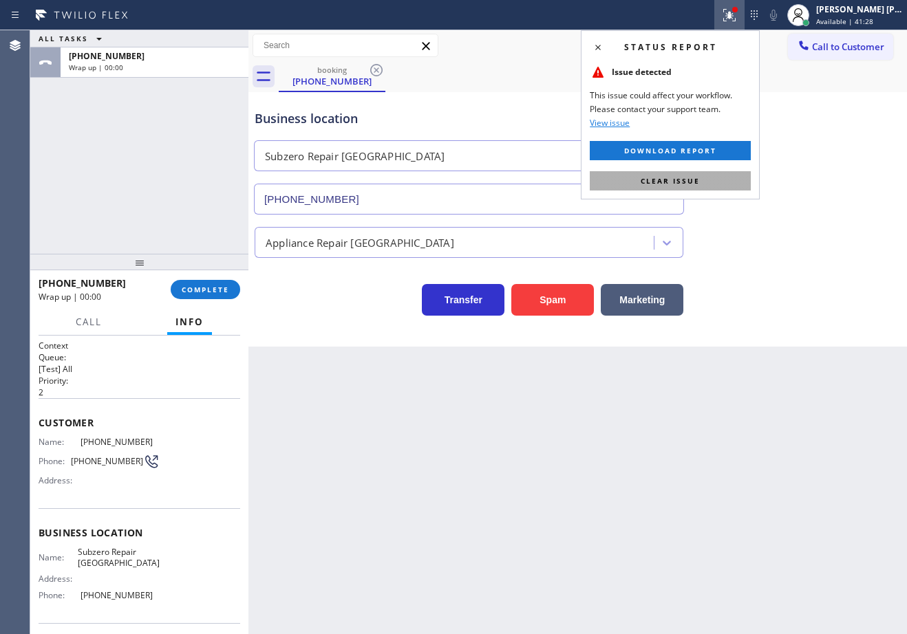
click at [692, 183] on span "Clear issue" at bounding box center [669, 181] width 59 height 10
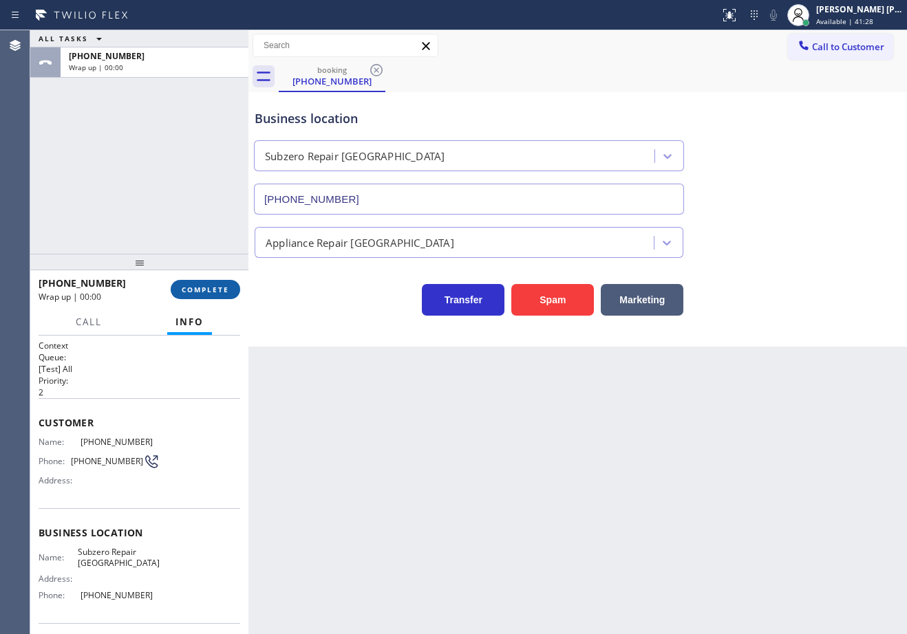
click at [203, 286] on span "COMPLETE" at bounding box center [205, 290] width 47 height 10
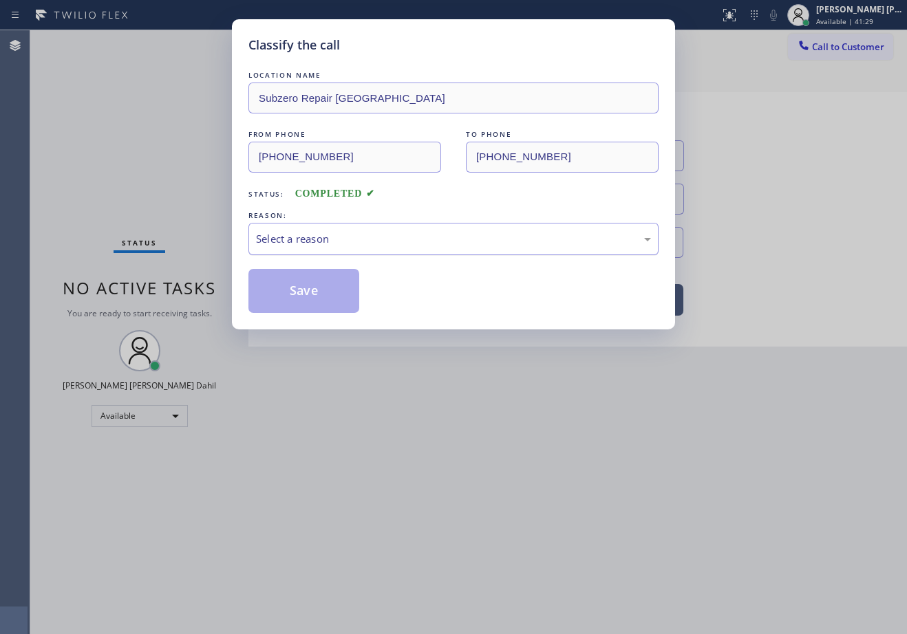
click at [320, 229] on div "Select a reason" at bounding box center [453, 239] width 410 height 32
click at [365, 288] on div "Save" at bounding box center [453, 291] width 410 height 44
click at [321, 304] on button "Save" at bounding box center [303, 291] width 111 height 44
click at [323, 305] on button "Save" at bounding box center [303, 291] width 111 height 44
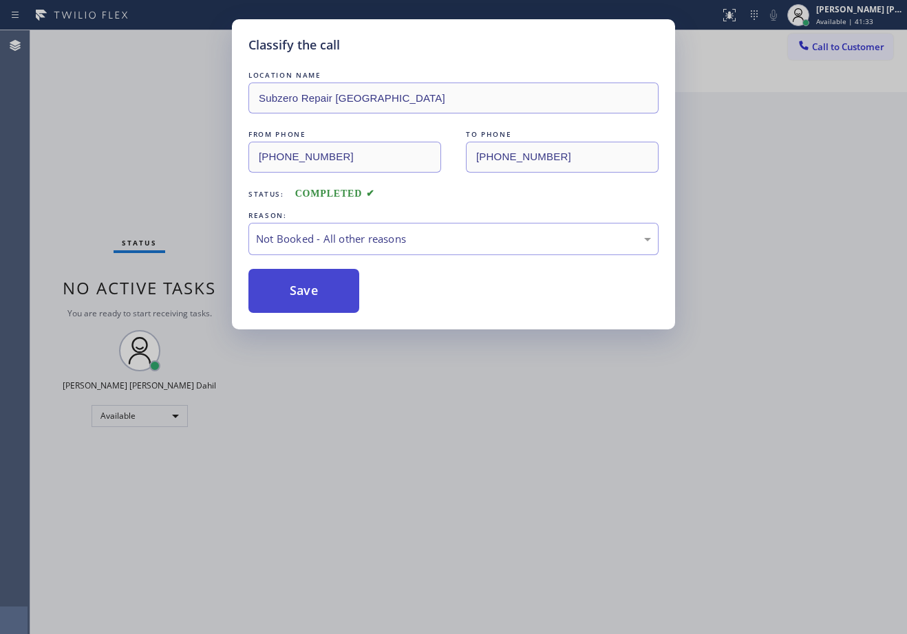
click at [323, 306] on button "Save" at bounding box center [303, 291] width 111 height 44
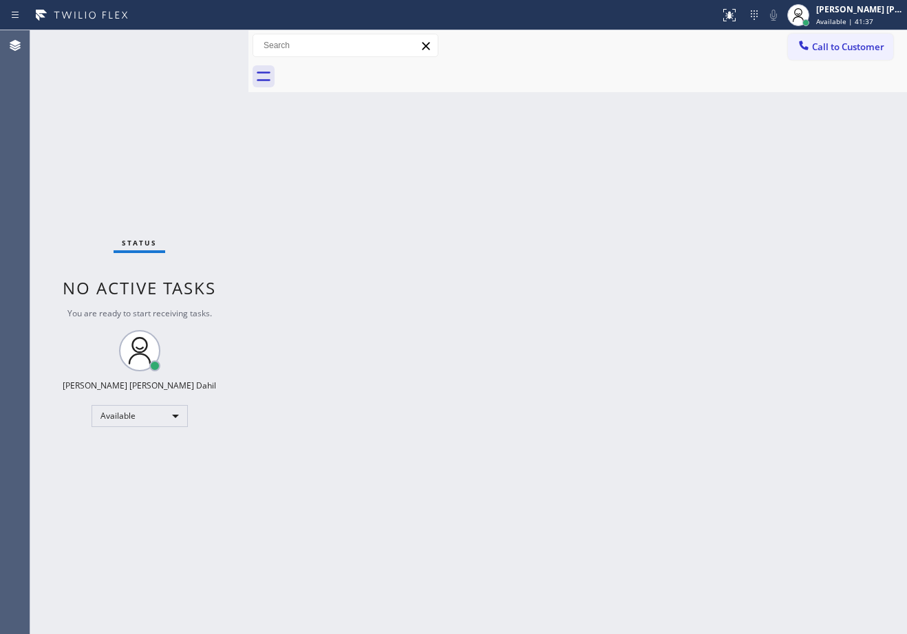
click at [563, 105] on div "Back to Dashboard Change Sender ID Customers Technicians Select a contact Outbo…" at bounding box center [577, 332] width 658 height 604
click at [545, 30] on div "Call to Customer Outbound call Location Clean Duct Co Your caller id phone numb…" at bounding box center [577, 45] width 658 height 31
click at [208, 45] on div "Status No active tasks You are ready to start receiving tasks. [PERSON_NAME] [P…" at bounding box center [139, 332] width 218 height 604
drag, startPoint x: 515, startPoint y: 522, endPoint x: 543, endPoint y: 479, distance: 52.1
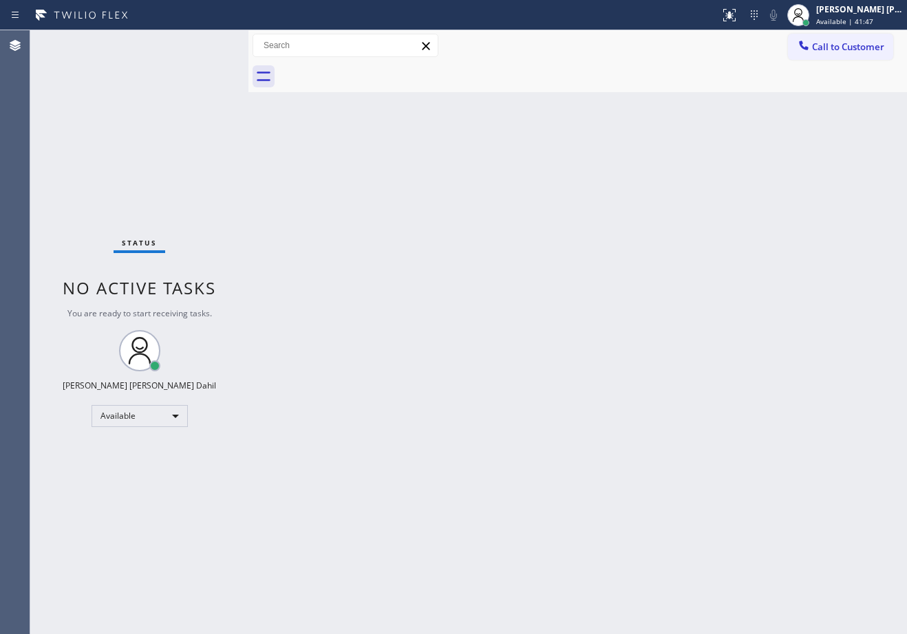
click at [548, 509] on div "Back to Dashboard Change Sender ID Customers Technicians Select a contact Outbo…" at bounding box center [577, 332] width 658 height 604
click at [545, 473] on div "Back to Dashboard Change Sender ID Customers Technicians Select a contact Outbo…" at bounding box center [577, 332] width 658 height 604
click at [433, 413] on div "Back to Dashboard Change Sender ID Customers Technicians Select a contact Outbo…" at bounding box center [577, 332] width 658 height 604
click at [594, 442] on div "Back to Dashboard Change Sender ID Customers Technicians Select a contact Outbo…" at bounding box center [577, 332] width 658 height 604
click at [610, 420] on div "Back to Dashboard Change Sender ID Customers Technicians Select a contact Outbo…" at bounding box center [577, 332] width 658 height 604
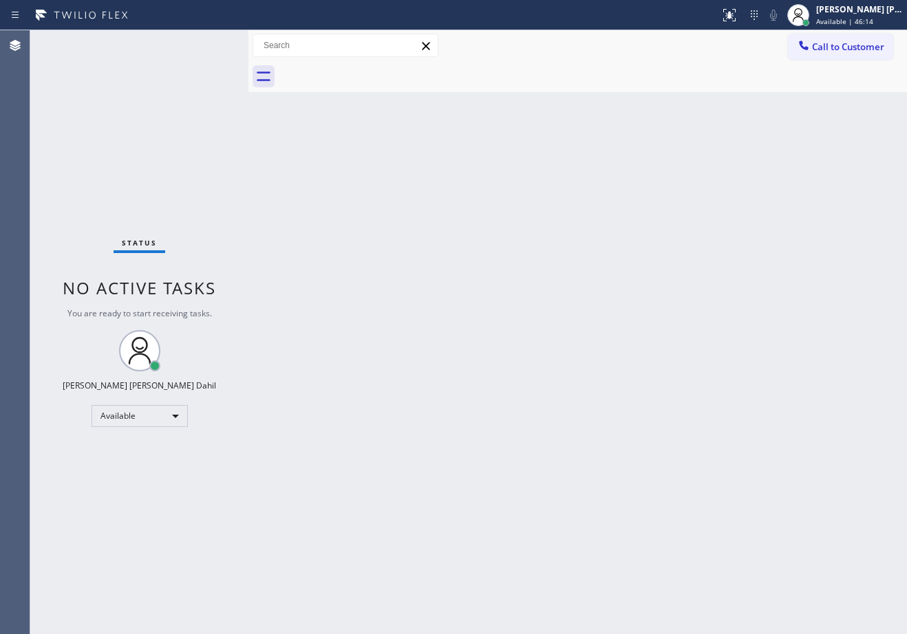
click at [610, 420] on div "Back to Dashboard Change Sender ID Customers Technicians Select a contact Outbo…" at bounding box center [577, 332] width 658 height 604
click at [563, 72] on div at bounding box center [593, 76] width 628 height 31
drag, startPoint x: 530, startPoint y: 376, endPoint x: 533, endPoint y: 384, distance: 8.1
click at [530, 381] on div "Back to Dashboard Change Sender ID Customers Technicians Select a contact Outbo…" at bounding box center [577, 332] width 658 height 604
drag, startPoint x: 629, startPoint y: 63, endPoint x: 640, endPoint y: 74, distance: 16.5
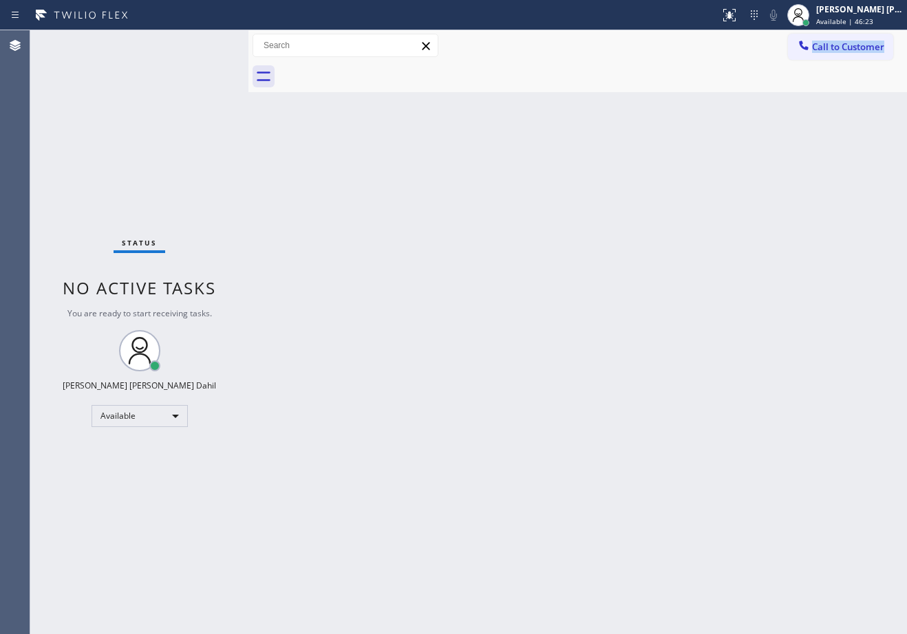
click at [631, 58] on div "Call to Customer Outbound call Location Clean Duct Co Your caller id phone numb…" at bounding box center [577, 61] width 658 height 62
click at [683, 559] on div "Back to Dashboard Change Sender ID Customers Technicians Select a contact Outbo…" at bounding box center [577, 332] width 658 height 604
click at [522, 79] on div at bounding box center [593, 76] width 628 height 31
click at [572, 216] on div "Back to Dashboard Change Sender ID Customers Technicians Select a contact Outbo…" at bounding box center [577, 332] width 658 height 604
drag, startPoint x: 656, startPoint y: 304, endPoint x: 659, endPoint y: 333, distance: 29.1
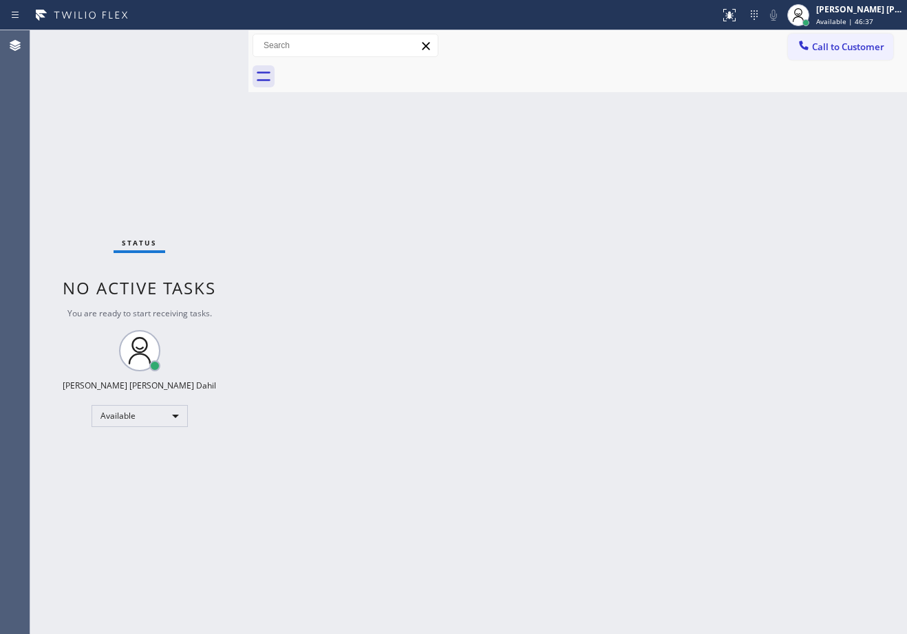
click at [652, 292] on div "Back to Dashboard Change Sender ID Customers Technicians Select a contact Outbo…" at bounding box center [577, 332] width 658 height 604
click at [711, 94] on div "Back to Dashboard Change Sender ID Customers Technicians Select a contact Outbo…" at bounding box center [577, 332] width 658 height 604
drag, startPoint x: 640, startPoint y: 428, endPoint x: 648, endPoint y: 457, distance: 29.9
click at [642, 432] on div "Back to Dashboard Change Sender ID Customers Technicians Select a contact Outbo…" at bounding box center [577, 332] width 658 height 604
click at [712, 62] on div at bounding box center [593, 76] width 628 height 31
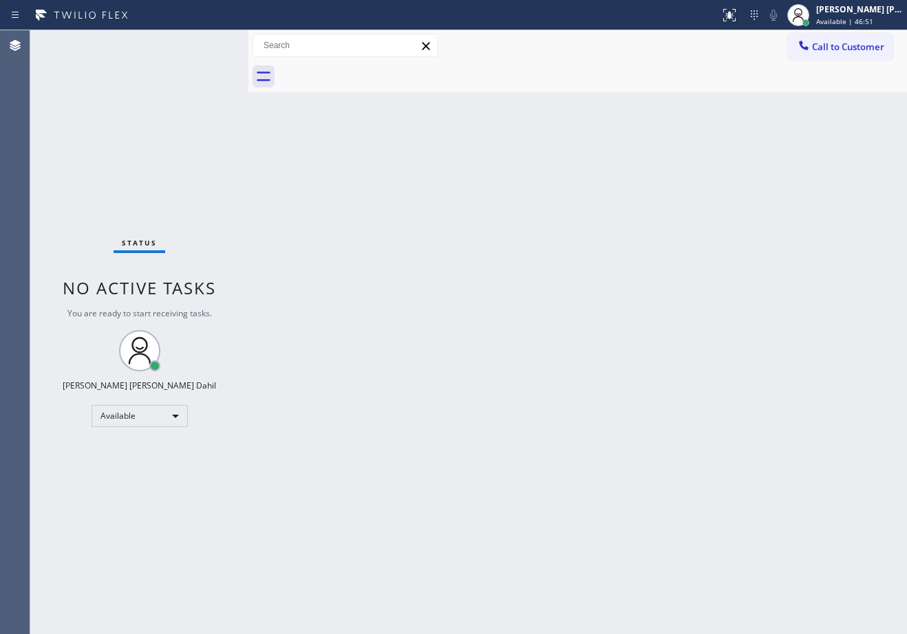
click at [717, 385] on div "Back to Dashboard Change Sender ID Customers Technicians Select a contact Outbo…" at bounding box center [577, 332] width 658 height 604
drag, startPoint x: 554, startPoint y: 76, endPoint x: 563, endPoint y: 24, distance: 53.2
click at [554, 76] on div at bounding box center [593, 76] width 628 height 31
click at [589, 401] on div "Back to Dashboard Change Sender ID Customers Technicians Select a contact Outbo…" at bounding box center [577, 332] width 658 height 604
click at [593, 404] on div "Back to Dashboard Change Sender ID Customers Technicians Select a contact Outbo…" at bounding box center [577, 332] width 658 height 604
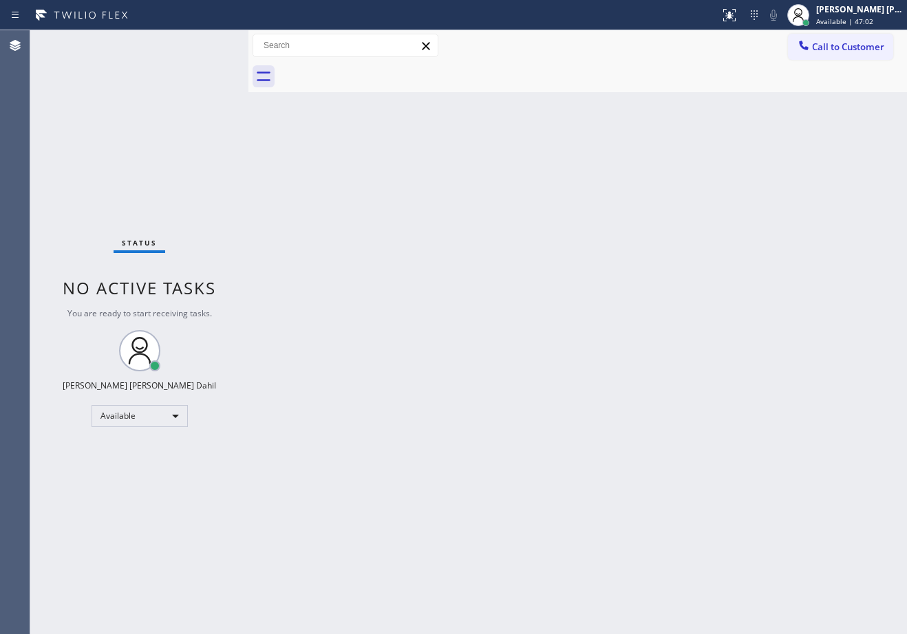
click at [594, 404] on div "Back to Dashboard Change Sender ID Customers Technicians Select a contact Outbo…" at bounding box center [577, 332] width 658 height 604
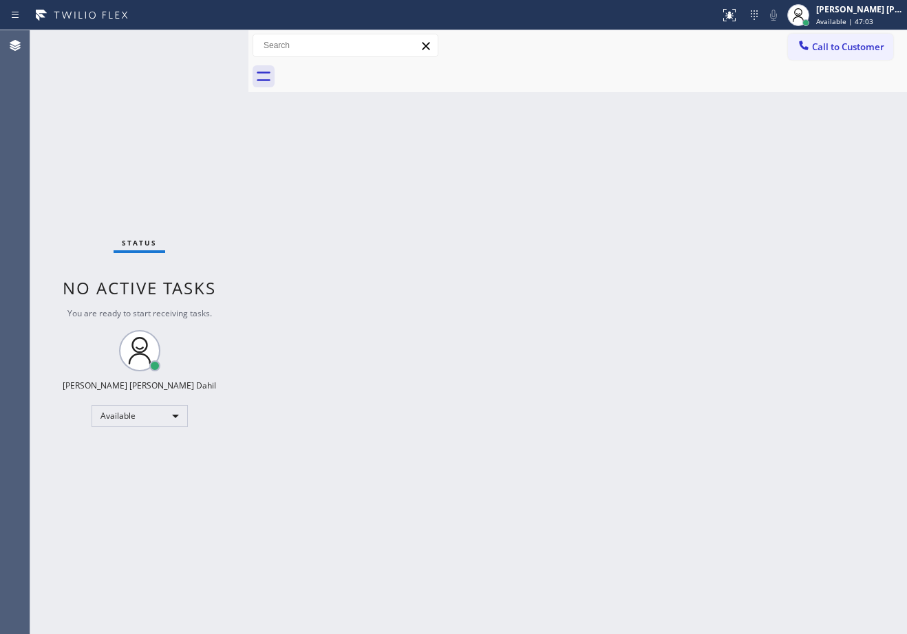
click at [594, 404] on div "Back to Dashboard Change Sender ID Customers Technicians Select a contact Outbo…" at bounding box center [577, 332] width 658 height 604
click at [595, 404] on div "Back to Dashboard Change Sender ID Customers Technicians Select a contact Outbo…" at bounding box center [577, 332] width 658 height 604
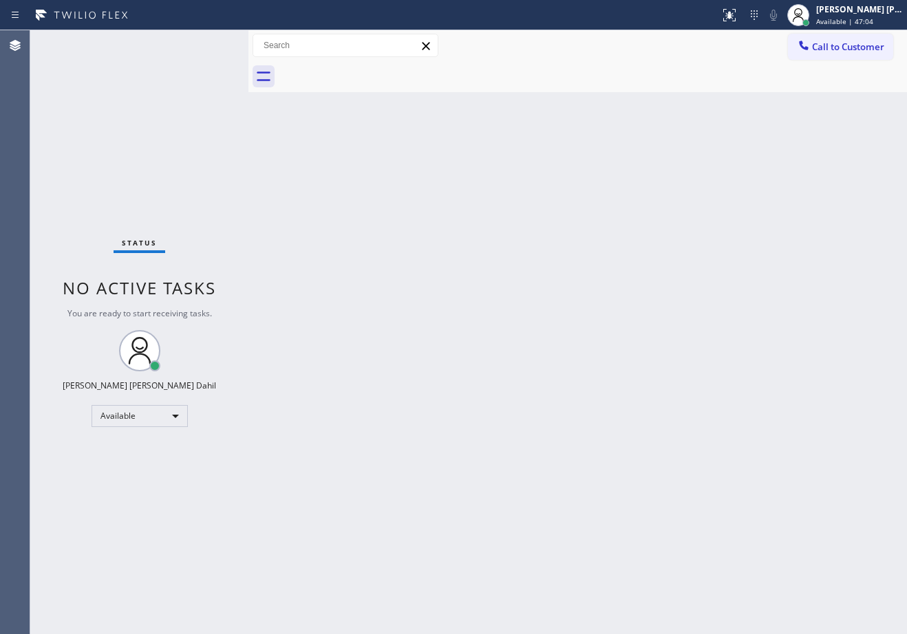
click at [595, 404] on div "Back to Dashboard Change Sender ID Customers Technicians Select a contact Outbo…" at bounding box center [577, 332] width 658 height 604
click at [576, 424] on div "Back to Dashboard Change Sender ID Customers Technicians Select a contact Outbo…" at bounding box center [577, 332] width 658 height 604
click at [724, 61] on div "Call to Customer Outbound call Location Clean Duct Co Your caller id phone numb…" at bounding box center [577, 45] width 658 height 31
click at [424, 407] on div "Back to Dashboard Change Sender ID Customers Technicians Select a contact Outbo…" at bounding box center [577, 332] width 658 height 604
drag, startPoint x: 545, startPoint y: 413, endPoint x: 786, endPoint y: 516, distance: 262.3
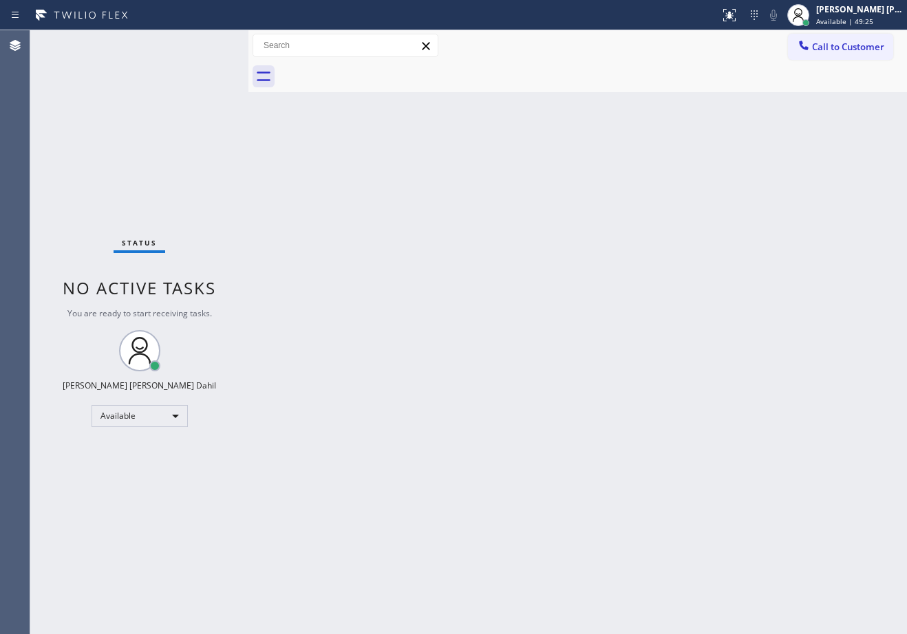
click at [549, 413] on div "Back to Dashboard Change Sender ID Customers Technicians Select a contact Outbo…" at bounding box center [577, 332] width 658 height 604
click at [508, 379] on div "Back to Dashboard Change Sender ID Customers Technicians Select a contact Outbo…" at bounding box center [577, 332] width 658 height 604
click at [523, 61] on div "Call to Customer Outbound call Location Clean Duct Co Your caller id phone numb…" at bounding box center [577, 45] width 658 height 31
drag, startPoint x: 658, startPoint y: 365, endPoint x: 889, endPoint y: 497, distance: 265.9
click at [661, 366] on div "Back to Dashboard Change Sender ID Customers Technicians Select a contact Outbo…" at bounding box center [577, 332] width 658 height 604
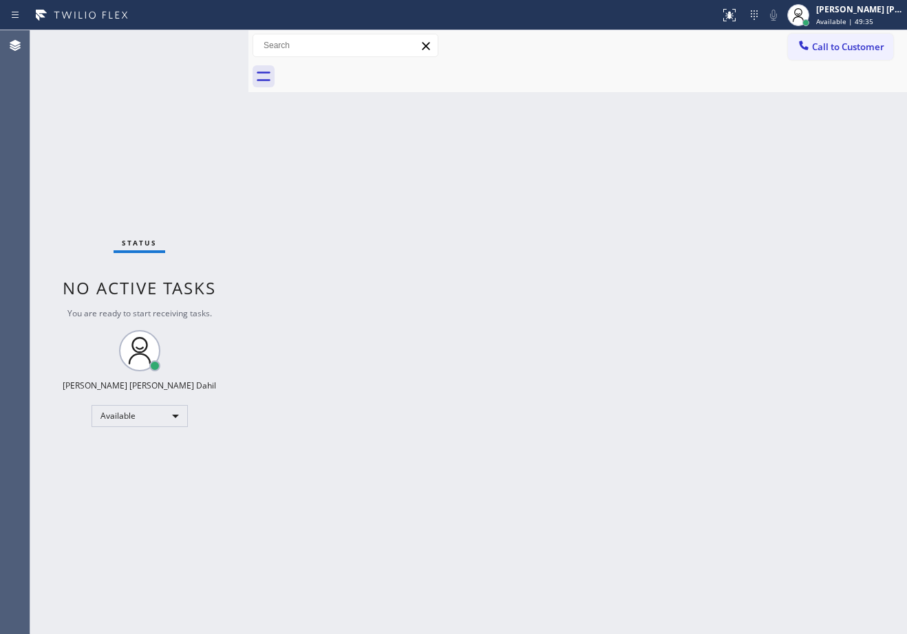
click at [653, 409] on div "Back to Dashboard Change Sender ID Customers Technicians Select a contact Outbo…" at bounding box center [577, 332] width 658 height 604
click at [684, 362] on div "Back to Dashboard Change Sender ID Customers Technicians Select a contact Outbo…" at bounding box center [577, 332] width 658 height 604
click at [385, 112] on div "Back to Dashboard Change Sender ID Customers Technicians Select a contact Outbo…" at bounding box center [577, 332] width 658 height 604
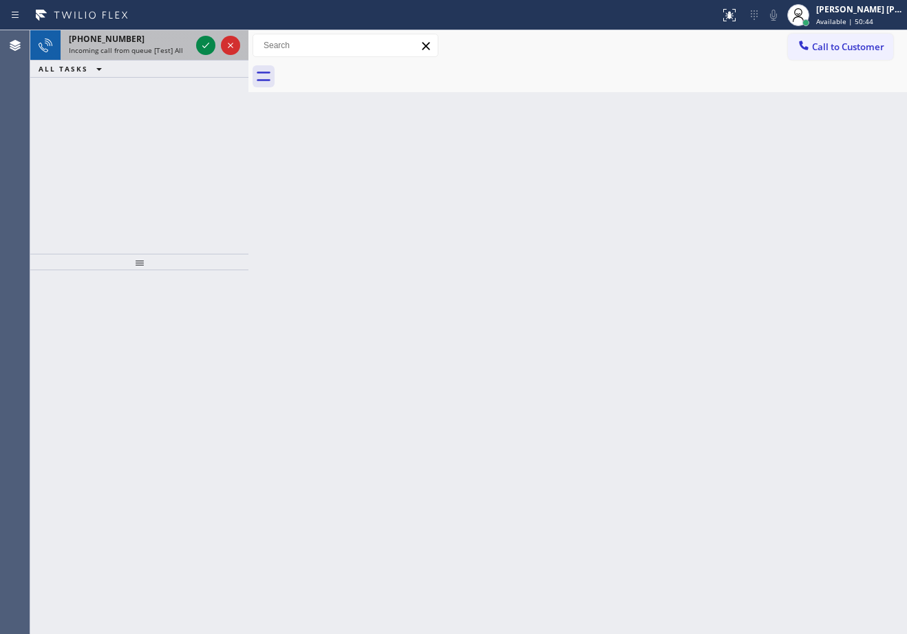
click at [164, 48] on span "Incoming call from queue [Test] All" at bounding box center [126, 50] width 114 height 10
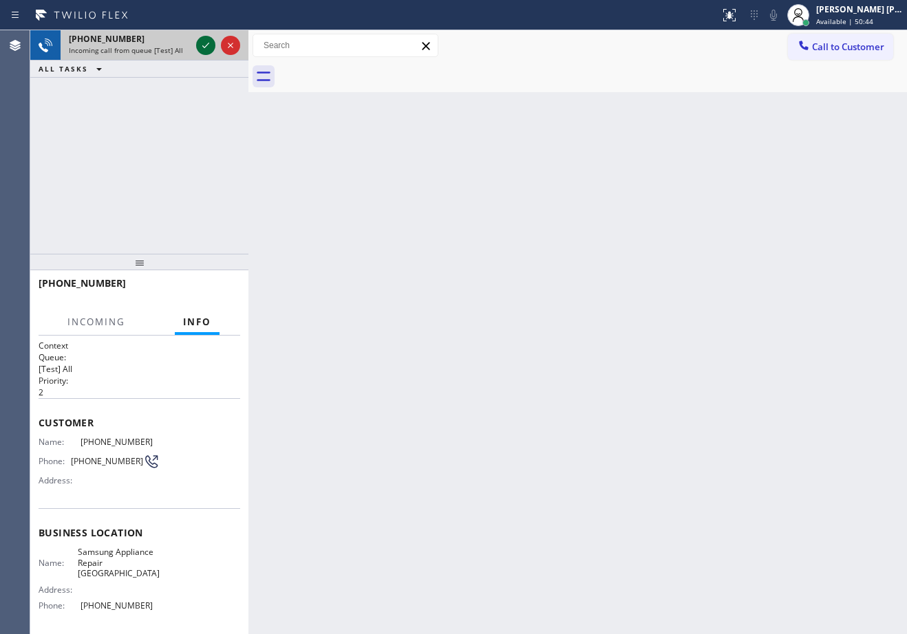
click at [201, 45] on icon at bounding box center [205, 45] width 17 height 17
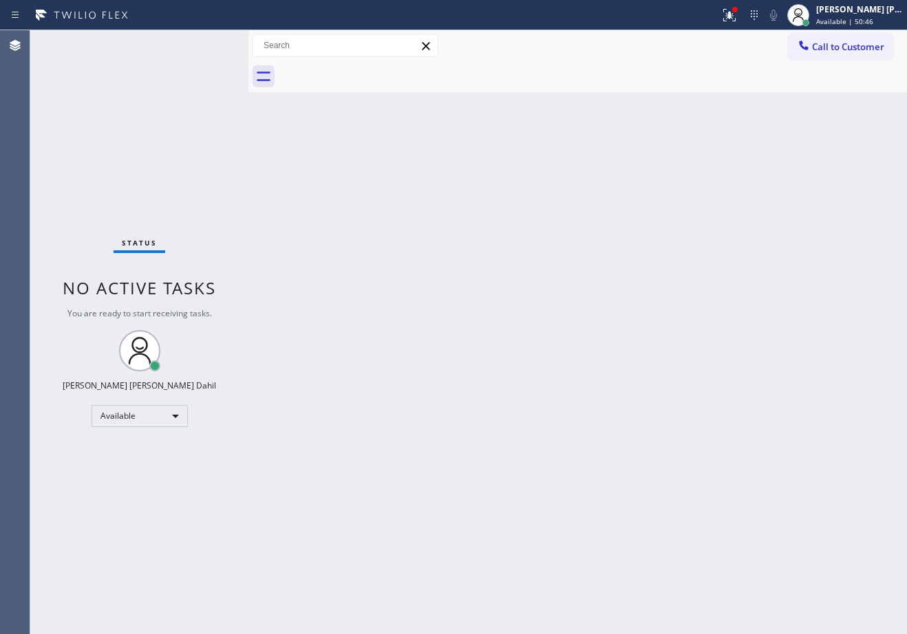
drag, startPoint x: 607, startPoint y: 311, endPoint x: 695, endPoint y: 155, distance: 179.3
click at [618, 307] on div "Back to Dashboard Change Sender ID Customers Technicians Select a contact Outbo…" at bounding box center [577, 332] width 658 height 604
click at [735, 16] on div at bounding box center [729, 15] width 30 height 17
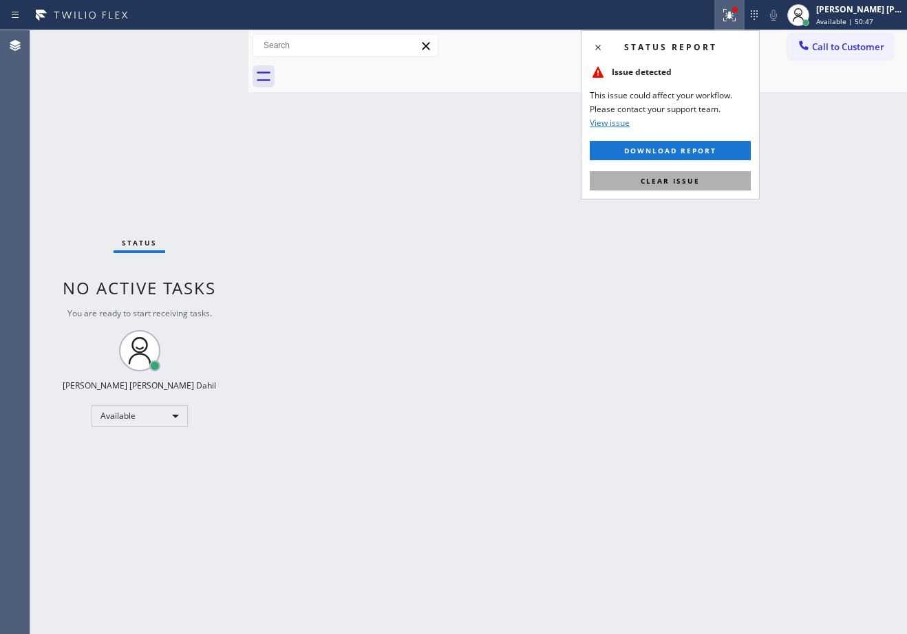
click at [682, 187] on button "Clear issue" at bounding box center [669, 180] width 161 height 19
click at [705, 217] on div "Back to Dashboard Change Sender ID Customers Technicians Select a contact Outbo…" at bounding box center [577, 332] width 658 height 604
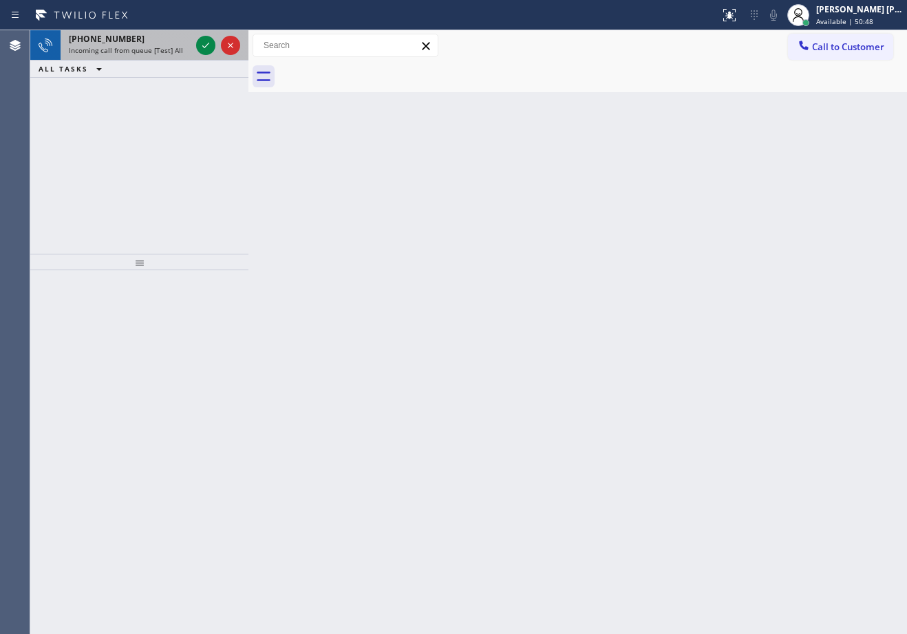
drag, startPoint x: 135, startPoint y: 52, endPoint x: 161, endPoint y: 52, distance: 26.1
click at [135, 52] on span "Incoming call from queue [Test] All" at bounding box center [126, 50] width 114 height 10
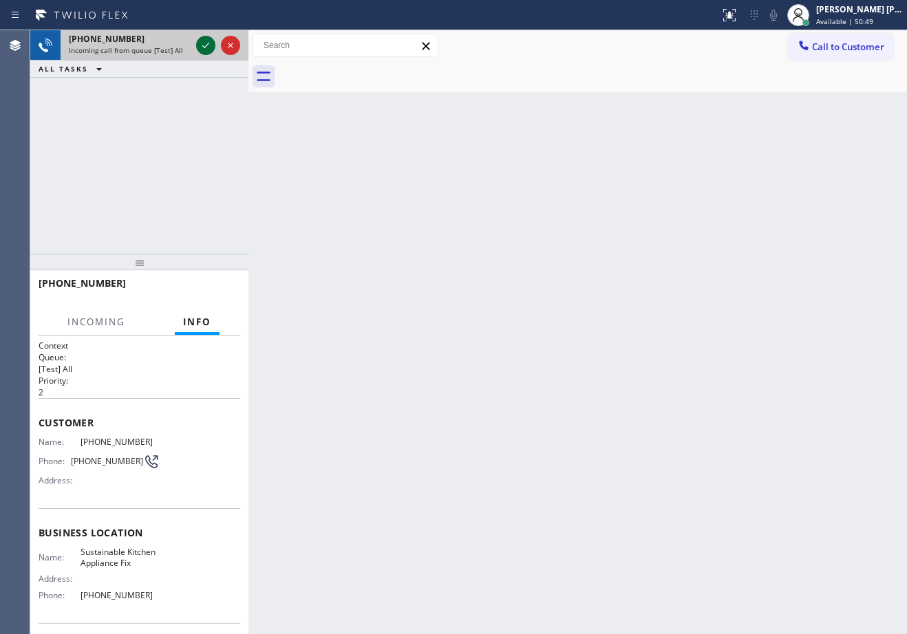
click at [204, 45] on icon at bounding box center [205, 45] width 17 height 17
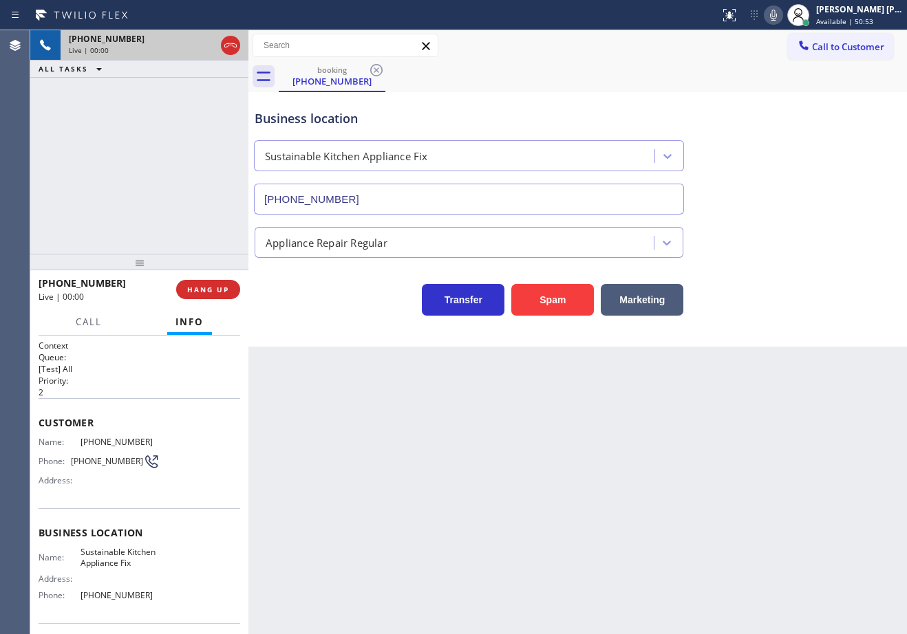
type input "(719) 624-4236"
click at [545, 301] on button "Spam" at bounding box center [552, 300] width 83 height 32
click at [546, 301] on button "Spam" at bounding box center [552, 300] width 83 height 32
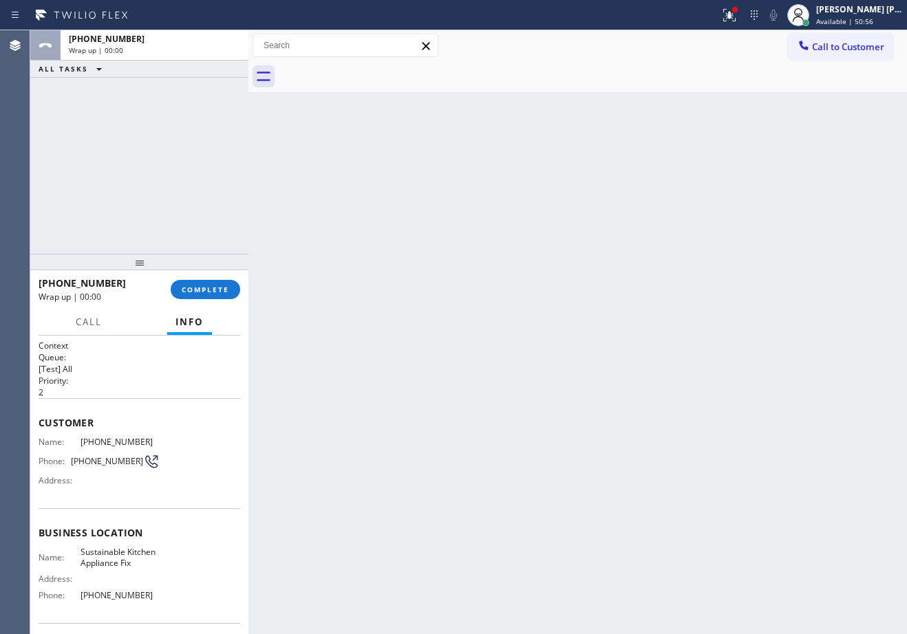
click at [735, 455] on div "Back to Dashboard Change Sender ID Customers Technicians Select a contact Outbo…" at bounding box center [577, 332] width 658 height 604
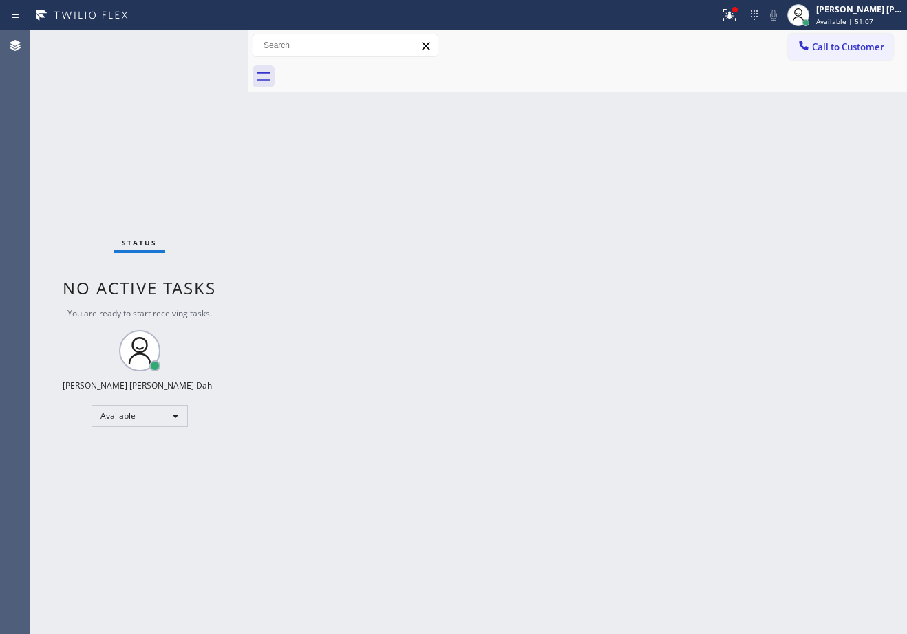
drag, startPoint x: 702, startPoint y: 440, endPoint x: 705, endPoint y: 455, distance: 15.5
click at [703, 446] on div "Back to Dashboard Change Sender ID Customers Technicians Select a contact Outbo…" at bounding box center [577, 332] width 658 height 604
click at [728, 68] on div at bounding box center [593, 76] width 628 height 31
click at [734, 489] on div "Back to Dashboard Change Sender ID Customers Technicians Select a contact Outbo…" at bounding box center [577, 332] width 658 height 604
click at [525, 91] on div at bounding box center [593, 76] width 628 height 31
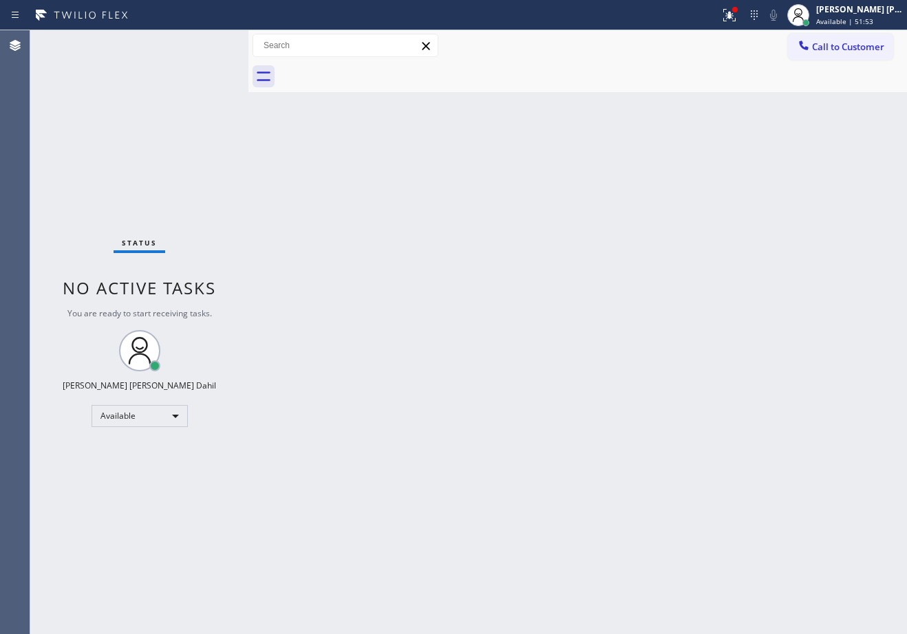
click at [712, 501] on div "Back to Dashboard Change Sender ID Customers Technicians Select a contact Outbo…" at bounding box center [577, 332] width 658 height 604
click at [199, 73] on div "Status No active tasks You are ready to start receiving tasks. [PERSON_NAME] [P…" at bounding box center [139, 332] width 218 height 604
click at [636, 378] on div "Back to Dashboard Change Sender ID Customers Technicians Select a contact Outbo…" at bounding box center [577, 332] width 658 height 604
click at [655, 389] on div "Back to Dashboard Change Sender ID Customers Technicians Select a contact Outbo…" at bounding box center [577, 332] width 658 height 604
click at [738, 25] on button at bounding box center [729, 15] width 30 height 30
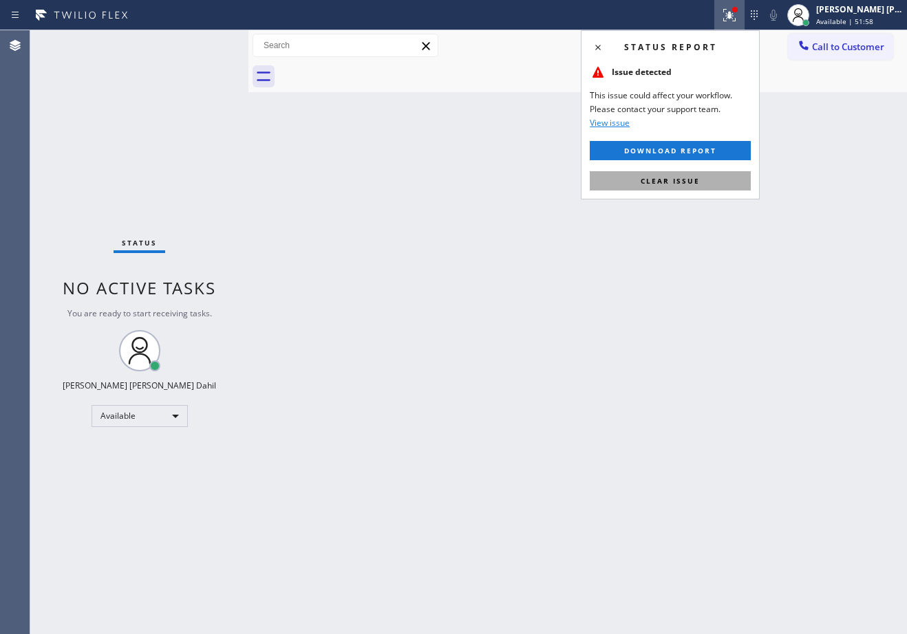
click at [720, 172] on button "Clear issue" at bounding box center [669, 180] width 161 height 19
click at [720, 172] on div "Back to Dashboard Change Sender ID Customers Technicians Select a contact Outbo…" at bounding box center [577, 332] width 658 height 604
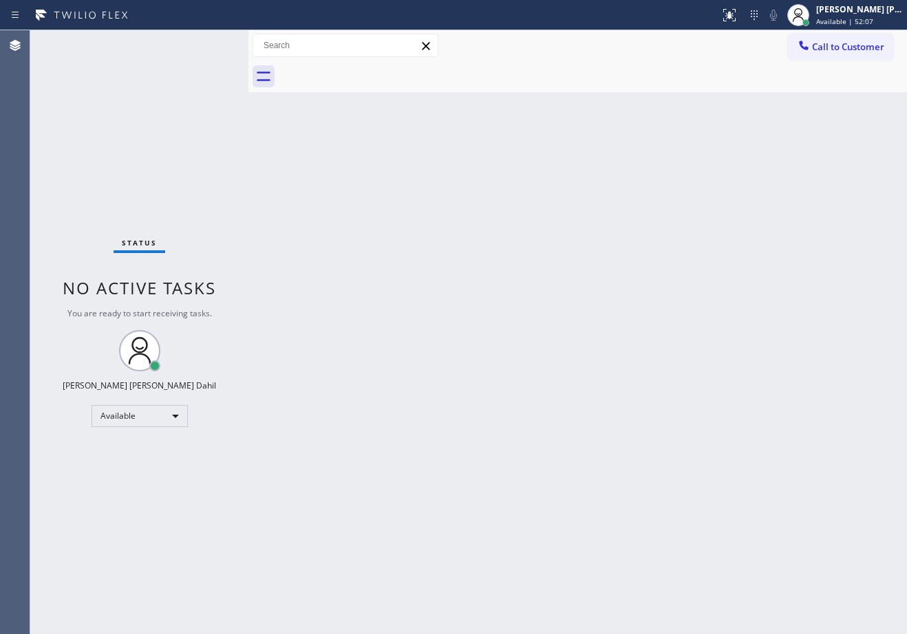
drag, startPoint x: 640, startPoint y: 459, endPoint x: 642, endPoint y: 472, distance: 13.4
click at [640, 459] on div "Back to Dashboard Change Sender ID Customers Technicians Select a contact Outbo…" at bounding box center [577, 332] width 658 height 604
click at [599, 346] on div "Back to Dashboard Change Sender ID Customers Technicians Select a contact Outbo…" at bounding box center [577, 332] width 658 height 604
click at [726, 343] on div "Back to Dashboard Change Sender ID Customers Technicians Select a contact Outbo…" at bounding box center [577, 332] width 658 height 604
drag, startPoint x: 733, startPoint y: 340, endPoint x: 741, endPoint y: 336, distance: 8.6
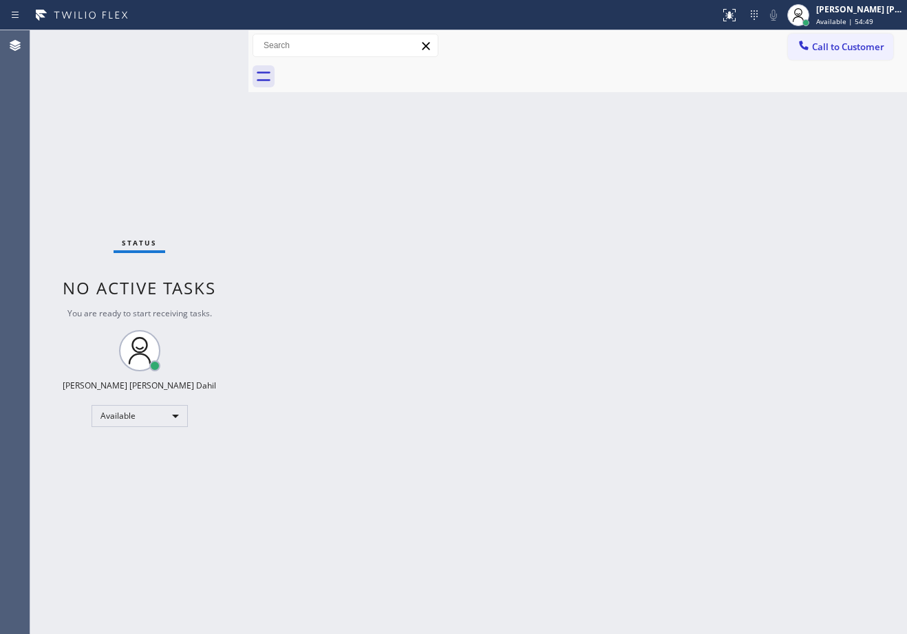
click at [741, 336] on div "Back to Dashboard Change Sender ID Customers Technicians Select a contact Outbo…" at bounding box center [577, 332] width 658 height 604
click at [651, 221] on div "Back to Dashboard Change Sender ID Customers Technicians Select a contact Outbo…" at bounding box center [577, 332] width 658 height 604
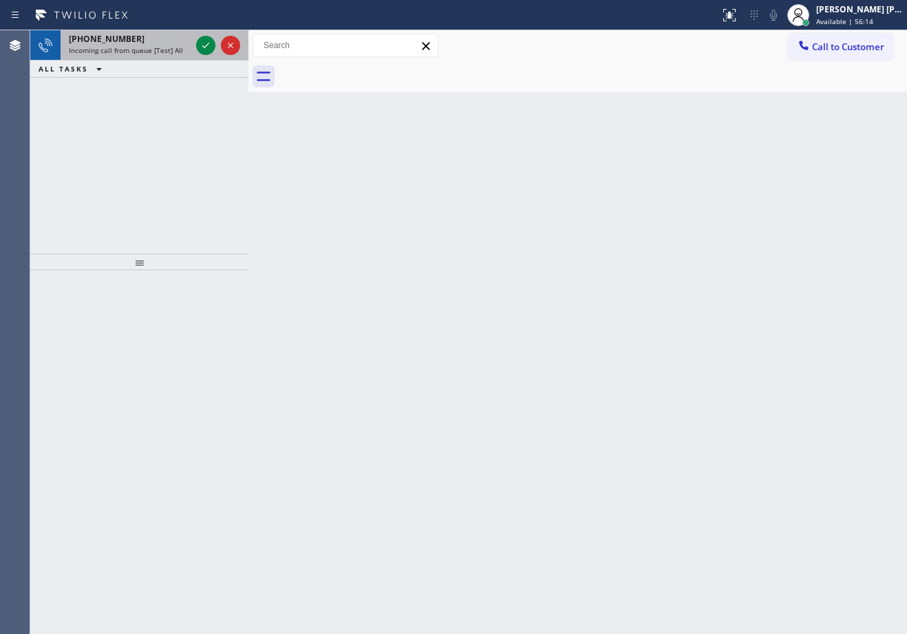
click at [170, 41] on div "+15085980114" at bounding box center [130, 39] width 122 height 12
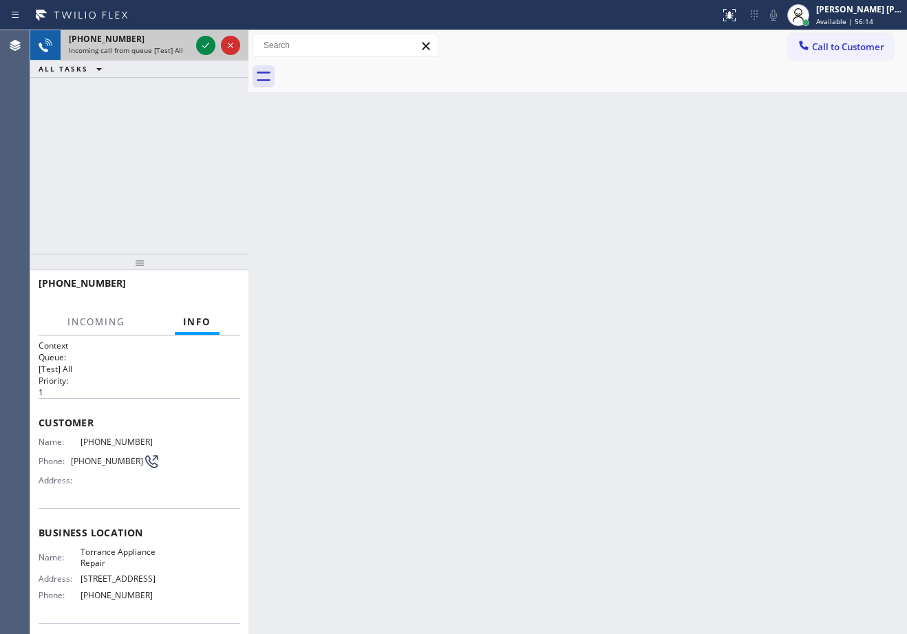
click at [170, 44] on div "+15085980114" at bounding box center [130, 39] width 122 height 12
click at [170, 45] on span "Incoming call from queue [Test] All" at bounding box center [126, 50] width 114 height 10
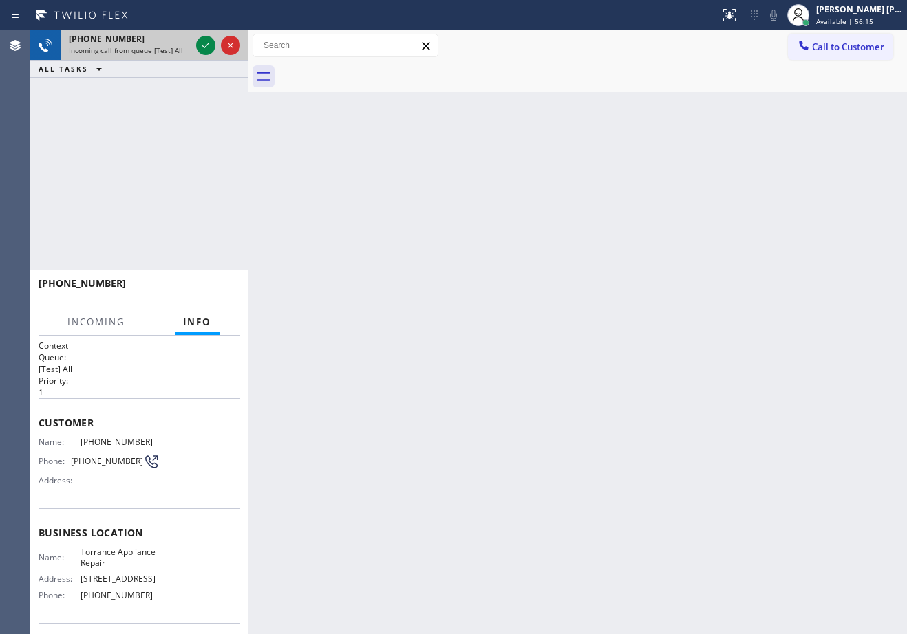
click at [170, 45] on span "Incoming call from queue [Test] All" at bounding box center [126, 50] width 114 height 10
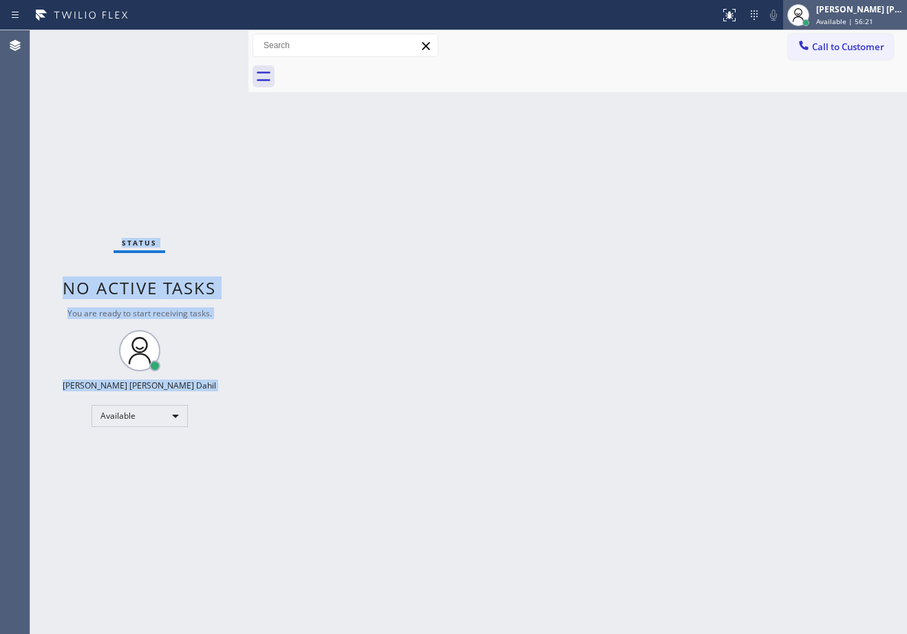
click at [863, 17] on span "Available | 56:21" at bounding box center [844, 22] width 57 height 10
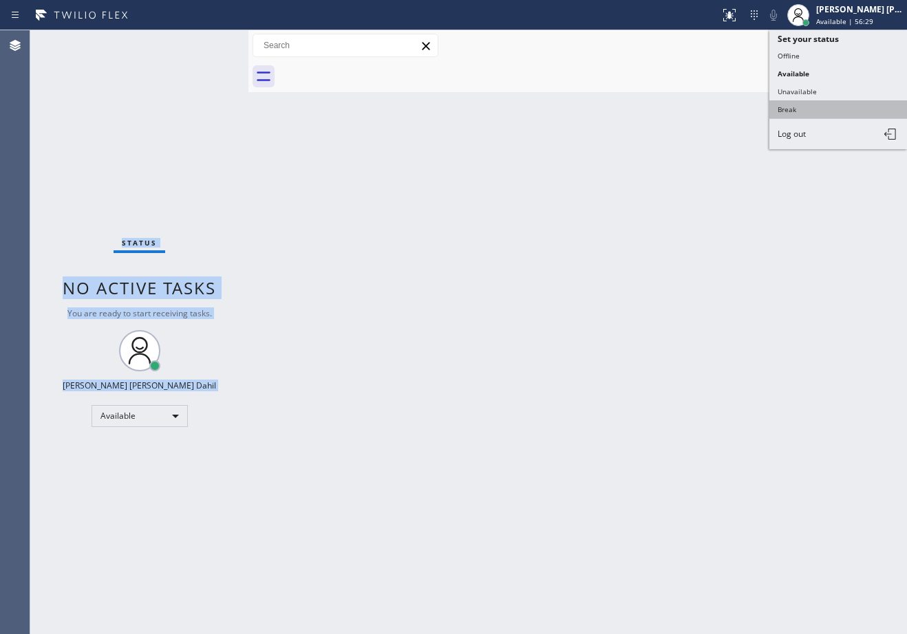
click at [805, 111] on button "Break" at bounding box center [838, 109] width 138 height 18
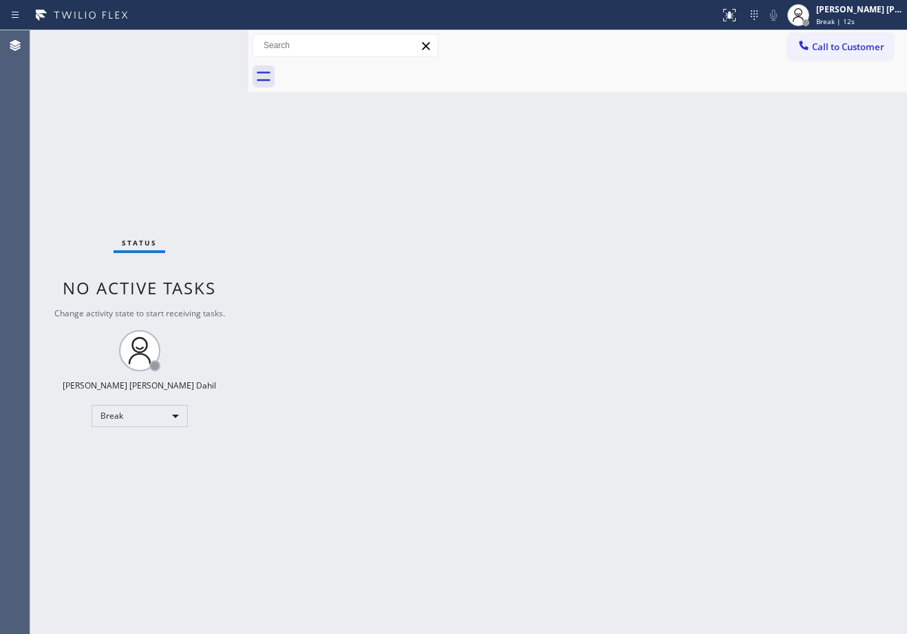
click at [144, 95] on div "Status No active tasks Change activity state to start receiving tasks. Joshua J…" at bounding box center [139, 332] width 218 height 604
